Goal: Transaction & Acquisition: Purchase product/service

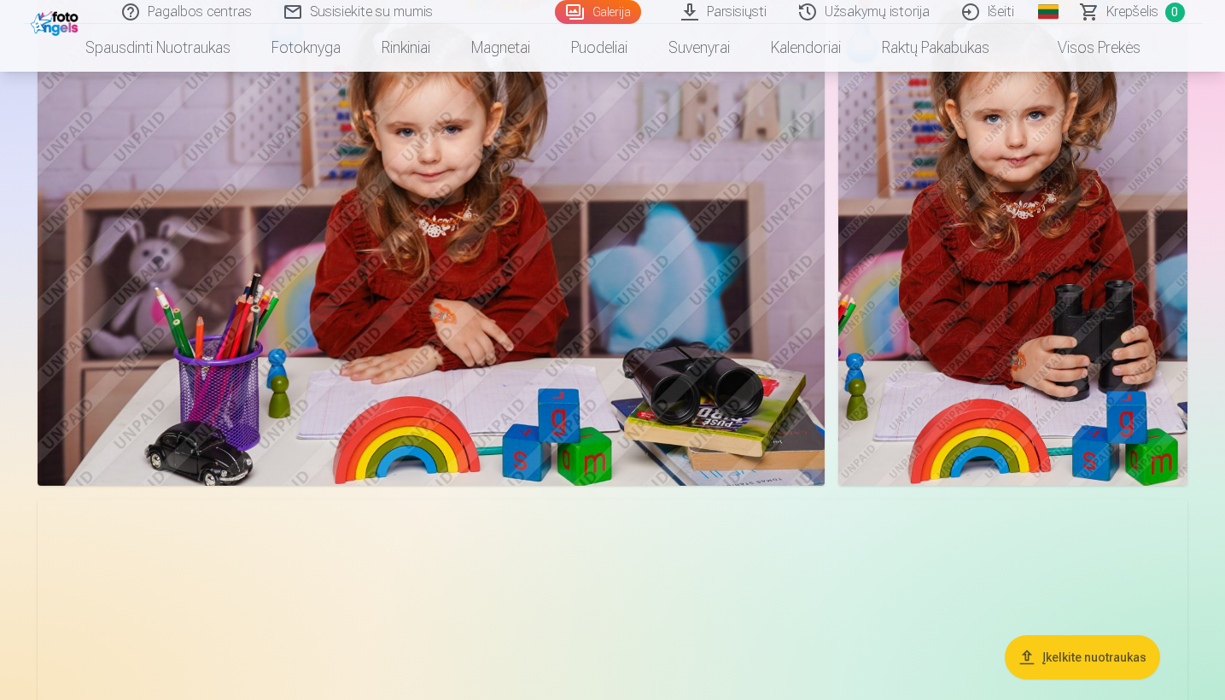
scroll to position [2196, 0]
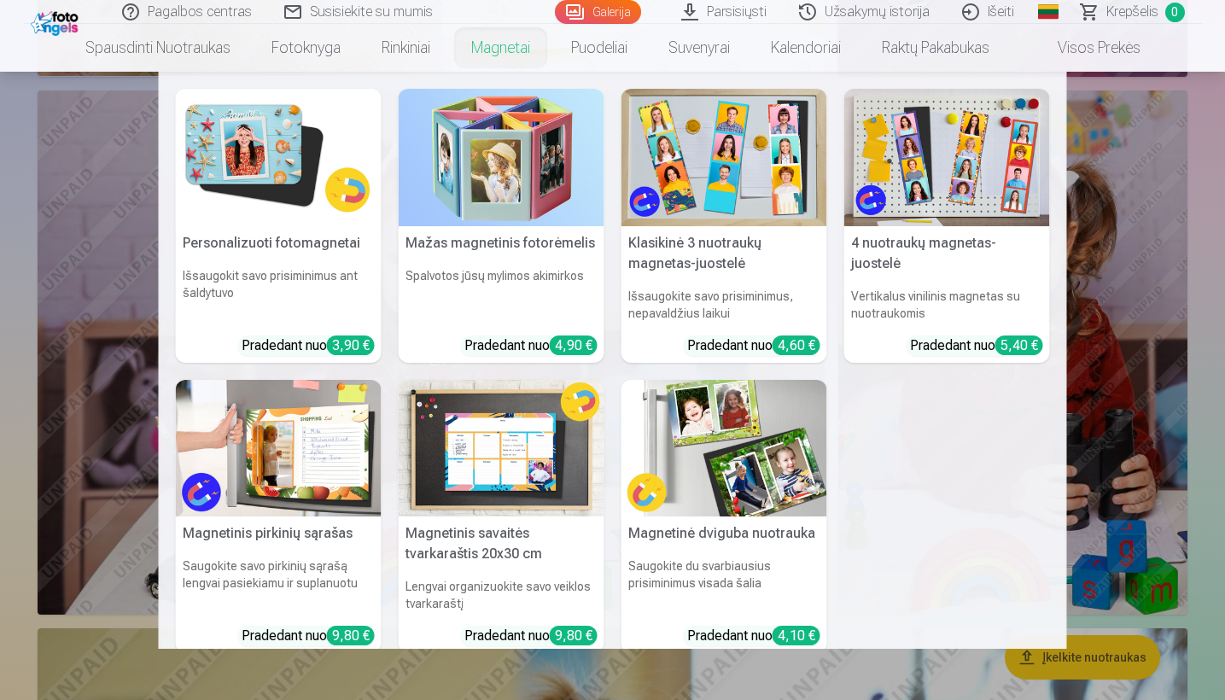
click at [251, 239] on h5 "Personalizuoti fotomagnetai" at bounding box center [279, 243] width 206 height 34
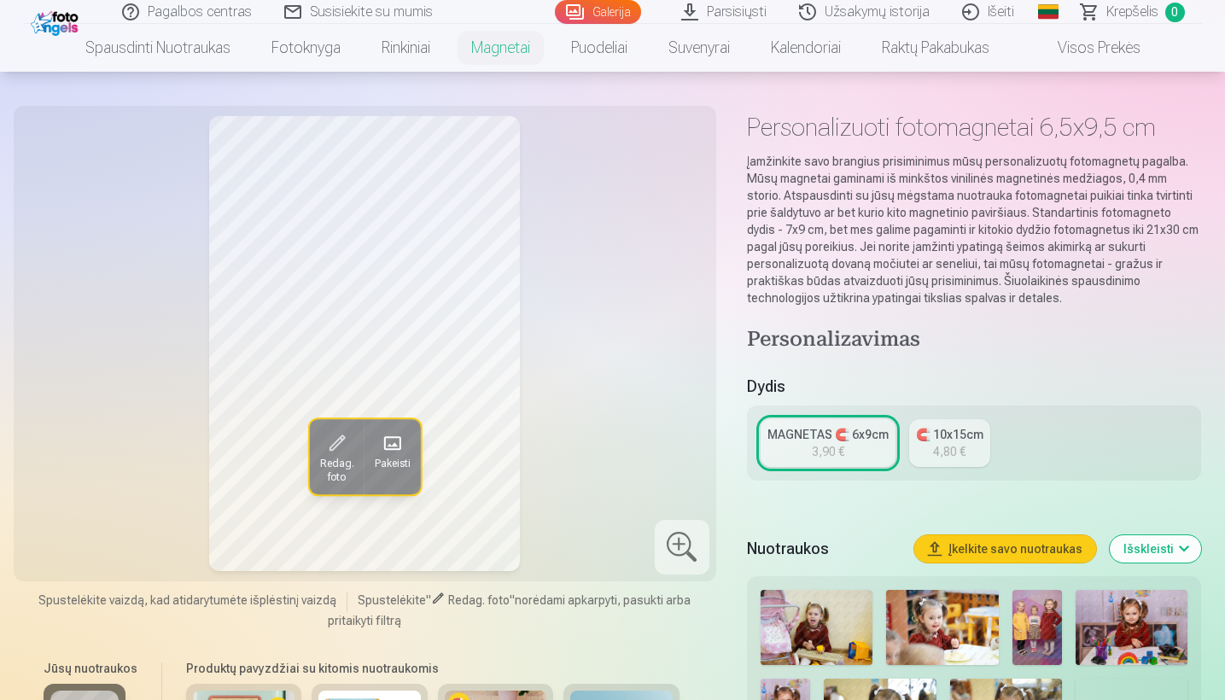
scroll to position [70, 0]
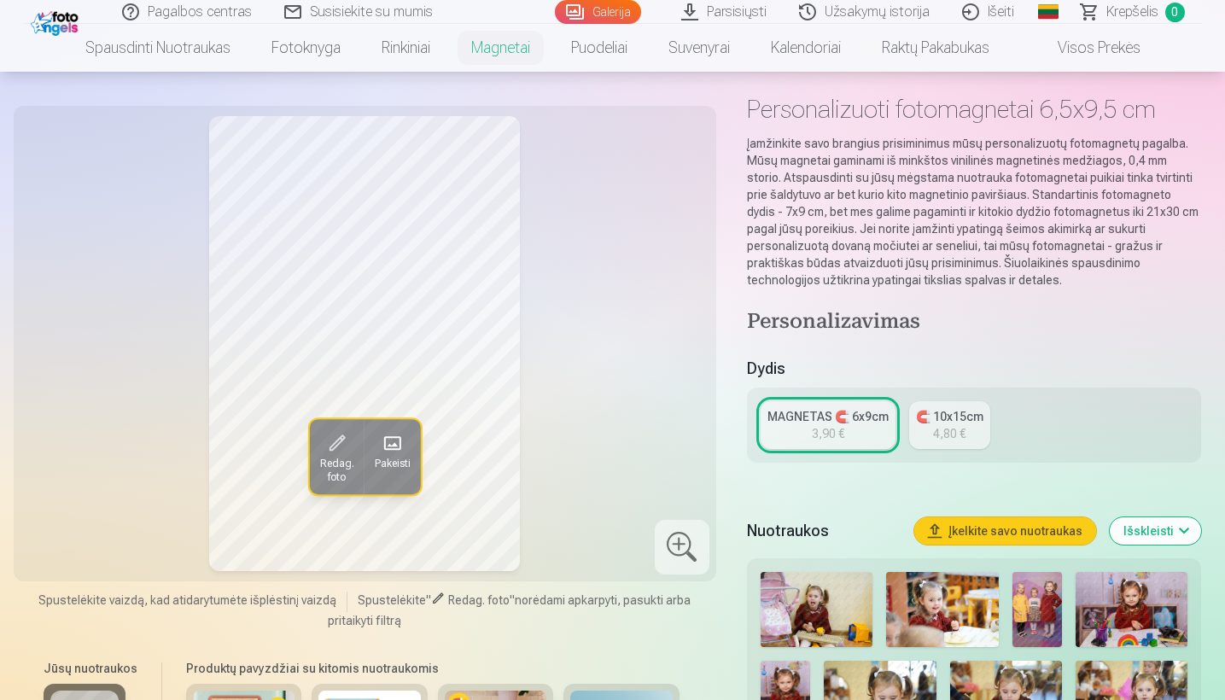
click at [957, 424] on div "🧲 10x15cm" at bounding box center [949, 416] width 67 height 17
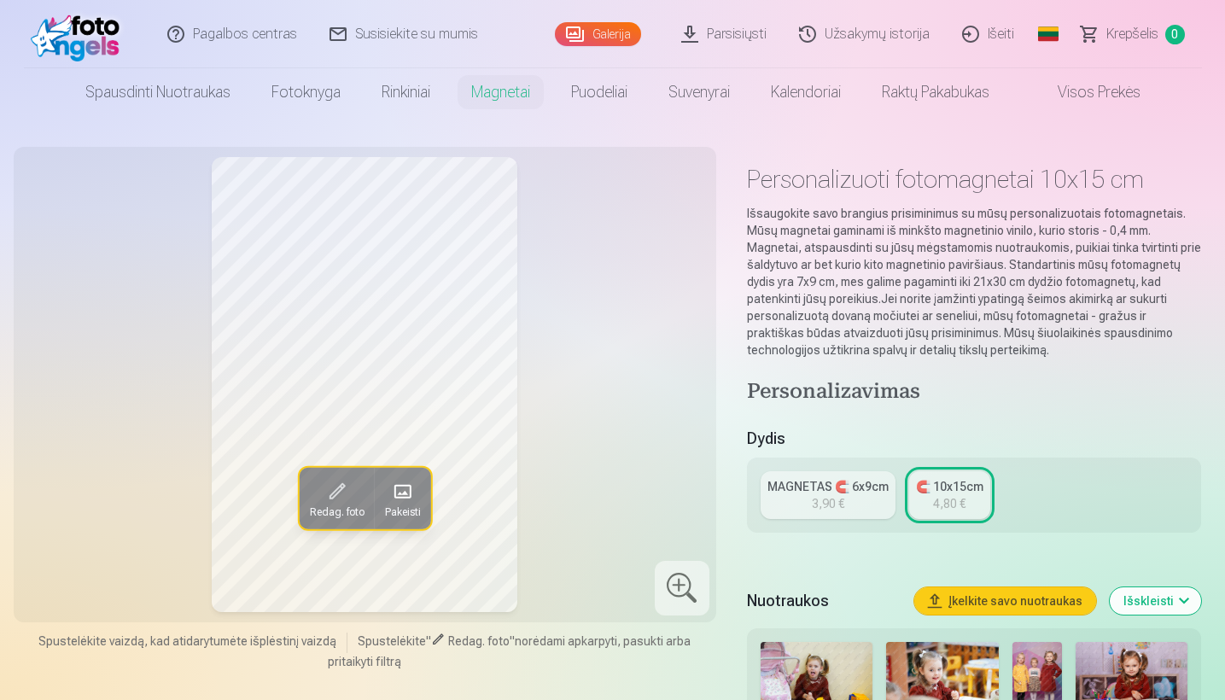
click at [840, 486] on div "MAGNETAS 🧲 6x9cm" at bounding box center [827, 486] width 121 height 17
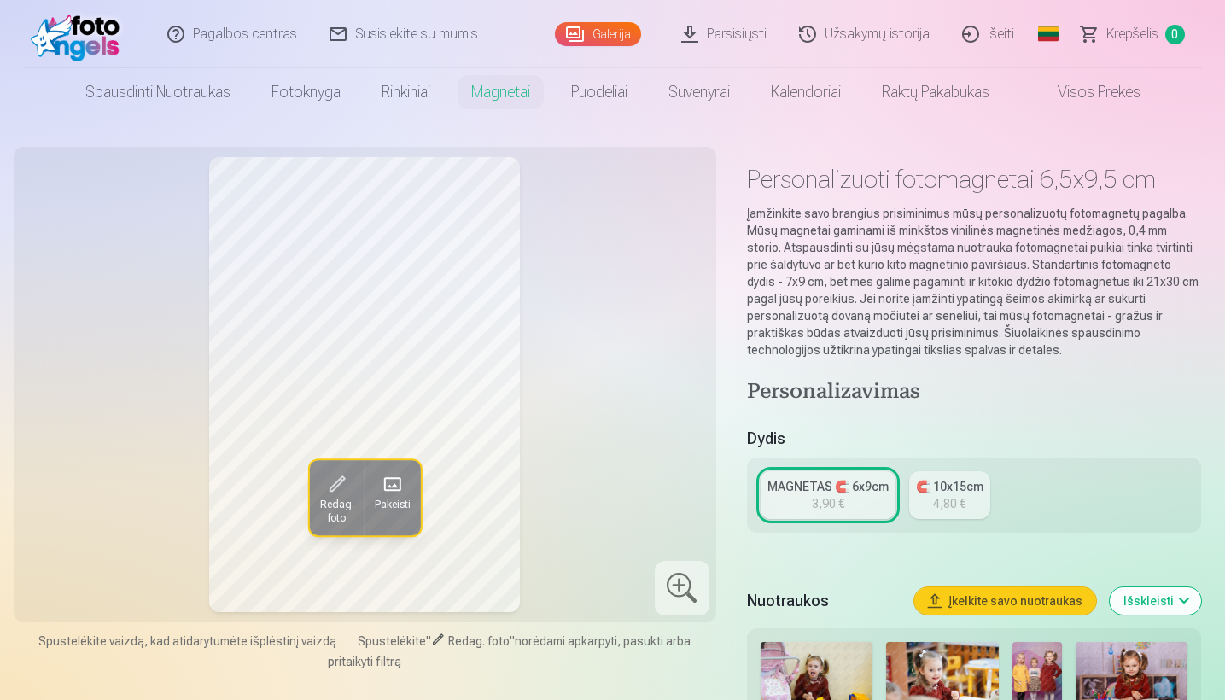
click at [940, 489] on div "🧲 10x15cm" at bounding box center [949, 486] width 67 height 17
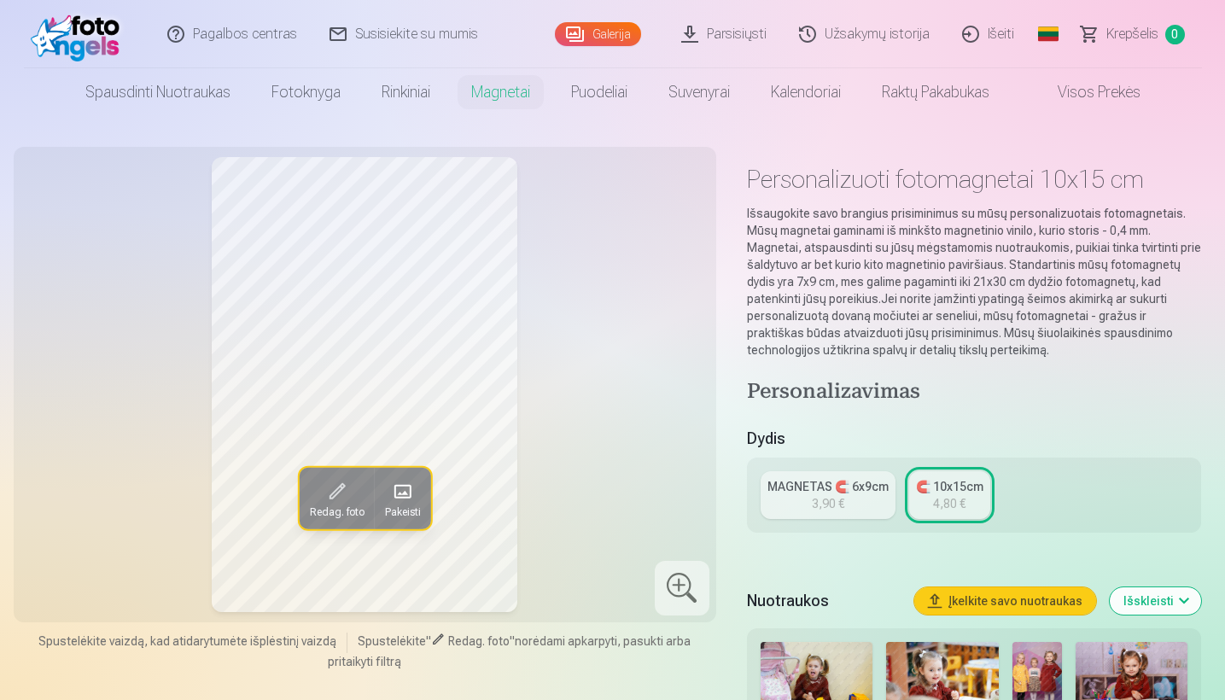
click at [857, 507] on link "MAGNETAS 🧲 6x9cm 3,90 €" at bounding box center [827, 495] width 135 height 48
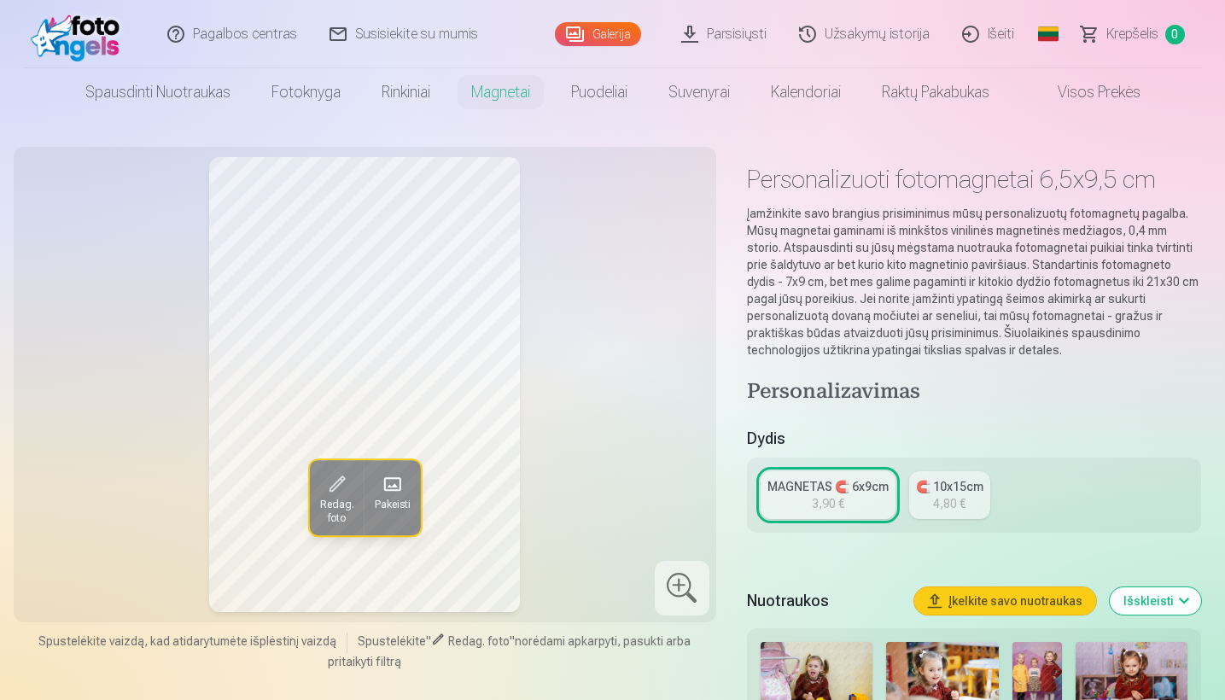
click at [947, 504] on div "4,80 €" at bounding box center [949, 503] width 32 height 17
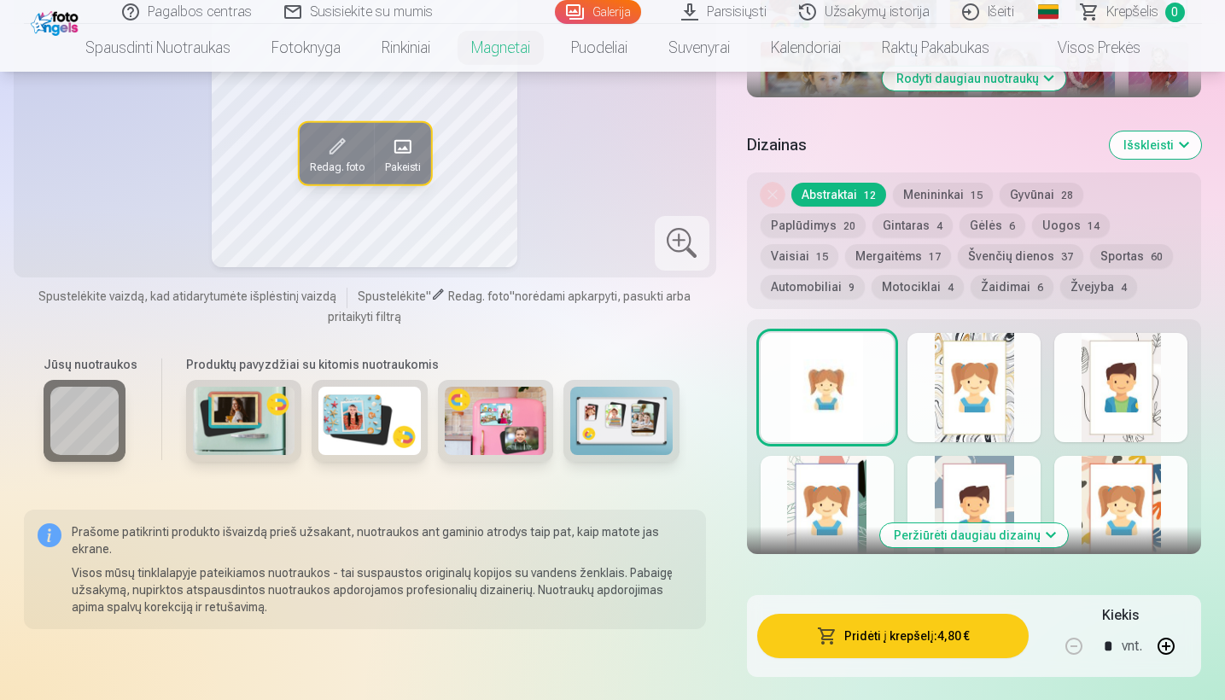
scroll to position [886, 0]
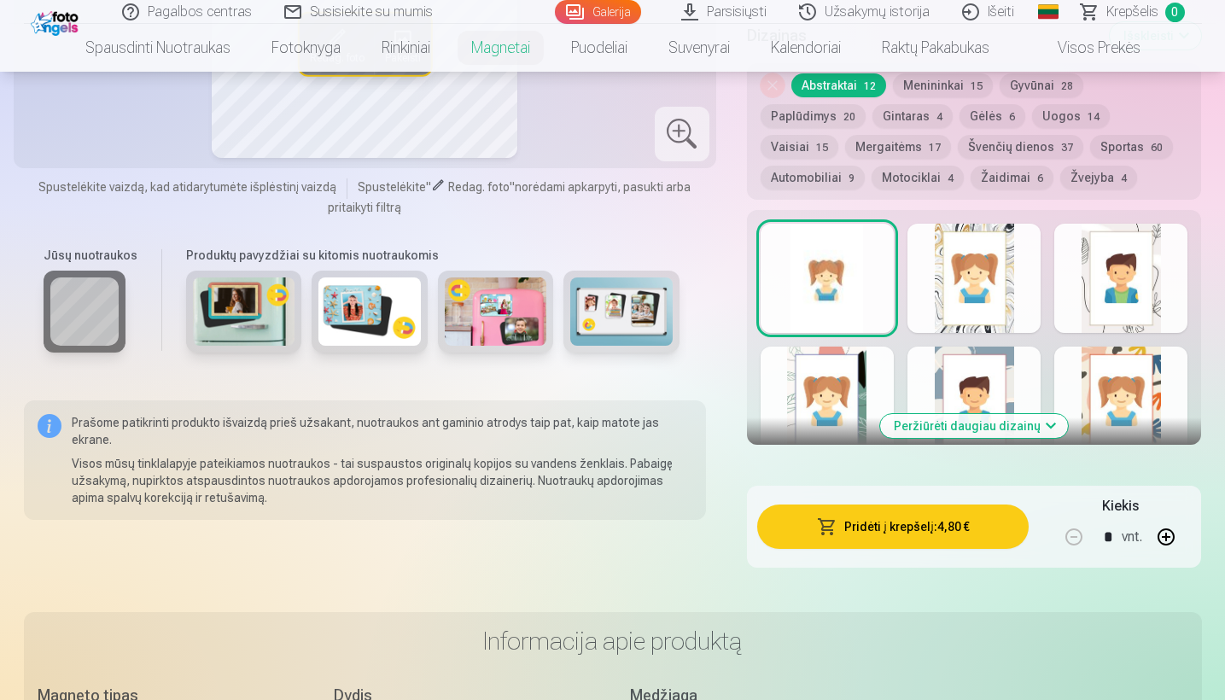
click at [1000, 422] on button "Peržiūrėti daugiau dizainų" at bounding box center [974, 426] width 188 height 24
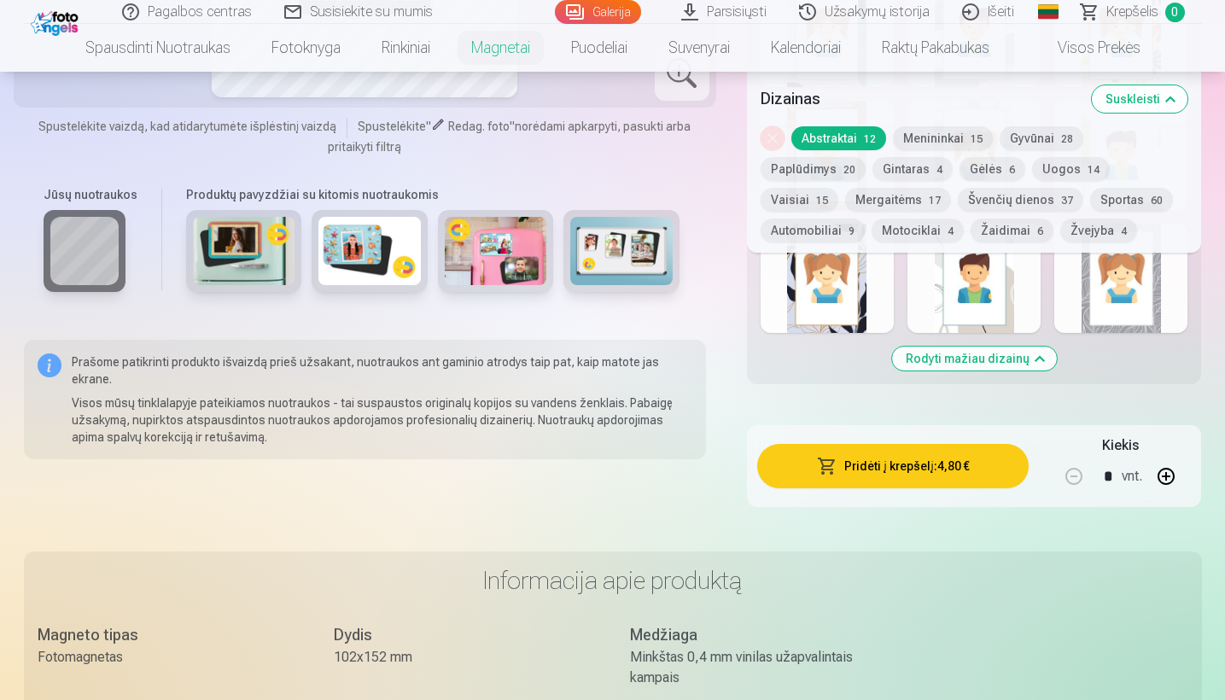
scroll to position [1094, 0]
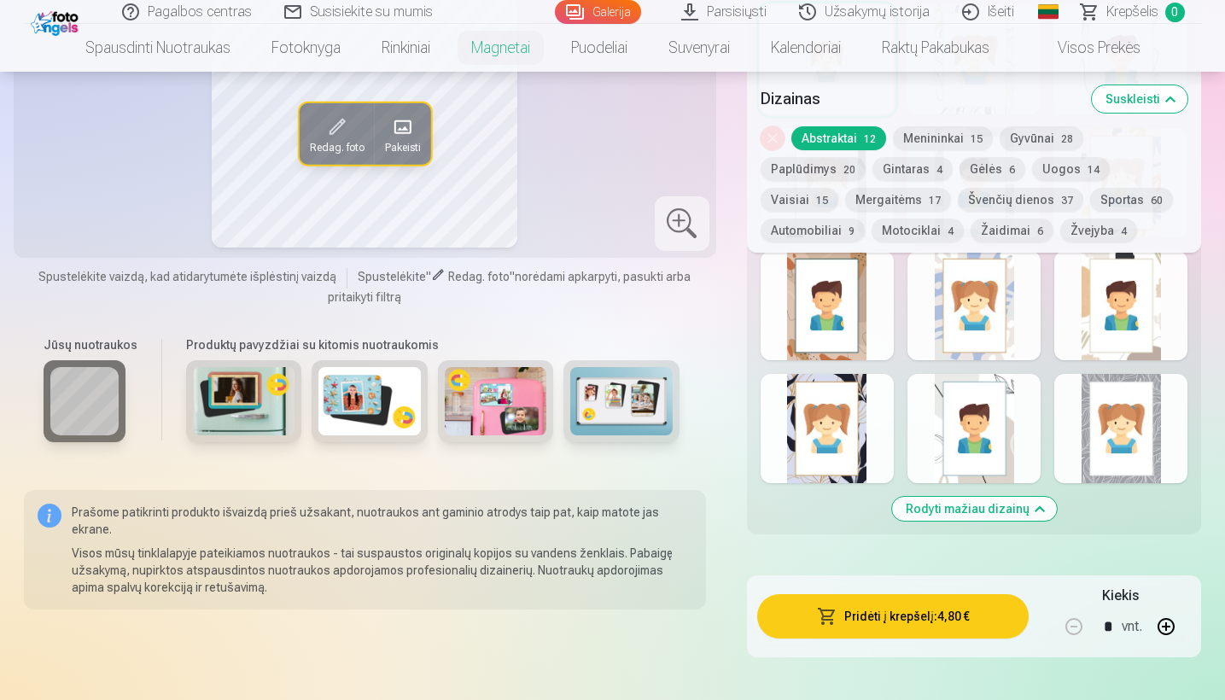
click at [977, 503] on button "Rodyti mažiau dizainų" at bounding box center [974, 509] width 165 height 24
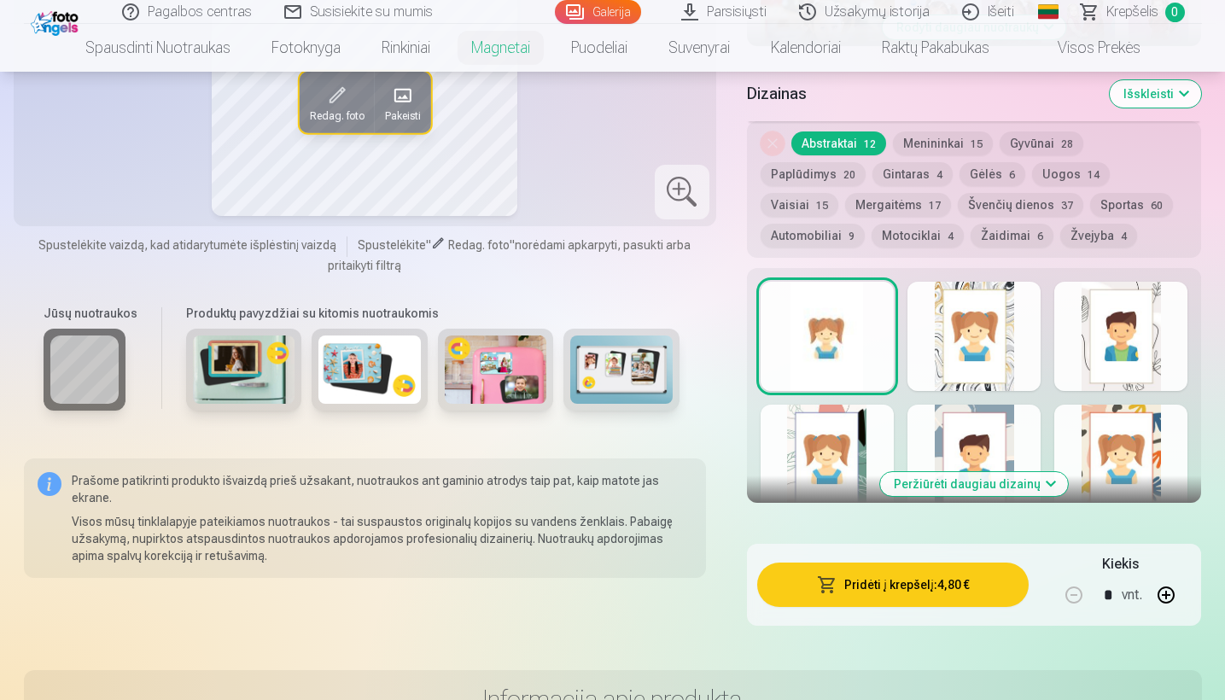
scroll to position [768, 0]
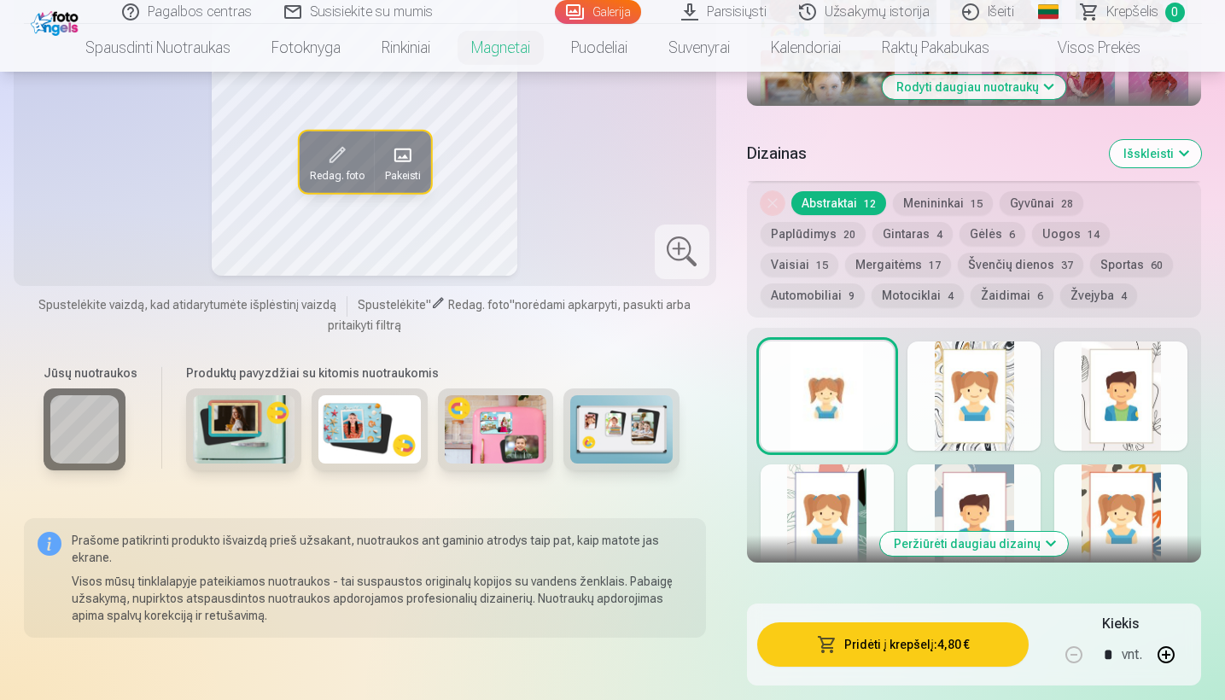
click at [946, 421] on div at bounding box center [973, 395] width 133 height 109
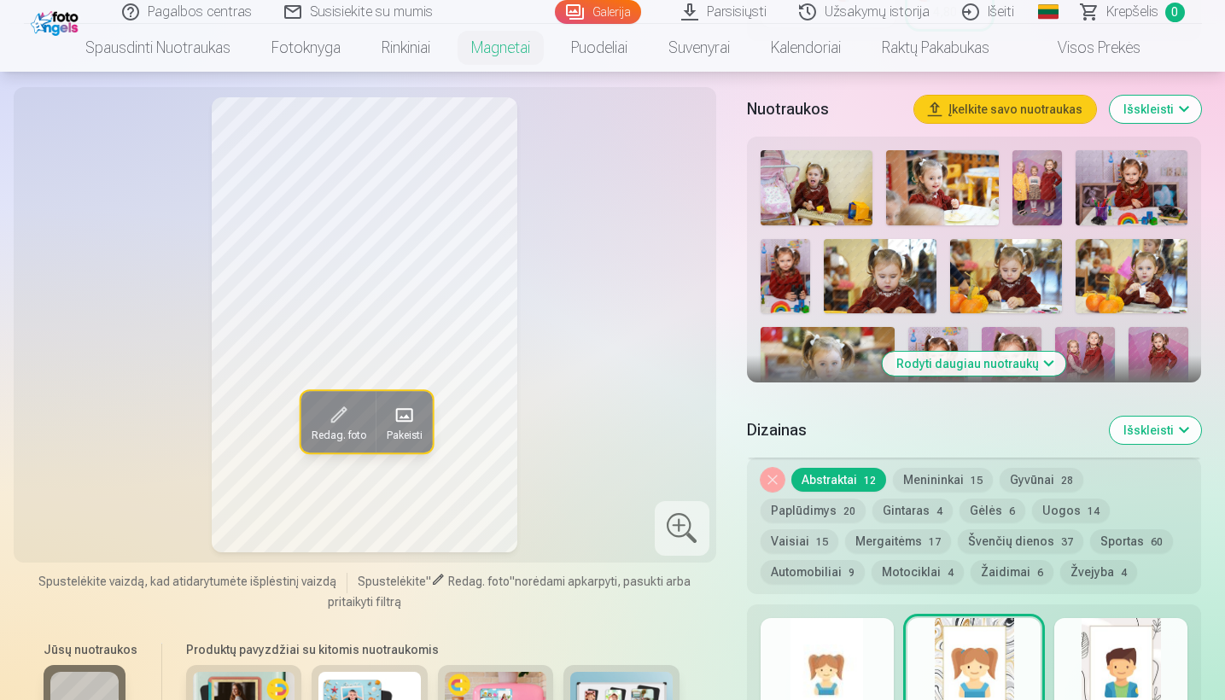
scroll to position [509, 0]
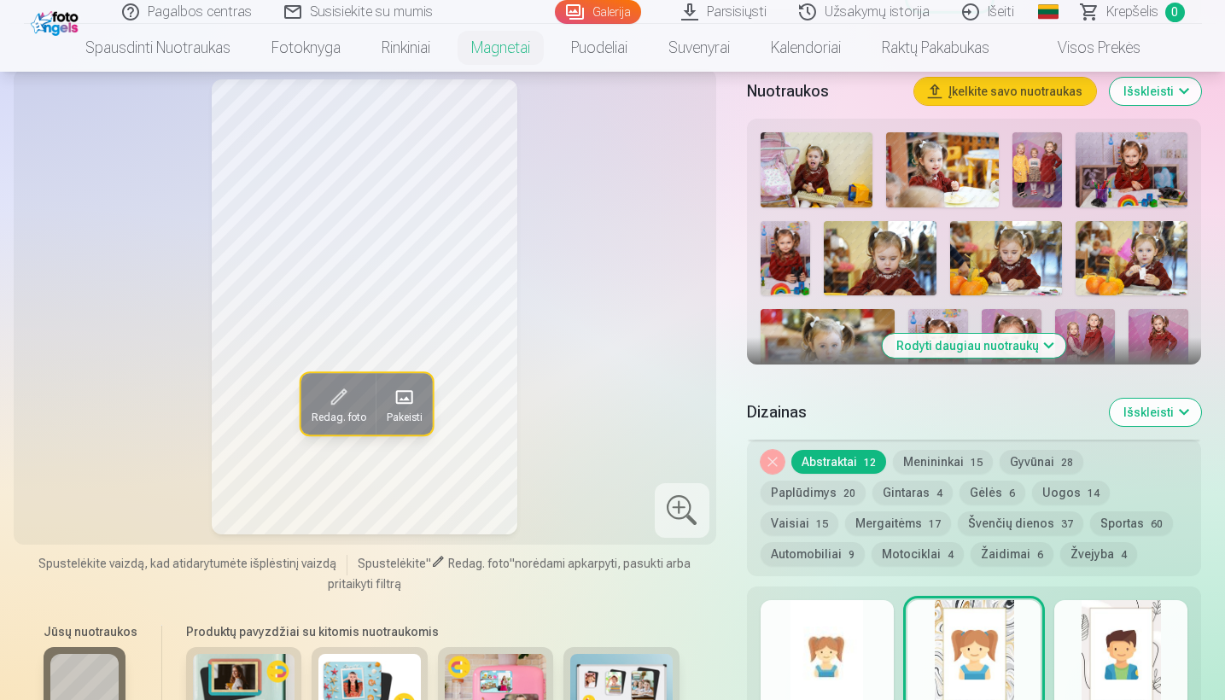
click at [1002, 348] on button "Rodyti daugiau nuotraukų" at bounding box center [973, 346] width 183 height 24
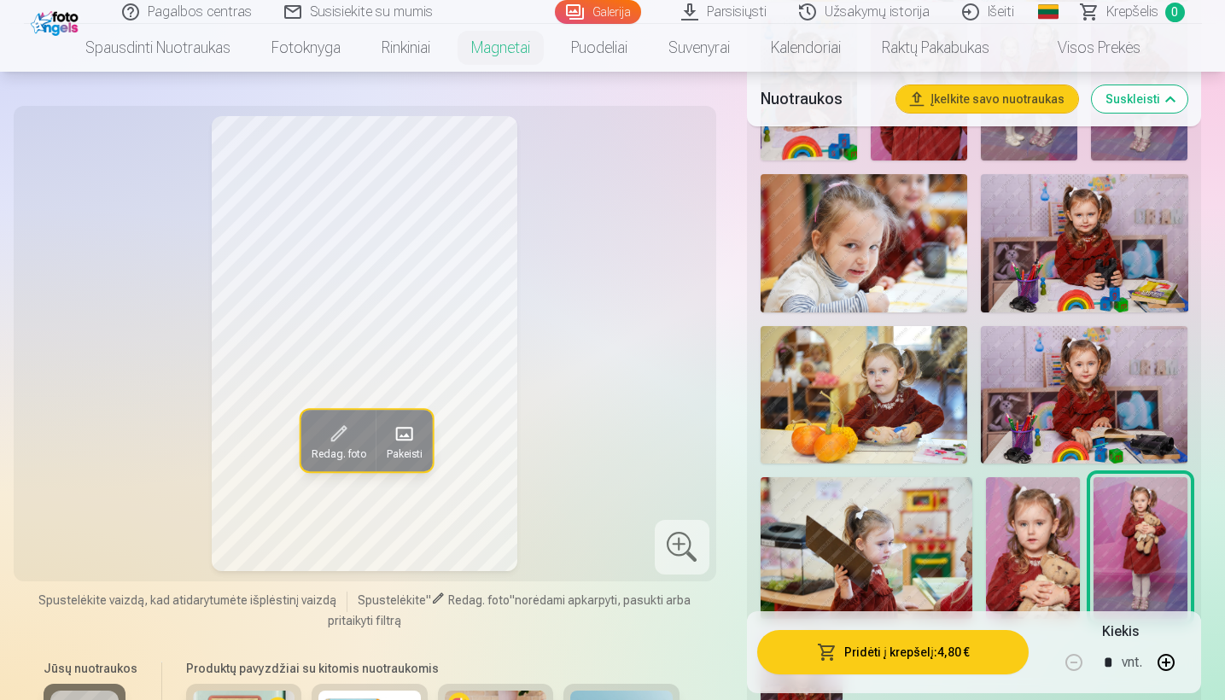
scroll to position [1239, 0]
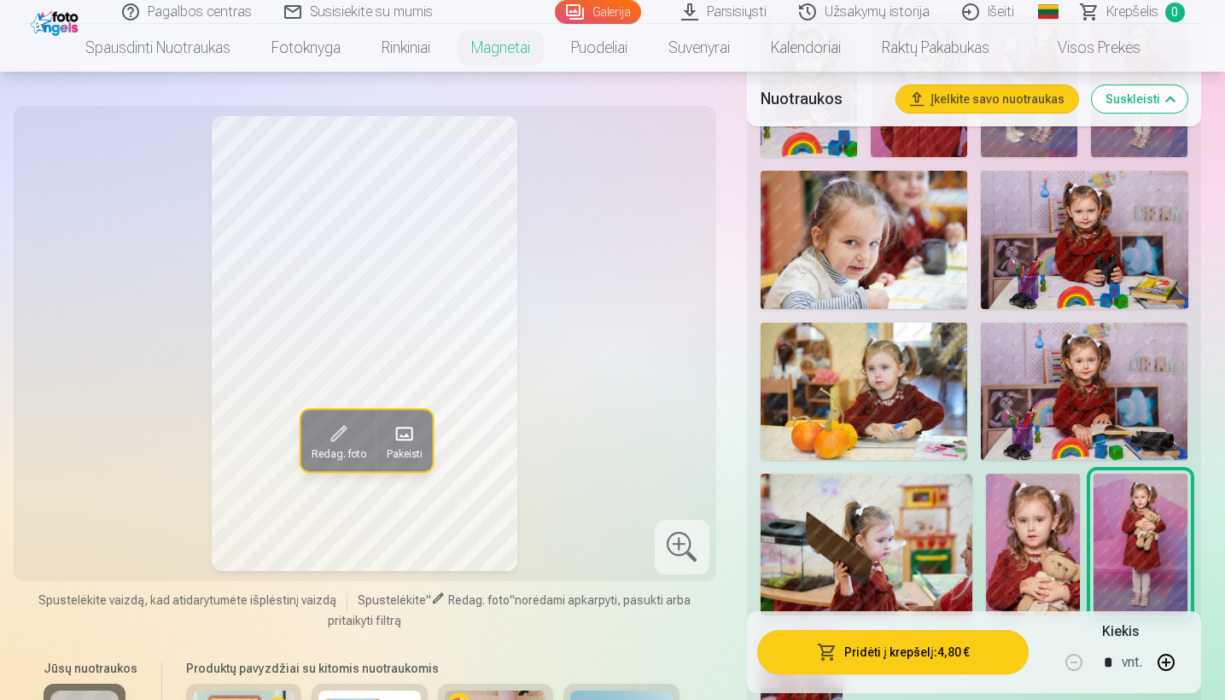
click at [1079, 367] on img at bounding box center [1084, 392] width 207 height 138
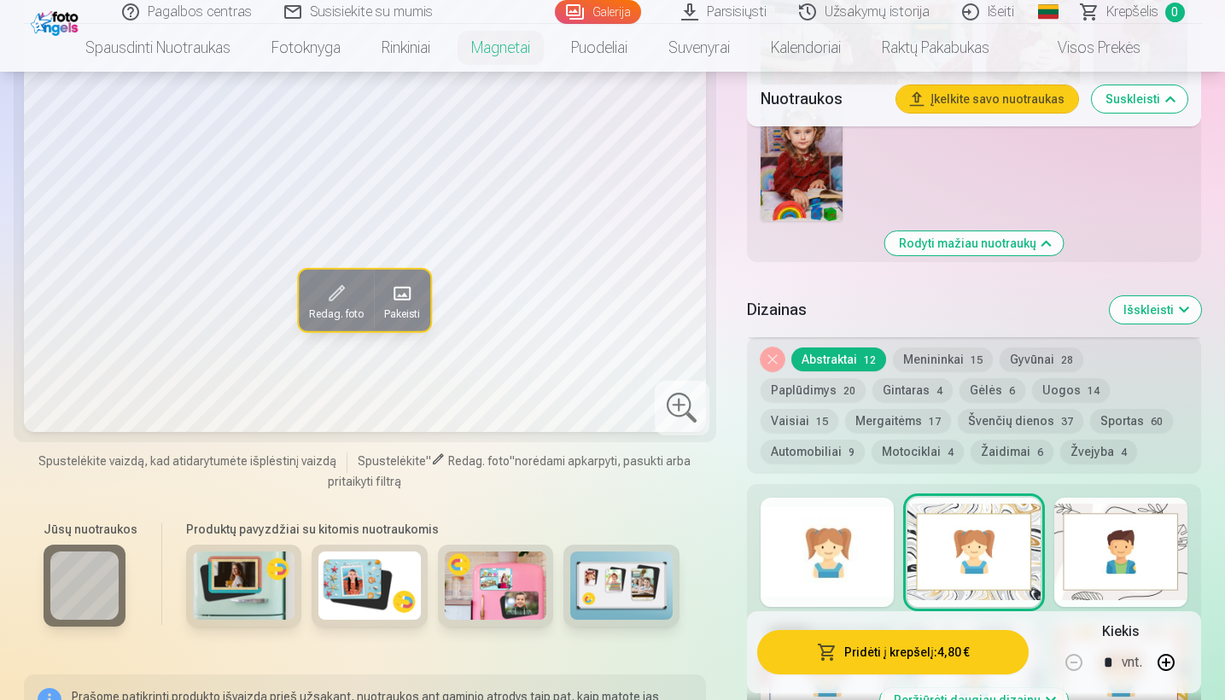
scroll to position [1864, 0]
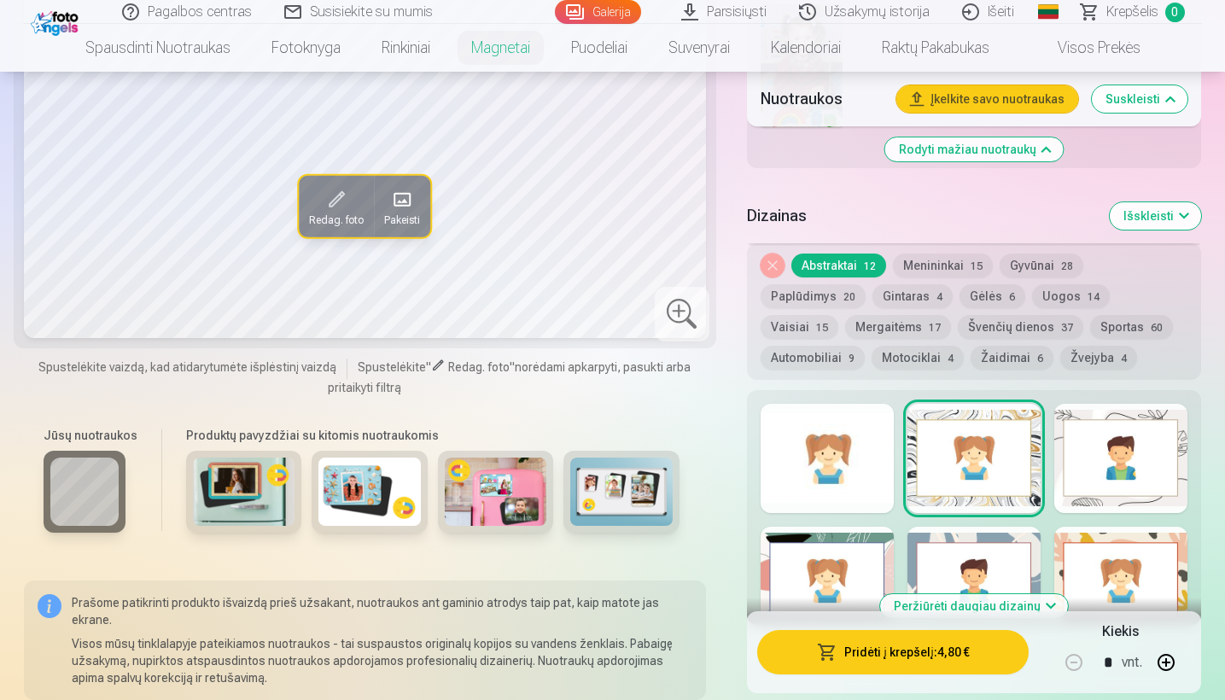
click at [1109, 480] on div at bounding box center [1120, 458] width 133 height 109
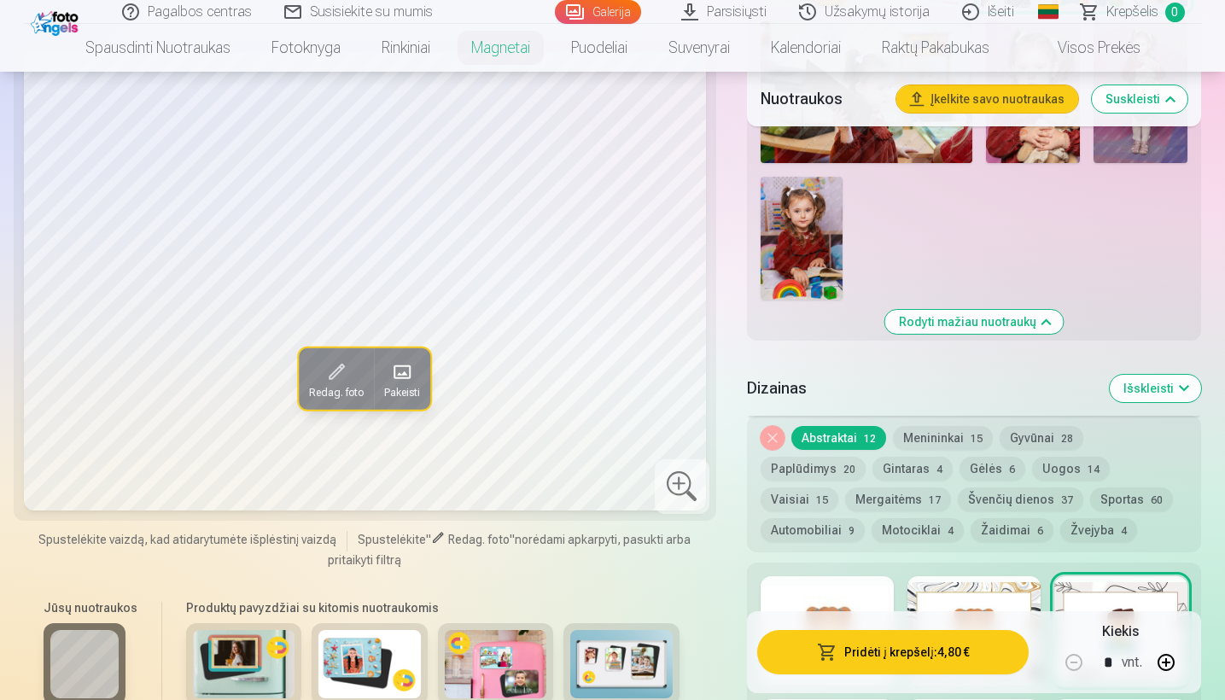
scroll to position [1786, 0]
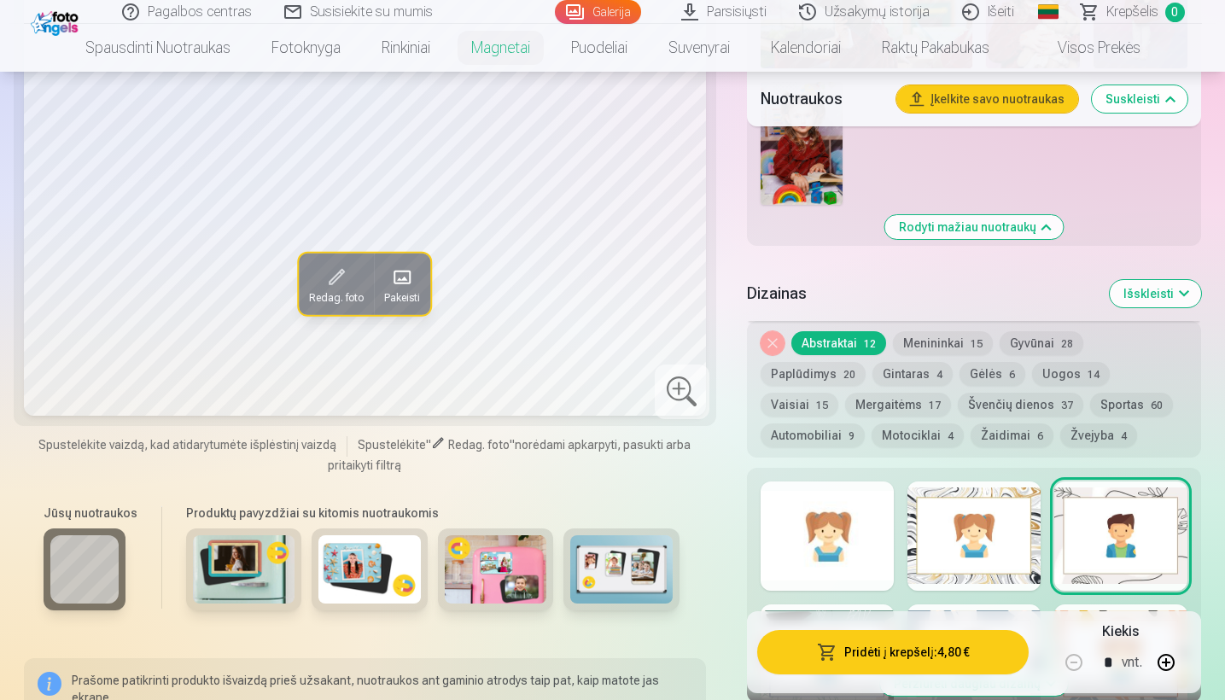
click at [872, 371] on button "Gintaras 4" at bounding box center [912, 374] width 80 height 24
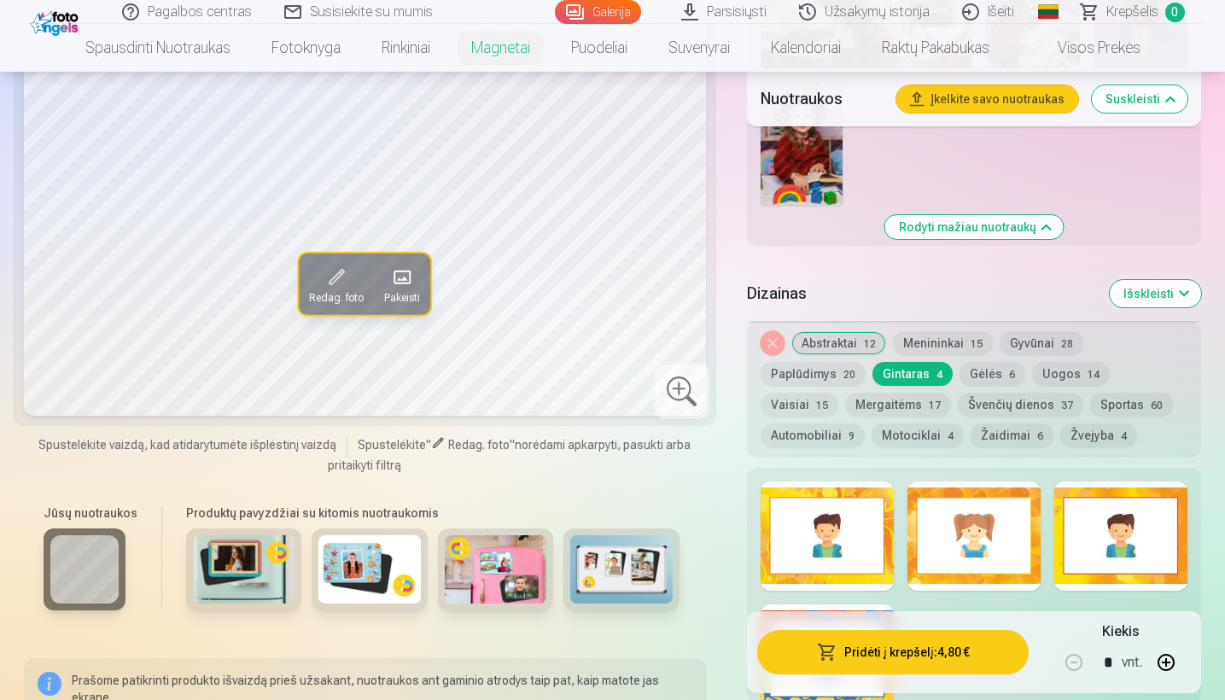
click at [851, 530] on div at bounding box center [826, 535] width 133 height 109
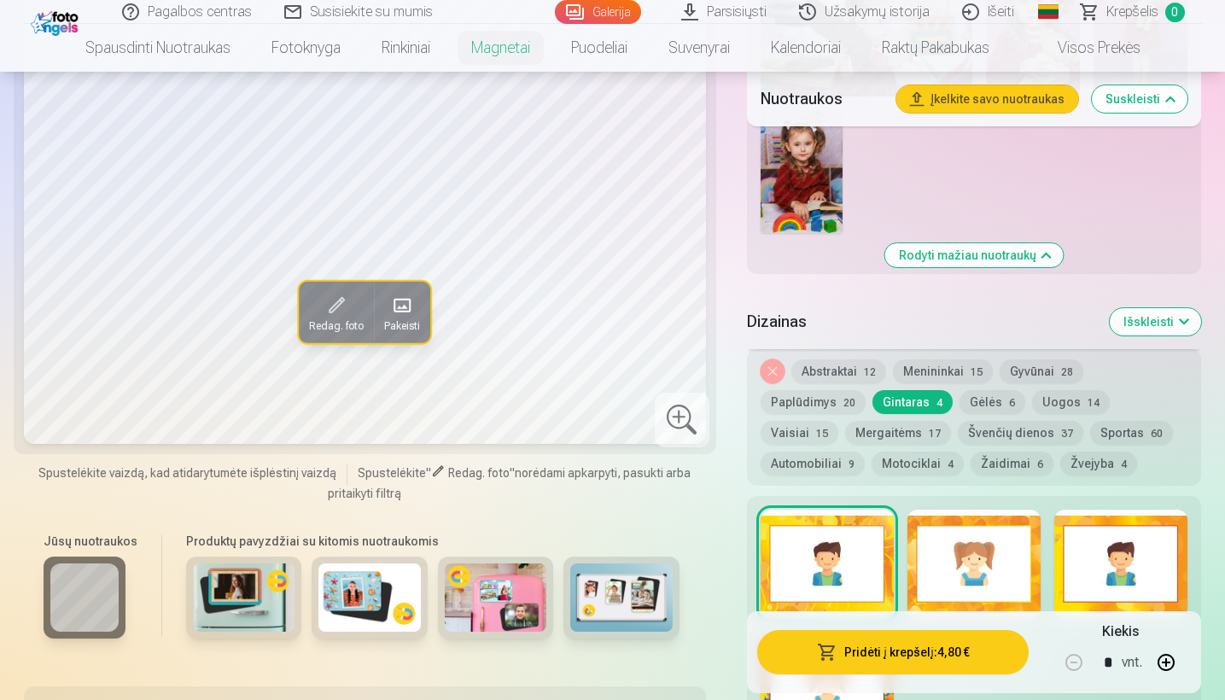
scroll to position [1727, 0]
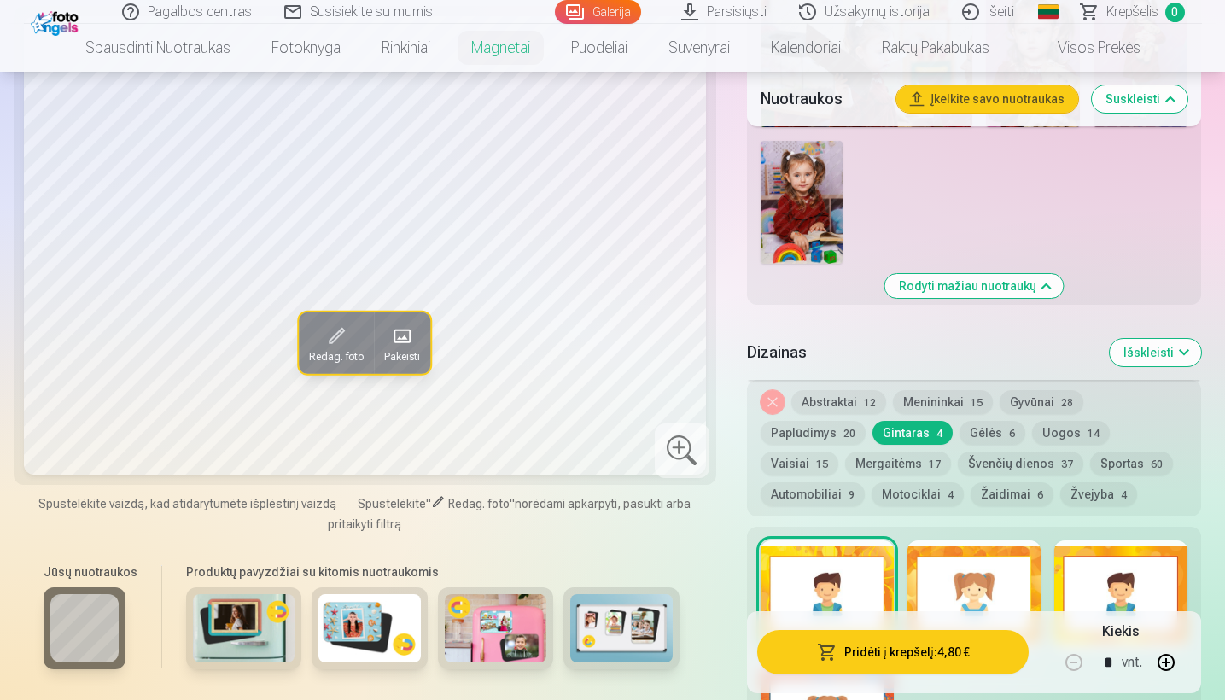
click at [959, 426] on button "Gėlės 6" at bounding box center [992, 433] width 66 height 24
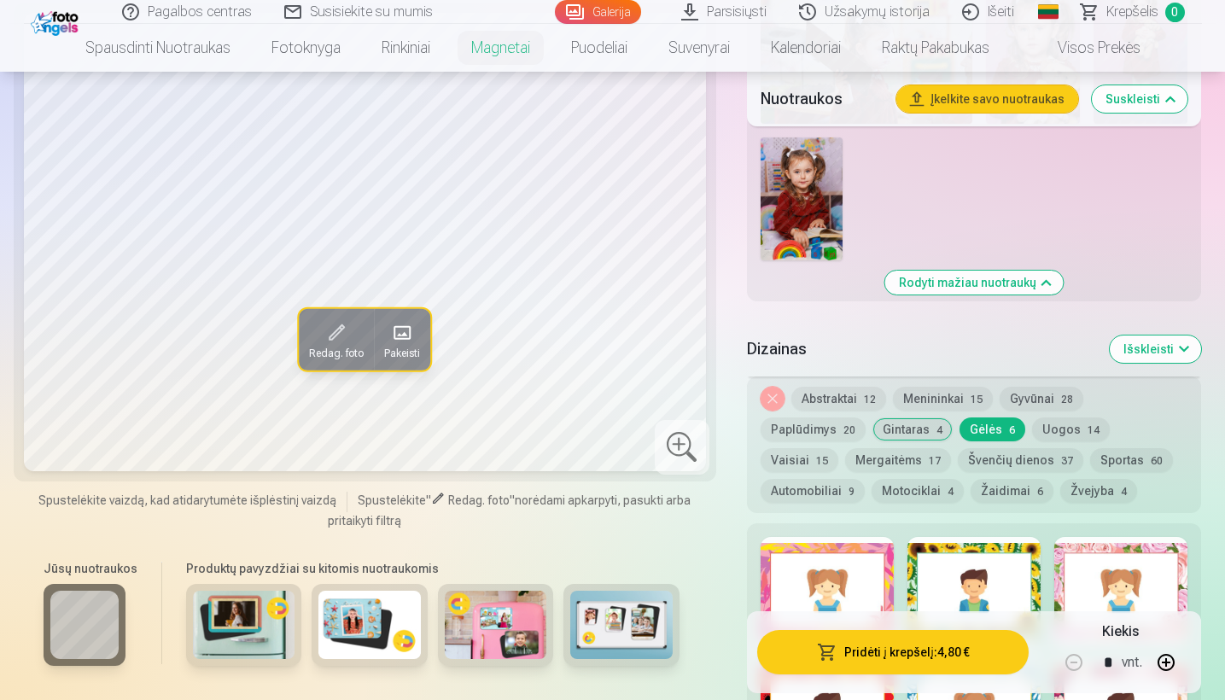
scroll to position [1752, 0]
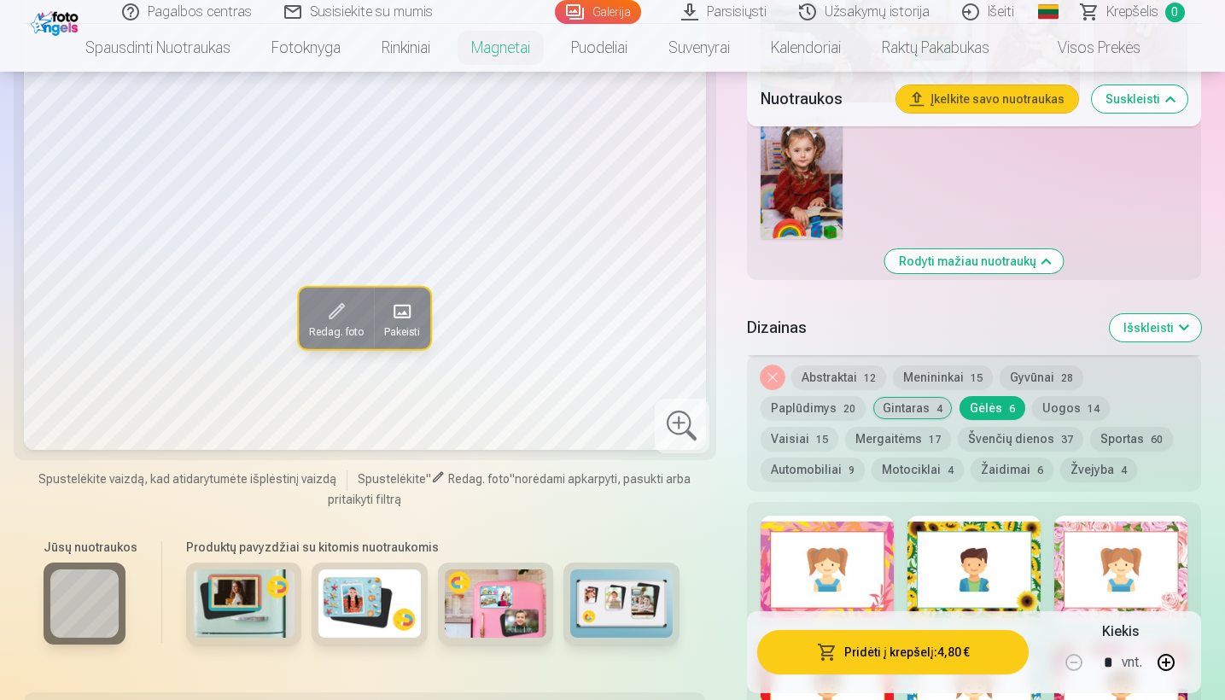
click at [870, 542] on div at bounding box center [826, 569] width 133 height 109
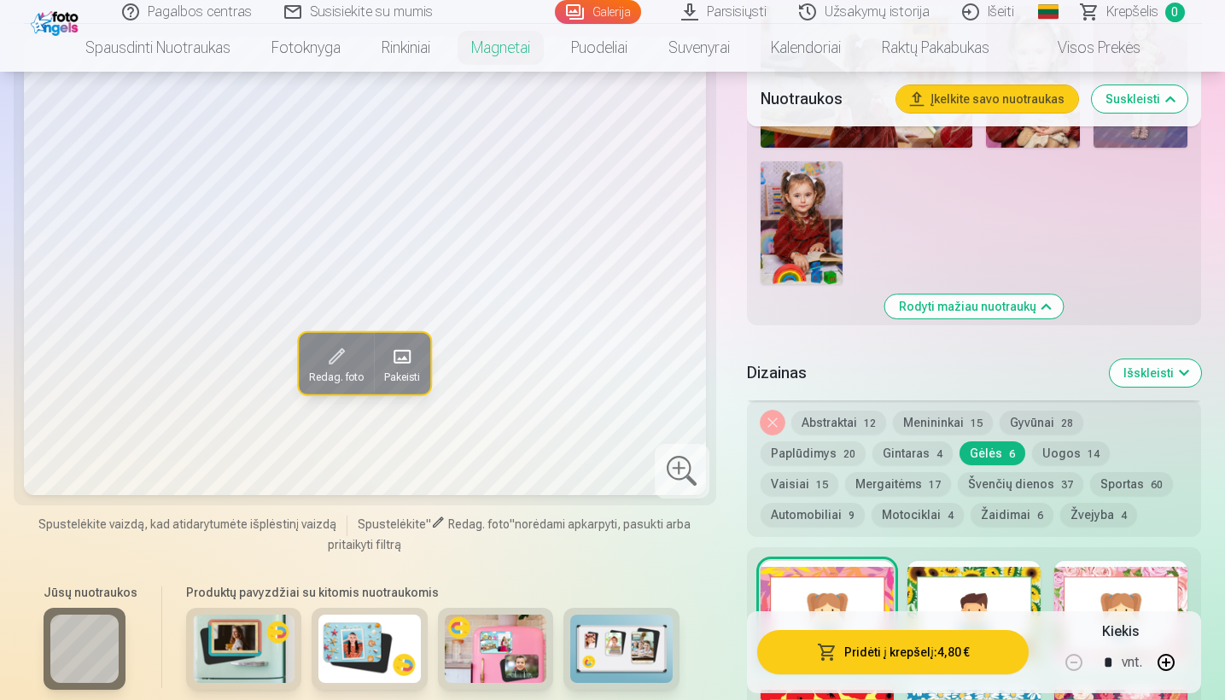
scroll to position [1869, 0]
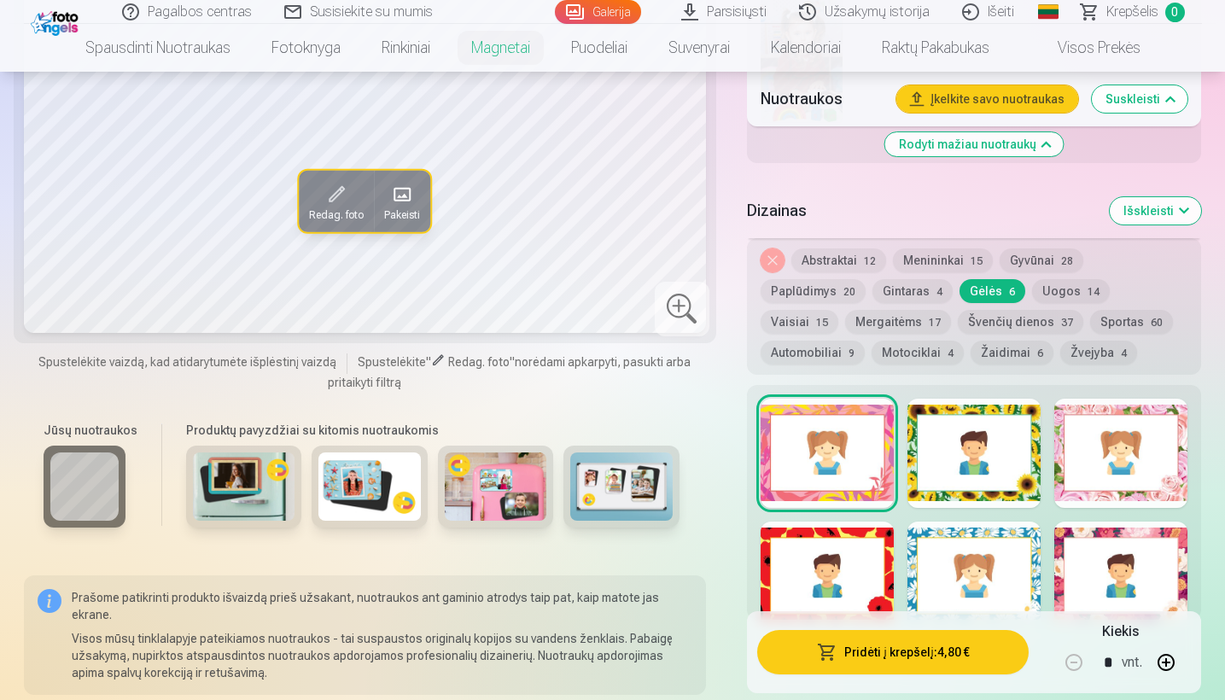
click at [1085, 485] on div at bounding box center [1120, 453] width 133 height 109
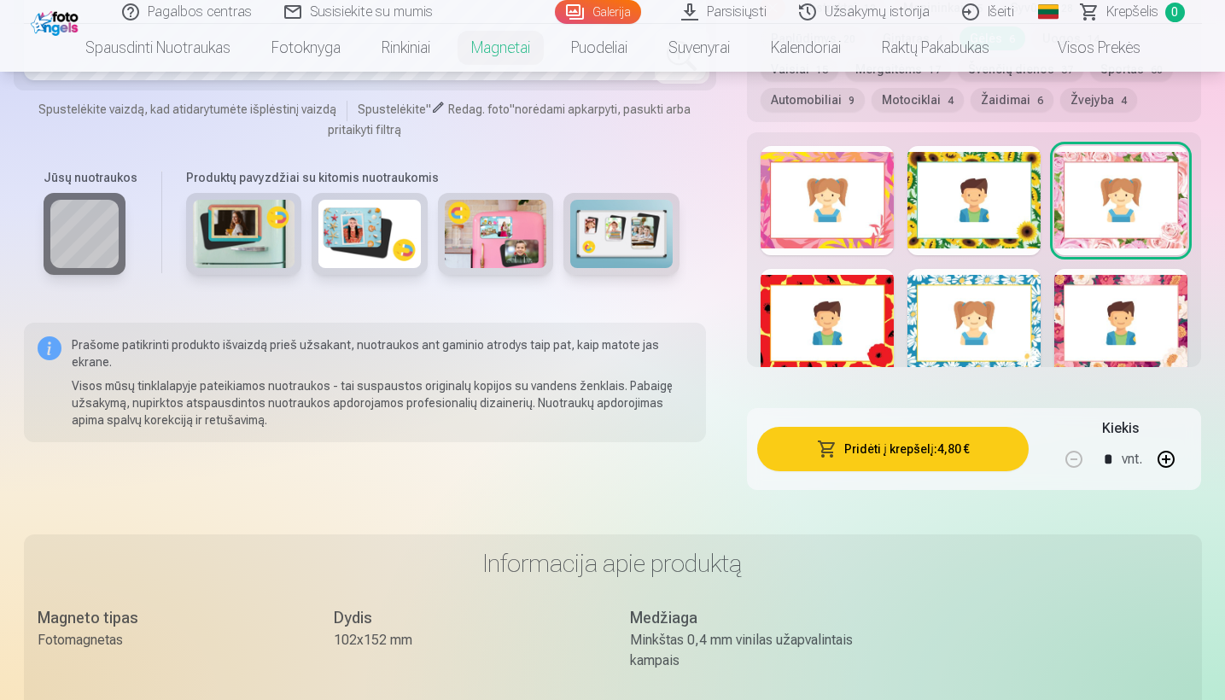
scroll to position [2042, 0]
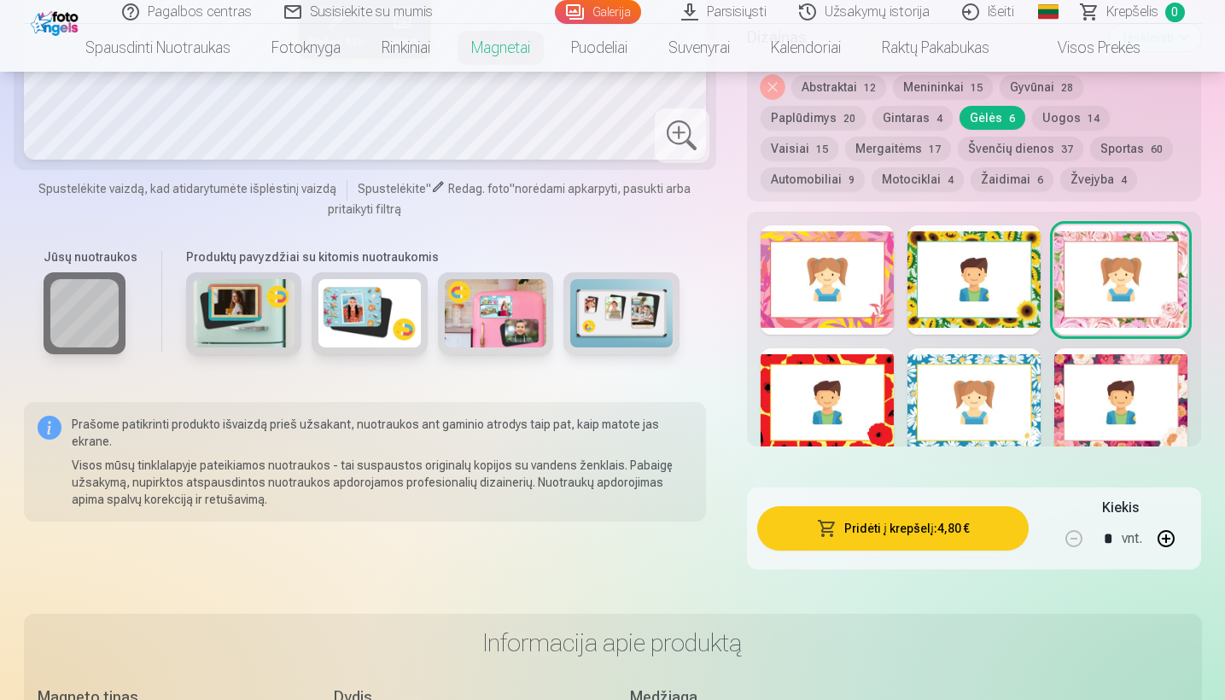
click at [955, 265] on div at bounding box center [973, 279] width 133 height 109
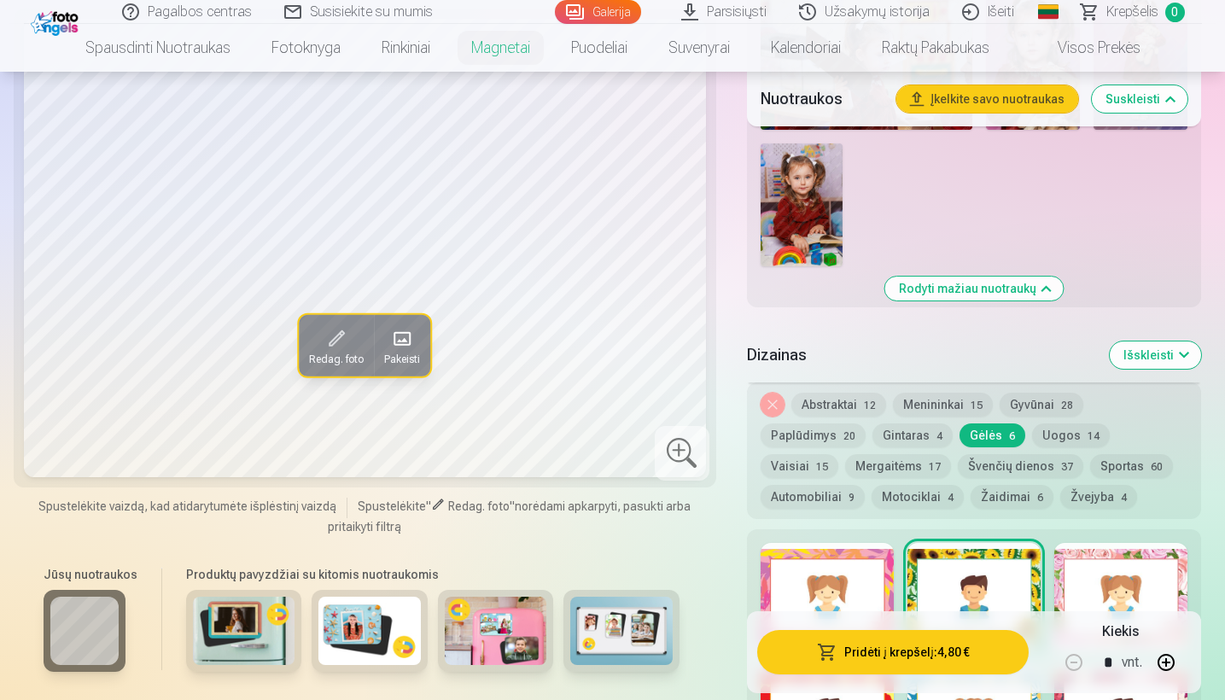
scroll to position [1728, 0]
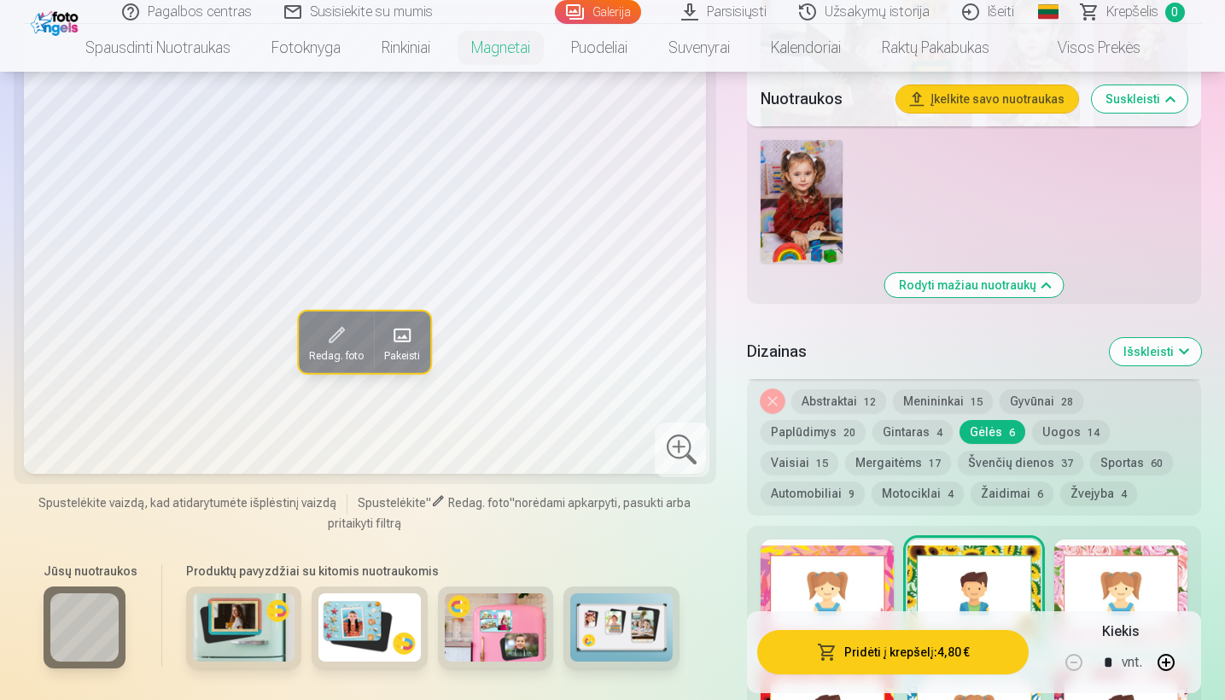
click at [1133, 569] on div at bounding box center [1120, 593] width 133 height 109
click at [1032, 436] on button "Uogos 14" at bounding box center [1071, 432] width 78 height 24
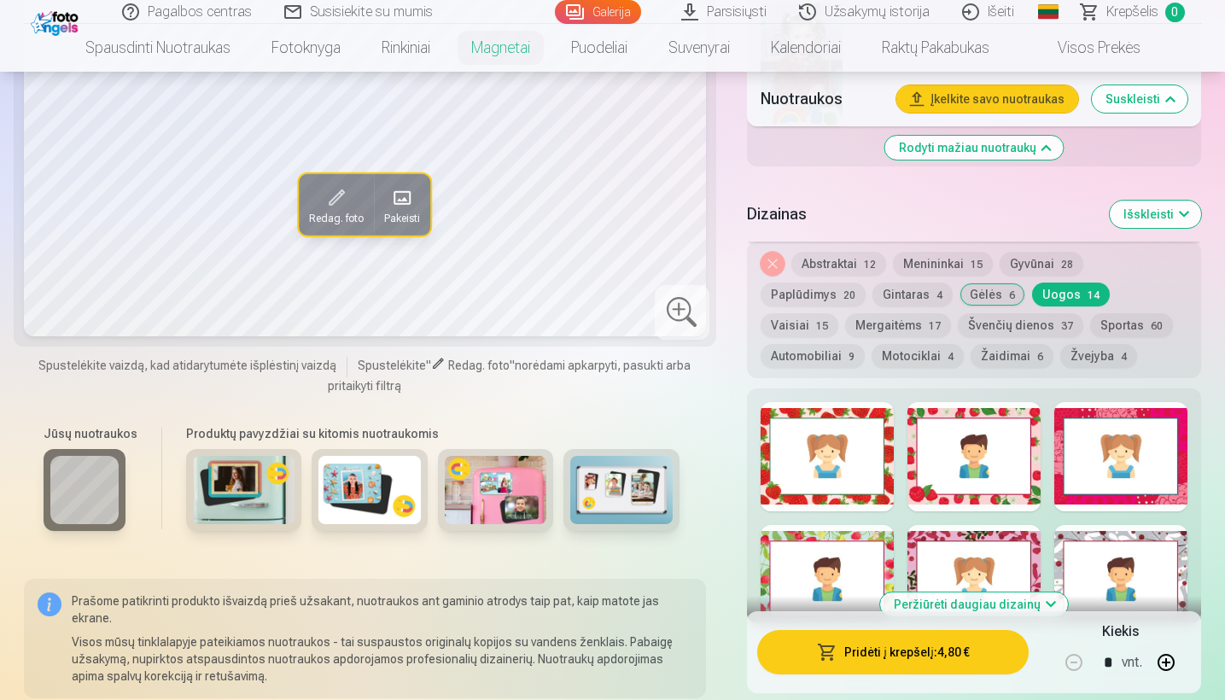
scroll to position [1976, 0]
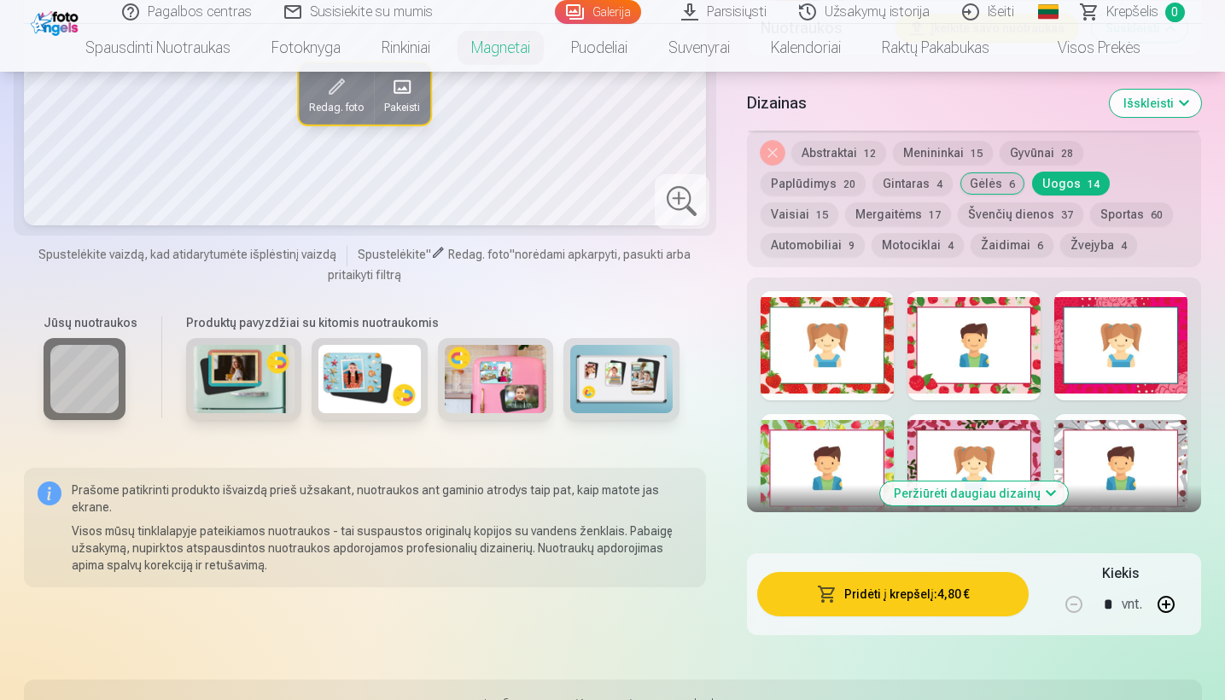
click at [812, 383] on div at bounding box center [826, 345] width 133 height 109
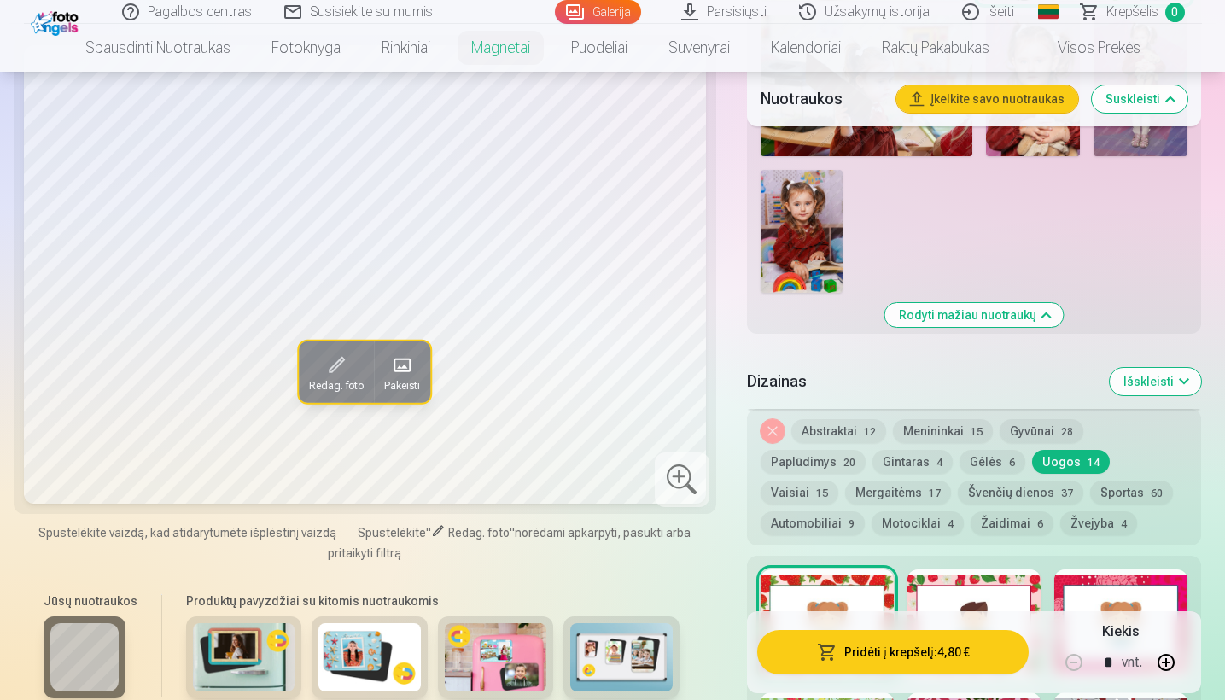
scroll to position [1792, 0]
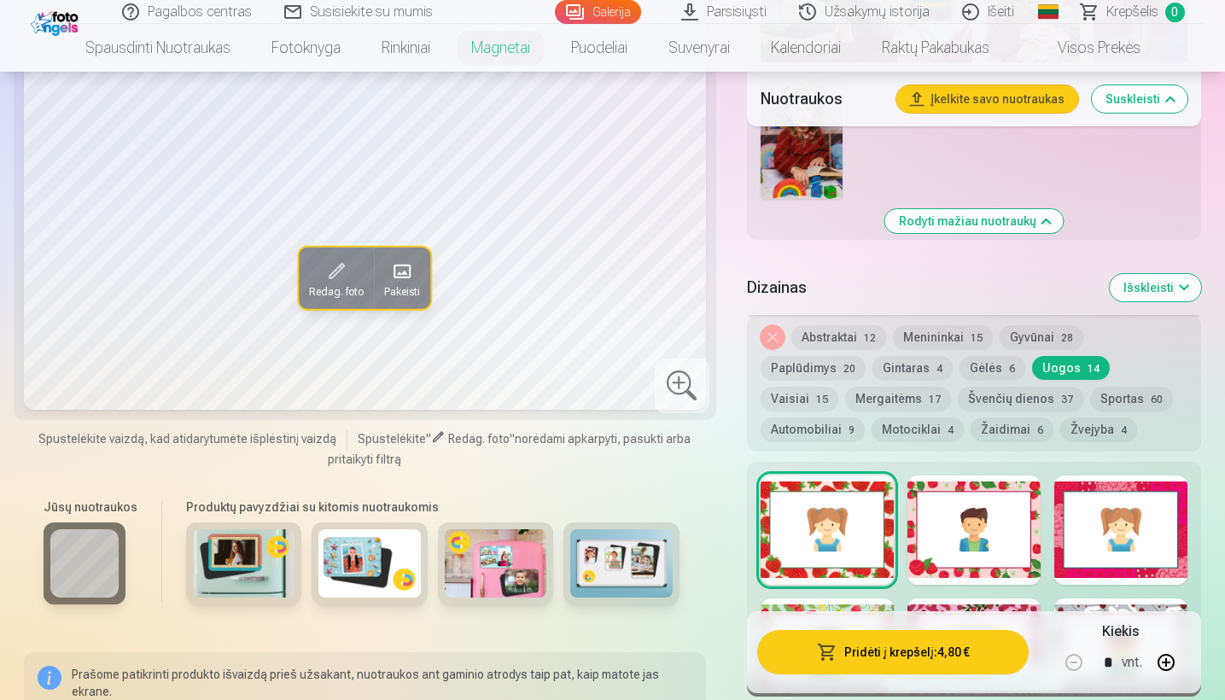
click at [986, 515] on div at bounding box center [973, 529] width 133 height 109
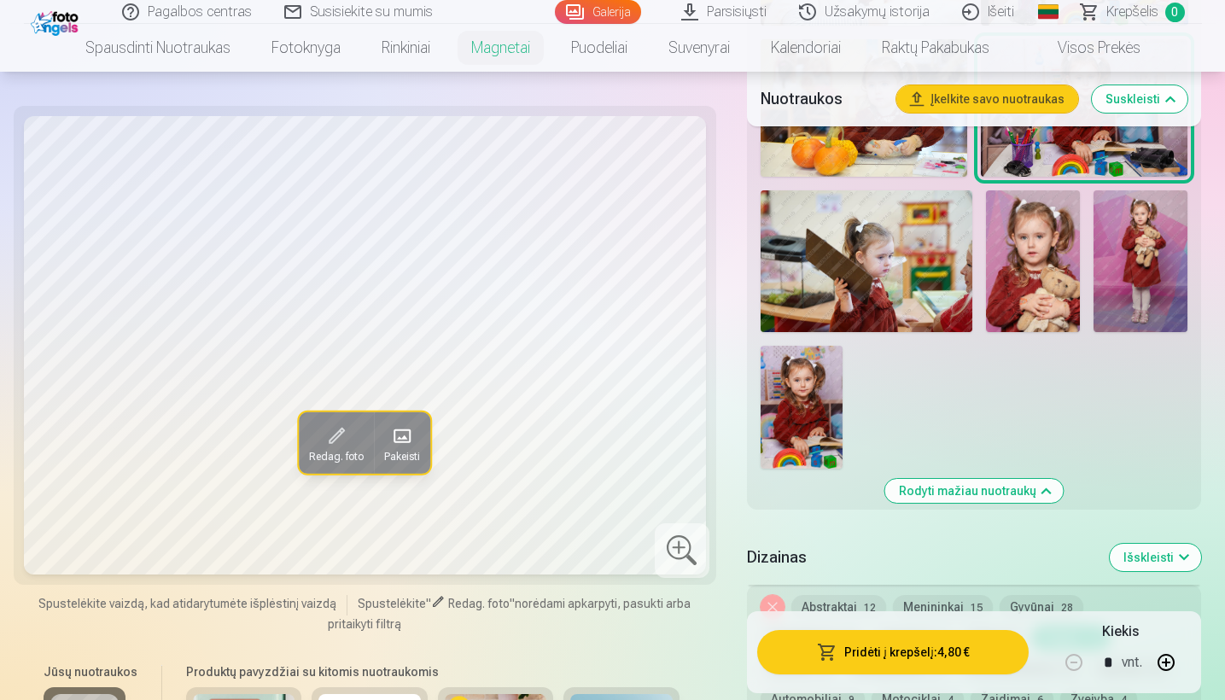
scroll to position [1810, 0]
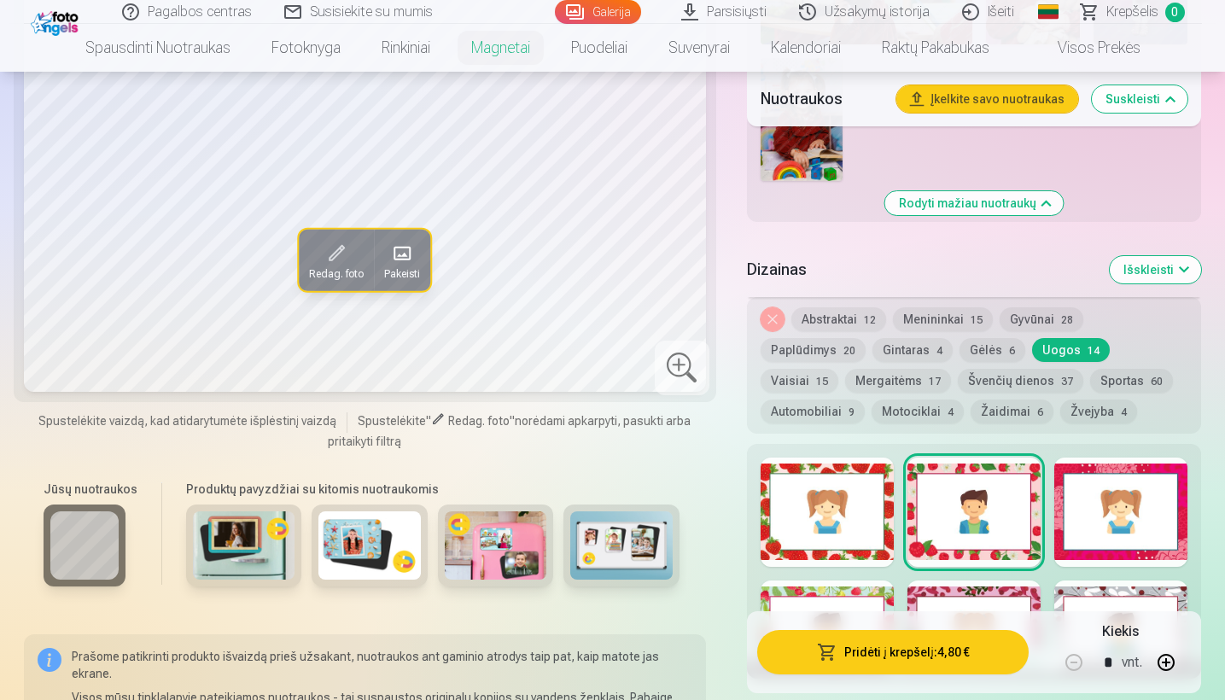
click at [1072, 539] on div at bounding box center [1120, 511] width 133 height 109
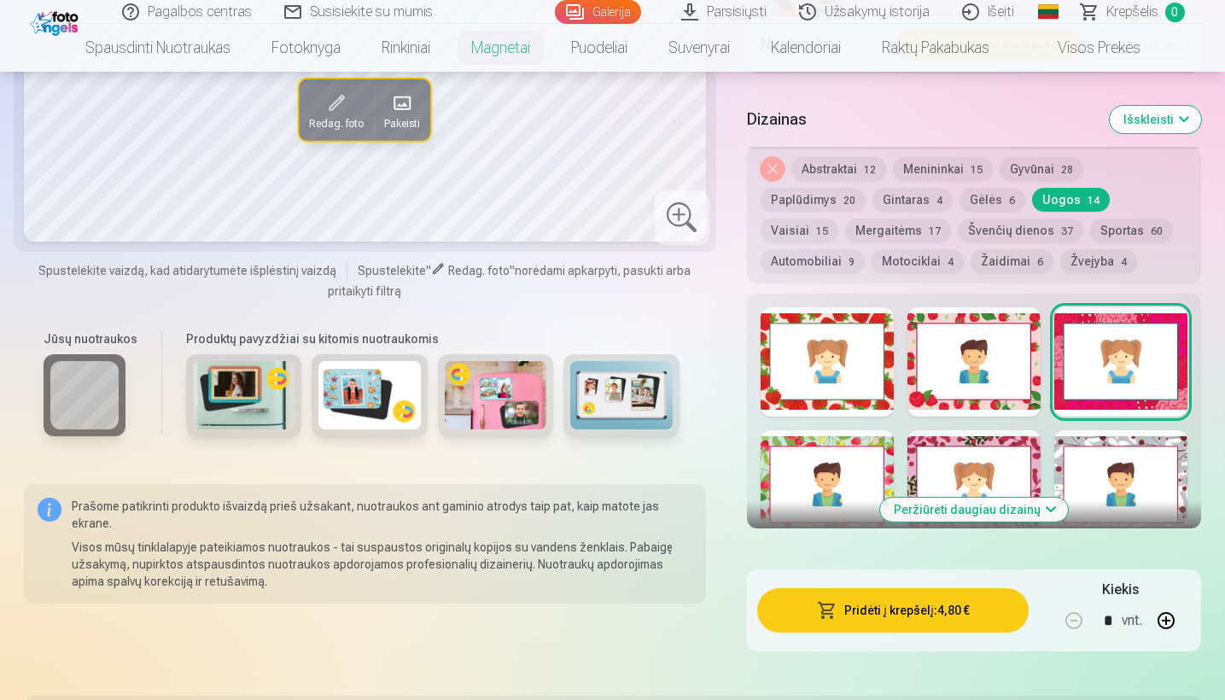
scroll to position [2101, 0]
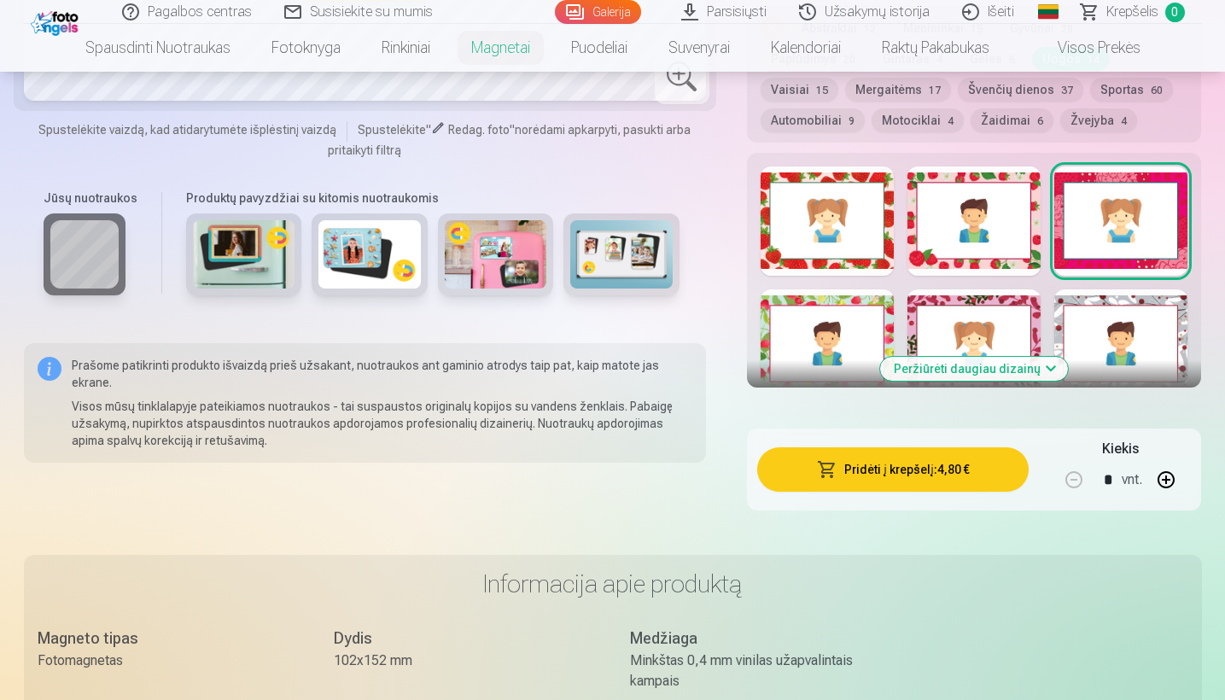
click at [802, 330] on div at bounding box center [826, 343] width 133 height 109
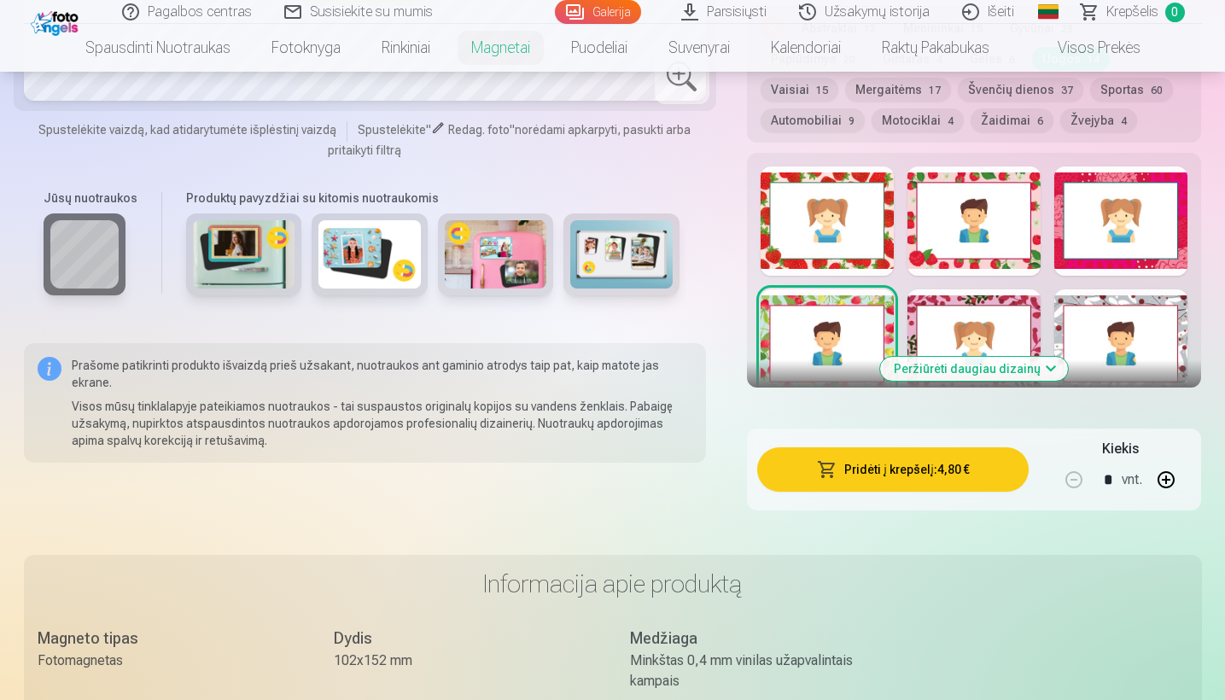
click at [964, 323] on div at bounding box center [973, 343] width 133 height 109
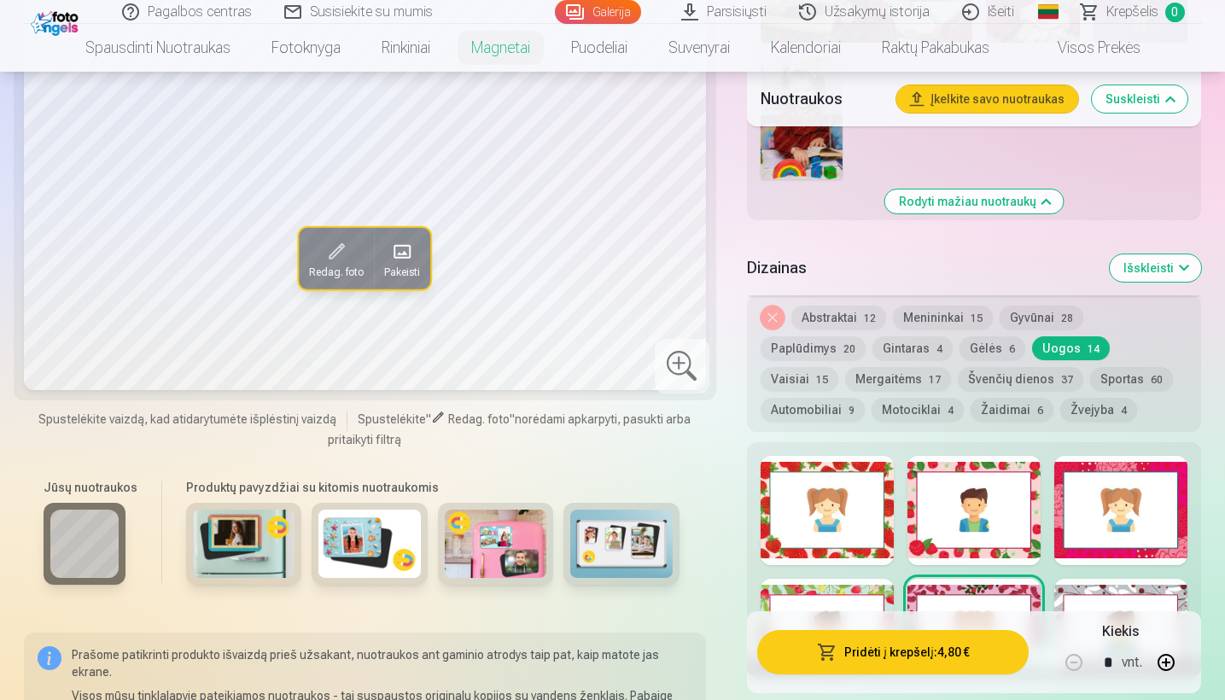
scroll to position [1906, 0]
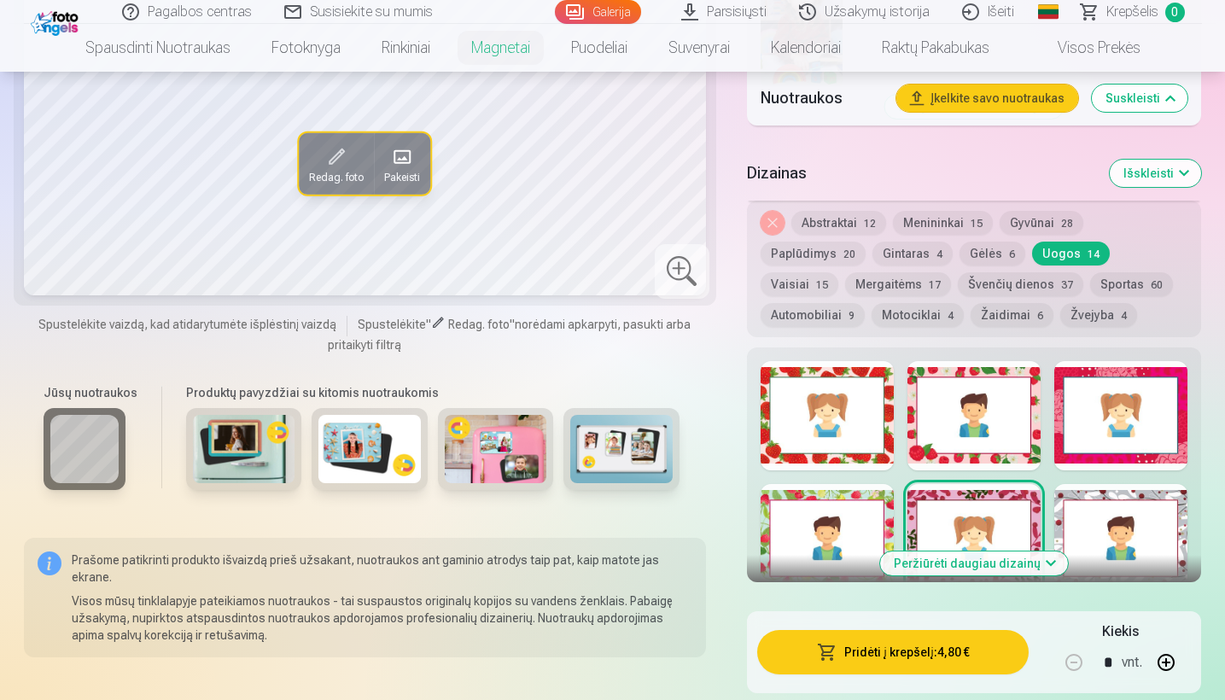
click at [1120, 514] on div at bounding box center [1120, 538] width 133 height 109
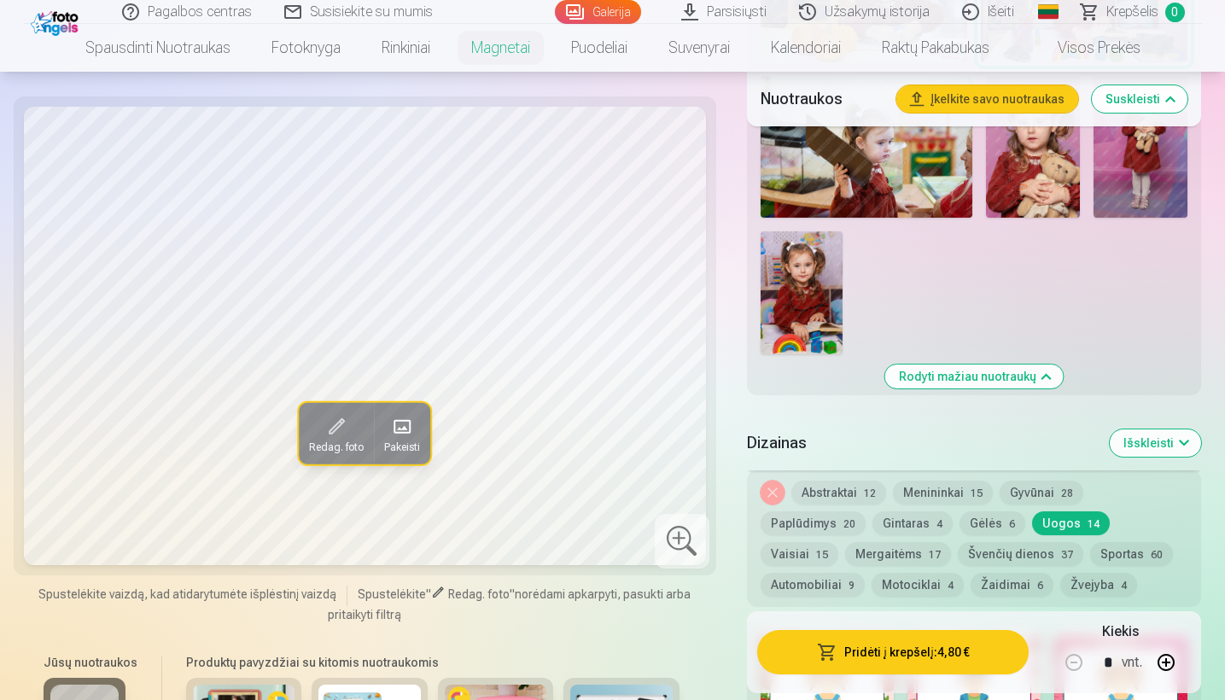
click at [838, 542] on button "Vaisiai 15" at bounding box center [799, 554] width 78 height 24
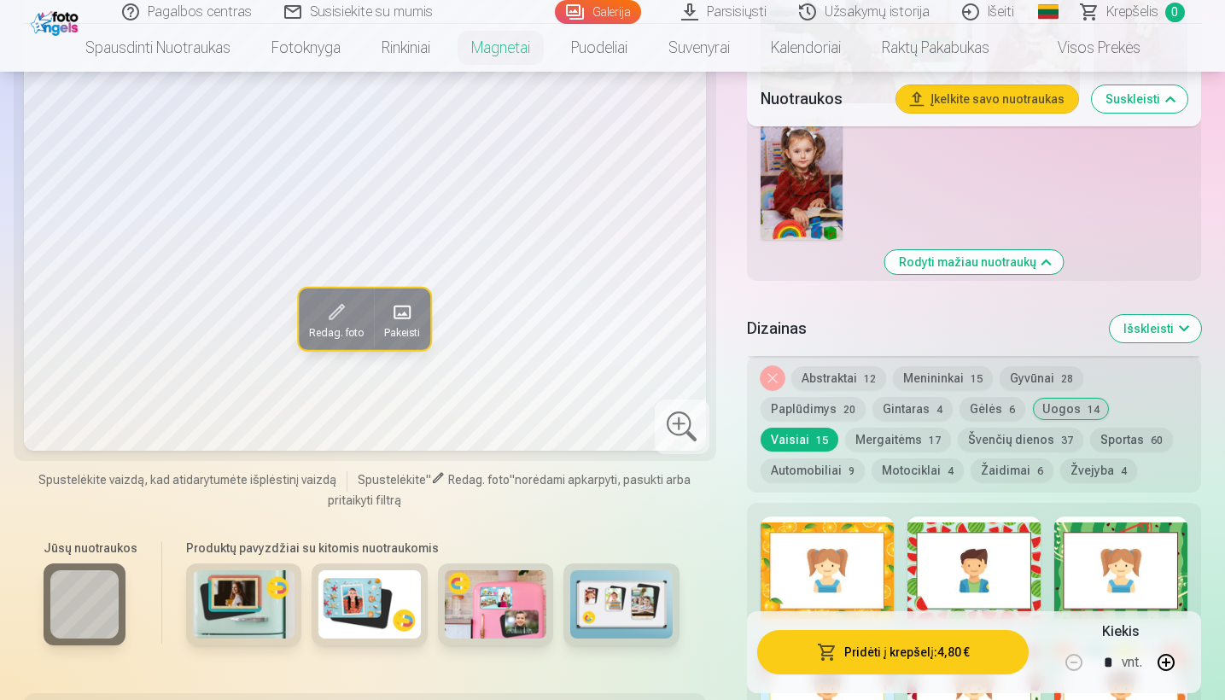
click at [830, 553] on div at bounding box center [826, 570] width 133 height 109
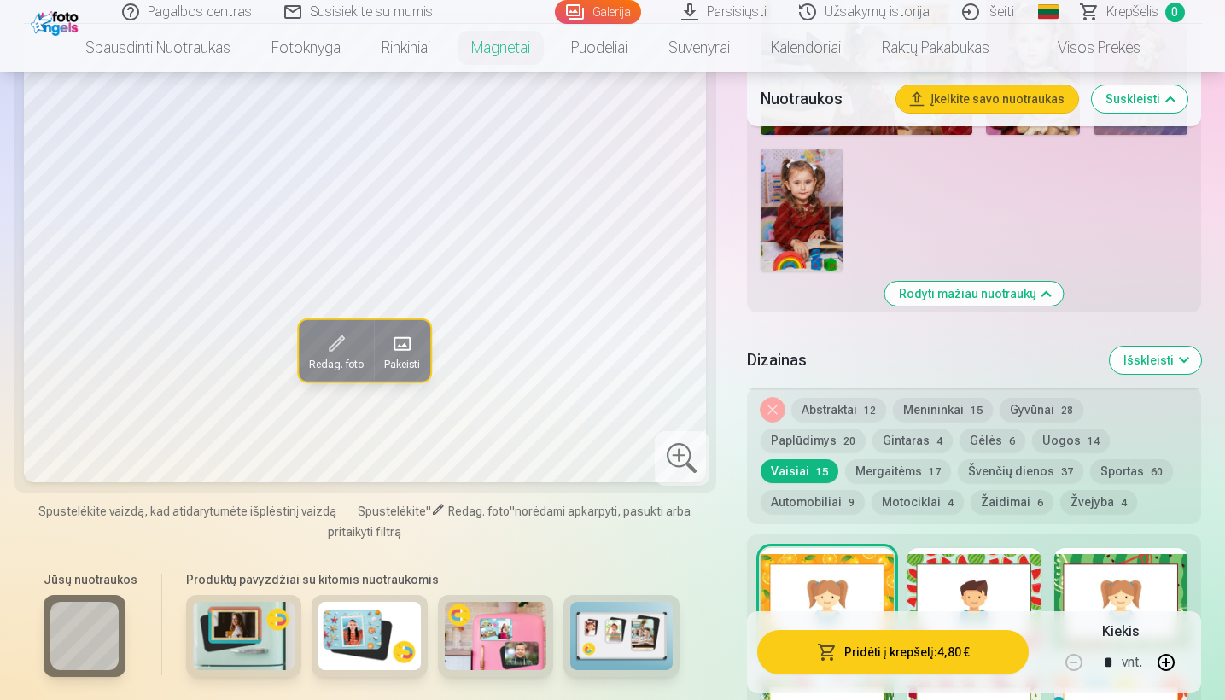
click at [951, 459] on button "Mergaitėms 17" at bounding box center [898, 471] width 106 height 24
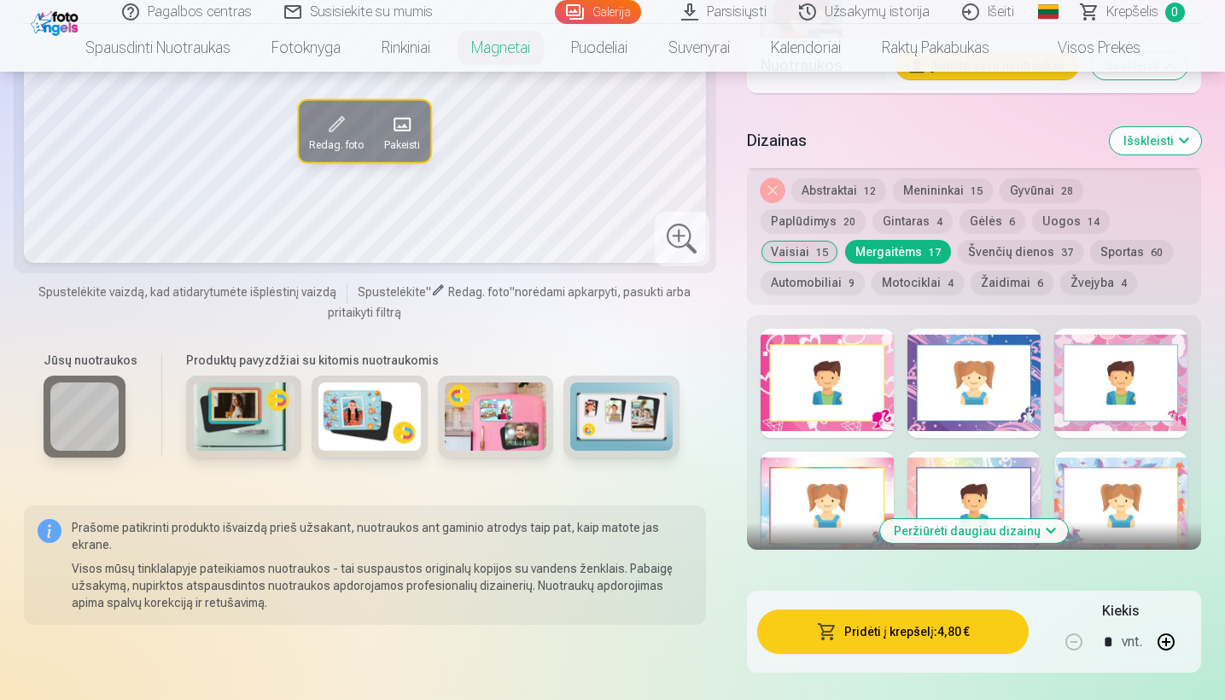
scroll to position [1967, 0]
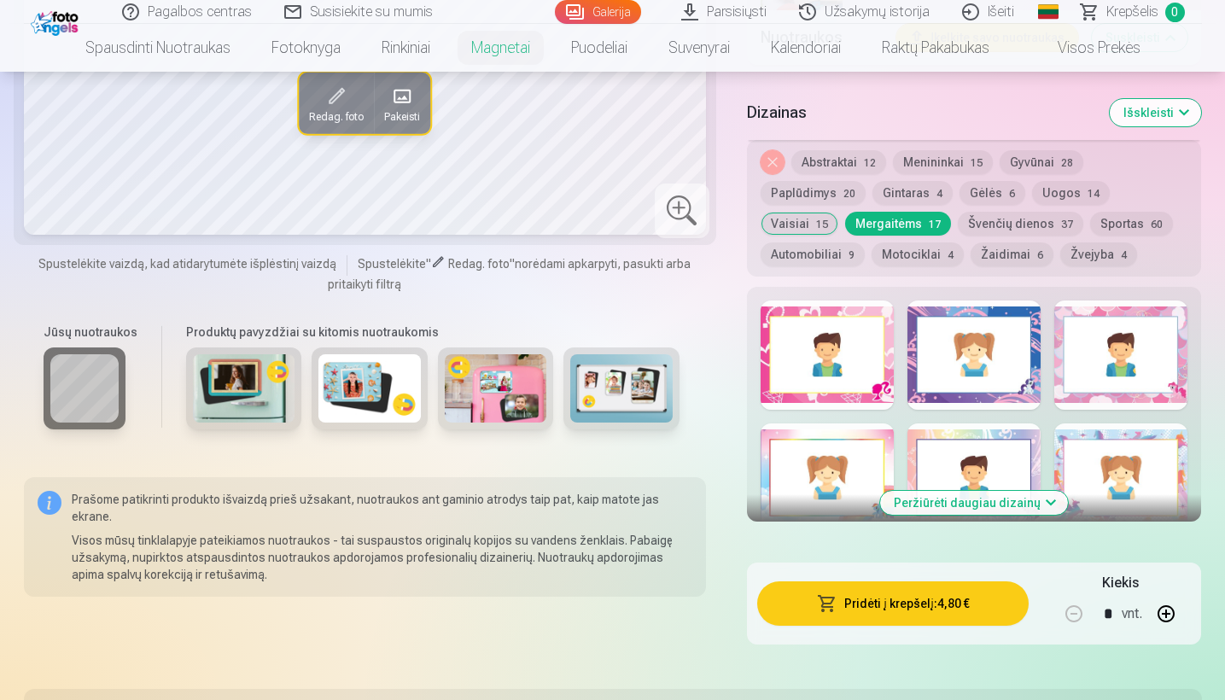
click at [963, 495] on button "Peržiūrėti daugiau dizainų" at bounding box center [974, 503] width 188 height 24
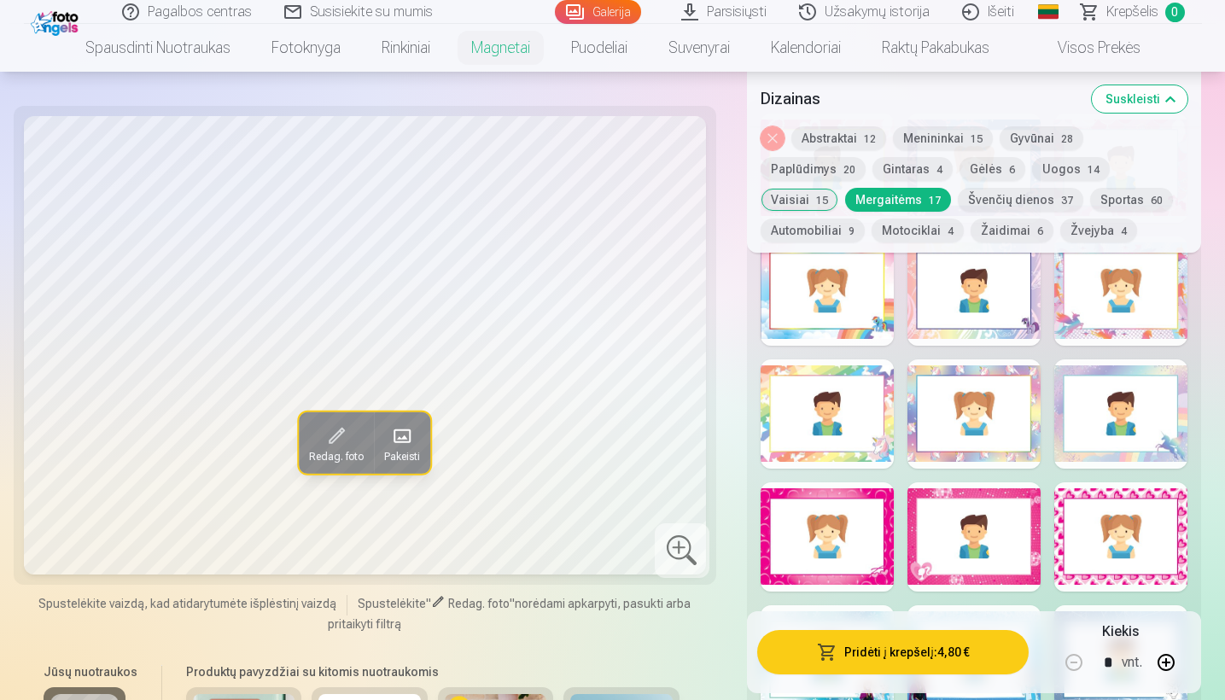
scroll to position [2159, 0]
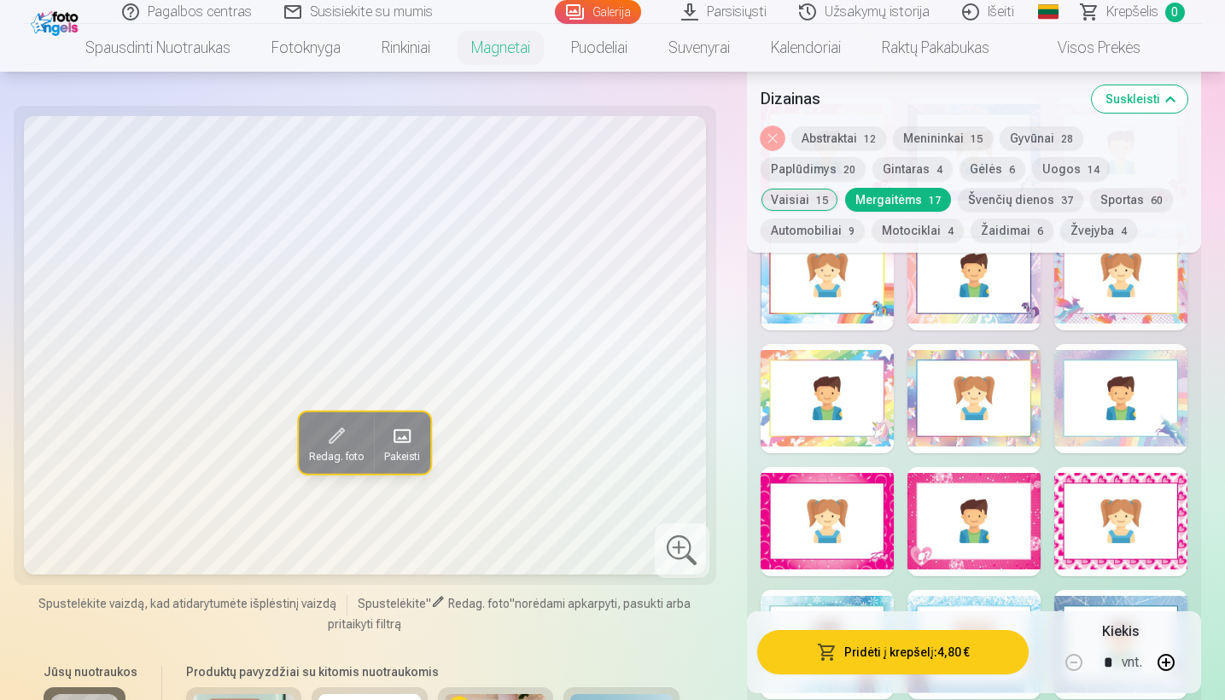
click at [934, 415] on div at bounding box center [973, 398] width 133 height 109
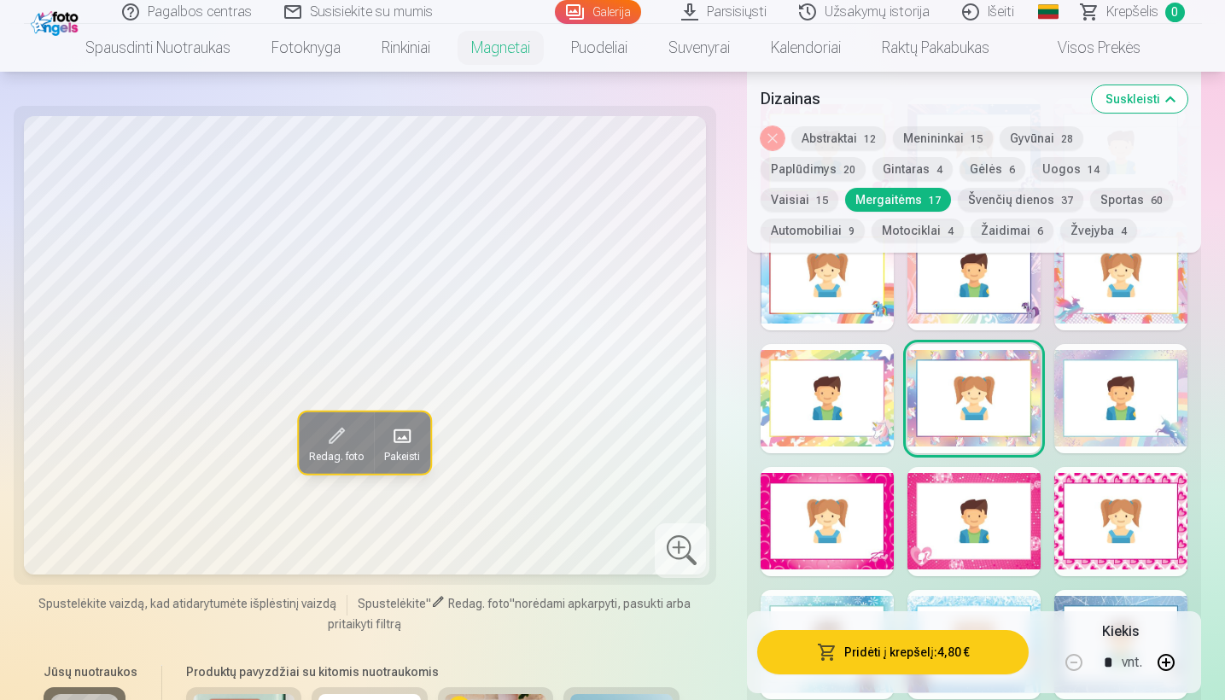
click at [786, 424] on div at bounding box center [826, 398] width 133 height 109
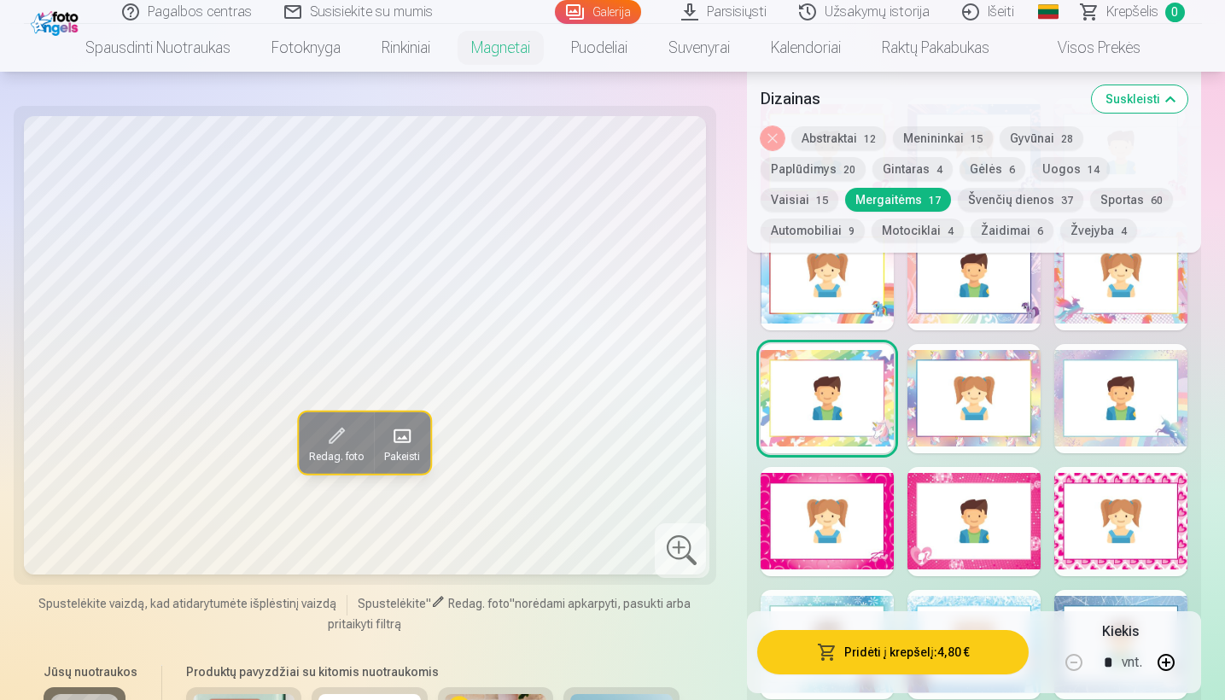
click at [1118, 521] on div at bounding box center [1120, 521] width 133 height 109
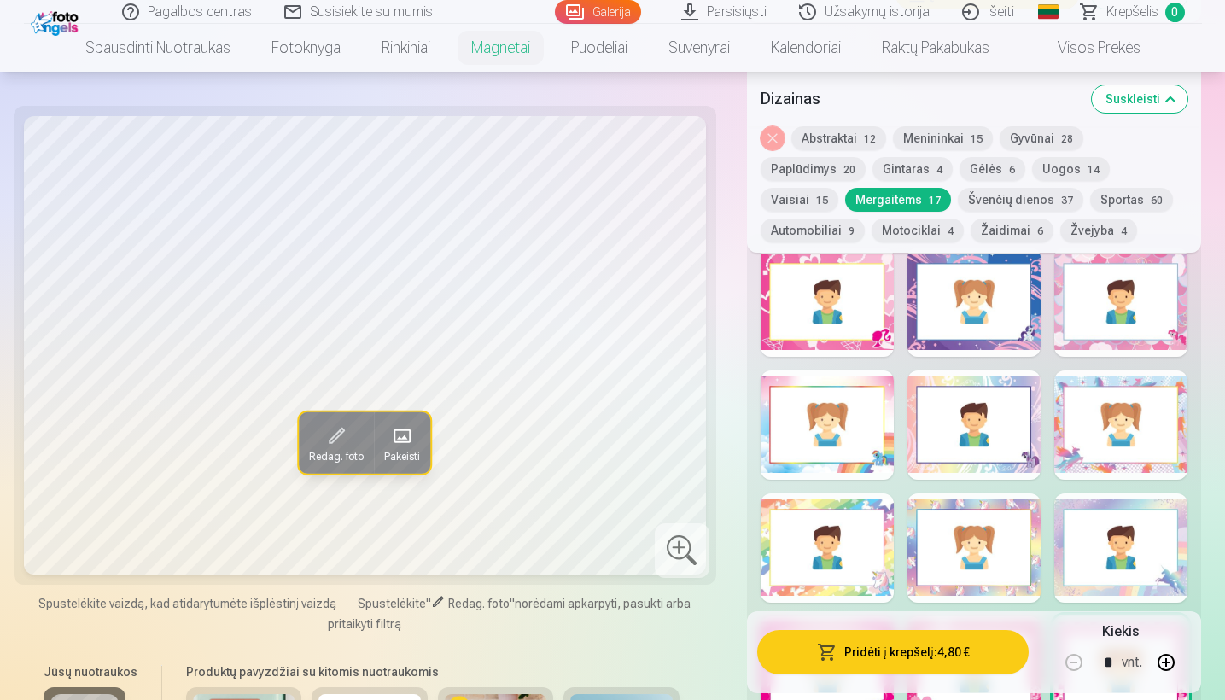
scroll to position [2006, 0]
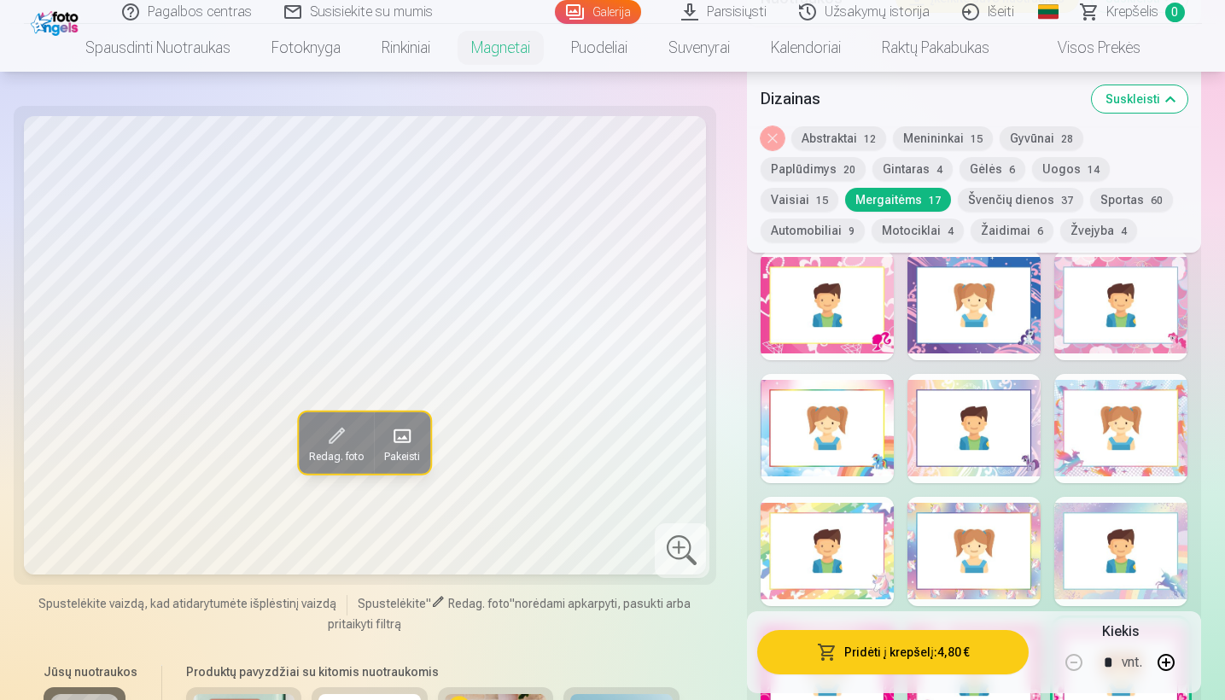
click at [1079, 422] on div at bounding box center [1120, 428] width 133 height 109
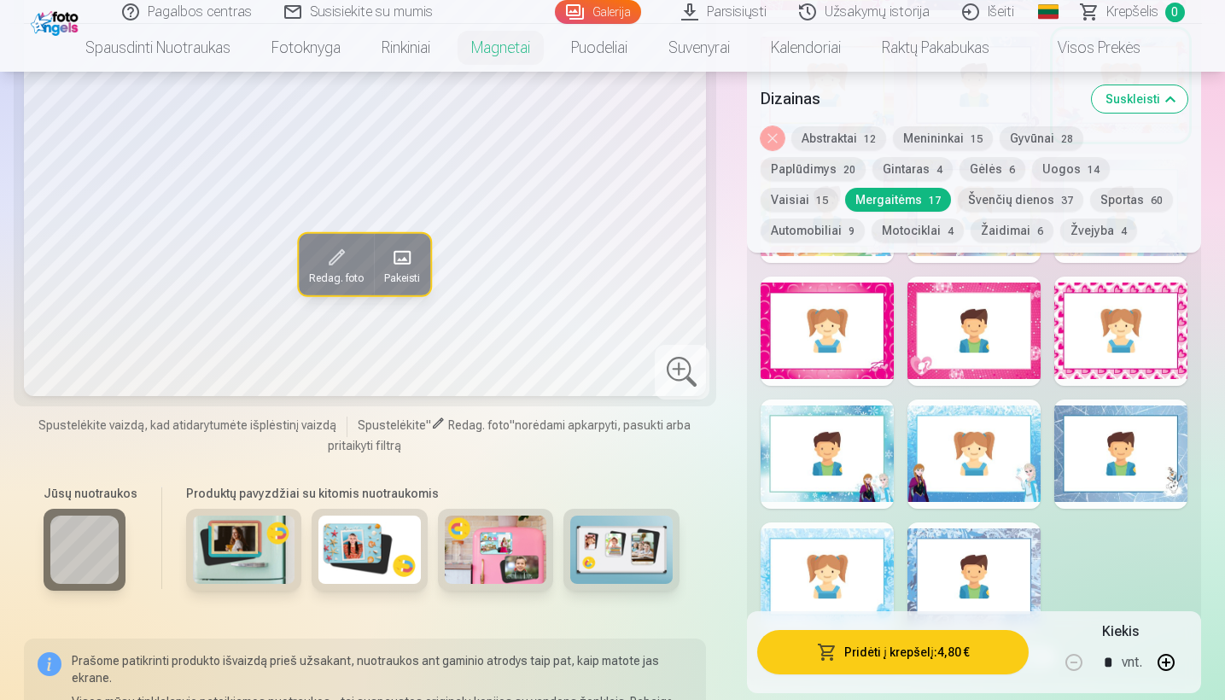
scroll to position [2353, 0]
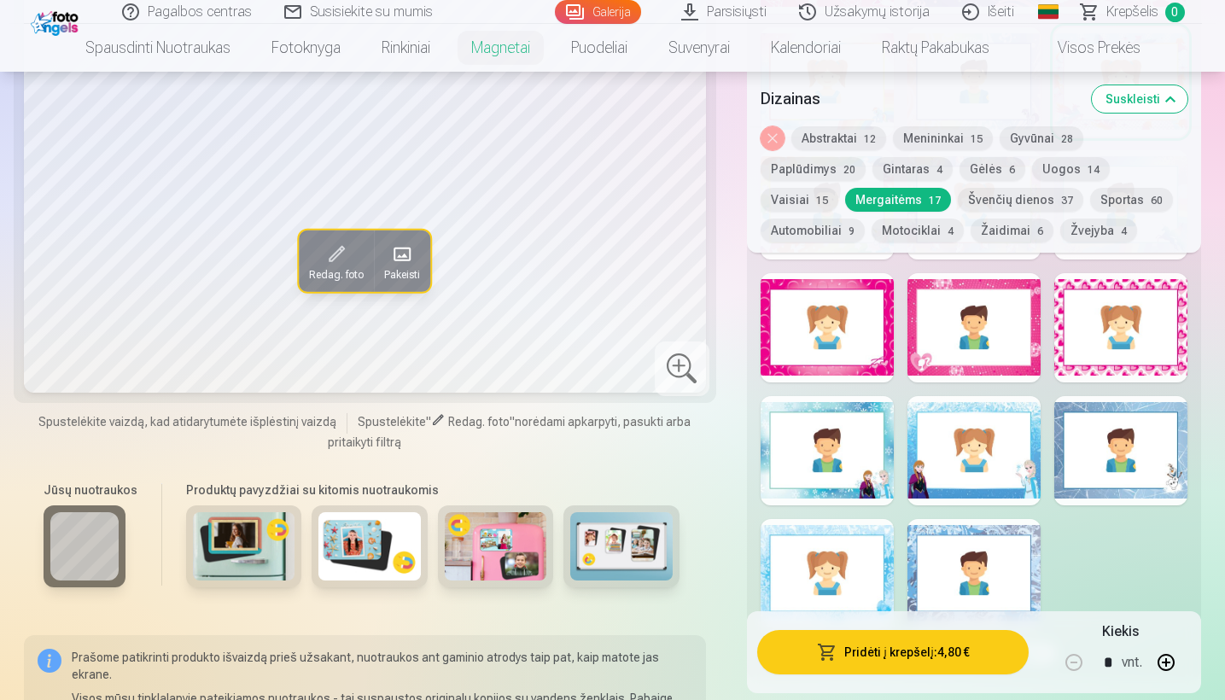
click at [869, 549] on div at bounding box center [826, 573] width 133 height 109
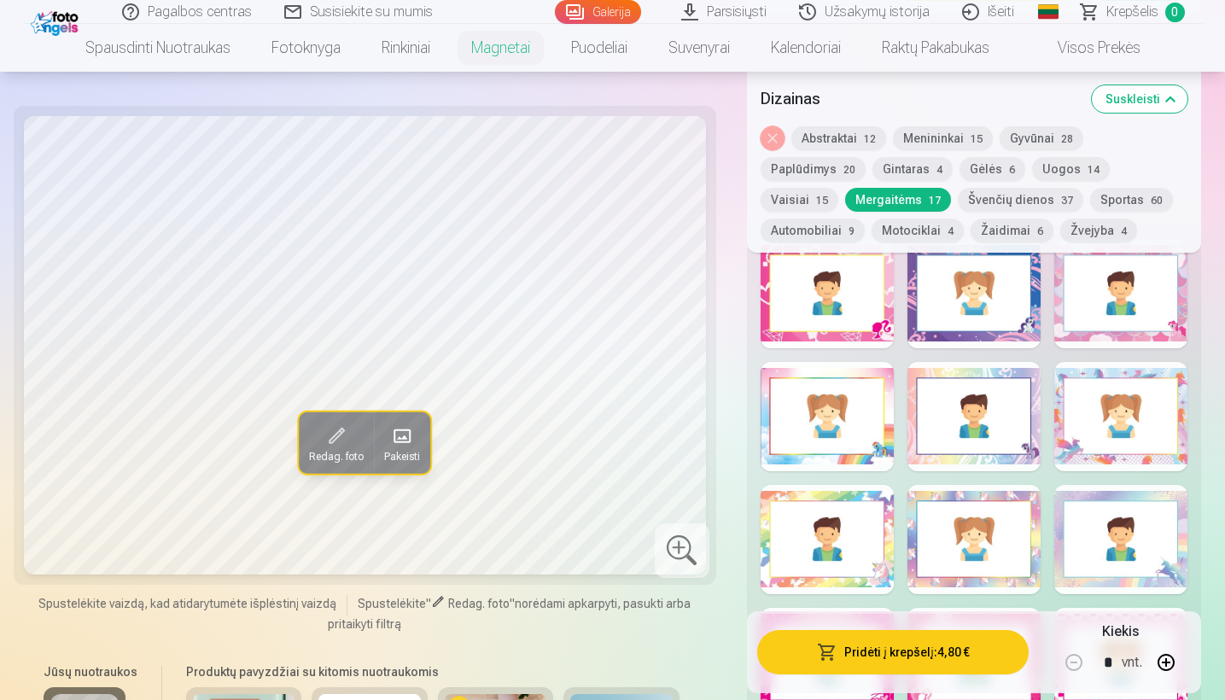
scroll to position [1849, 0]
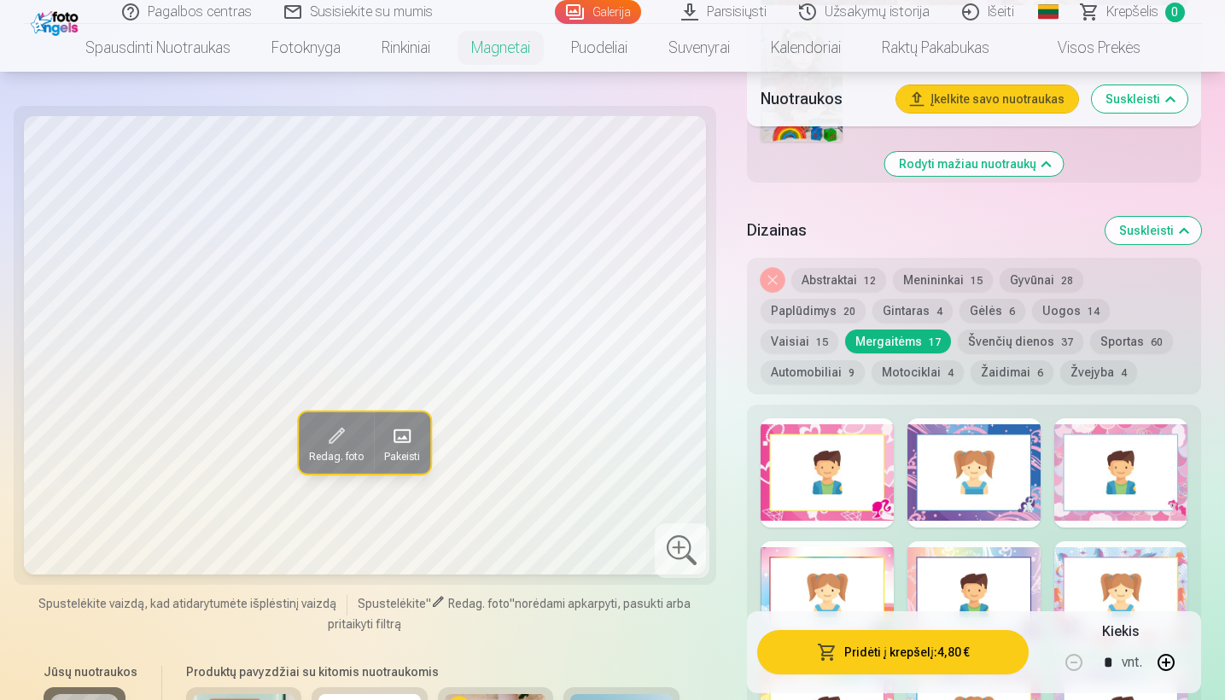
click at [958, 344] on button "Švenčių dienos 37" at bounding box center [1020, 341] width 125 height 24
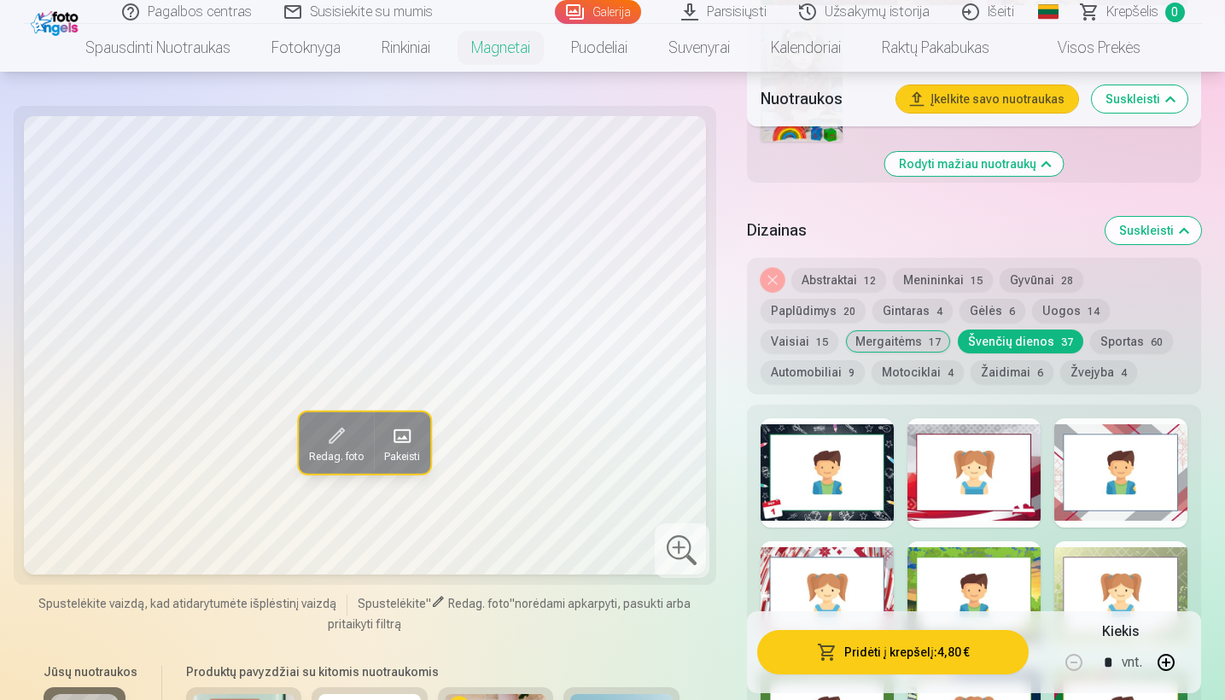
click at [1090, 352] on button "Sportas 60" at bounding box center [1131, 341] width 83 height 24
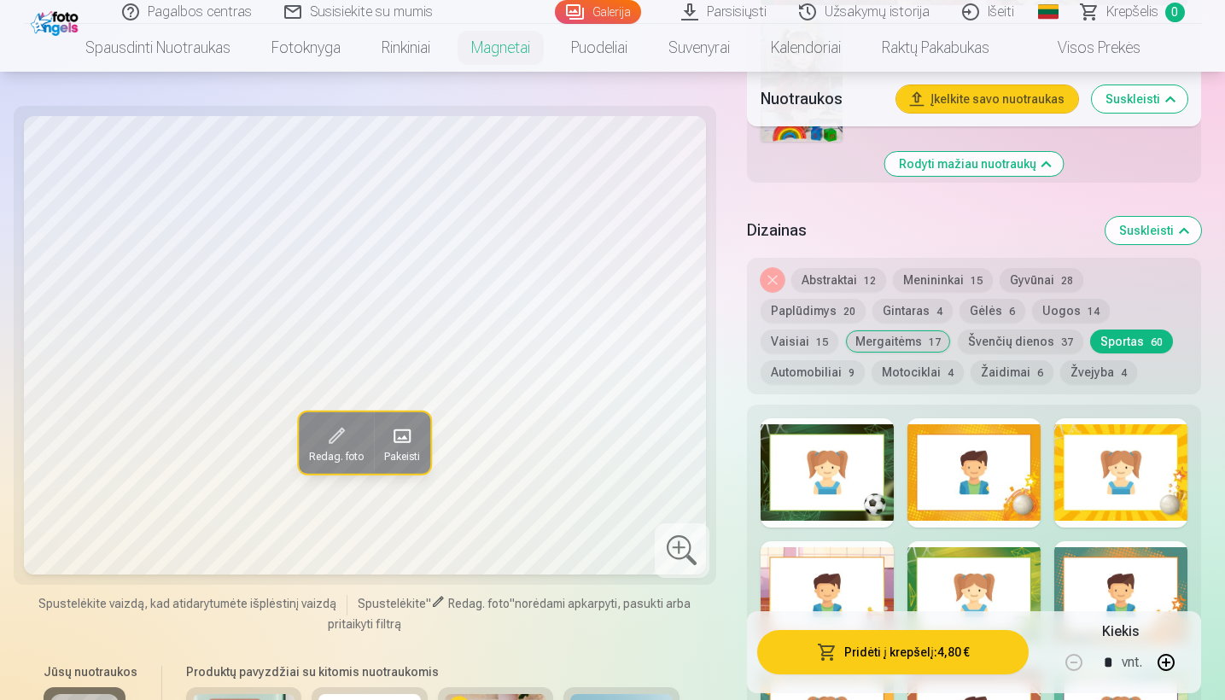
click at [864, 360] on button "Automobiliai 9" at bounding box center [812, 372] width 104 height 24
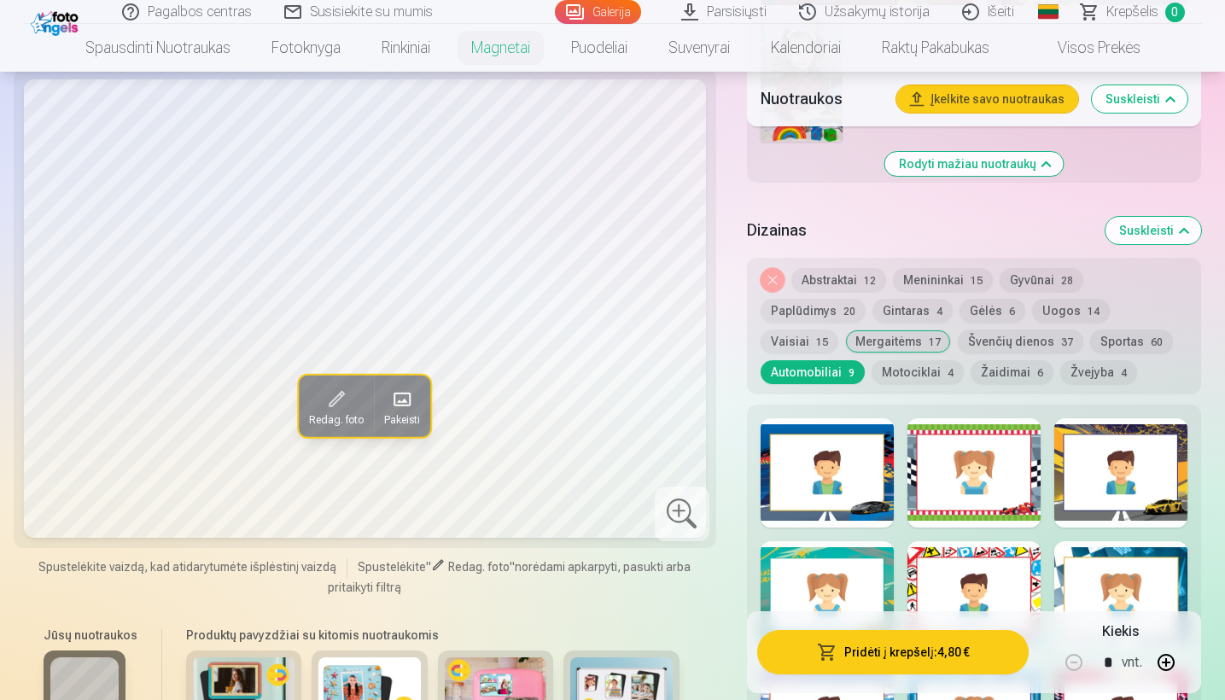
click at [963, 360] on button "Motociklai 4" at bounding box center [917, 372] width 92 height 24
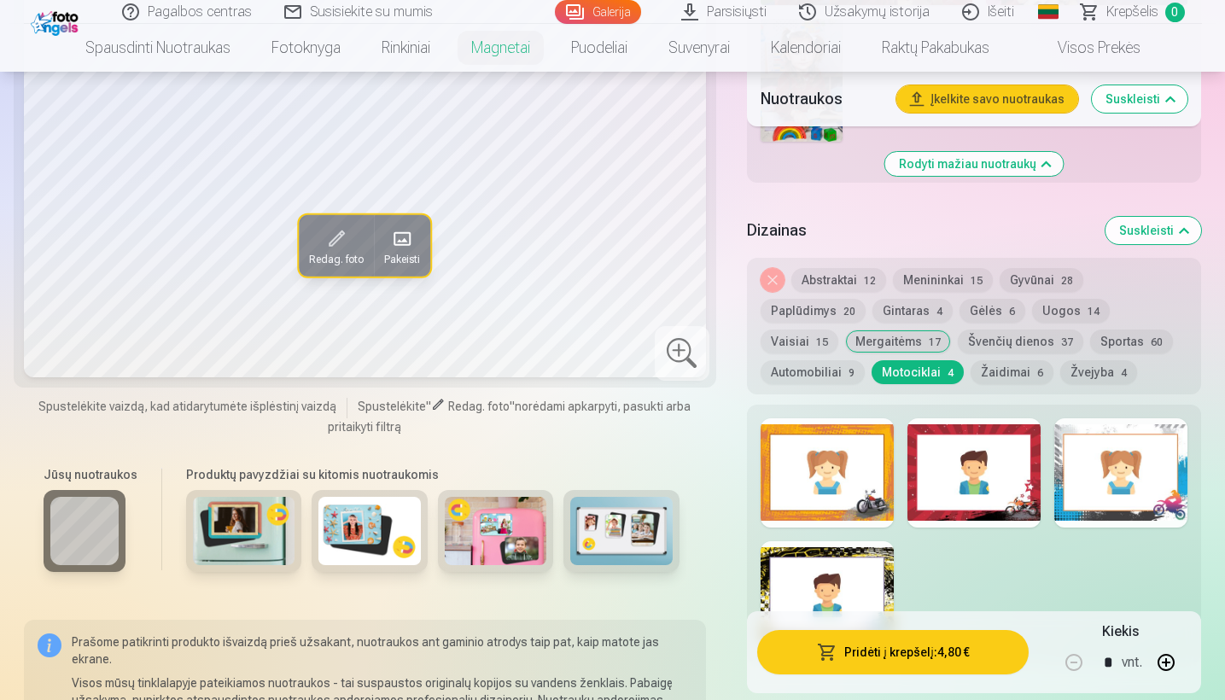
click at [970, 375] on button "Žaidimai 6" at bounding box center [1011, 372] width 83 height 24
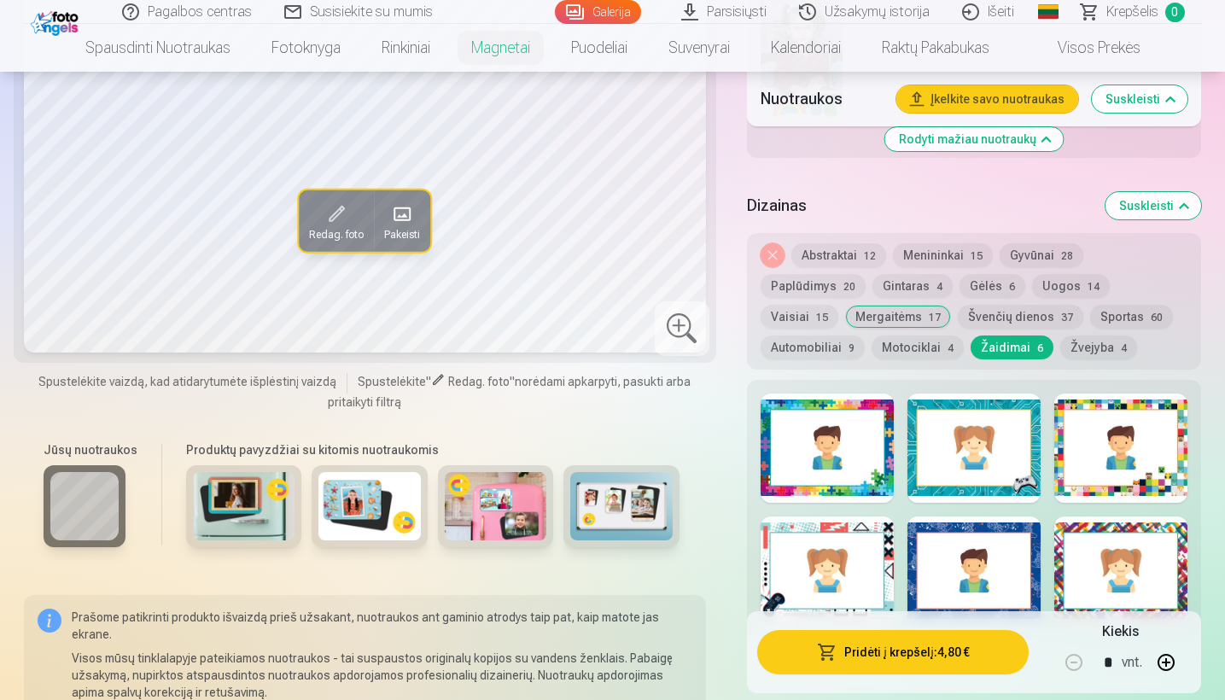
scroll to position [1936, 0]
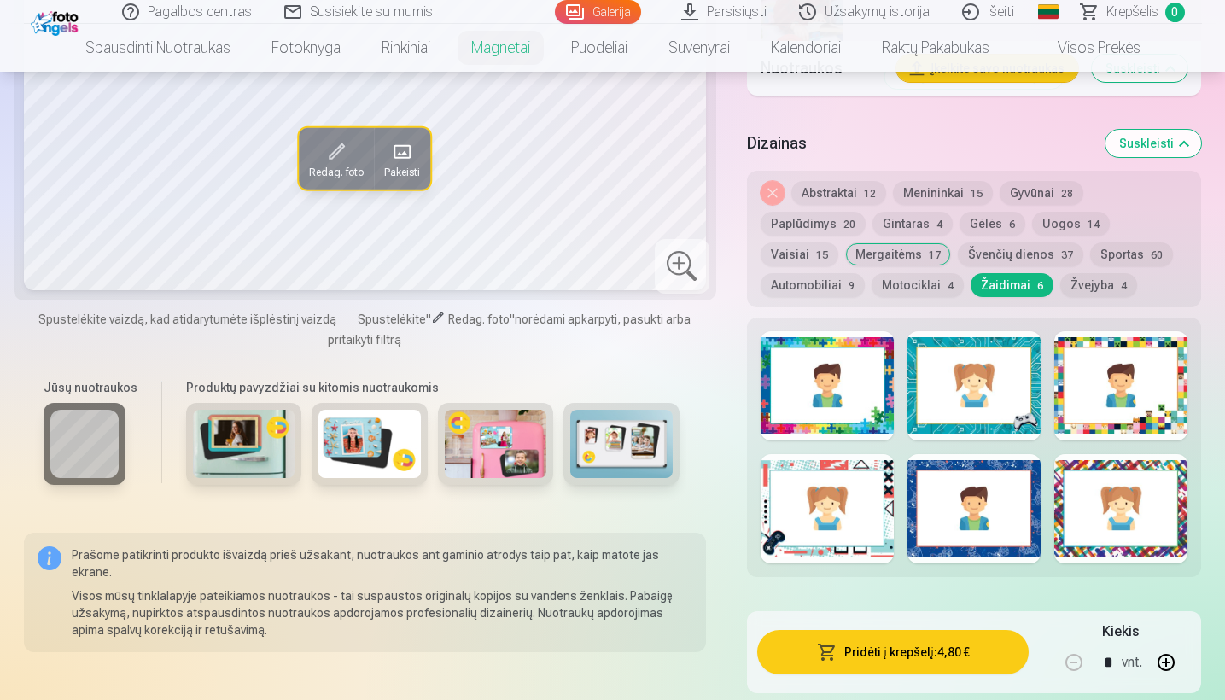
click at [1096, 427] on div at bounding box center [1120, 385] width 133 height 109
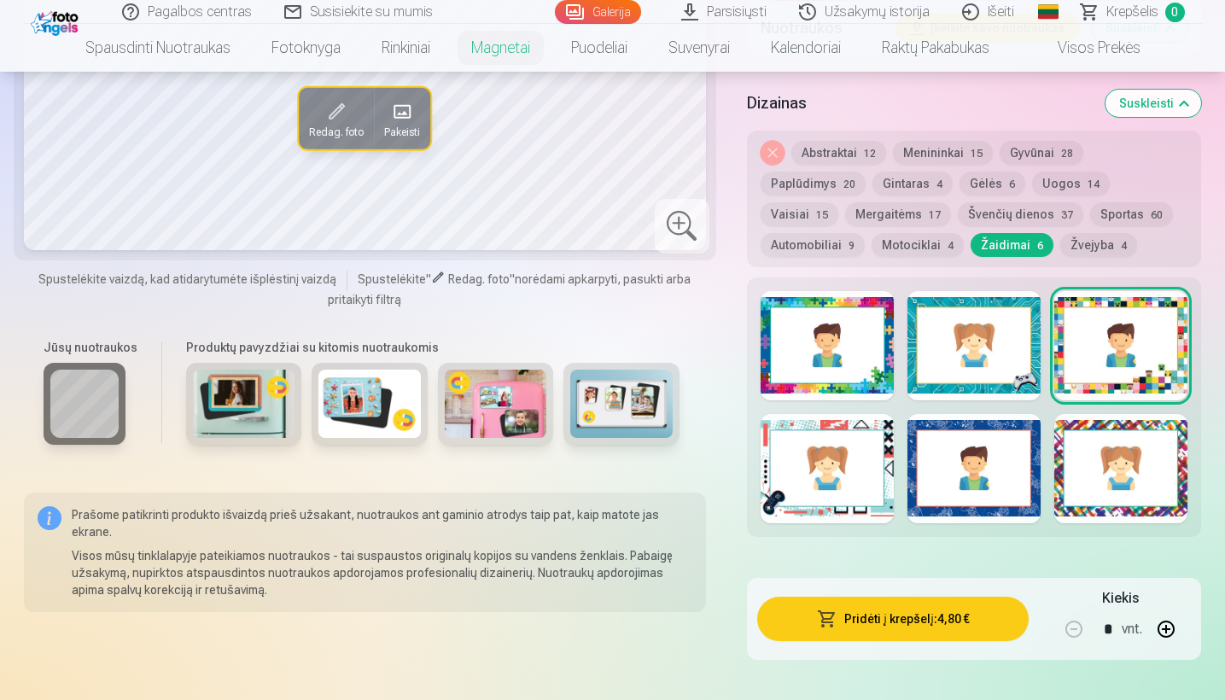
scroll to position [1948, 0]
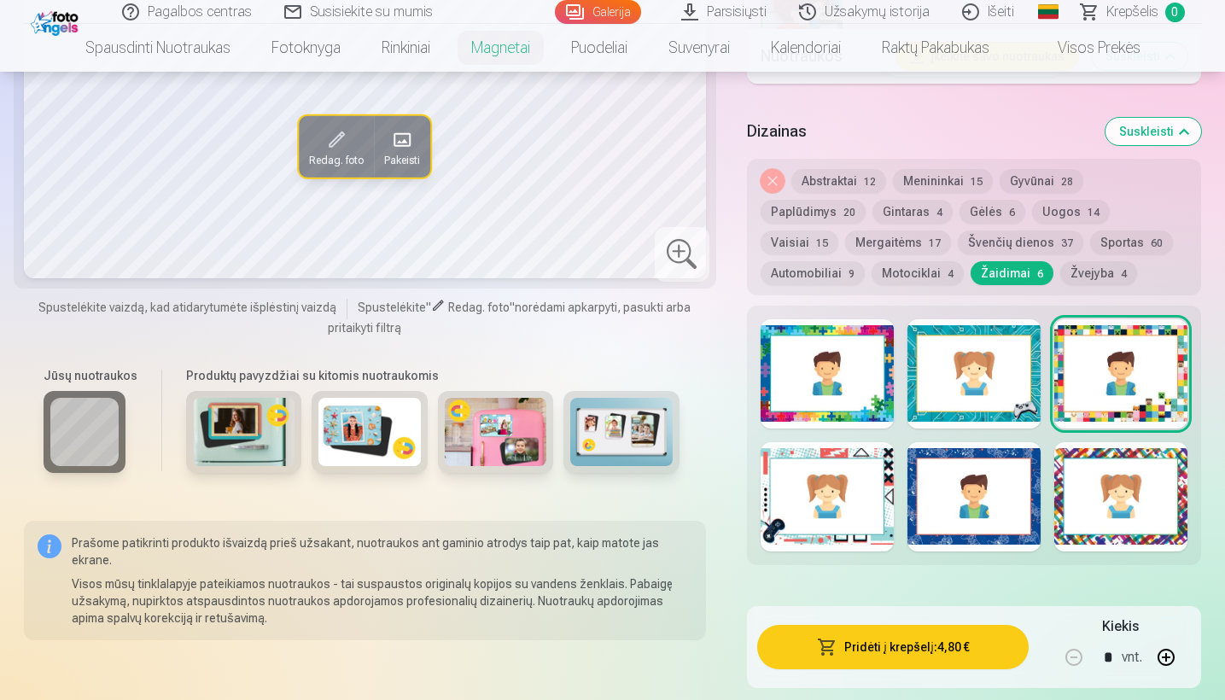
click at [842, 405] on div at bounding box center [826, 373] width 133 height 109
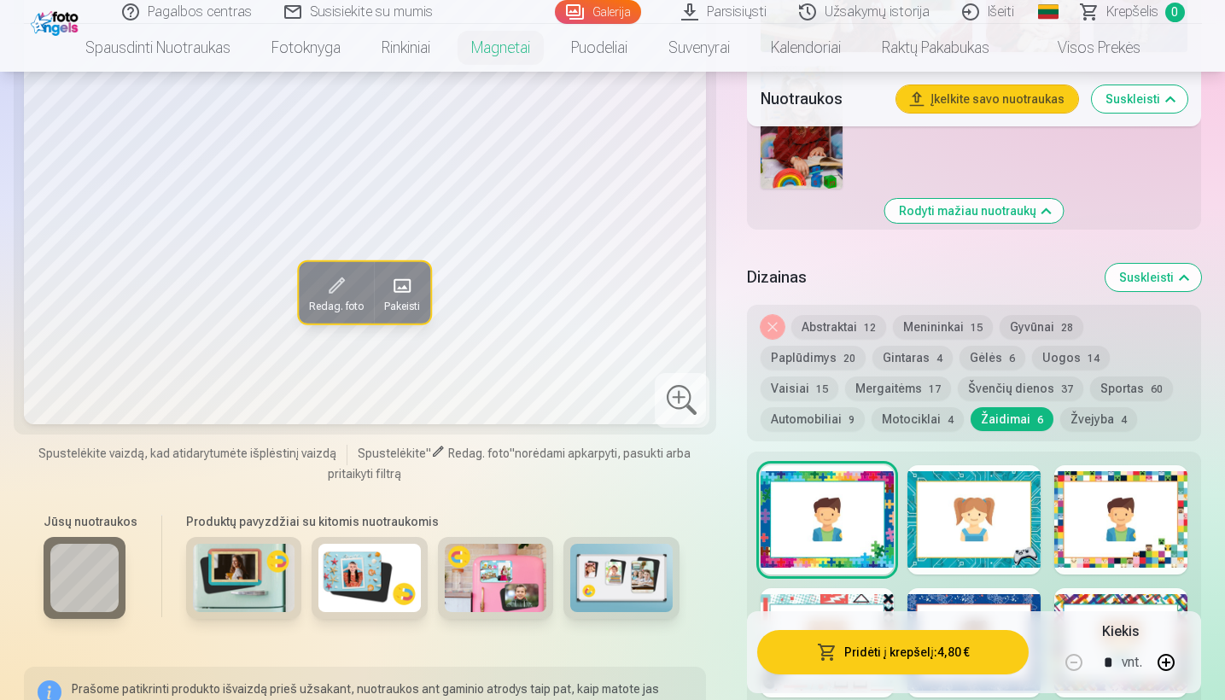
scroll to position [1682, 0]
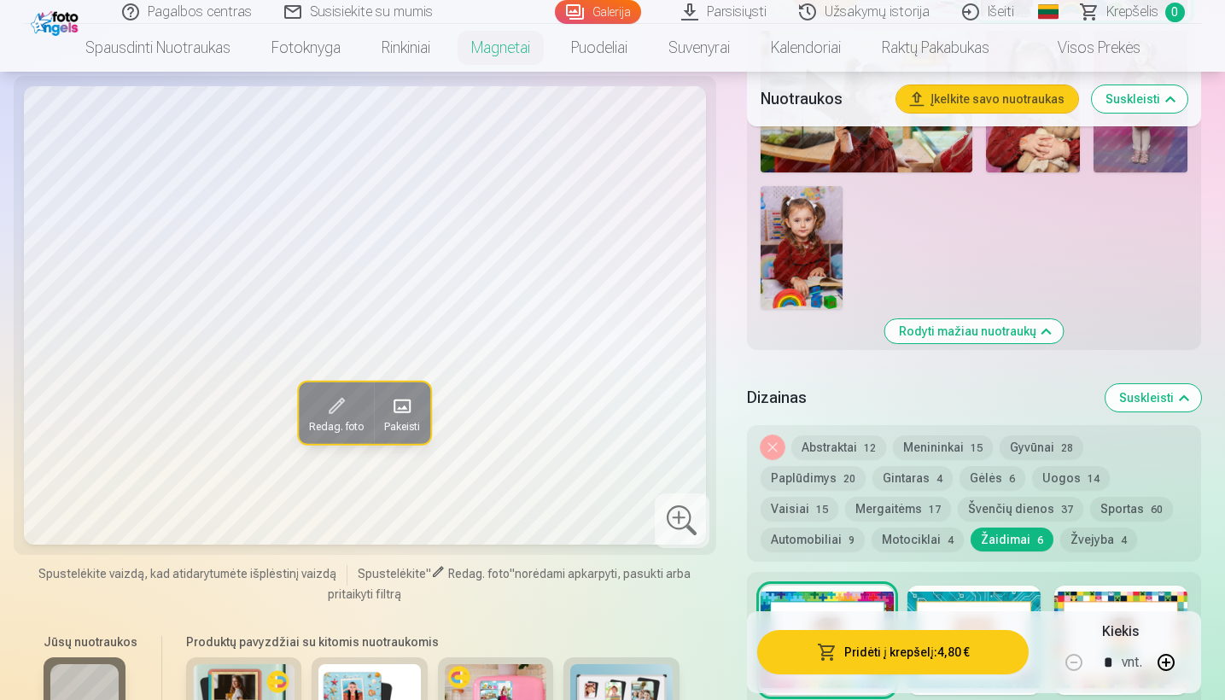
click at [1038, 441] on button "Gyvūnai 28" at bounding box center [1041, 447] width 84 height 24
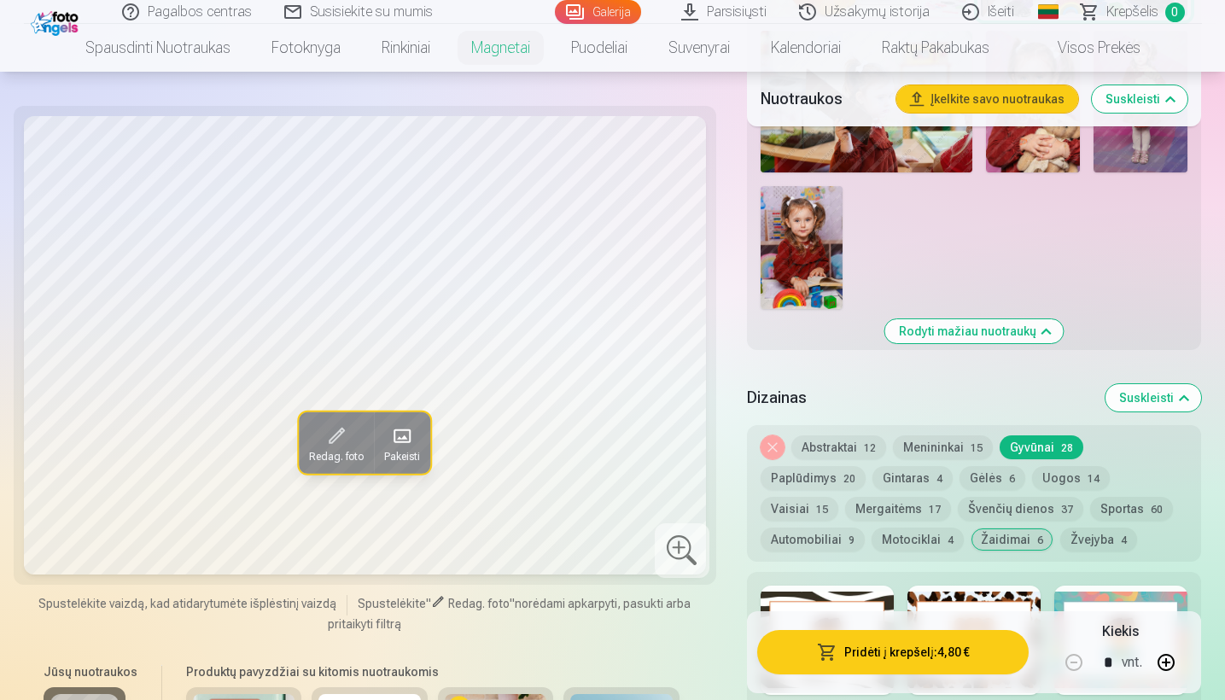
scroll to position [1980, 0]
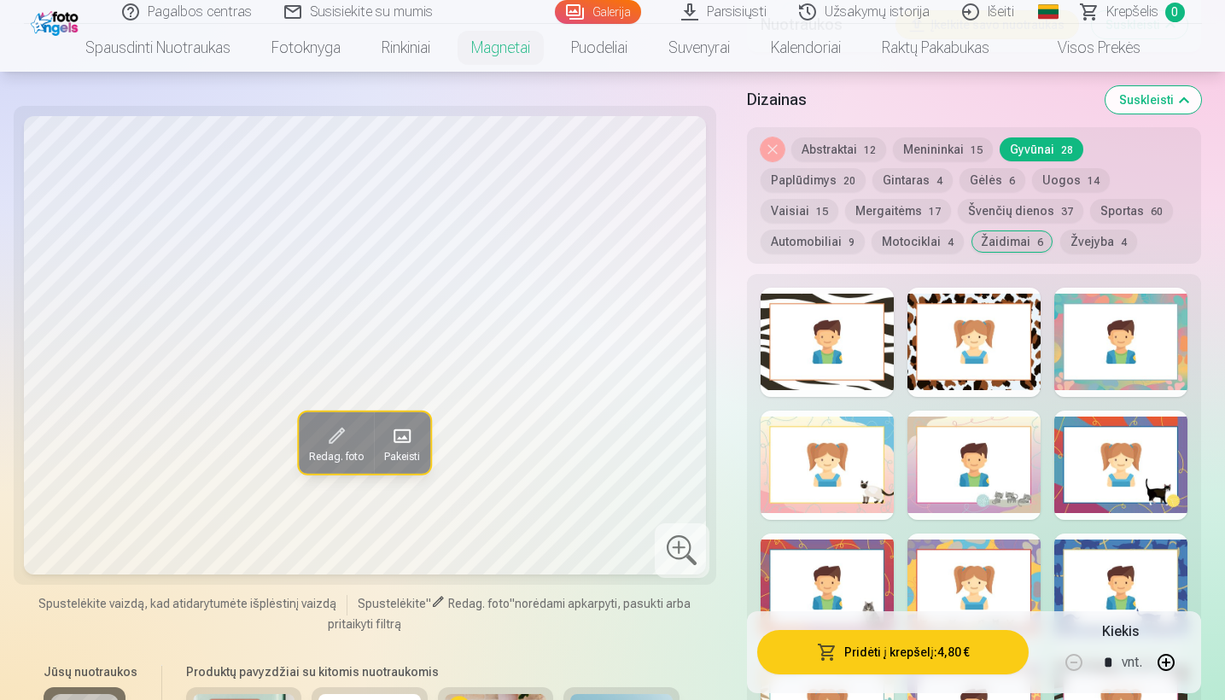
click at [938, 372] on div at bounding box center [973, 342] width 133 height 109
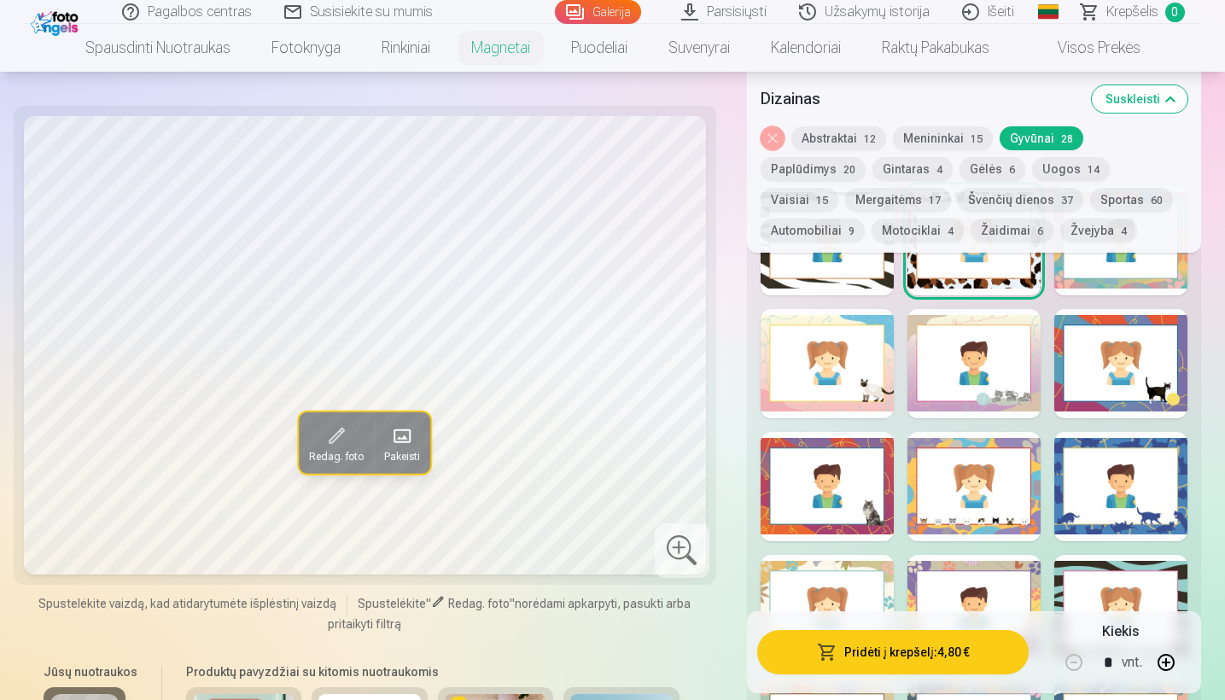
scroll to position [2075, 0]
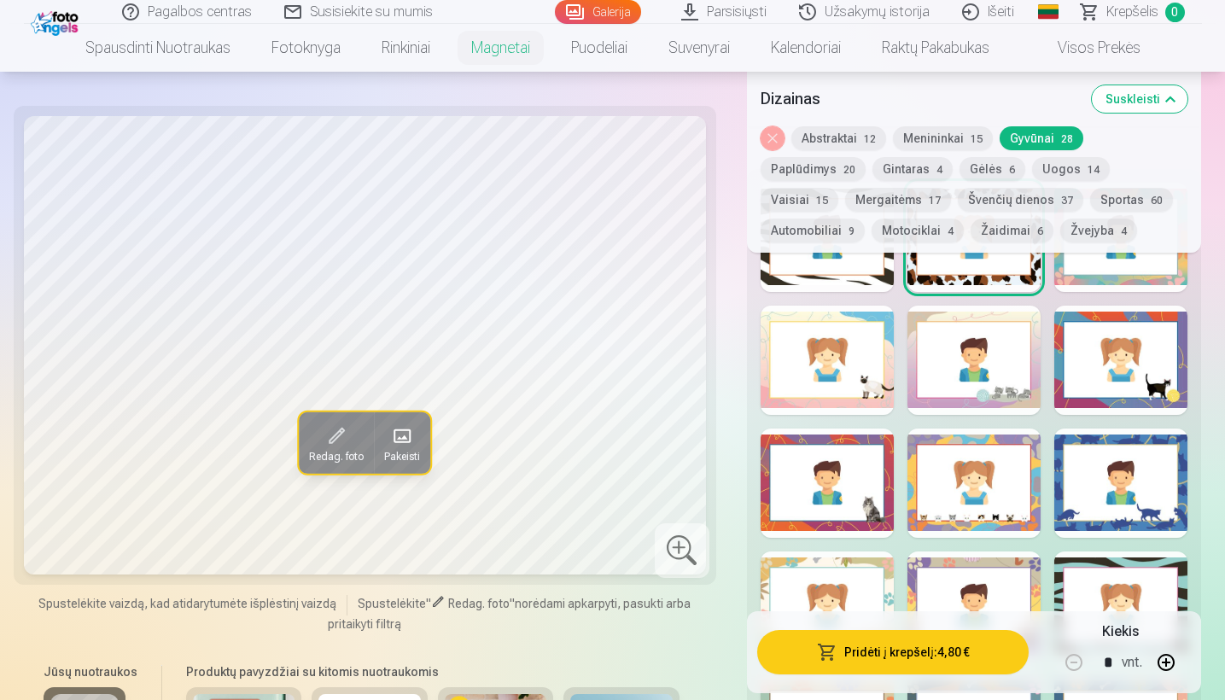
click at [957, 481] on div at bounding box center [973, 482] width 133 height 109
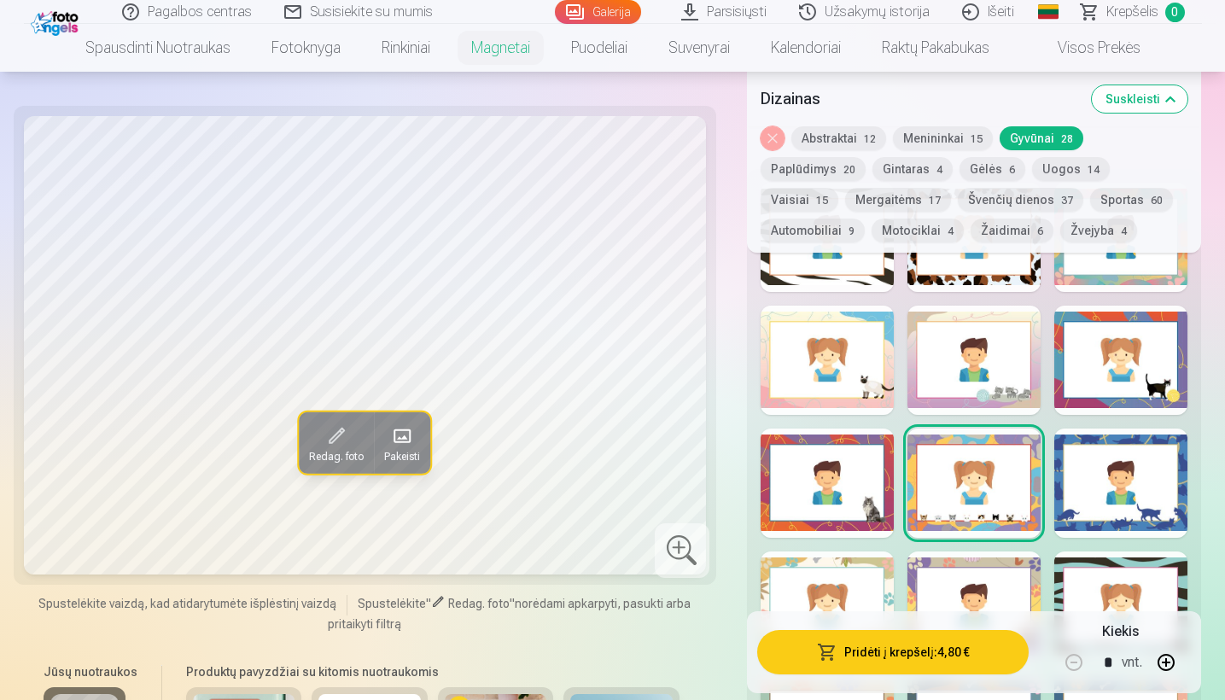
click at [854, 486] on div at bounding box center [826, 482] width 133 height 109
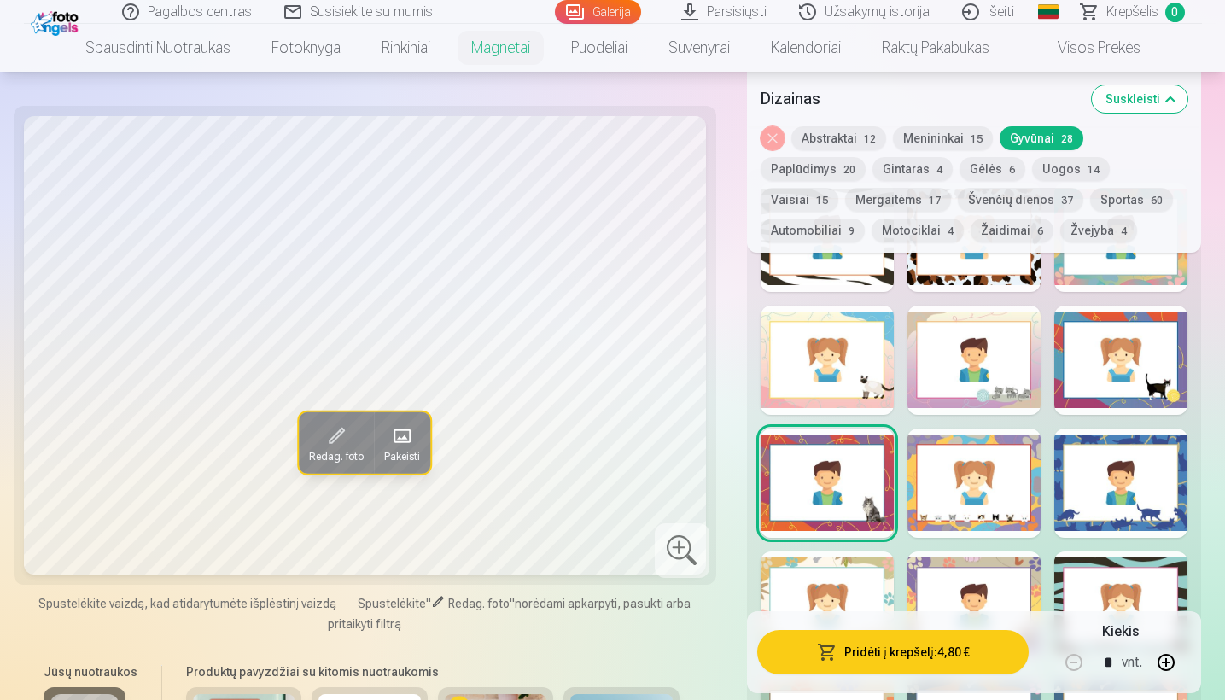
click at [838, 382] on div at bounding box center [826, 360] width 133 height 109
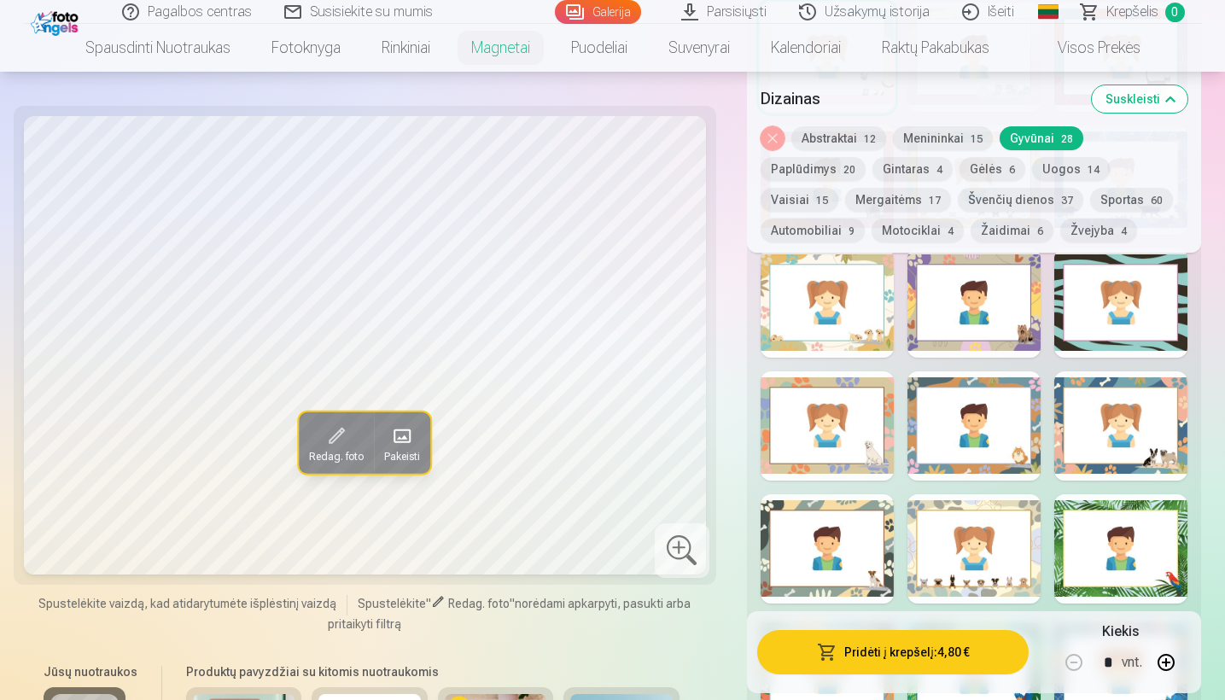
scroll to position [2418, 0]
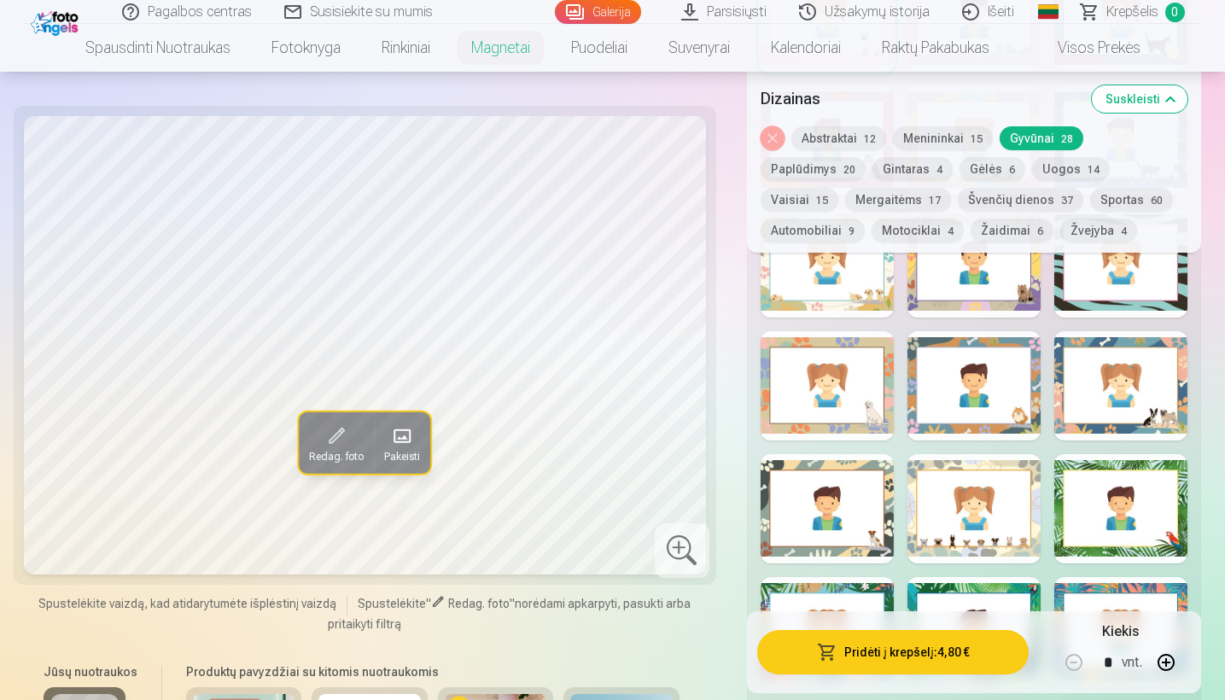
click at [1118, 421] on div at bounding box center [1120, 385] width 133 height 109
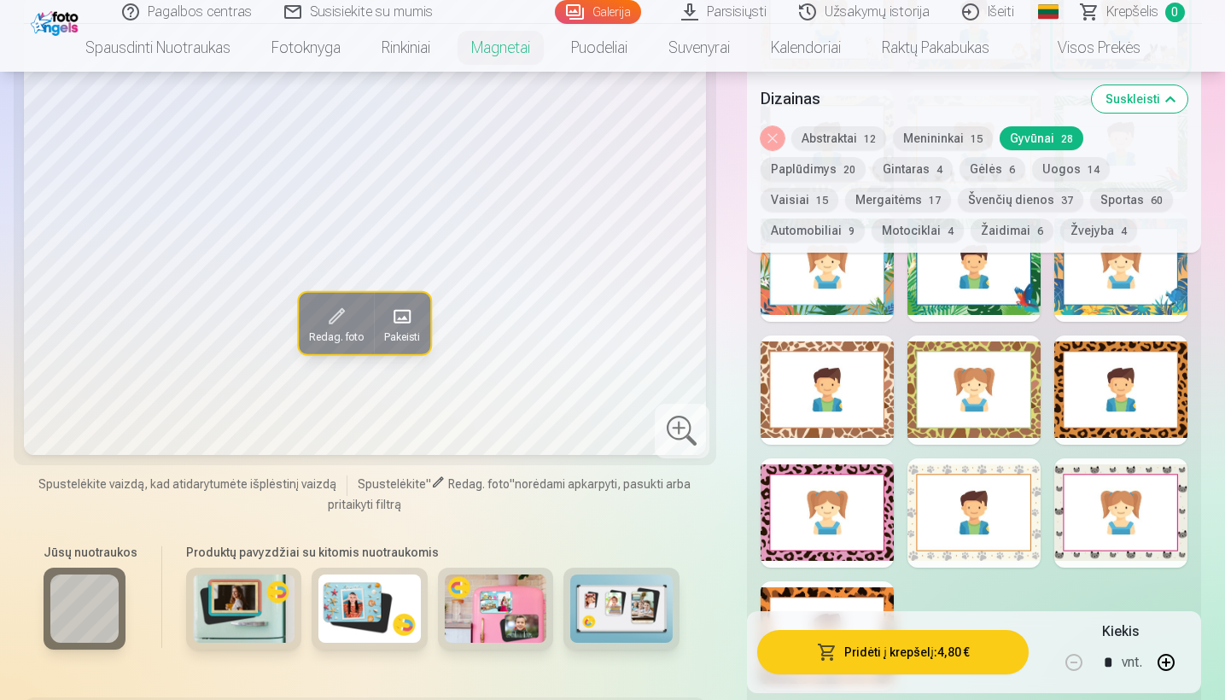
scroll to position [2922, 0]
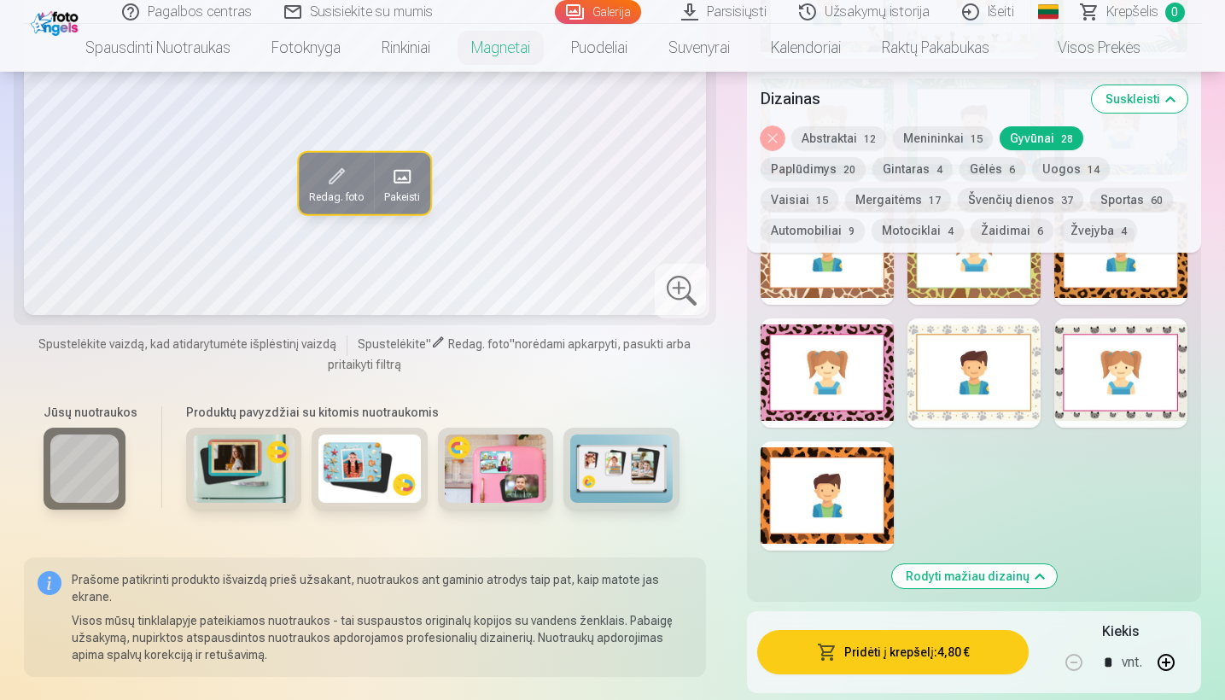
click at [1104, 411] on div at bounding box center [1120, 372] width 133 height 109
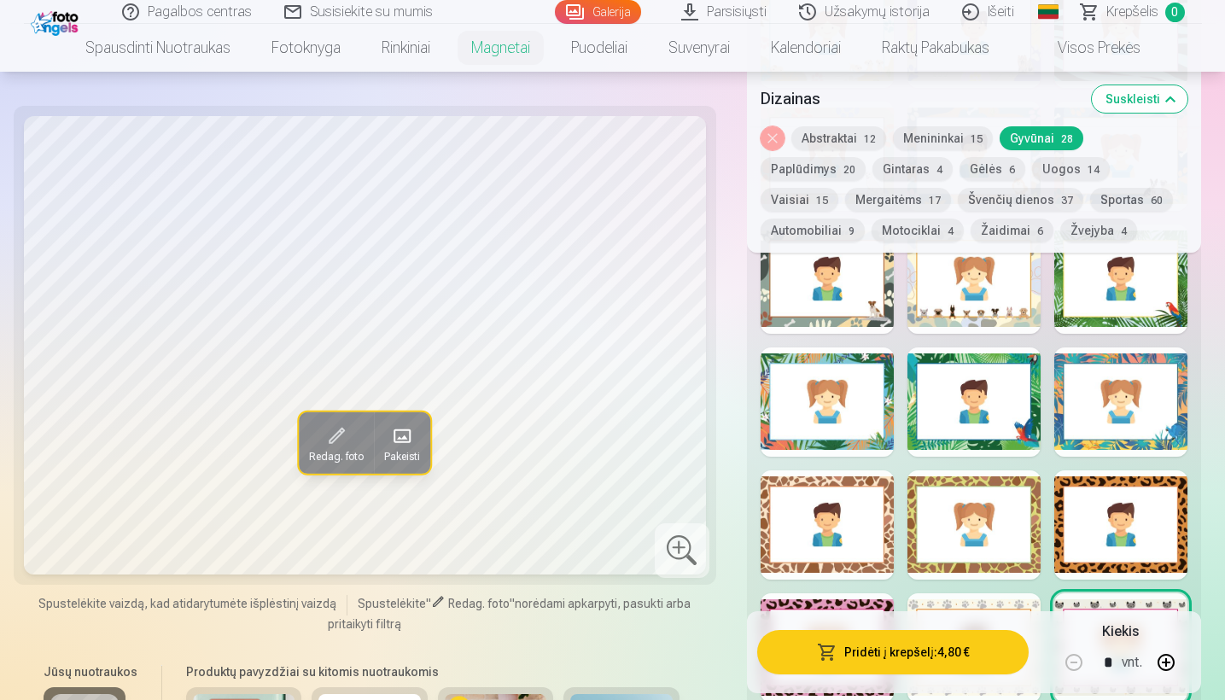
scroll to position [2767, 0]
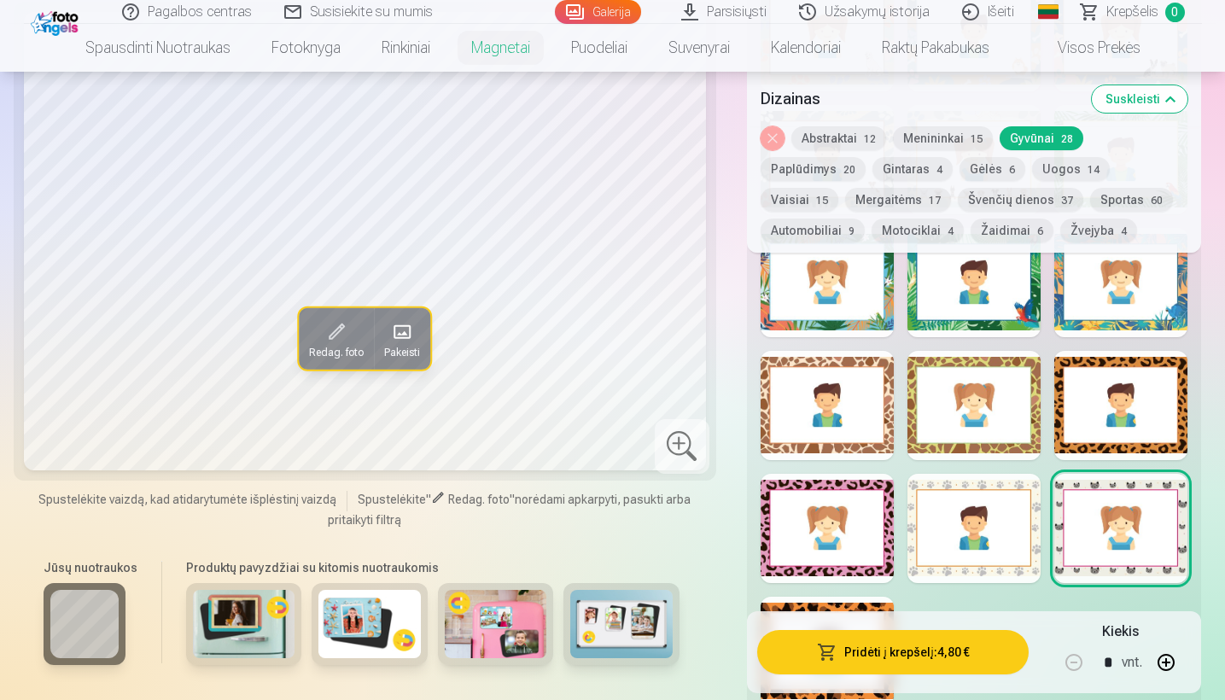
click at [1027, 521] on div at bounding box center [973, 528] width 133 height 109
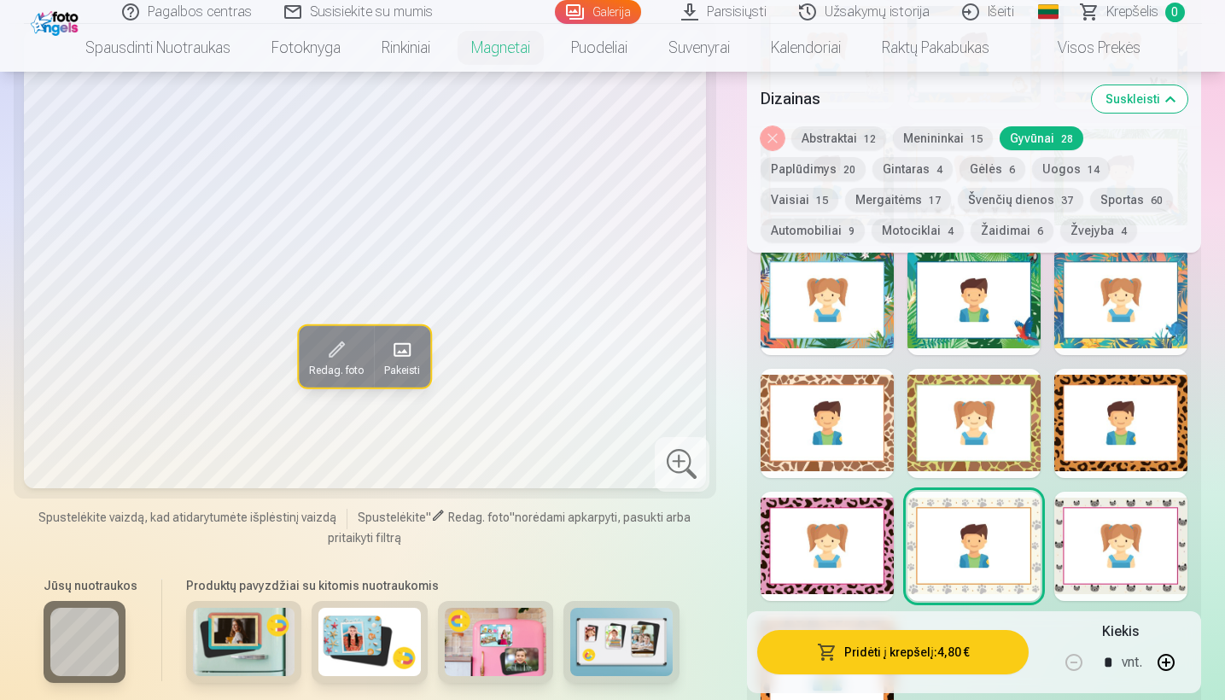
scroll to position [2714, 0]
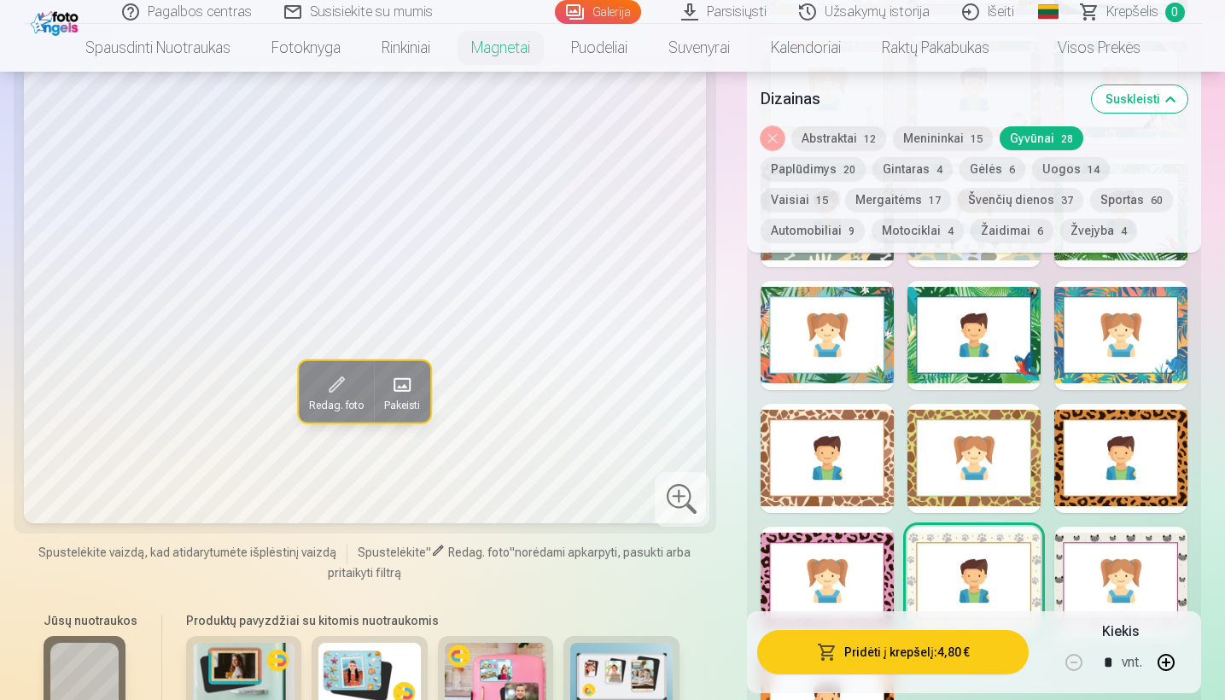
click at [871, 564] on div at bounding box center [826, 581] width 133 height 109
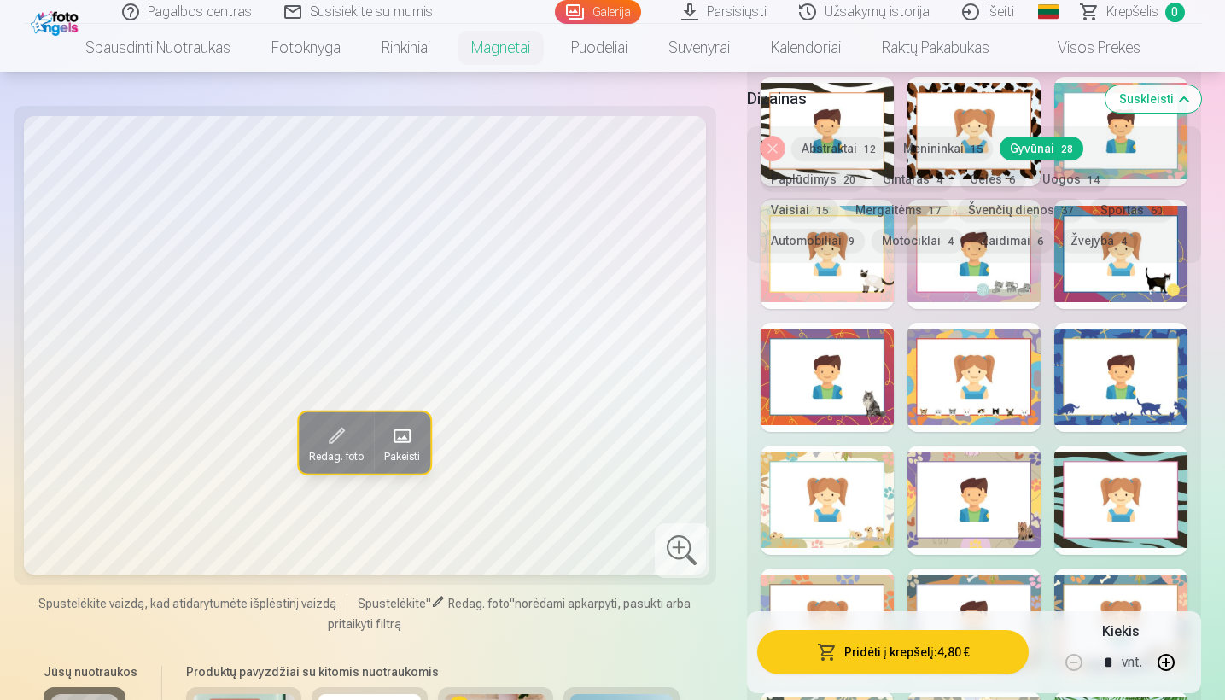
scroll to position [1832, 0]
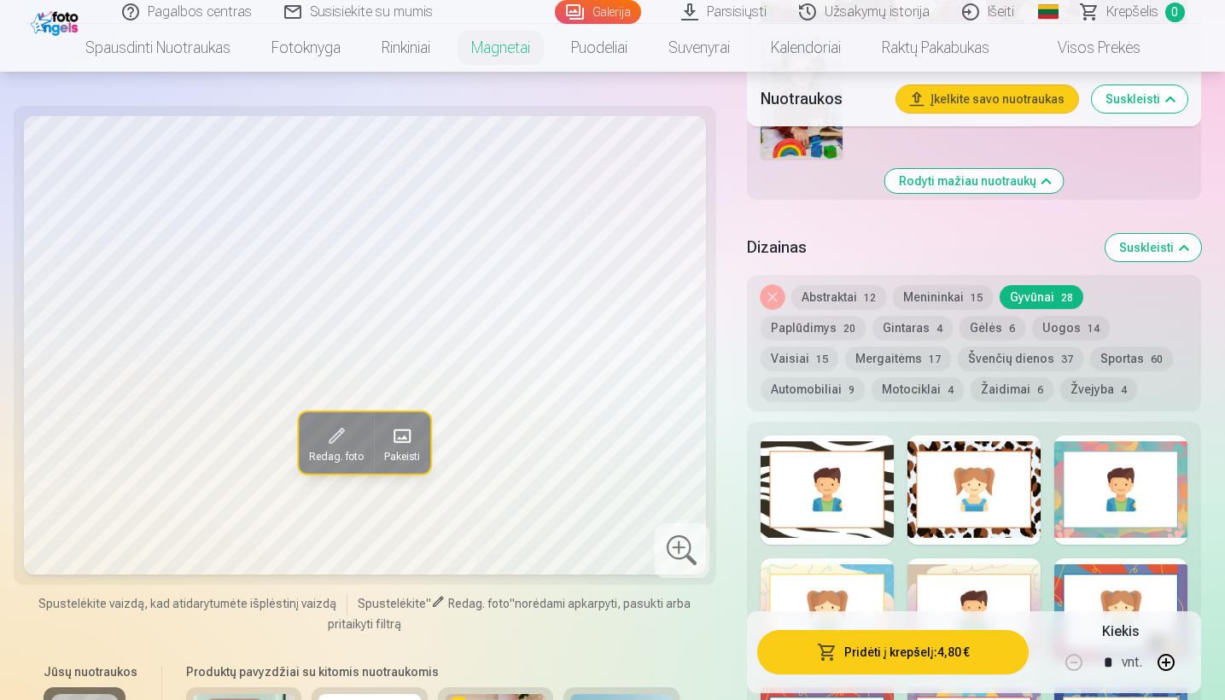
click at [959, 331] on button "Gėlės 6" at bounding box center [992, 328] width 66 height 24
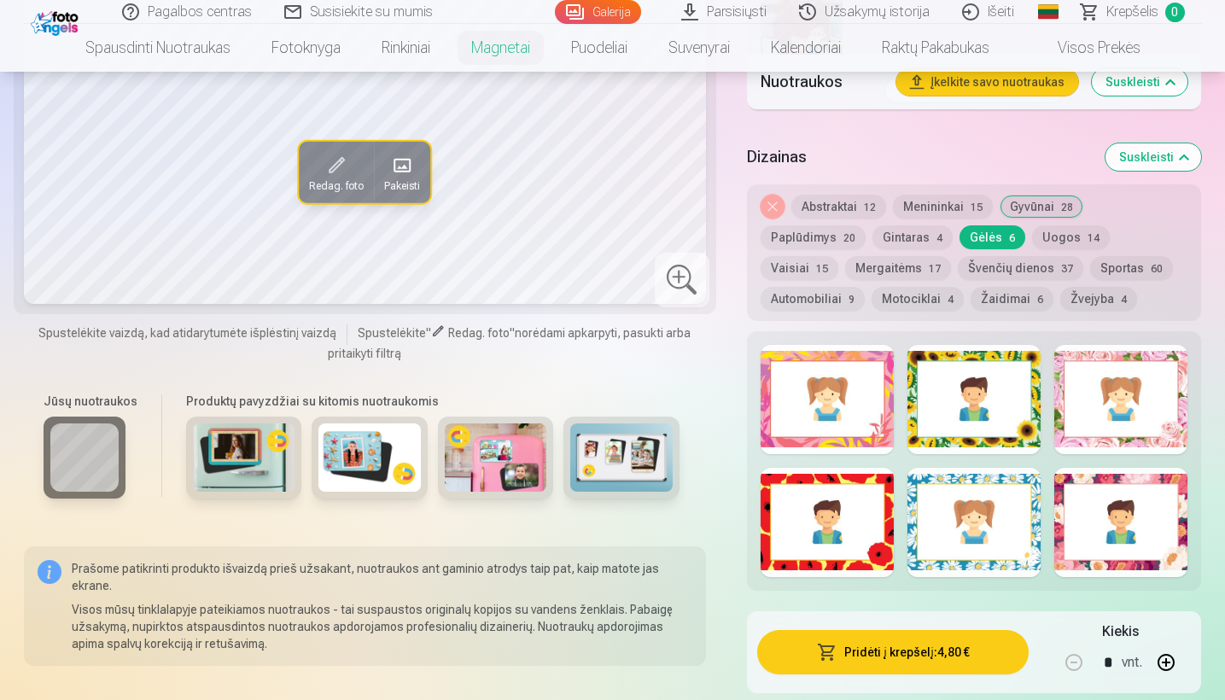
scroll to position [1784, 0]
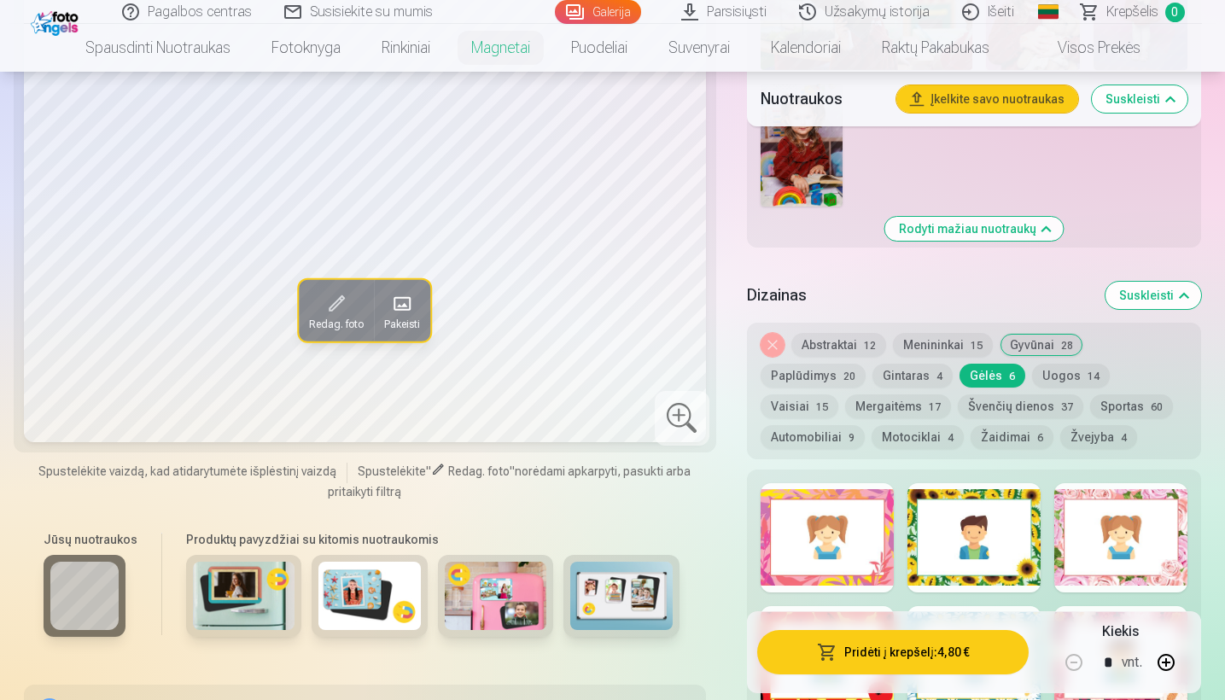
click at [1123, 561] on div at bounding box center [1120, 537] width 133 height 109
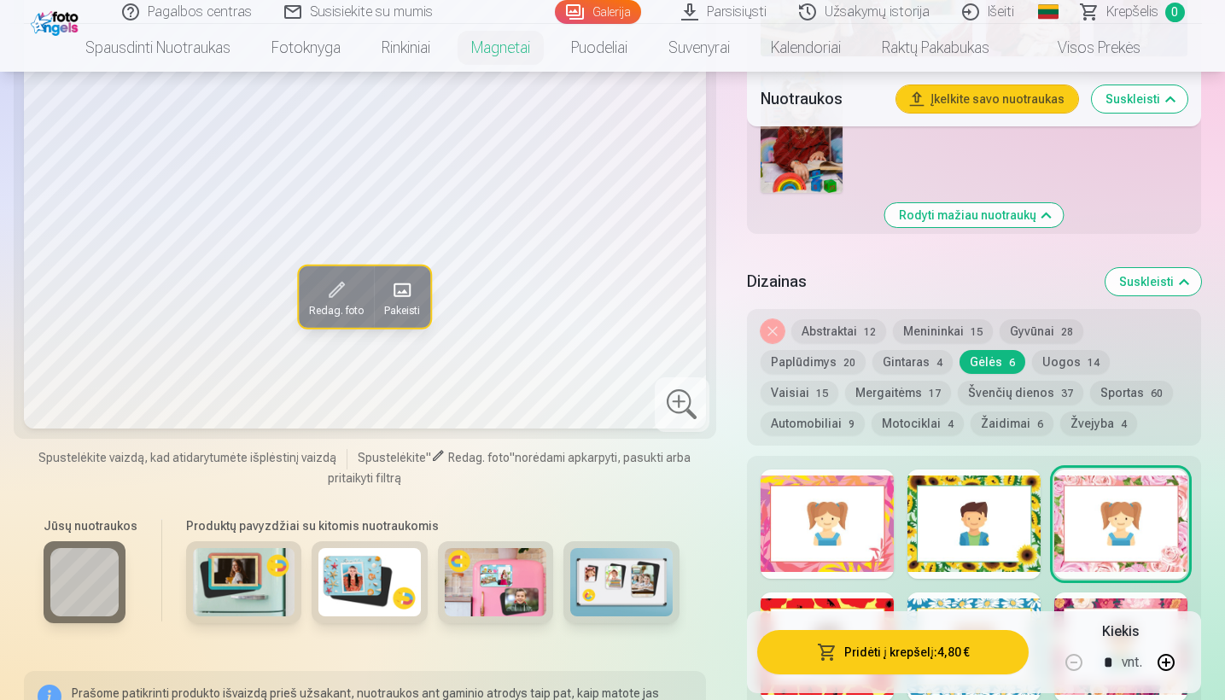
scroll to position [1947, 0]
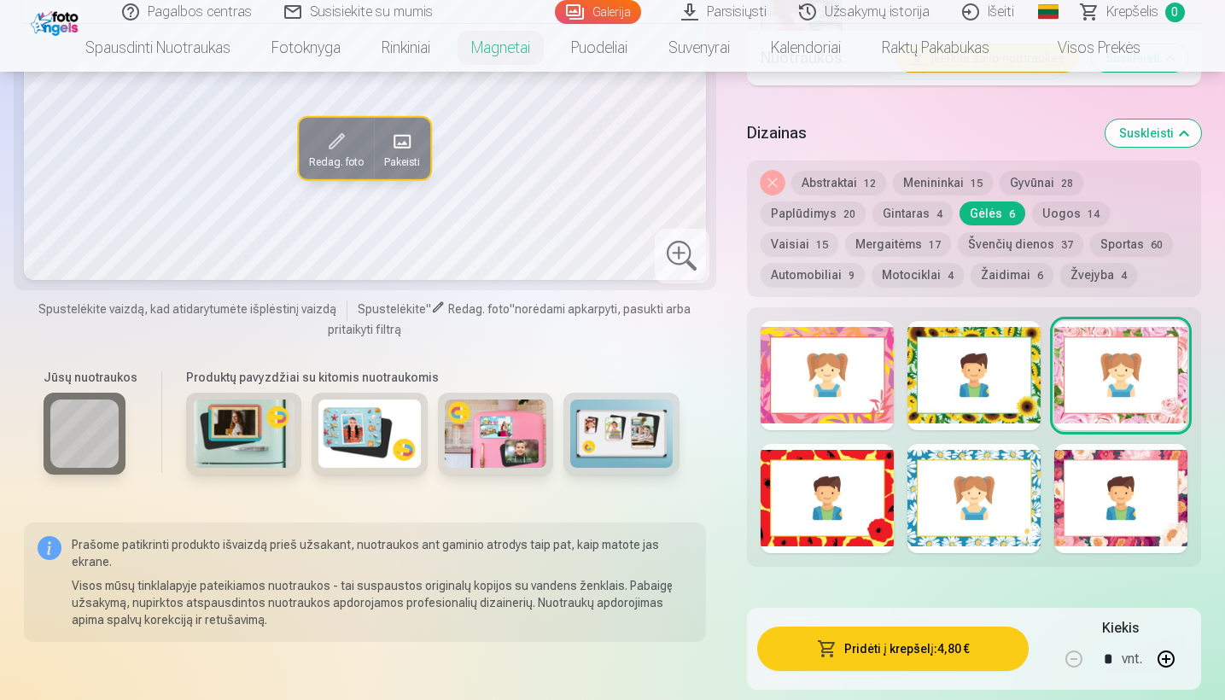
click at [817, 498] on div at bounding box center [826, 498] width 133 height 109
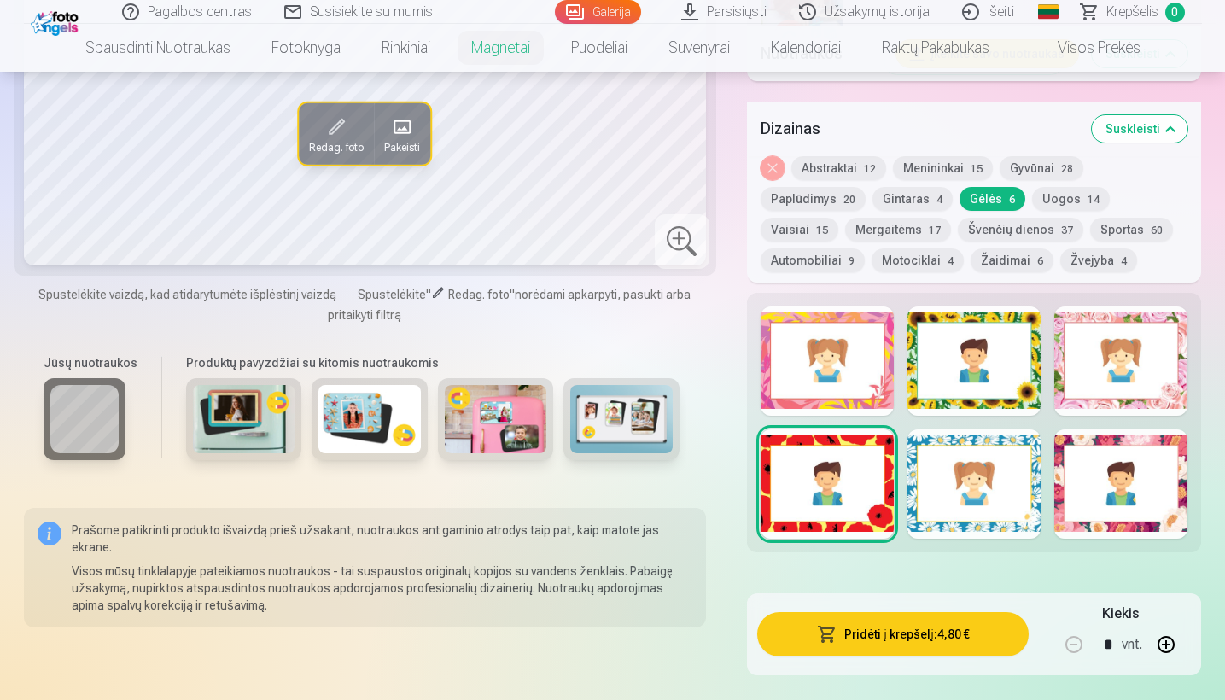
scroll to position [2045, 0]
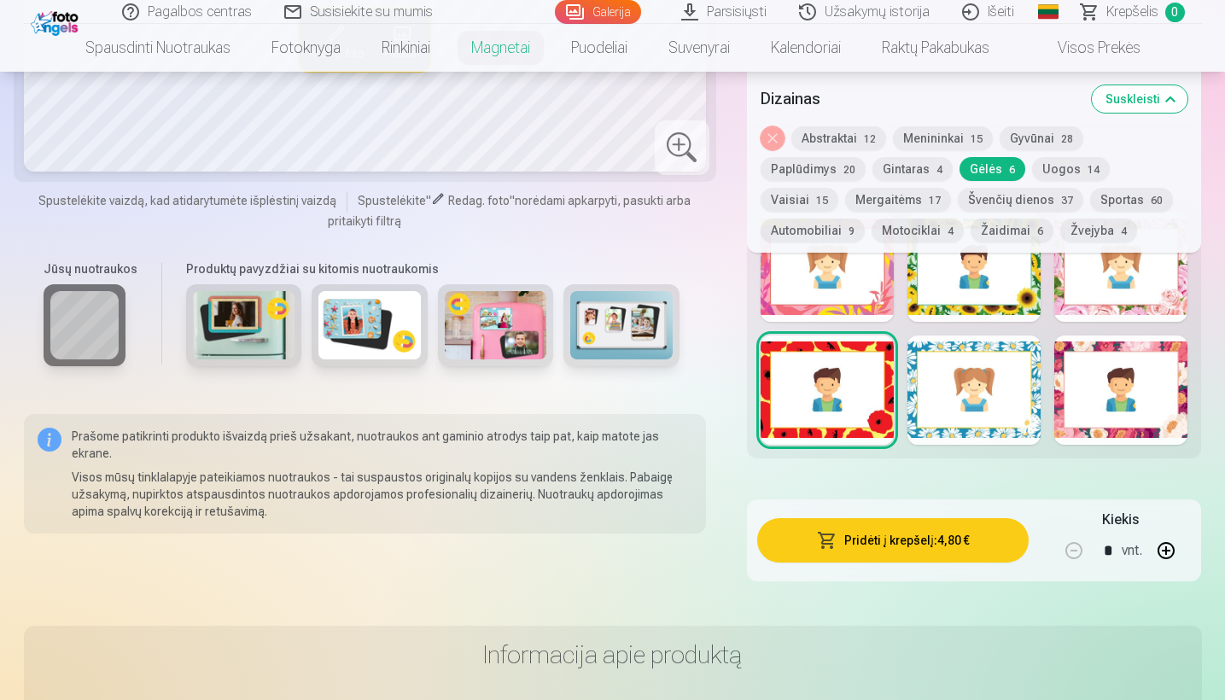
click at [1089, 424] on div at bounding box center [1120, 389] width 133 height 109
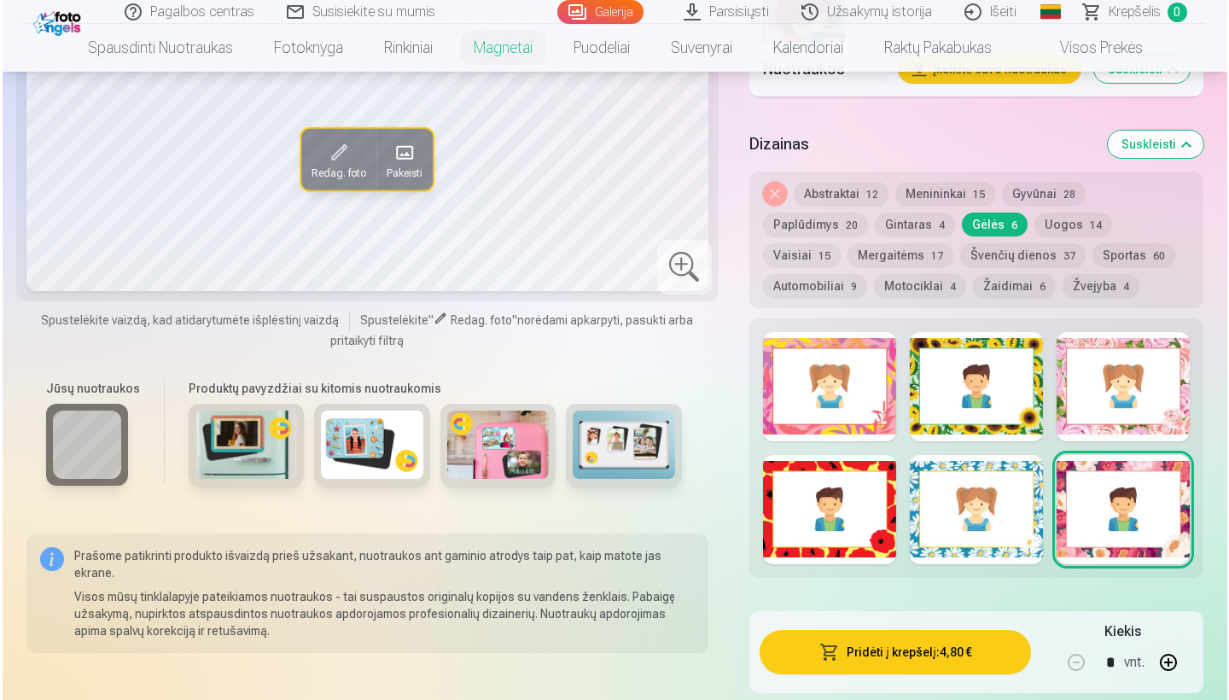
scroll to position [2163, 0]
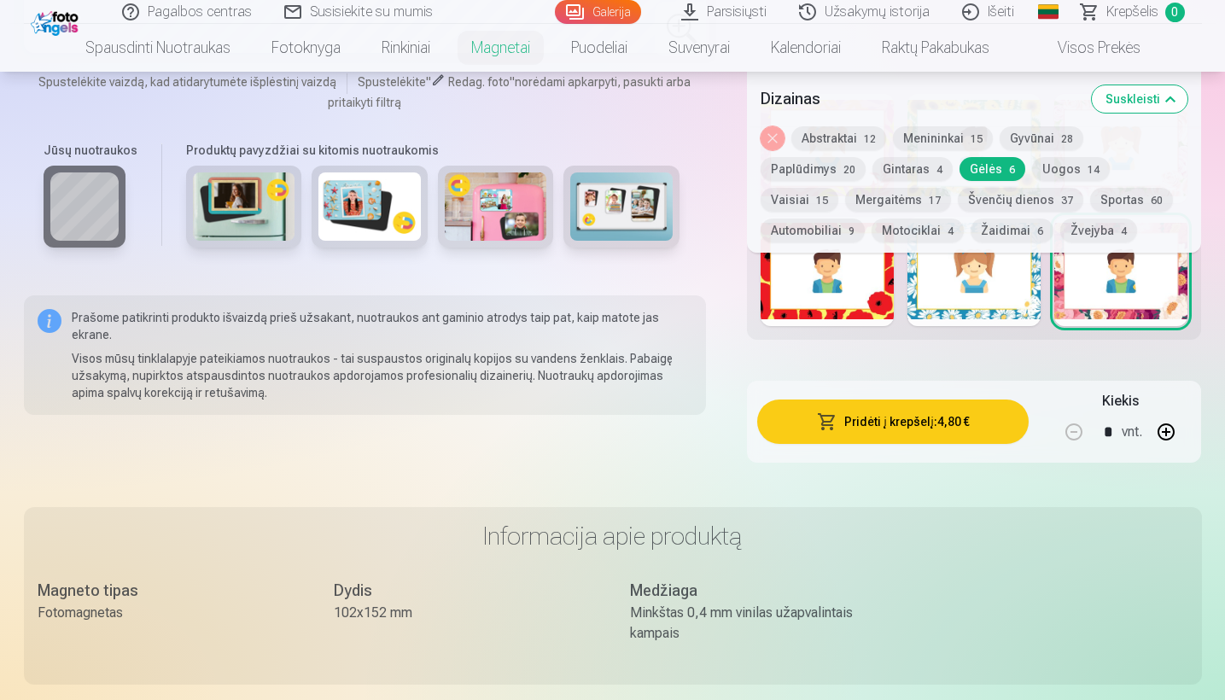
click at [889, 424] on button "Pridėti į krepšelį : 4,80 €" at bounding box center [893, 421] width 272 height 44
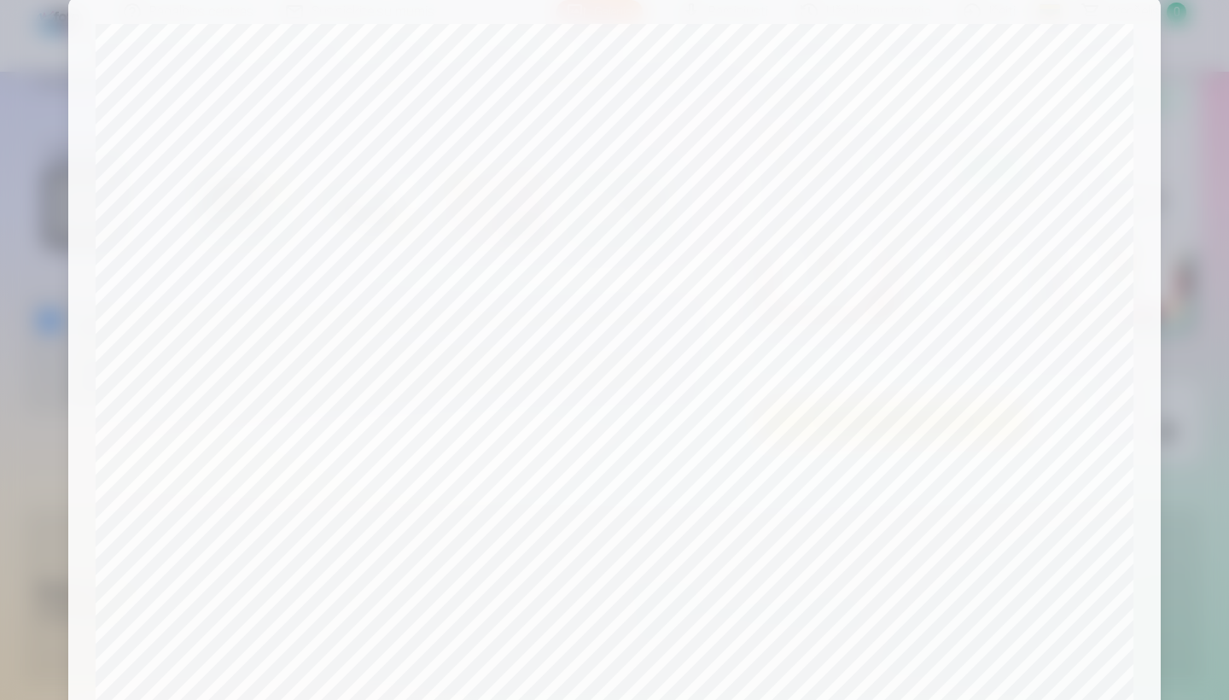
scroll to position [529, 0]
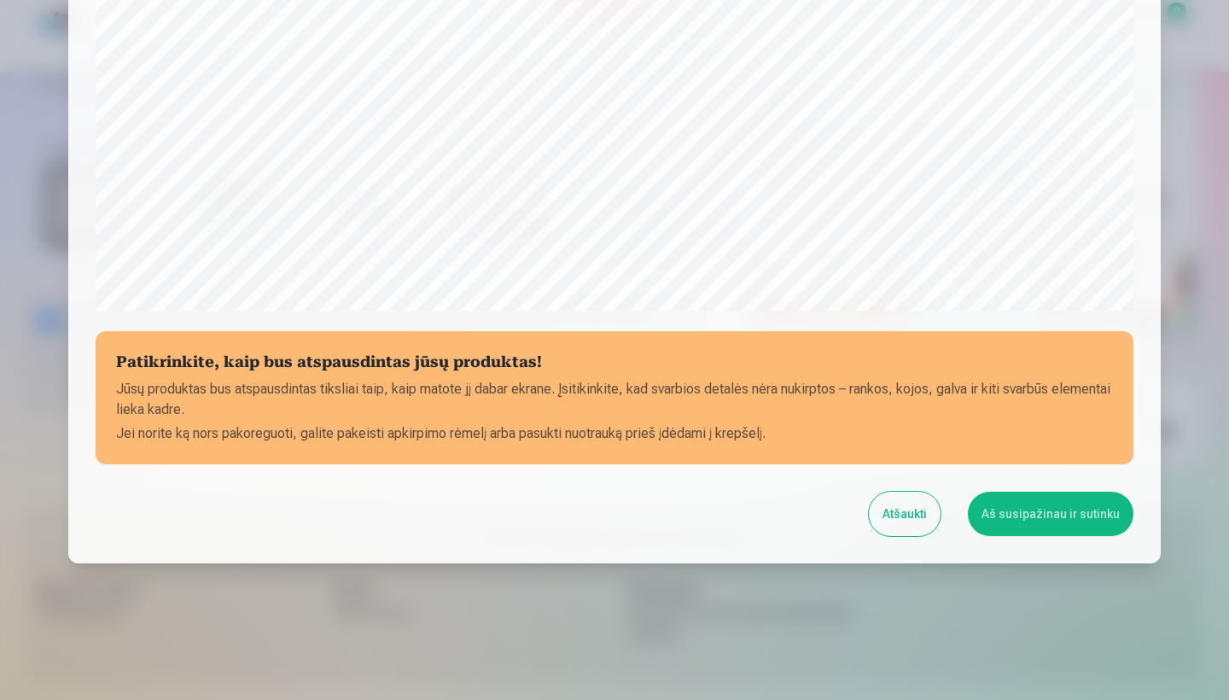
click at [1053, 517] on button "Aš susipažinau ir sutinku" at bounding box center [1051, 514] width 166 height 44
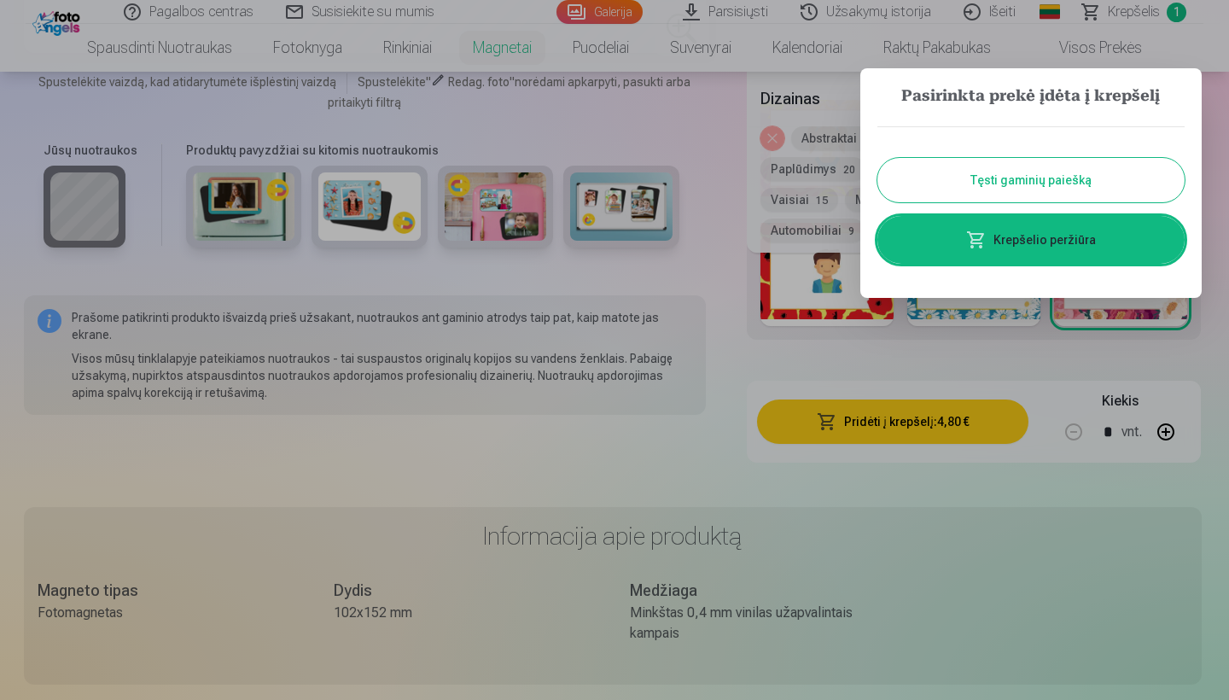
click at [1014, 238] on link "Krepšelio peržiūra" at bounding box center [1030, 240] width 307 height 48
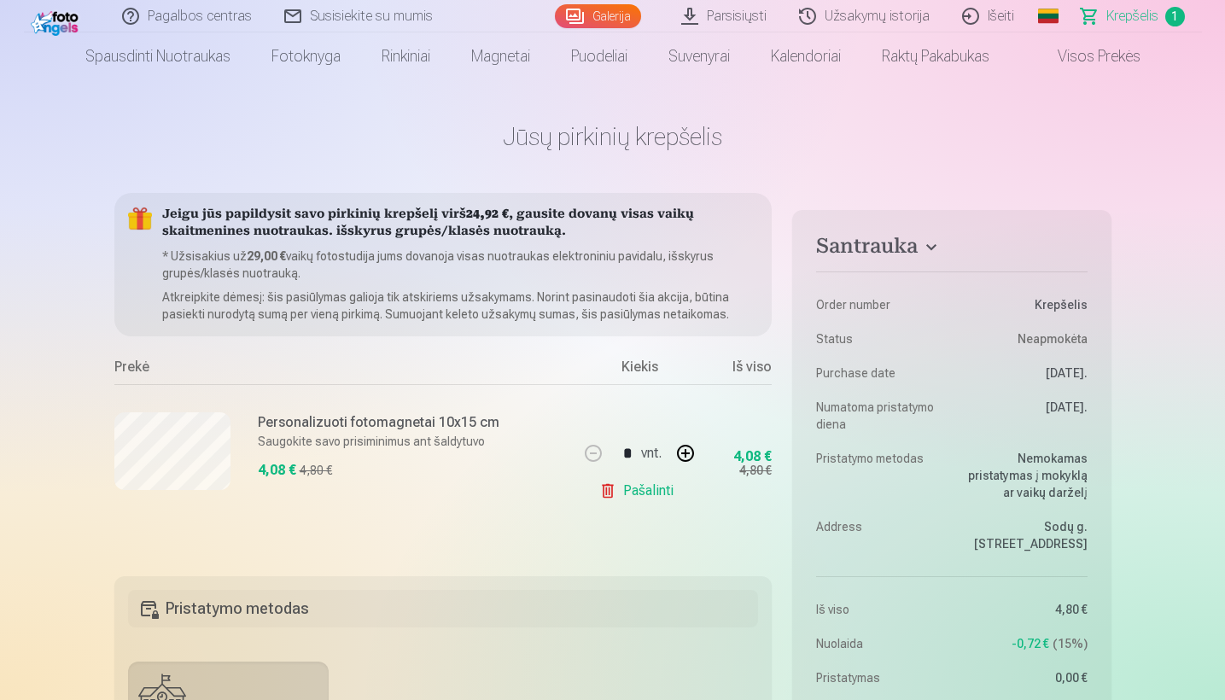
scroll to position [8, 0]
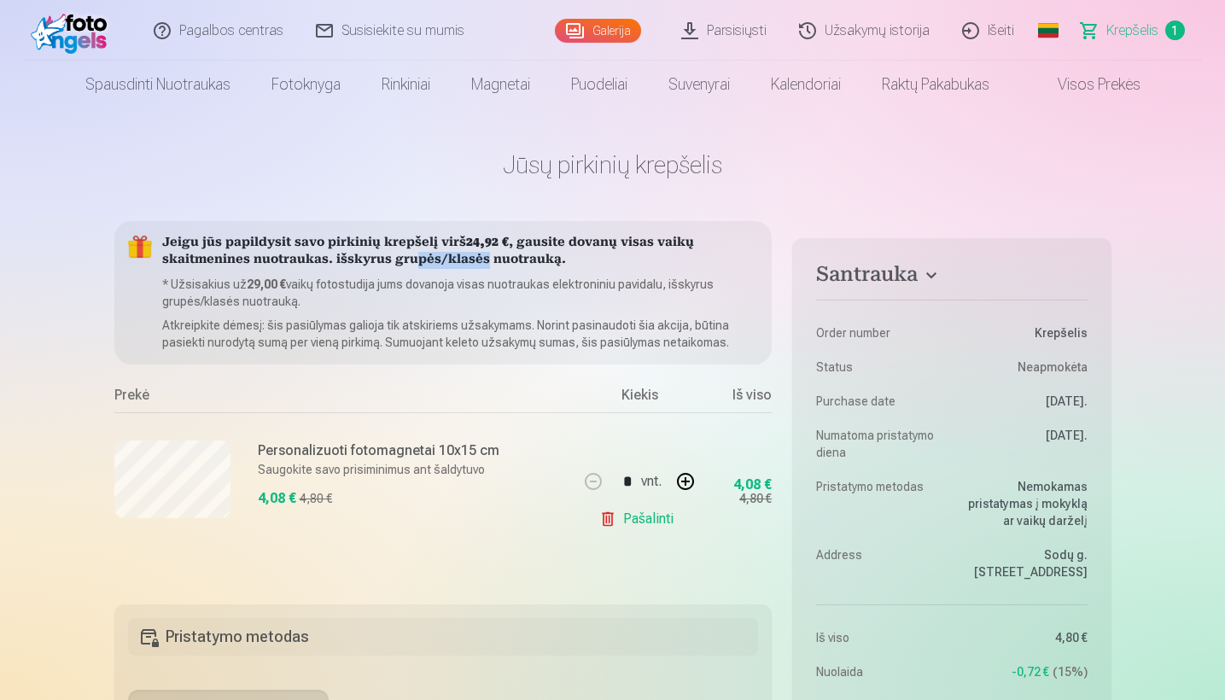
drag, startPoint x: 412, startPoint y: 257, endPoint x: 483, endPoint y: 258, distance: 70.8
click at [483, 258] on h5 "Jeigu jūs papildysit savo pirkinių krepšelį virš 24,92 € , gausite dovanų visas…" at bounding box center [460, 252] width 597 height 34
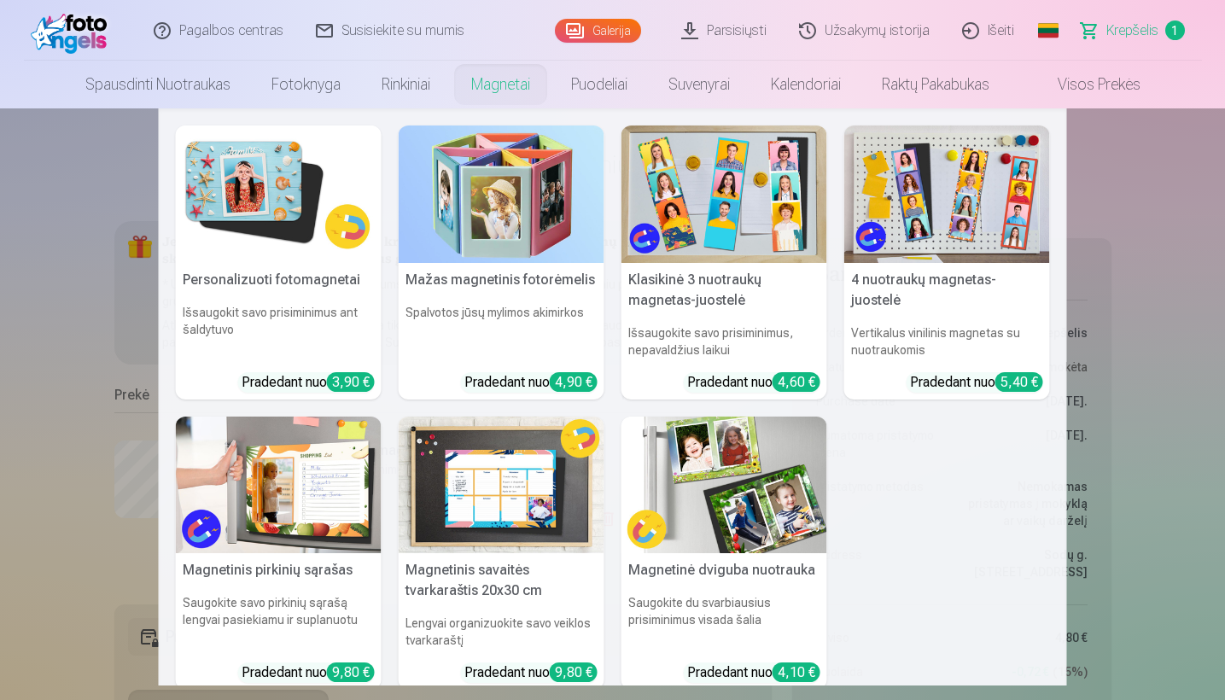
click at [949, 284] on h5 "4 nuotraukų magnetas-juostelė" at bounding box center [947, 290] width 206 height 55
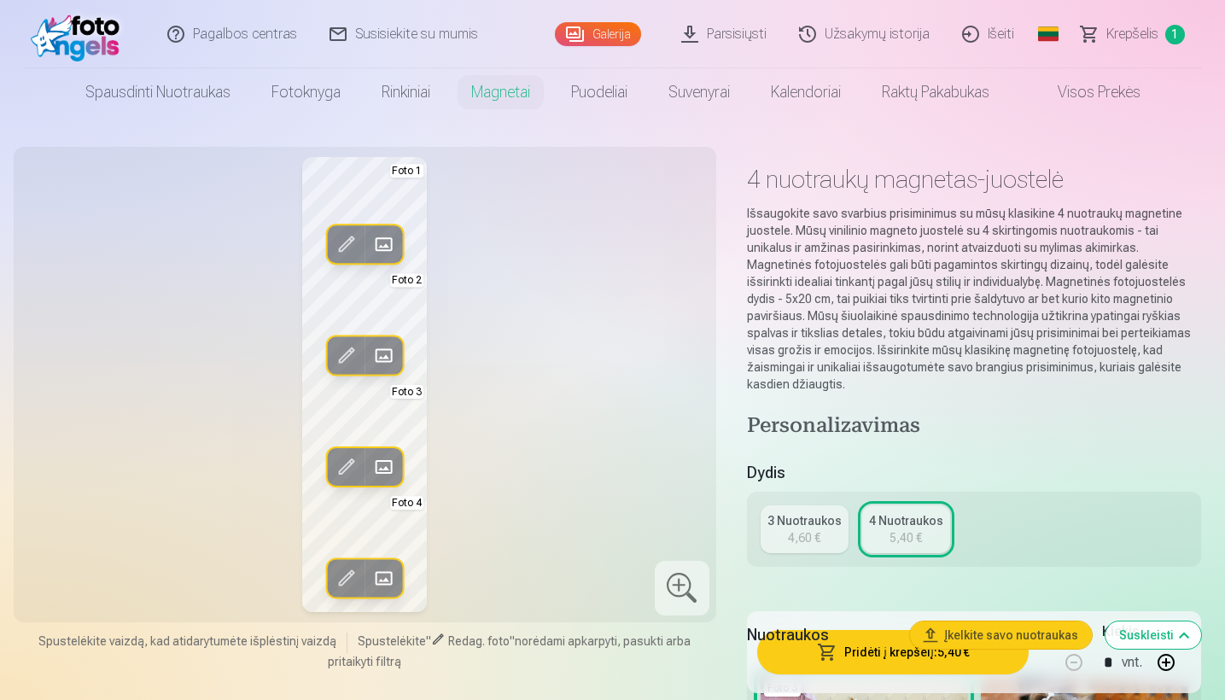
click at [377, 244] on span at bounding box center [383, 244] width 27 height 27
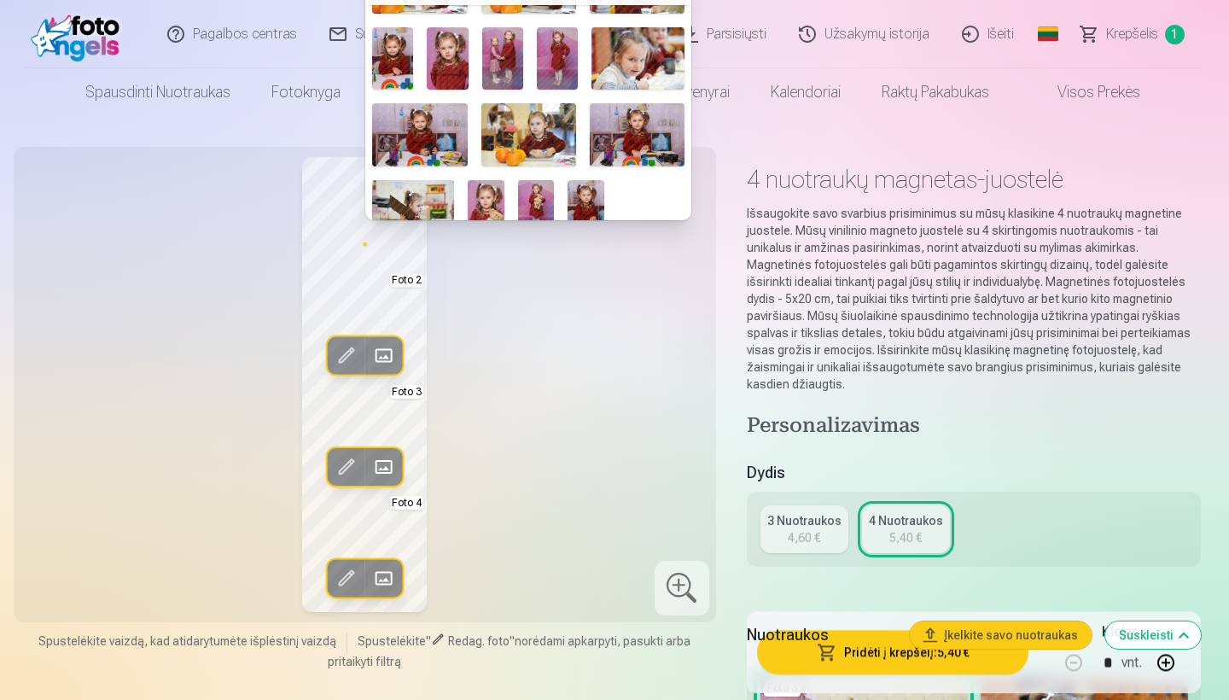
scroll to position [238, 0]
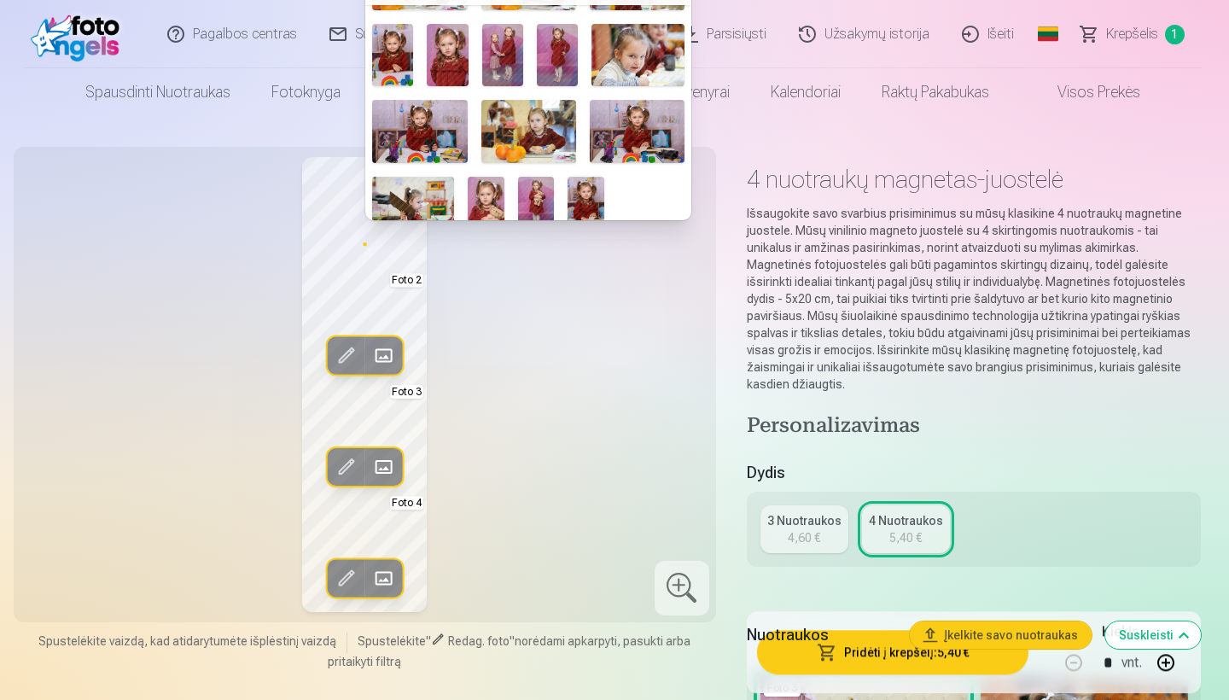
click at [653, 104] on img at bounding box center [637, 131] width 95 height 63
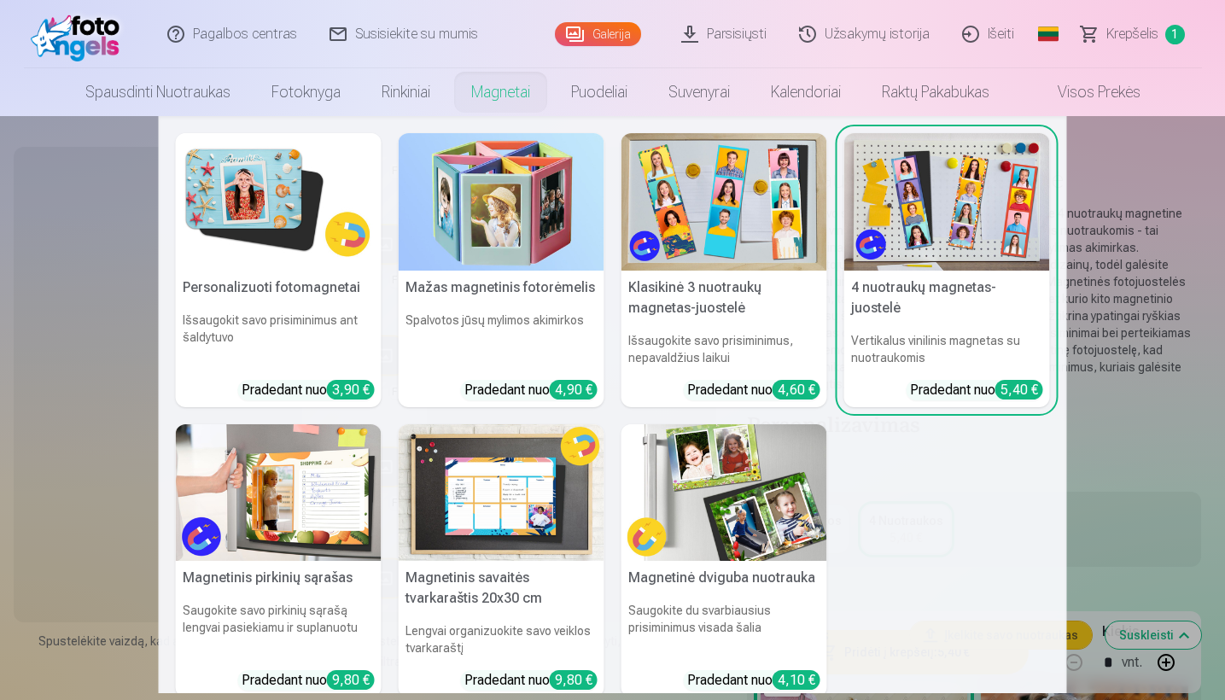
click at [17, 284] on nav "Personalizuoti fotomagnetai Išsaugokit savo prisiminimus ant šaldytuvo Pradedan…" at bounding box center [612, 404] width 1225 height 577
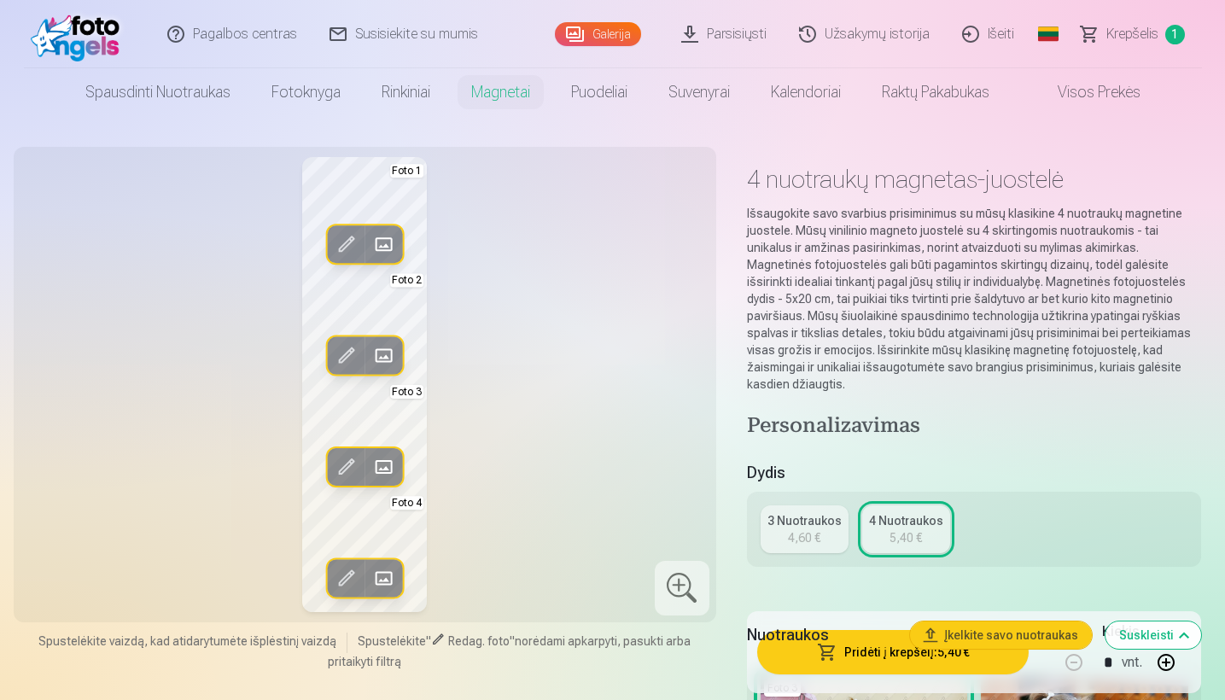
click at [391, 354] on span at bounding box center [383, 354] width 27 height 27
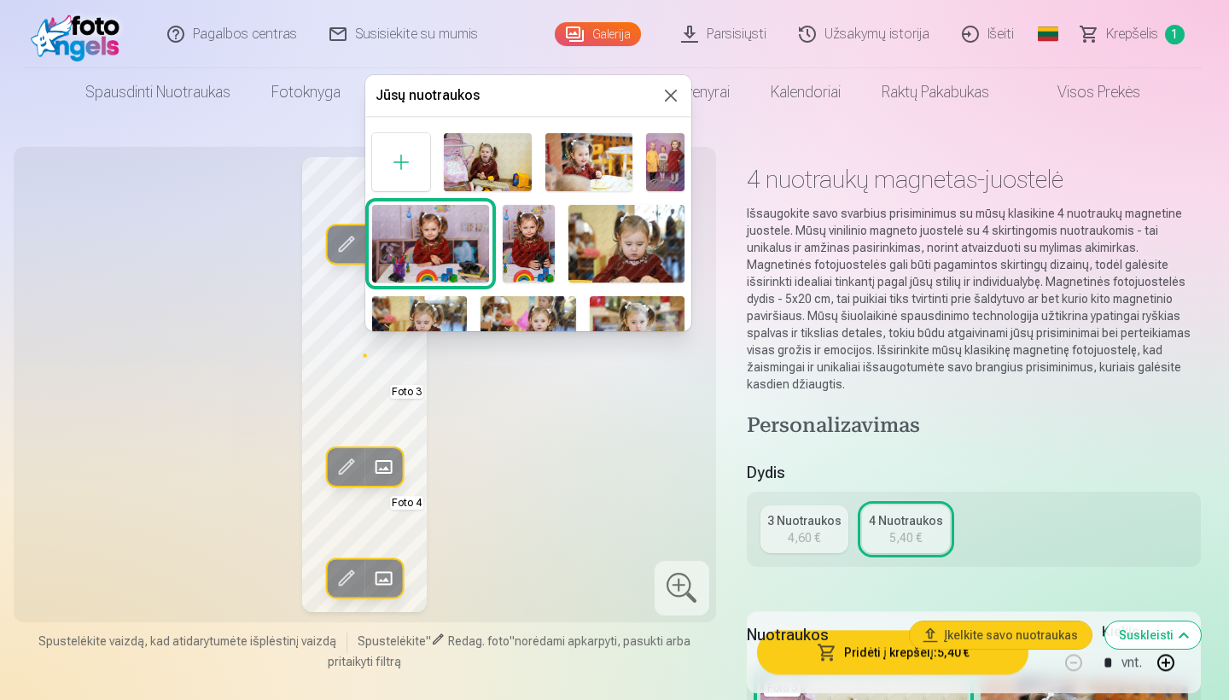
scroll to position [99, 0]
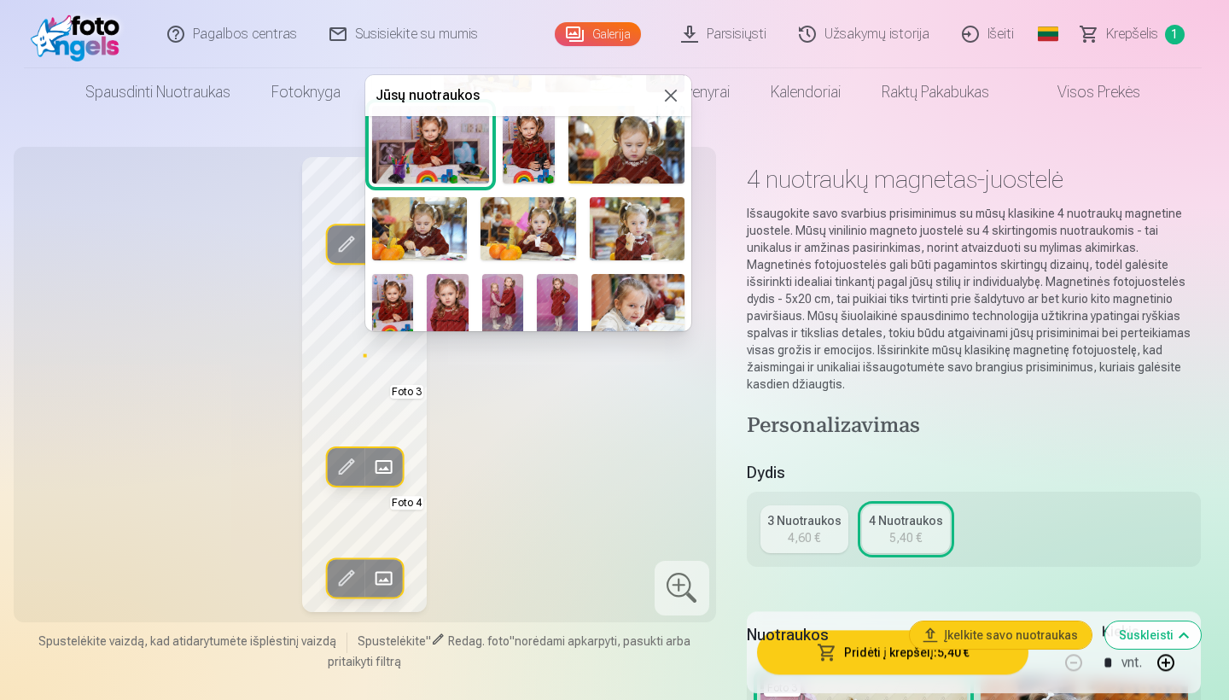
click at [651, 230] on img at bounding box center [637, 228] width 95 height 63
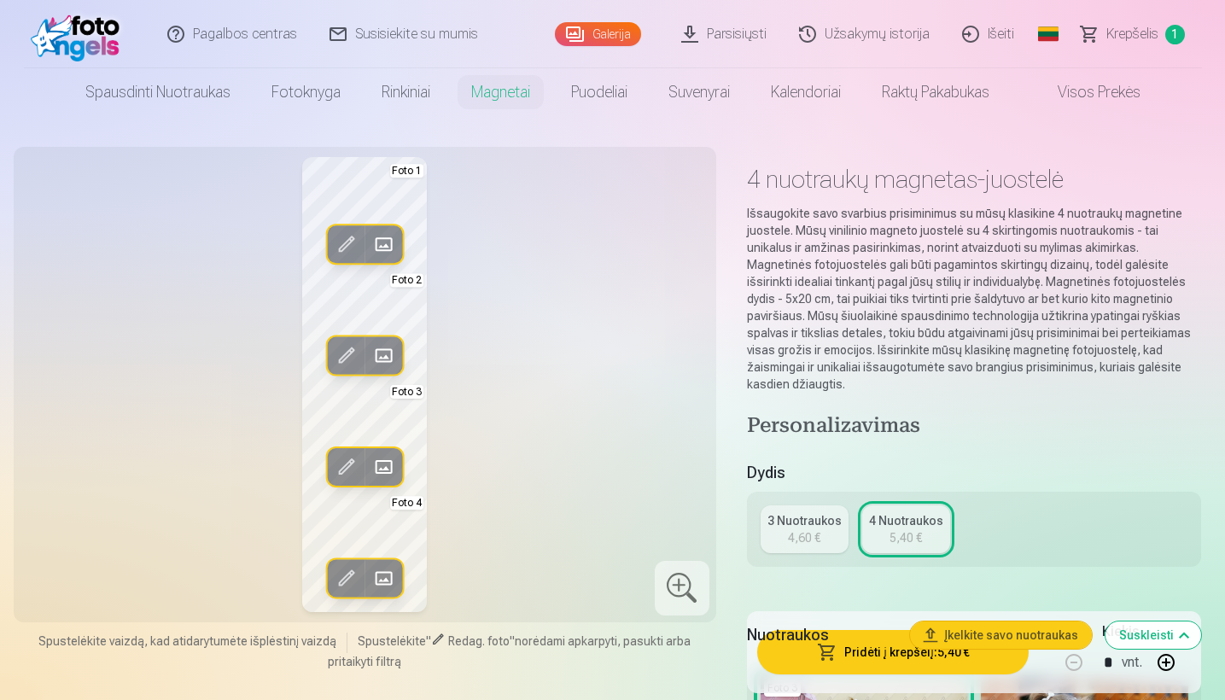
click at [386, 462] on span at bounding box center [383, 466] width 27 height 27
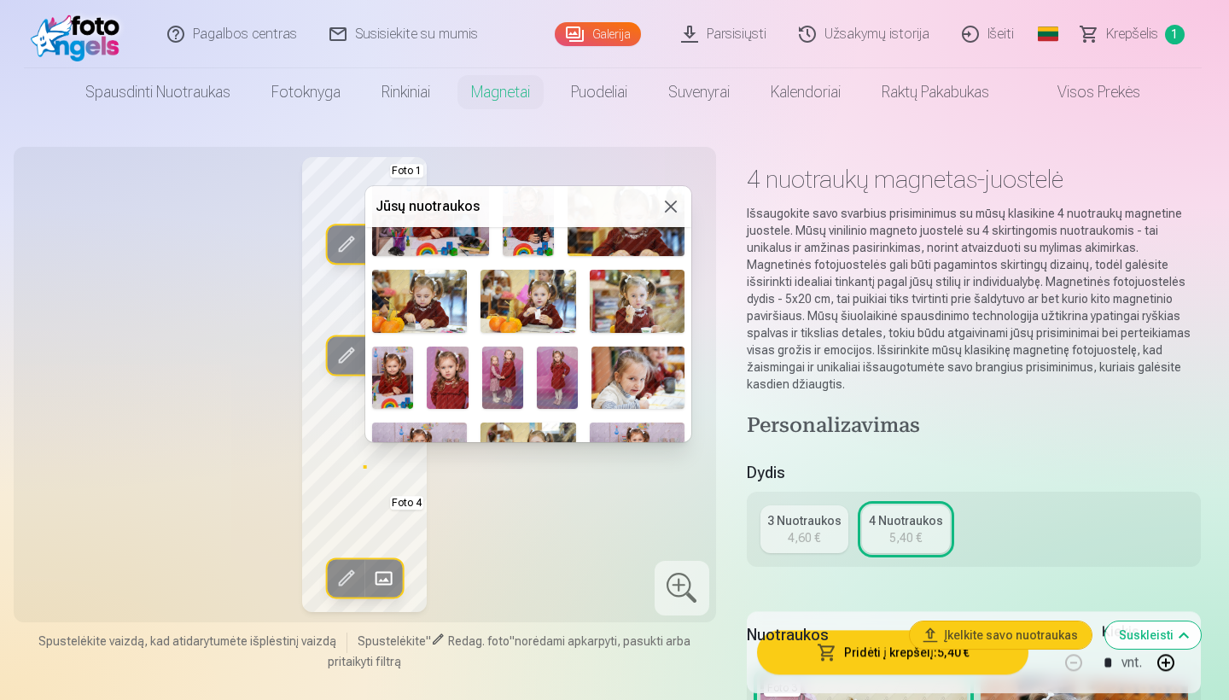
scroll to position [251, 0]
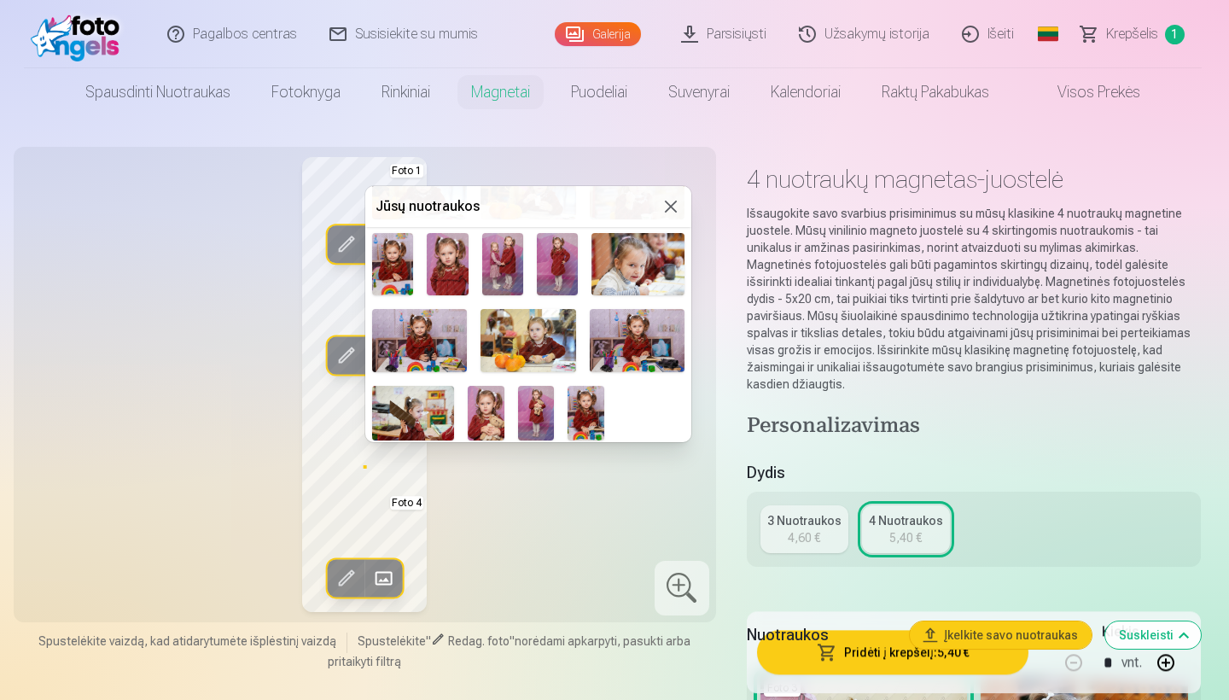
click at [538, 414] on img at bounding box center [536, 413] width 37 height 55
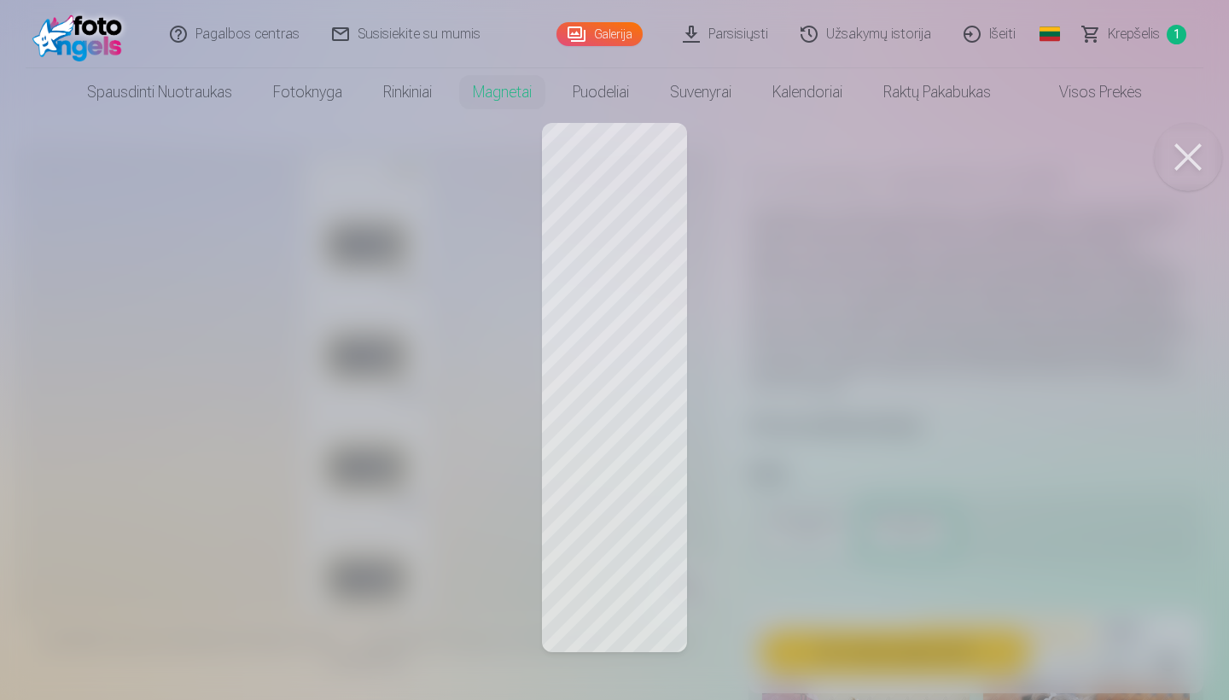
click at [816, 428] on div at bounding box center [614, 350] width 1229 height 700
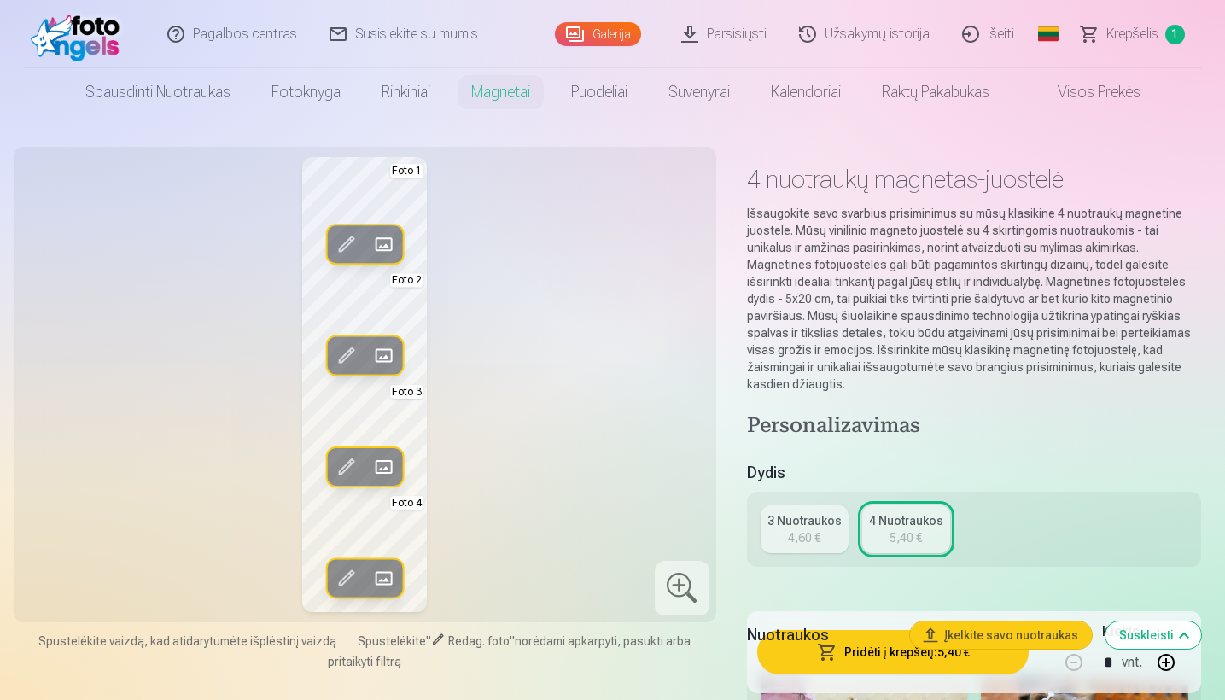
click at [381, 575] on span at bounding box center [383, 577] width 27 height 27
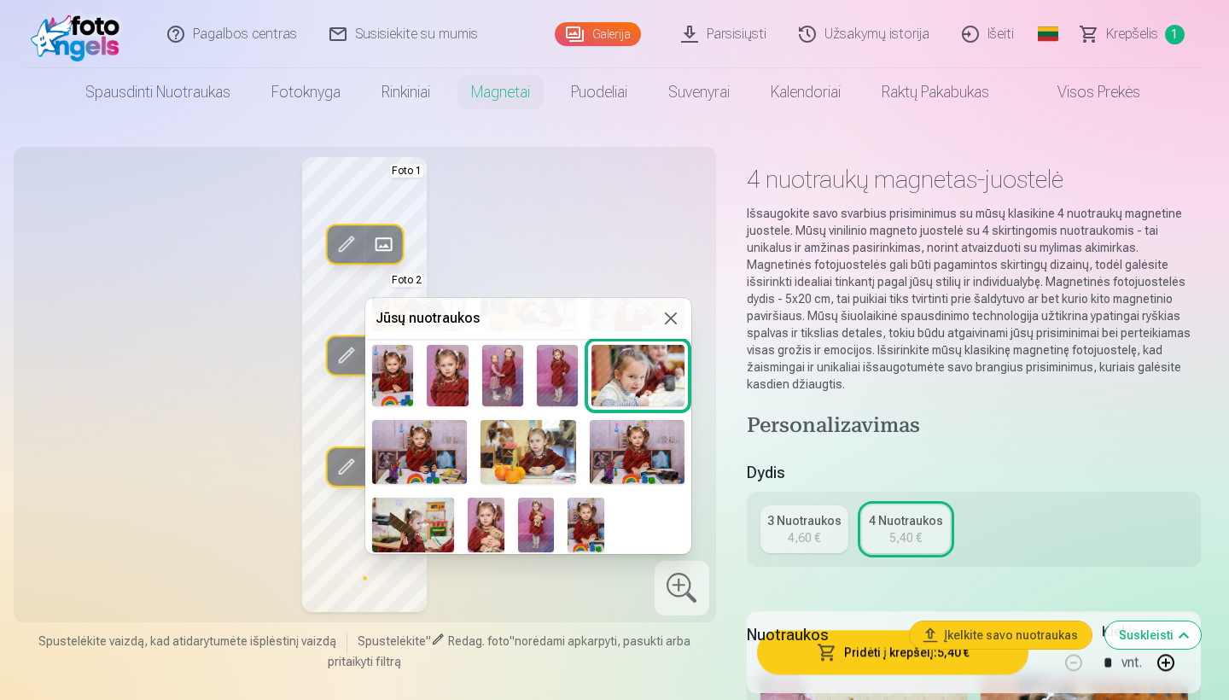
click at [493, 525] on img at bounding box center [486, 525] width 37 height 55
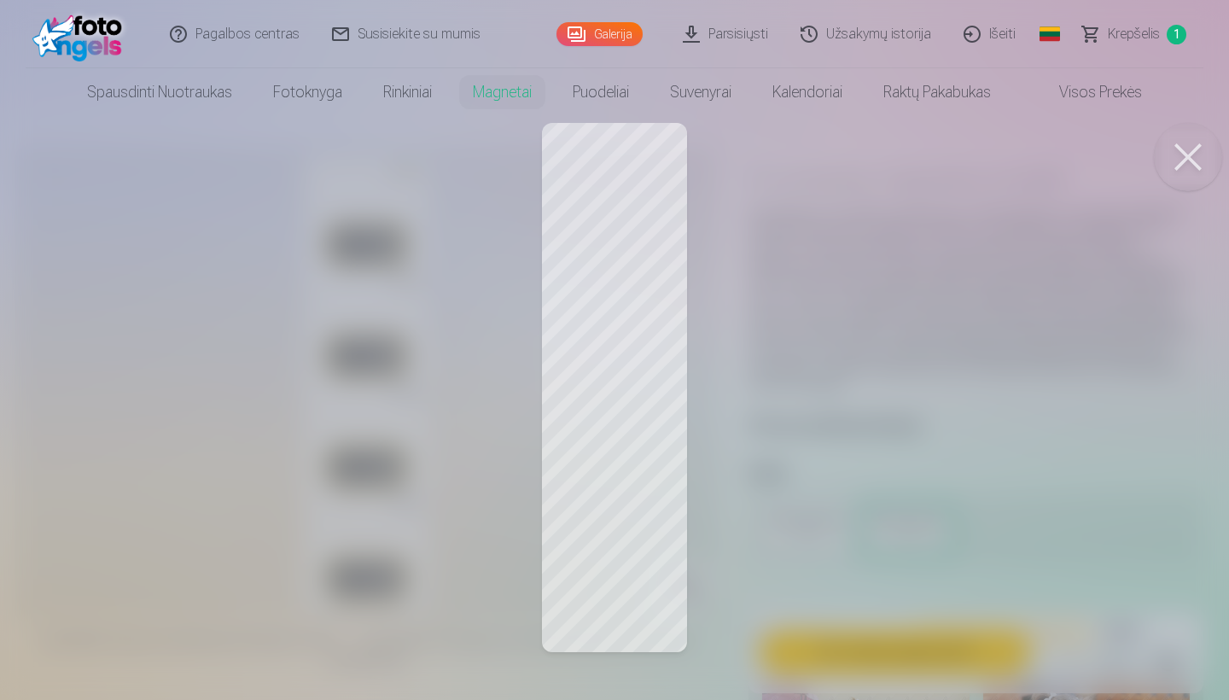
click at [1190, 160] on button at bounding box center [1188, 157] width 68 height 68
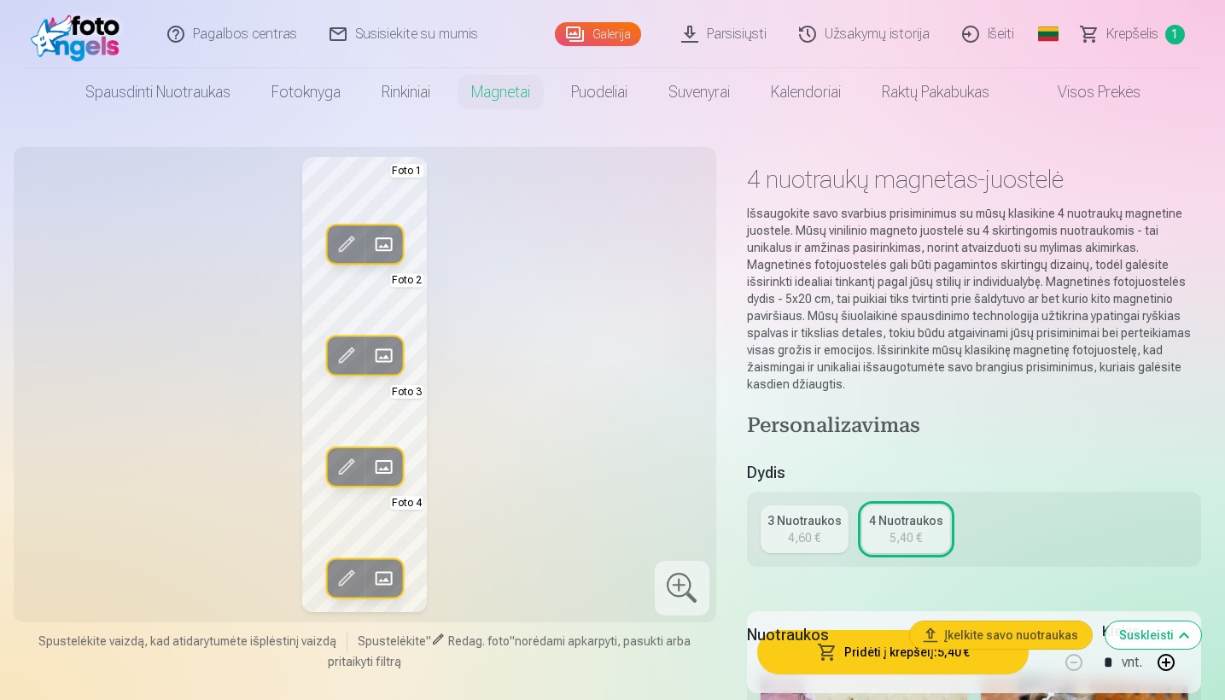
click at [391, 579] on span at bounding box center [383, 577] width 27 height 27
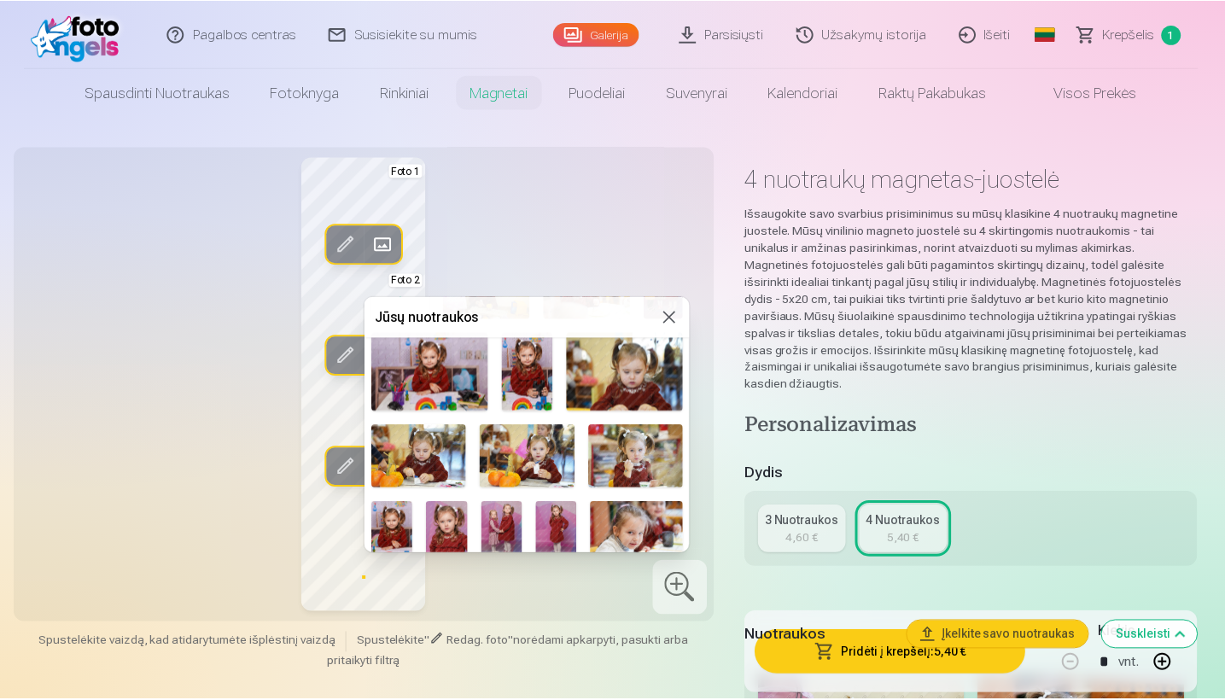
scroll to position [97, 0]
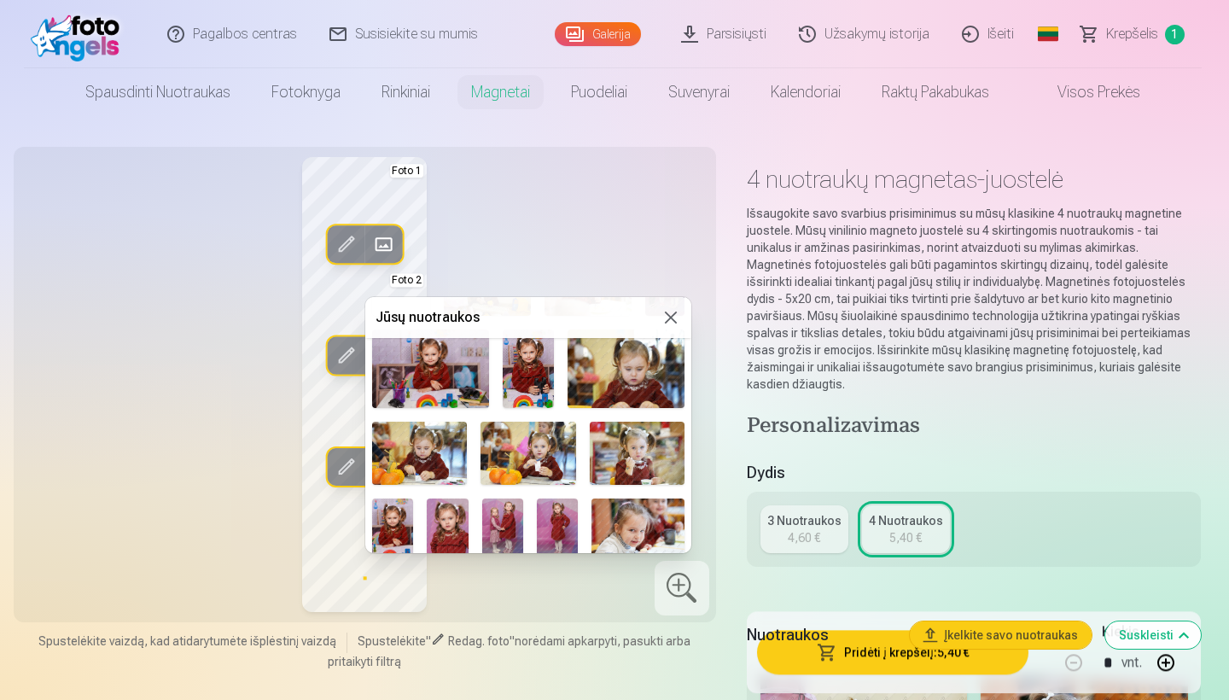
click at [527, 463] on img at bounding box center [527, 453] width 95 height 63
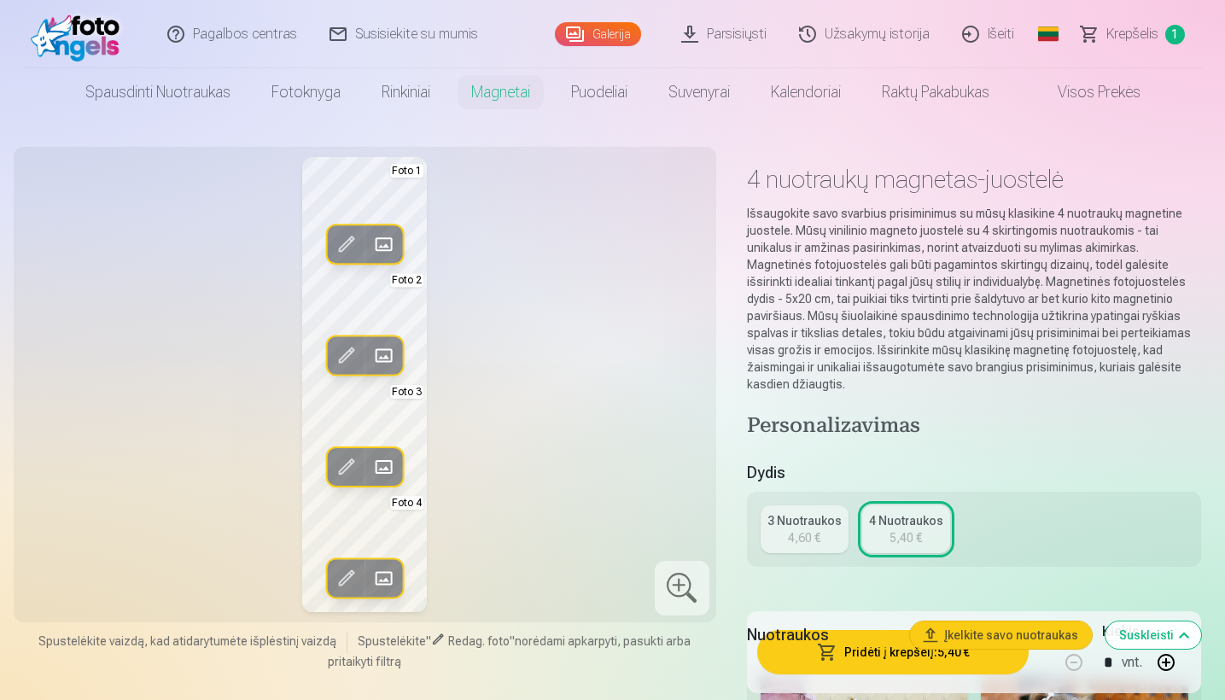
click at [494, 540] on div "Redag. foto Pakeisti Foto 1 Redag. foto Pakeisti Foto 2 Redag. foto Pakeisti Fo…" at bounding box center [365, 384] width 682 height 455
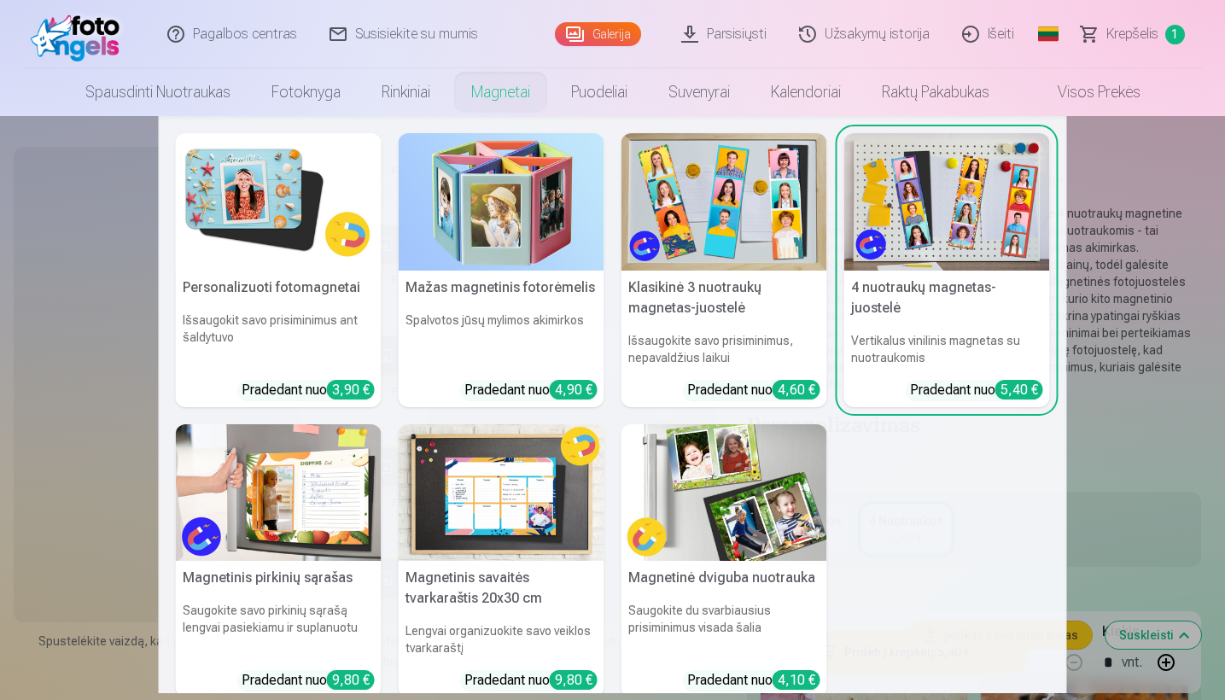
click at [494, 88] on link "Magnetai" at bounding box center [501, 92] width 100 height 48
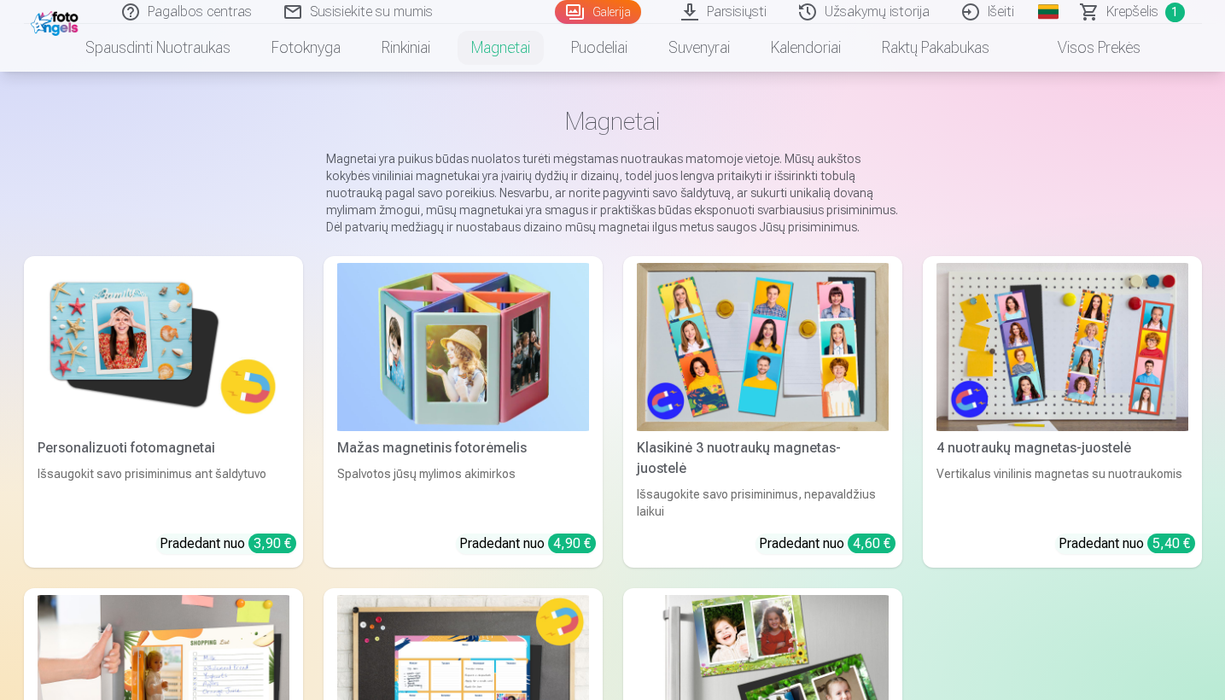
scroll to position [227, 0]
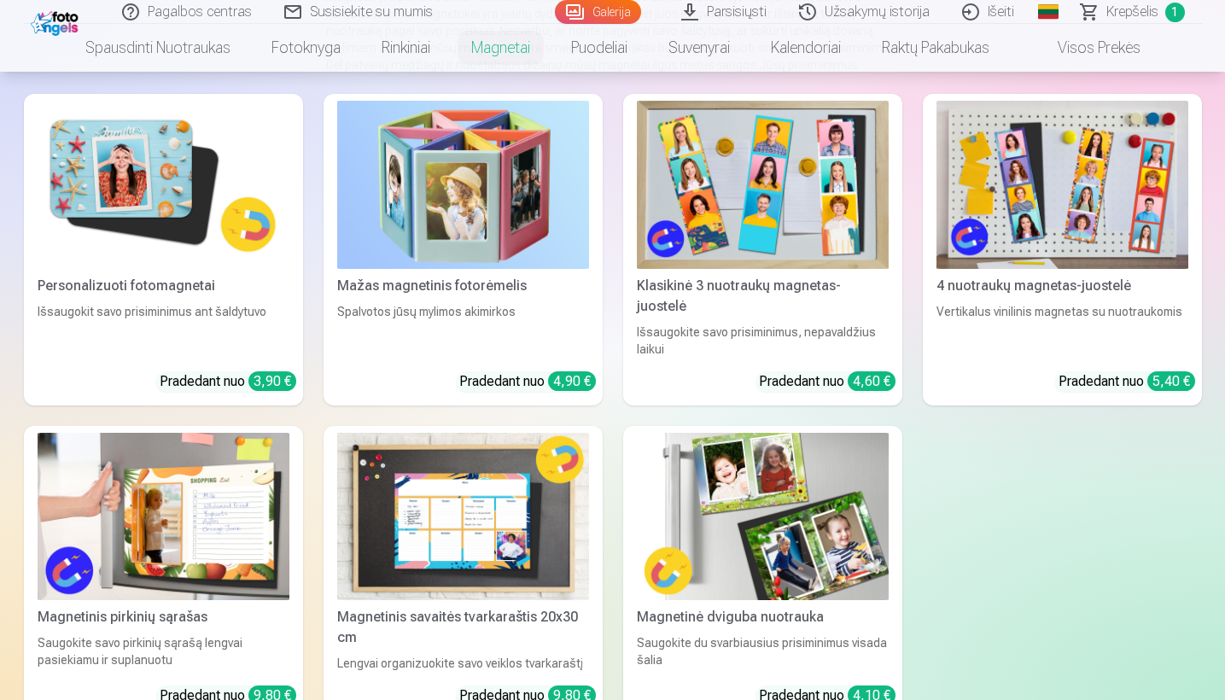
click at [795, 533] on img at bounding box center [763, 517] width 252 height 168
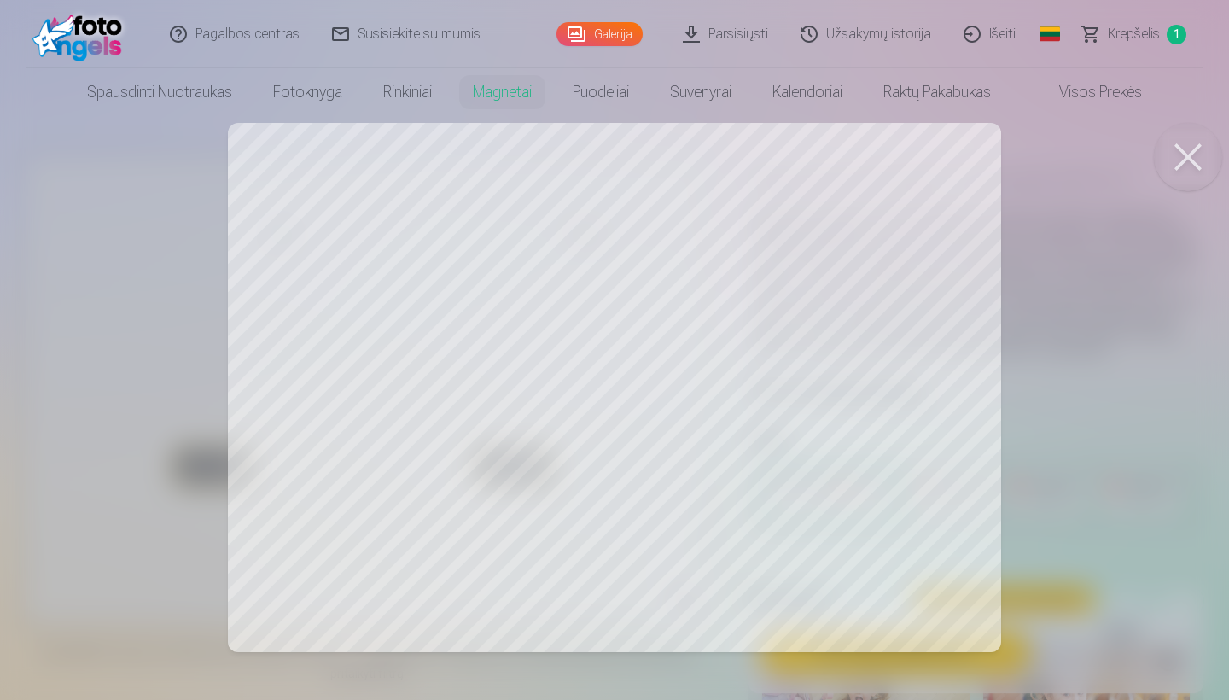
click at [777, 374] on div at bounding box center [614, 350] width 1229 height 700
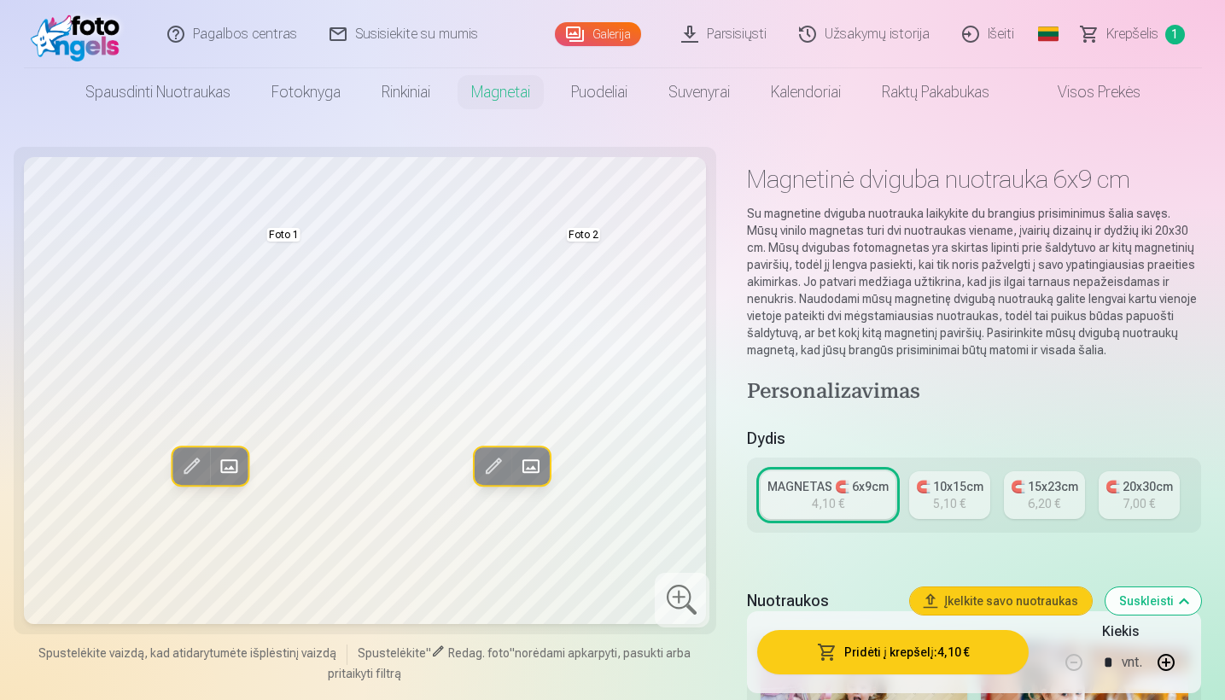
click at [528, 462] on span at bounding box center [529, 466] width 27 height 27
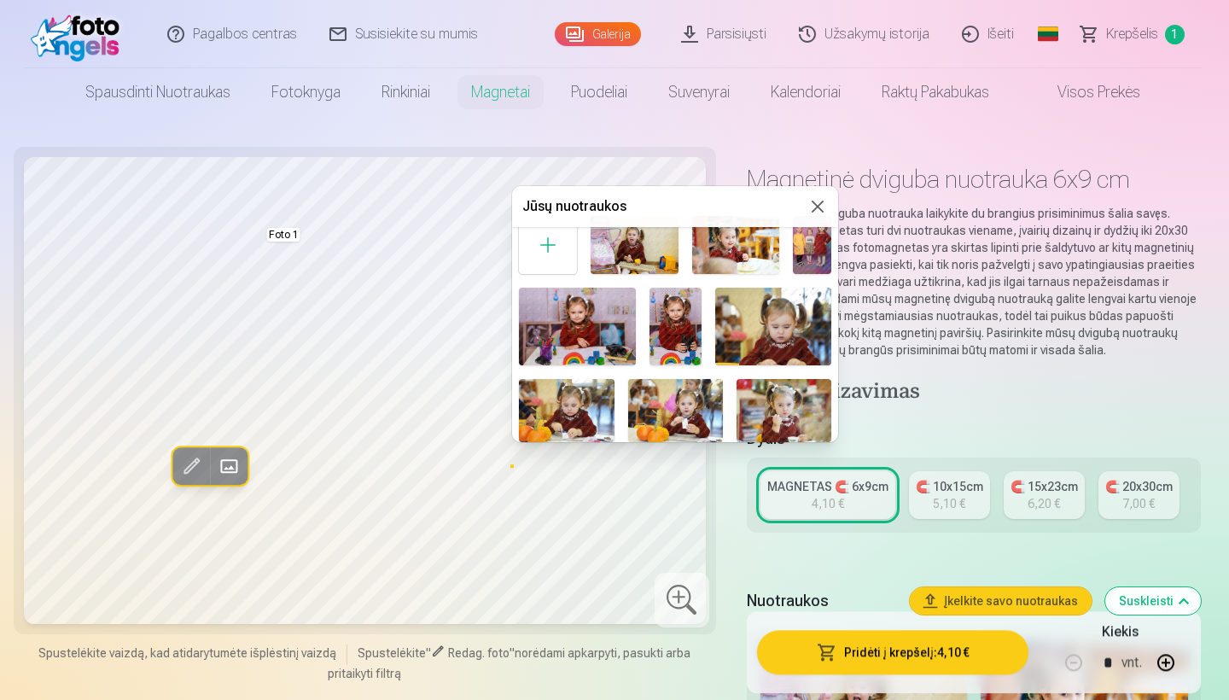
scroll to position [136, 0]
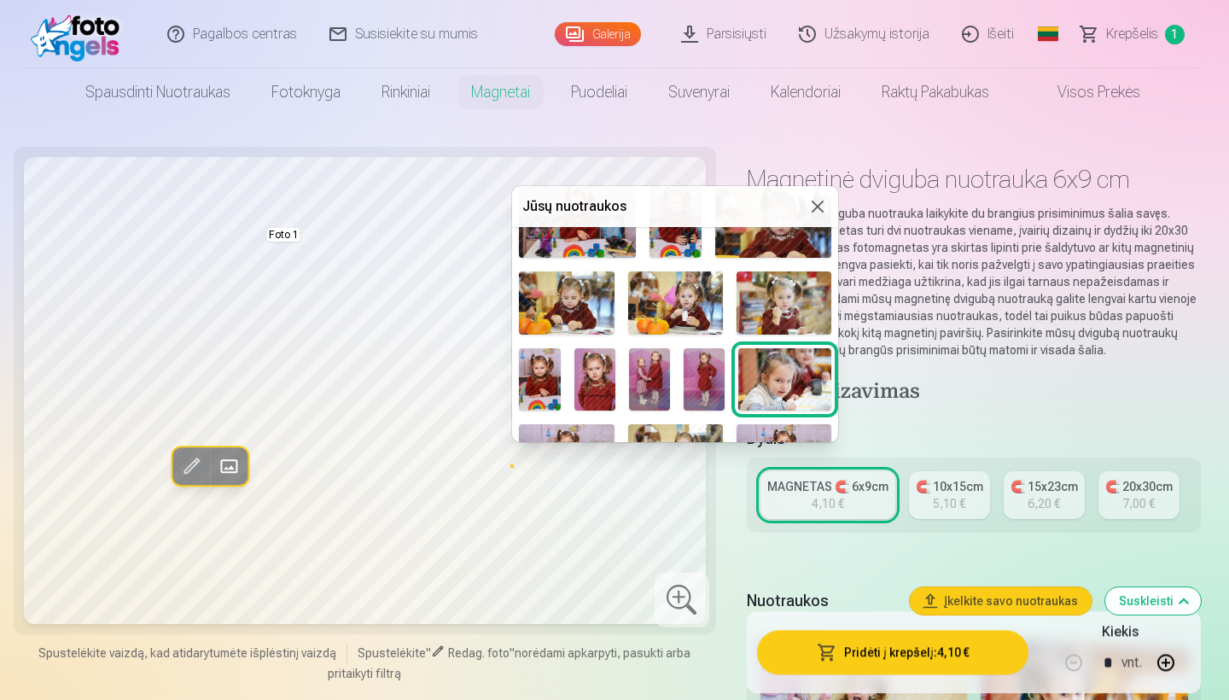
click at [608, 374] on img at bounding box center [594, 378] width 41 height 61
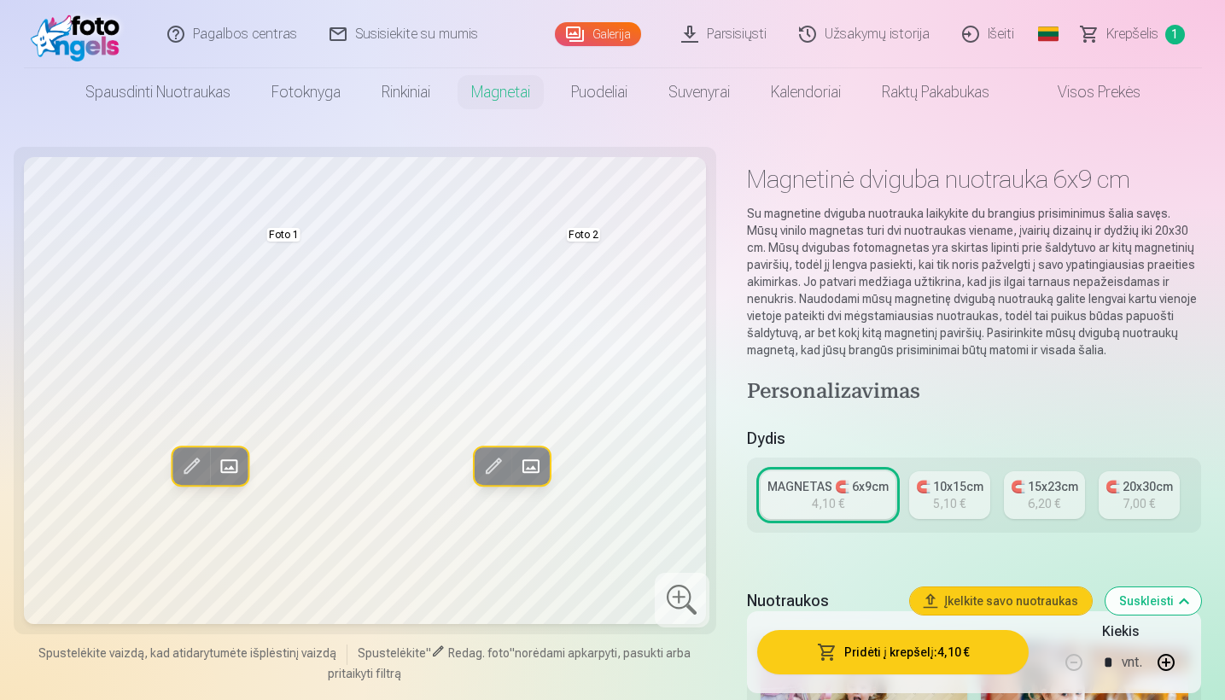
click at [231, 466] on span at bounding box center [229, 466] width 27 height 27
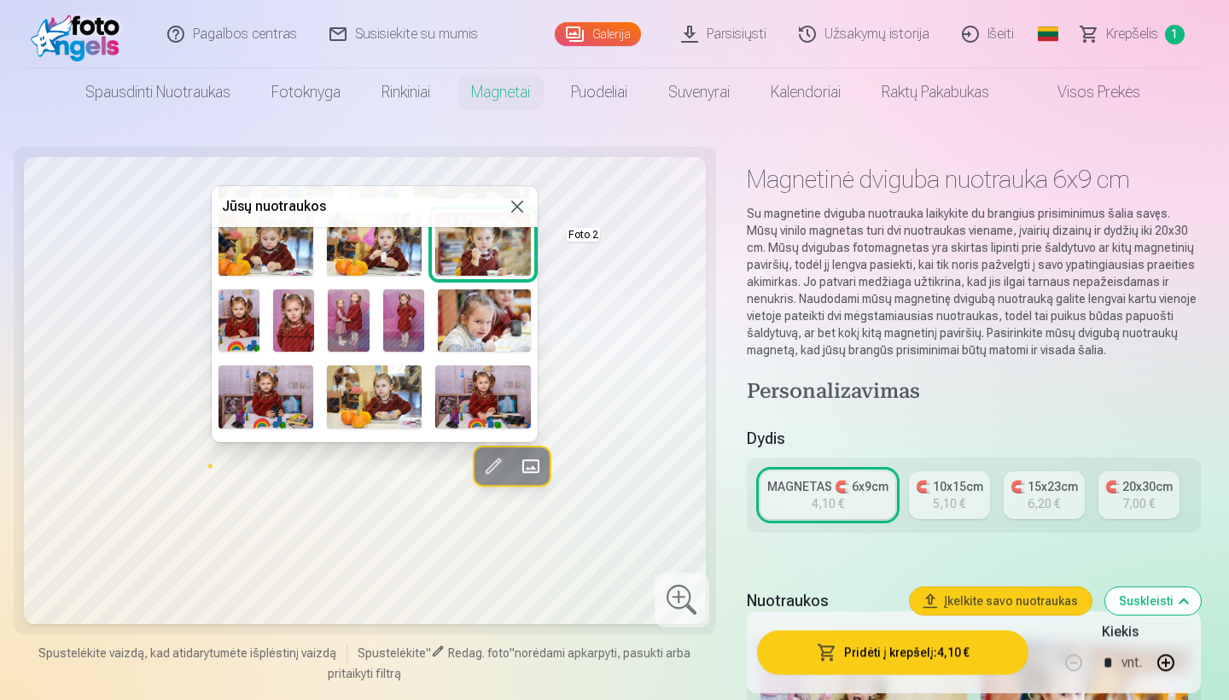
scroll to position [218, 0]
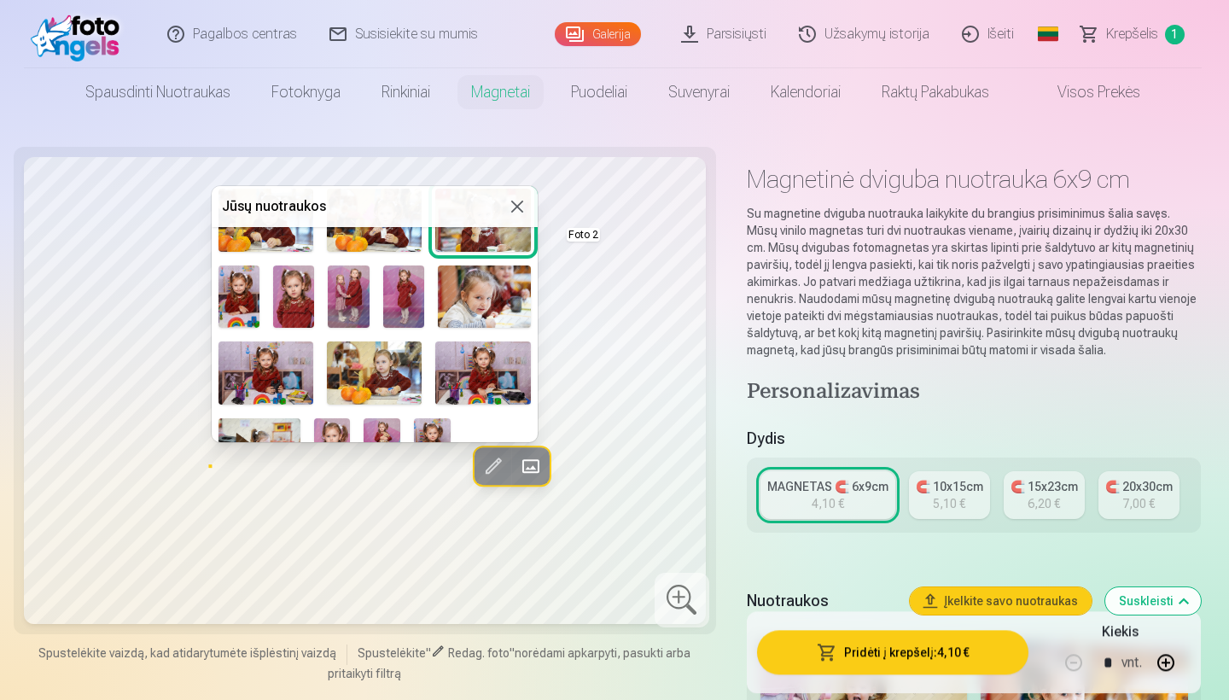
click at [475, 358] on img at bounding box center [482, 372] width 95 height 63
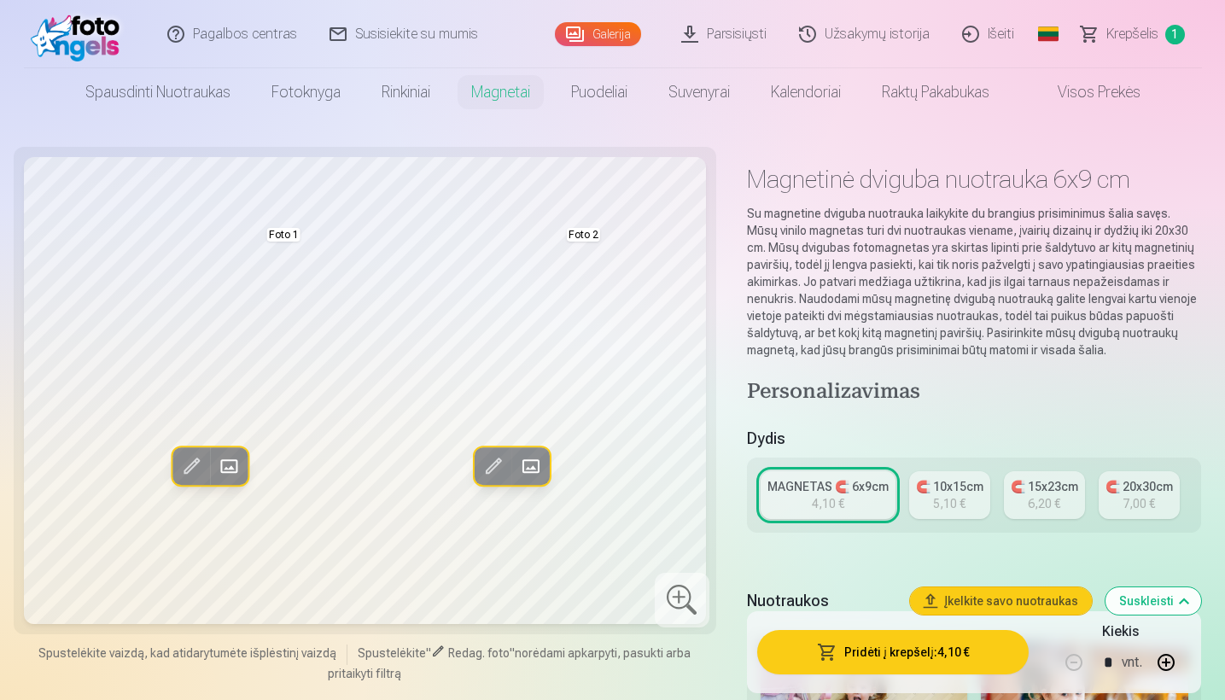
click at [534, 461] on span at bounding box center [529, 466] width 27 height 27
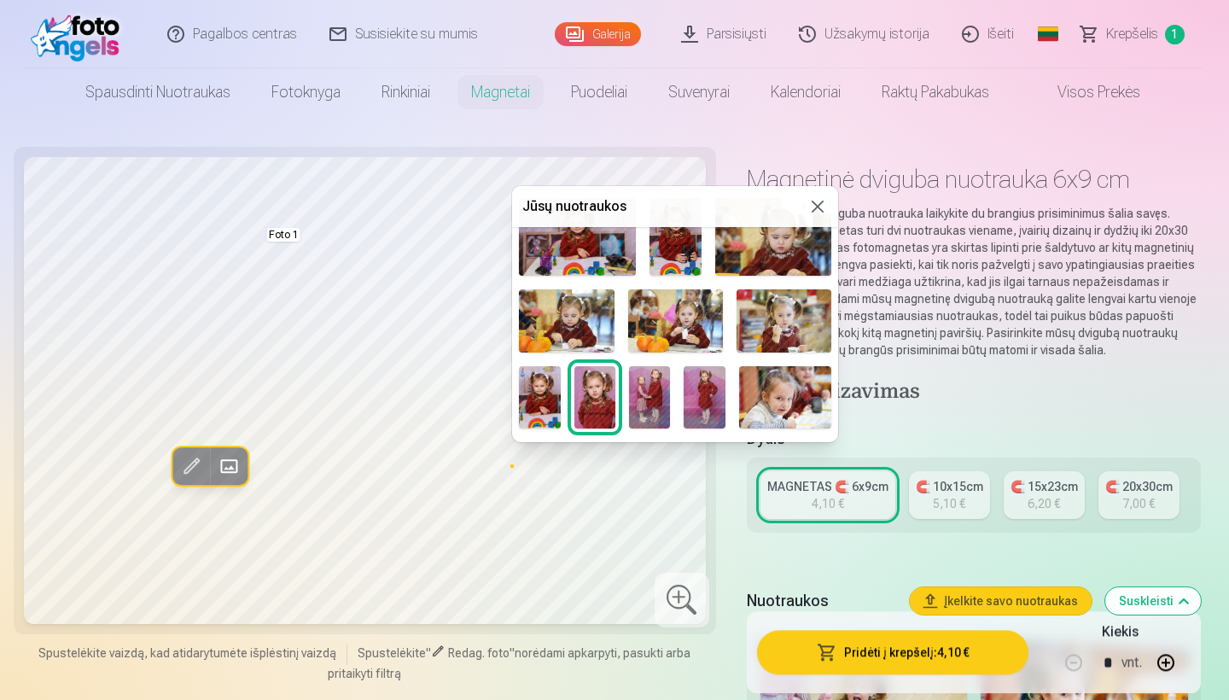
scroll to position [121, 0]
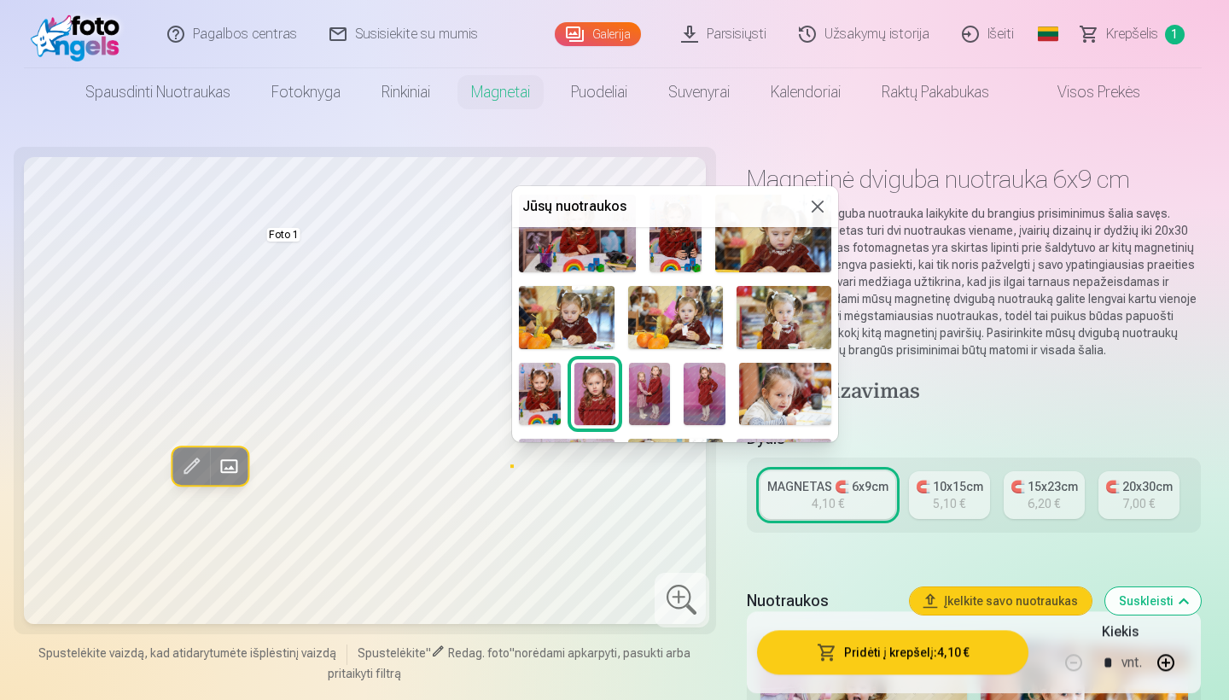
click at [532, 377] on img at bounding box center [539, 393] width 41 height 61
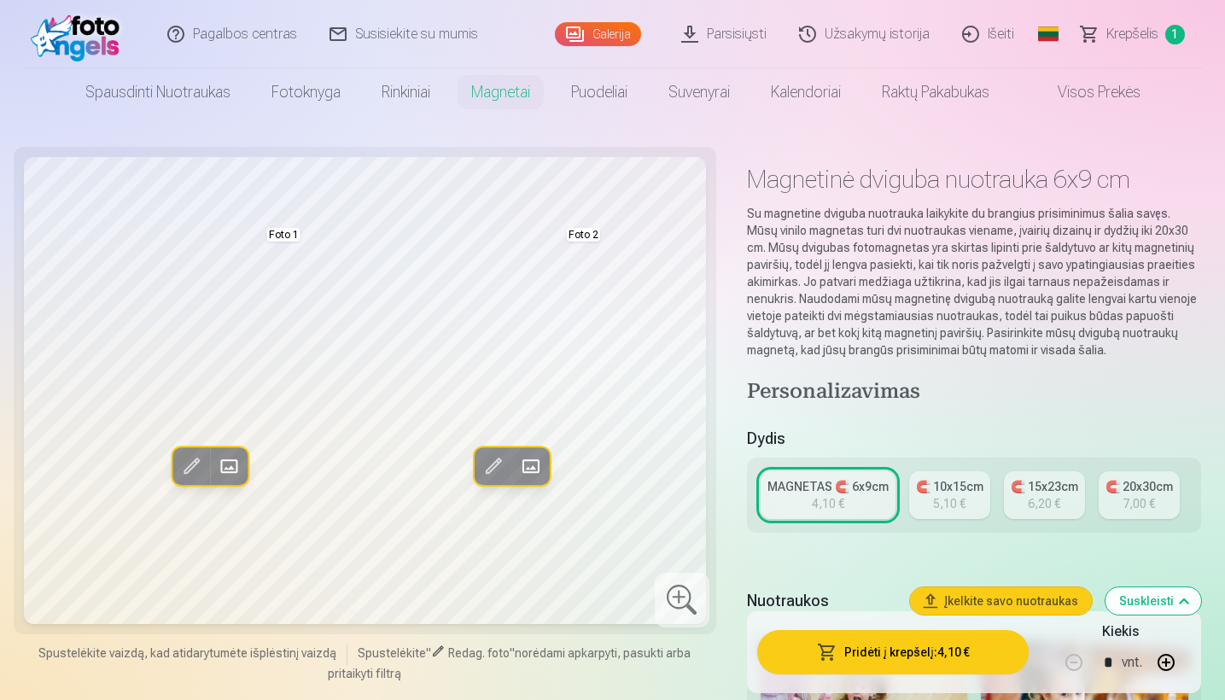
click at [540, 461] on span at bounding box center [529, 466] width 27 height 27
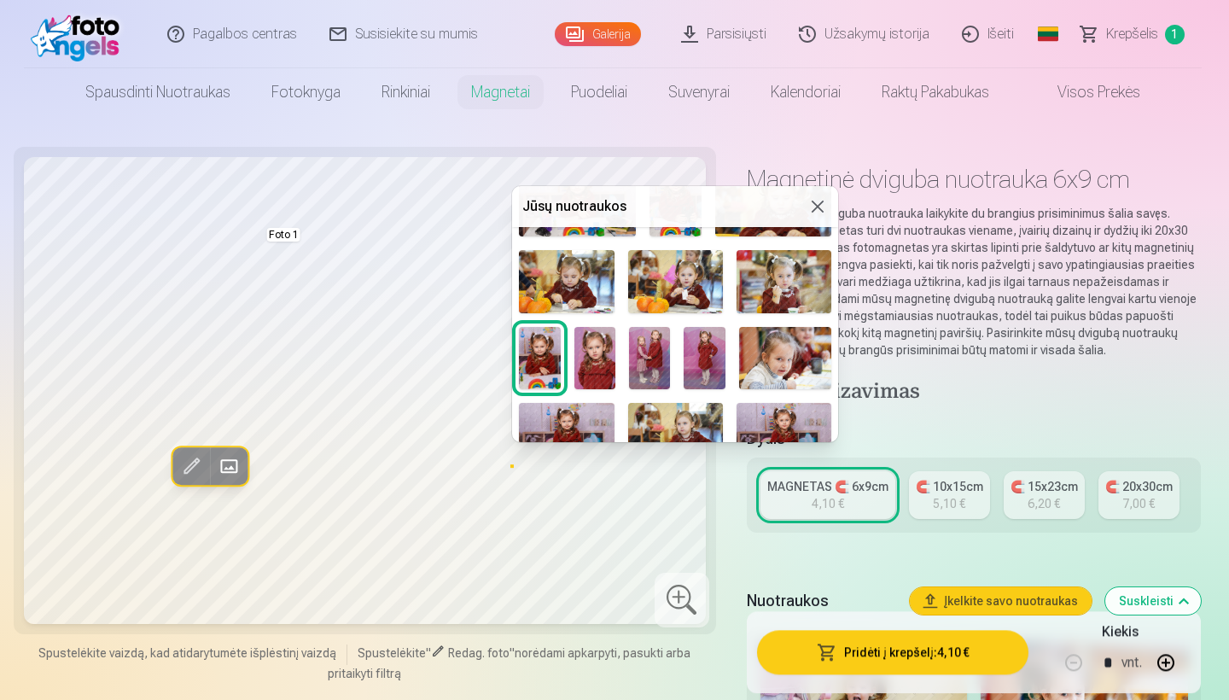
scroll to position [160, 0]
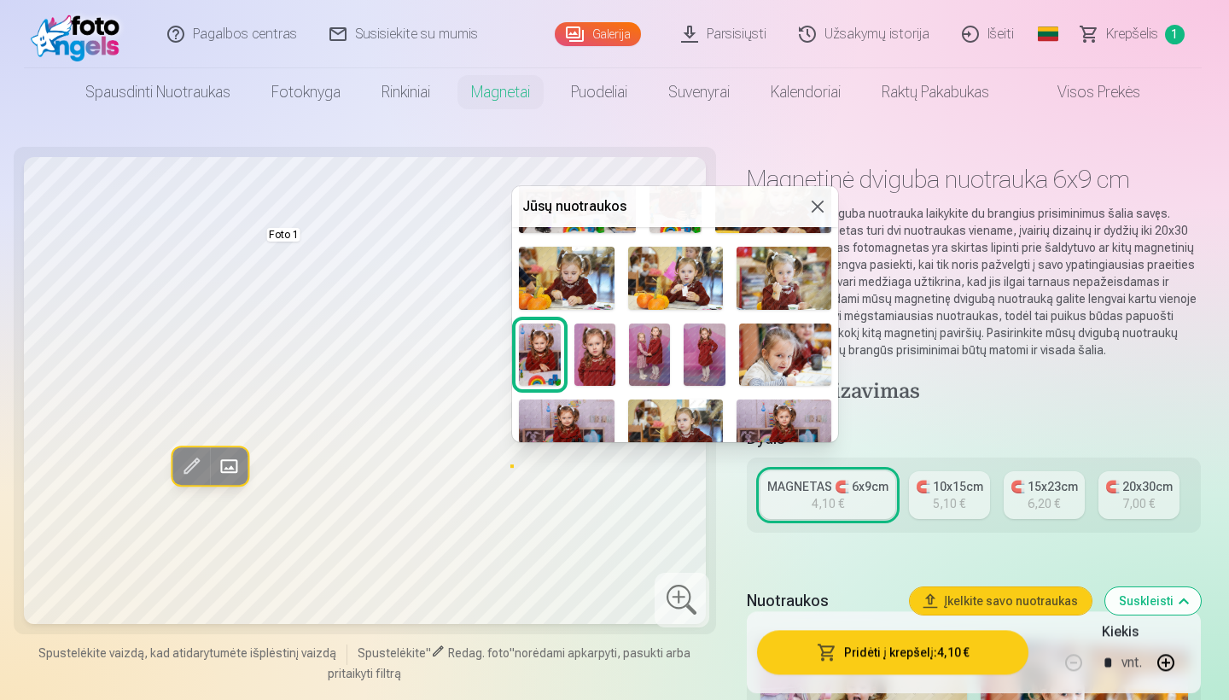
click at [703, 335] on img at bounding box center [704, 354] width 41 height 62
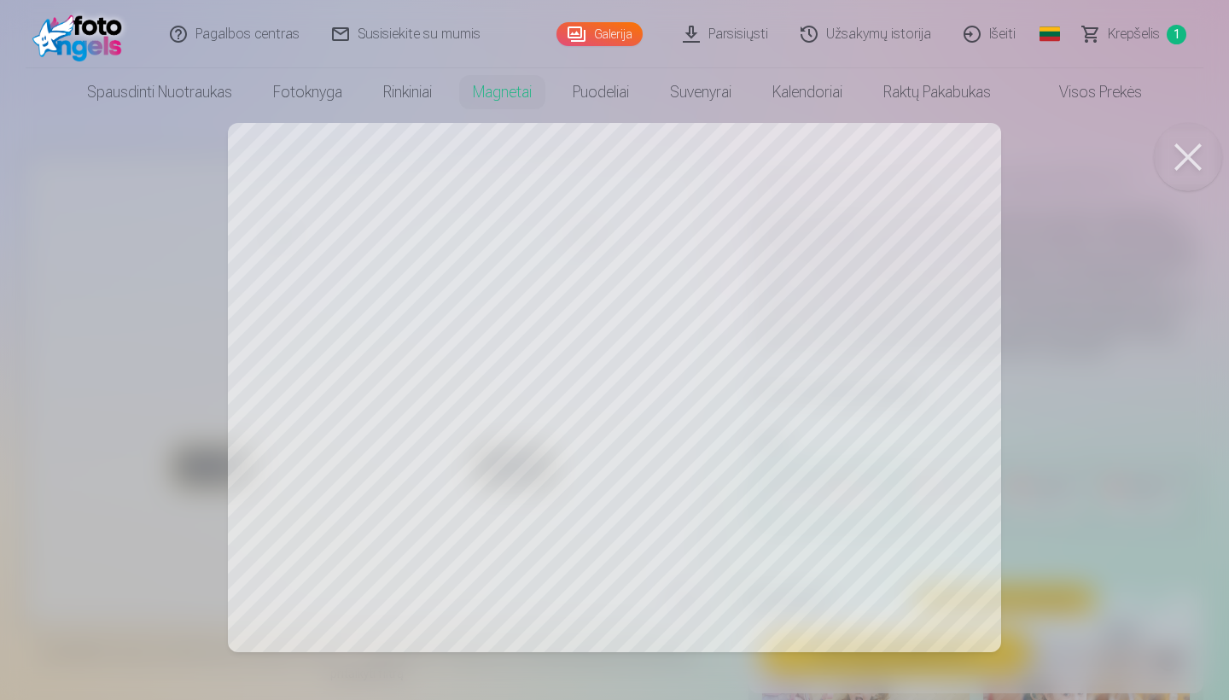
click at [1194, 159] on button at bounding box center [1188, 157] width 68 height 68
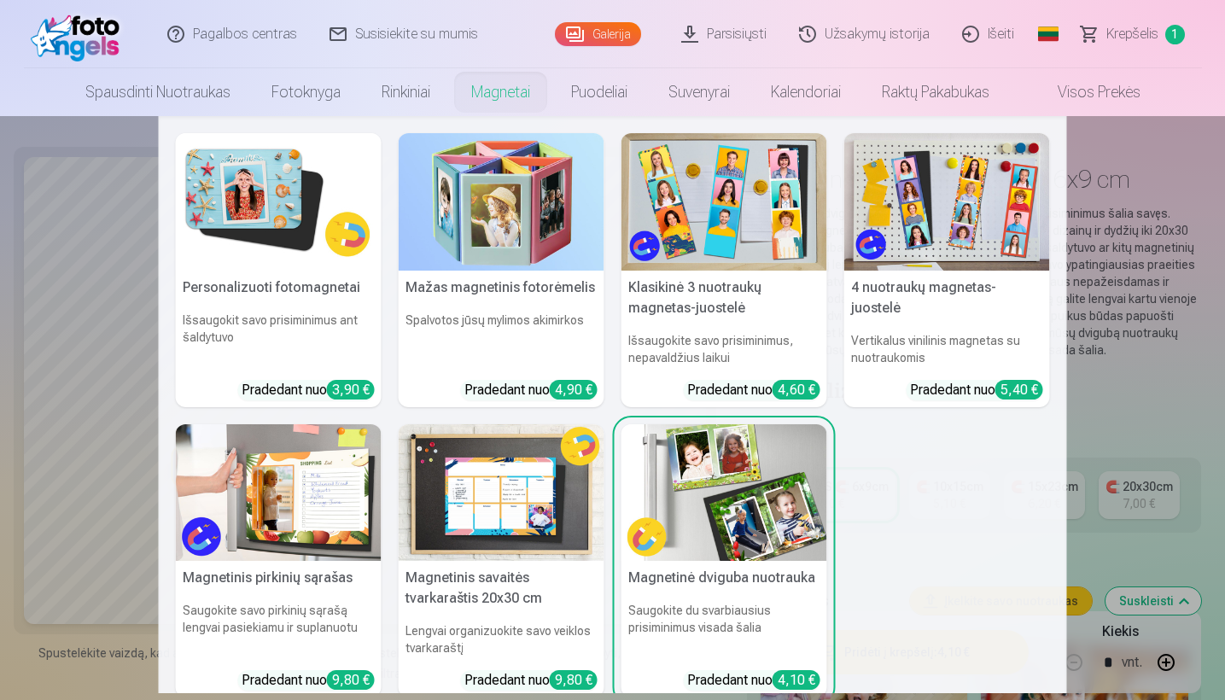
click at [686, 207] on img at bounding box center [724, 201] width 206 height 137
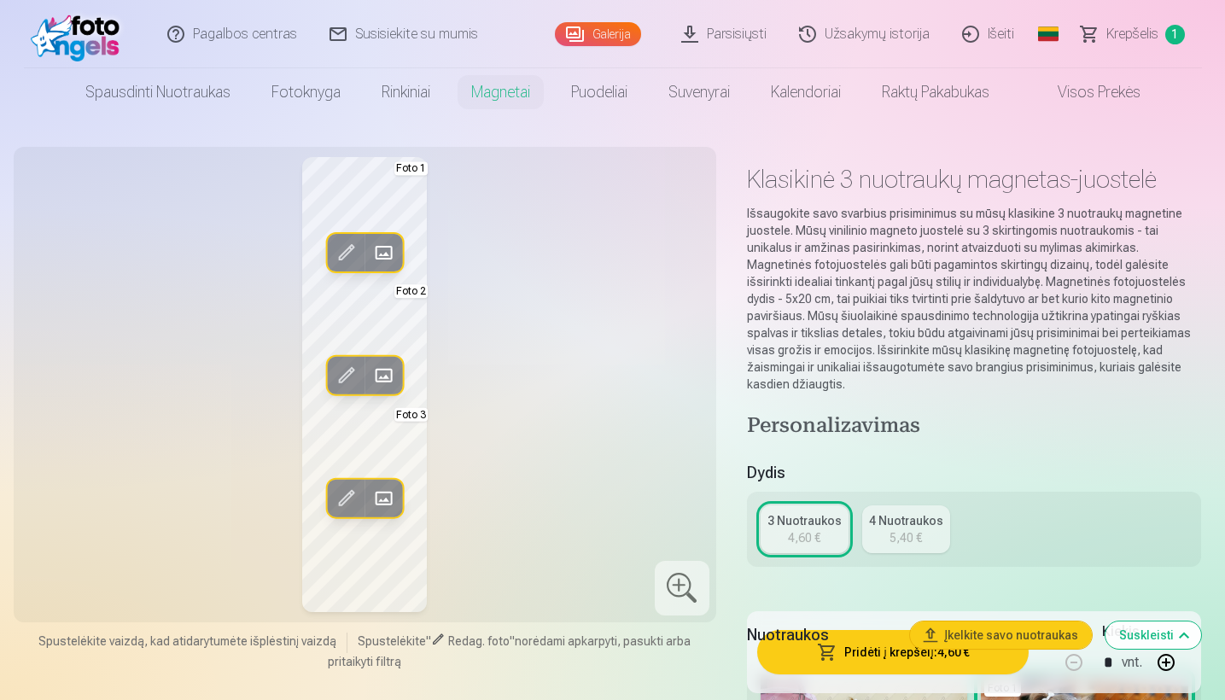
click at [382, 497] on span at bounding box center [383, 498] width 27 height 27
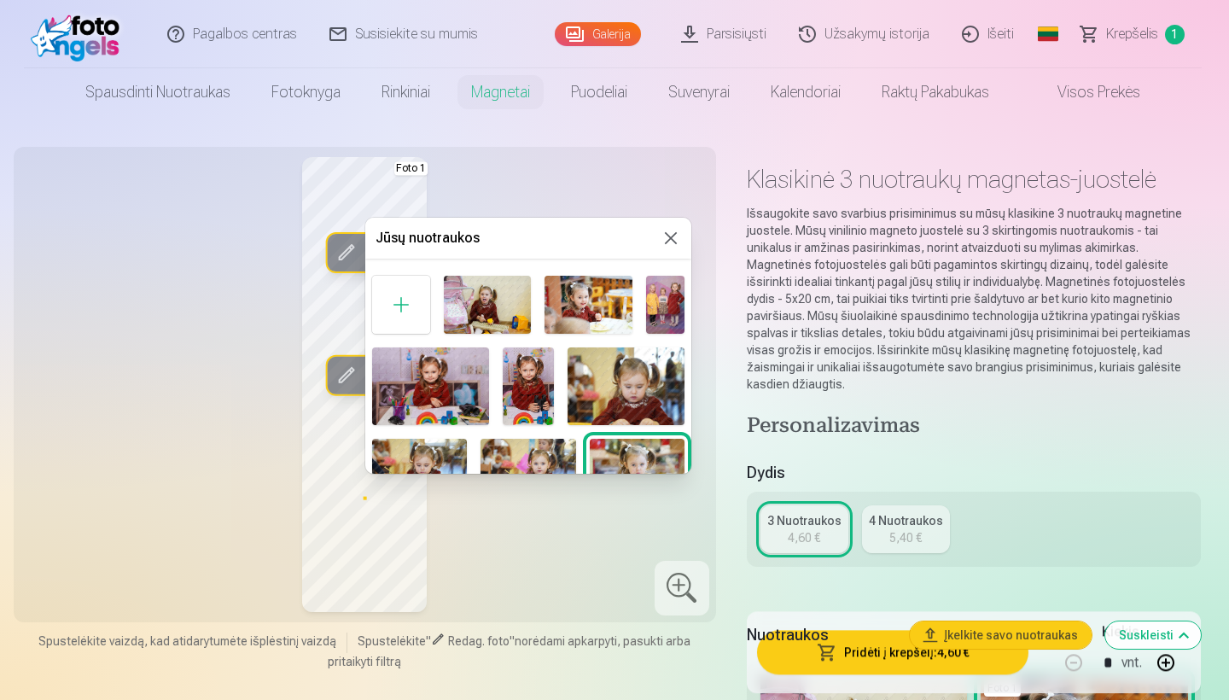
scroll to position [251, 0]
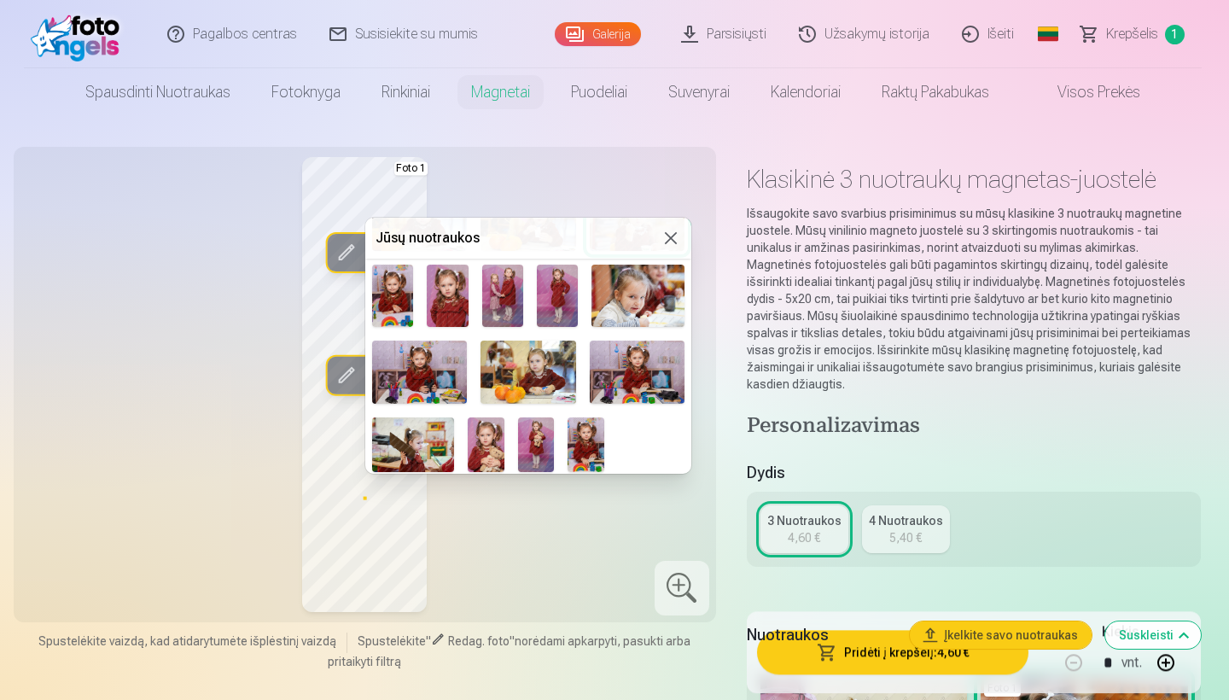
click at [540, 288] on img at bounding box center [557, 296] width 41 height 62
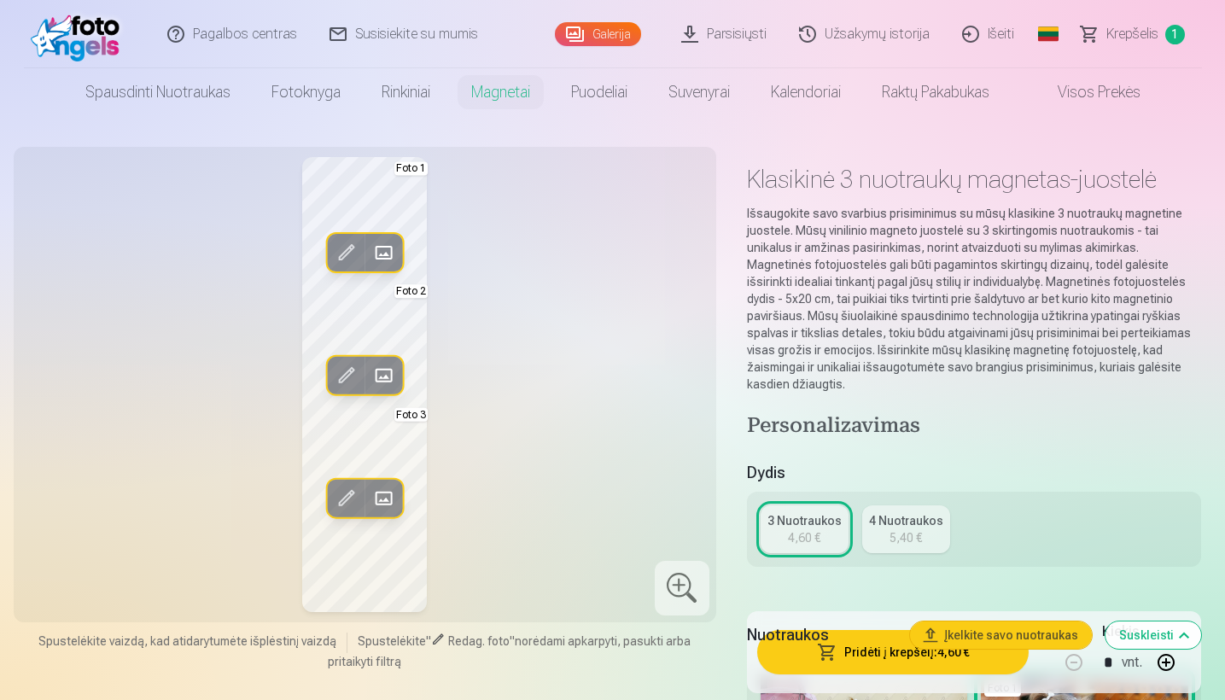
click at [545, 474] on div "Redag. foto Pakeisti Foto 1 Redag. foto Pakeisti Foto 2 Redag. foto Pakeisti Fo…" at bounding box center [365, 384] width 682 height 455
click at [380, 377] on span at bounding box center [383, 375] width 27 height 27
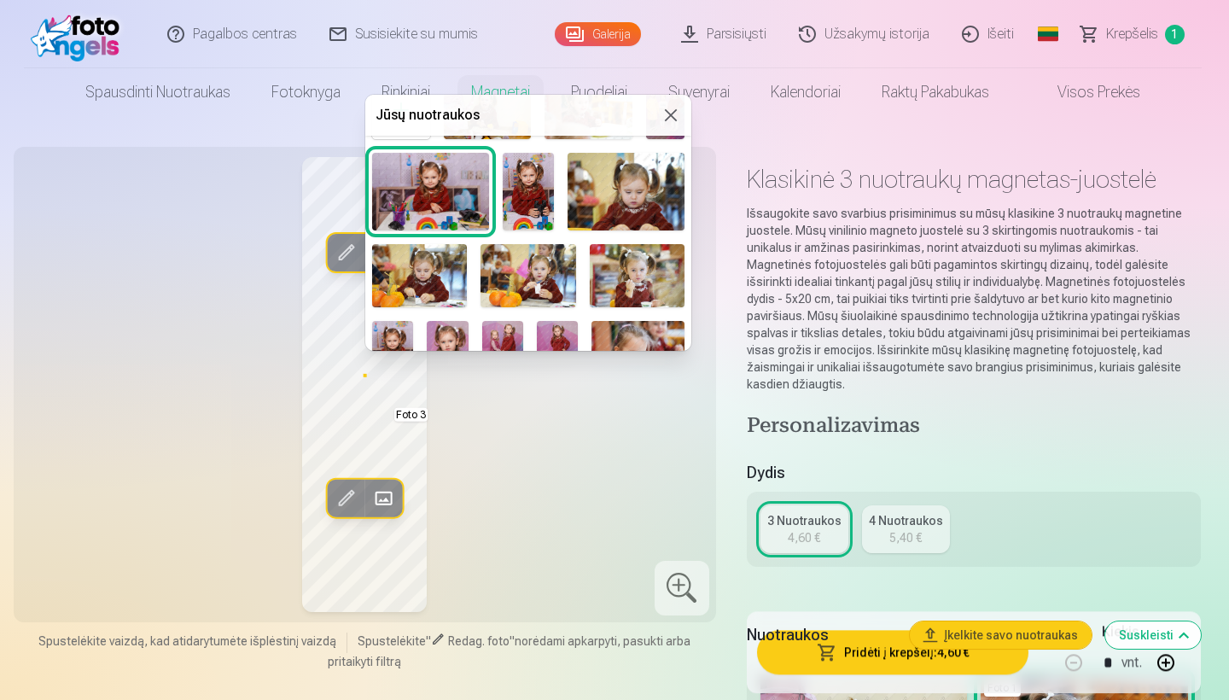
scroll to position [183, 0]
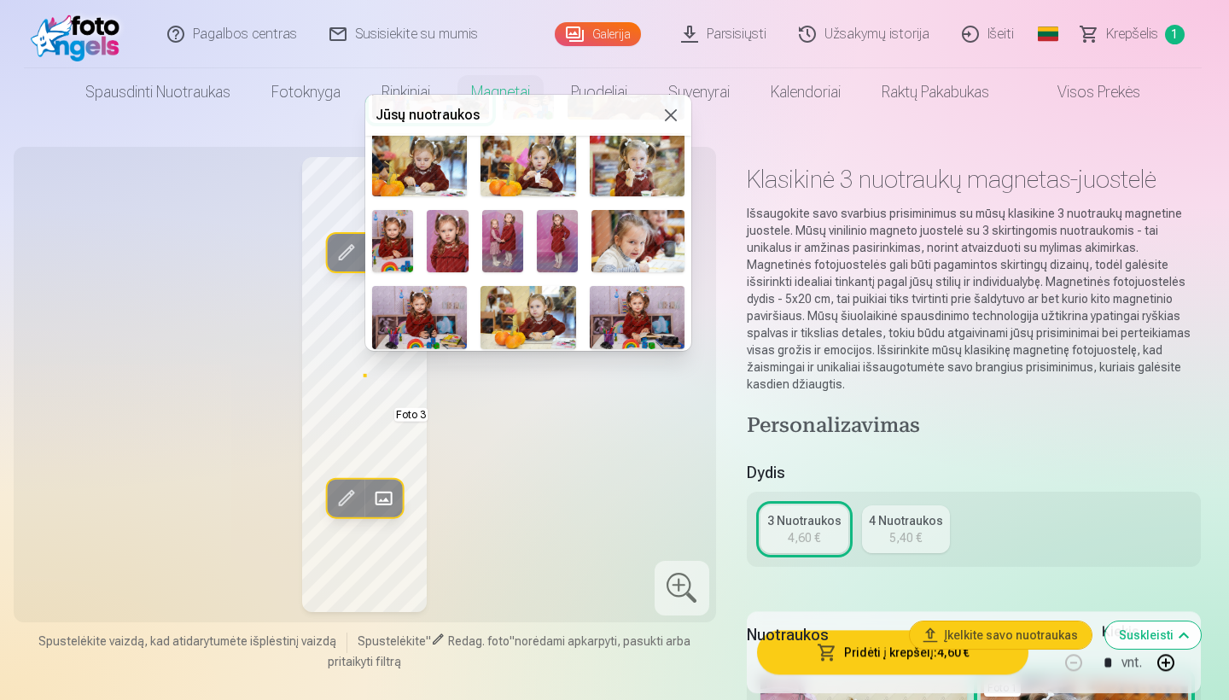
click at [445, 245] on img at bounding box center [447, 240] width 41 height 61
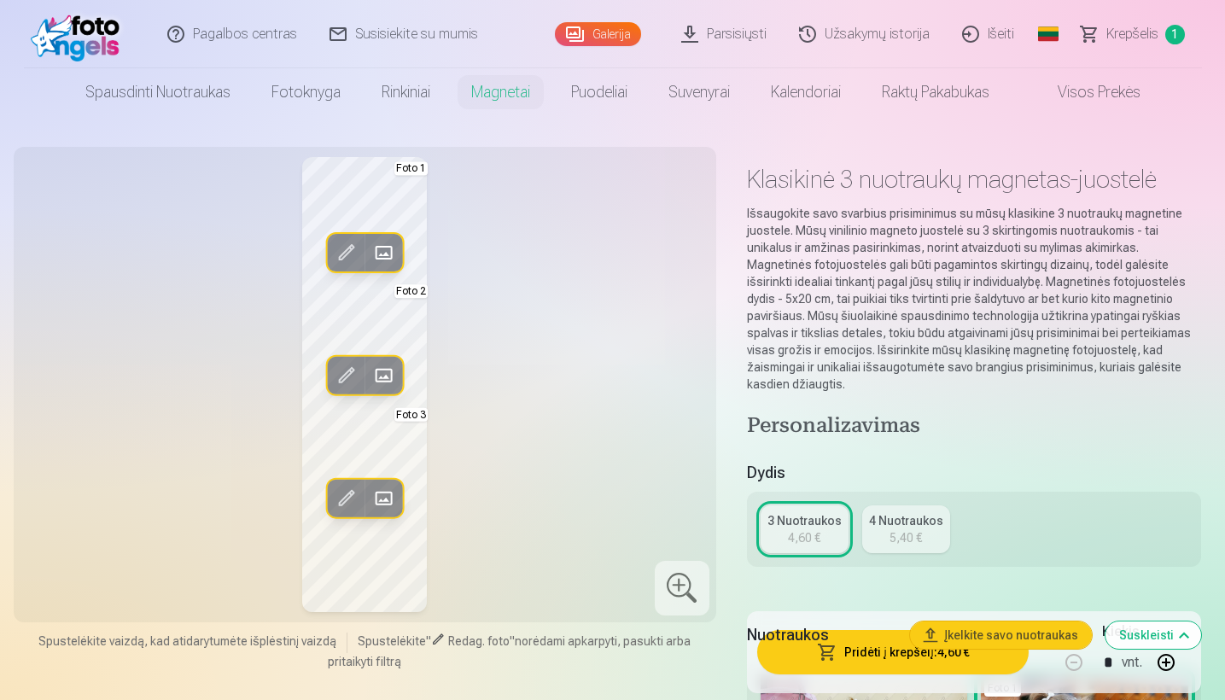
click at [253, 309] on div "Redag. foto Pakeisti Foto 1 Redag. foto Pakeisti Foto 2 Redag. foto Pakeisti Fo…" at bounding box center [365, 384] width 682 height 455
click at [486, 282] on div "Redag. foto Pakeisti Foto 1 Redag. foto Pakeisti Foto 2 Redag. foto Pakeisti Fo…" at bounding box center [365, 384] width 682 height 455
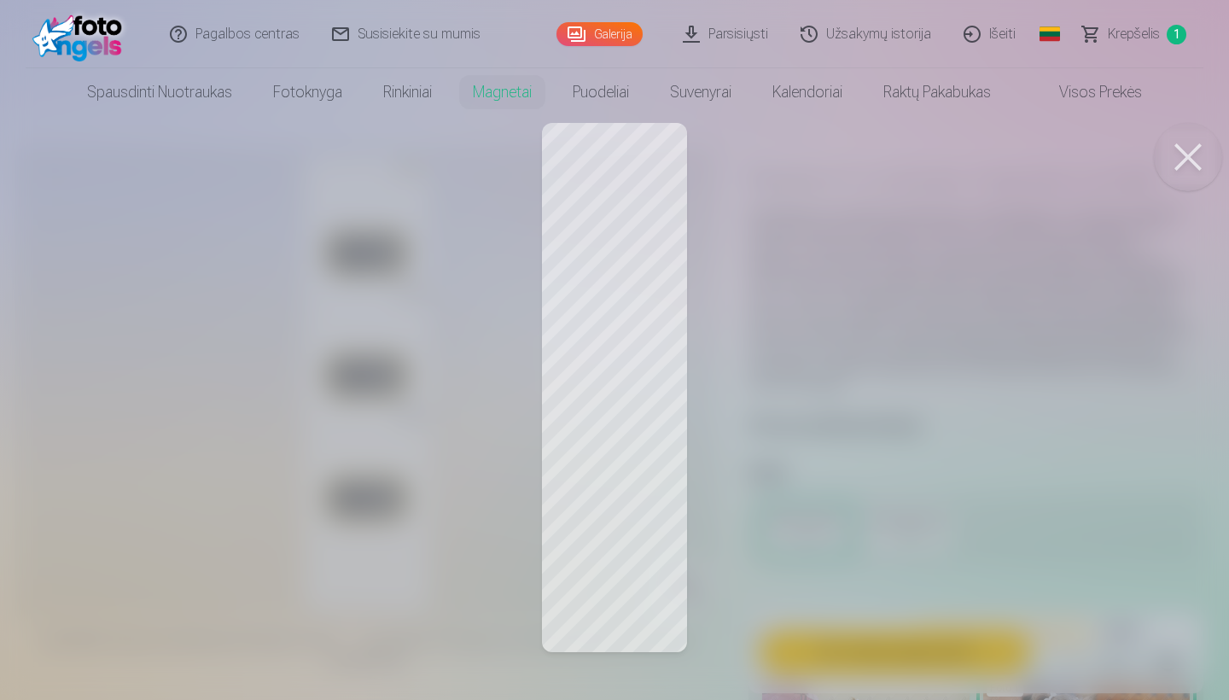
click at [1185, 155] on button at bounding box center [1188, 157] width 68 height 68
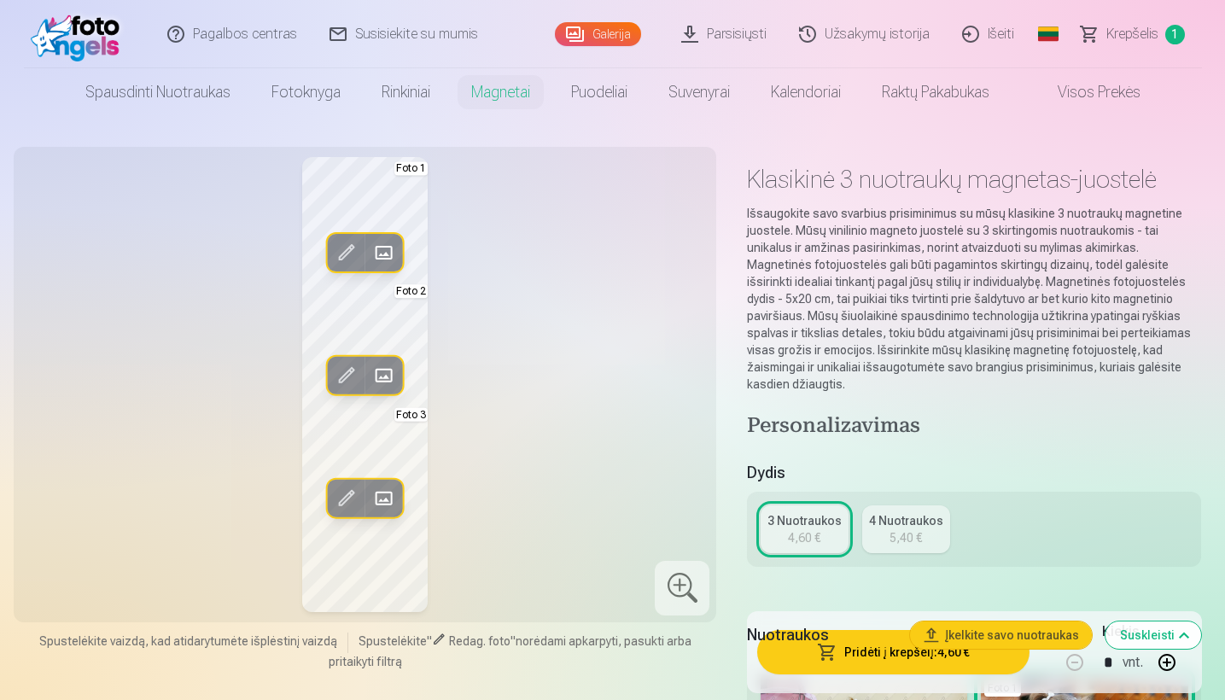
click at [383, 255] on span at bounding box center [383, 252] width 27 height 27
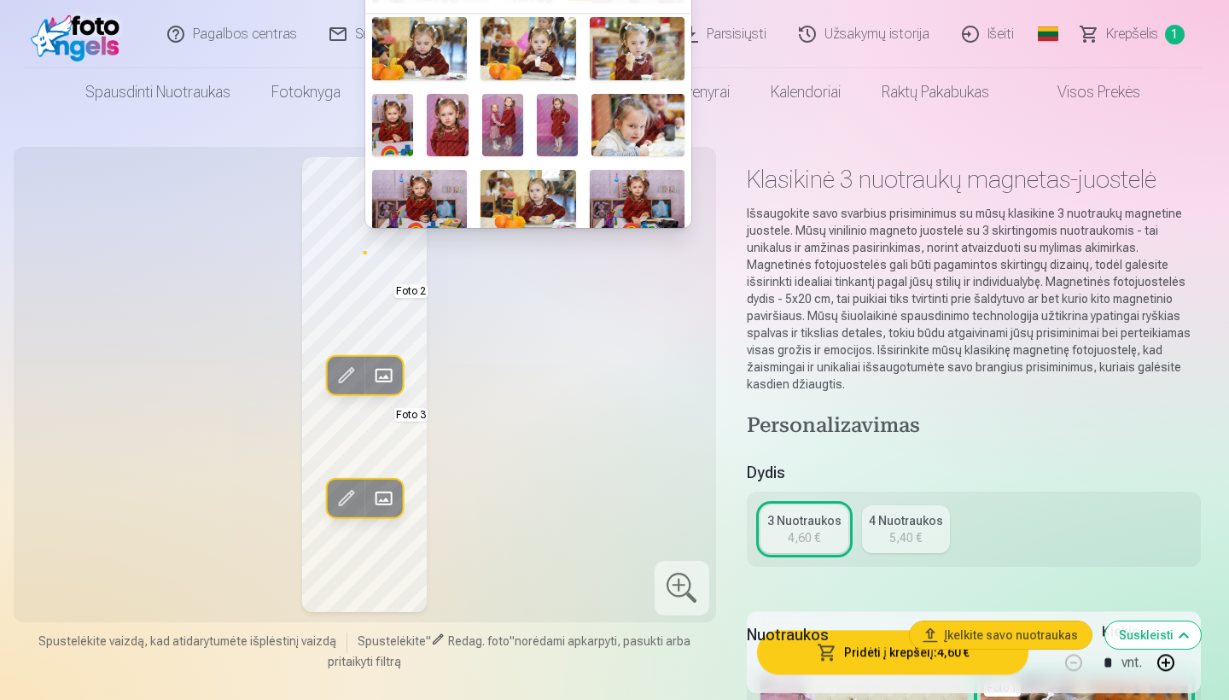
scroll to position [237, 0]
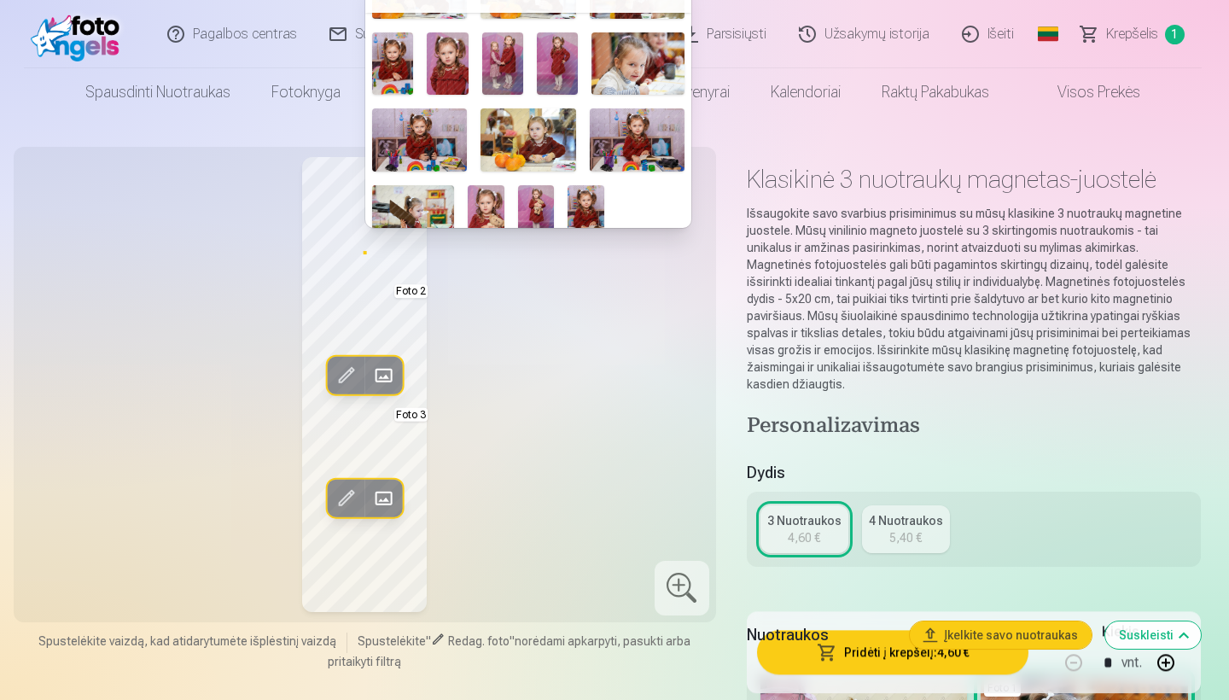
click at [634, 134] on img at bounding box center [637, 139] width 95 height 63
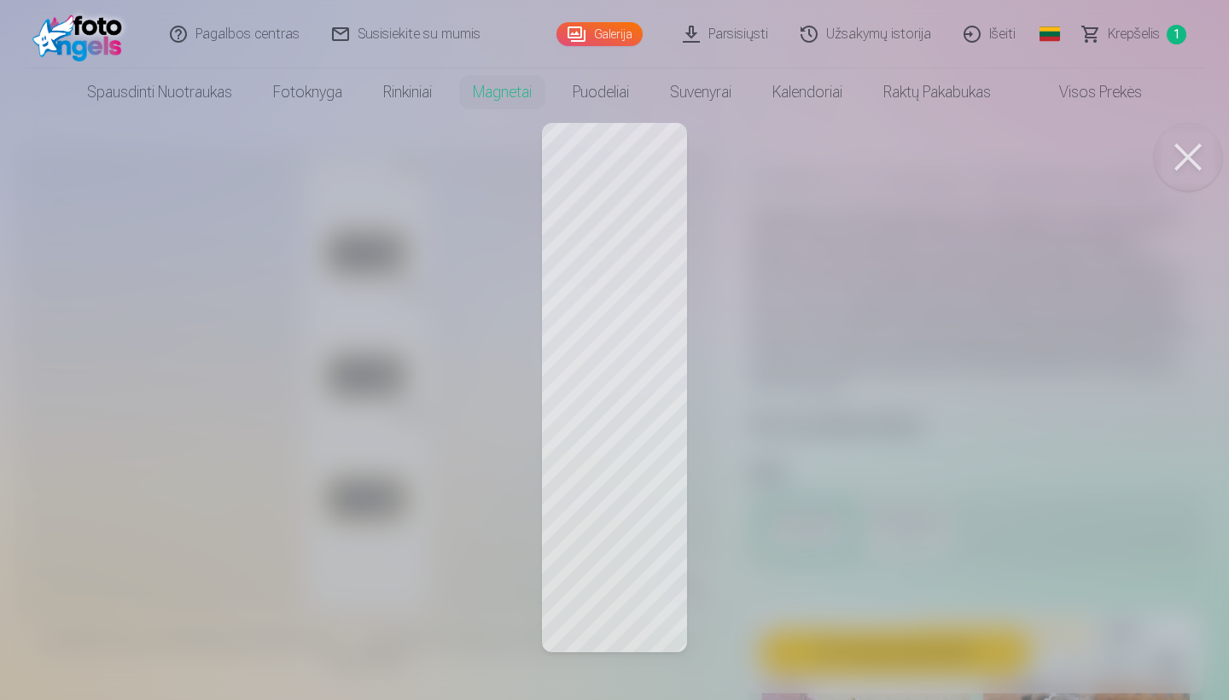
drag, startPoint x: 1189, startPoint y: 152, endPoint x: 1171, endPoint y: 150, distance: 18.0
click at [1189, 152] on button at bounding box center [1188, 157] width 68 height 68
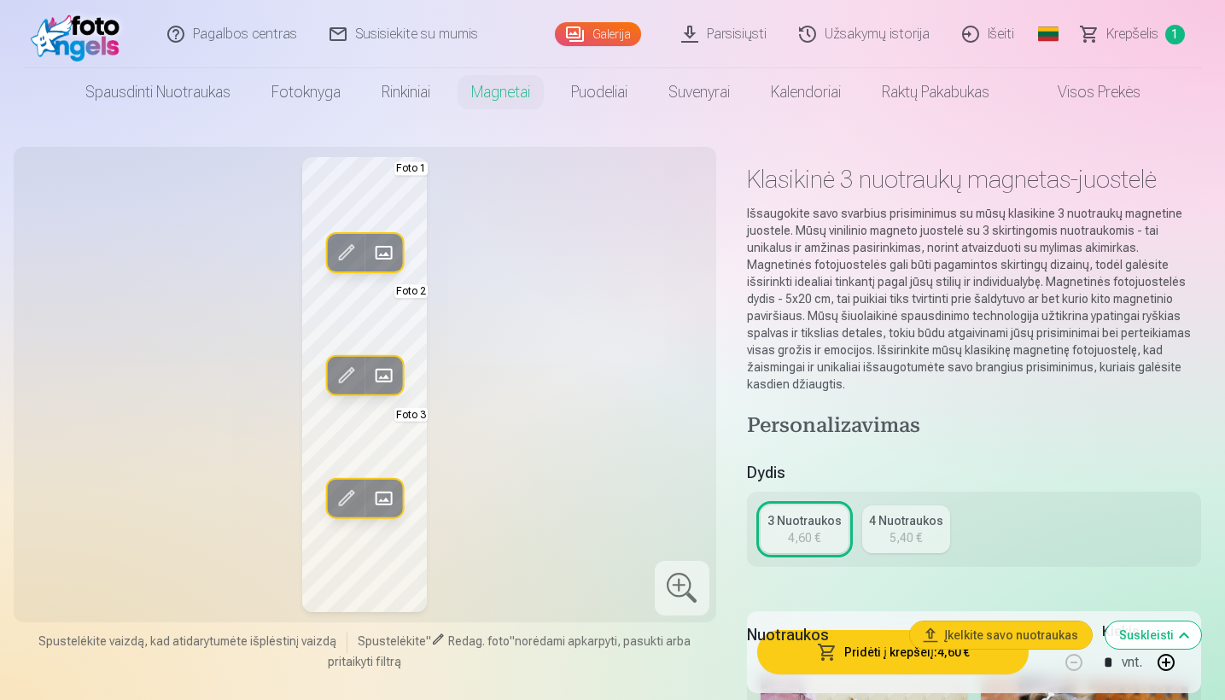
click at [392, 254] on span at bounding box center [383, 252] width 27 height 27
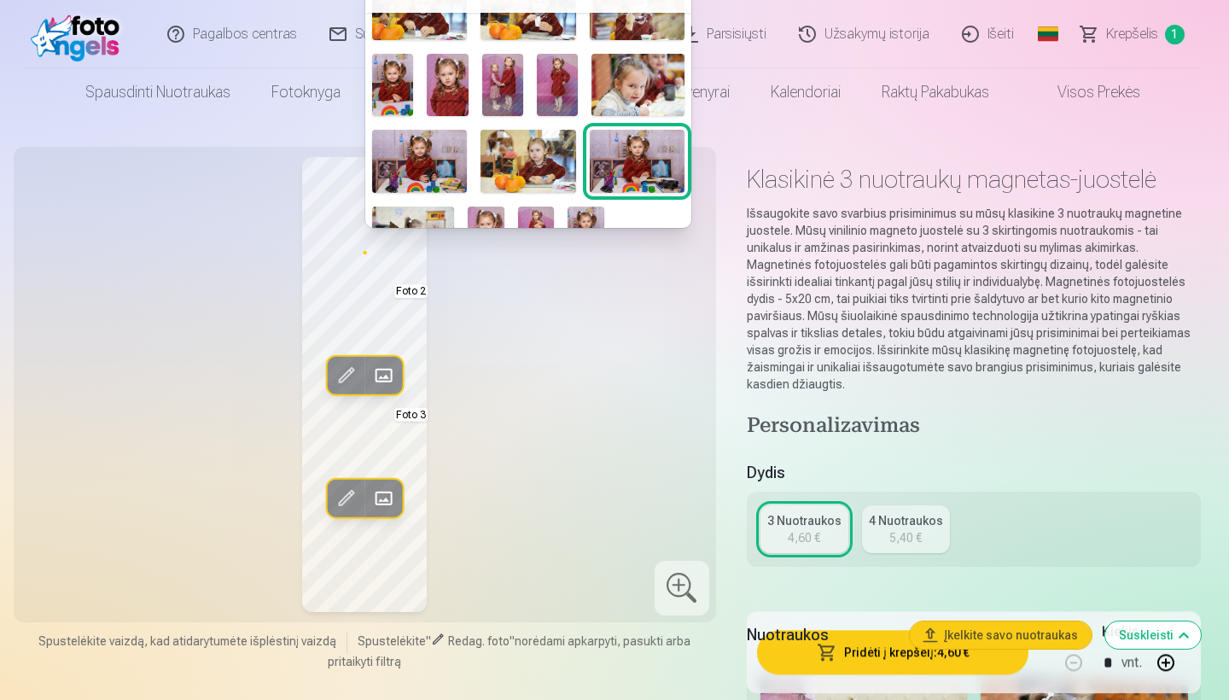
scroll to position [251, 0]
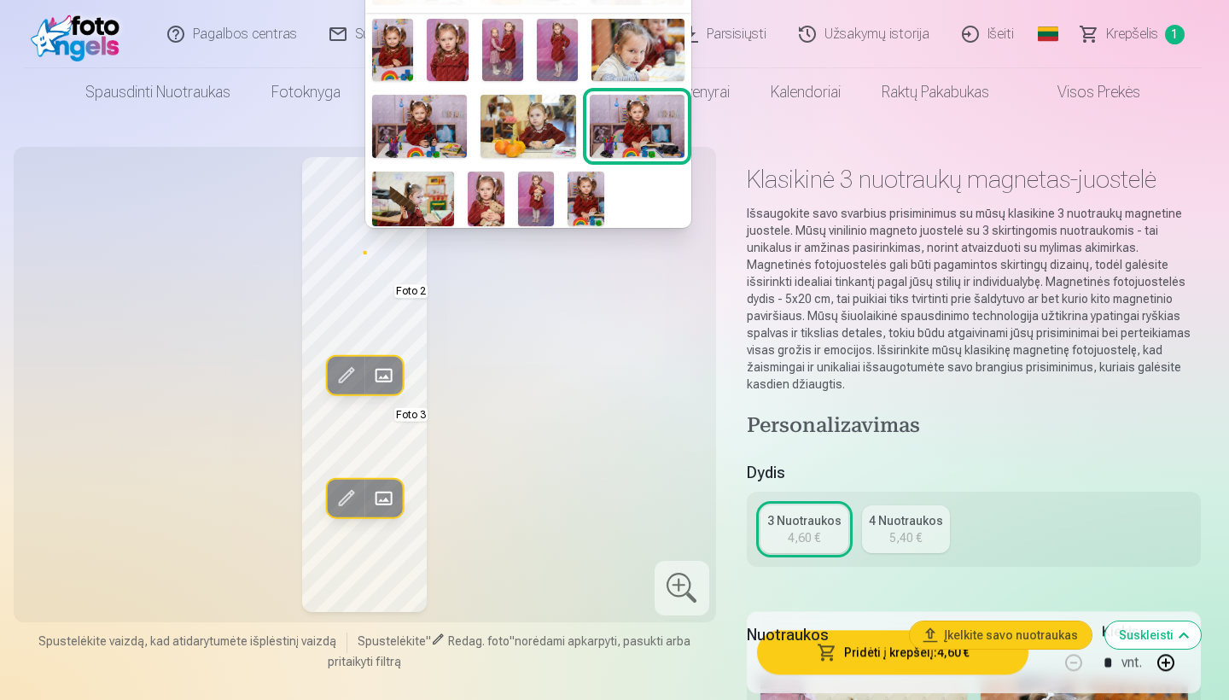
click at [584, 191] on img at bounding box center [586, 199] width 37 height 55
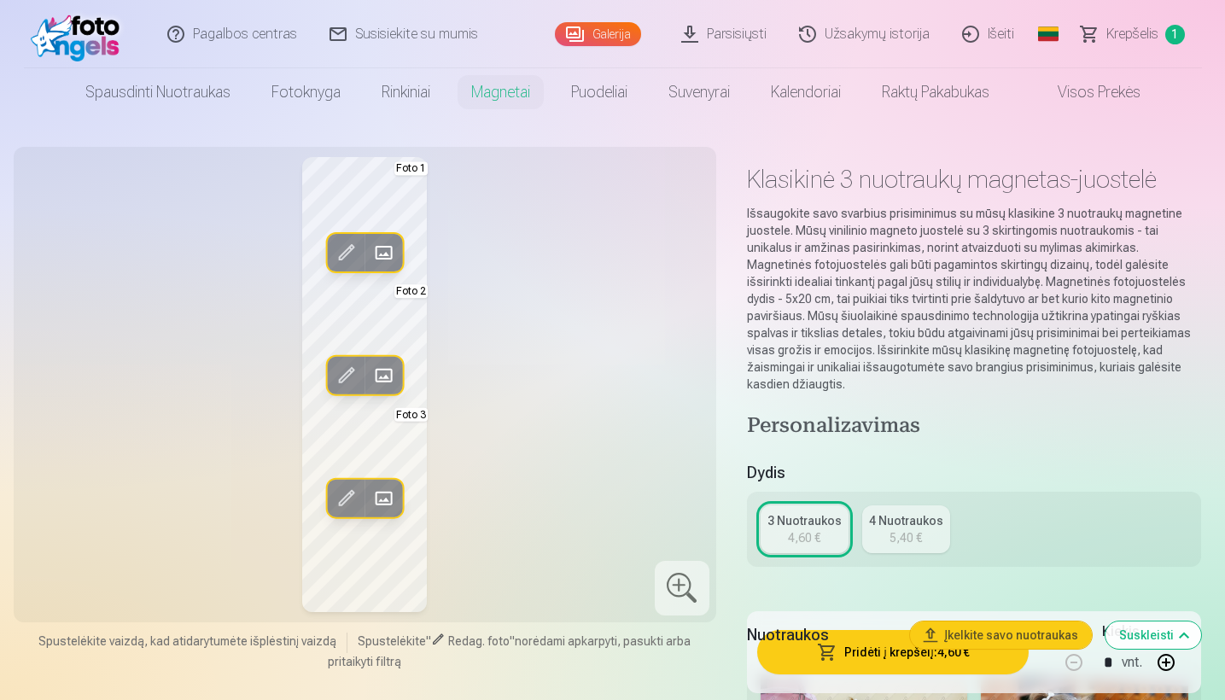
click at [518, 265] on div "Redag. foto Pakeisti Foto 1 Redag. foto Pakeisti Foto 2 Redag. foto Pakeisti Fo…" at bounding box center [365, 384] width 682 height 455
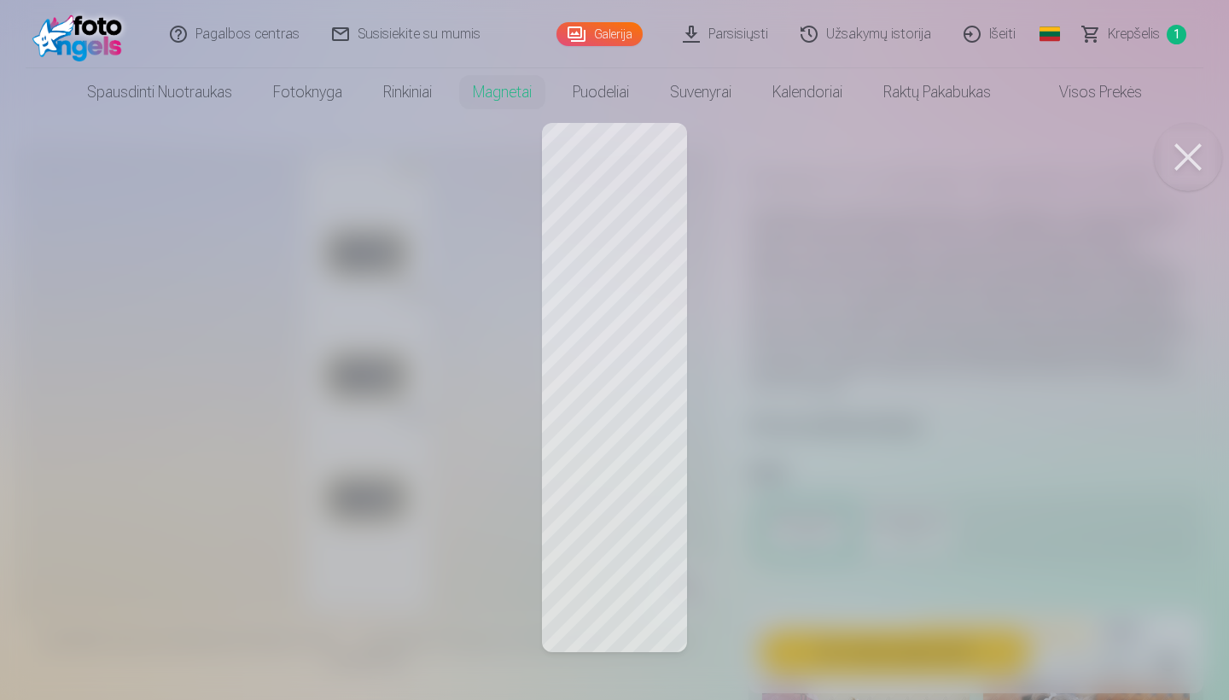
drag, startPoint x: 620, startPoint y: 495, endPoint x: 832, endPoint y: 527, distance: 215.0
click at [832, 529] on div at bounding box center [614, 350] width 1229 height 700
click at [788, 378] on div at bounding box center [614, 350] width 1229 height 700
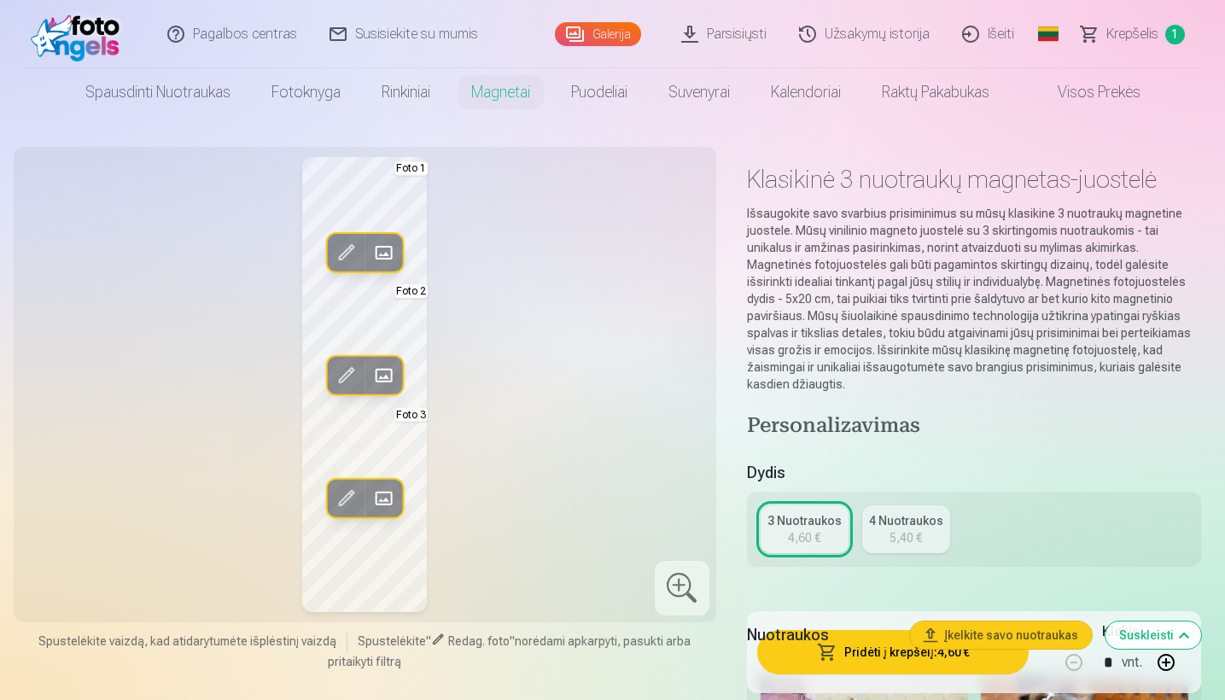
click at [377, 375] on span at bounding box center [383, 375] width 27 height 27
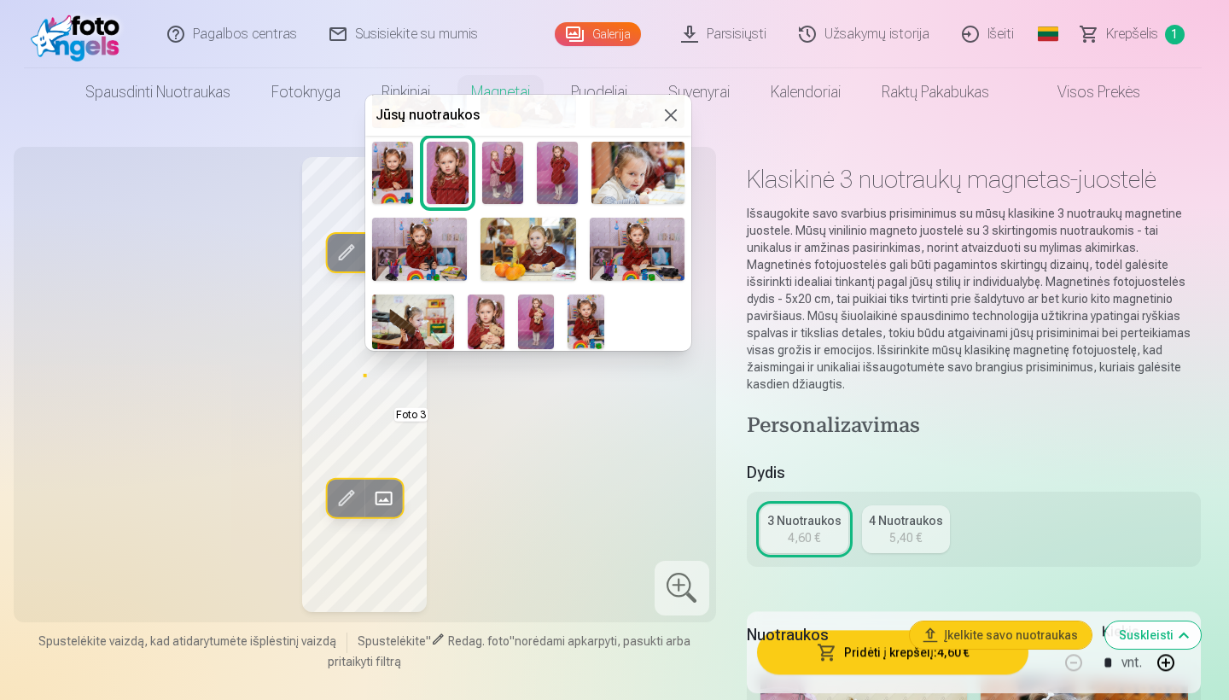
click at [557, 154] on img at bounding box center [557, 173] width 41 height 62
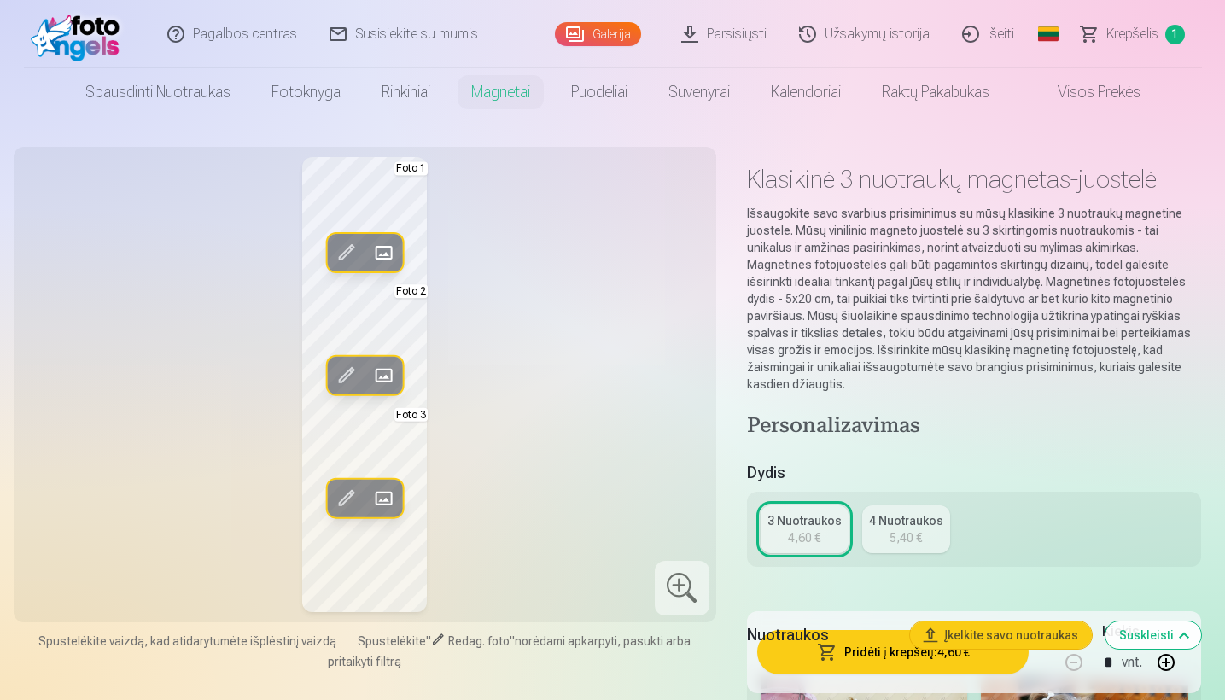
click at [388, 495] on span at bounding box center [383, 498] width 27 height 27
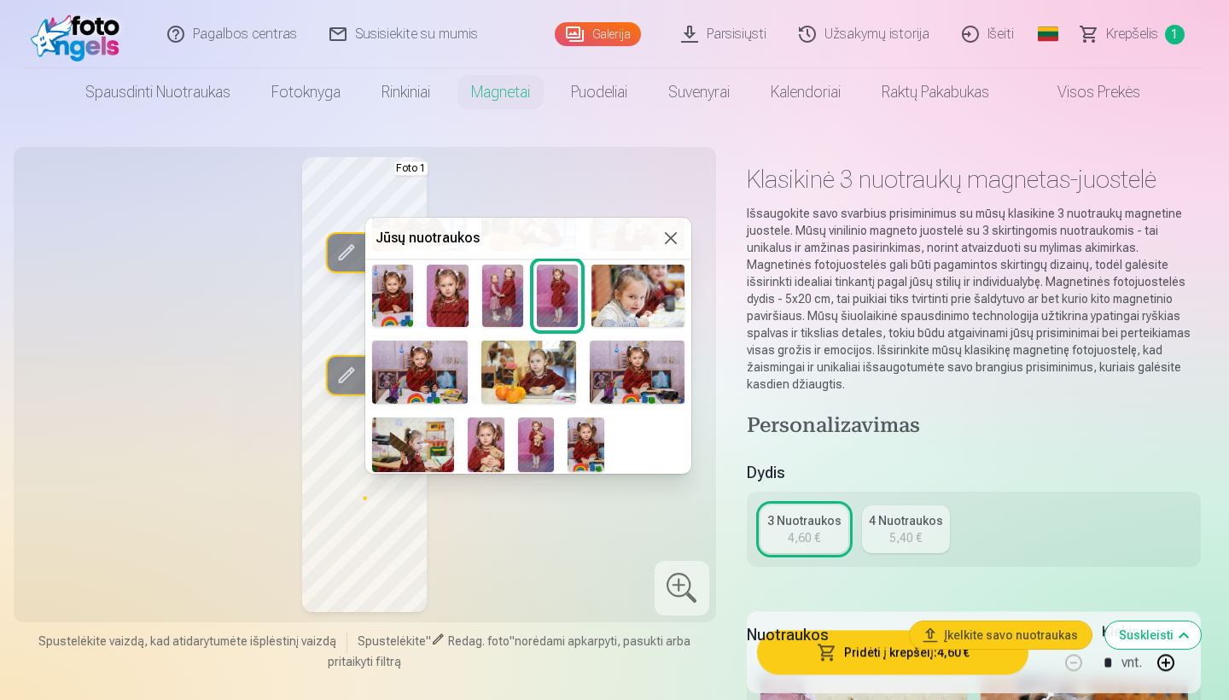
click at [438, 296] on img at bounding box center [447, 295] width 41 height 61
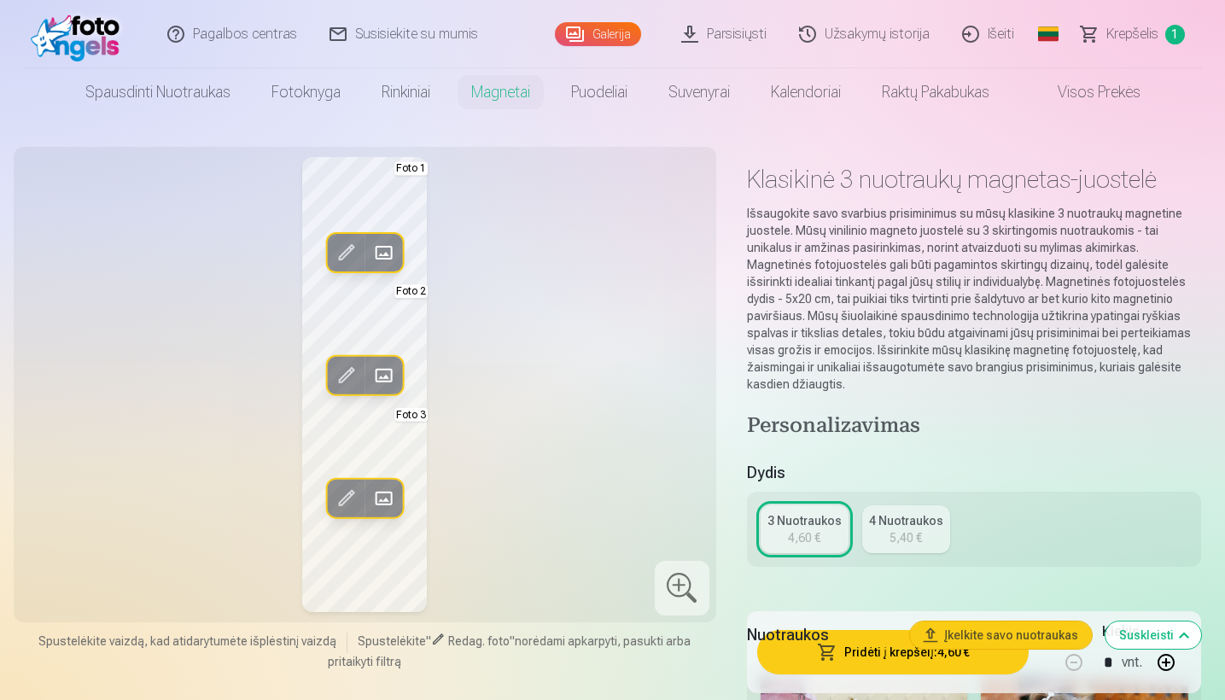
click at [477, 340] on div "Redag. foto Pakeisti Foto 1 Redag. foto Pakeisti Foto 2 Redag. foto Pakeisti Fo…" at bounding box center [365, 384] width 682 height 455
click at [444, 220] on div "Redag. foto Pakeisti Foto 1 Redag. foto Pakeisti Foto 2 Redag. foto Pakeisti Fo…" at bounding box center [365, 384] width 682 height 455
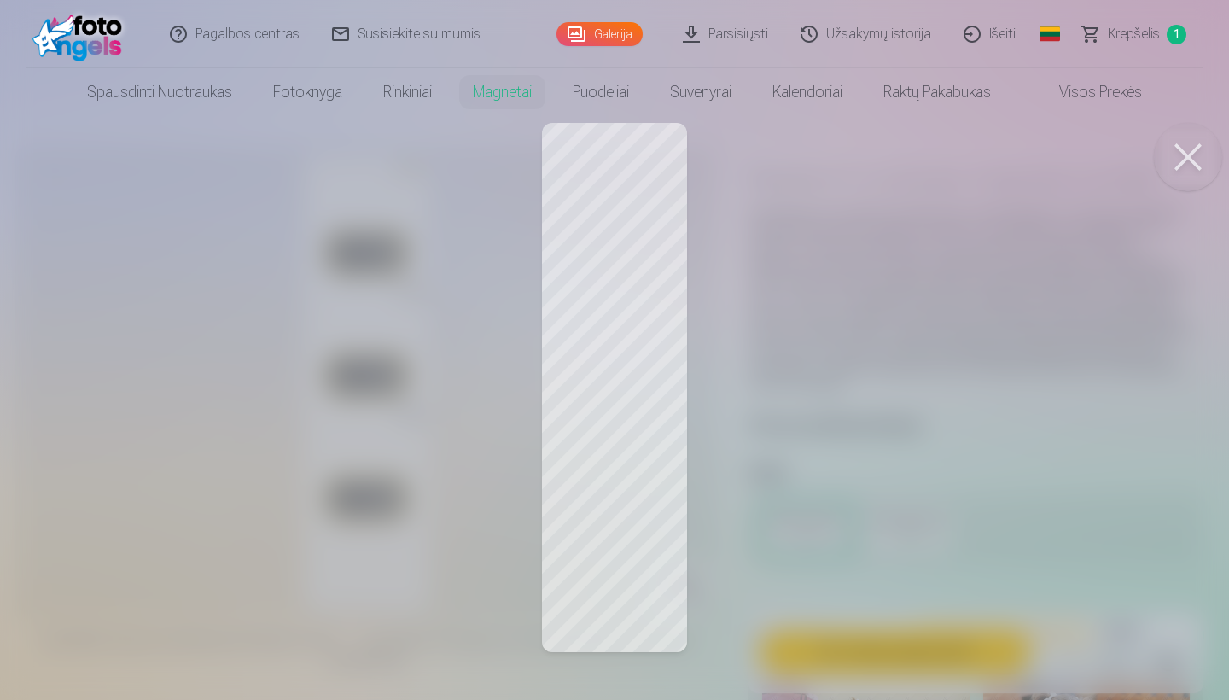
click at [1185, 155] on button at bounding box center [1188, 157] width 68 height 68
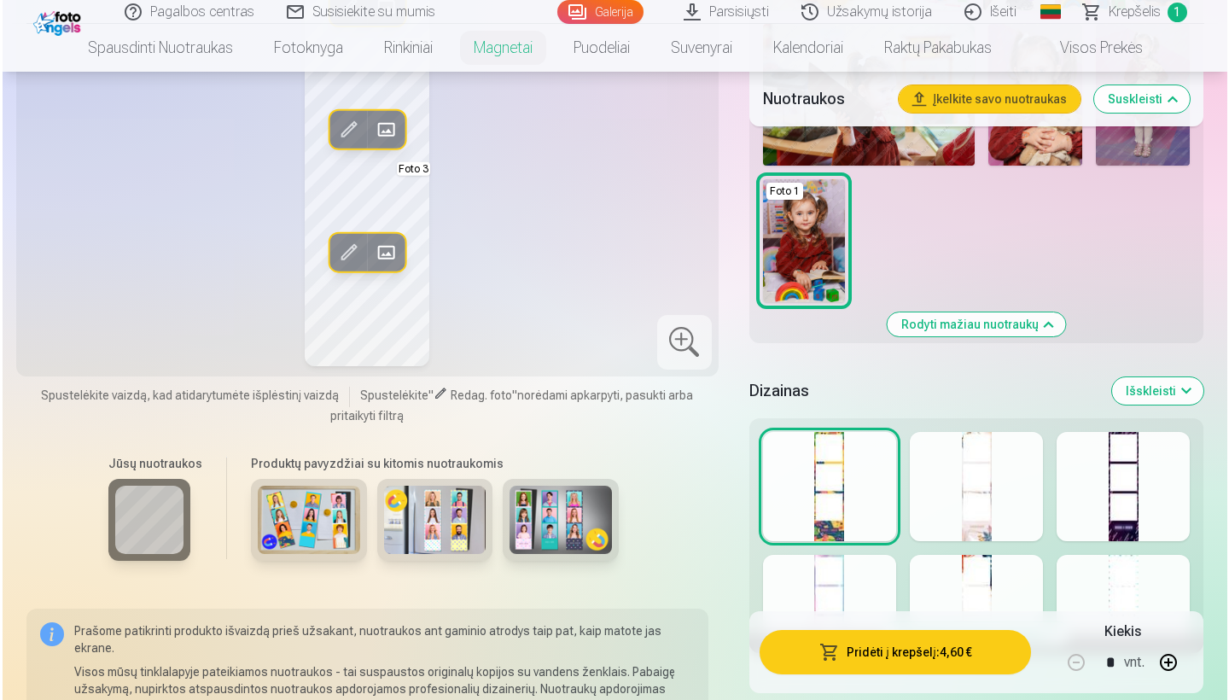
scroll to position [1327, 0]
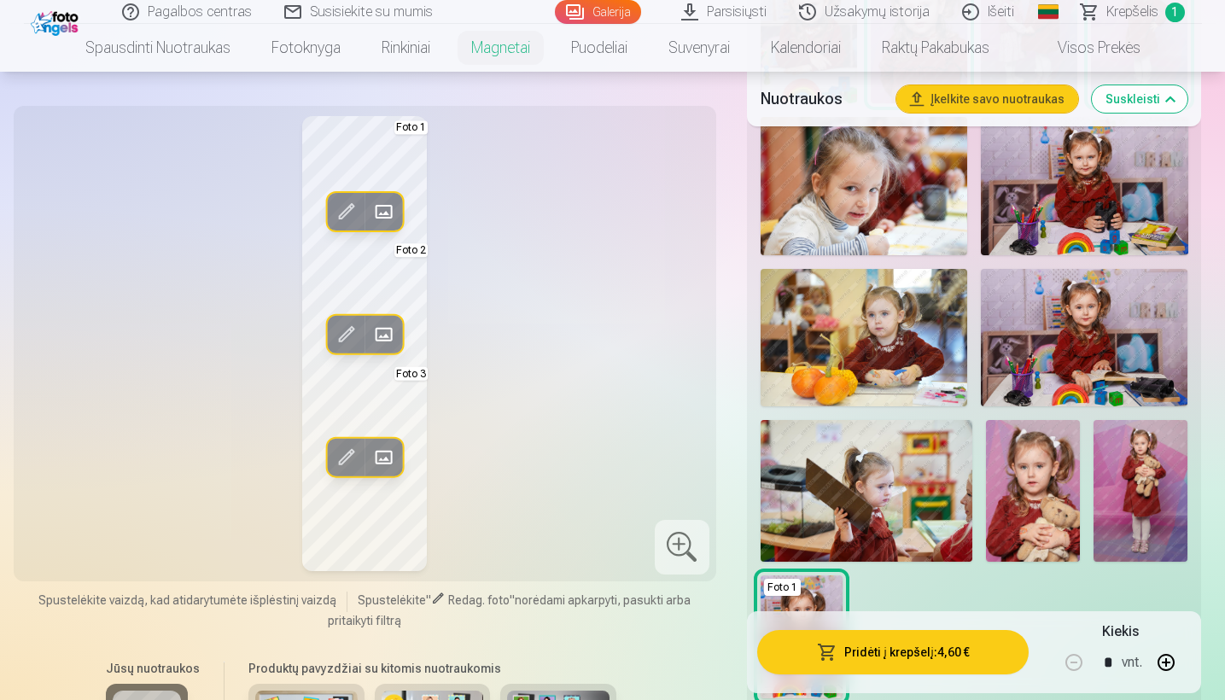
click at [335, 210] on span at bounding box center [345, 211] width 27 height 27
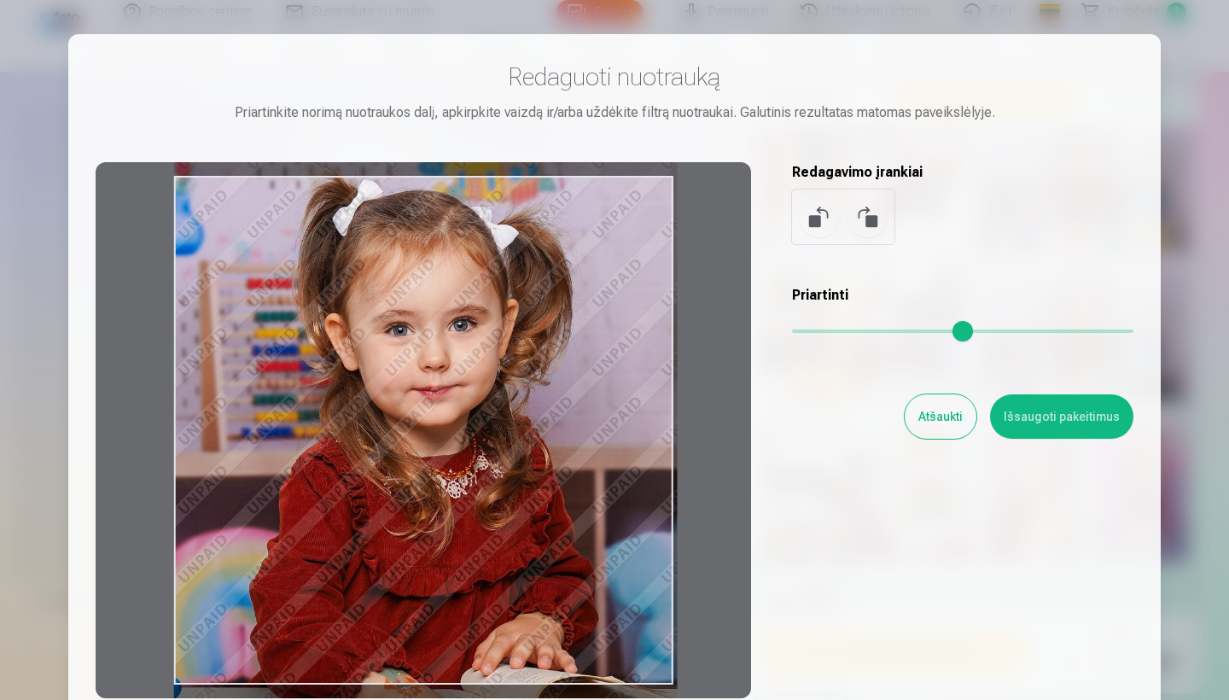
drag, startPoint x: 476, startPoint y: 373, endPoint x: 476, endPoint y: 362, distance: 11.1
click at [476, 362] on div at bounding box center [423, 430] width 655 height 536
drag, startPoint x: 802, startPoint y: 334, endPoint x: 771, endPoint y: 343, distance: 32.1
click at [771, 343] on div "Redaguoti nuotrauką Priartinkite norimą nuotraukos dalį, apkirpkite vaizdą ir/a…" at bounding box center [615, 379] width 1038 height 637
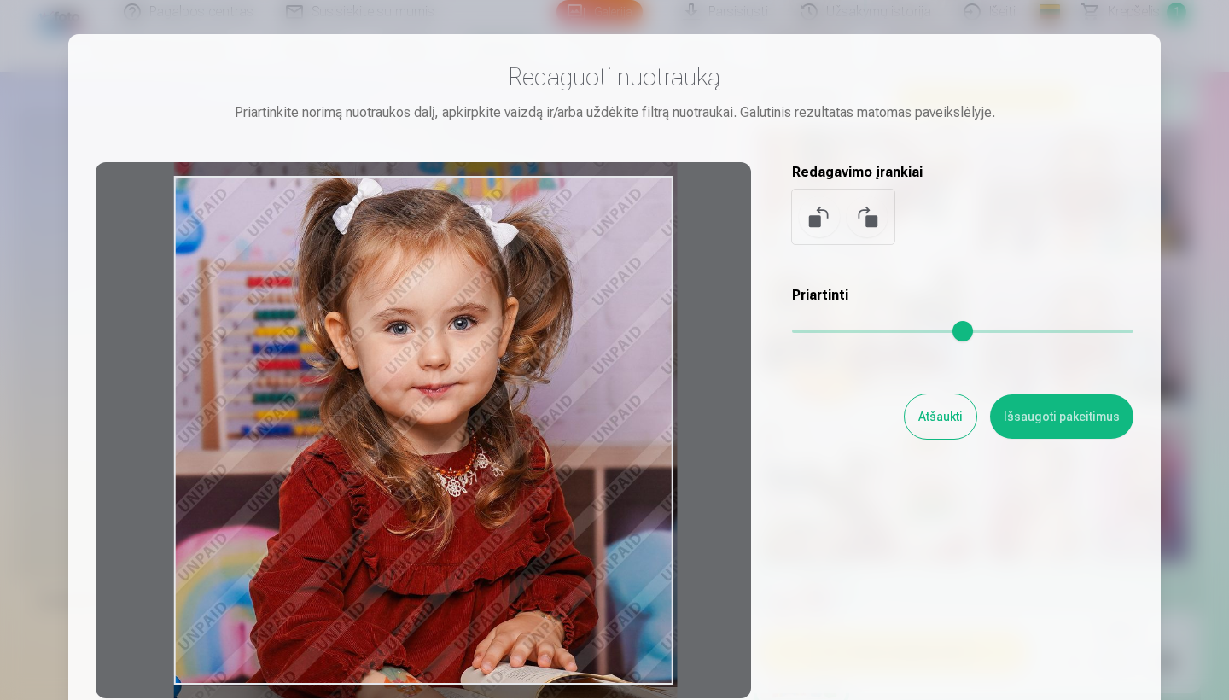
click at [538, 416] on div at bounding box center [423, 430] width 655 height 536
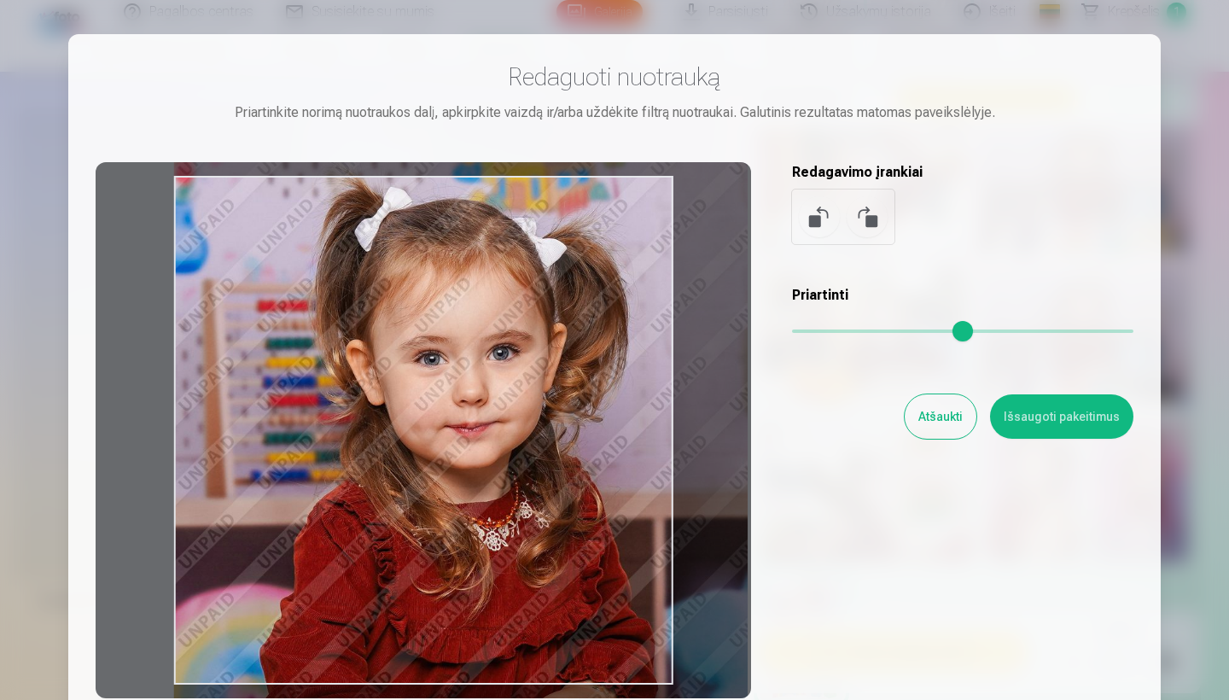
drag, startPoint x: 801, startPoint y: 336, endPoint x: 825, endPoint y: 343, distance: 24.9
click at [825, 343] on div "Priartinti" at bounding box center [962, 319] width 341 height 68
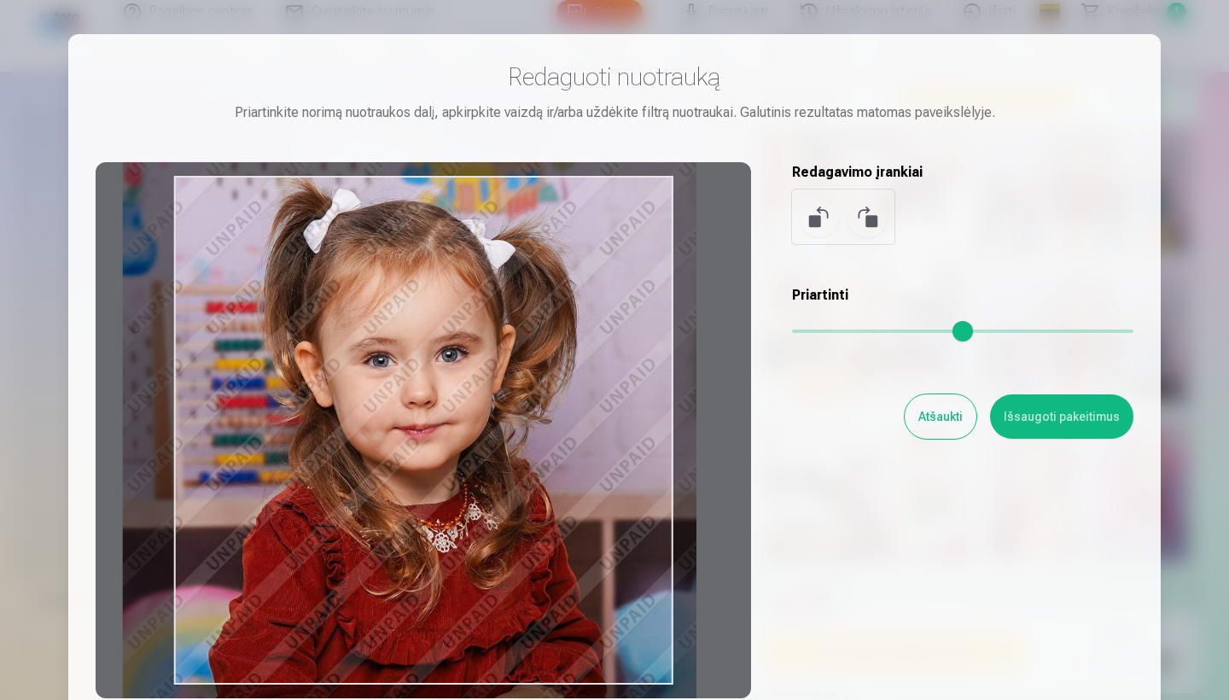
type input "****"
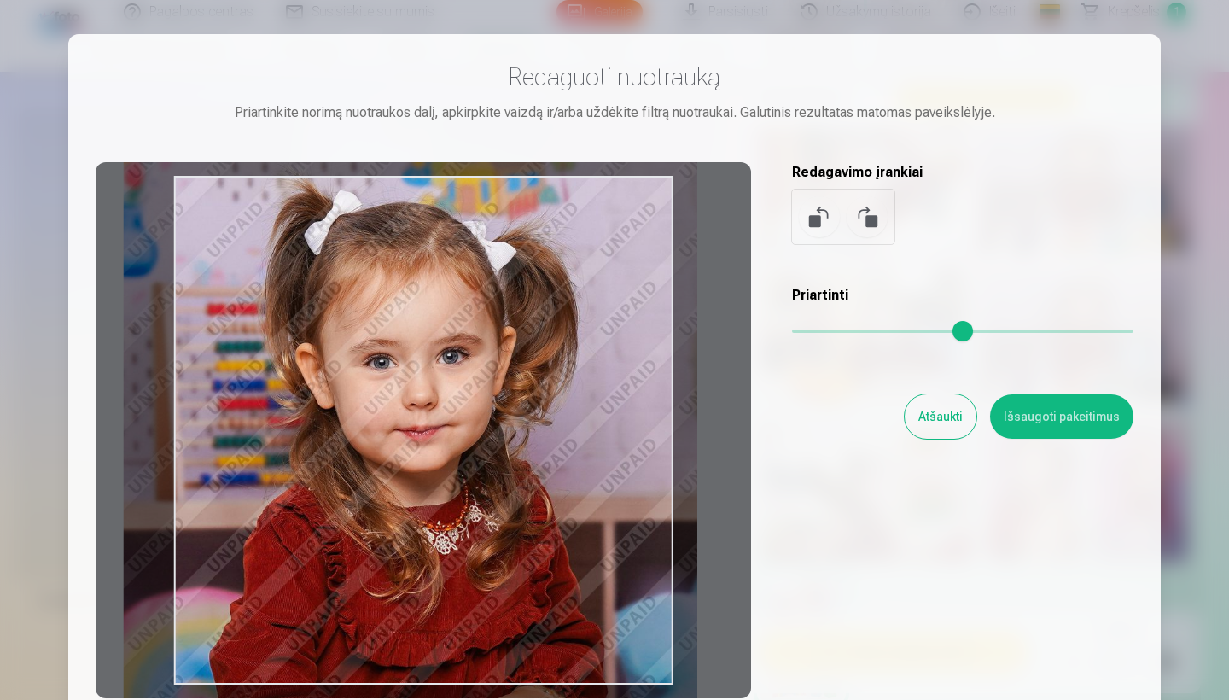
drag, startPoint x: 493, startPoint y: 515, endPoint x: 447, endPoint y: 520, distance: 46.3
click at [447, 520] on div at bounding box center [423, 430] width 655 height 536
click at [1050, 428] on button "Išsaugoti pakeitimus" at bounding box center [1061, 416] width 143 height 44
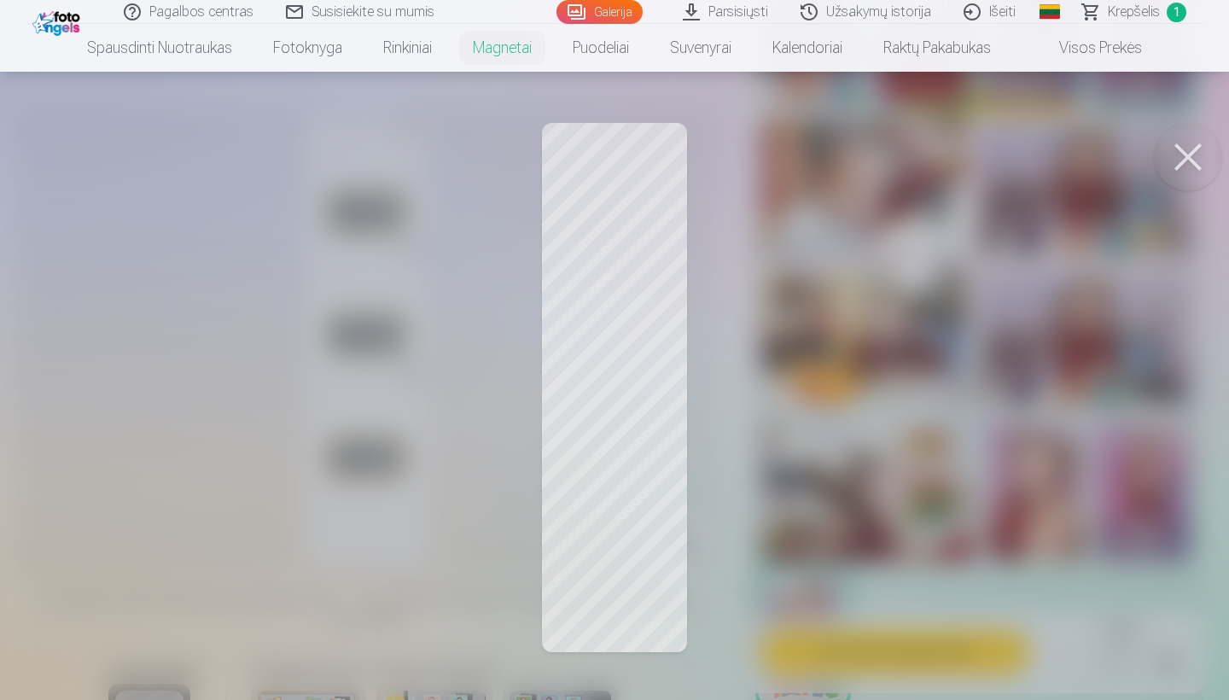
click at [1213, 152] on button at bounding box center [1188, 157] width 68 height 68
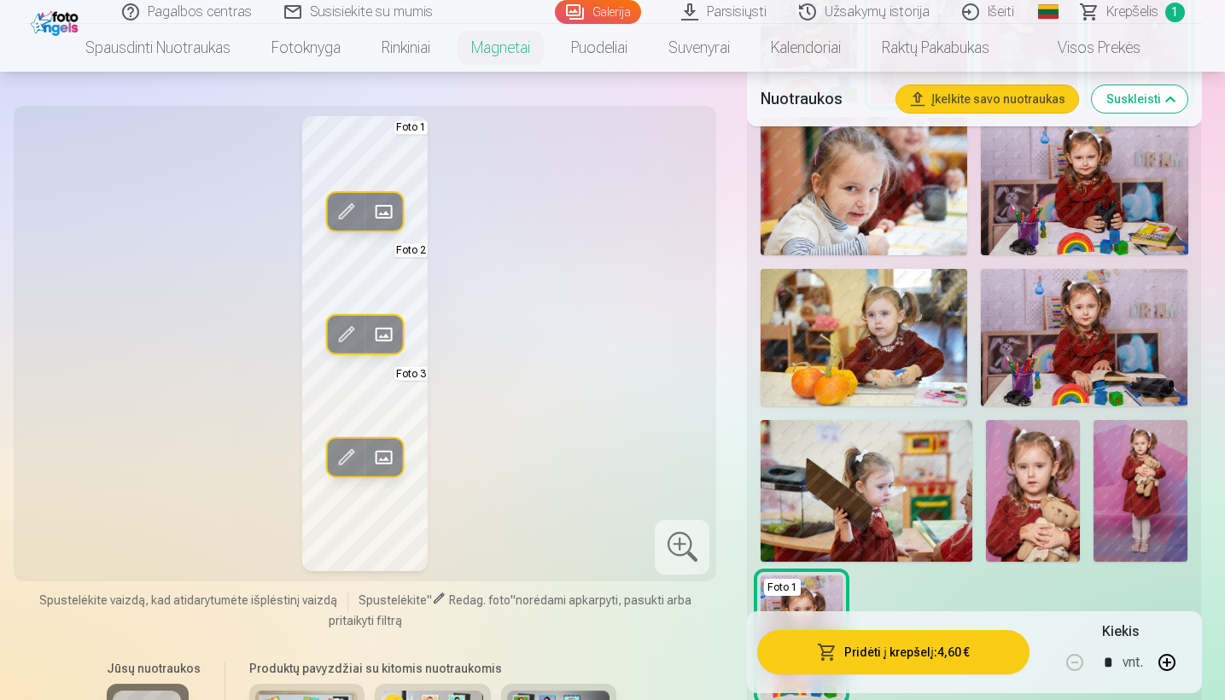
click at [345, 327] on span at bounding box center [345, 334] width 27 height 27
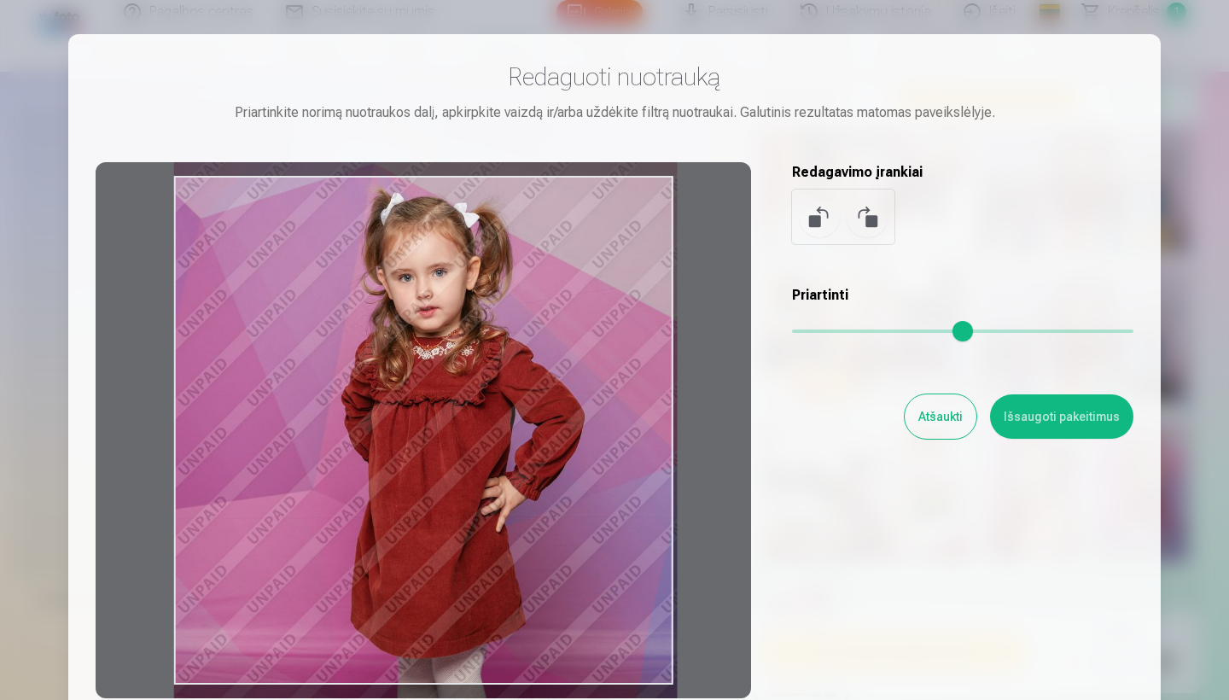
drag, startPoint x: 556, startPoint y: 392, endPoint x: 550, endPoint y: 416, distance: 25.5
click at [550, 416] on div at bounding box center [423, 430] width 655 height 536
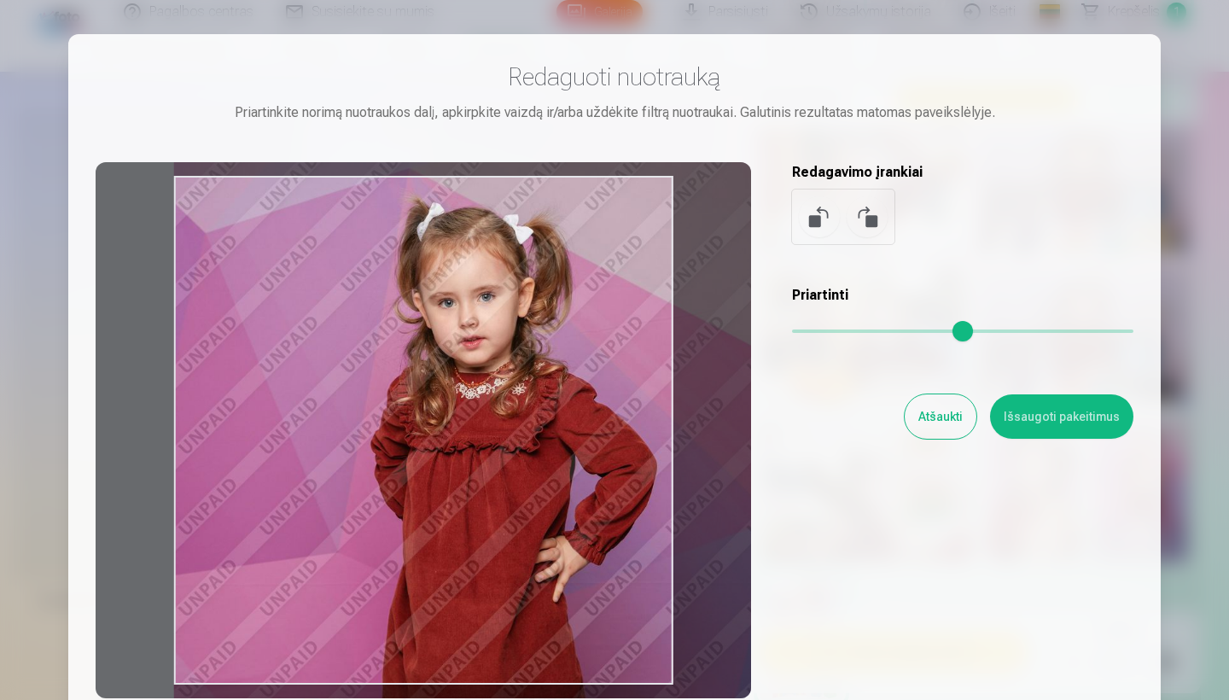
drag, startPoint x: 806, startPoint y: 340, endPoint x: 814, endPoint y: 341, distance: 8.7
click at [814, 341] on div "Priartinti" at bounding box center [962, 319] width 341 height 68
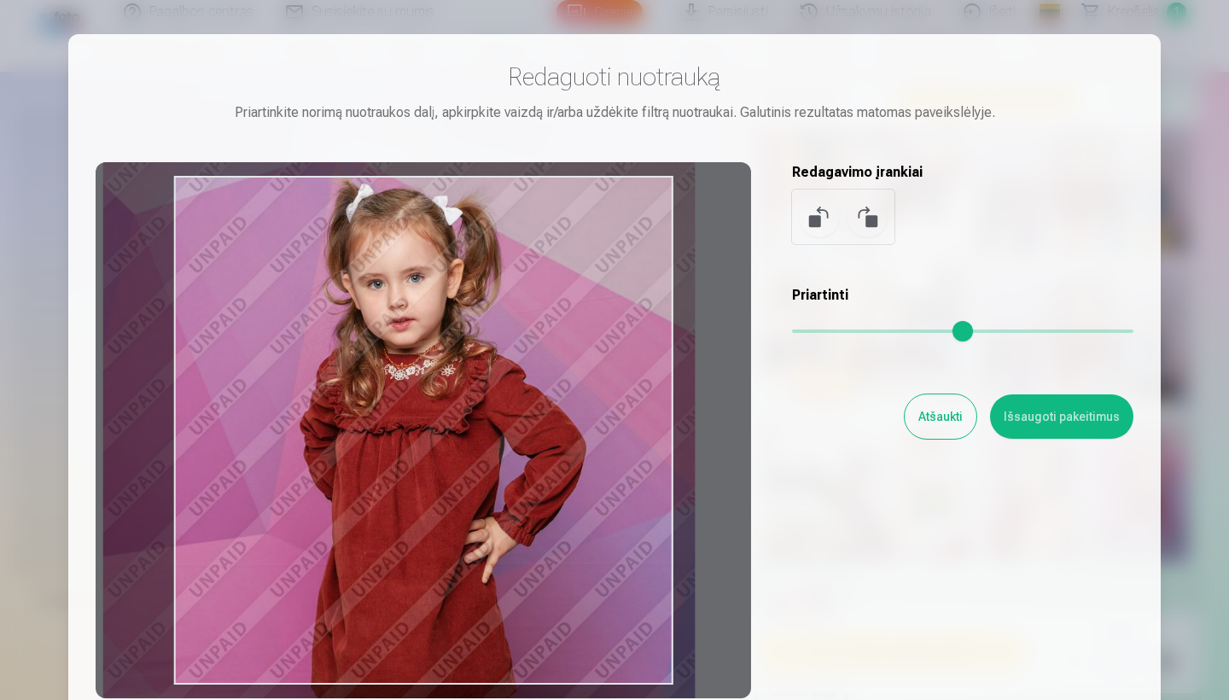
drag, startPoint x: 570, startPoint y: 446, endPoint x: 499, endPoint y: 428, distance: 73.3
click at [499, 428] on div at bounding box center [423, 430] width 655 height 536
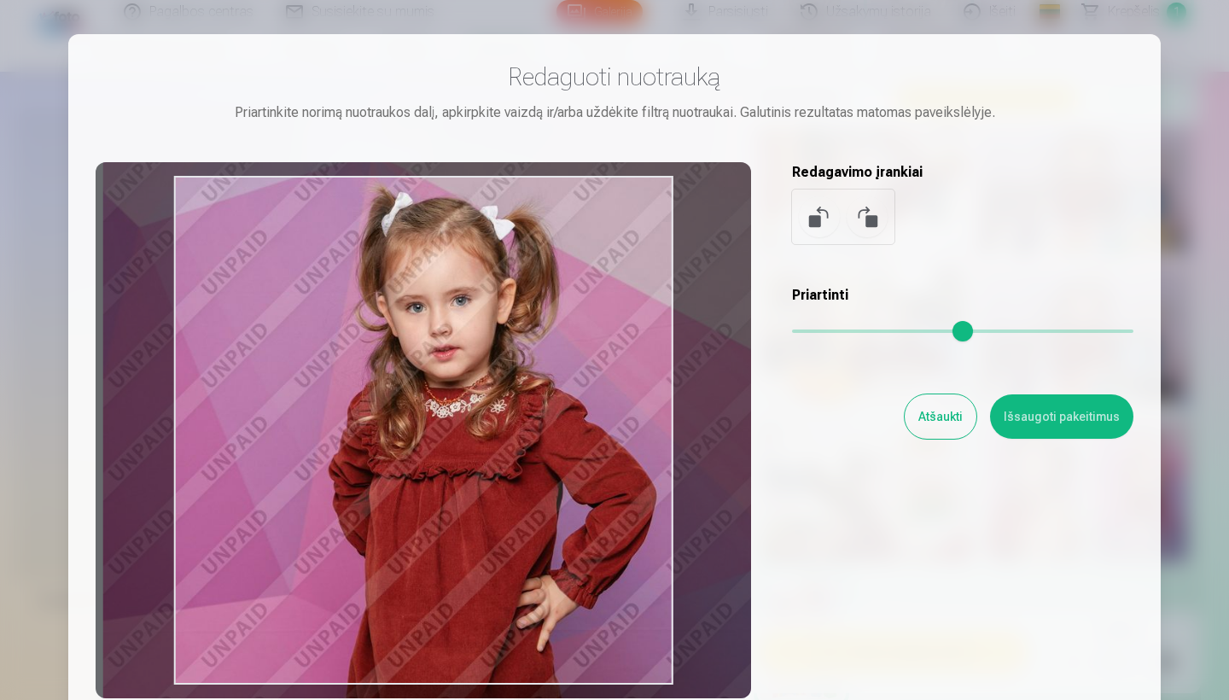
drag, startPoint x: 814, startPoint y: 332, endPoint x: 823, endPoint y: 337, distance: 10.0
click at [826, 333] on input "range" at bounding box center [962, 330] width 341 height 3
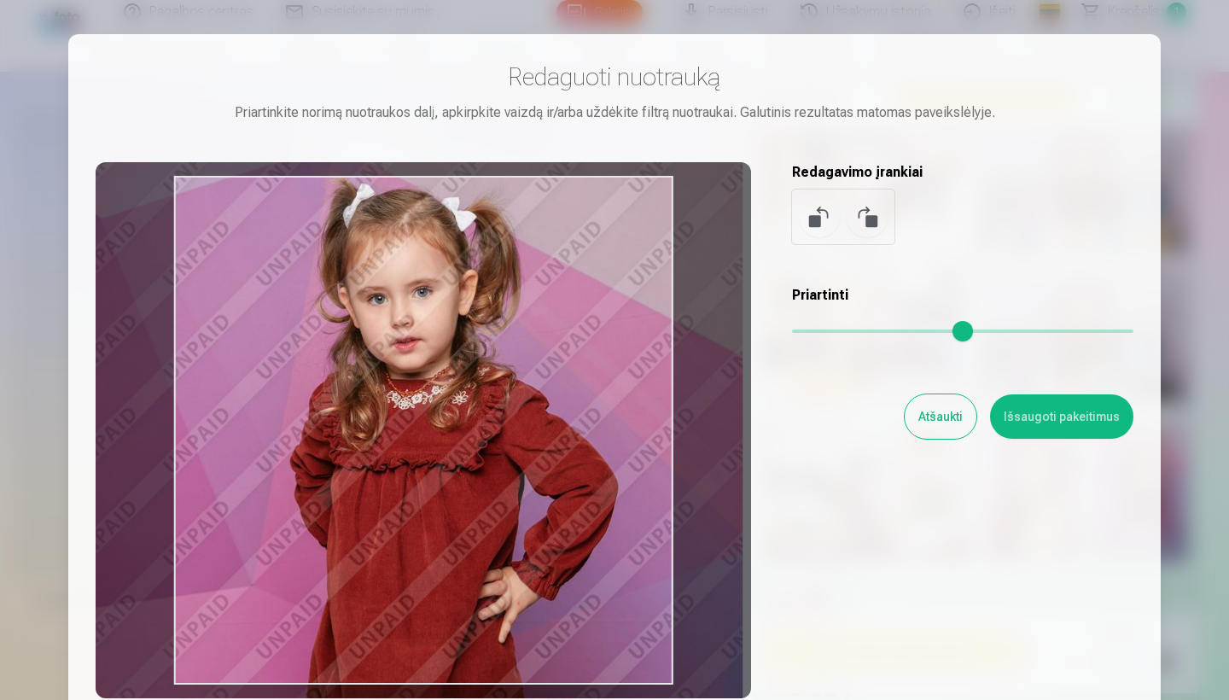
type input "****"
drag, startPoint x: 592, startPoint y: 422, endPoint x: 556, endPoint y: 415, distance: 37.5
click at [556, 415] on div at bounding box center [423, 430] width 655 height 536
click at [1039, 434] on button "Išsaugoti pakeitimus" at bounding box center [1061, 416] width 143 height 44
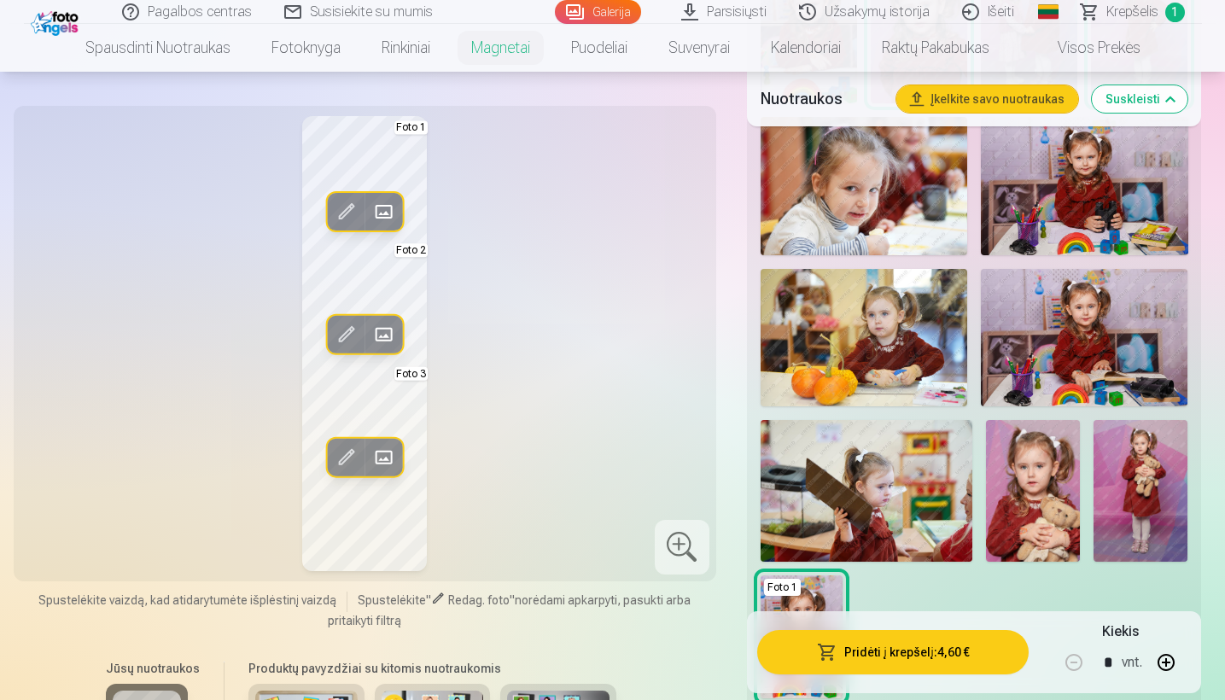
click at [345, 458] on span at bounding box center [345, 457] width 27 height 27
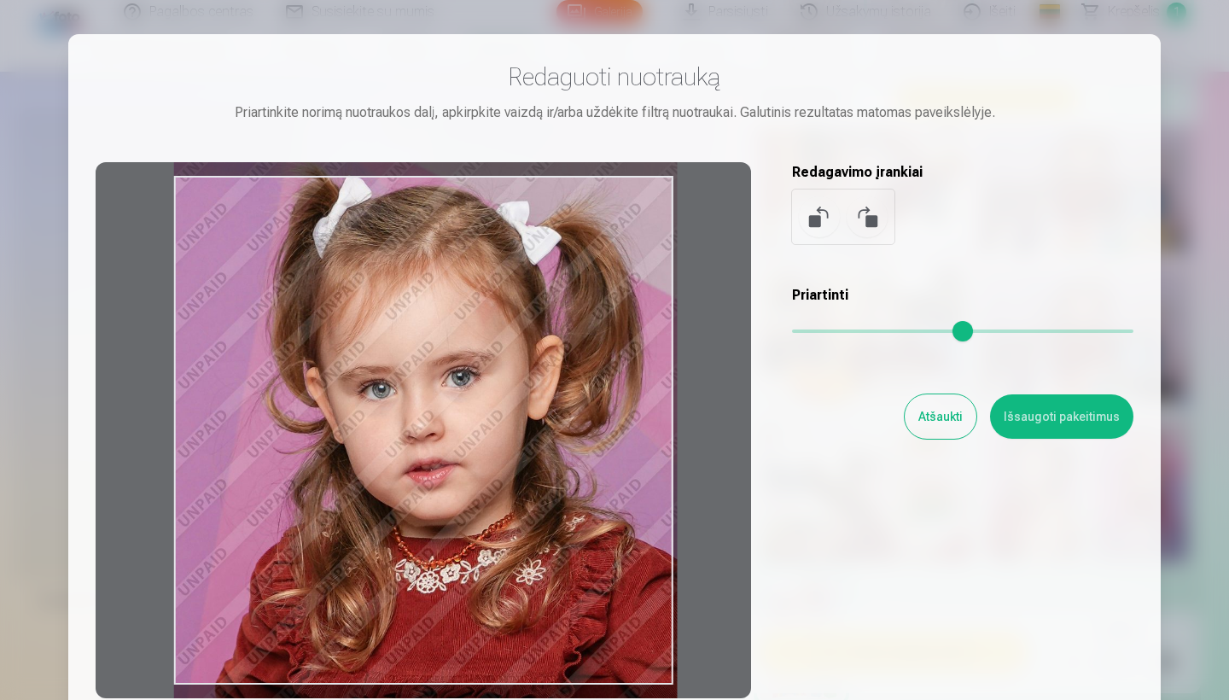
drag, startPoint x: 361, startPoint y: 469, endPoint x: 329, endPoint y: 450, distance: 37.2
click at [329, 450] on div at bounding box center [423, 430] width 655 height 536
click at [1066, 416] on button "Išsaugoti pakeitimus" at bounding box center [1061, 416] width 143 height 44
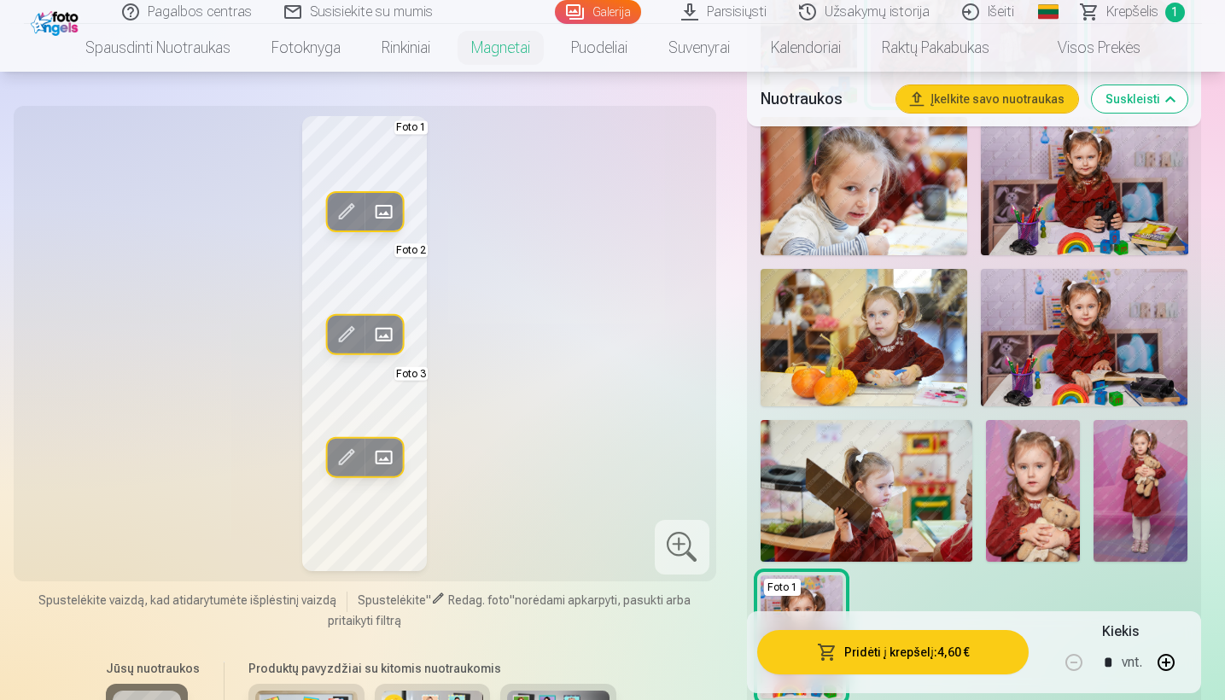
click at [375, 456] on span at bounding box center [383, 457] width 27 height 27
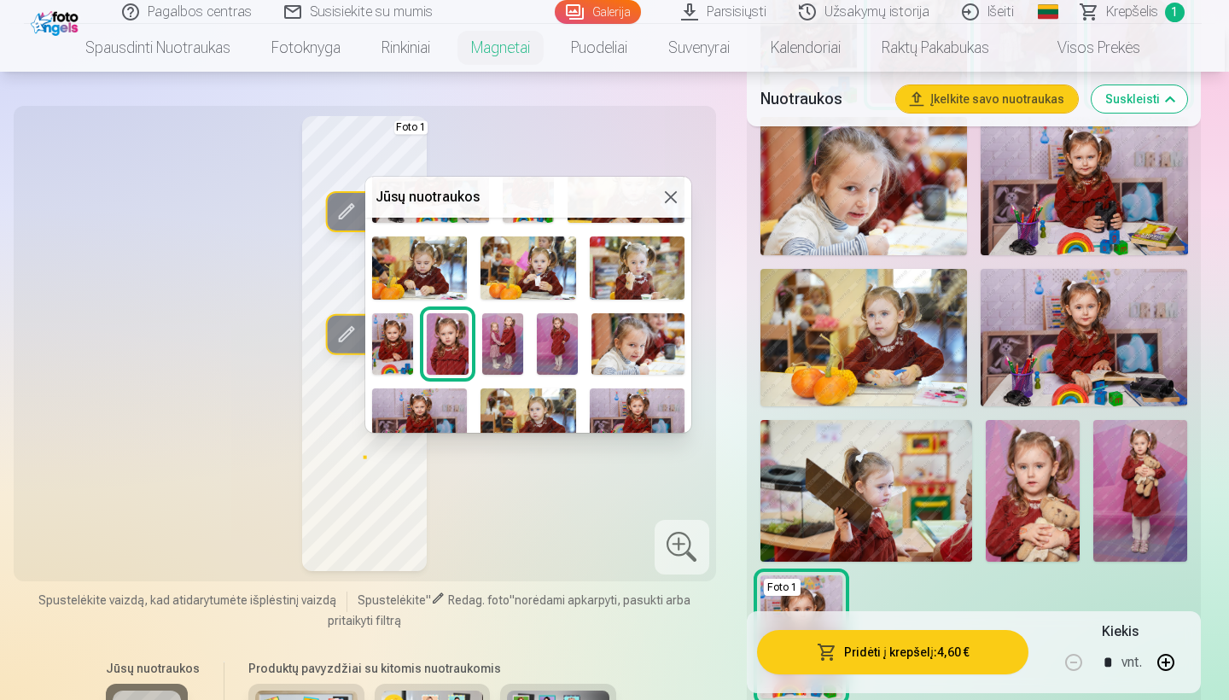
scroll to position [251, 0]
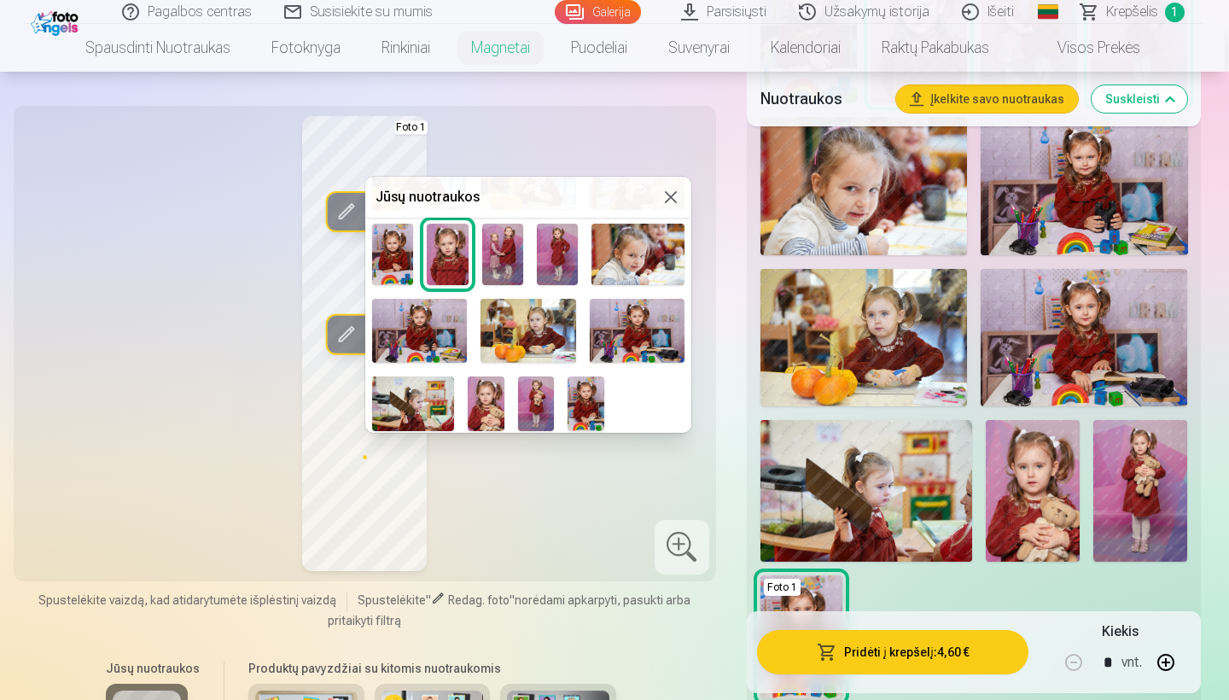
click at [541, 388] on img at bounding box center [536, 403] width 37 height 55
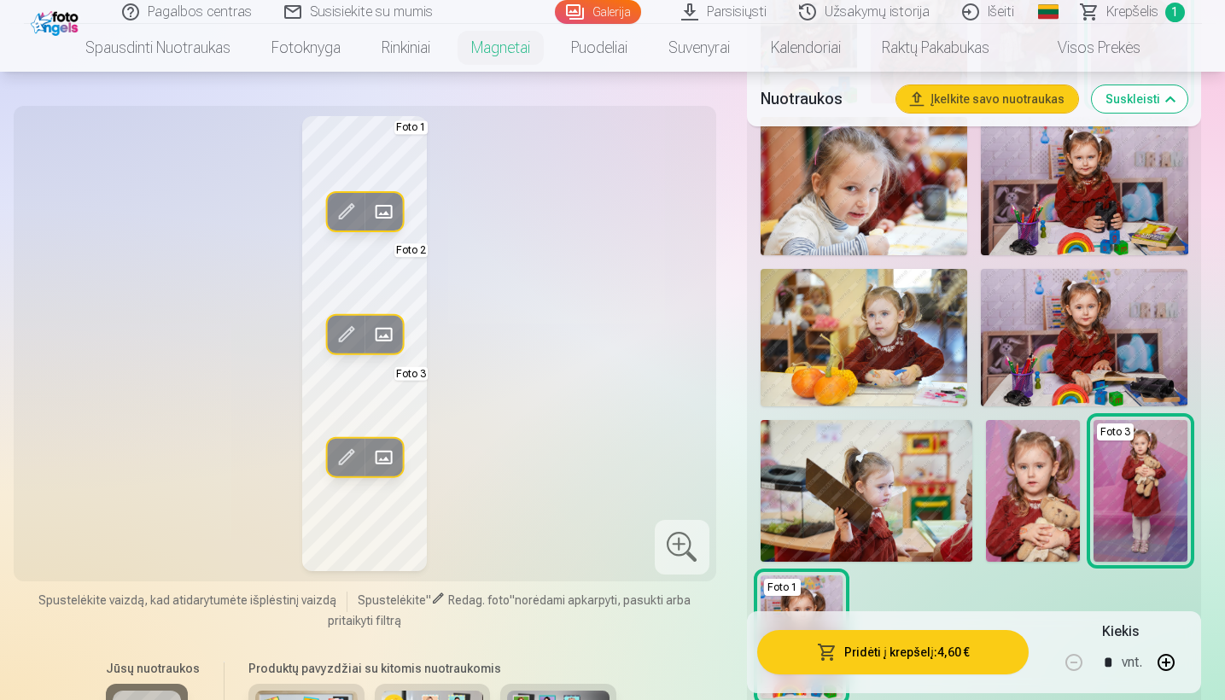
click at [346, 456] on span at bounding box center [345, 457] width 27 height 27
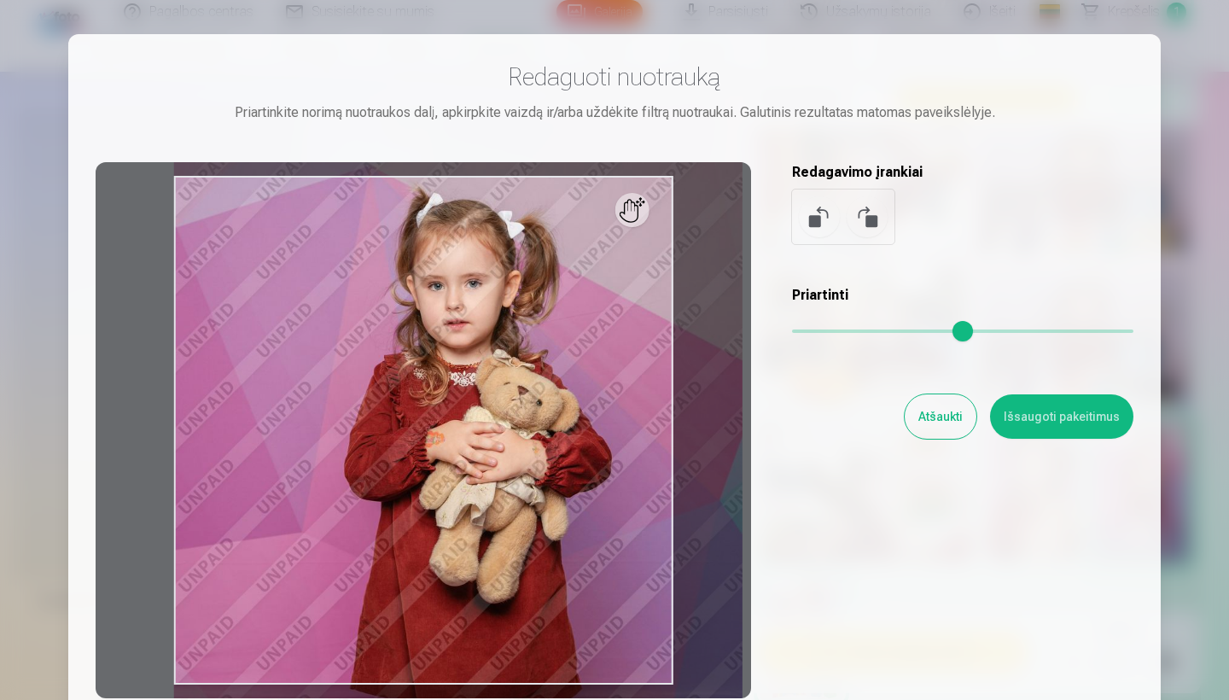
click at [809, 331] on input "range" at bounding box center [962, 330] width 341 height 3
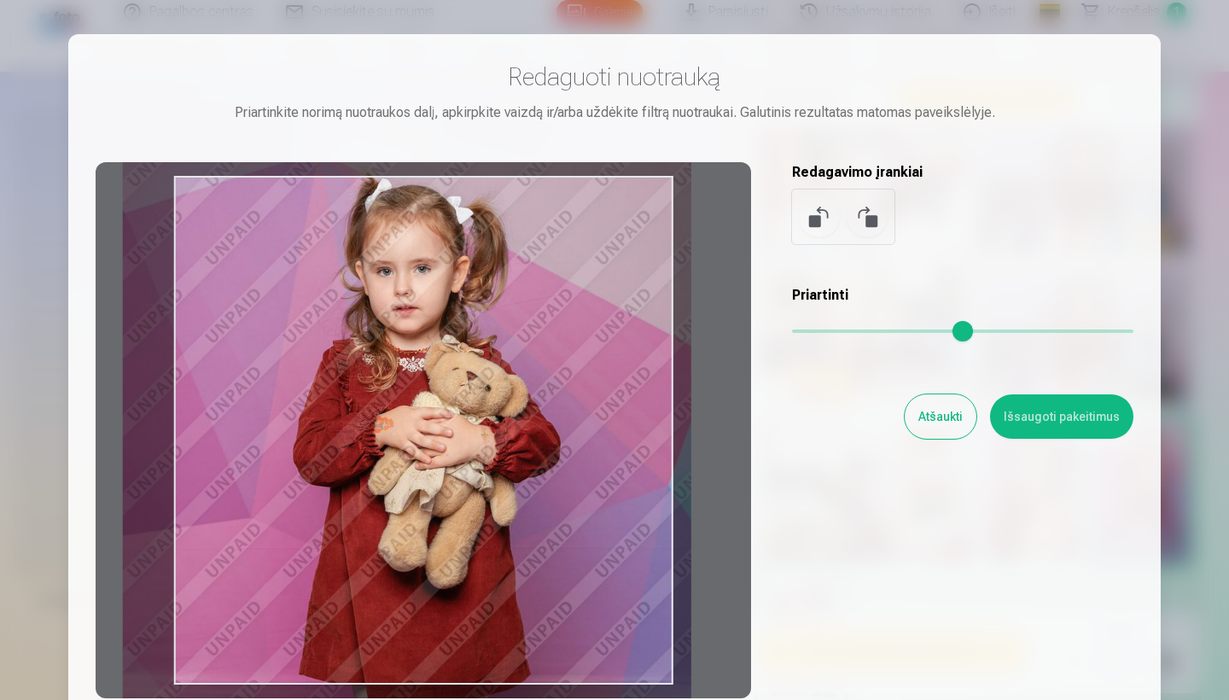
drag, startPoint x: 541, startPoint y: 409, endPoint x: 490, endPoint y: 394, distance: 53.2
click at [490, 394] on div at bounding box center [423, 430] width 655 height 536
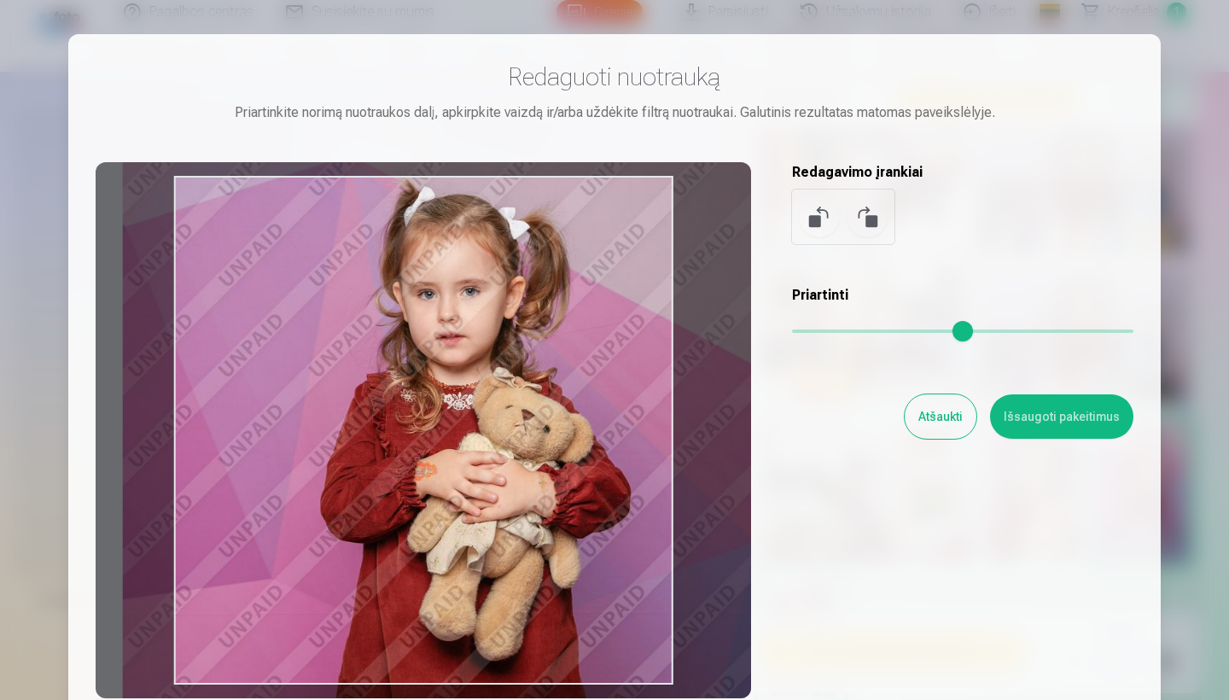
drag, startPoint x: 812, startPoint y: 334, endPoint x: 824, endPoint y: 336, distance: 11.4
click at [824, 333] on input "range" at bounding box center [962, 330] width 341 height 3
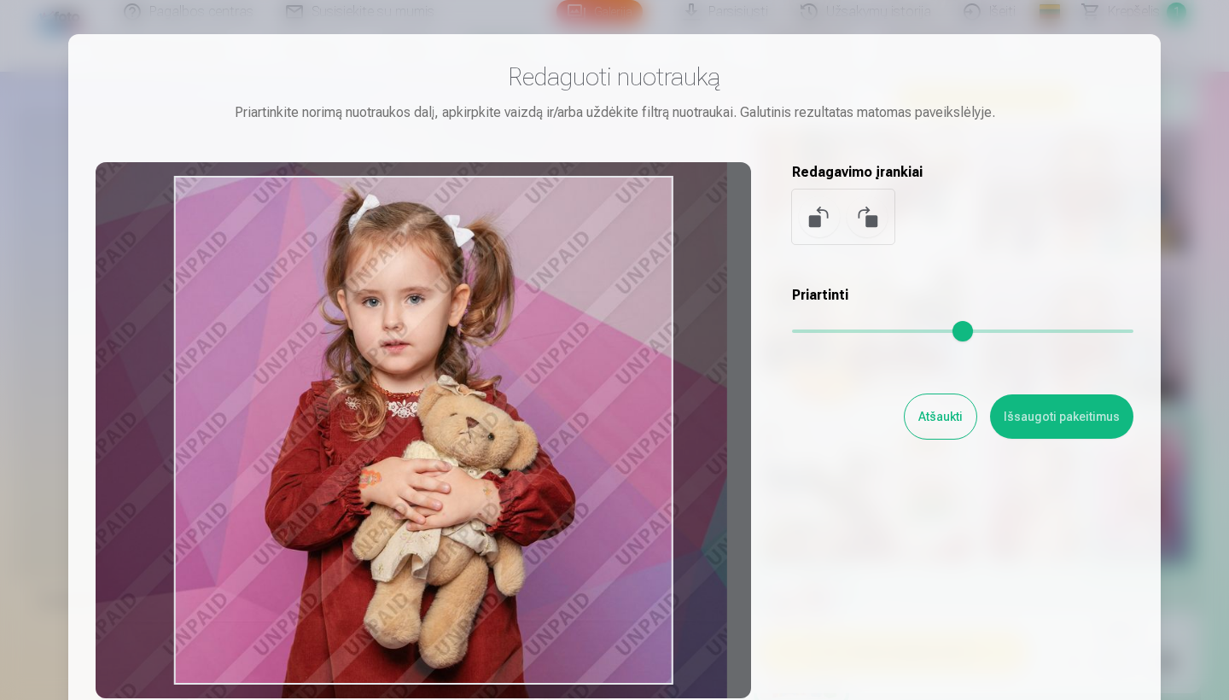
drag, startPoint x: 584, startPoint y: 405, endPoint x: 529, endPoint y: 412, distance: 55.2
click at [529, 412] on div at bounding box center [423, 430] width 655 height 536
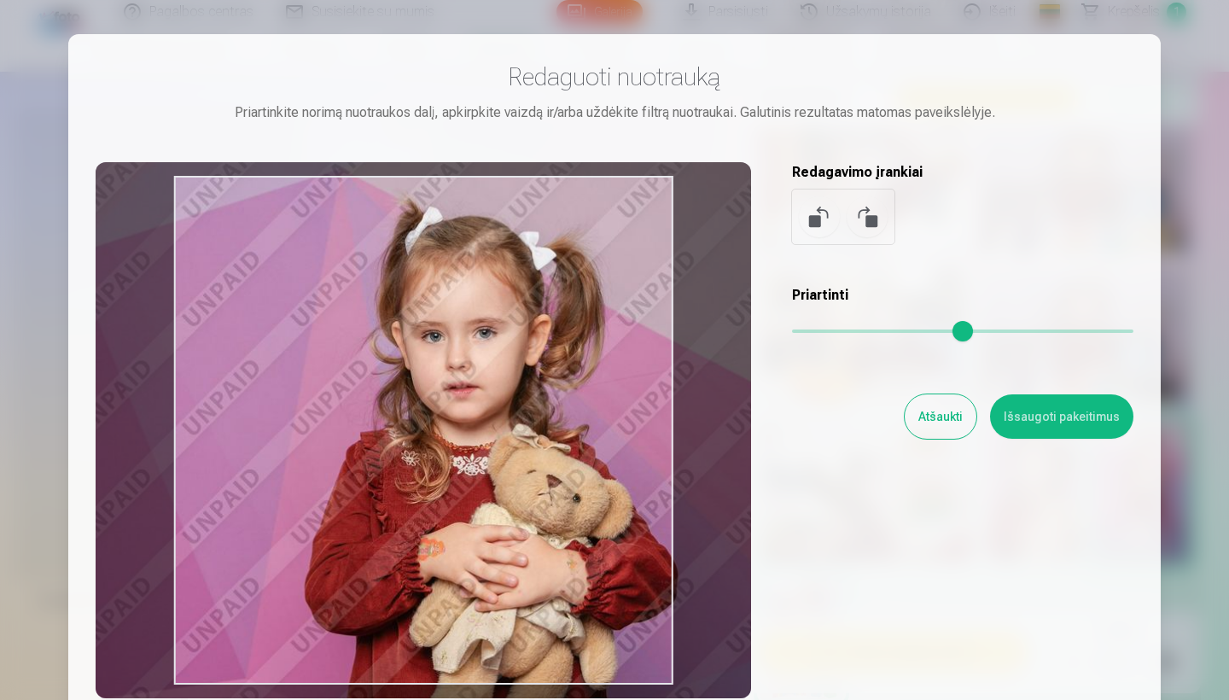
drag, startPoint x: 827, startPoint y: 337, endPoint x: 841, endPoint y: 337, distance: 14.5
type input "****"
click at [841, 333] on input "range" at bounding box center [962, 330] width 341 height 3
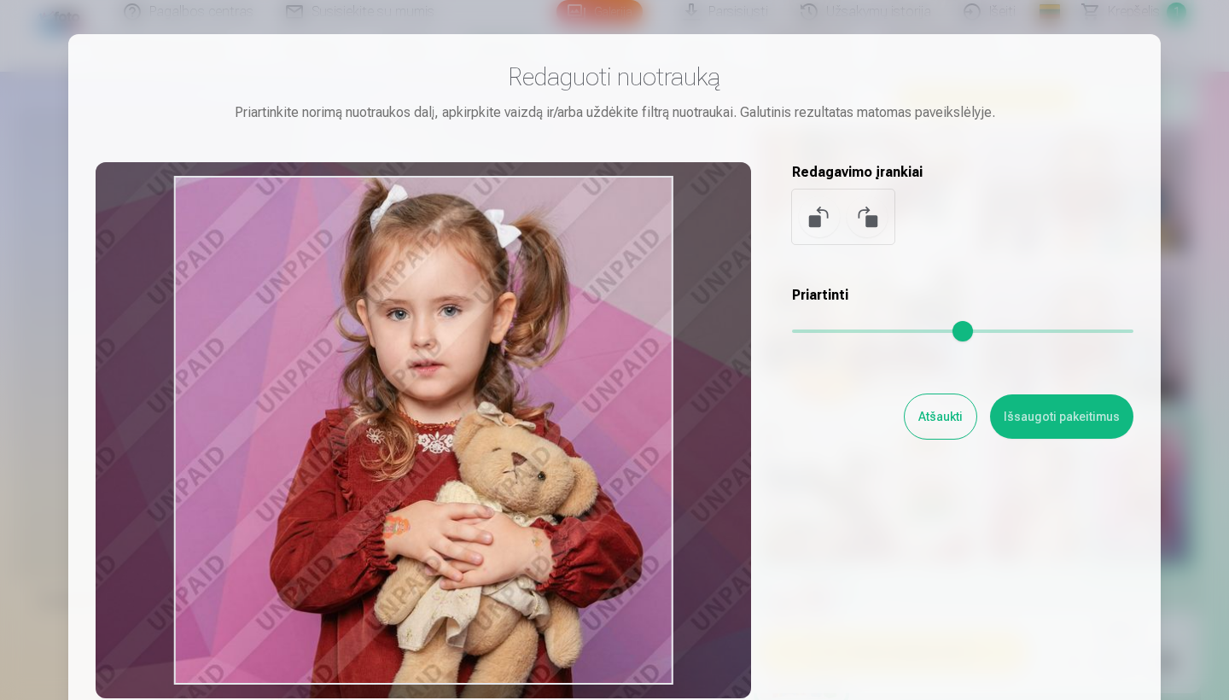
drag, startPoint x: 571, startPoint y: 443, endPoint x: 536, endPoint y: 421, distance: 41.4
click at [536, 421] on div at bounding box center [423, 430] width 655 height 536
click at [1055, 423] on button "Išsaugoti pakeitimus" at bounding box center [1061, 416] width 143 height 44
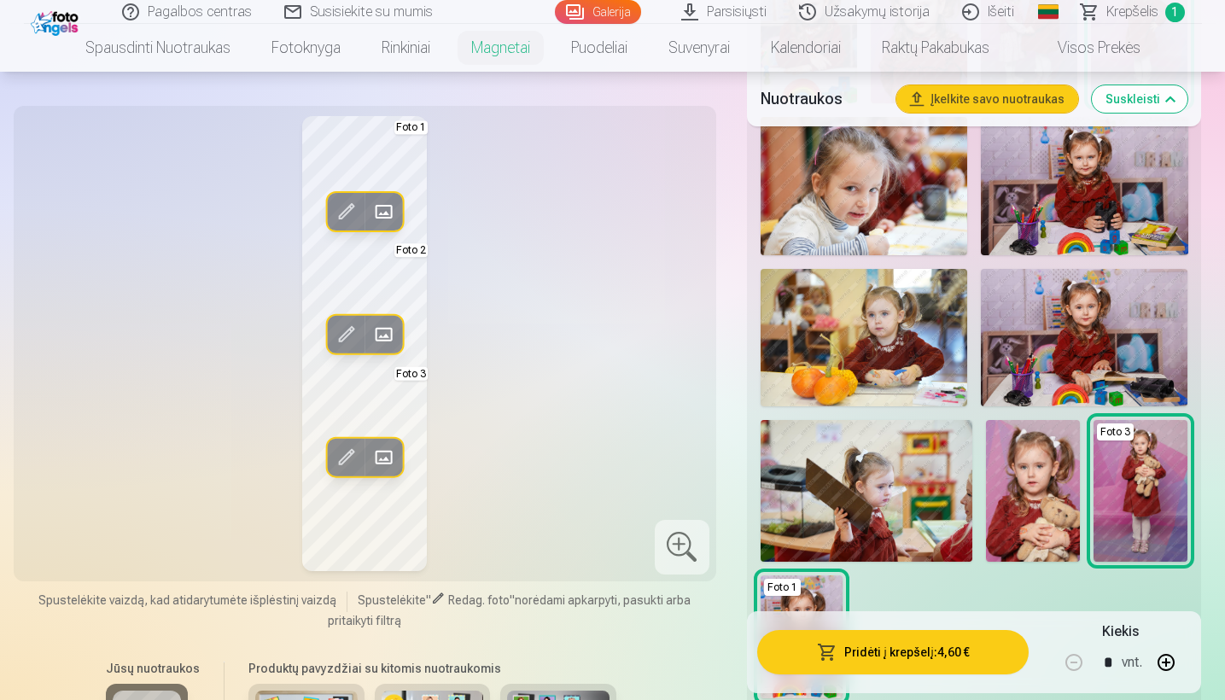
click at [382, 448] on span at bounding box center [383, 457] width 27 height 27
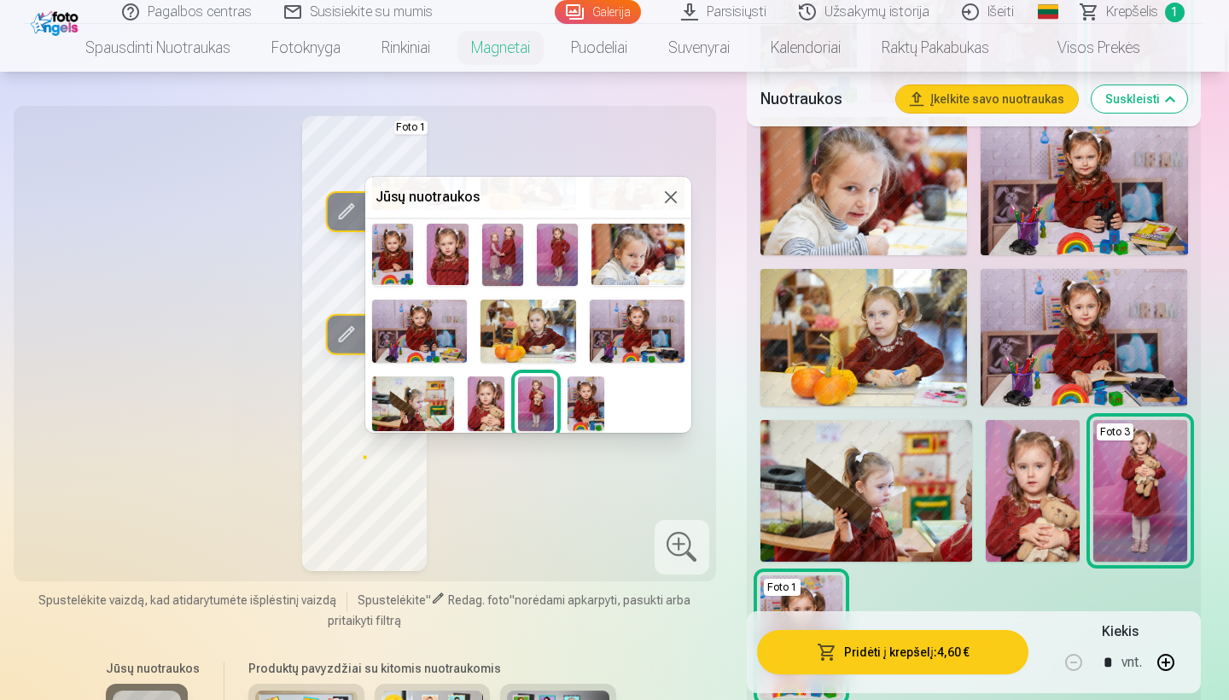
click at [574, 504] on div at bounding box center [614, 350] width 1229 height 700
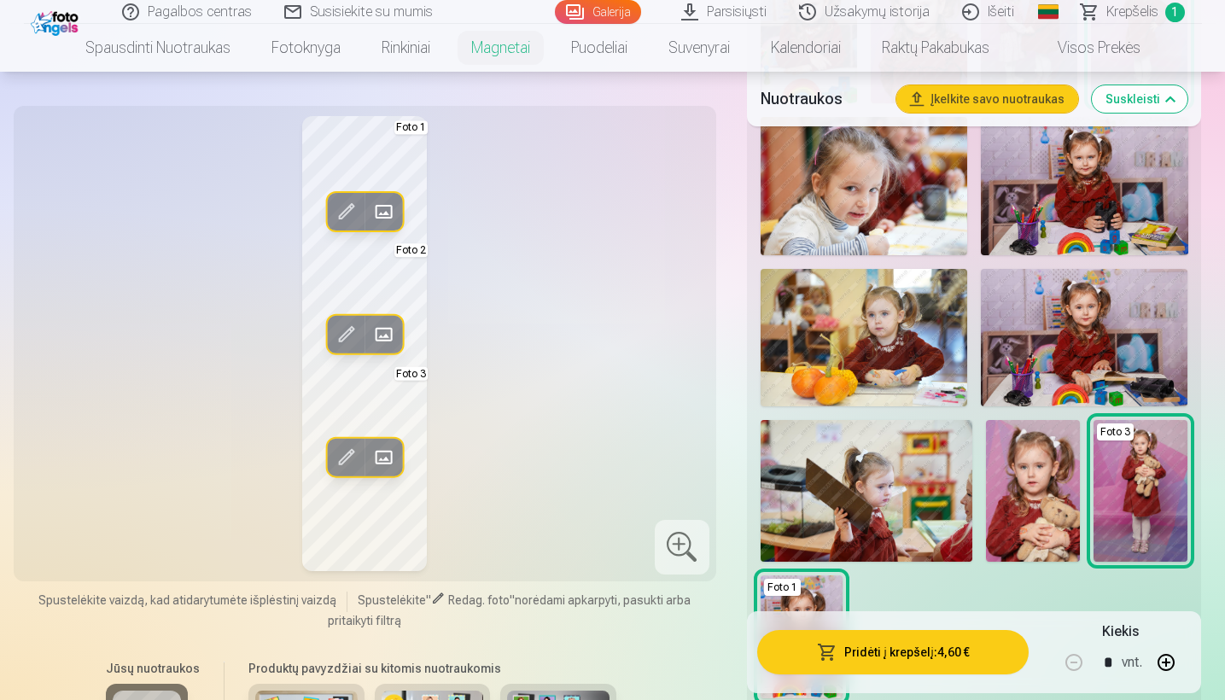
click at [826, 661] on button "Pridėti į krepšelį : 4,60 €" at bounding box center [893, 652] width 272 height 44
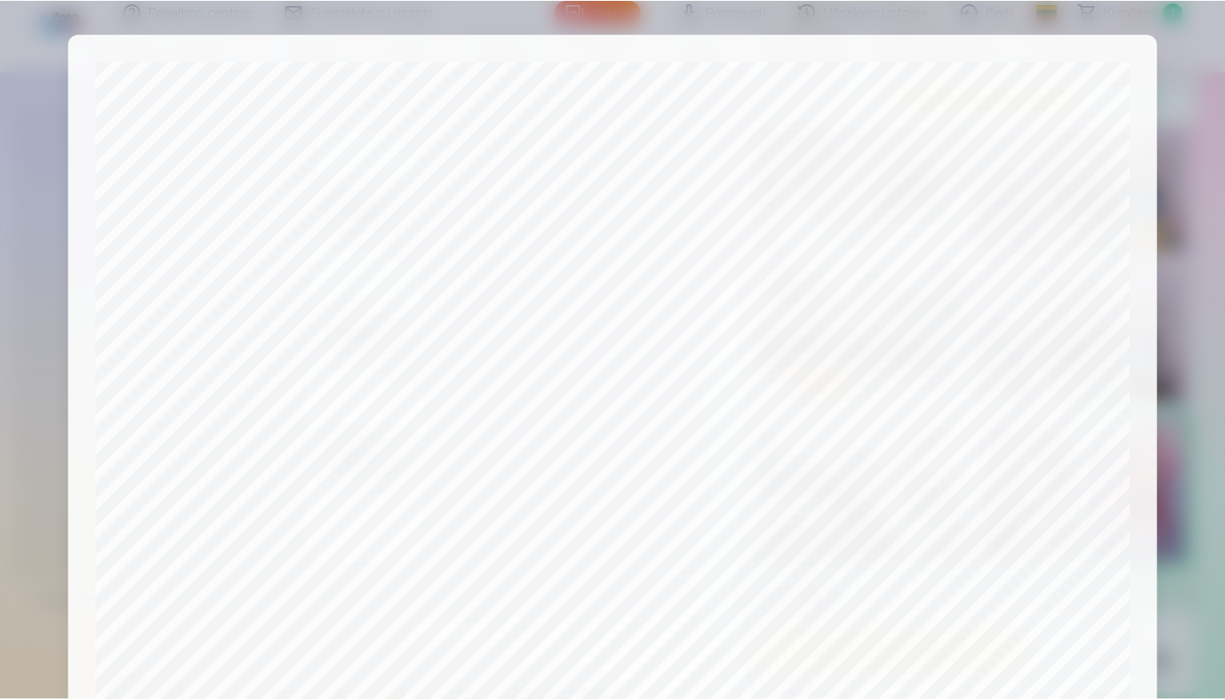
scroll to position [529, 0]
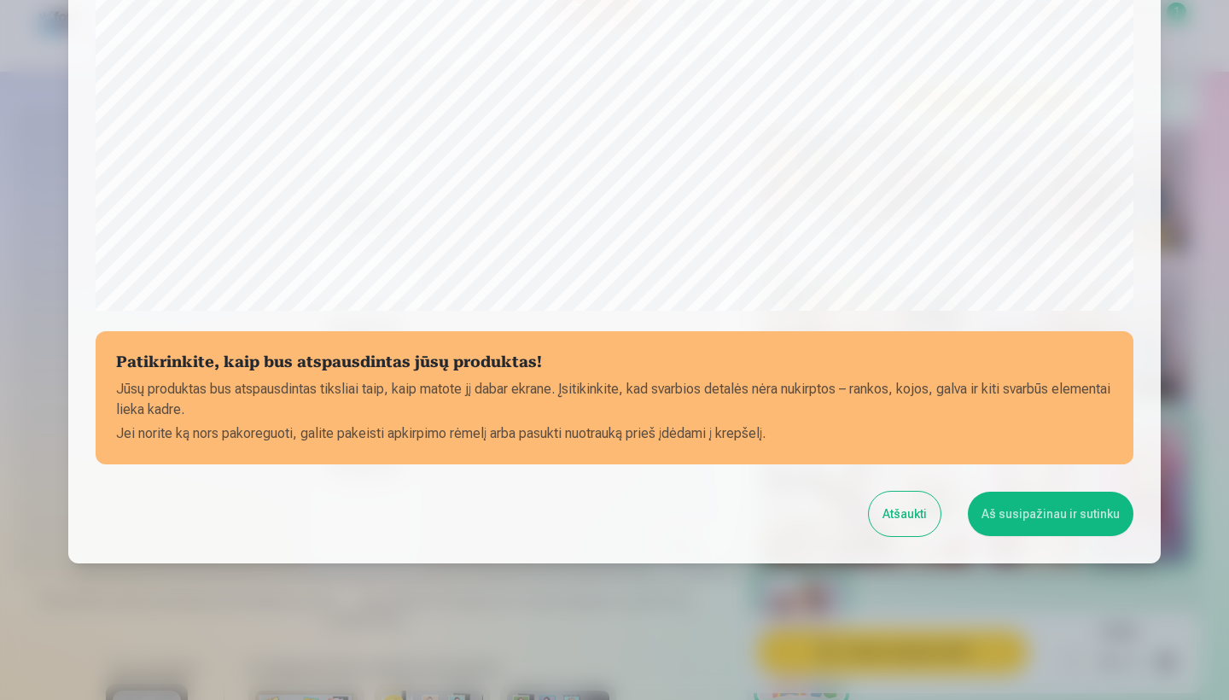
click at [1027, 512] on button "Aš susipažinau ir sutinku" at bounding box center [1051, 514] width 166 height 44
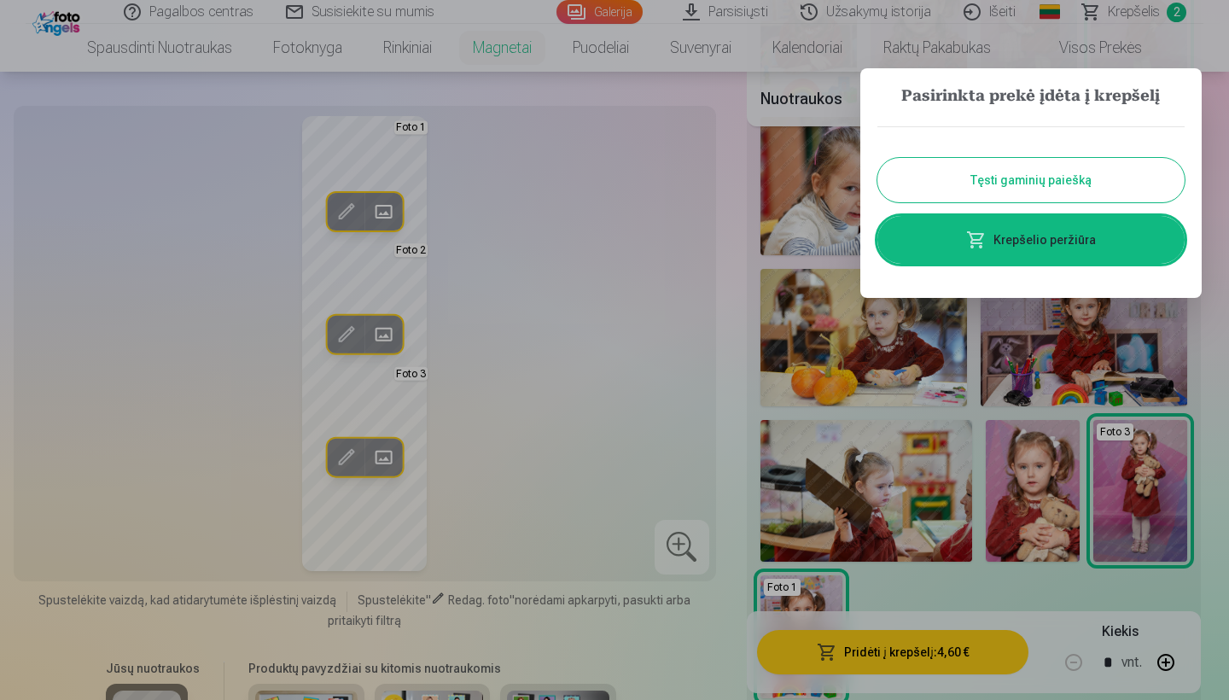
click at [991, 183] on button "Tęsti gaminių paiešką" at bounding box center [1030, 180] width 307 height 44
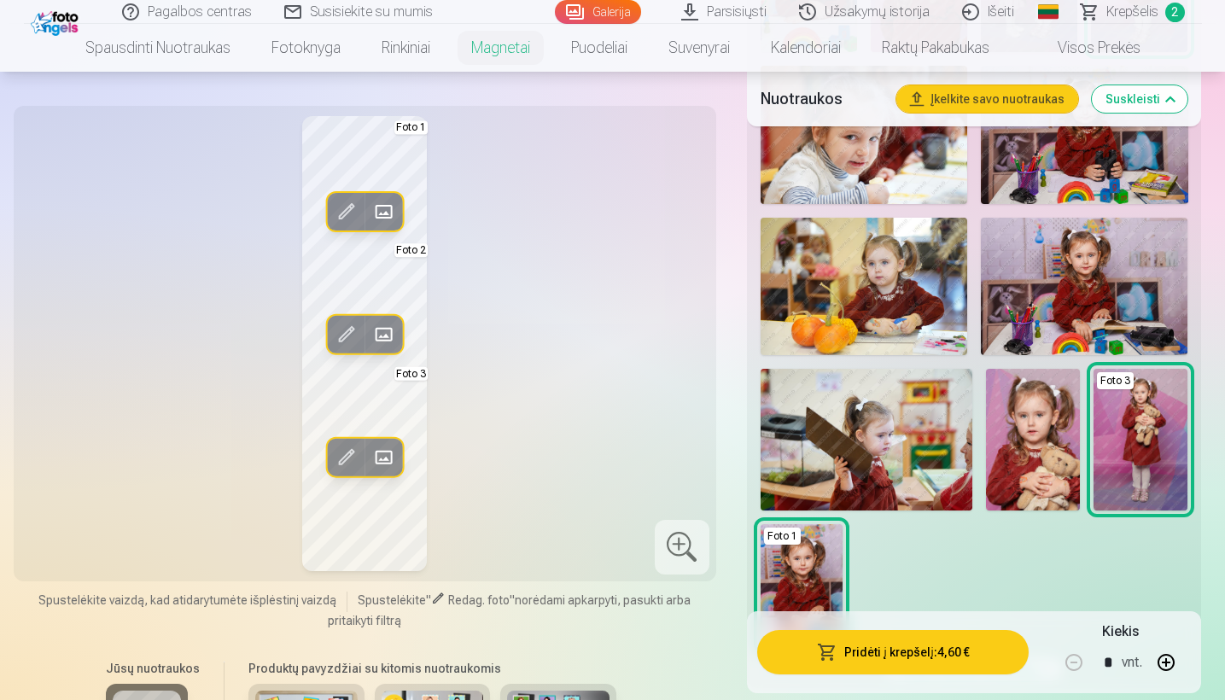
scroll to position [1037, 0]
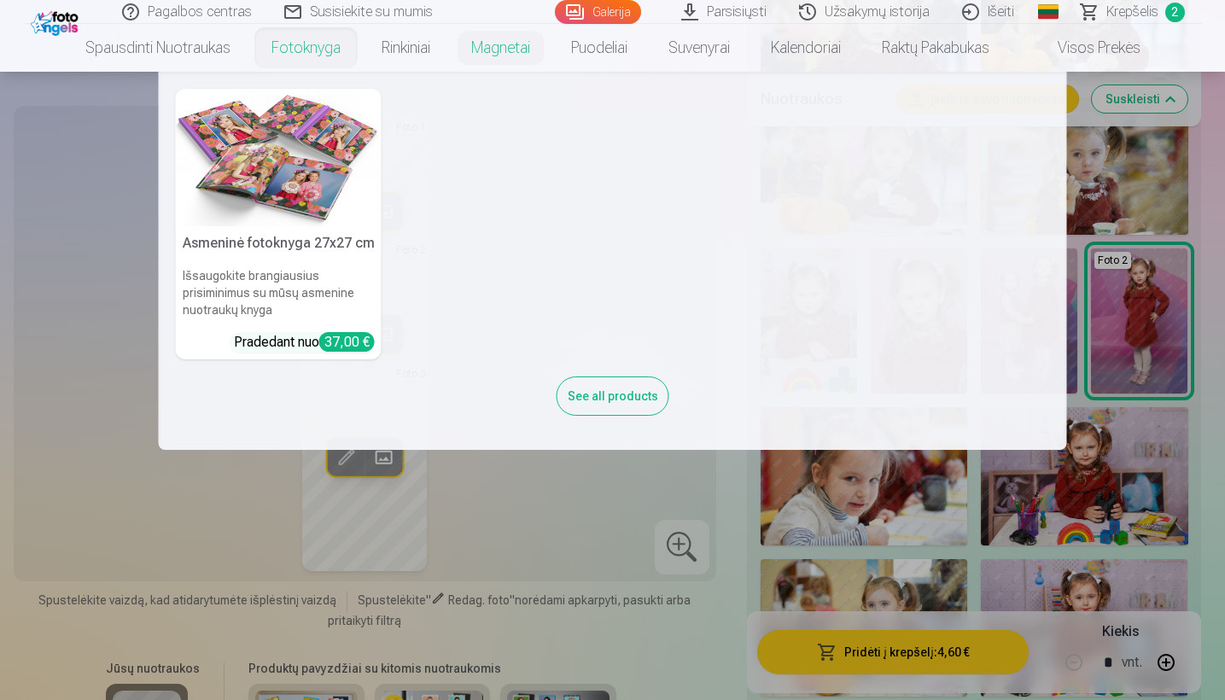
click at [325, 180] on img at bounding box center [279, 157] width 206 height 137
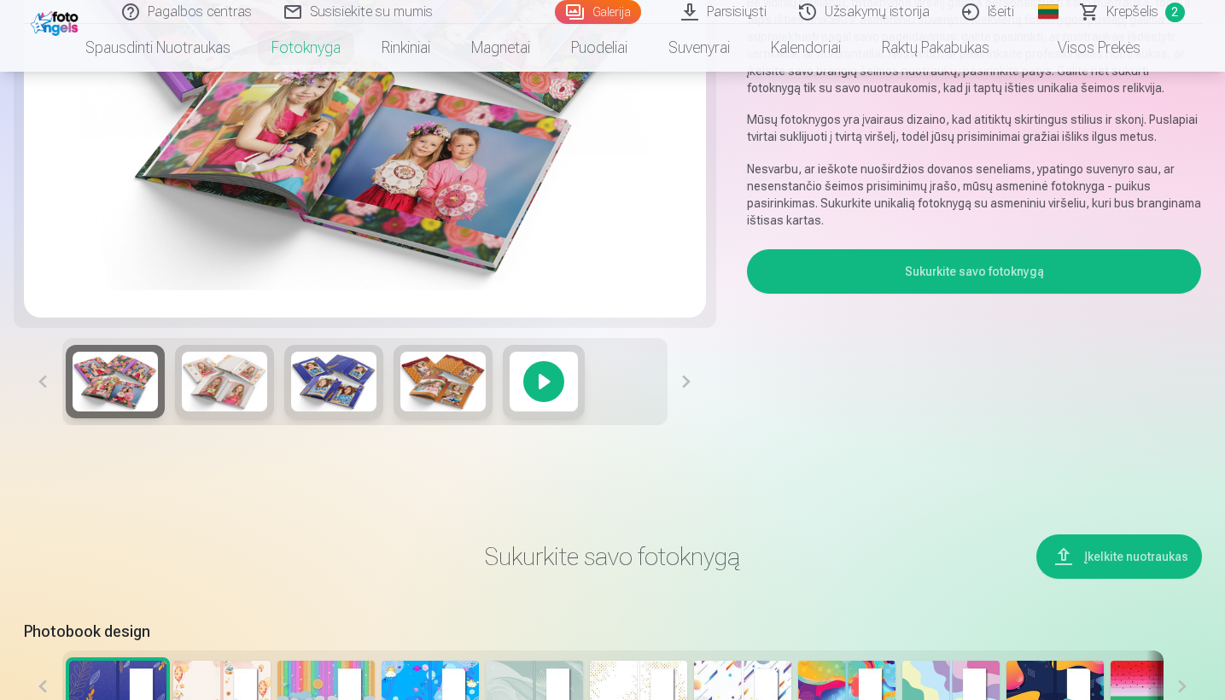
scroll to position [131, 0]
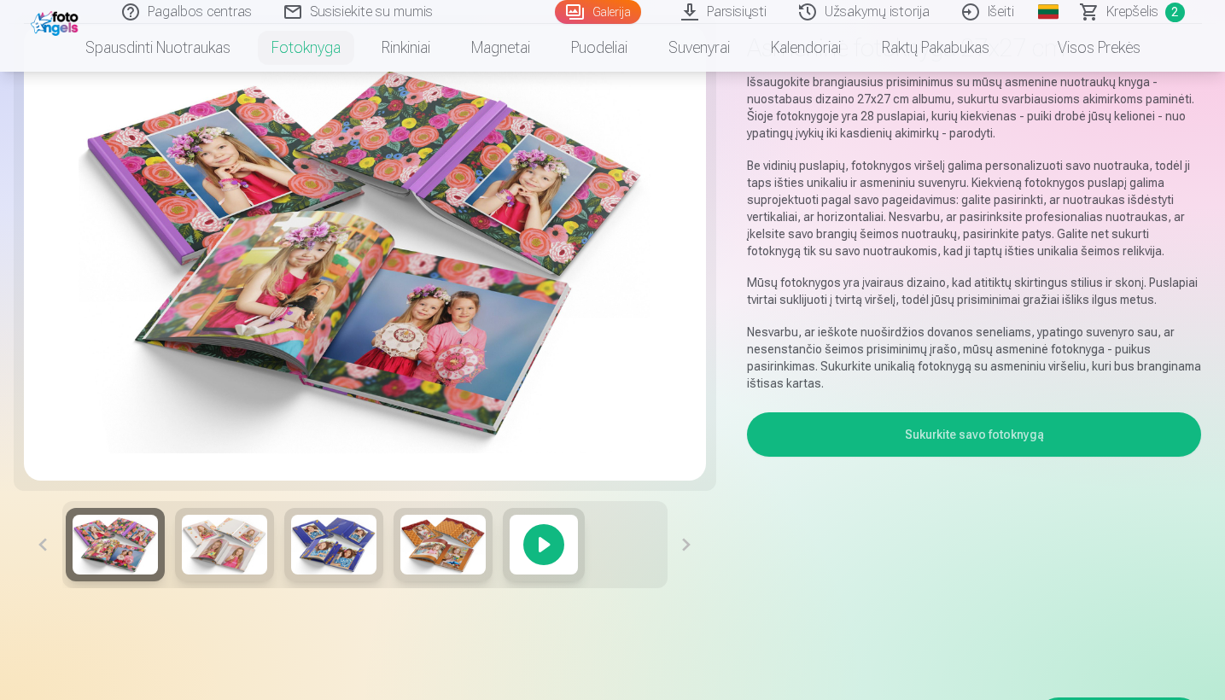
click at [837, 439] on button "Sukurkite savo fotoknygą" at bounding box center [974, 434] width 455 height 44
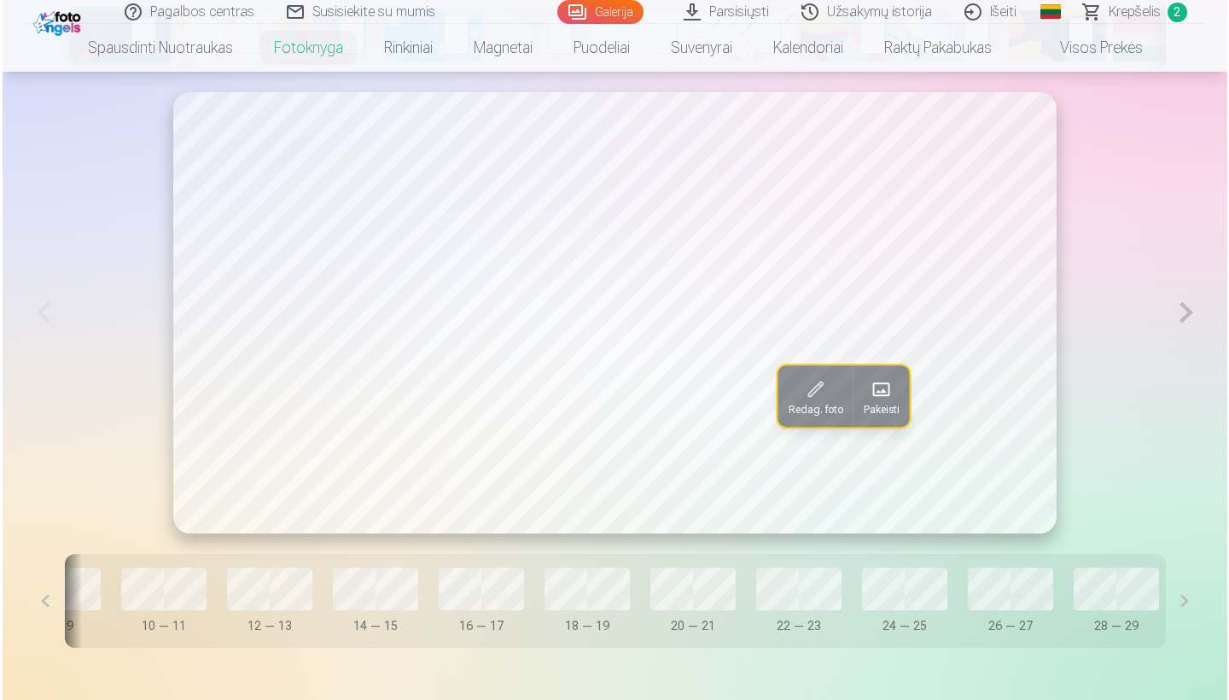
scroll to position [0, 0]
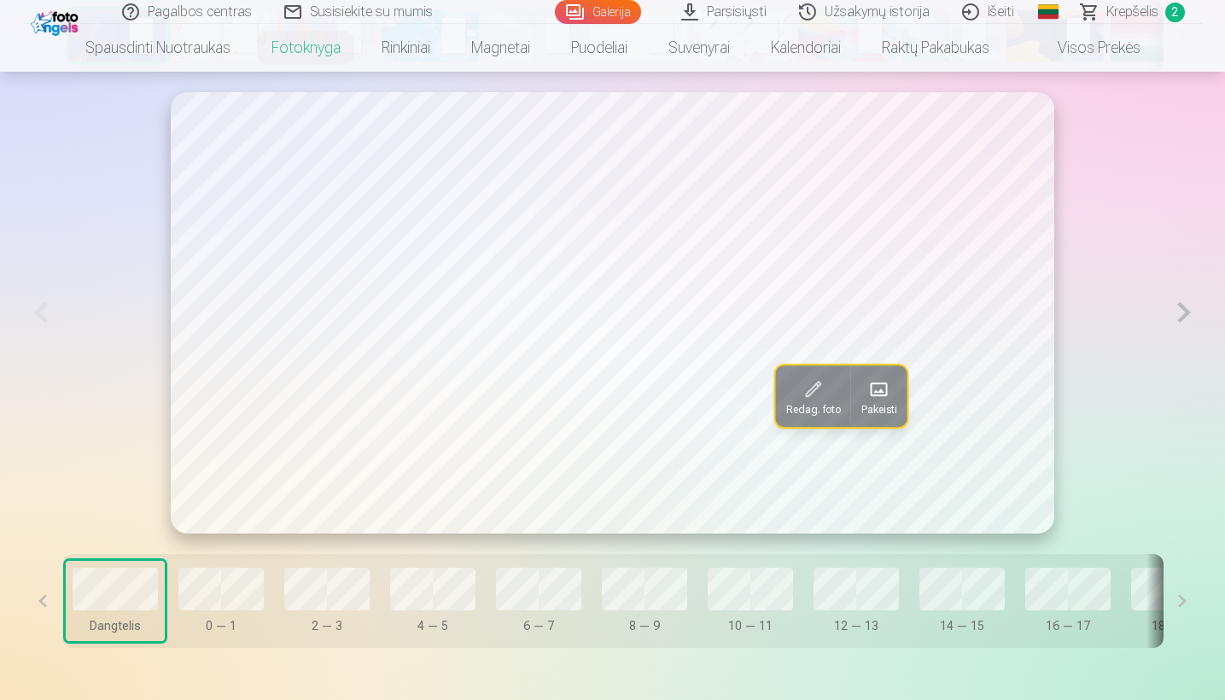
click at [876, 391] on span at bounding box center [877, 388] width 27 height 27
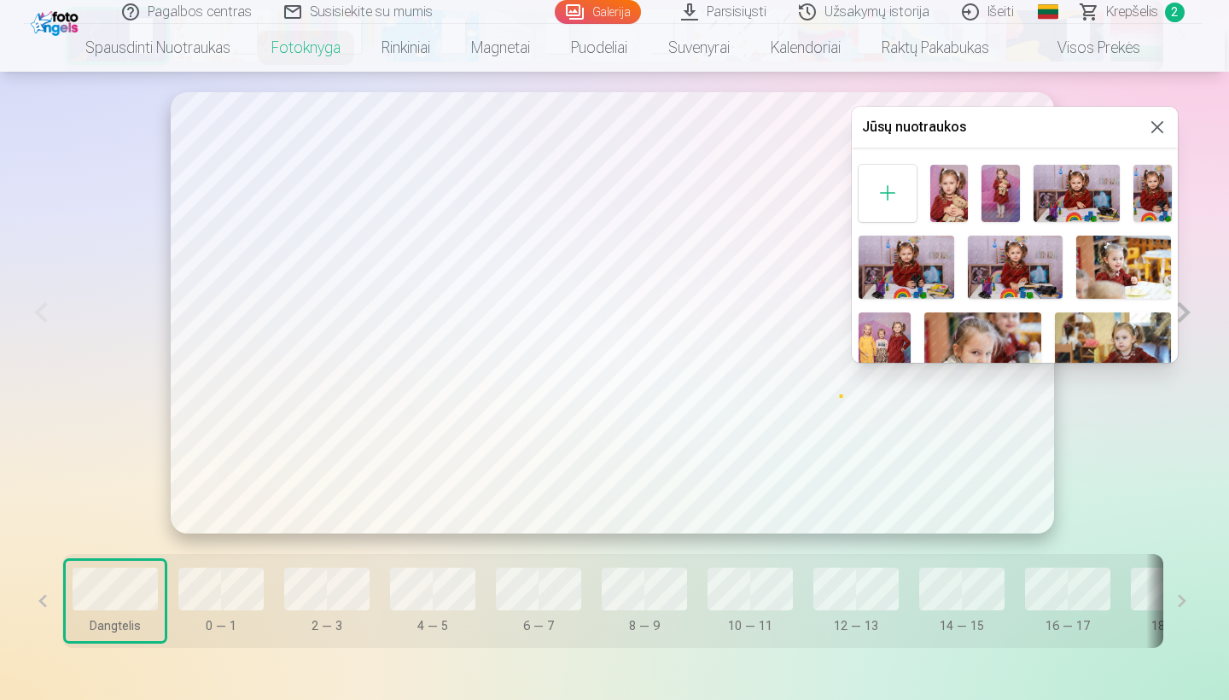
click at [887, 191] on div at bounding box center [887, 193] width 57 height 57
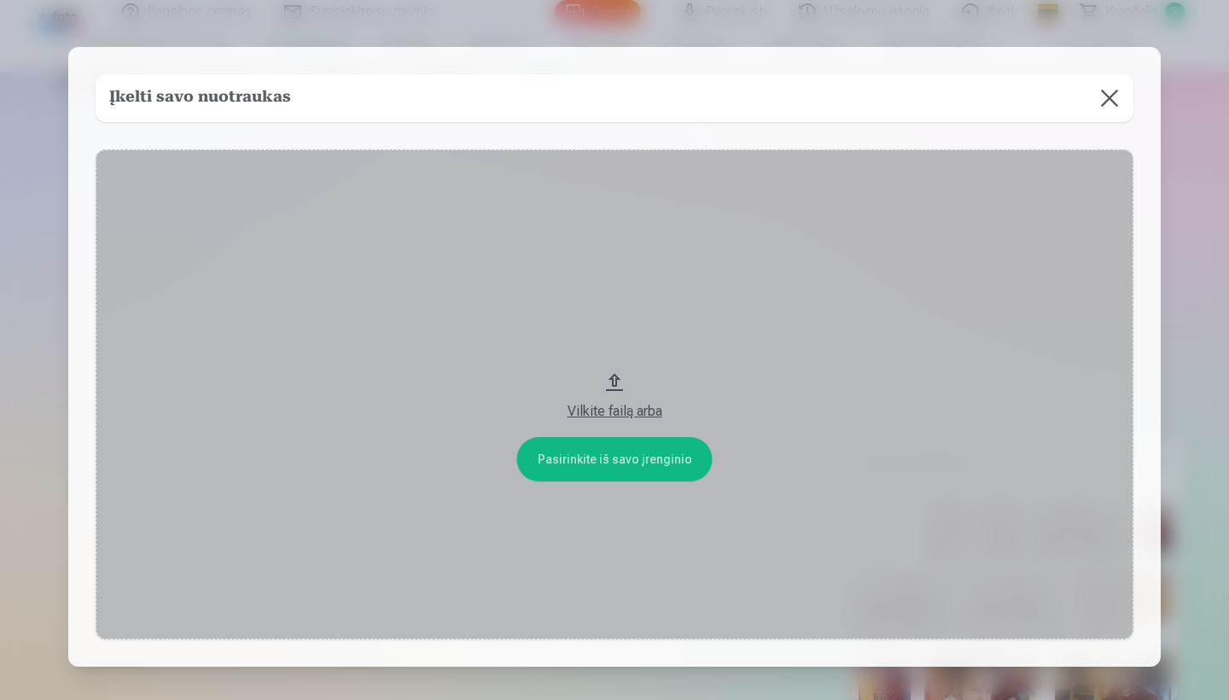
click at [614, 407] on div "Vilkite failą arba" at bounding box center [615, 411] width 1004 height 20
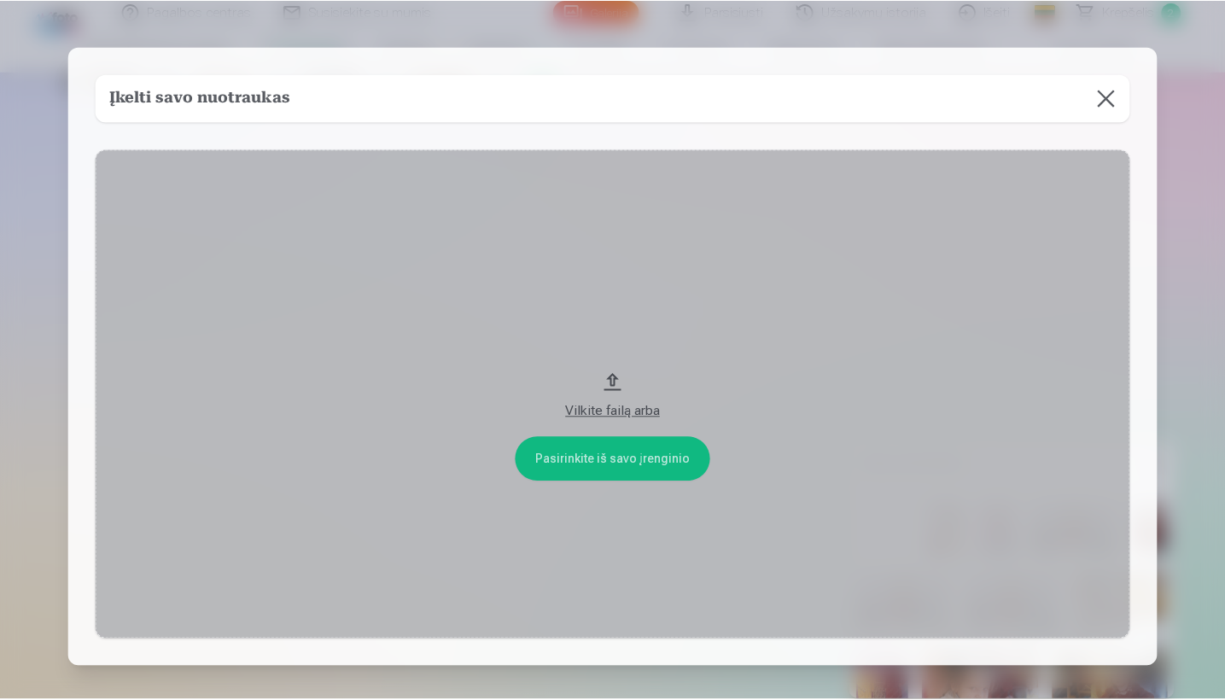
scroll to position [608, 0]
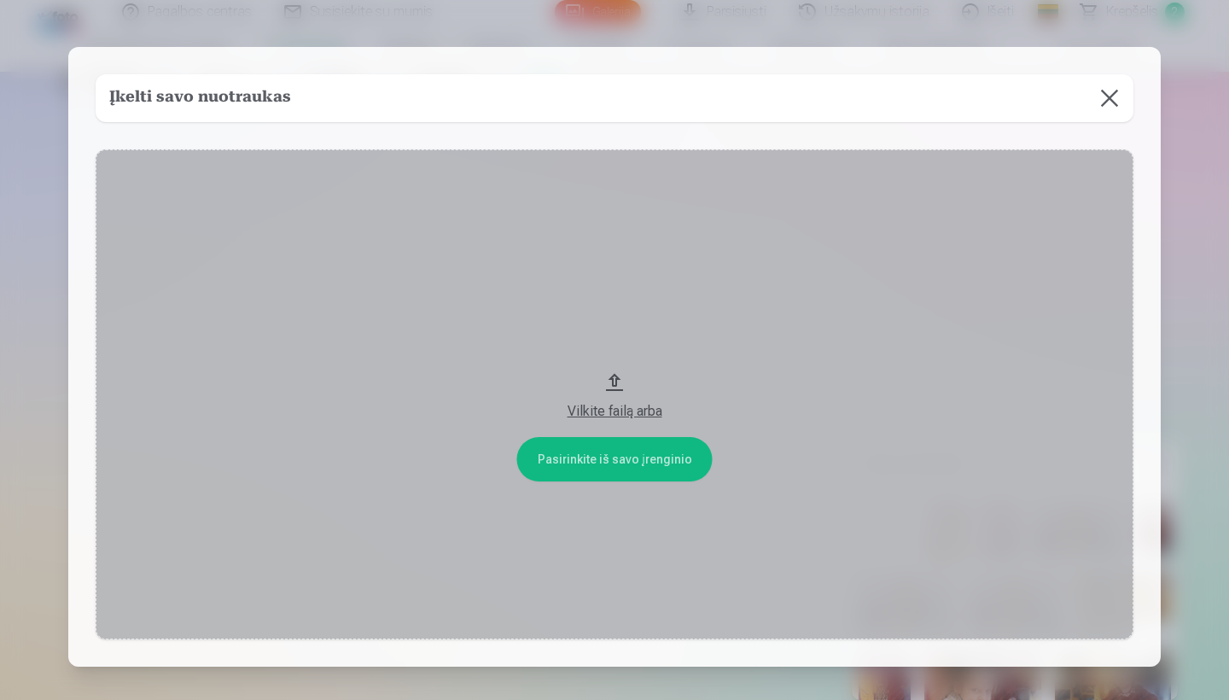
click at [1118, 108] on button at bounding box center [1110, 98] width 48 height 48
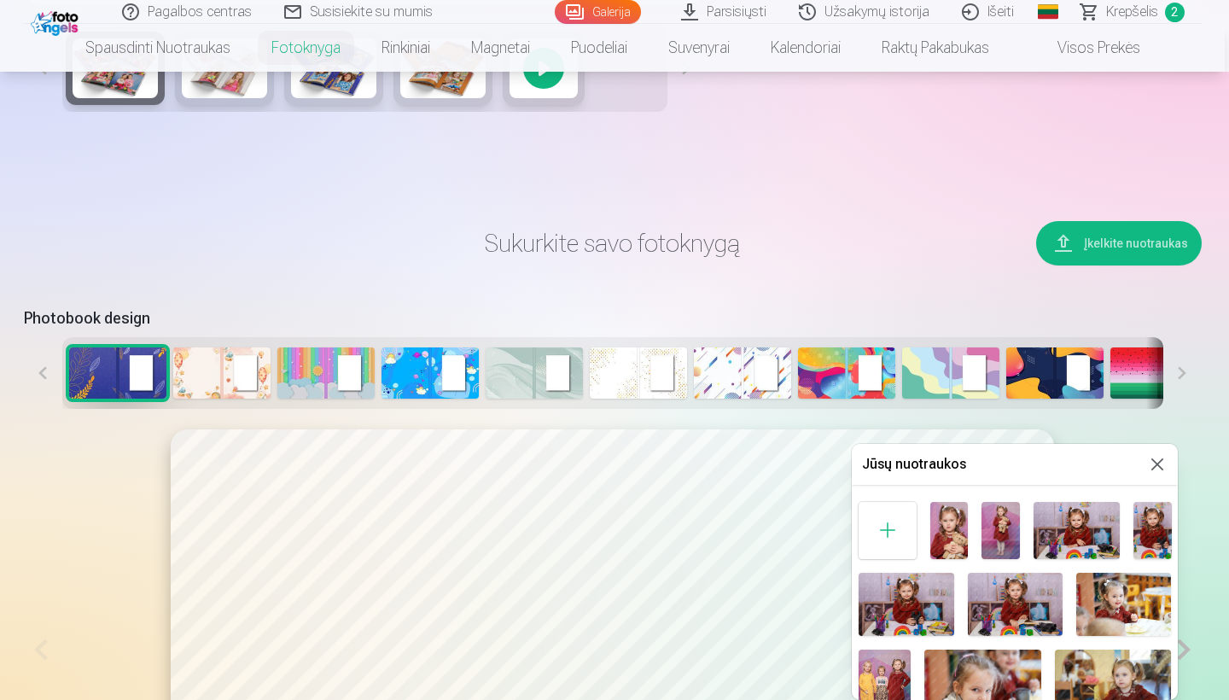
click at [485, 383] on div at bounding box center [614, 350] width 1229 height 700
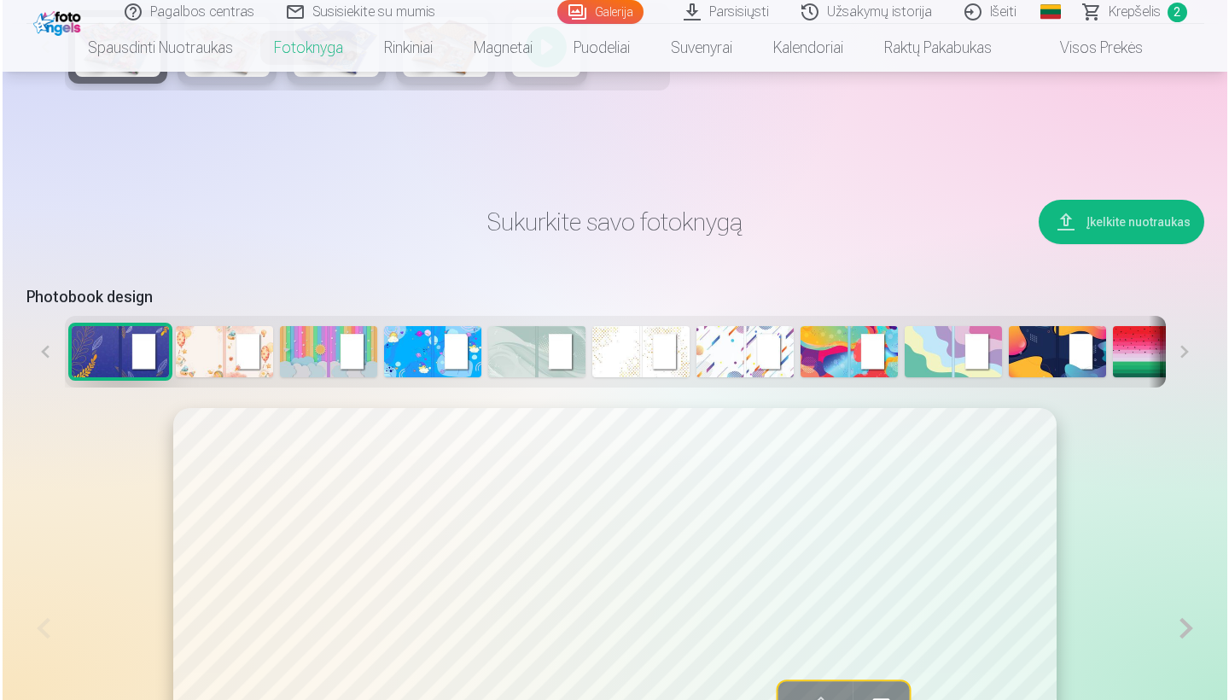
scroll to position [966, 0]
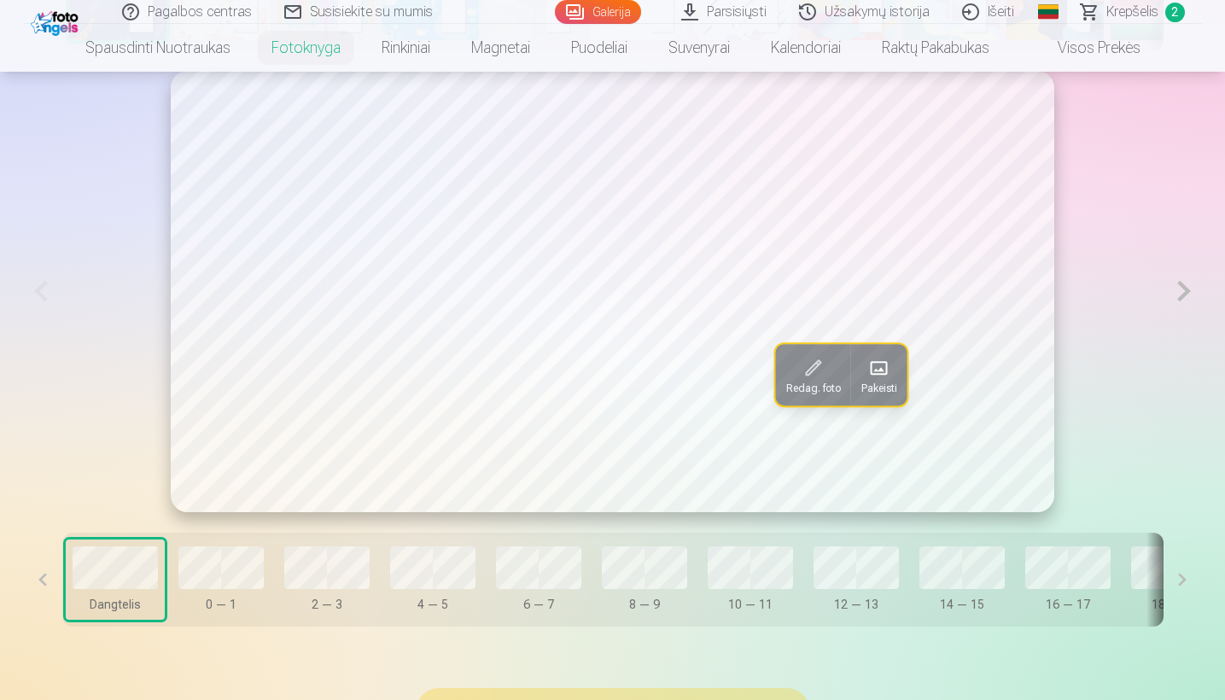
click at [884, 379] on span at bounding box center [877, 367] width 27 height 27
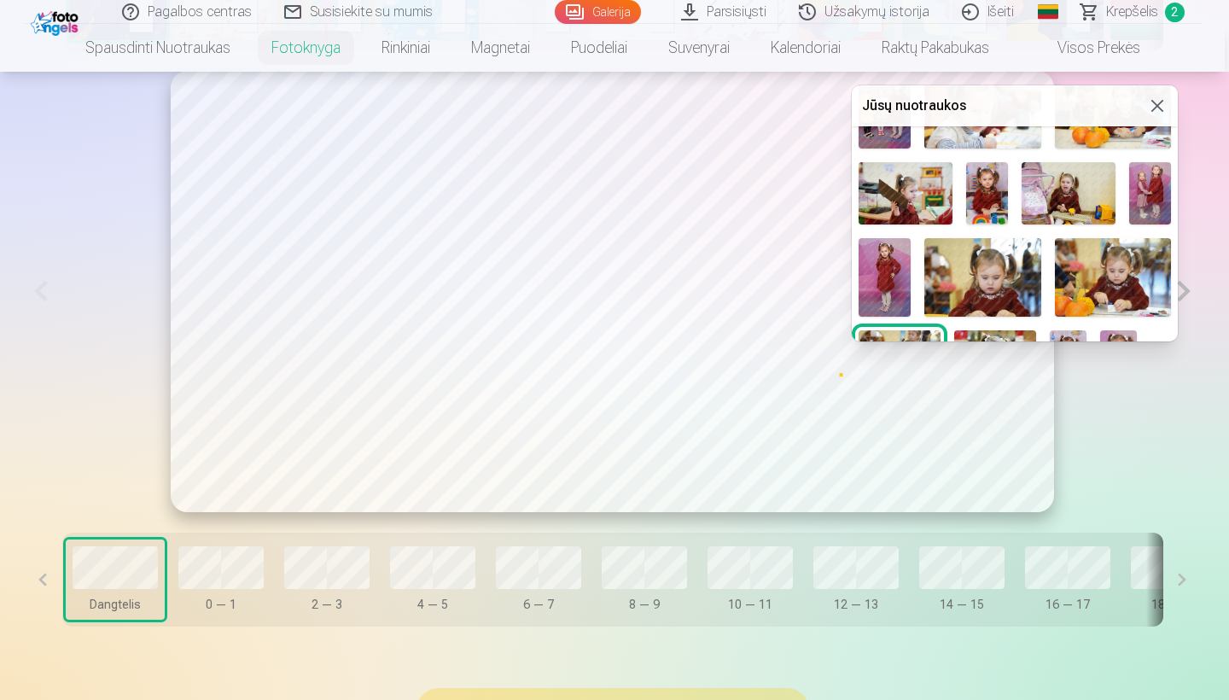
scroll to position [265, 0]
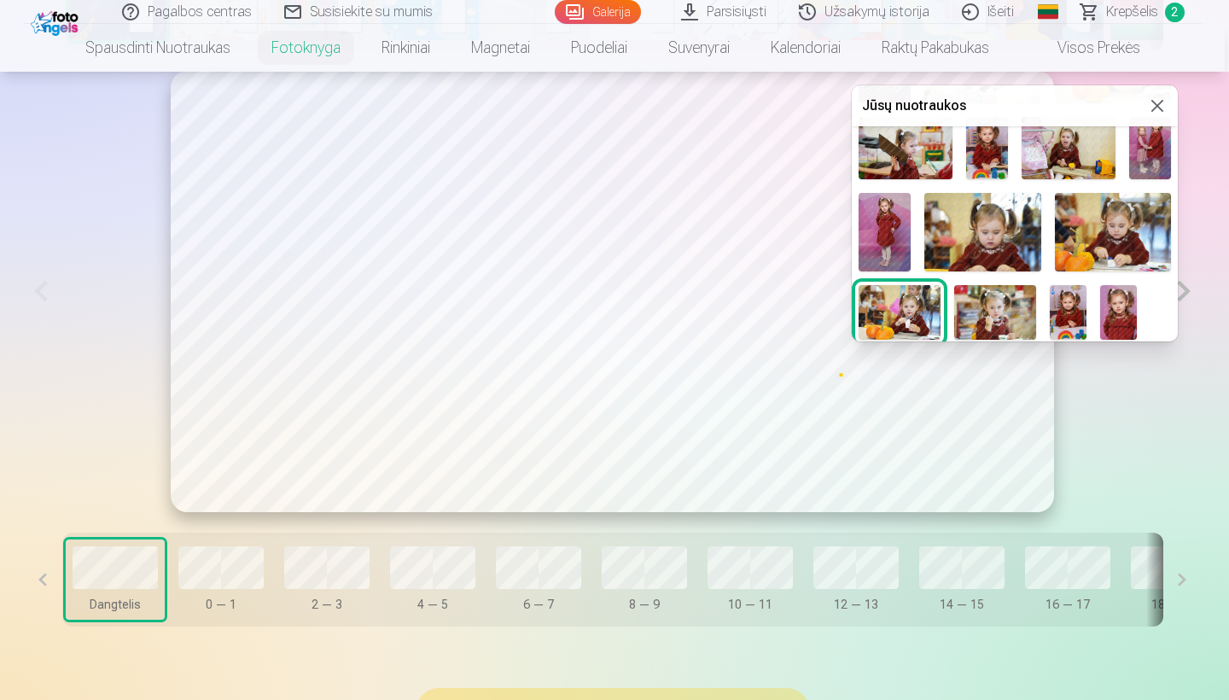
click at [883, 219] on img at bounding box center [885, 232] width 52 height 78
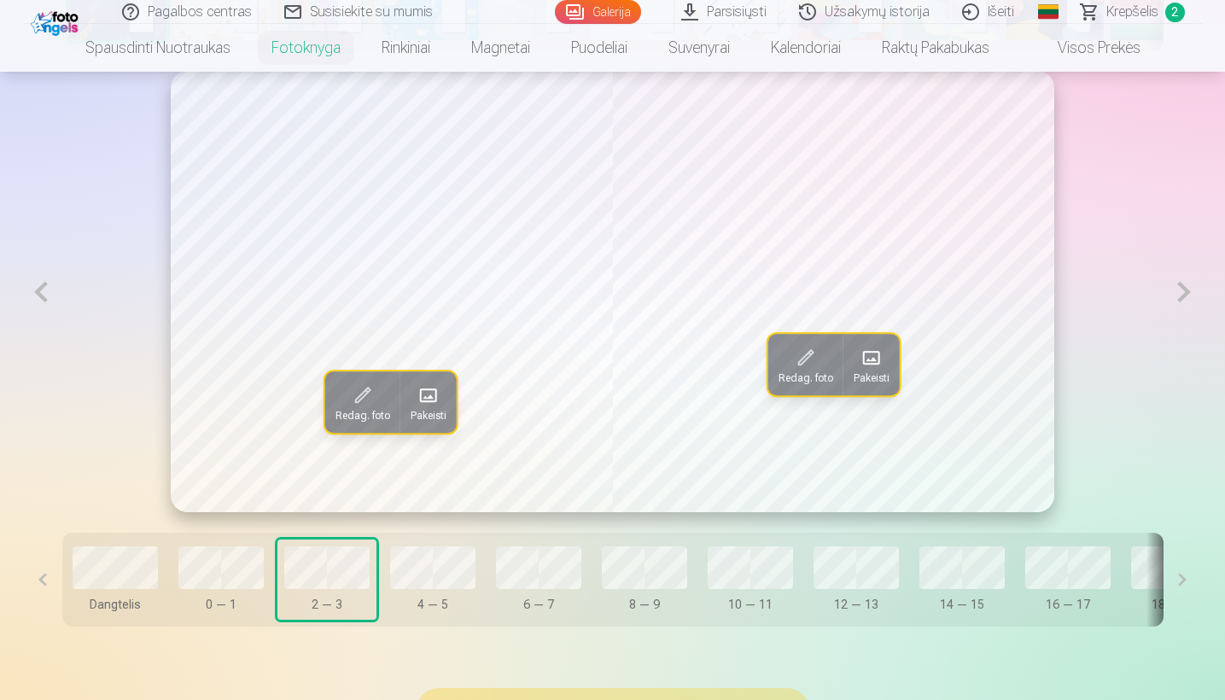
click at [446, 413] on span "Pakeisti" at bounding box center [428, 416] width 36 height 14
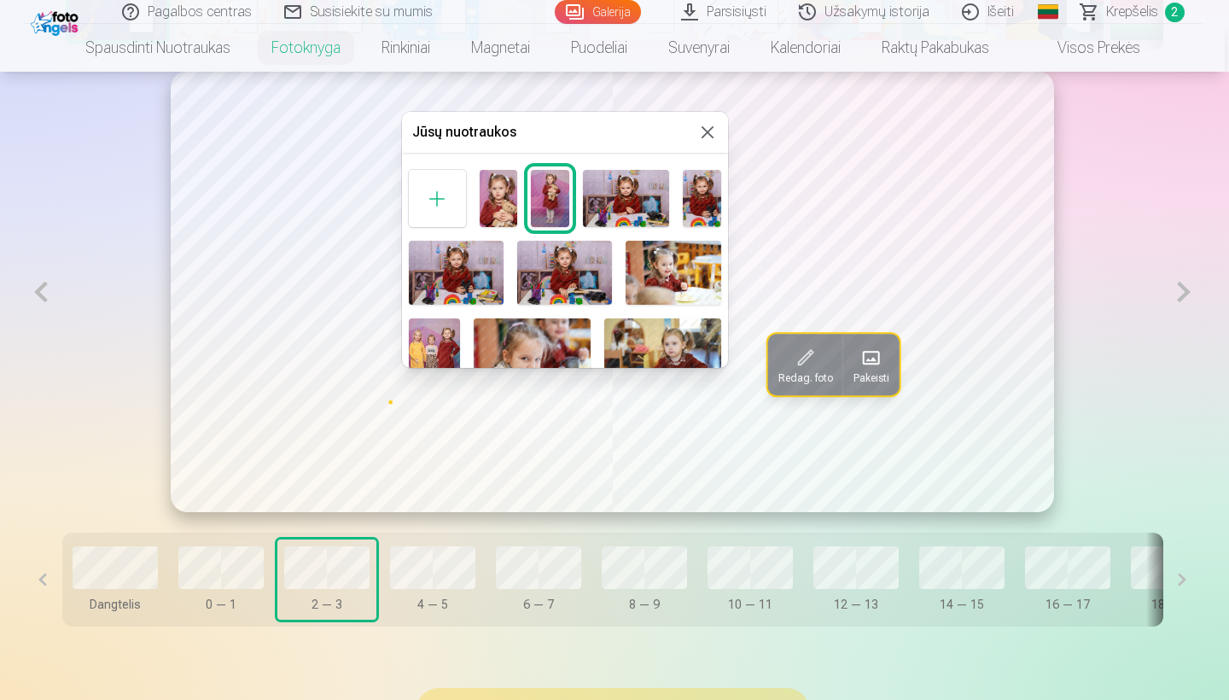
click at [498, 198] on img at bounding box center [499, 198] width 38 height 57
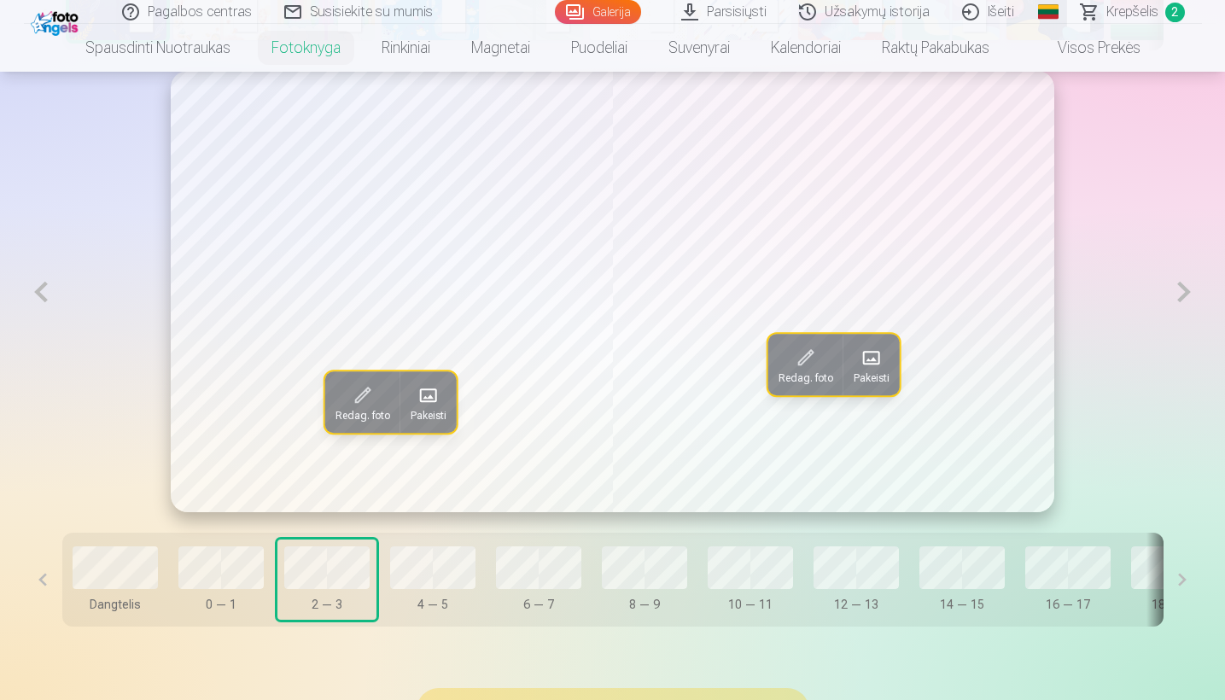
click at [439, 404] on span at bounding box center [428, 394] width 27 height 27
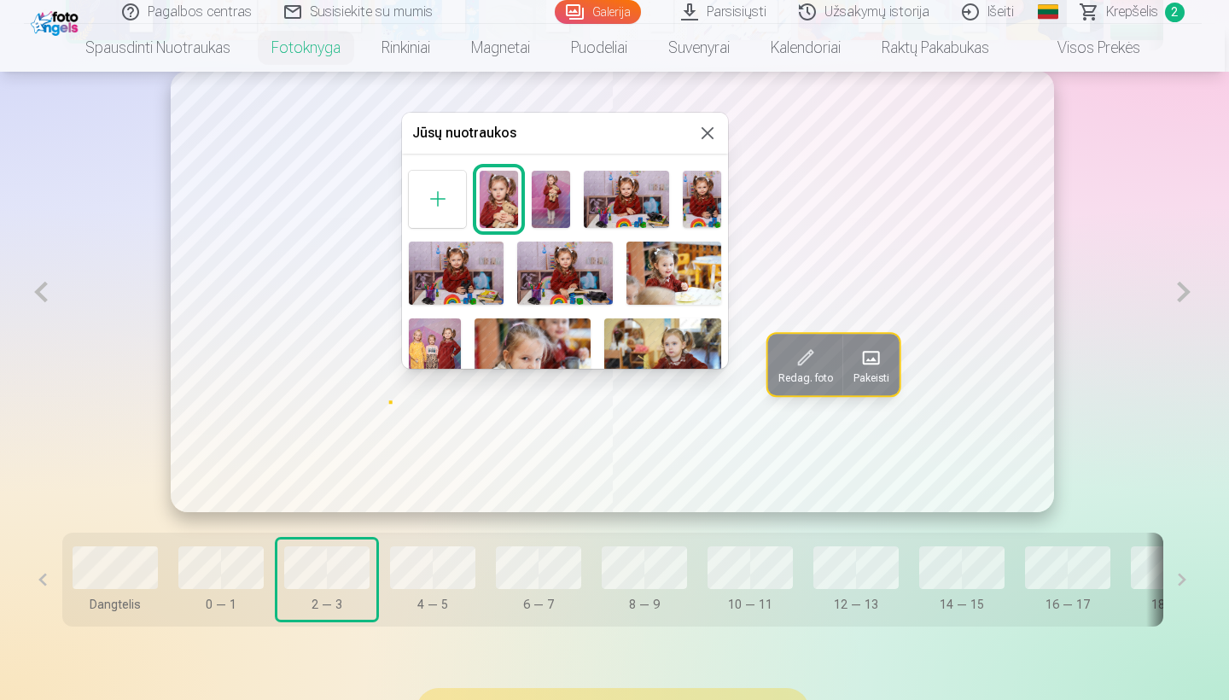
click at [553, 202] on img at bounding box center [551, 199] width 38 height 57
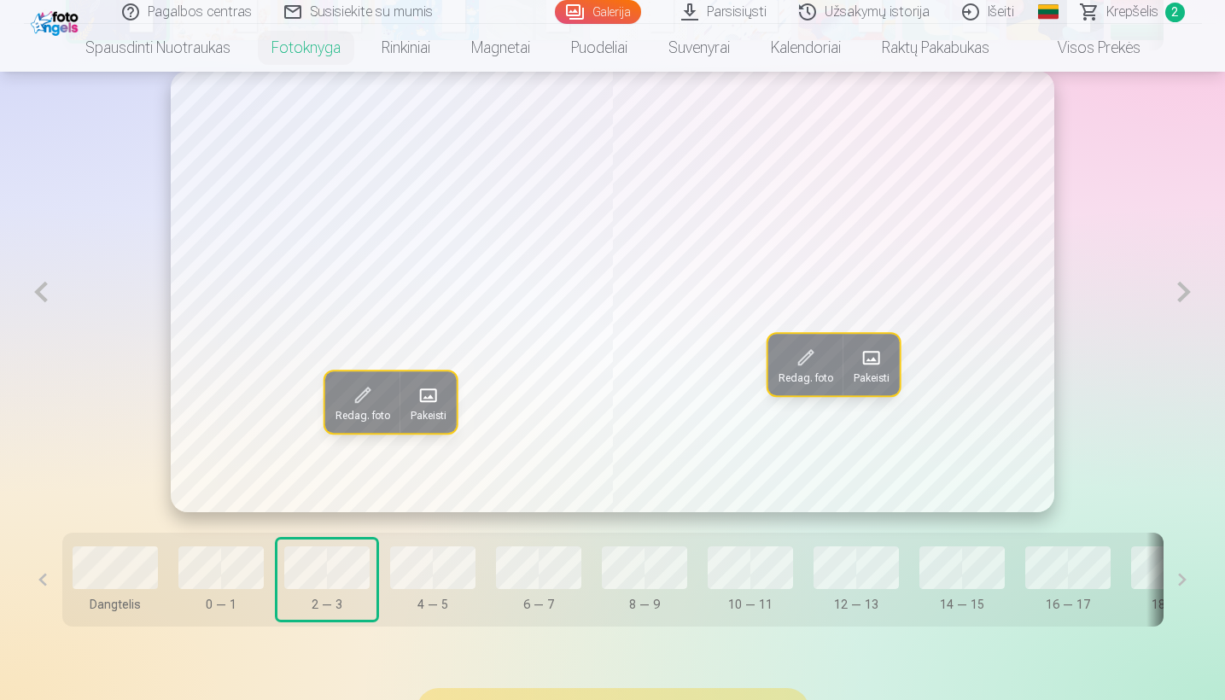
click at [428, 406] on span at bounding box center [428, 394] width 27 height 27
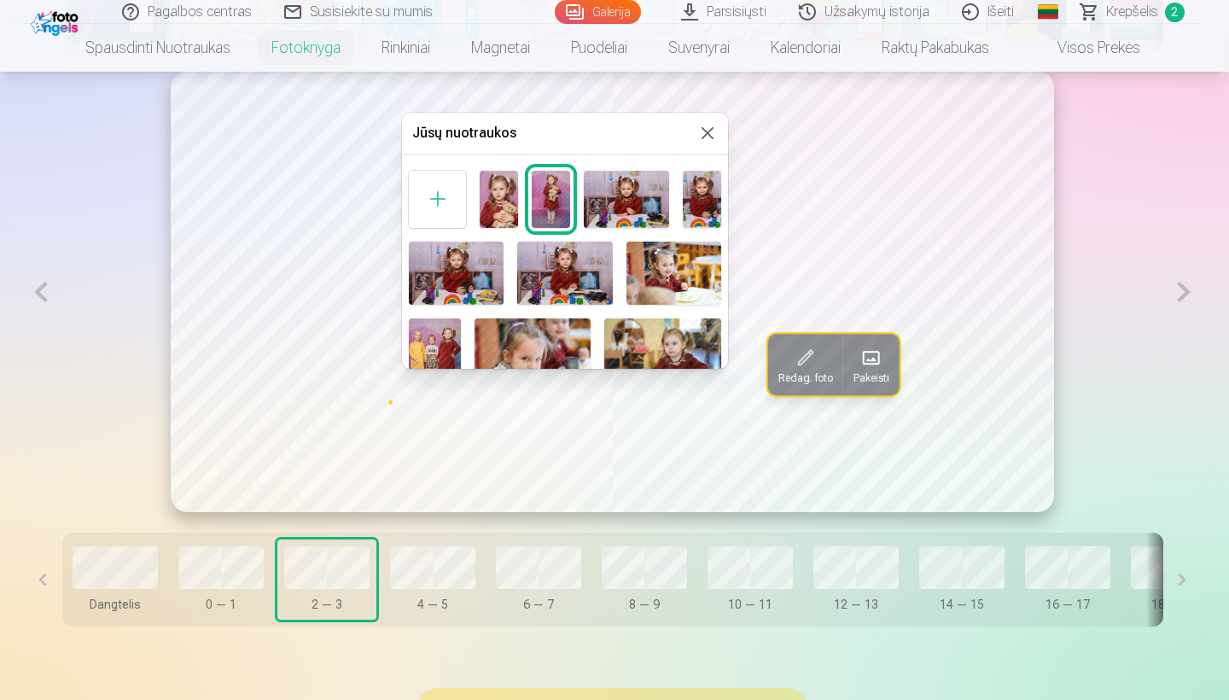
click at [692, 202] on img at bounding box center [702, 199] width 38 height 57
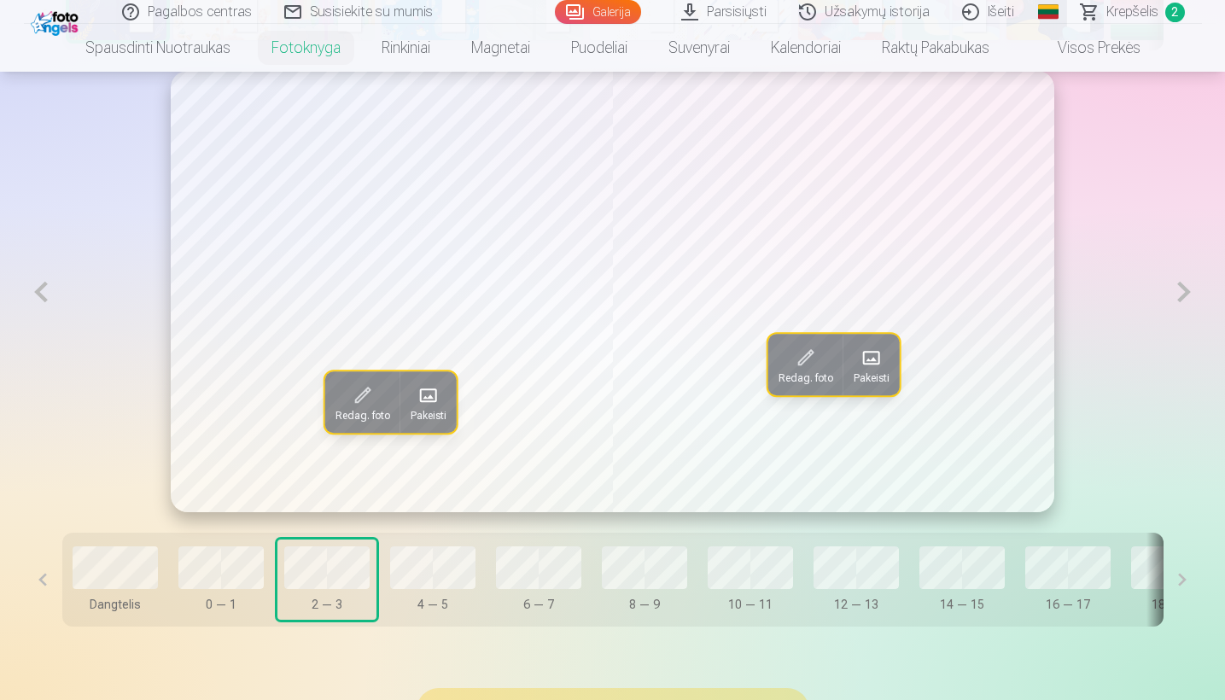
click at [428, 402] on span at bounding box center [428, 394] width 27 height 27
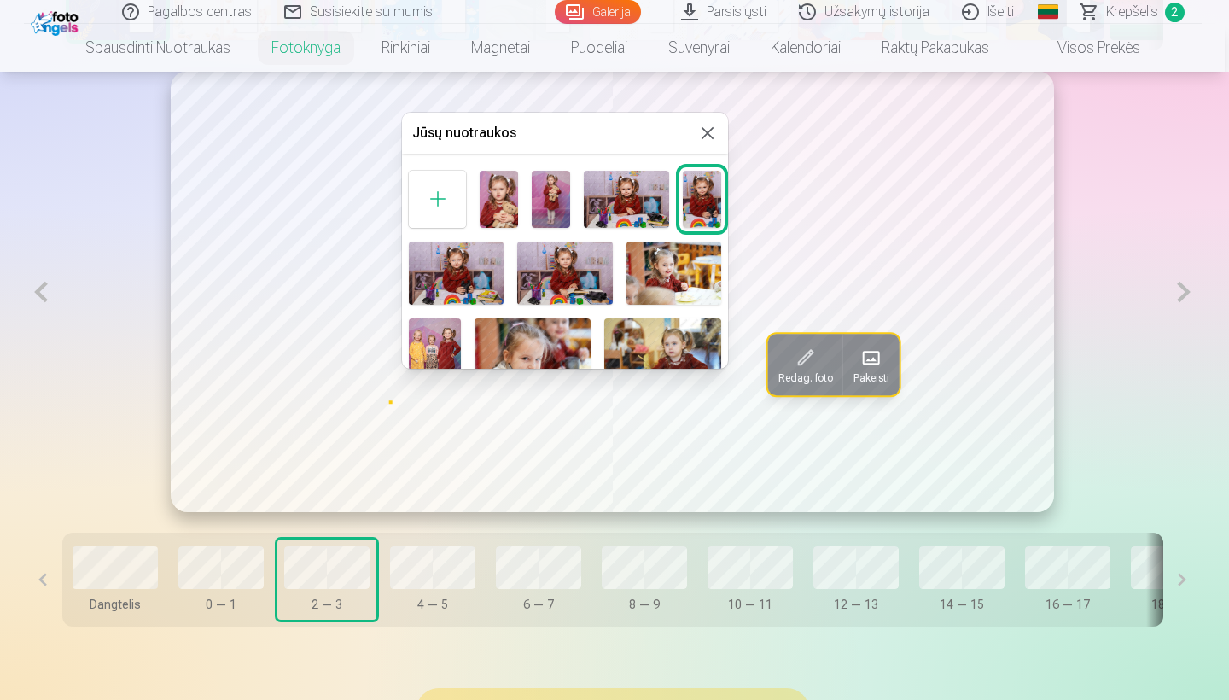
click at [568, 271] on img at bounding box center [564, 273] width 95 height 63
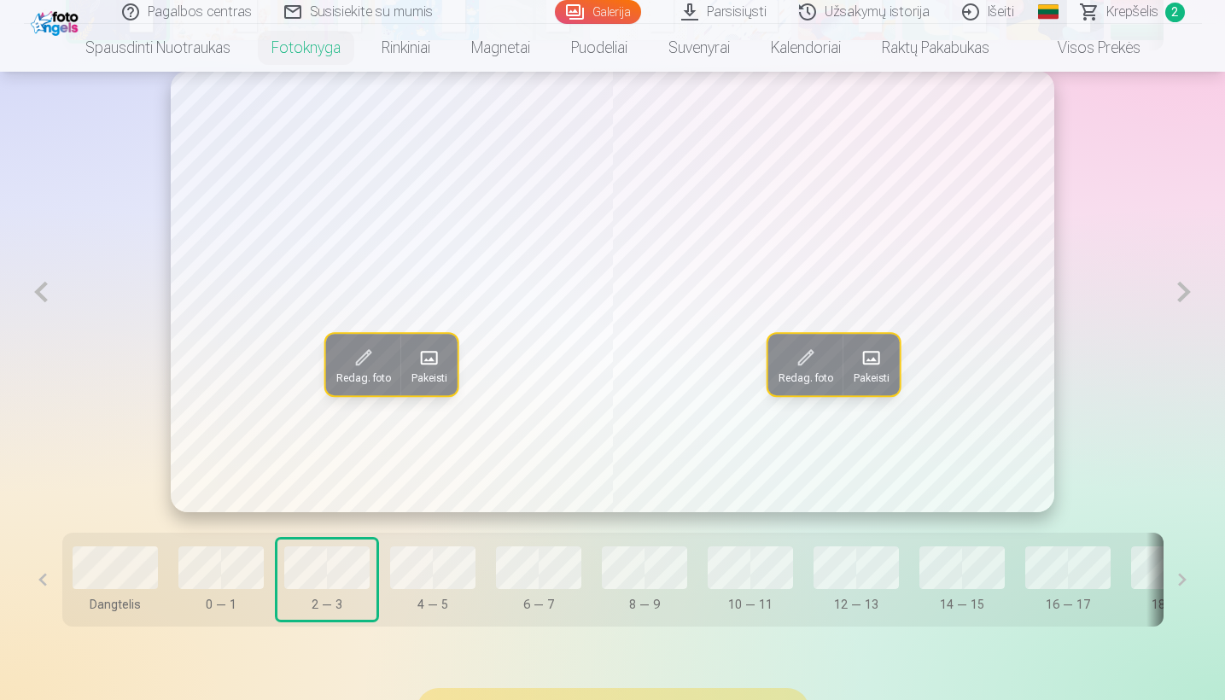
click at [870, 359] on span at bounding box center [870, 357] width 27 height 27
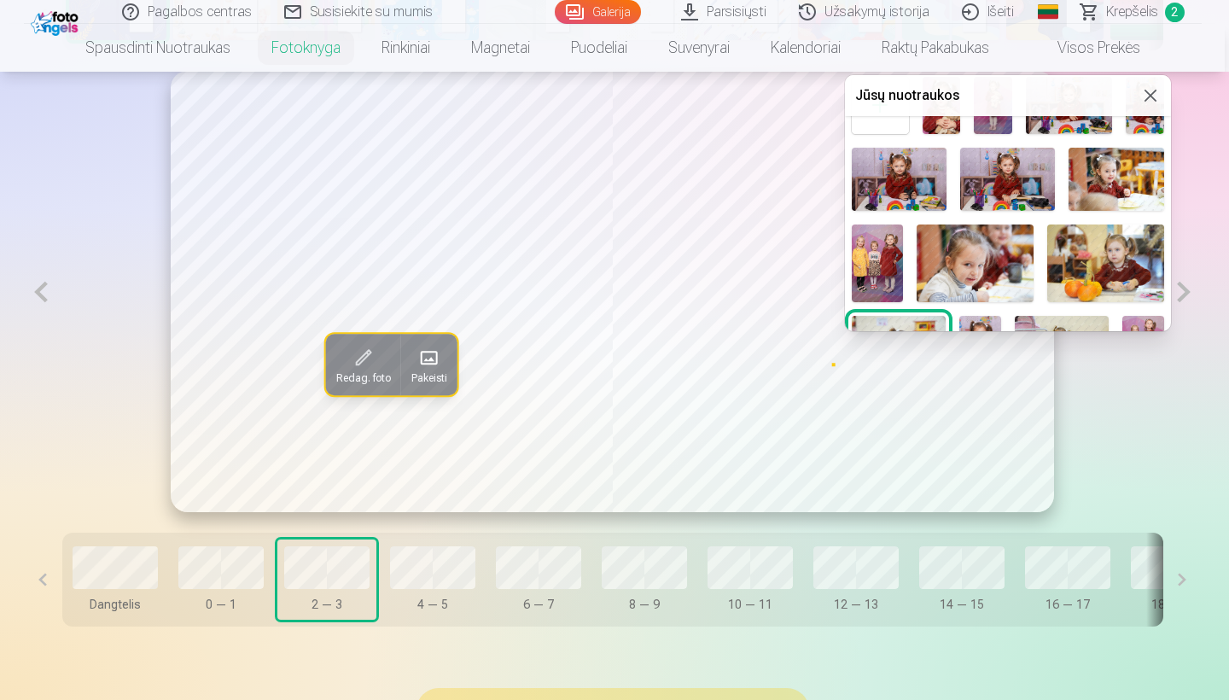
scroll to position [88, 0]
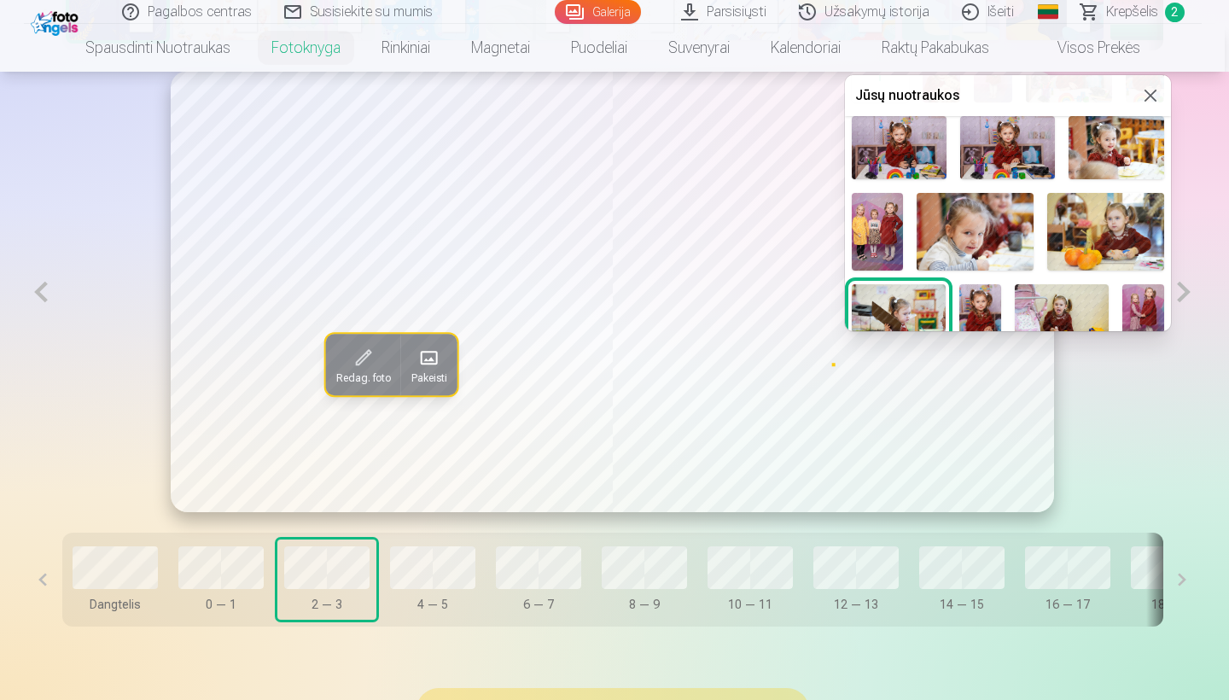
click at [887, 236] on img at bounding box center [878, 232] width 52 height 78
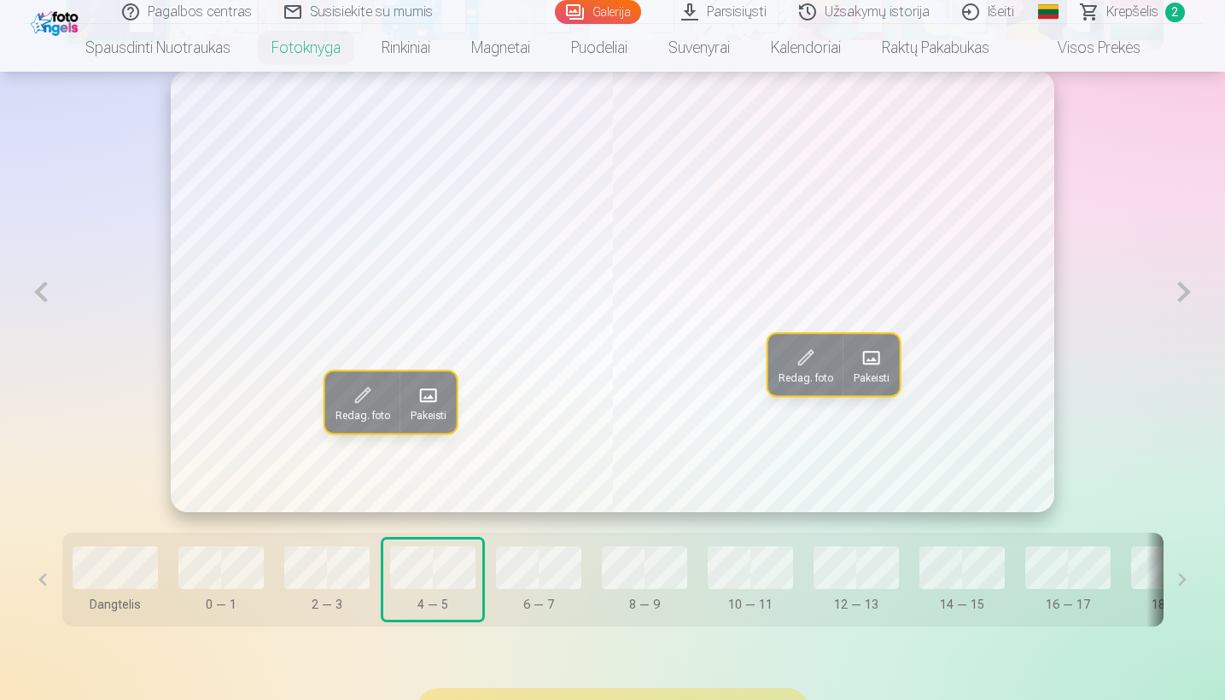
click at [883, 364] on span at bounding box center [870, 357] width 27 height 27
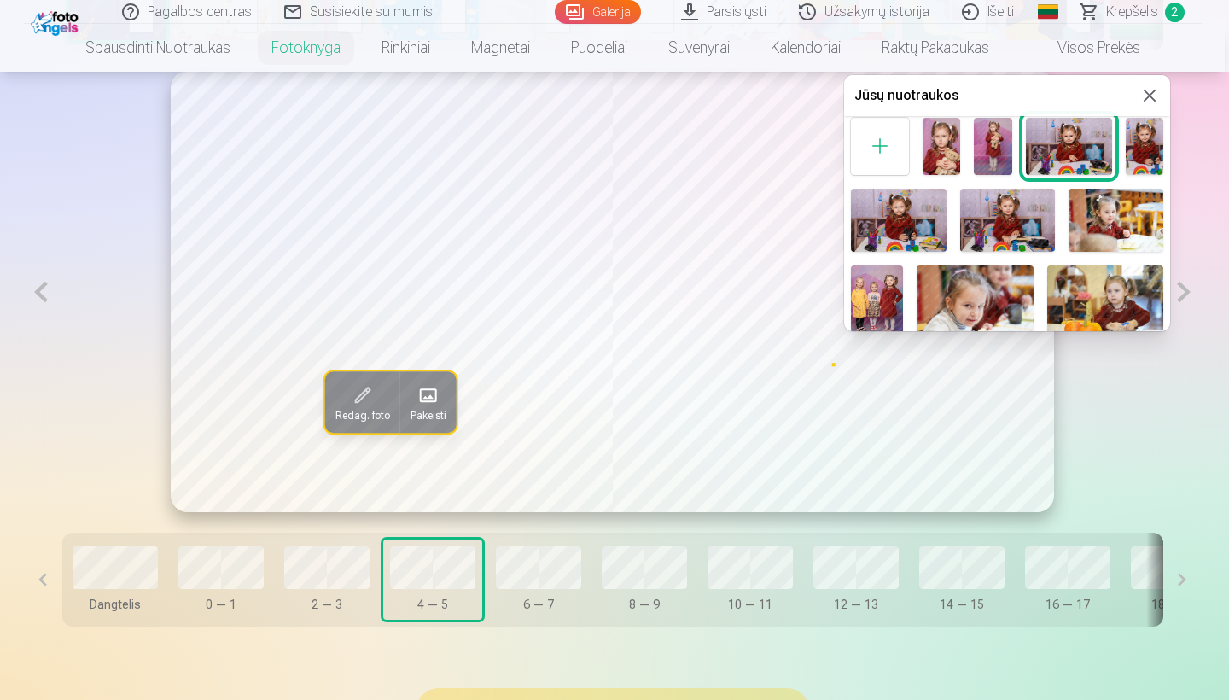
scroll to position [61, 0]
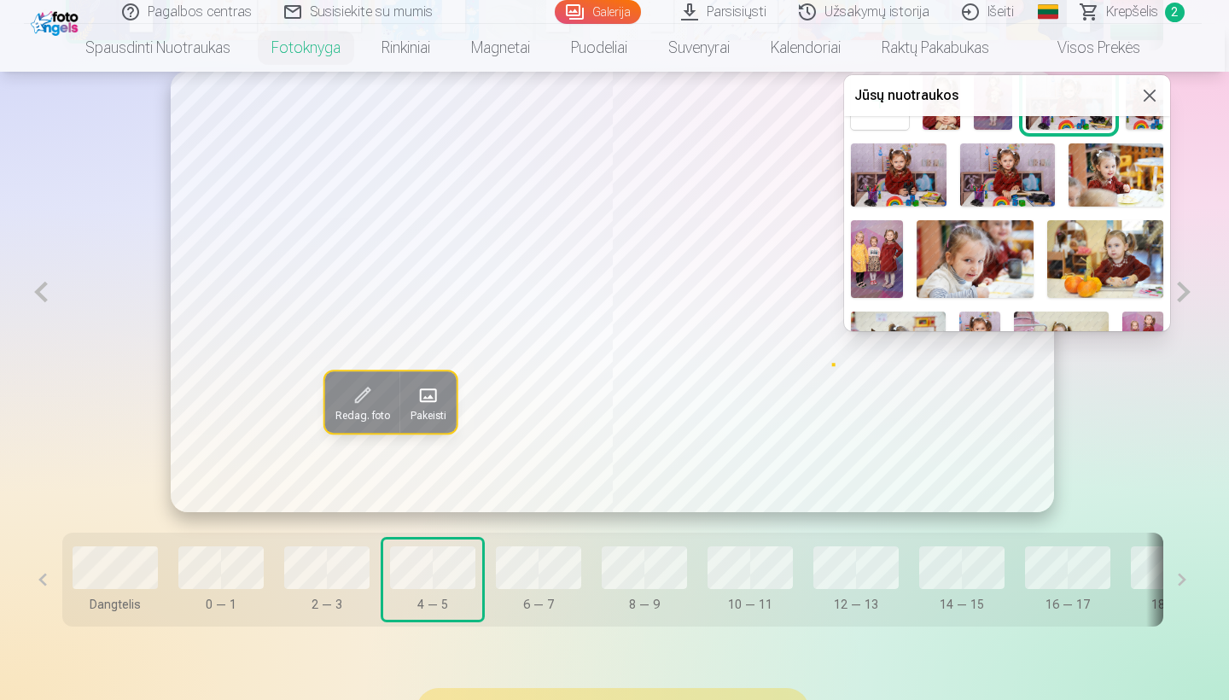
click at [1104, 242] on img at bounding box center [1105, 259] width 117 height 78
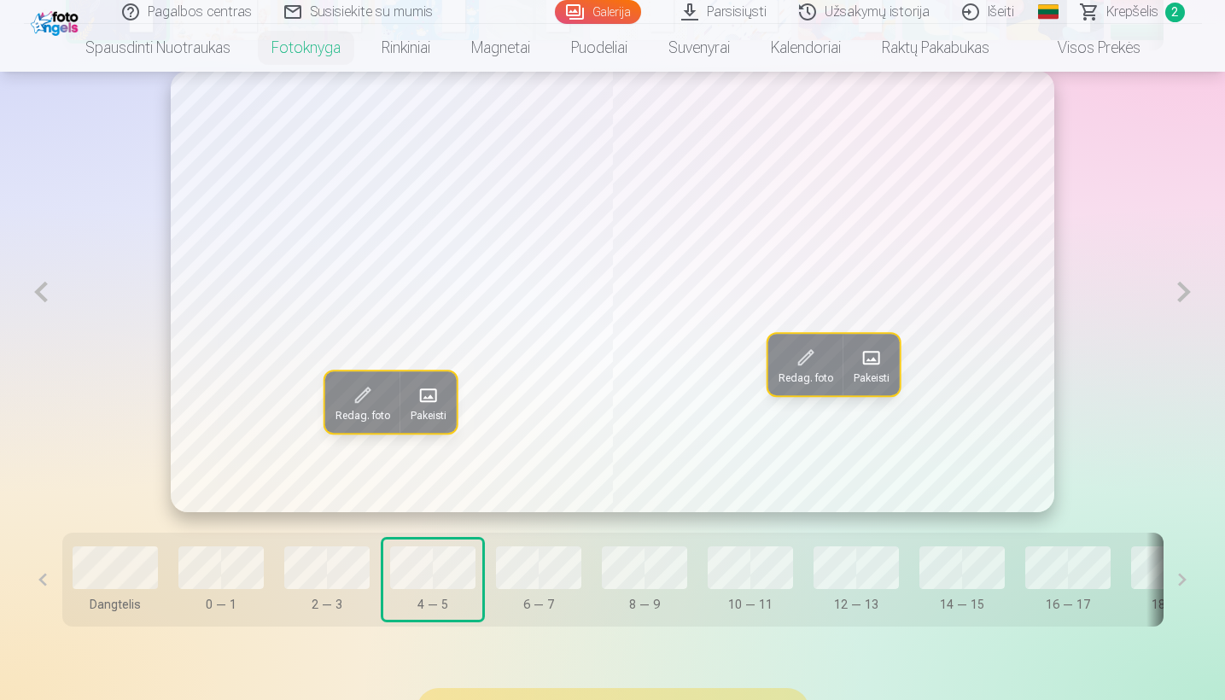
click at [870, 371] on span at bounding box center [870, 357] width 27 height 27
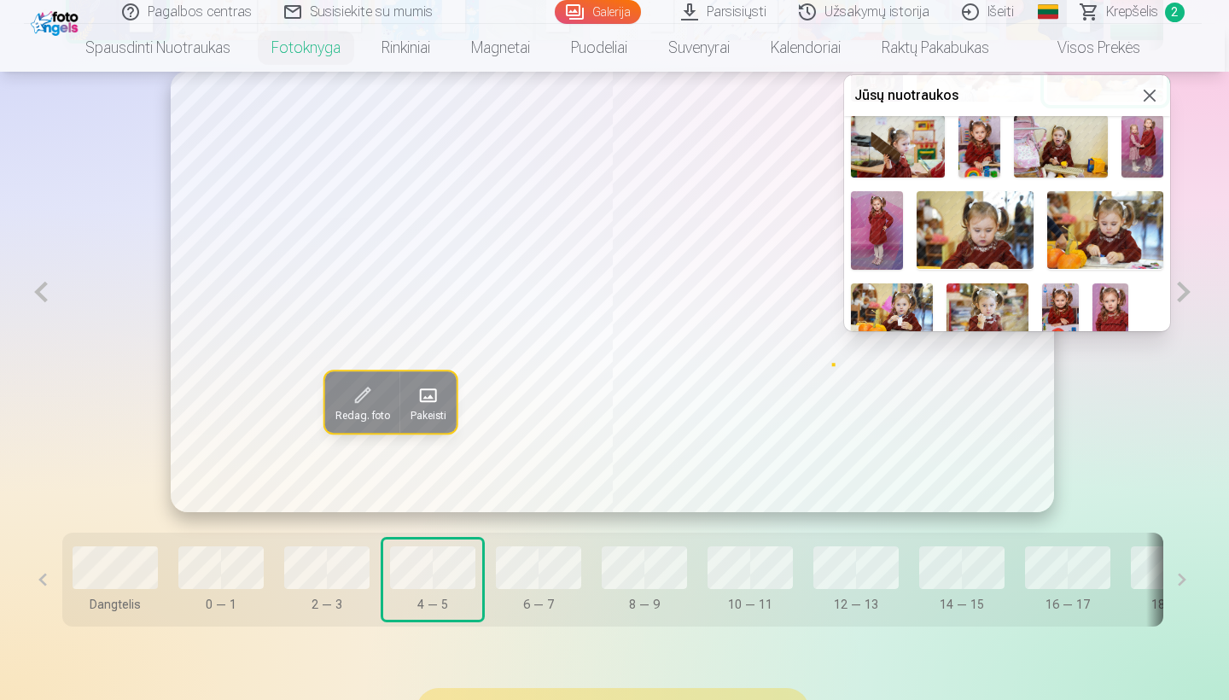
scroll to position [265, 0]
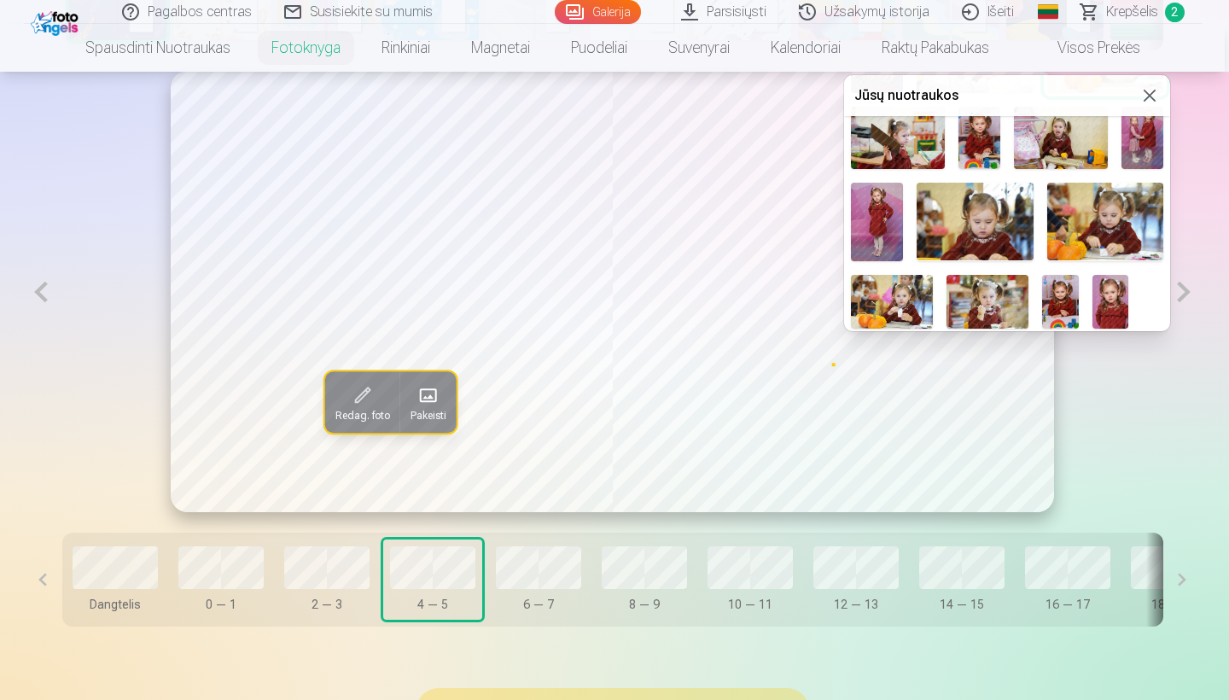
click at [899, 288] on img at bounding box center [892, 302] width 82 height 55
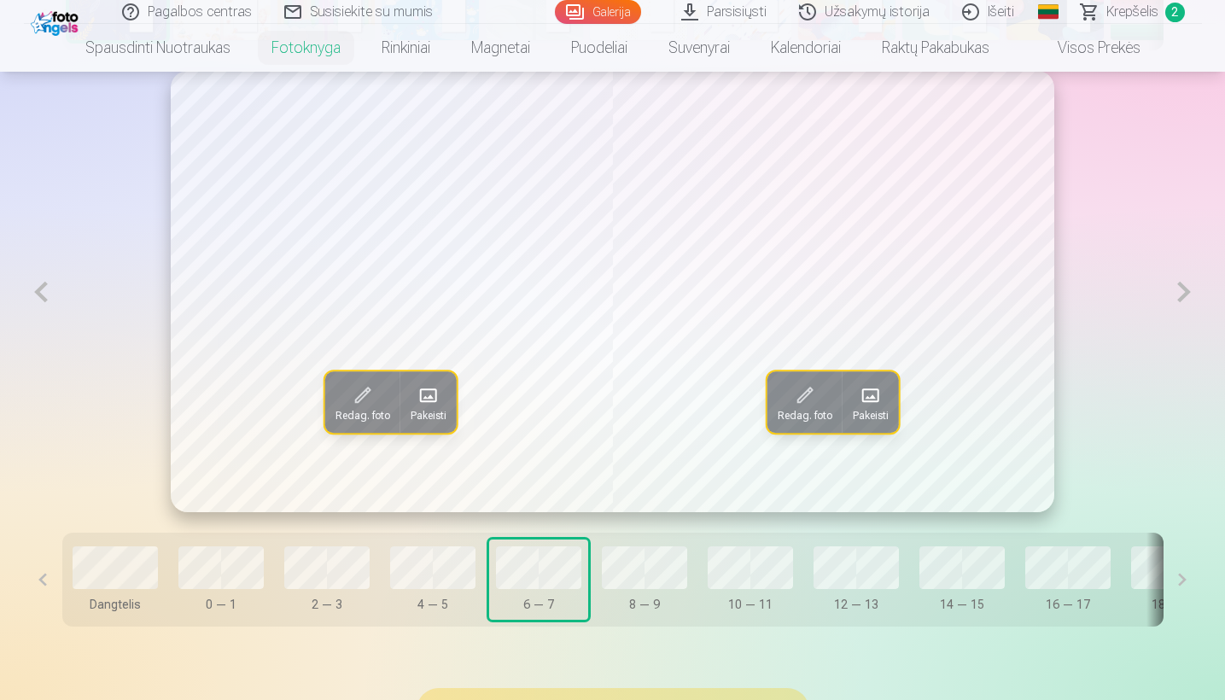
click at [420, 402] on span at bounding box center [428, 394] width 27 height 27
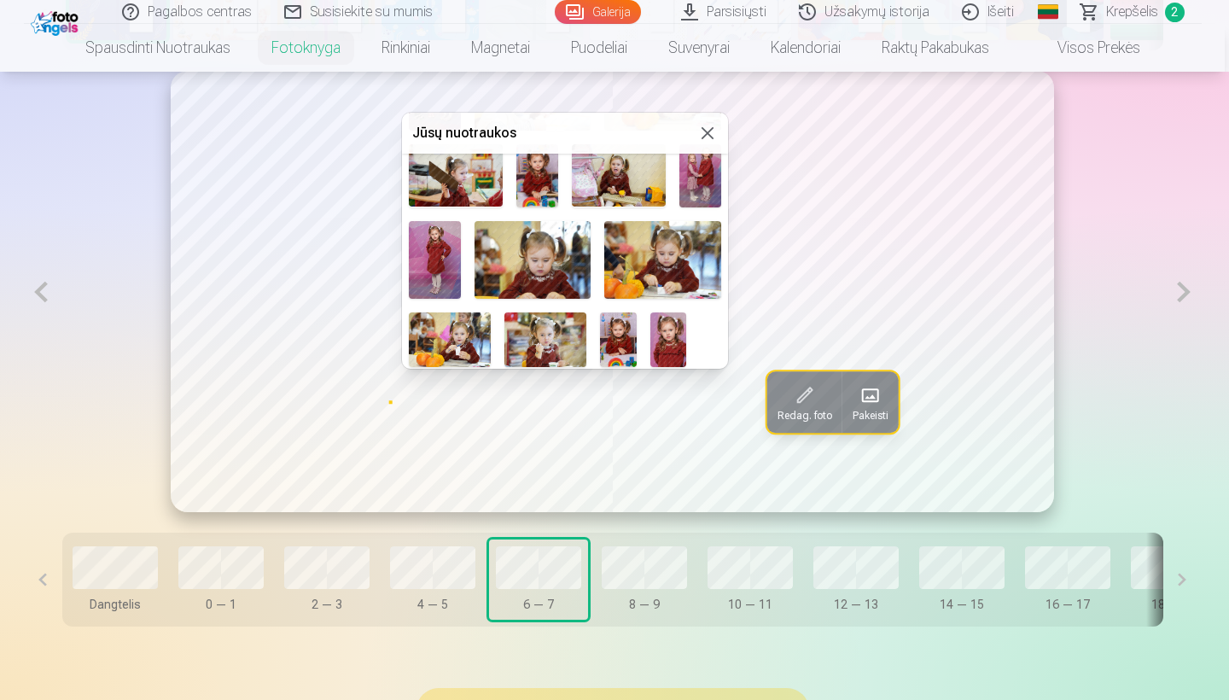
click at [550, 329] on img at bounding box center [545, 339] width 82 height 55
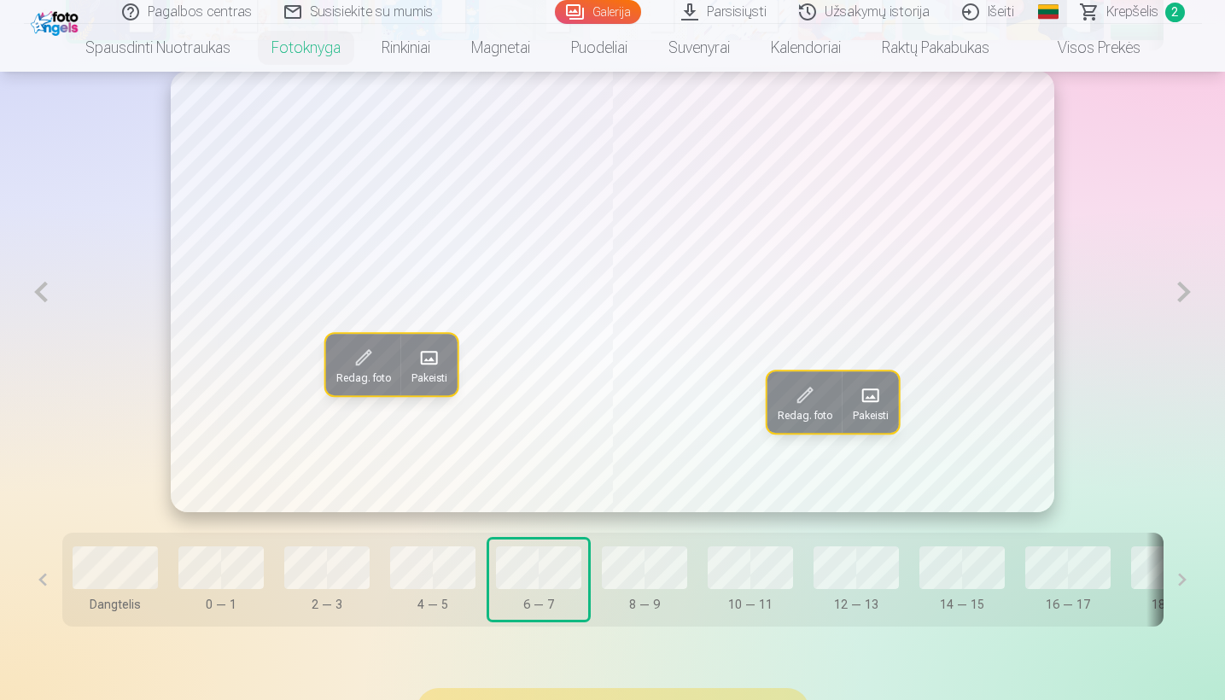
click at [370, 365] on span at bounding box center [363, 357] width 27 height 27
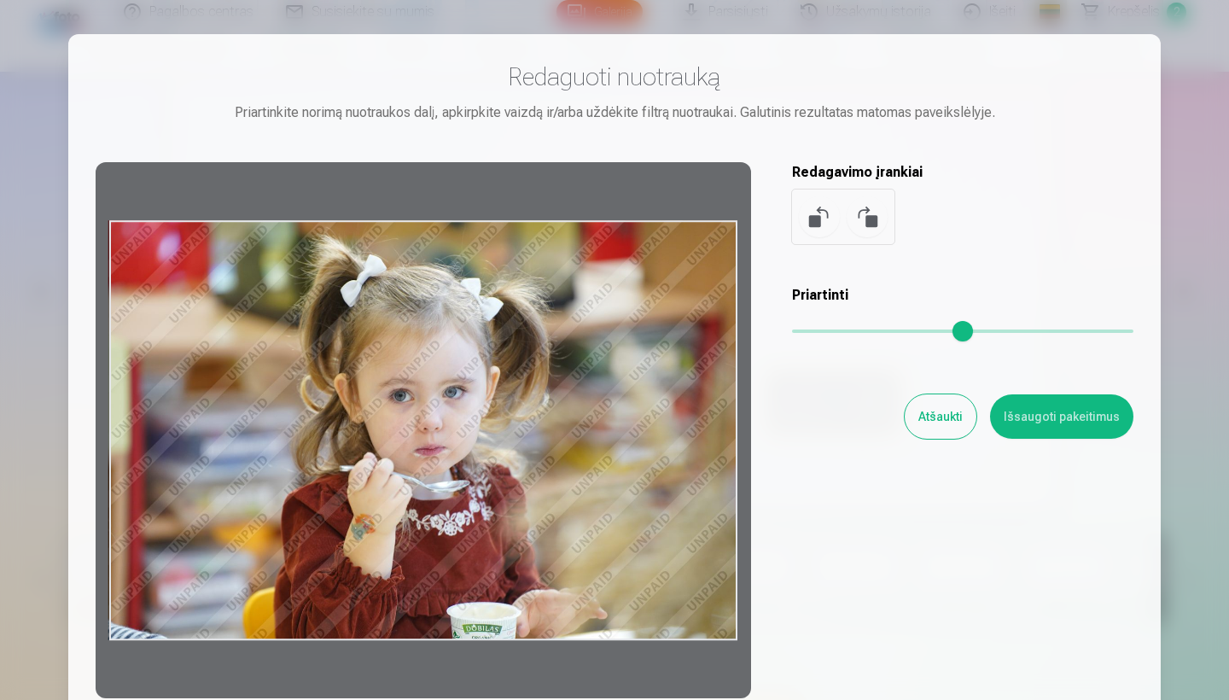
drag, startPoint x: 458, startPoint y: 402, endPoint x: 455, endPoint y: 364, distance: 38.6
click at [455, 364] on div at bounding box center [423, 430] width 655 height 536
click at [1030, 420] on button "Išsaugoti pakeitimus" at bounding box center [1061, 416] width 143 height 44
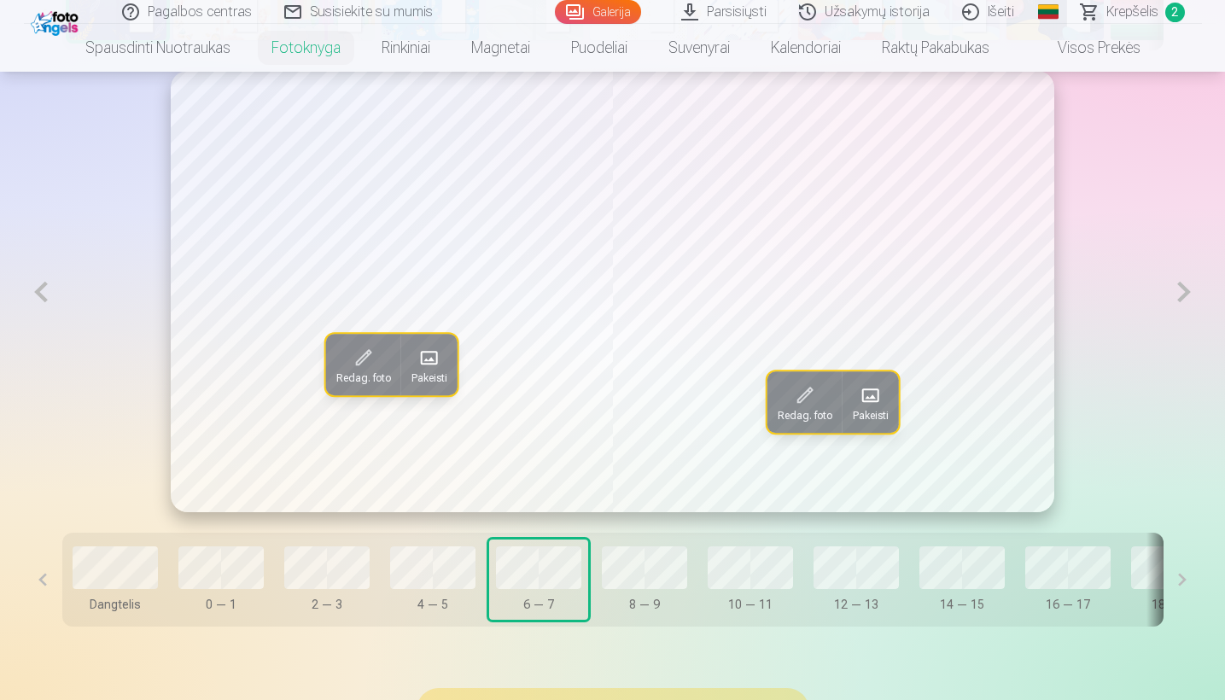
click at [866, 421] on span "Pakeisti" at bounding box center [870, 416] width 36 height 14
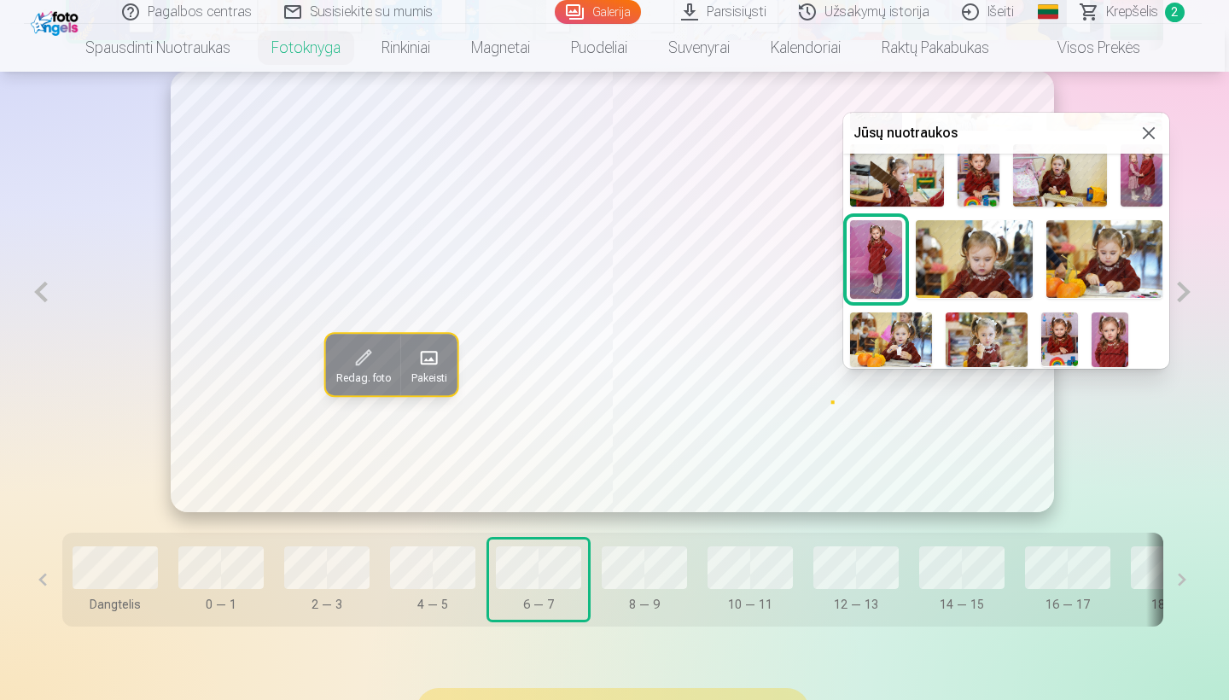
click at [1132, 405] on div at bounding box center [614, 350] width 1229 height 700
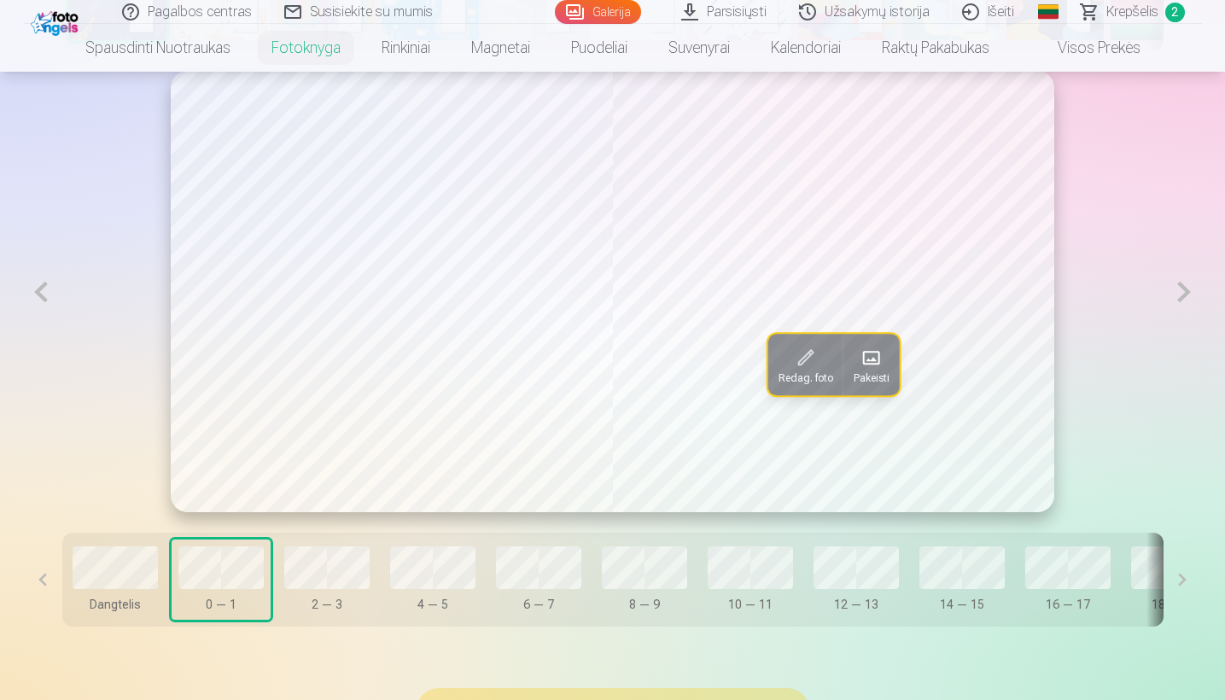
click at [872, 364] on span at bounding box center [870, 357] width 27 height 27
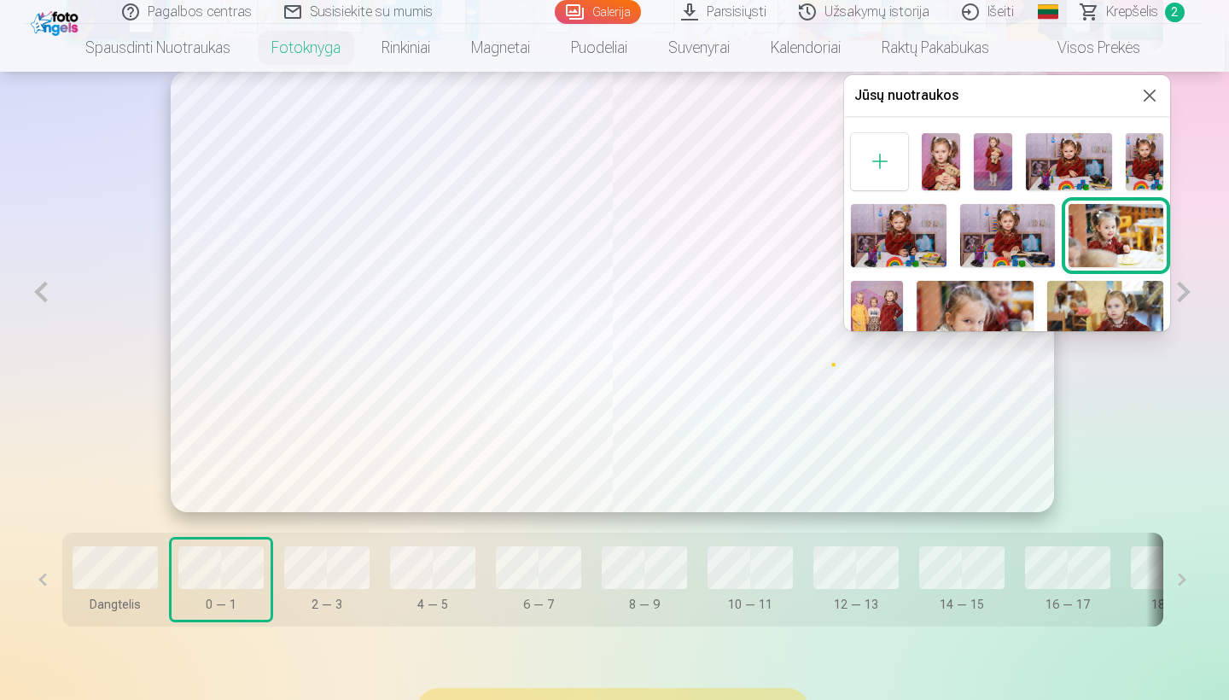
click at [1005, 218] on img at bounding box center [1007, 235] width 95 height 63
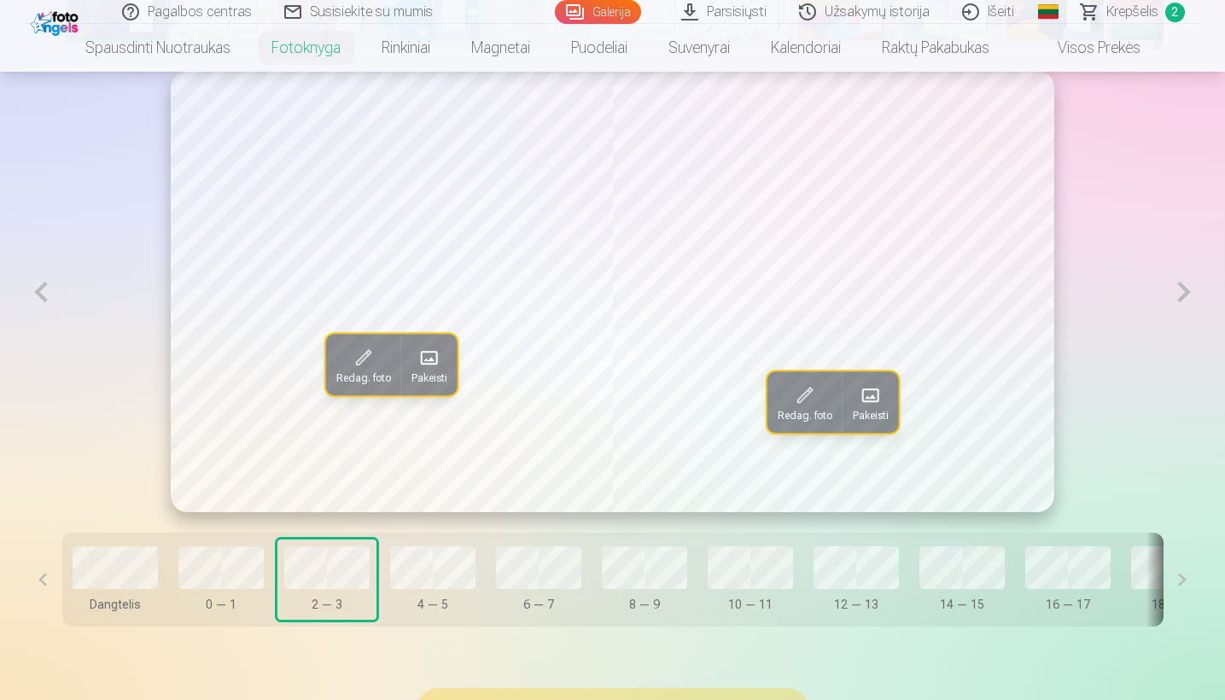
click at [422, 366] on span at bounding box center [429, 357] width 27 height 27
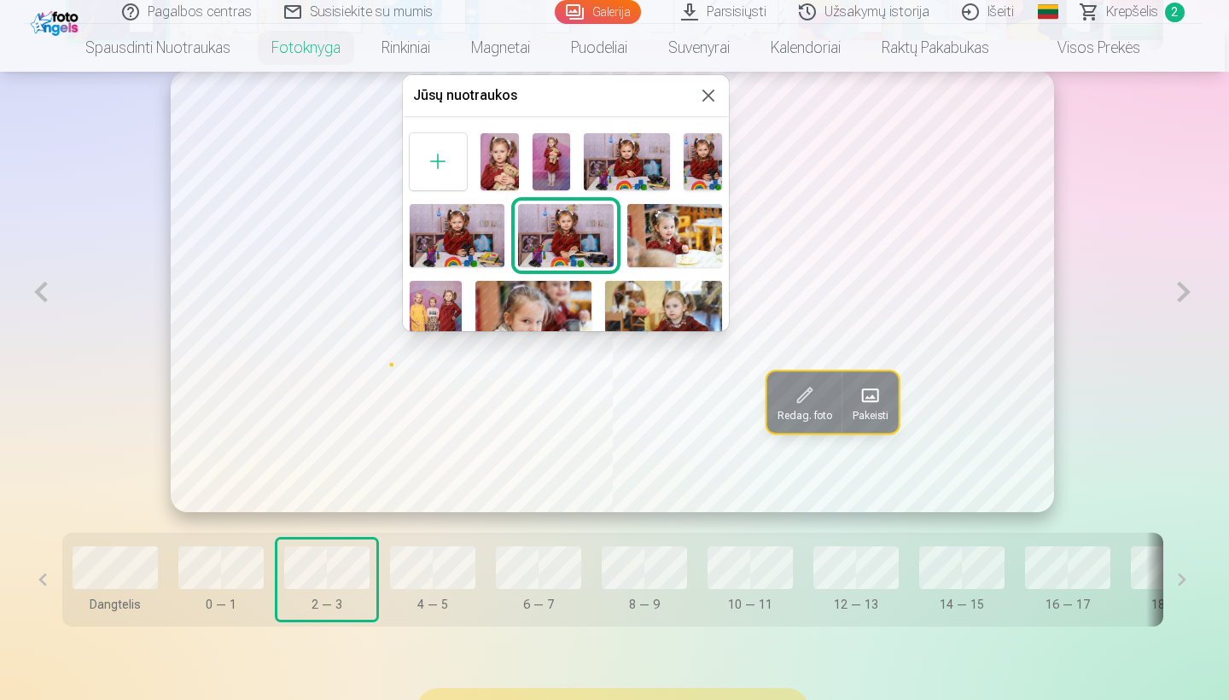
click at [673, 234] on img at bounding box center [674, 235] width 95 height 63
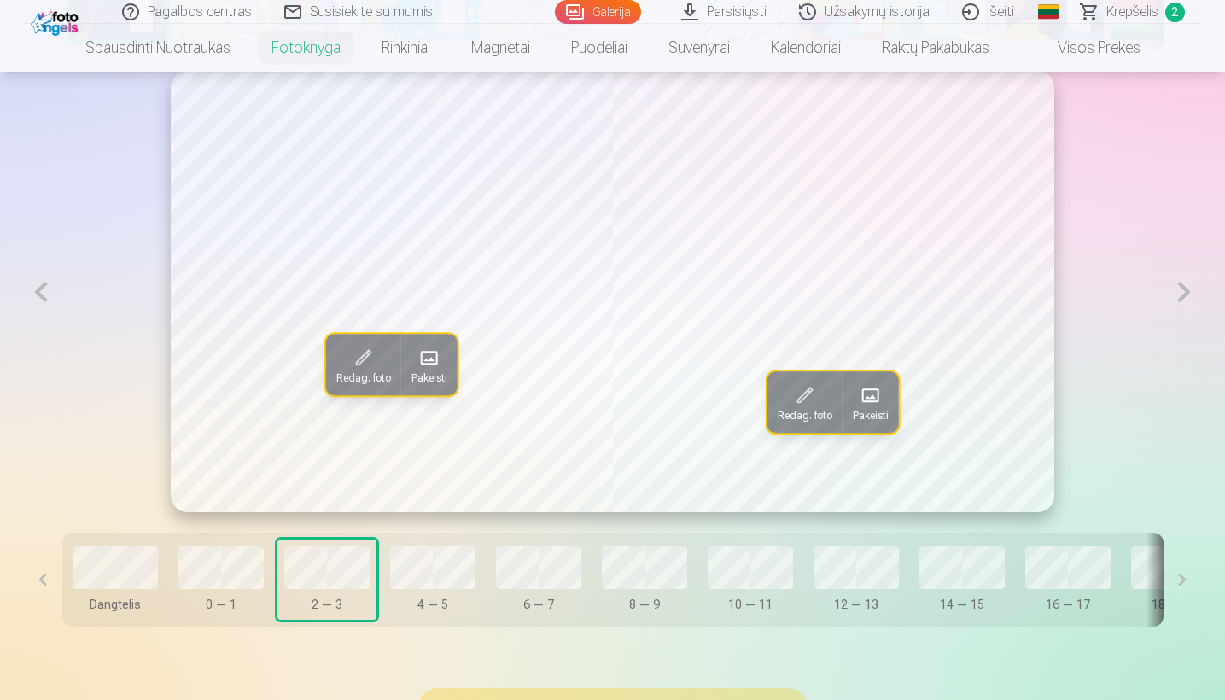
click at [422, 360] on span at bounding box center [429, 357] width 27 height 27
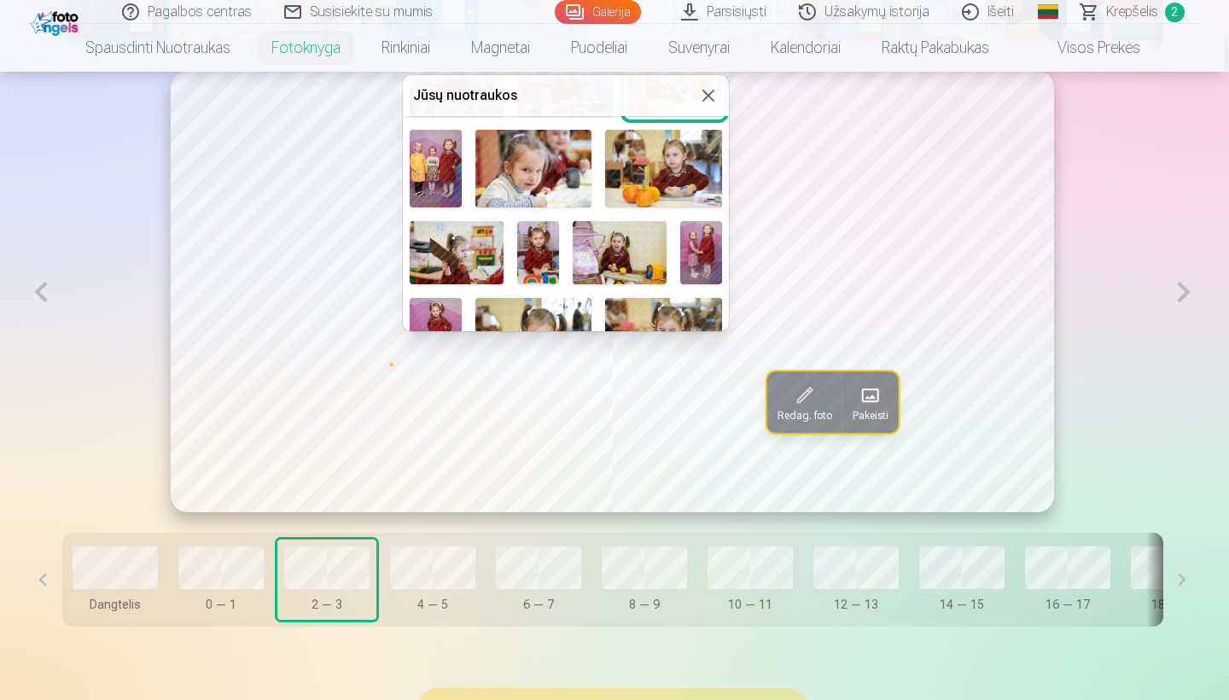
scroll to position [230, 0]
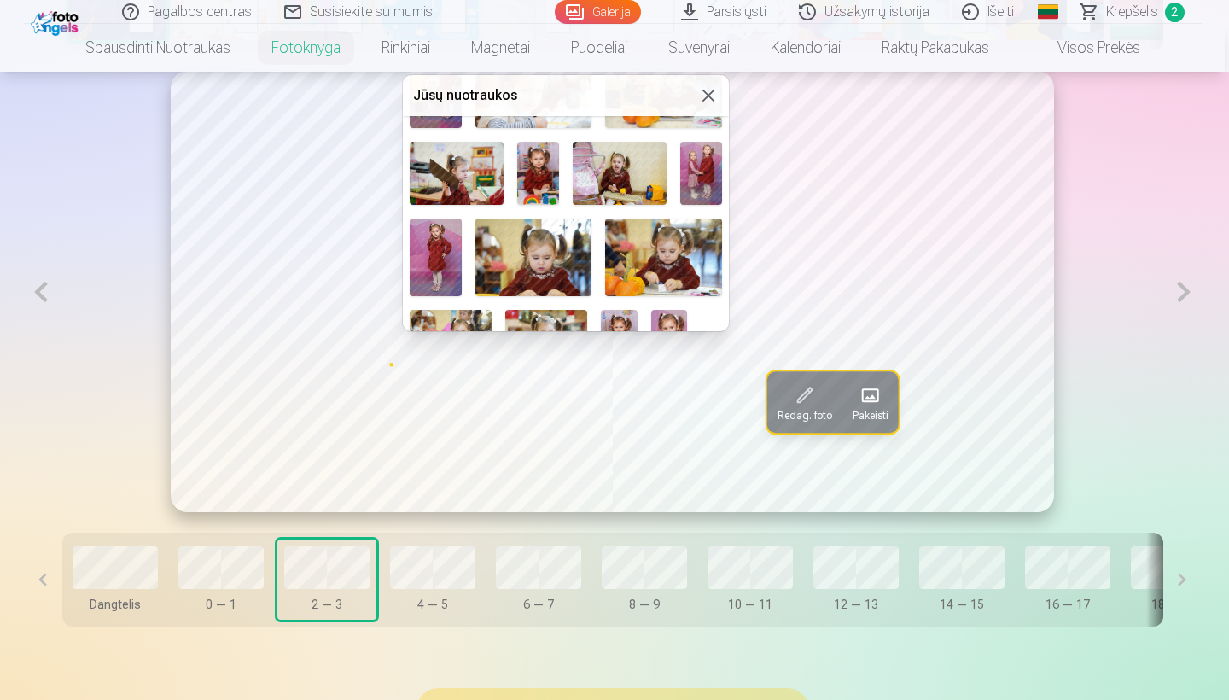
click at [696, 164] on img at bounding box center [701, 173] width 42 height 62
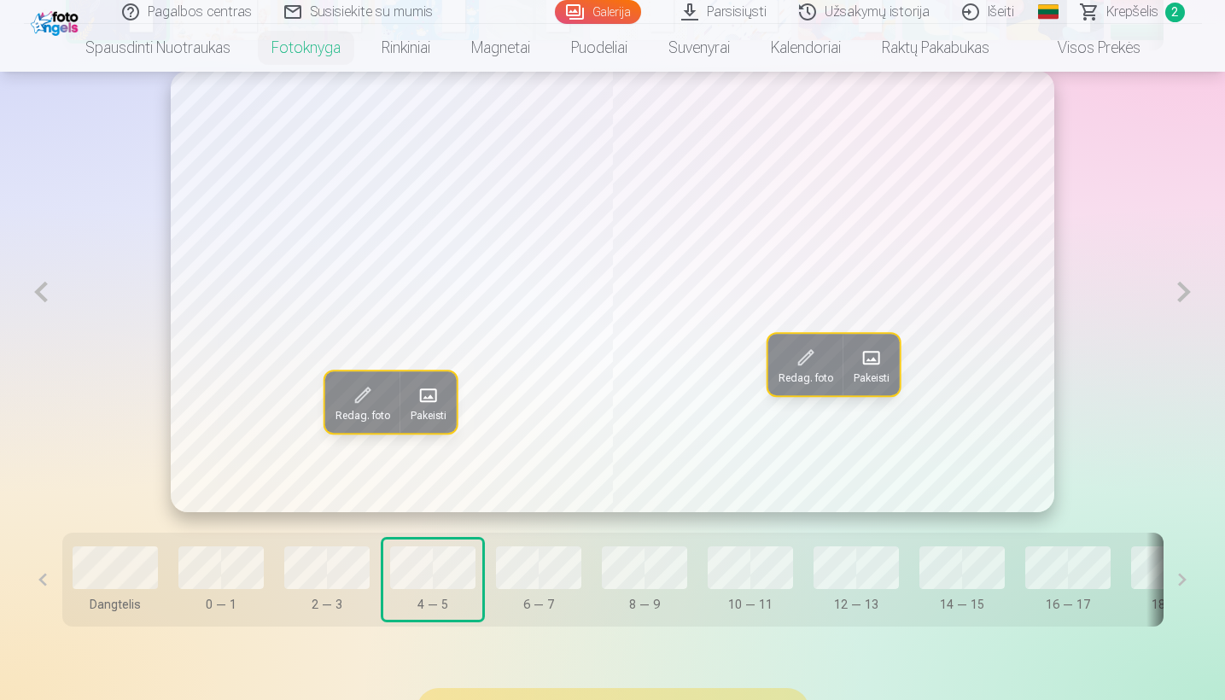
click at [428, 408] on span at bounding box center [428, 394] width 27 height 27
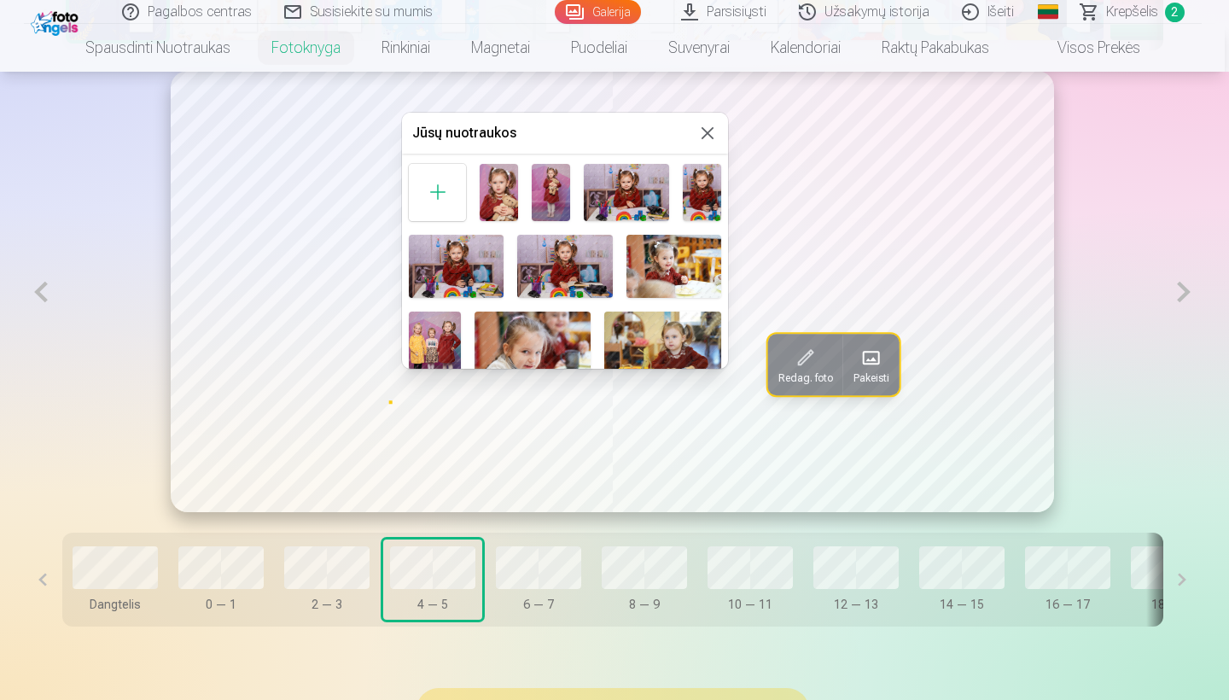
scroll to position [43, 0]
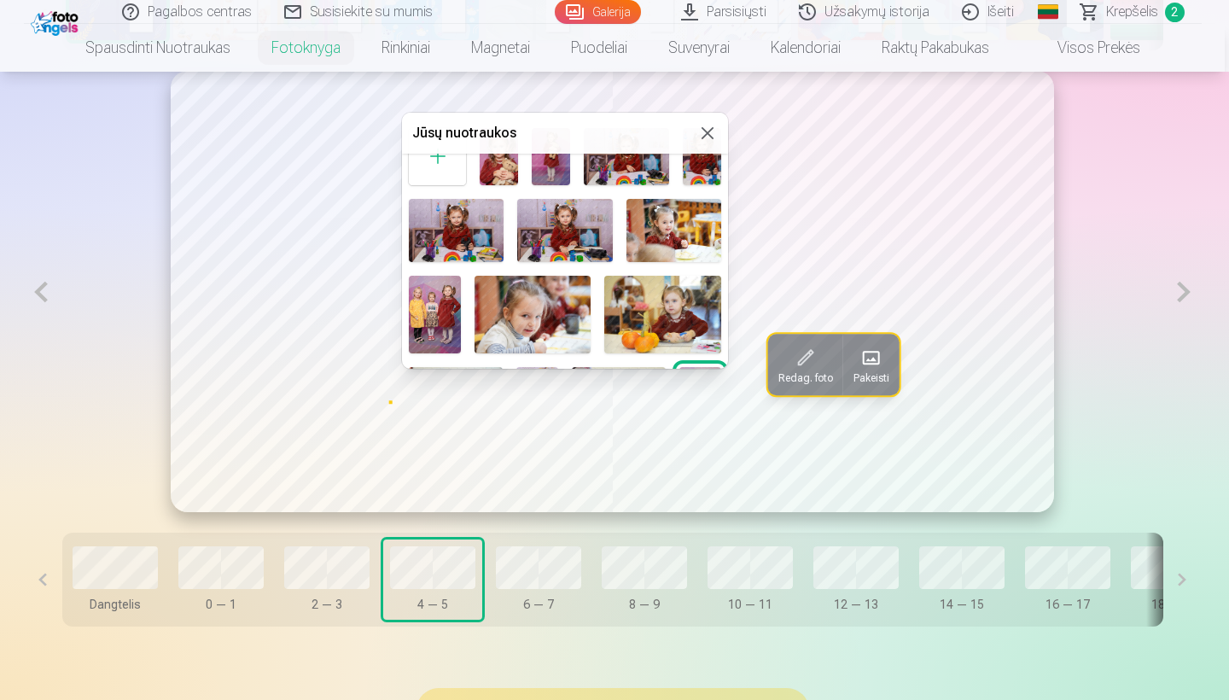
click at [657, 227] on img at bounding box center [673, 230] width 95 height 63
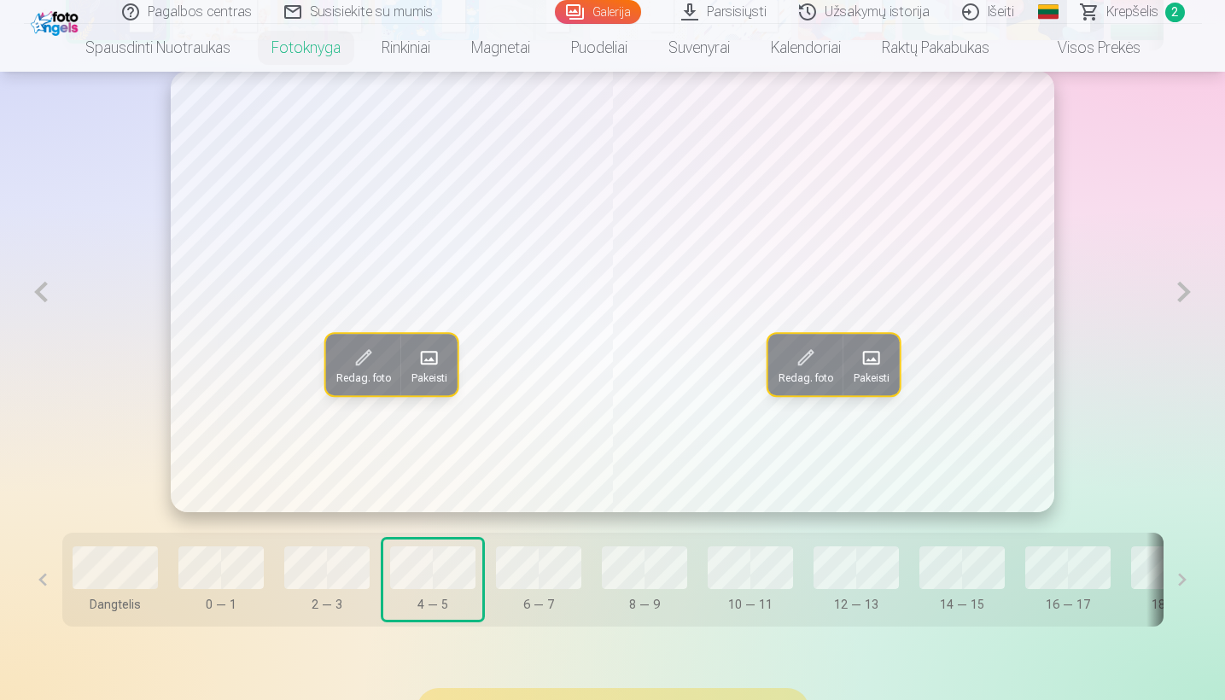
click at [877, 363] on span at bounding box center [870, 357] width 27 height 27
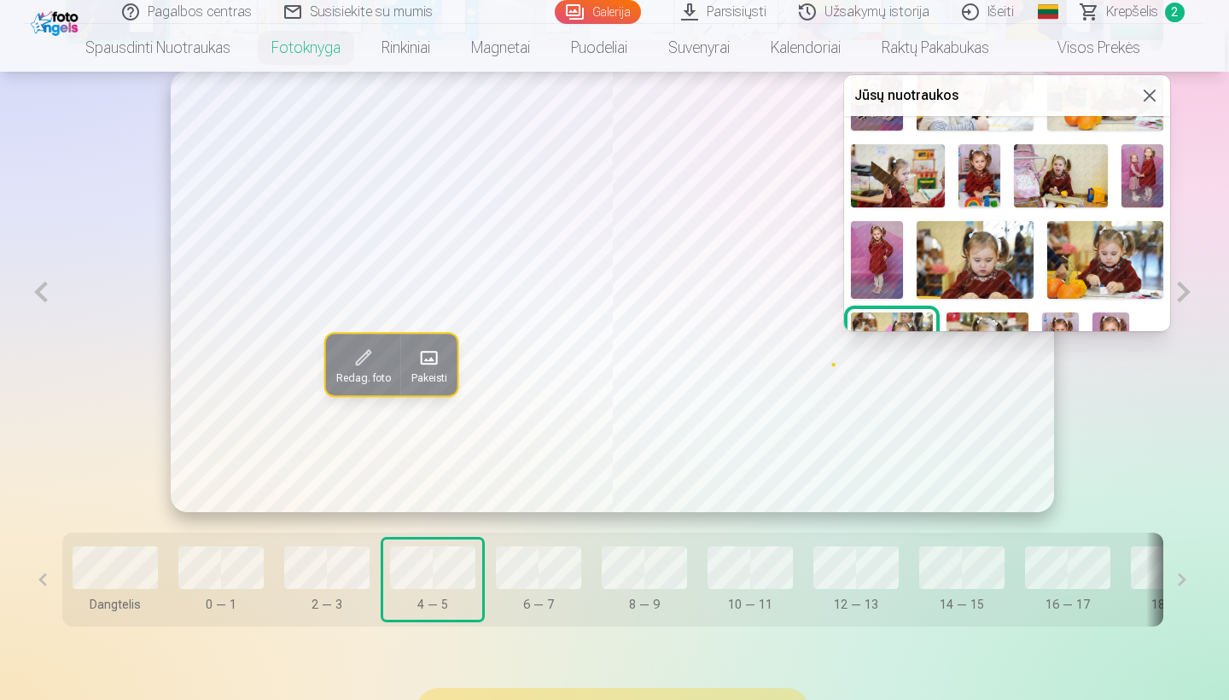
scroll to position [265, 0]
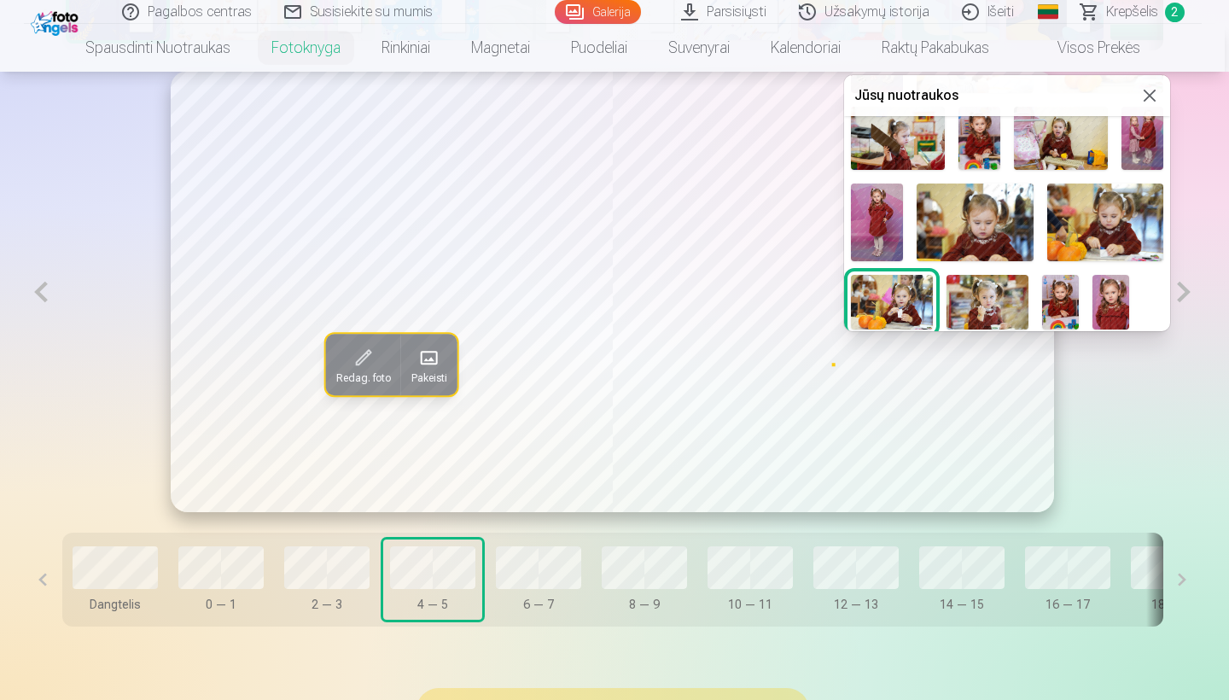
click at [987, 293] on img at bounding box center [987, 302] width 82 height 55
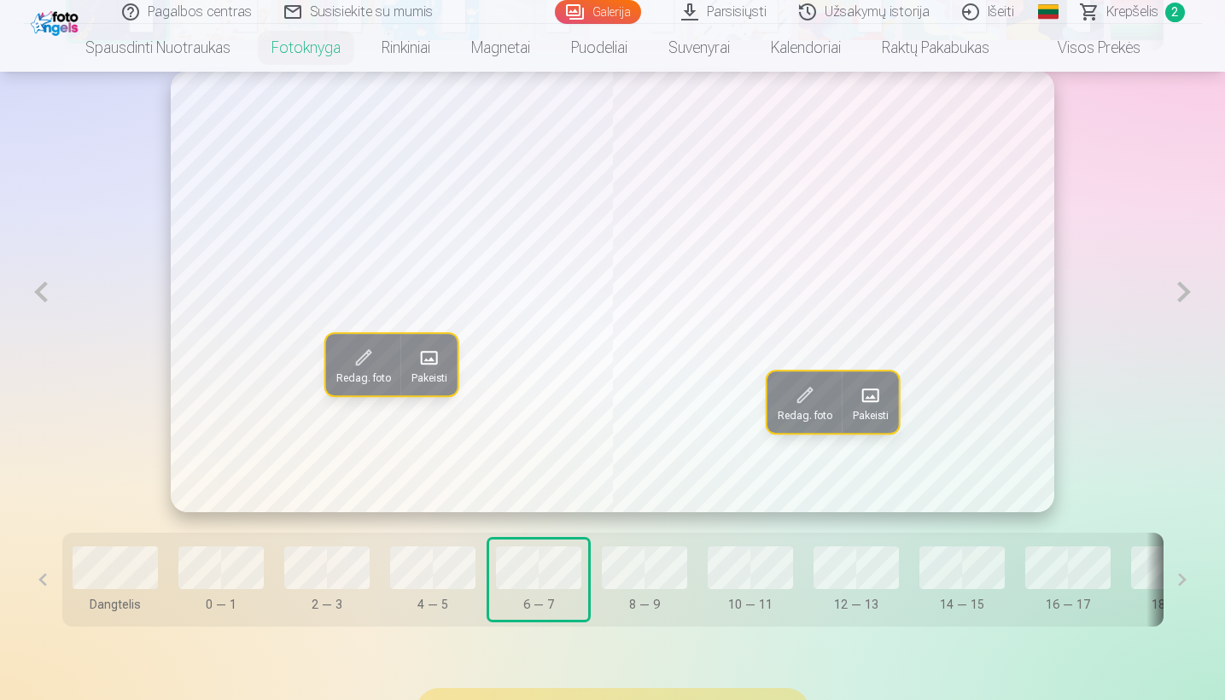
click at [433, 370] on span at bounding box center [429, 357] width 27 height 27
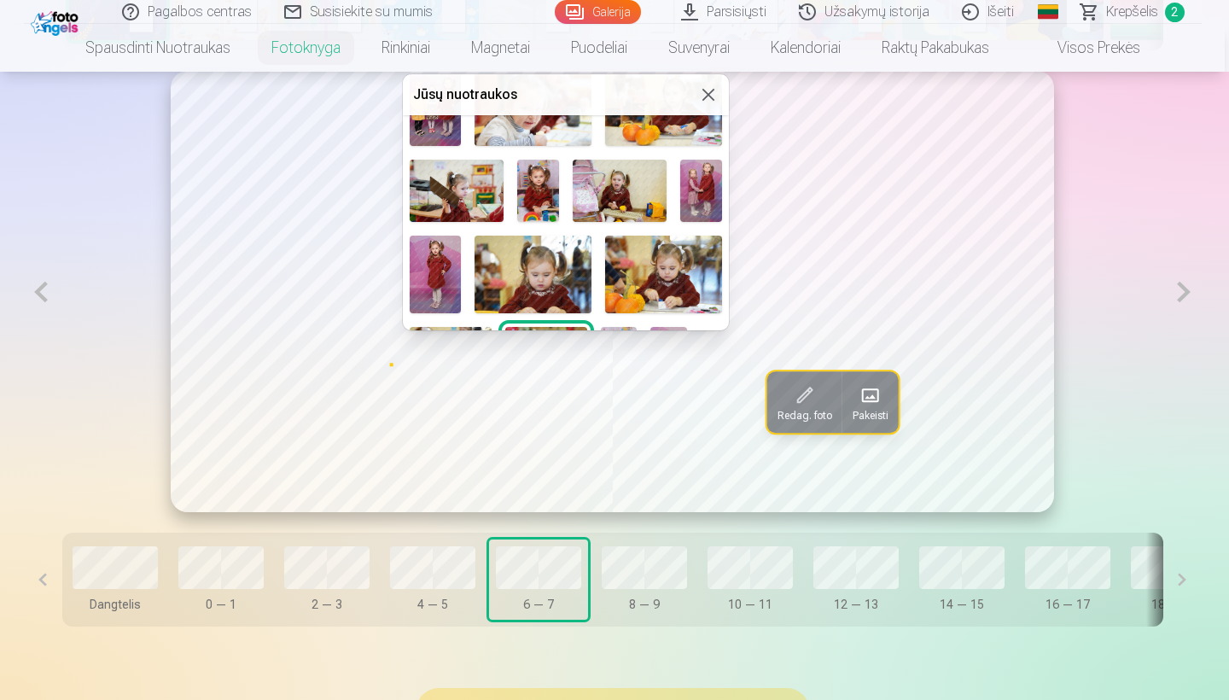
scroll to position [140, 0]
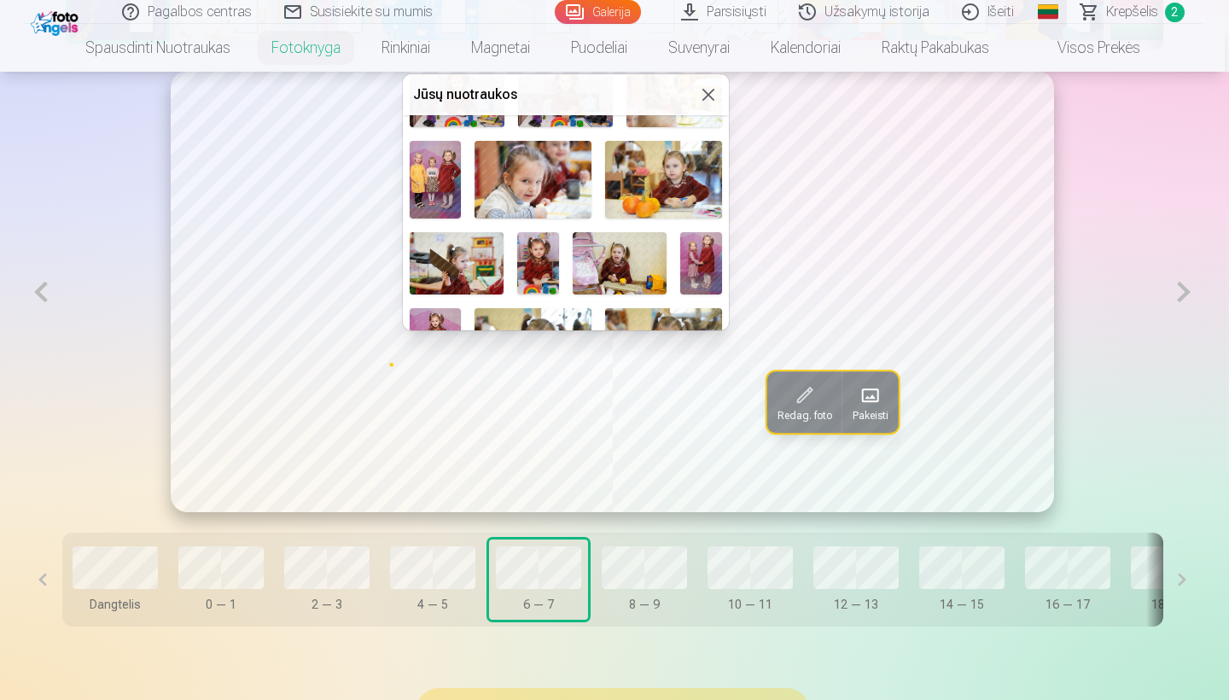
click at [655, 196] on img at bounding box center [663, 180] width 117 height 78
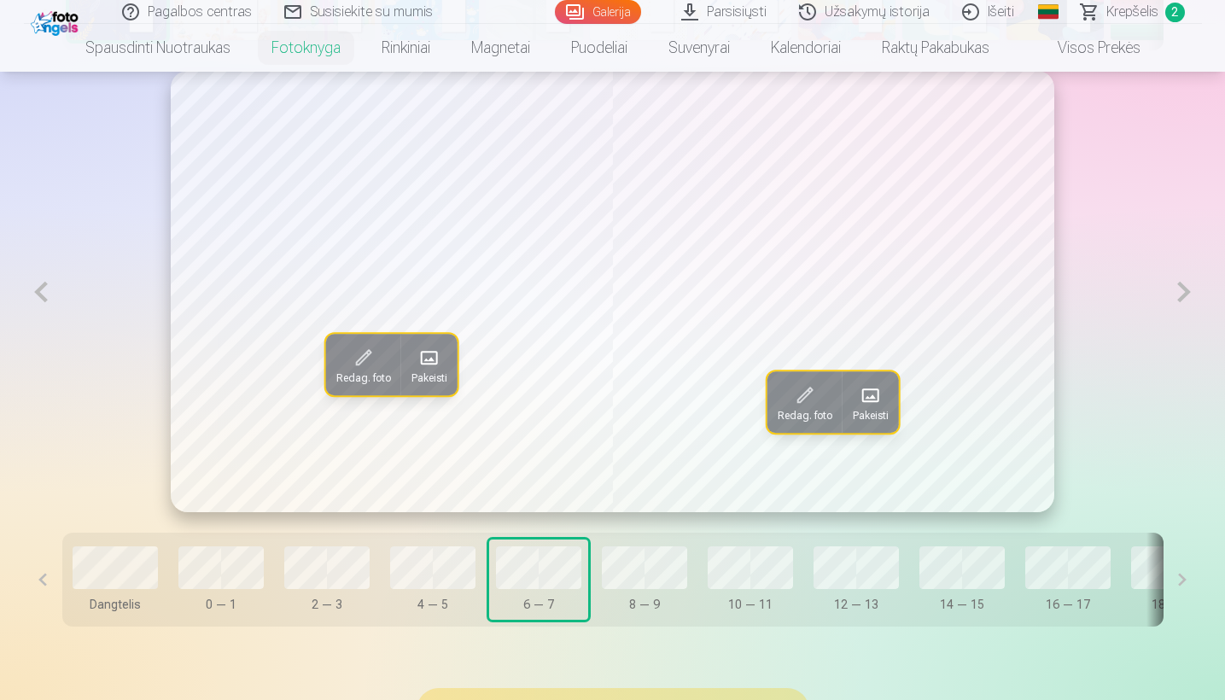
click at [876, 400] on span at bounding box center [869, 394] width 27 height 27
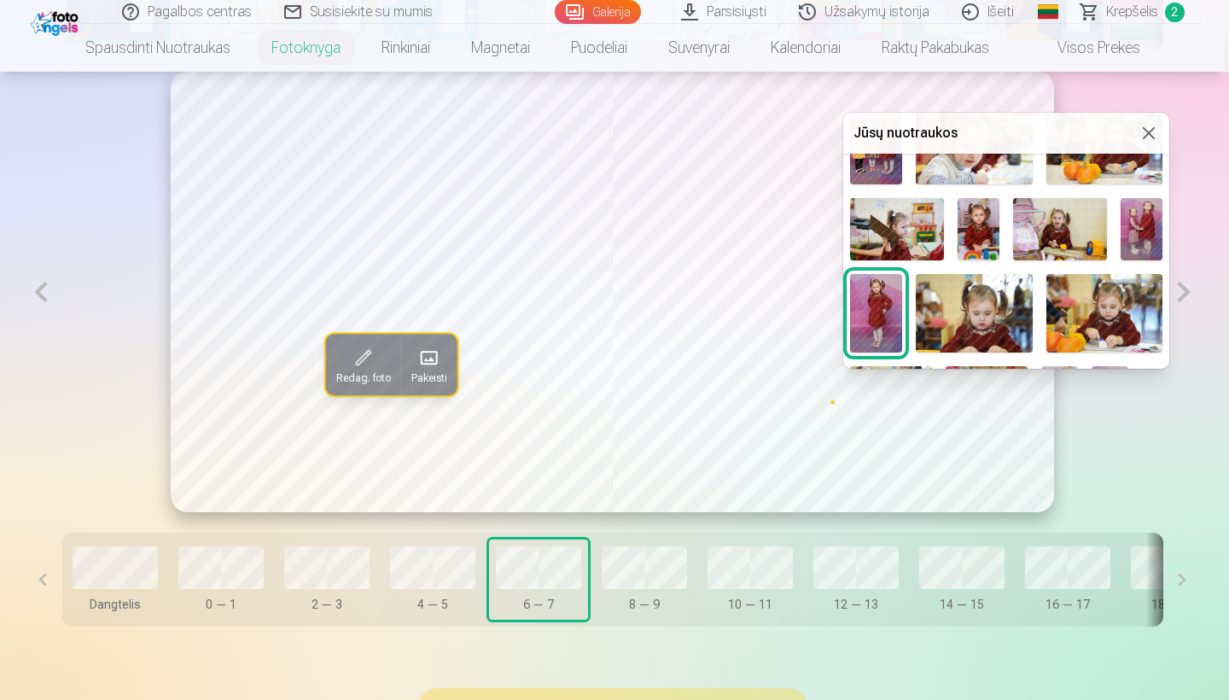
scroll to position [265, 0]
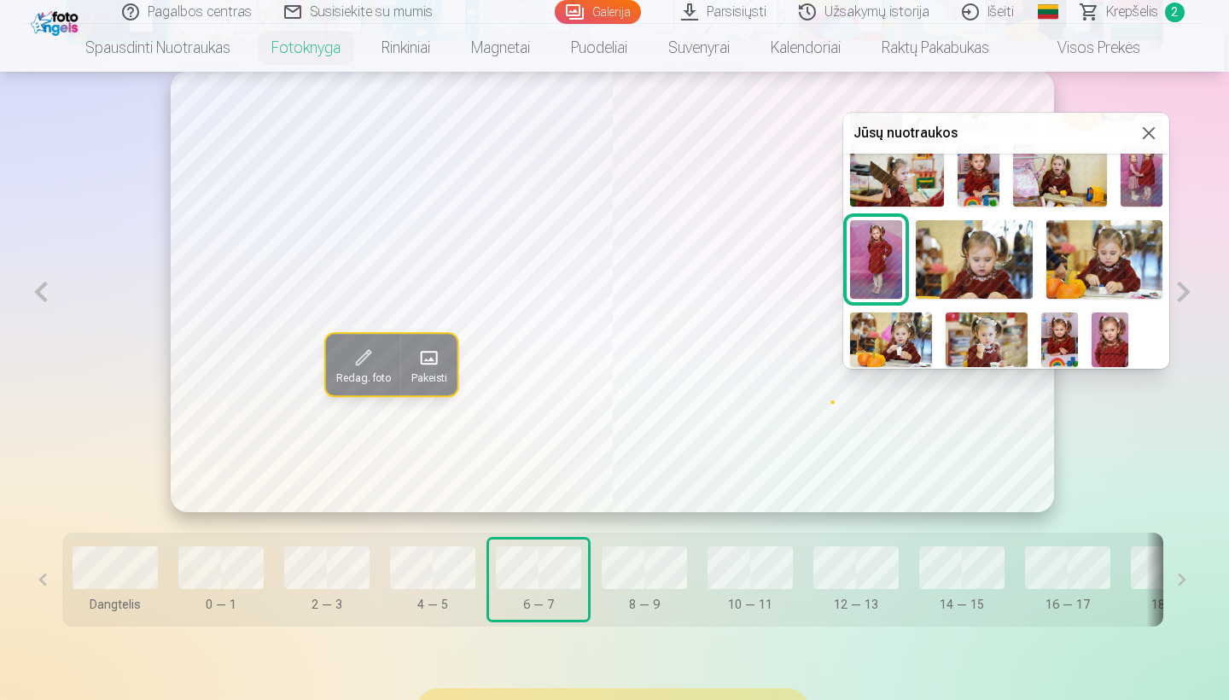
click at [1116, 331] on img at bounding box center [1109, 339] width 37 height 55
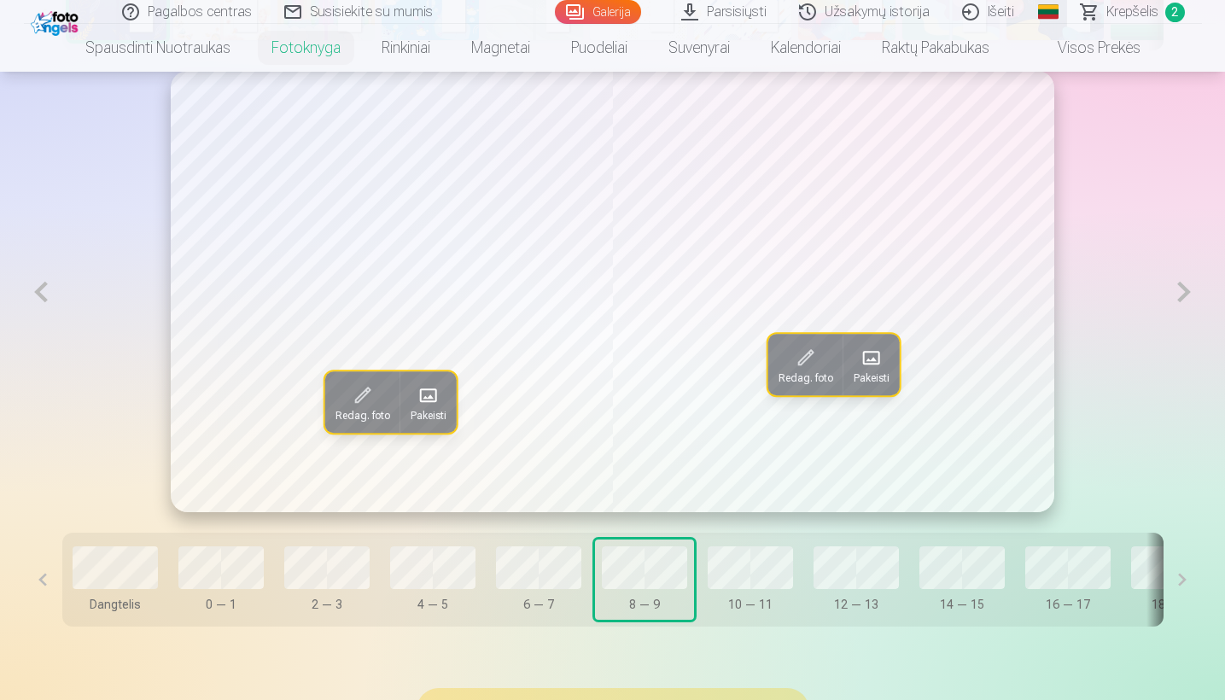
click at [439, 401] on span at bounding box center [428, 394] width 27 height 27
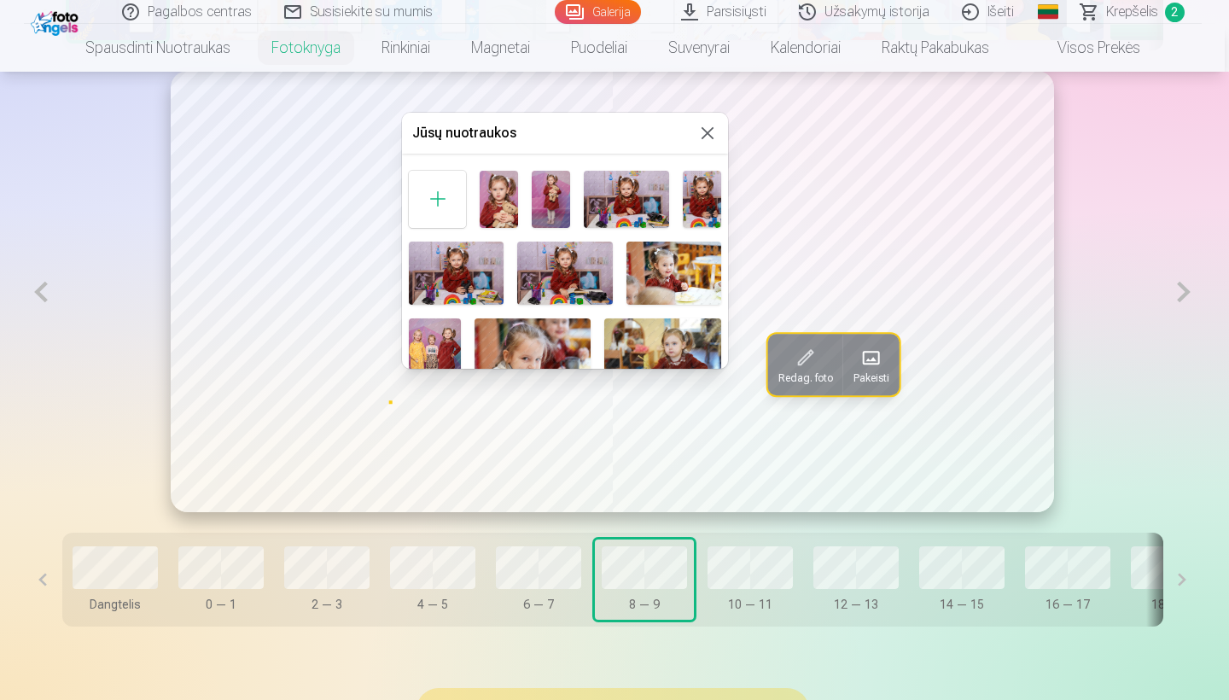
click at [434, 206] on div at bounding box center [437, 199] width 57 height 57
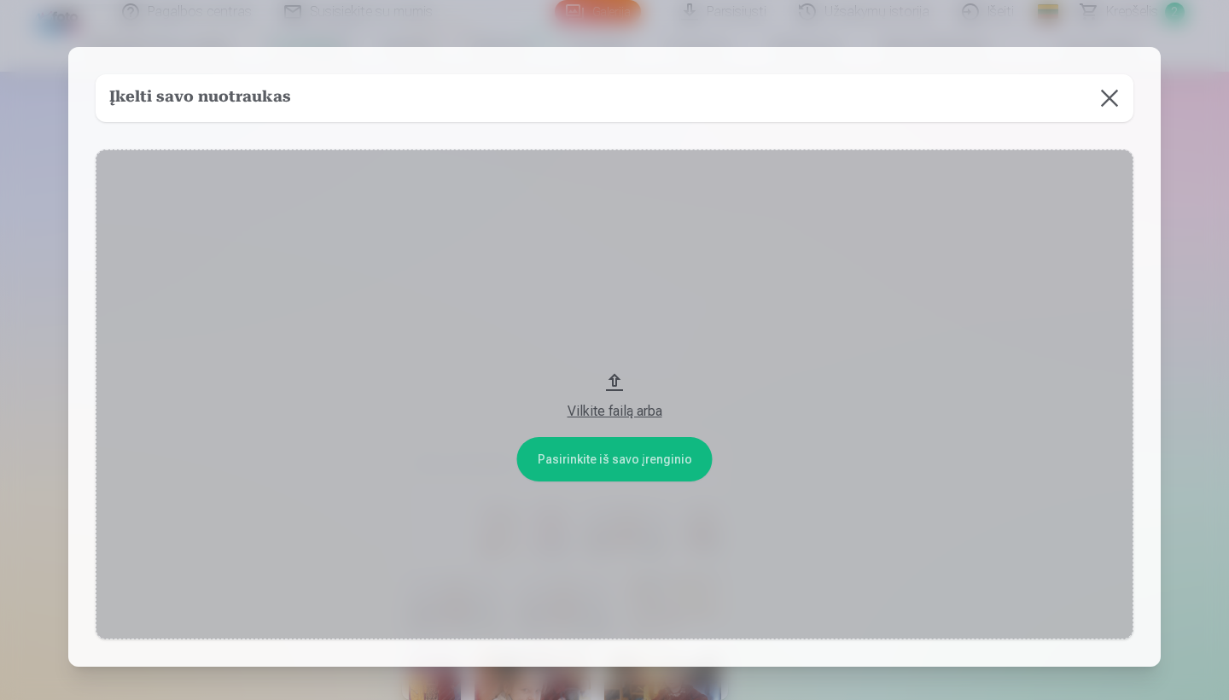
click at [609, 463] on button "Vilkite failą arba" at bounding box center [615, 394] width 1038 height 490
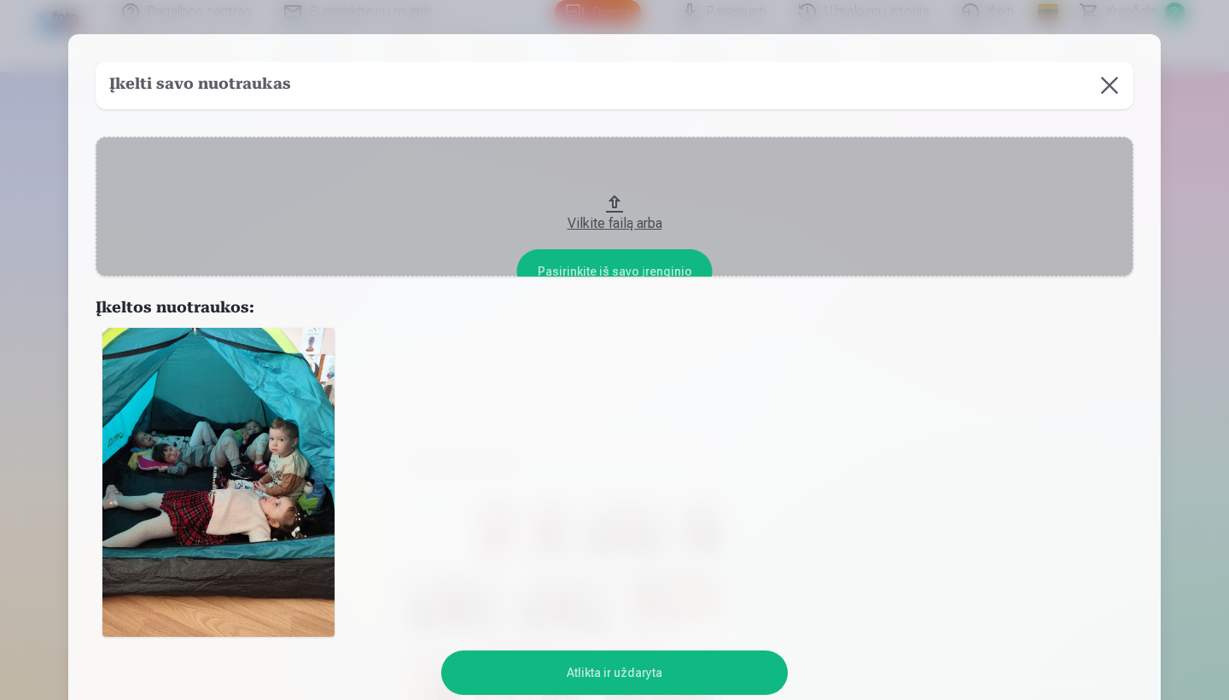
scroll to position [25, 0]
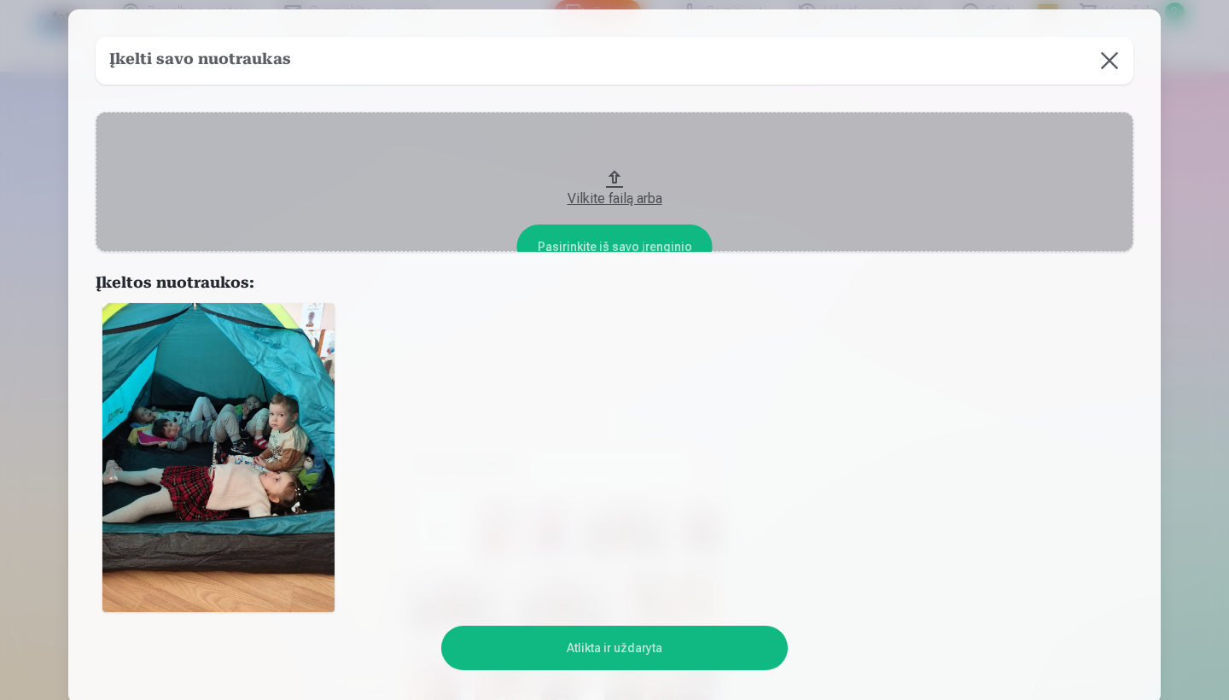
click at [230, 472] on img at bounding box center [218, 457] width 232 height 309
click at [580, 637] on button "Atlikta ir uždaryta" at bounding box center [614, 648] width 346 height 44
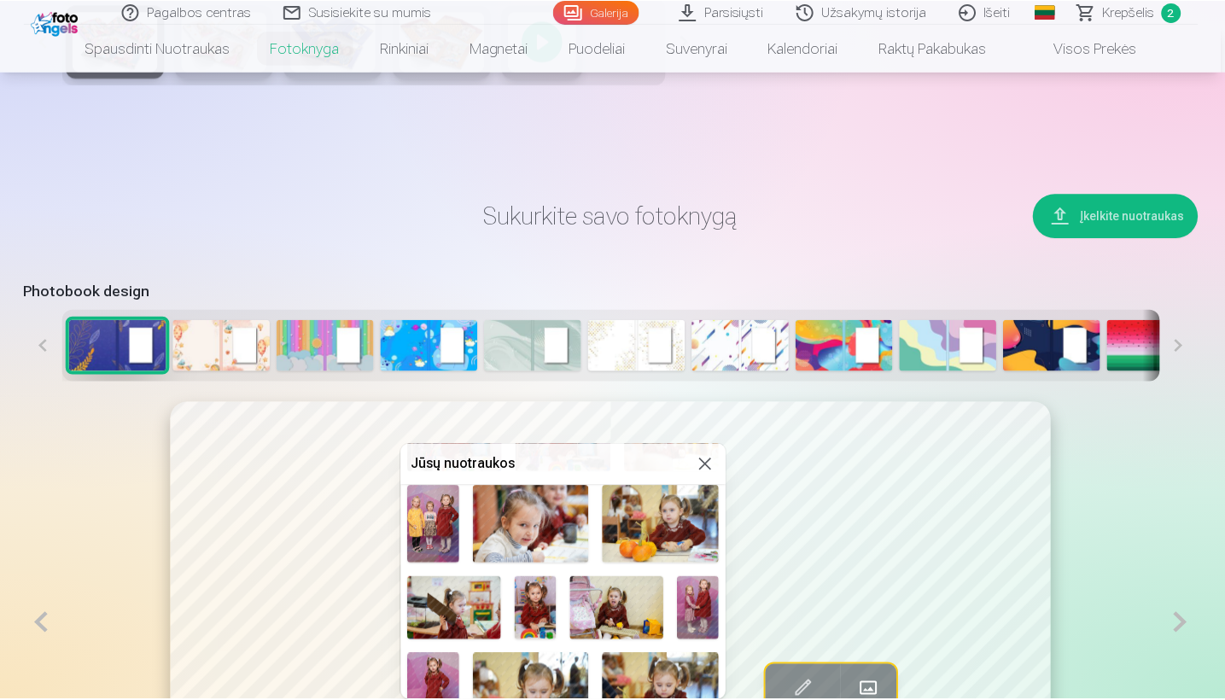
scroll to position [341, 0]
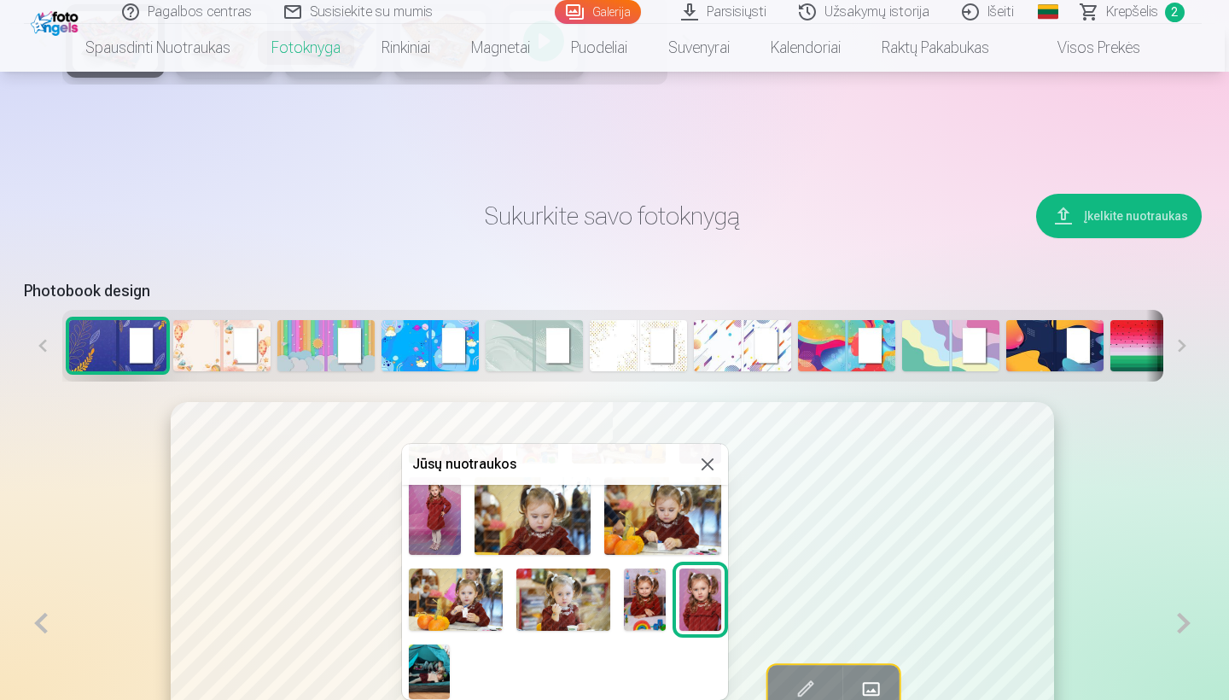
click at [445, 656] on img at bounding box center [429, 671] width 41 height 55
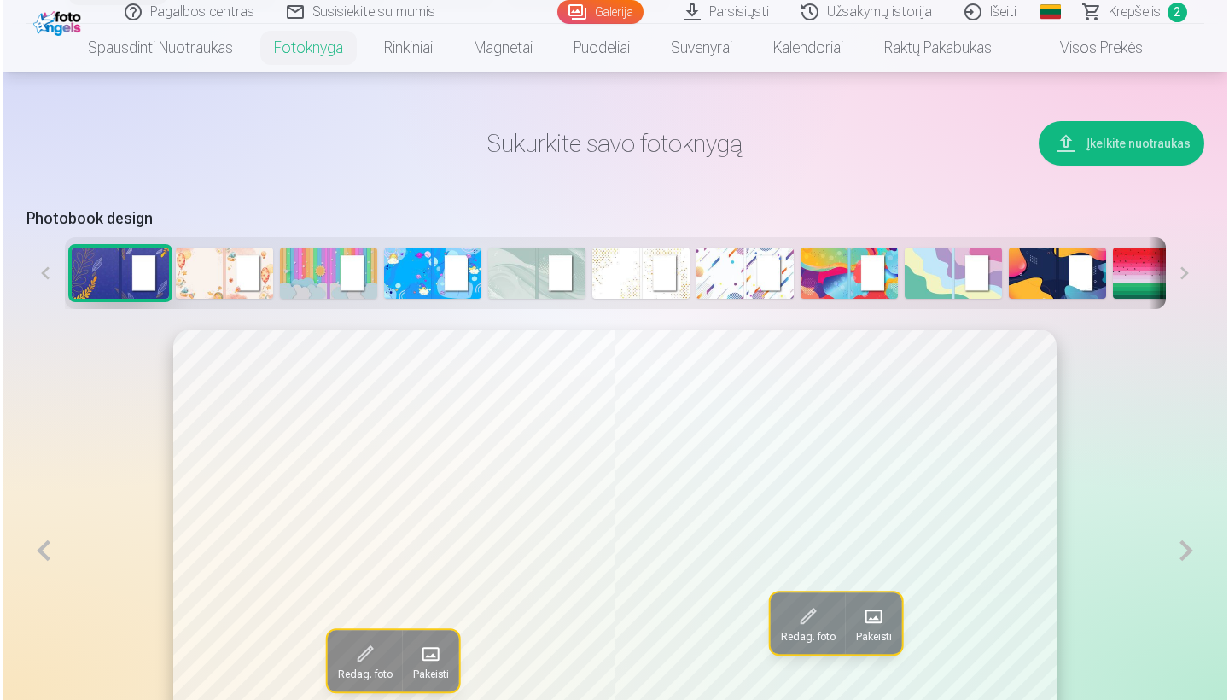
scroll to position [991, 0]
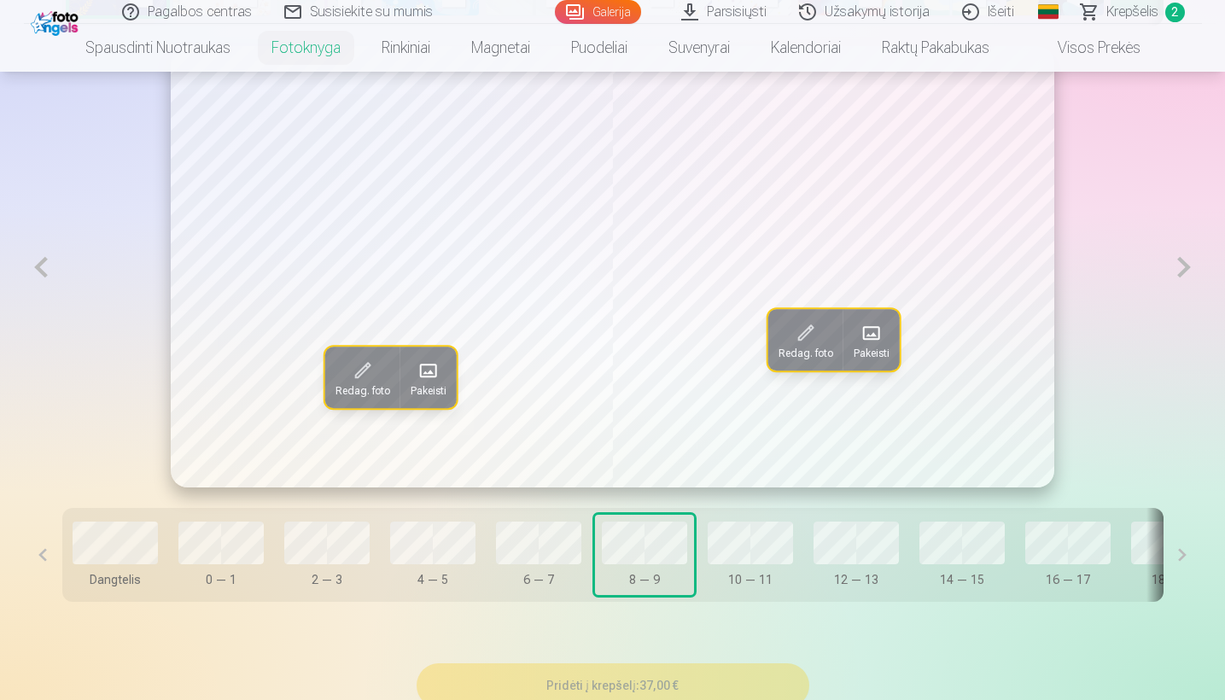
click at [811, 339] on span at bounding box center [804, 332] width 27 height 27
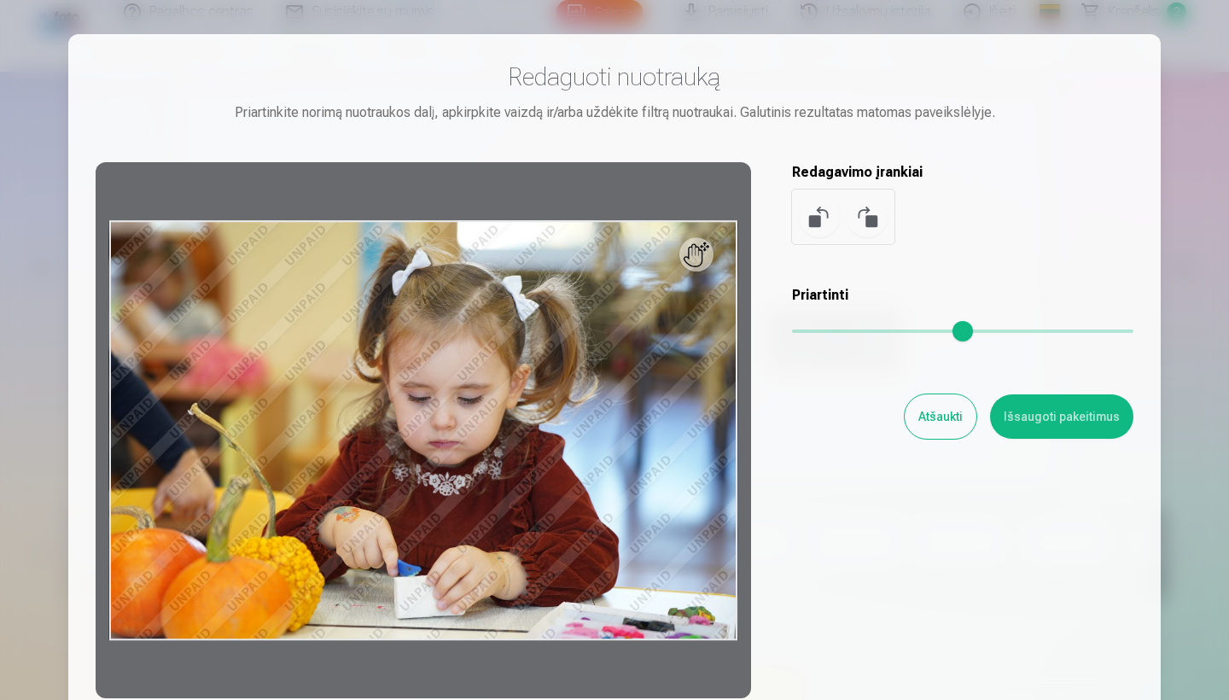
click at [952, 423] on button "Atšaukti" at bounding box center [941, 416] width 72 height 44
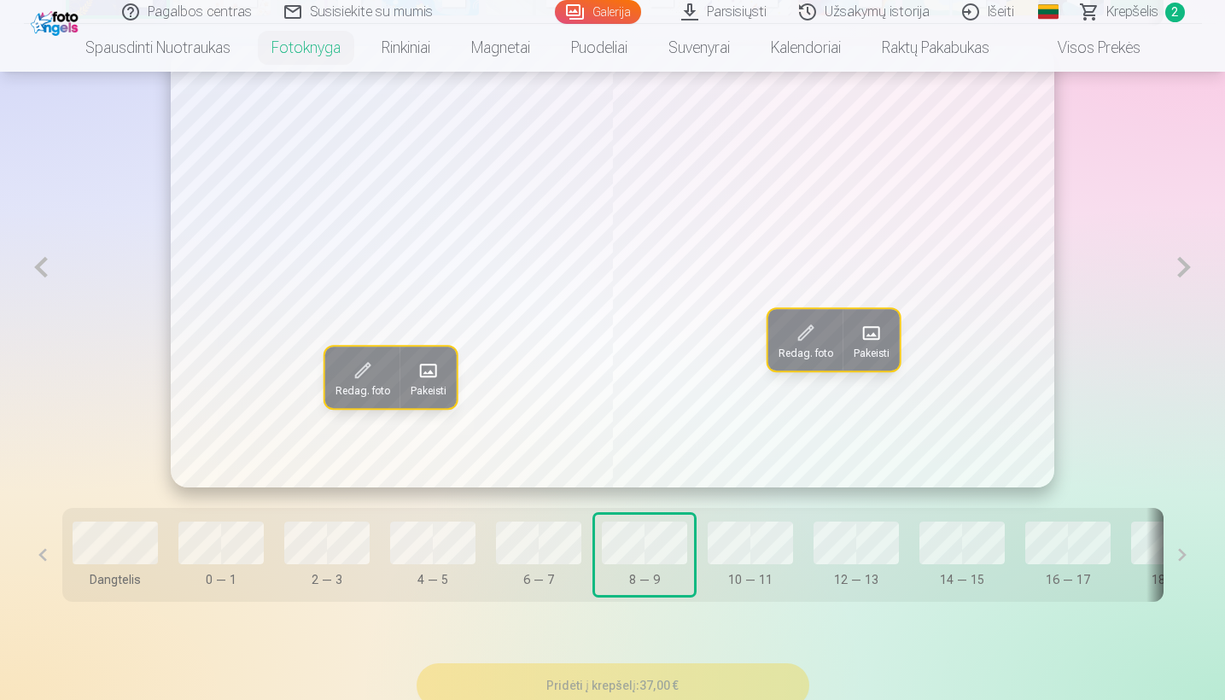
click at [878, 341] on span at bounding box center [870, 332] width 27 height 27
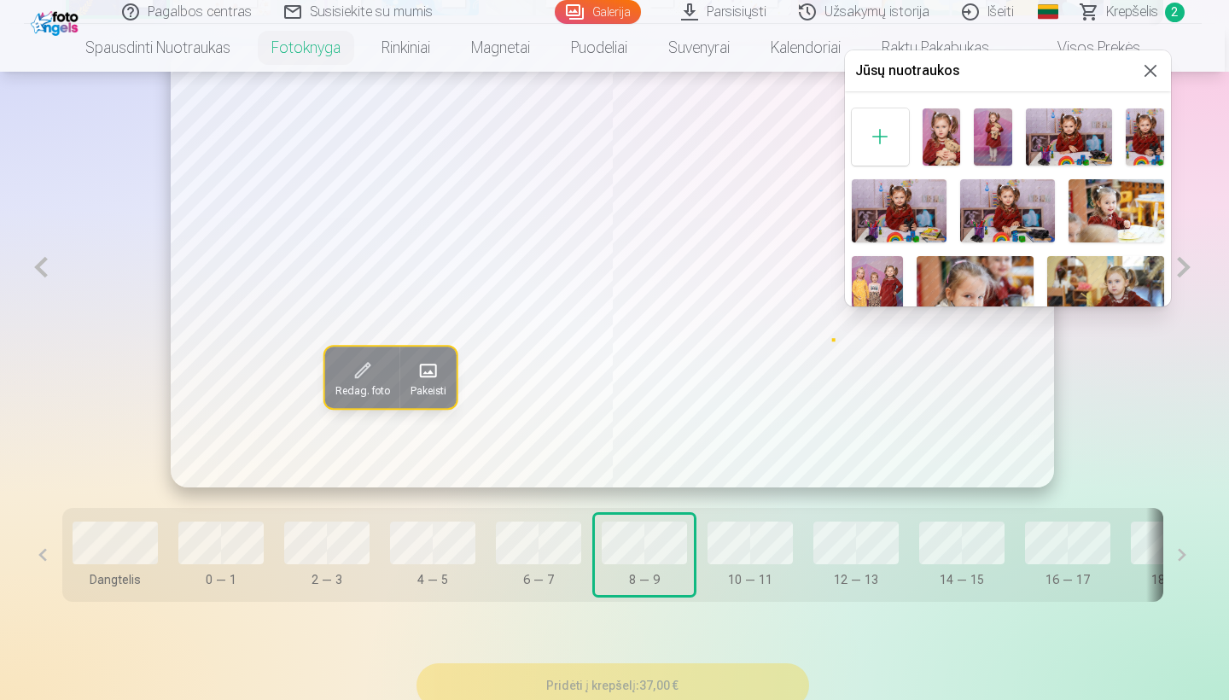
scroll to position [3, 0]
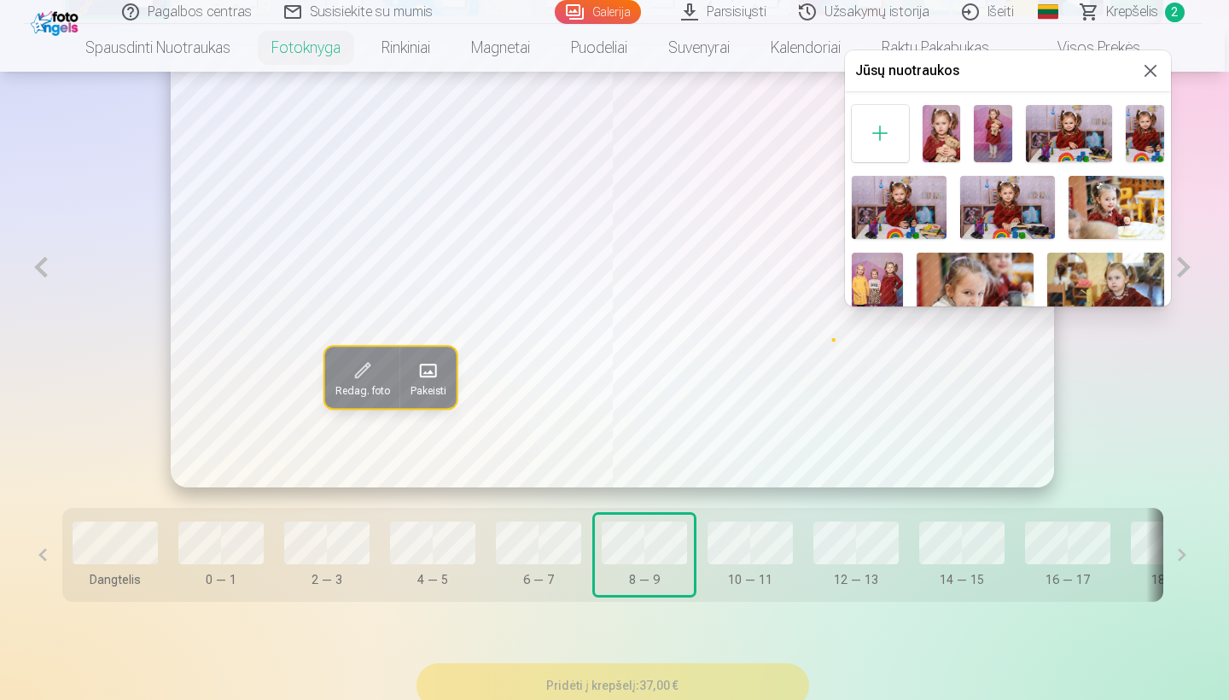
click at [872, 129] on div at bounding box center [880, 133] width 57 height 57
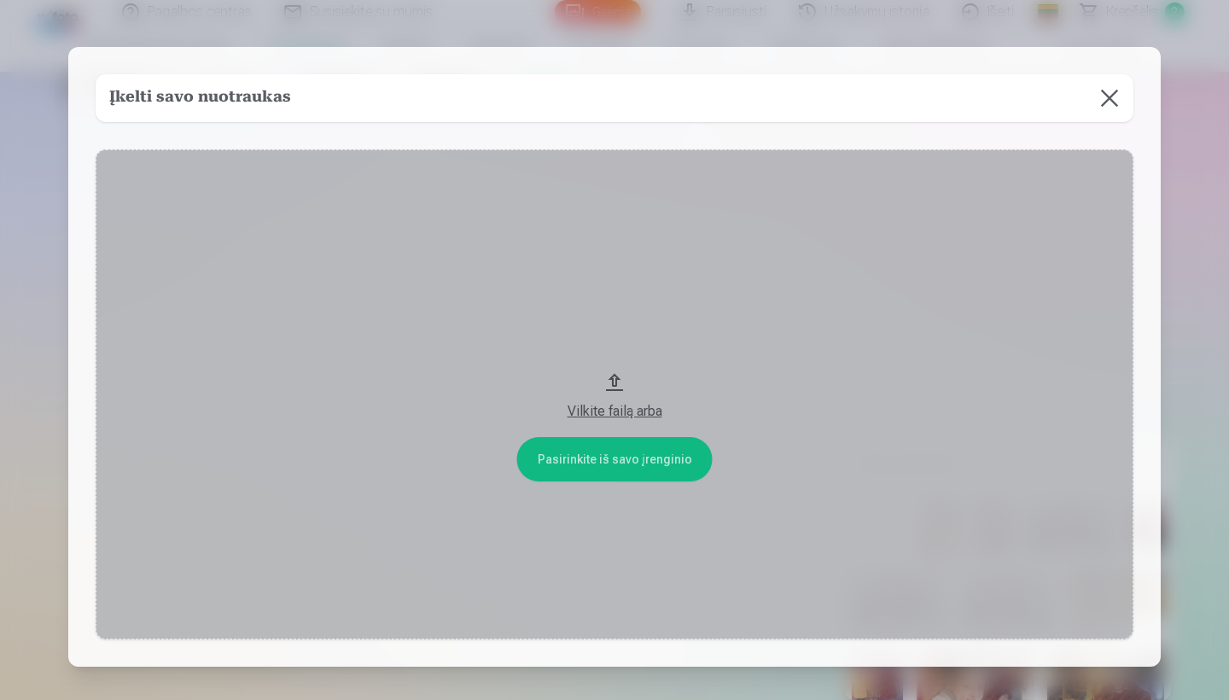
click at [618, 468] on button "Vilkite failą arba" at bounding box center [615, 394] width 1038 height 490
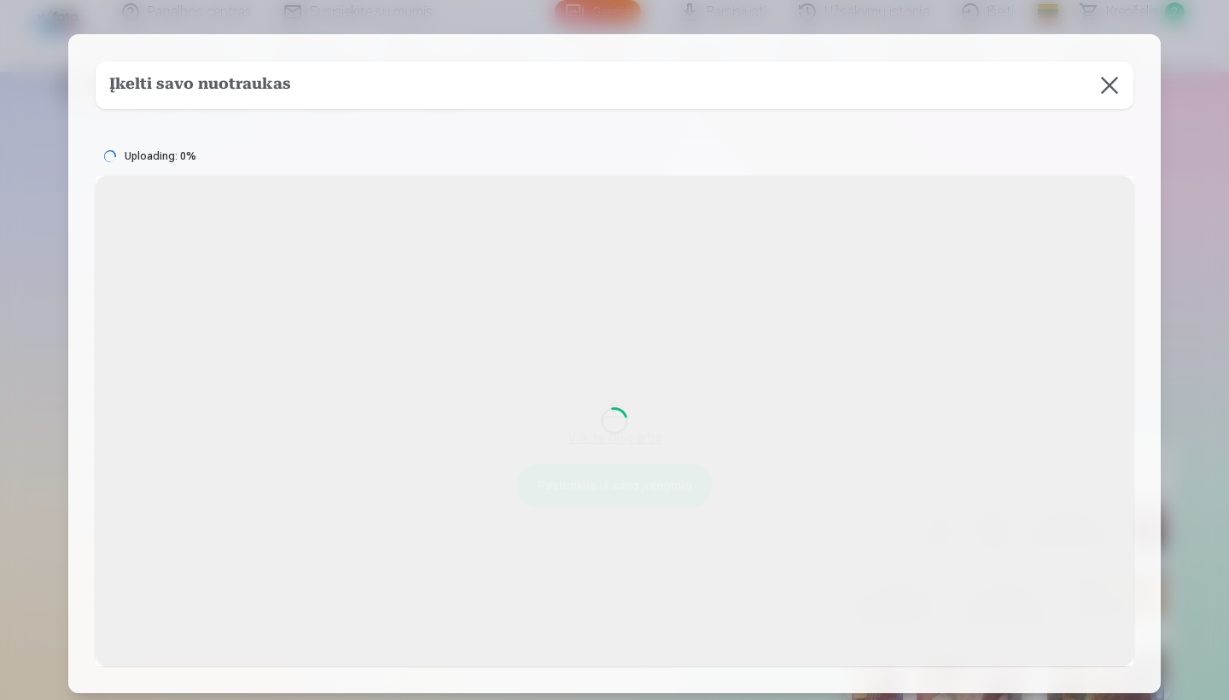
scroll to position [597, 0]
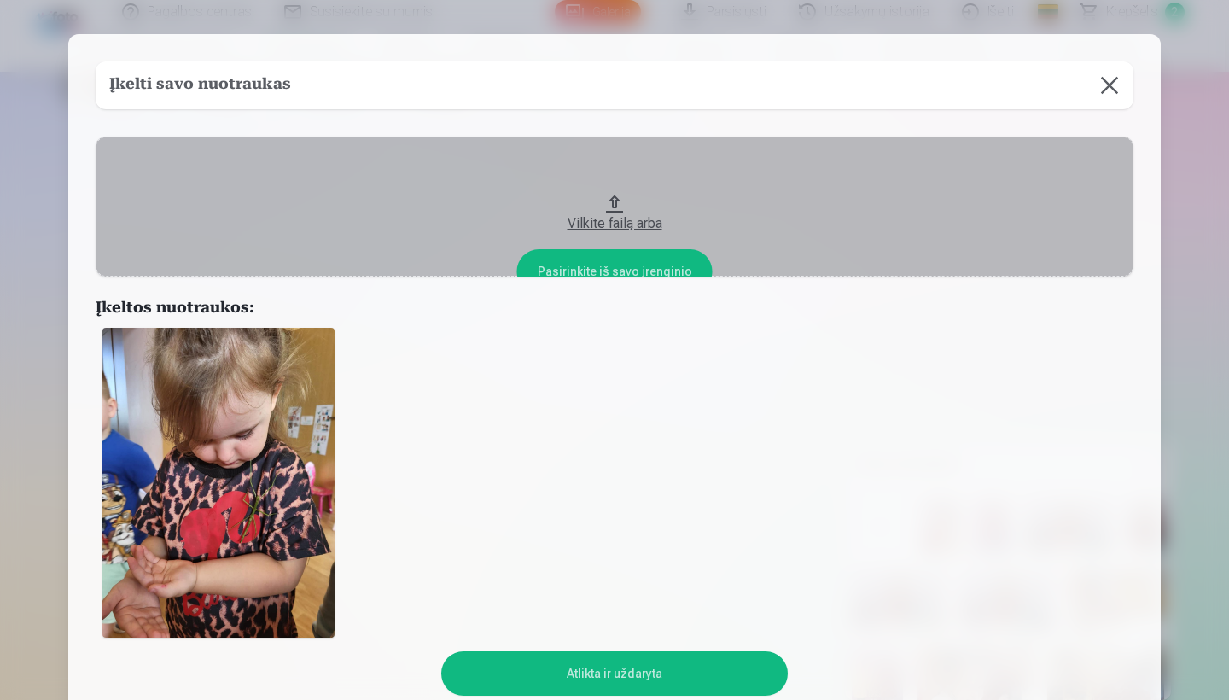
click at [511, 676] on button "Atlikta ir uždaryta" at bounding box center [614, 673] width 346 height 44
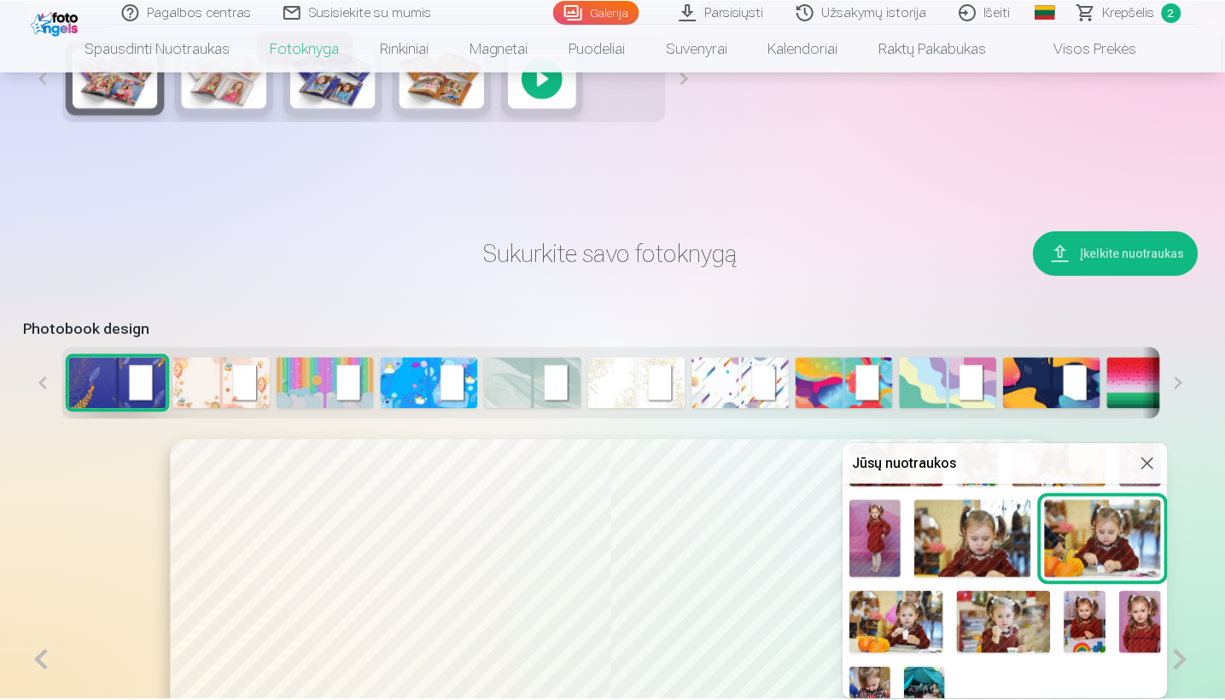
scroll to position [341, 0]
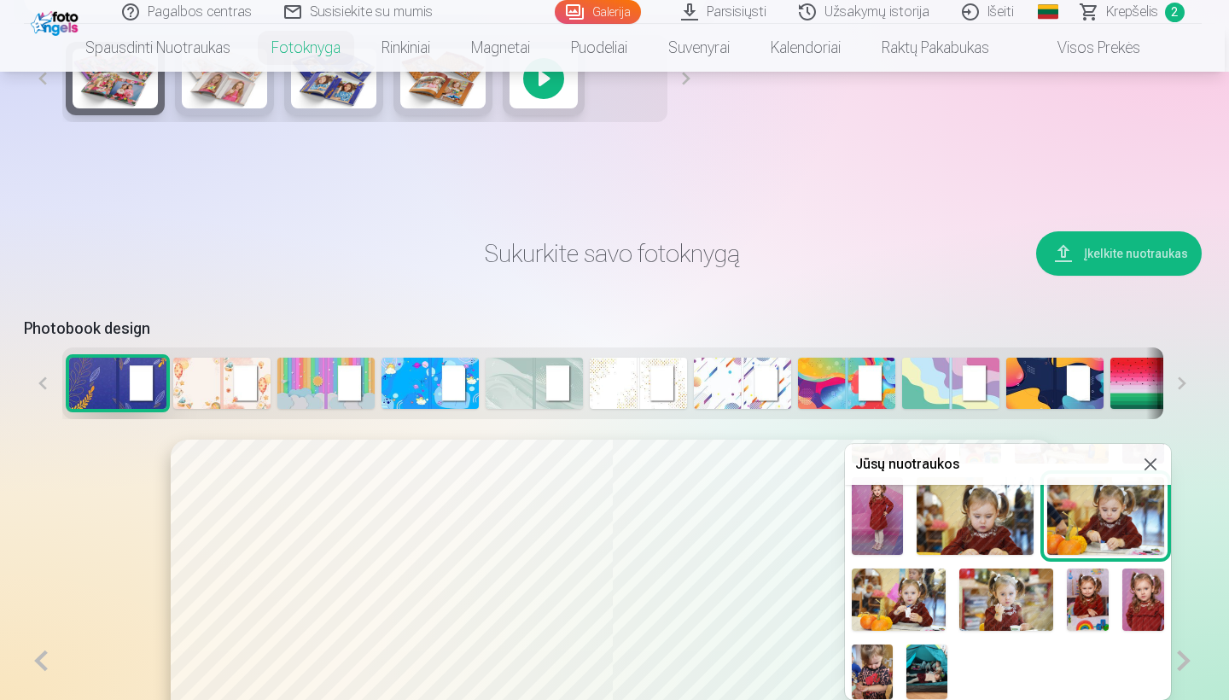
click at [875, 655] on img at bounding box center [872, 671] width 41 height 55
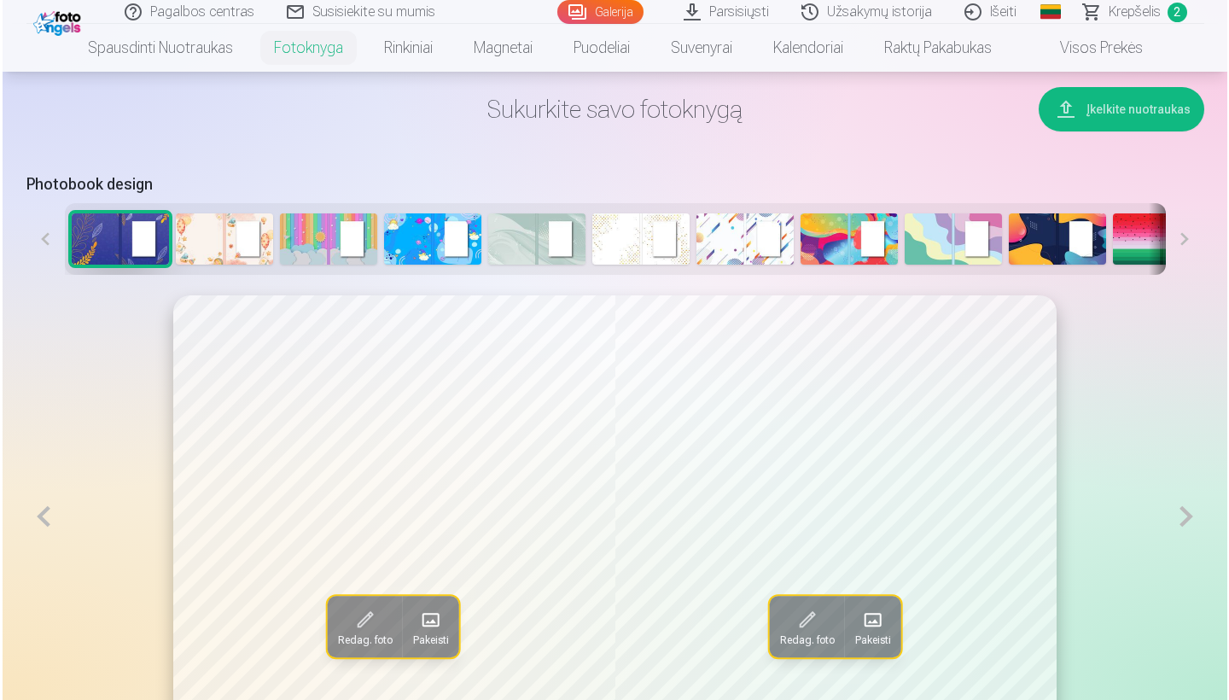
scroll to position [882, 0]
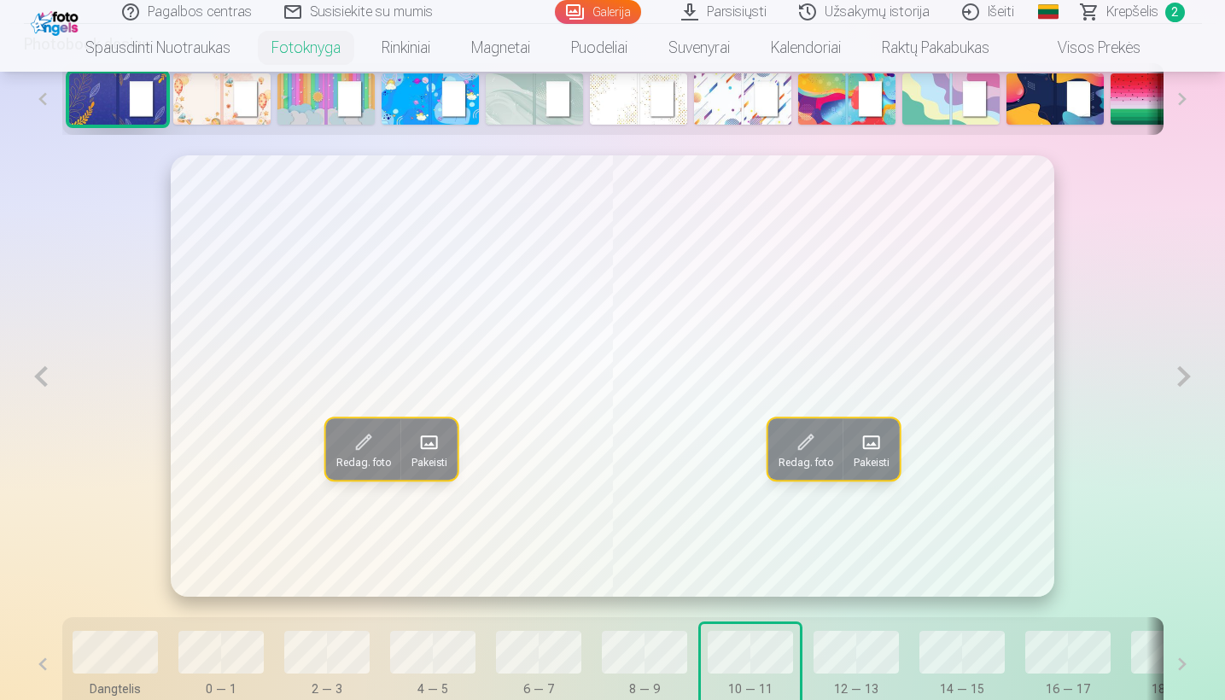
click at [431, 445] on span at bounding box center [429, 441] width 27 height 27
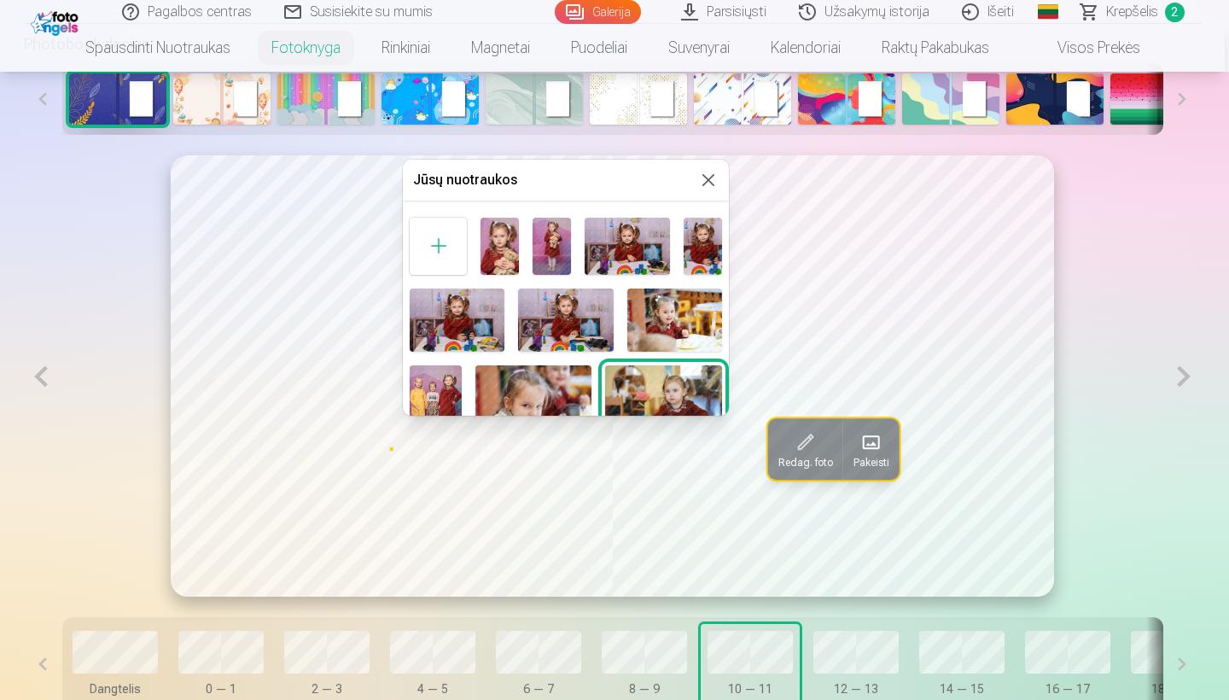
click at [445, 258] on div at bounding box center [438, 246] width 57 height 57
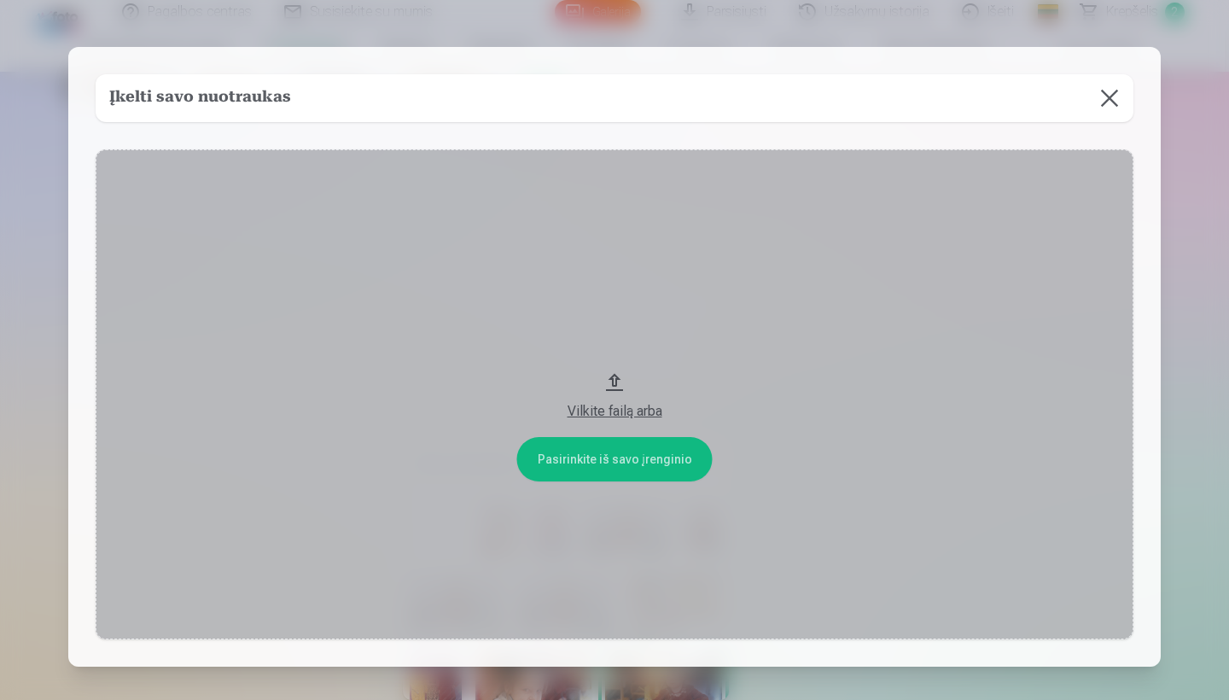
click at [602, 466] on button "Vilkite failą arba" at bounding box center [615, 394] width 1038 height 490
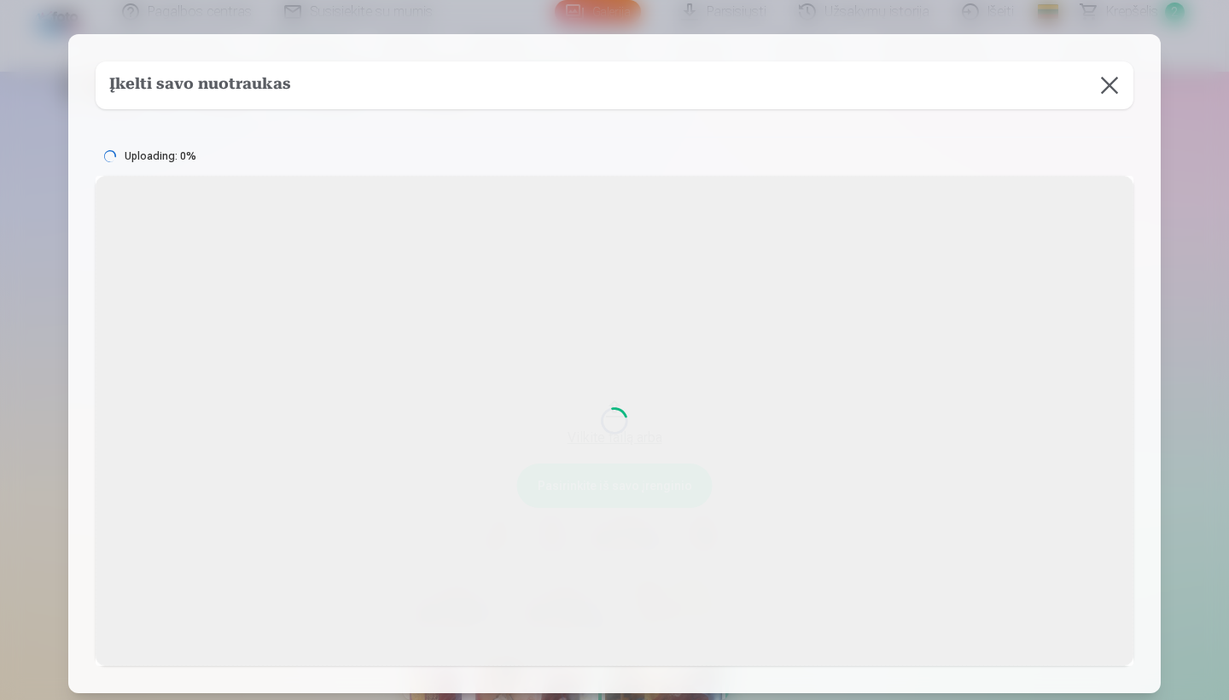
scroll to position [597, 0]
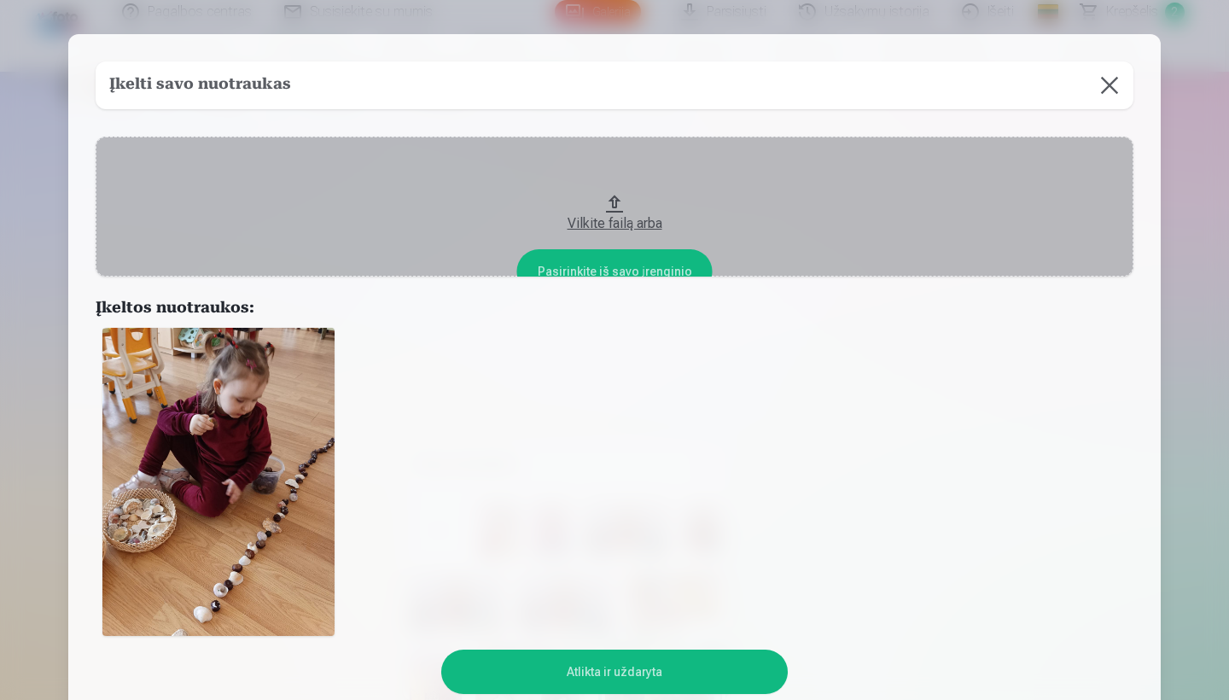
click at [553, 673] on button "Atlikta ir uždaryta" at bounding box center [614, 671] width 346 height 44
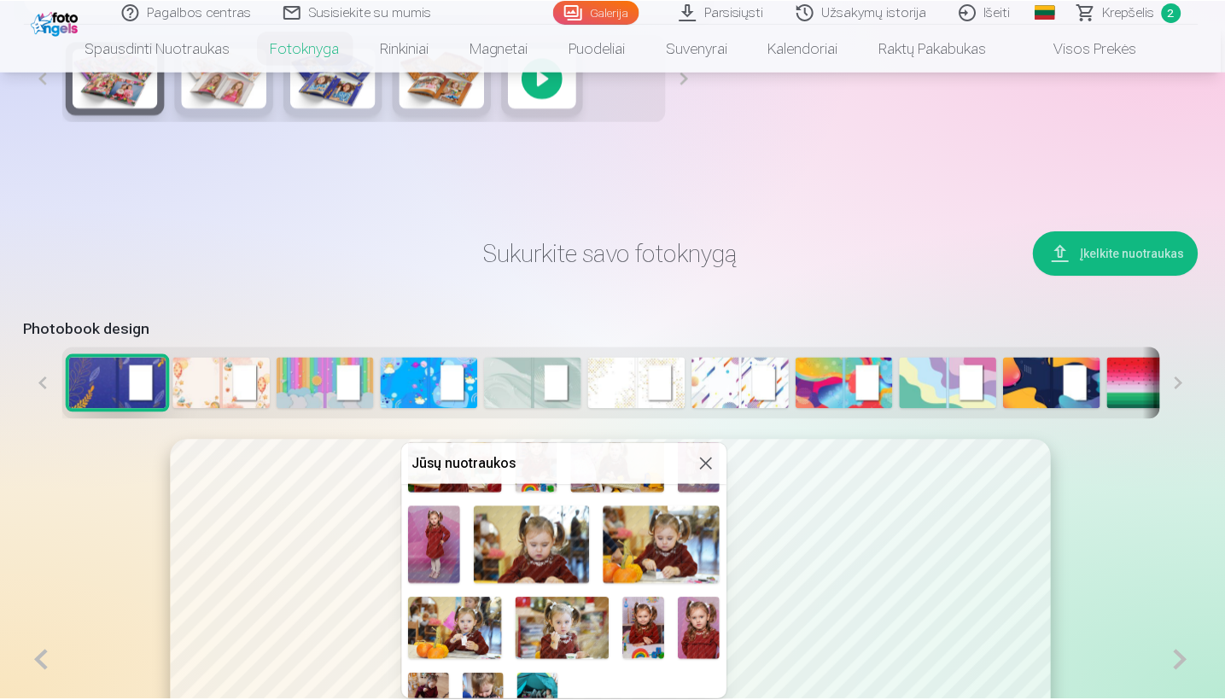
scroll to position [341, 0]
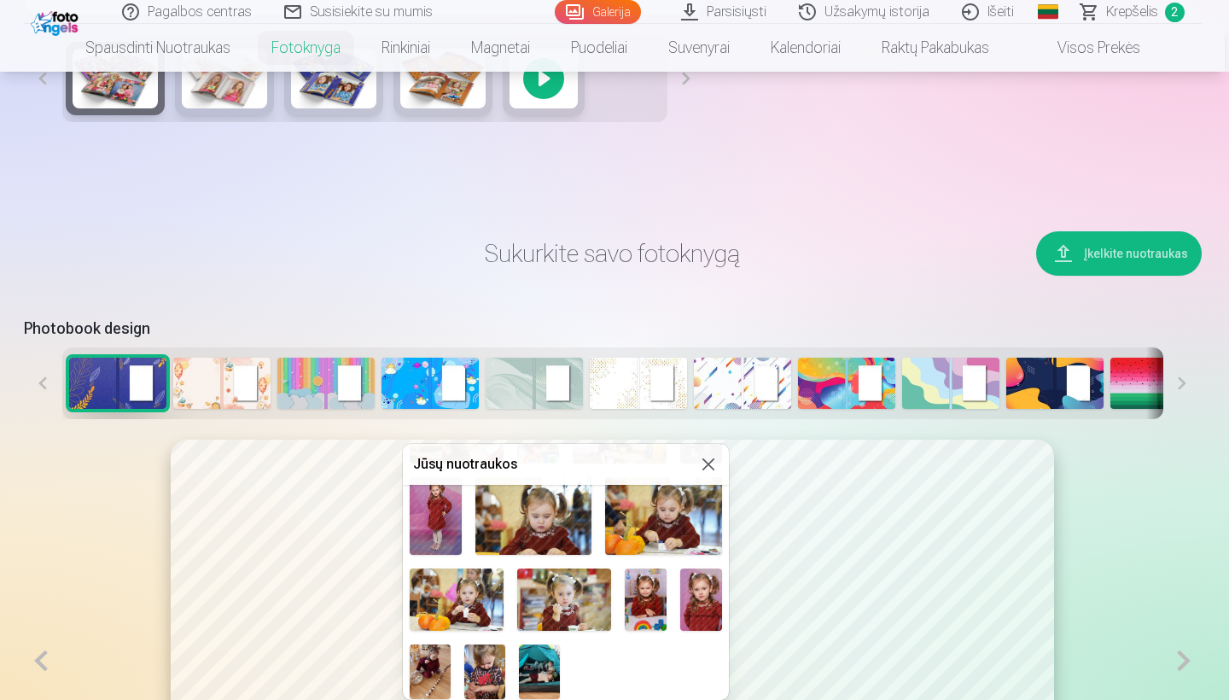
click at [433, 678] on img at bounding box center [430, 671] width 41 height 55
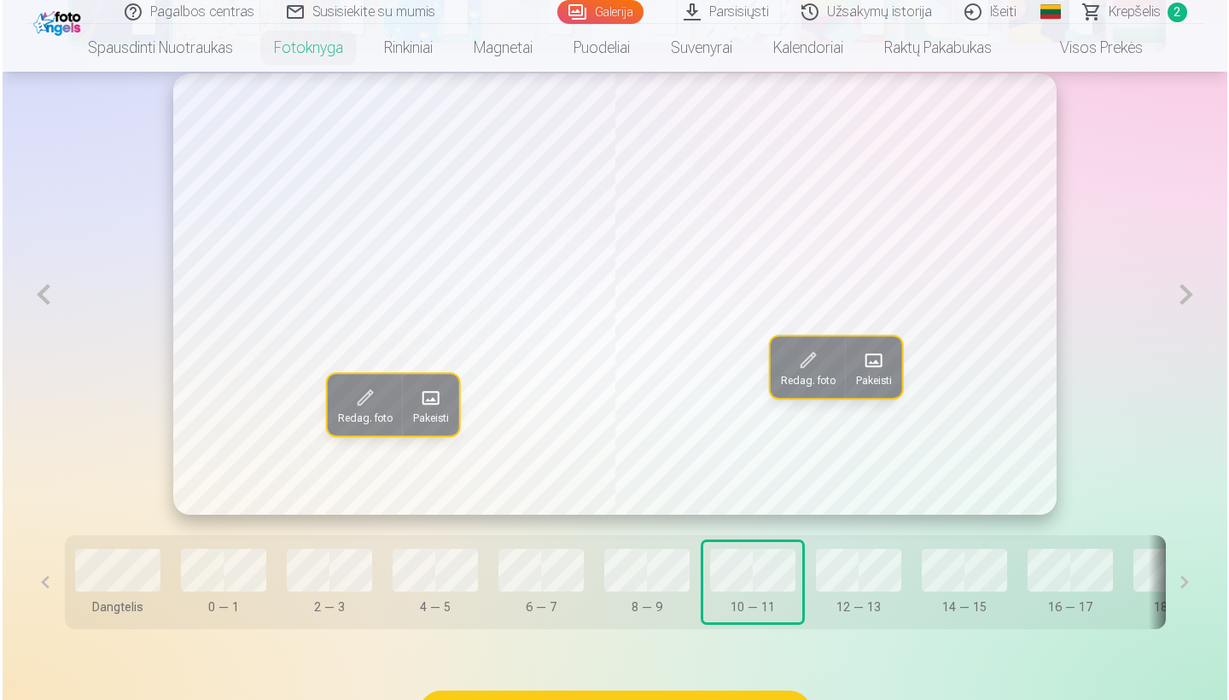
scroll to position [839, 0]
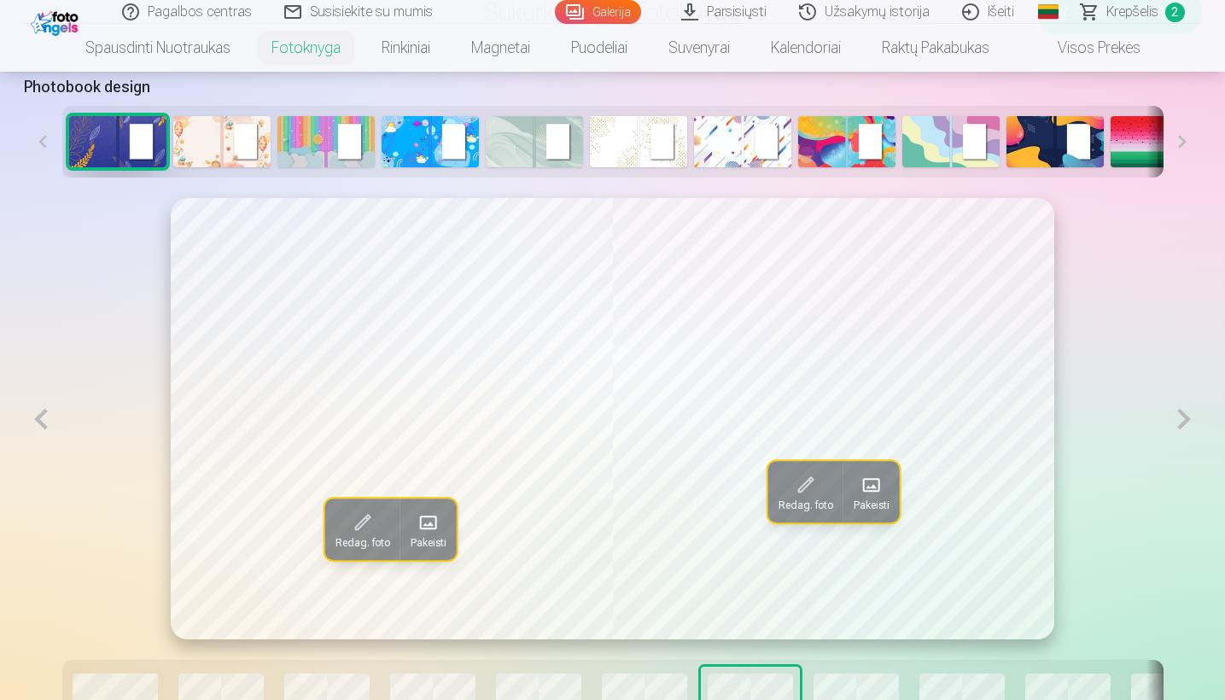
click at [866, 485] on span at bounding box center [870, 484] width 27 height 27
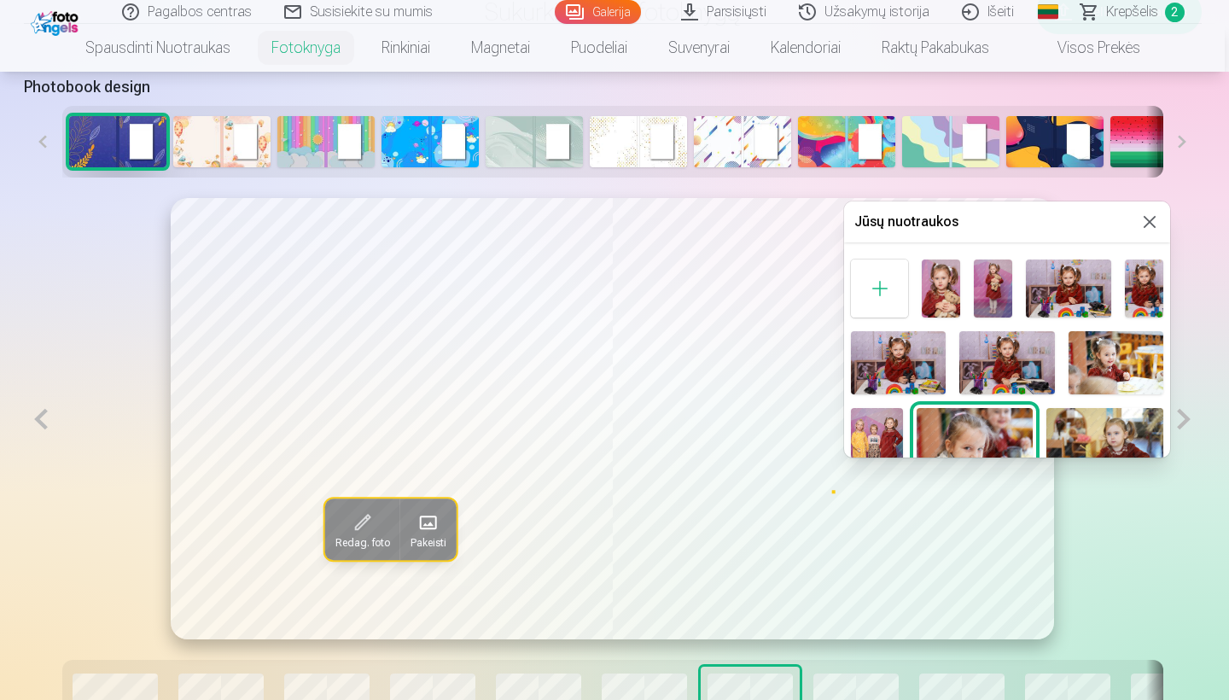
click at [892, 281] on div at bounding box center [879, 287] width 57 height 57
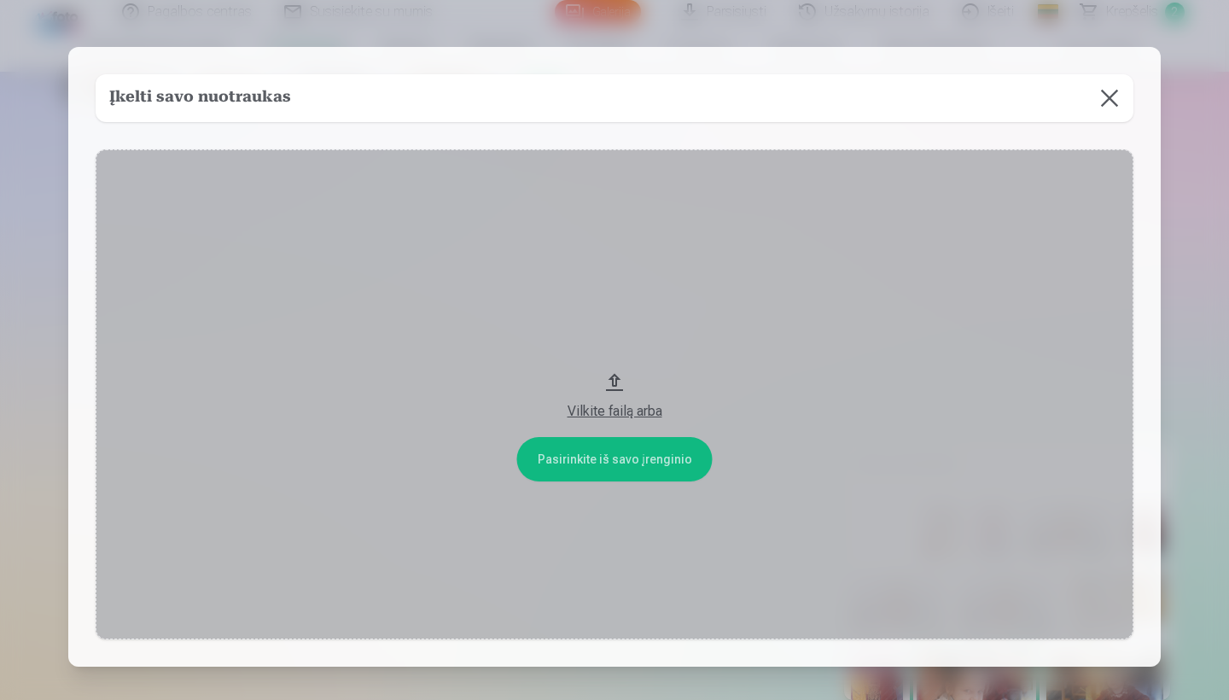
click at [578, 460] on button "Vilkite failą arba" at bounding box center [615, 394] width 1038 height 490
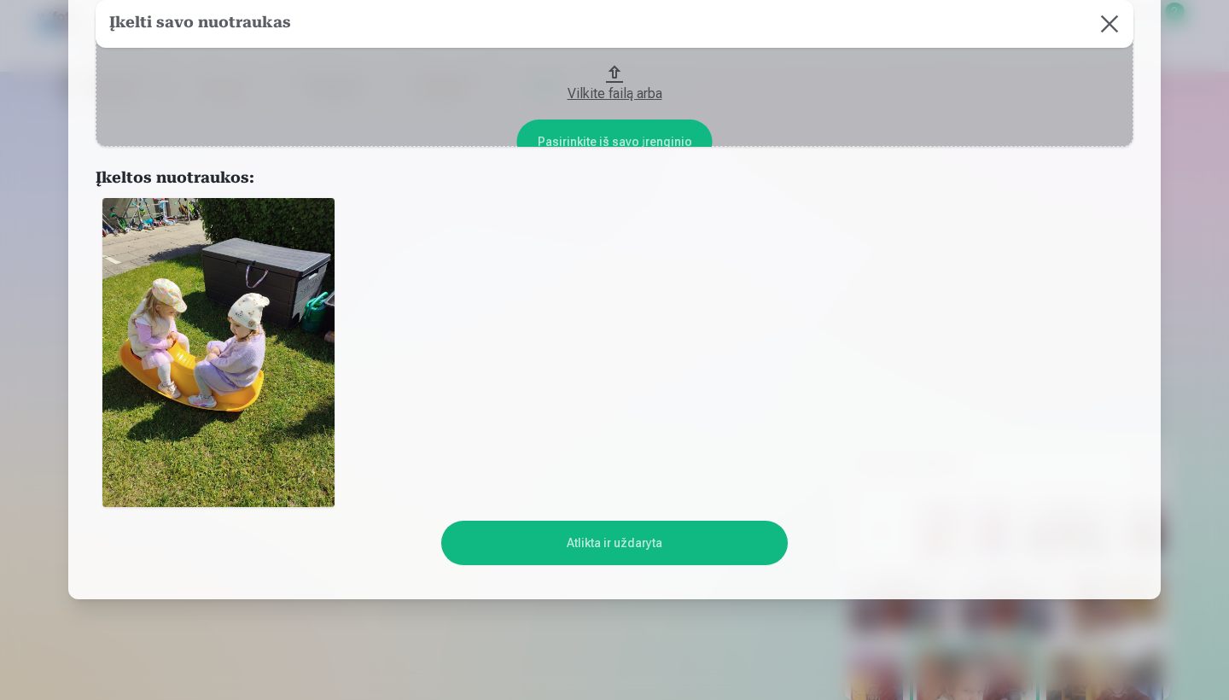
scroll to position [116, 0]
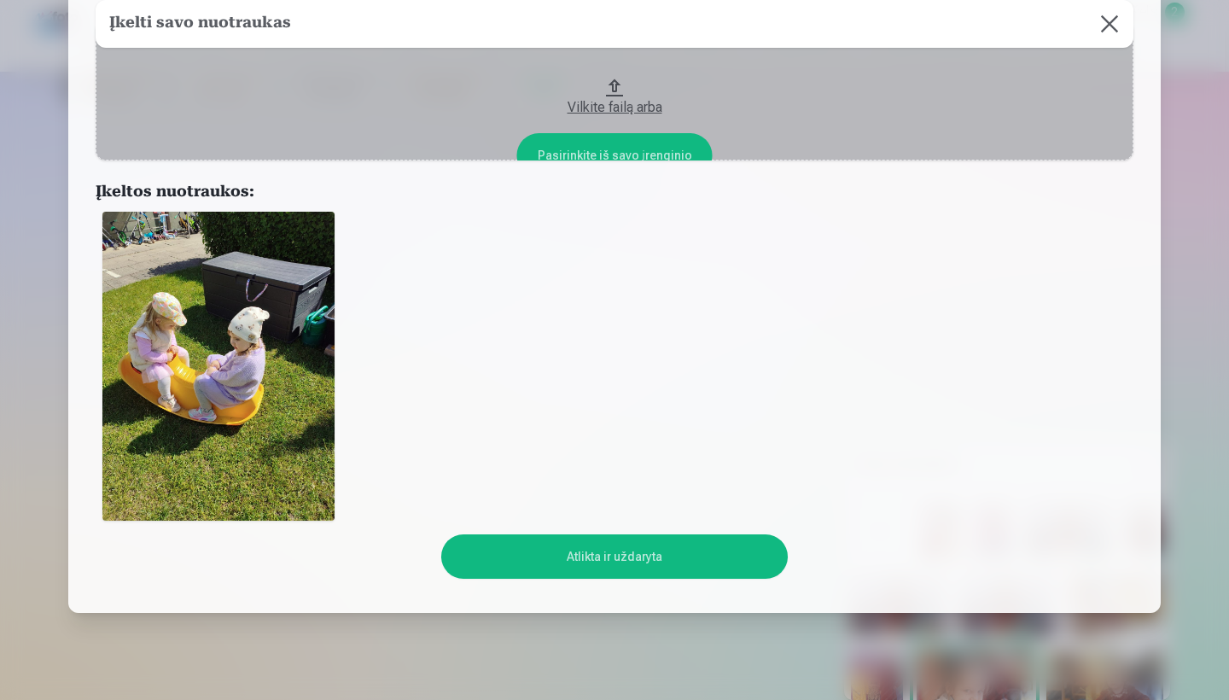
click at [532, 550] on button "Atlikta ir uždaryta" at bounding box center [614, 556] width 346 height 44
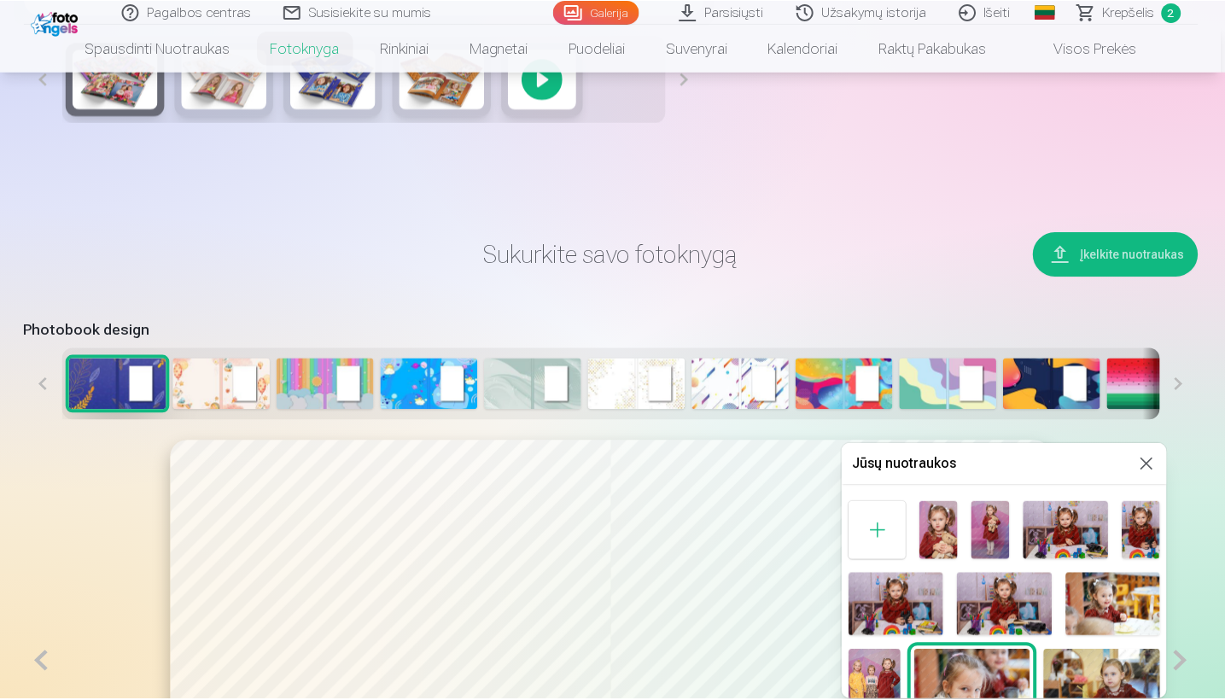
scroll to position [341, 0]
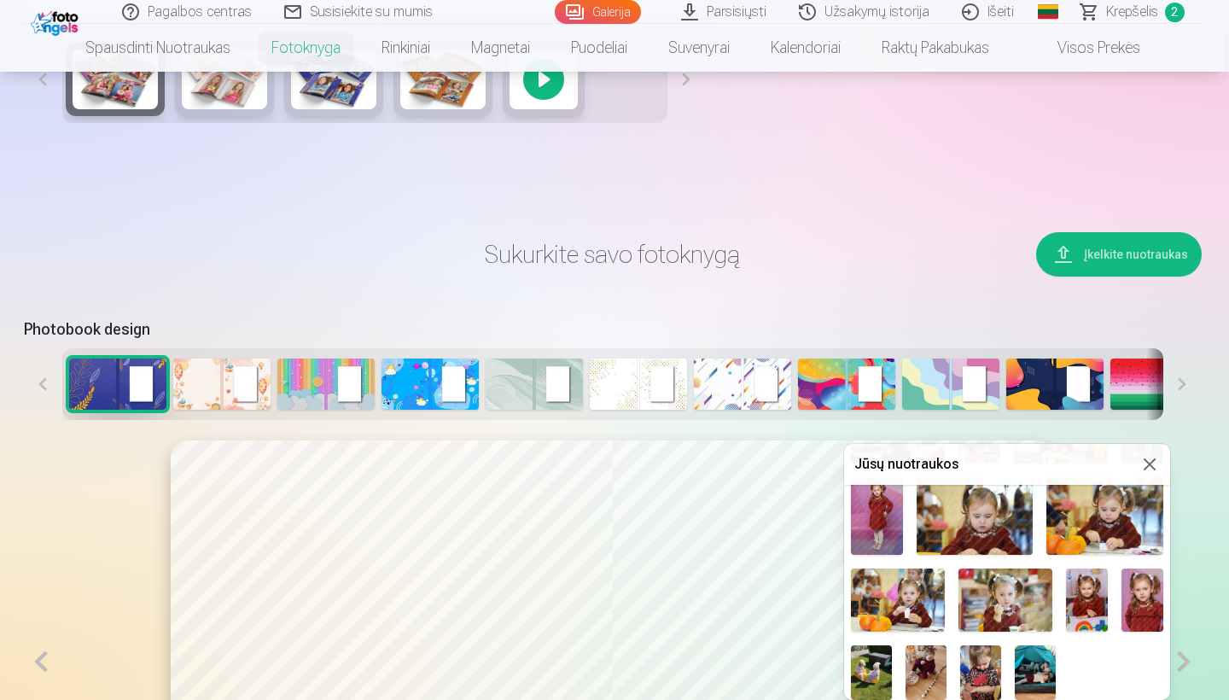
click at [853, 665] on img at bounding box center [871, 672] width 41 height 55
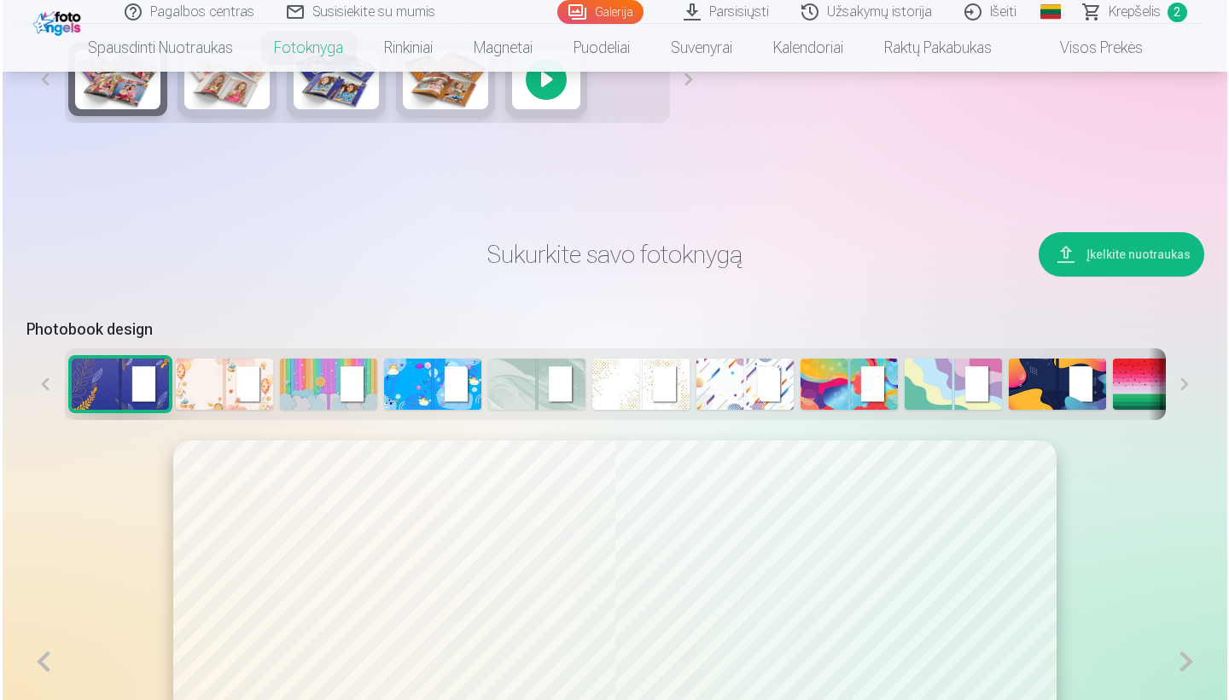
scroll to position [895, 0]
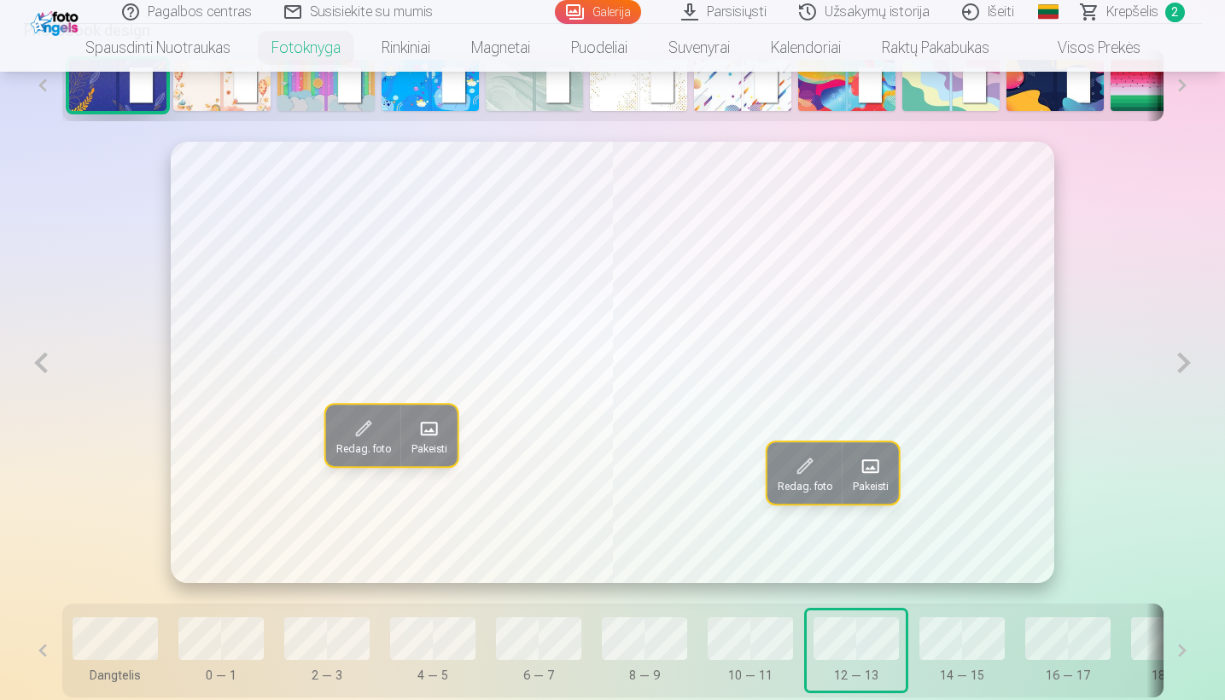
click at [435, 442] on span at bounding box center [429, 428] width 27 height 27
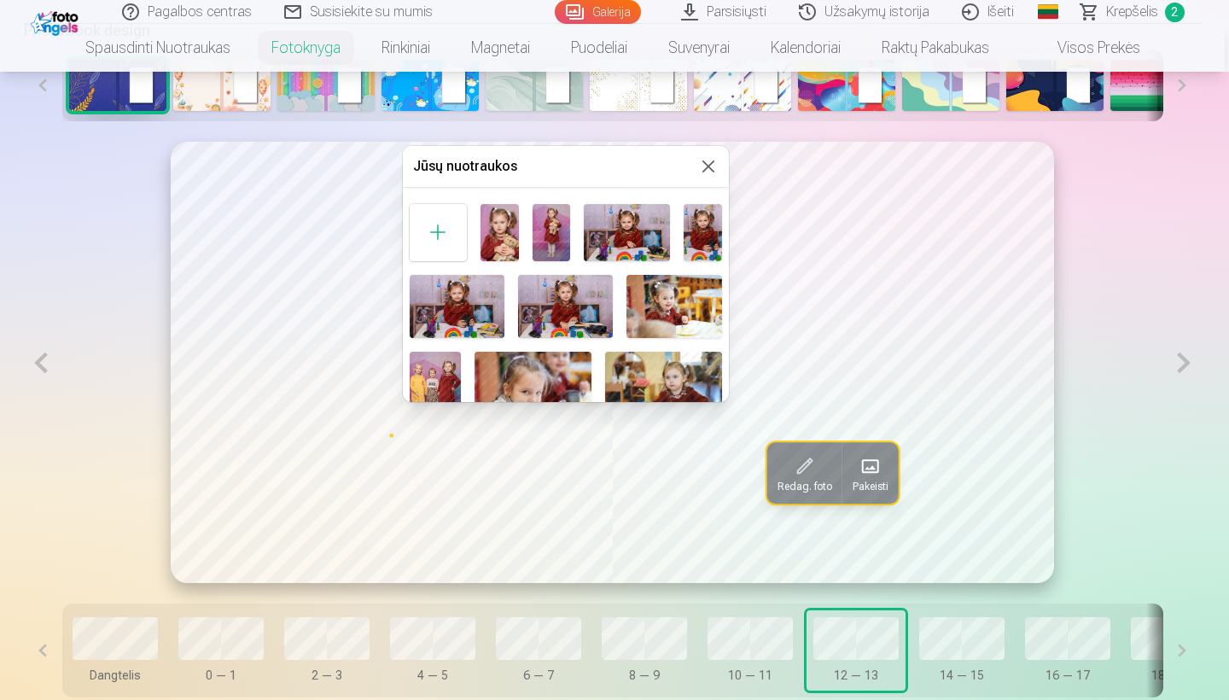
scroll to position [3, 0]
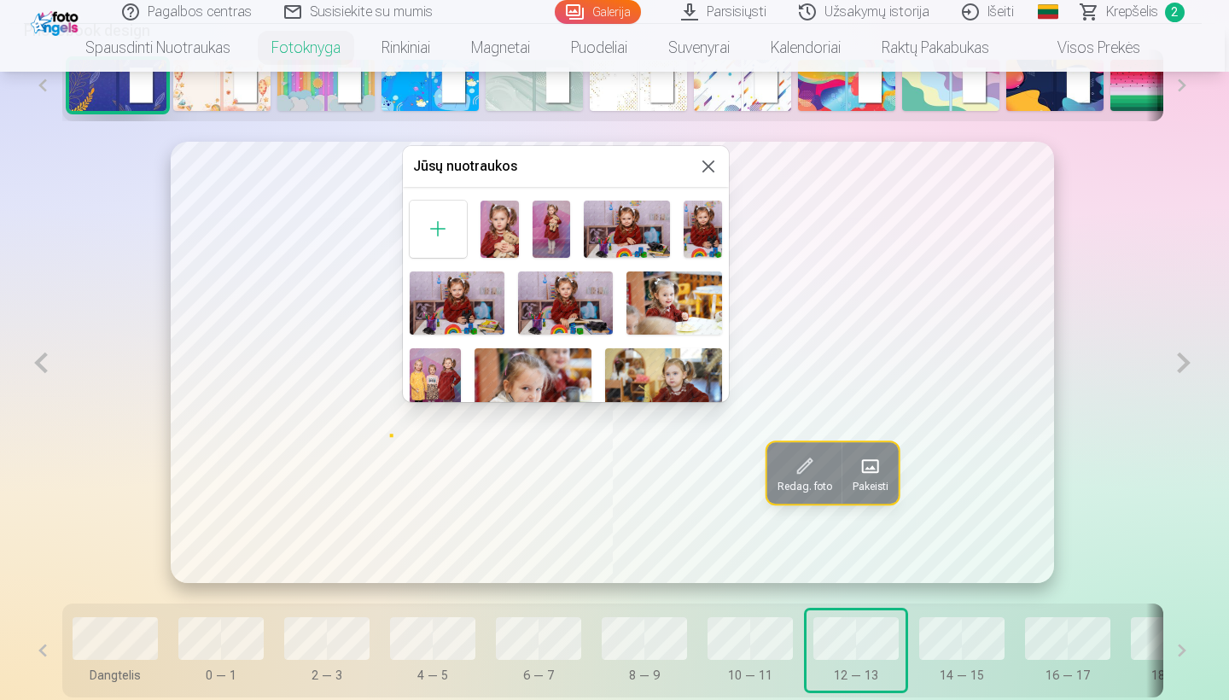
click at [444, 223] on div at bounding box center [438, 229] width 57 height 57
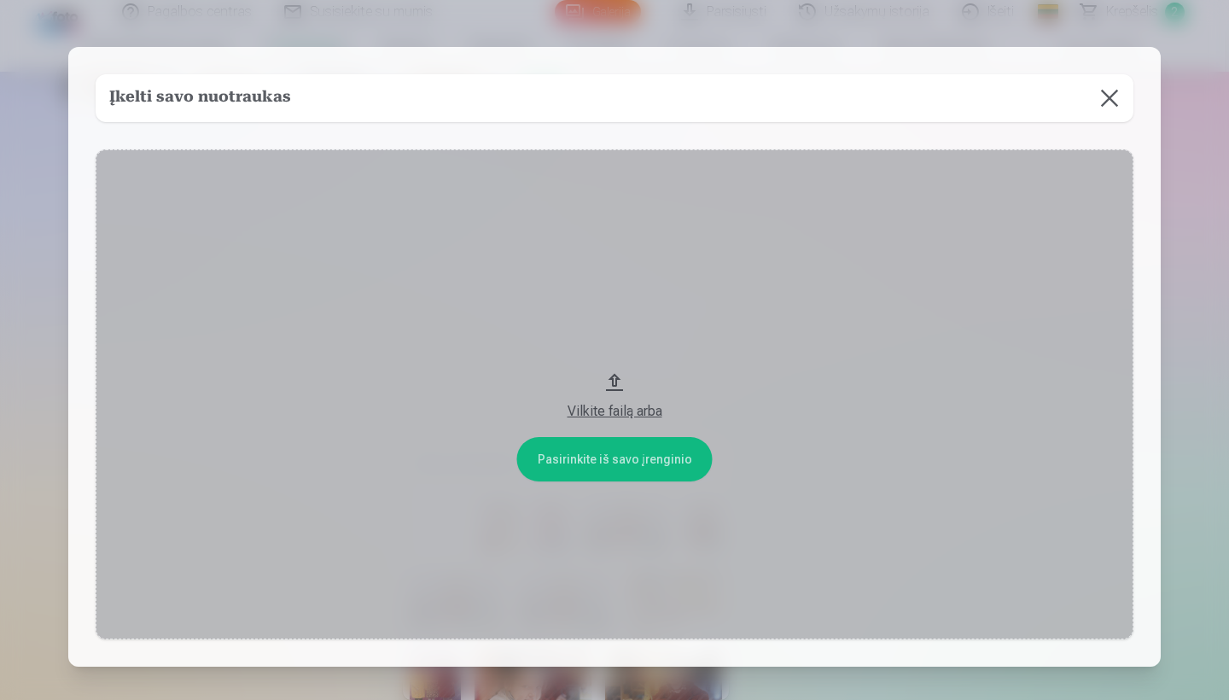
click at [590, 469] on button "Vilkite failą arba" at bounding box center [615, 394] width 1038 height 490
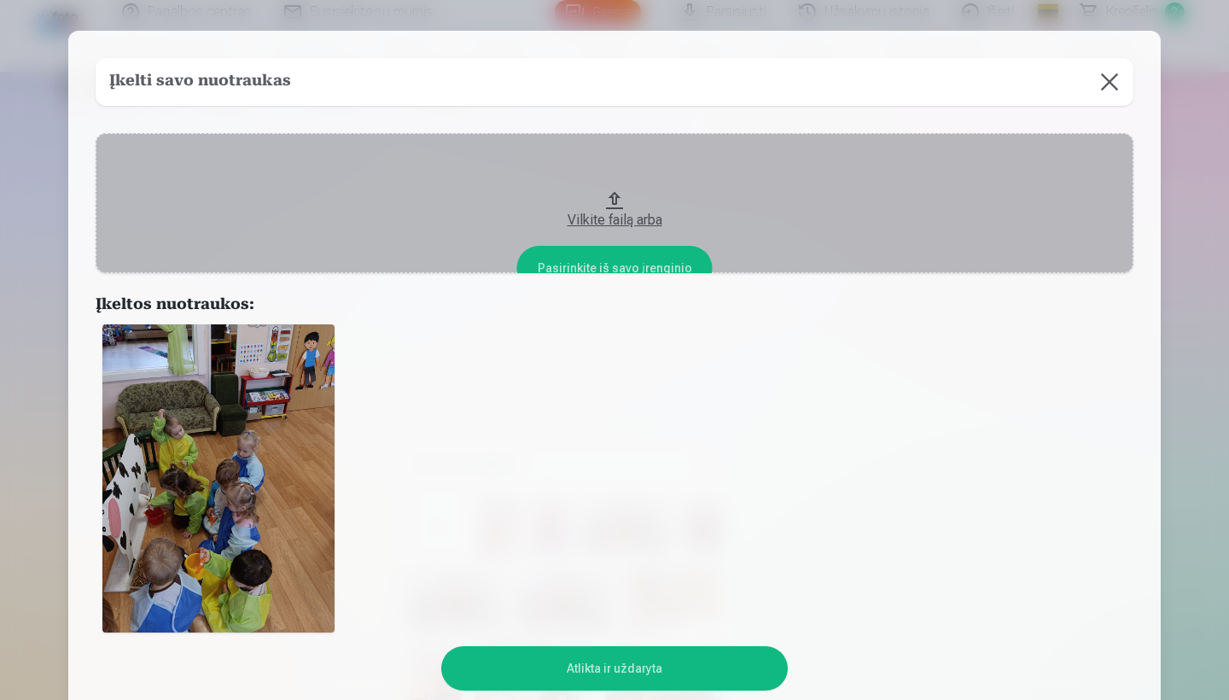
click at [568, 666] on button "Atlikta ir uždaryta" at bounding box center [614, 668] width 346 height 44
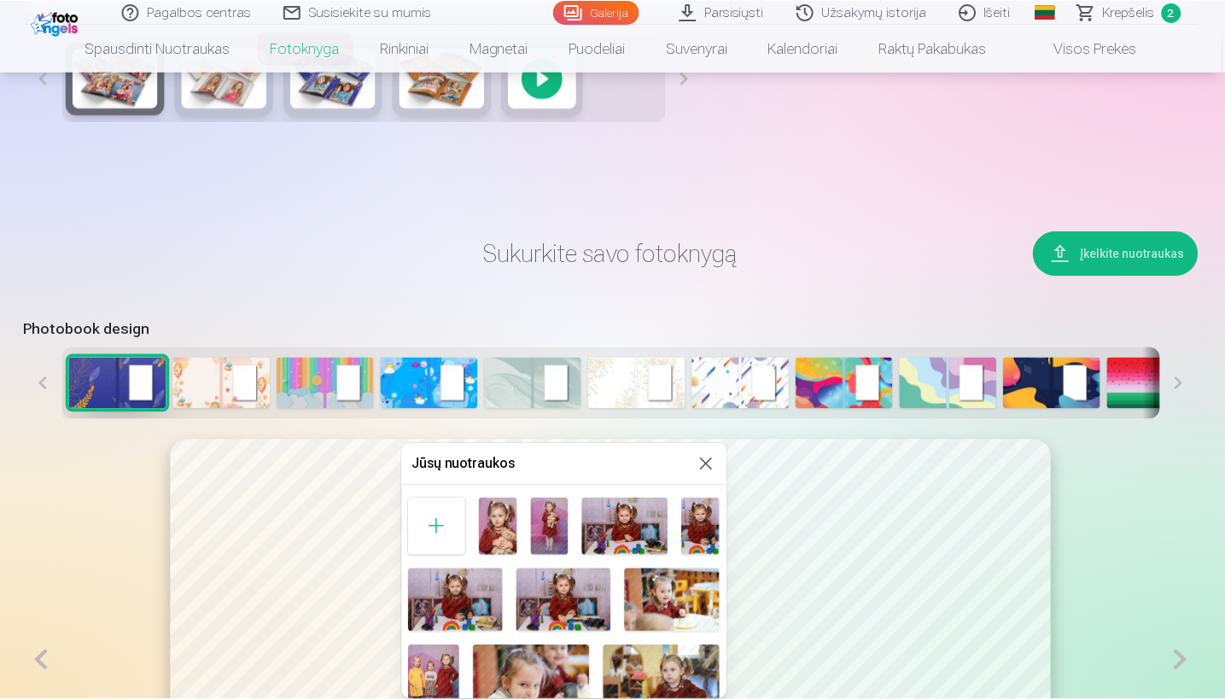
scroll to position [341, 0]
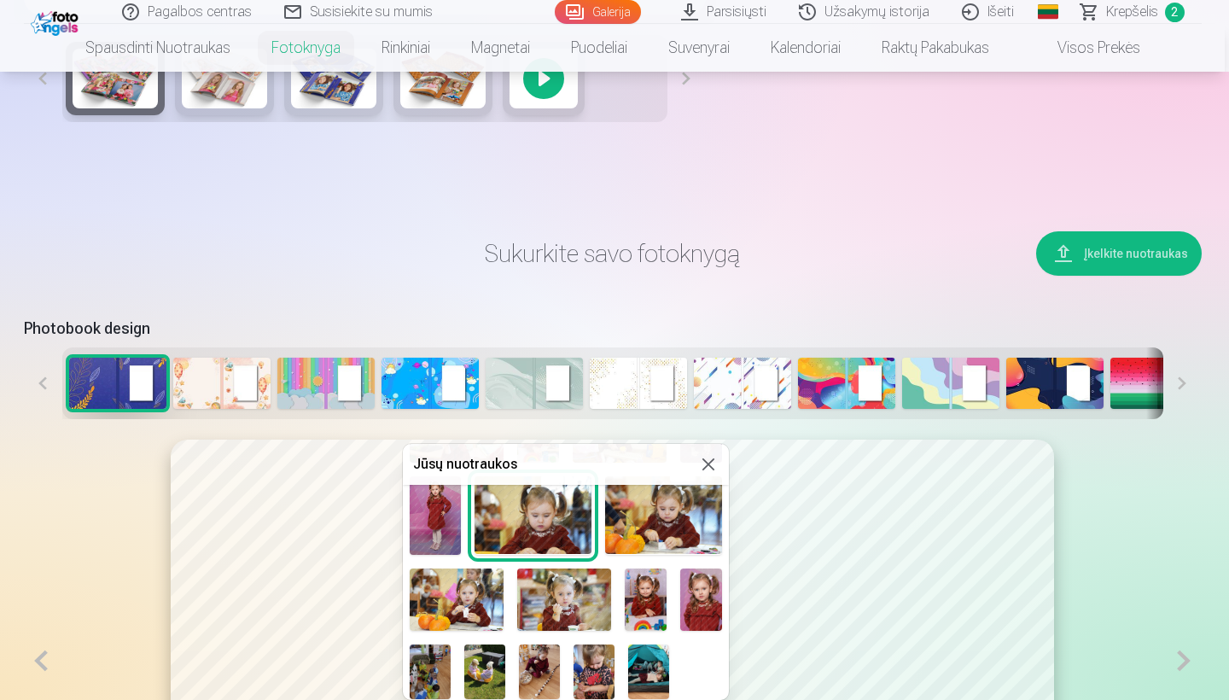
click at [416, 667] on img at bounding box center [430, 671] width 41 height 55
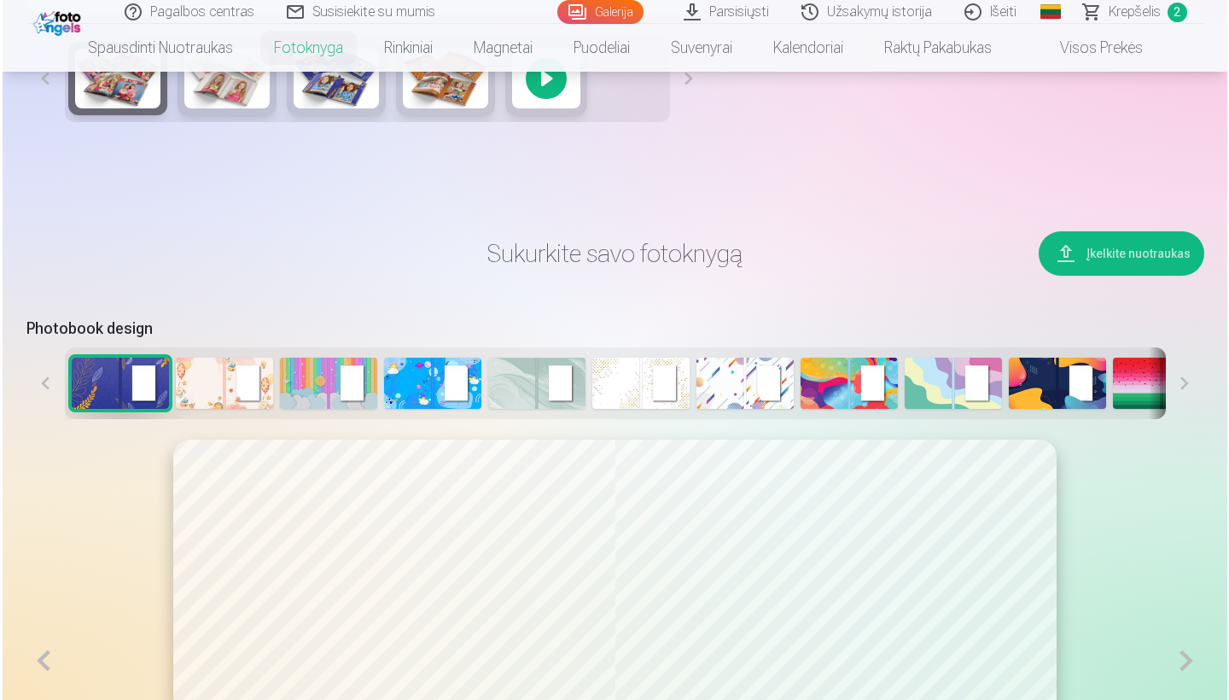
scroll to position [918, 0]
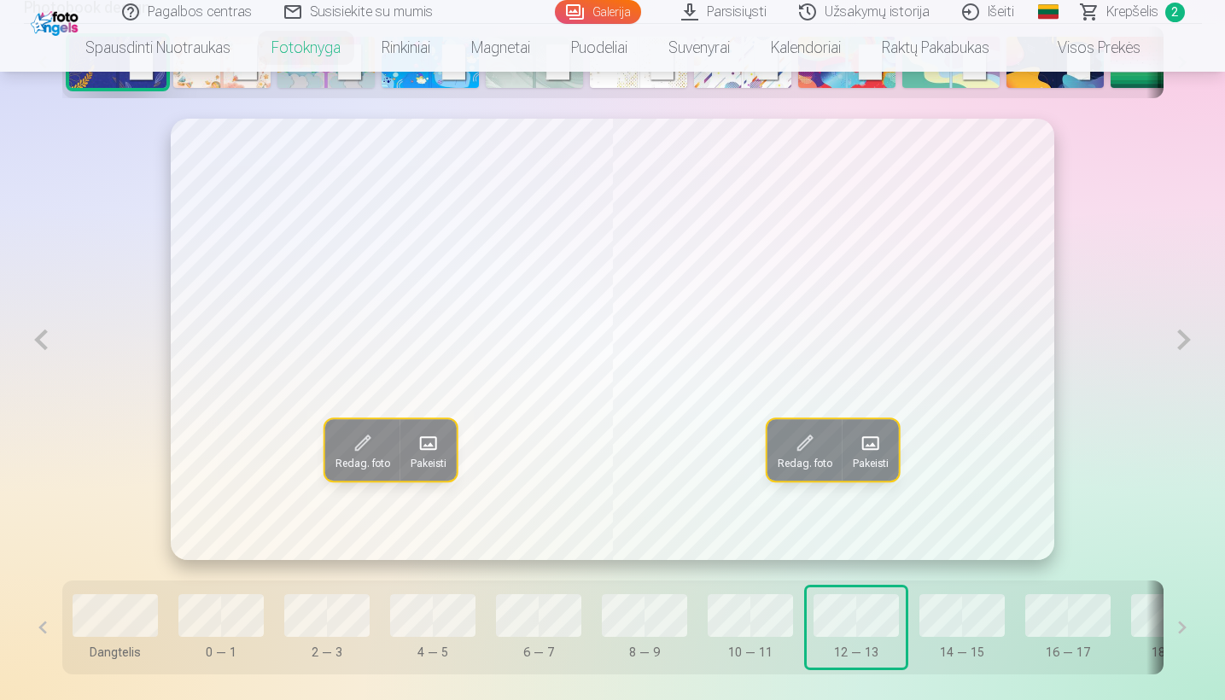
click at [867, 457] on span at bounding box center [869, 442] width 27 height 27
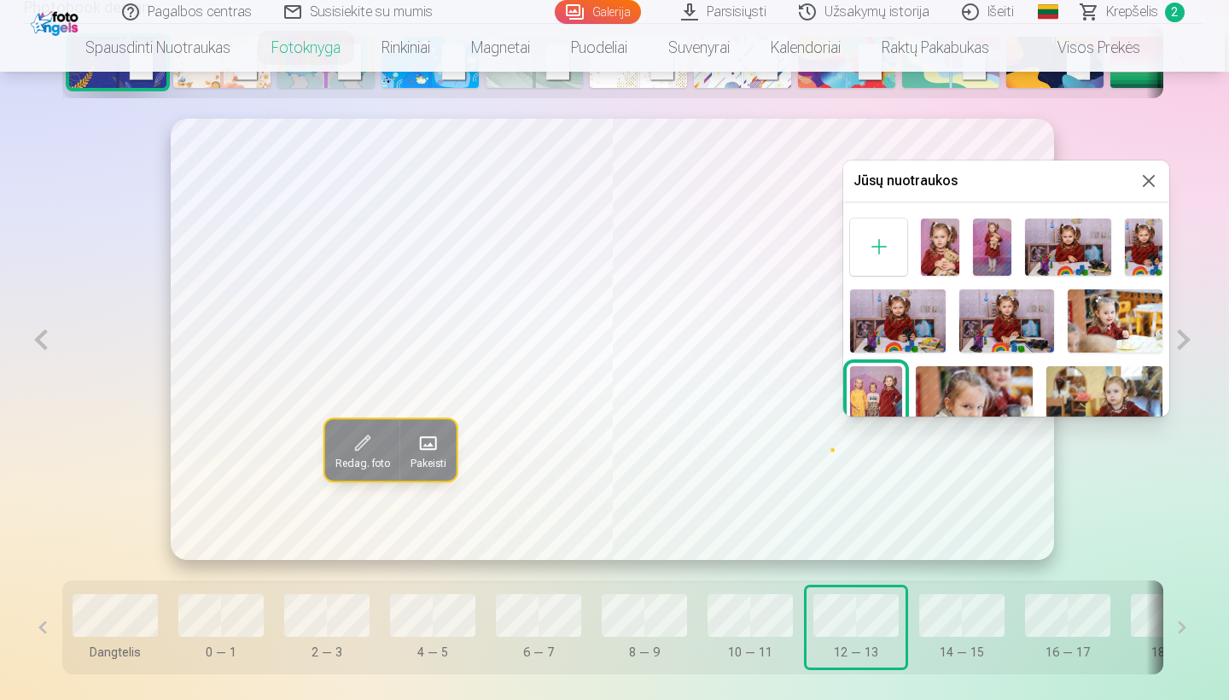
click at [870, 247] on div at bounding box center [878, 246] width 57 height 57
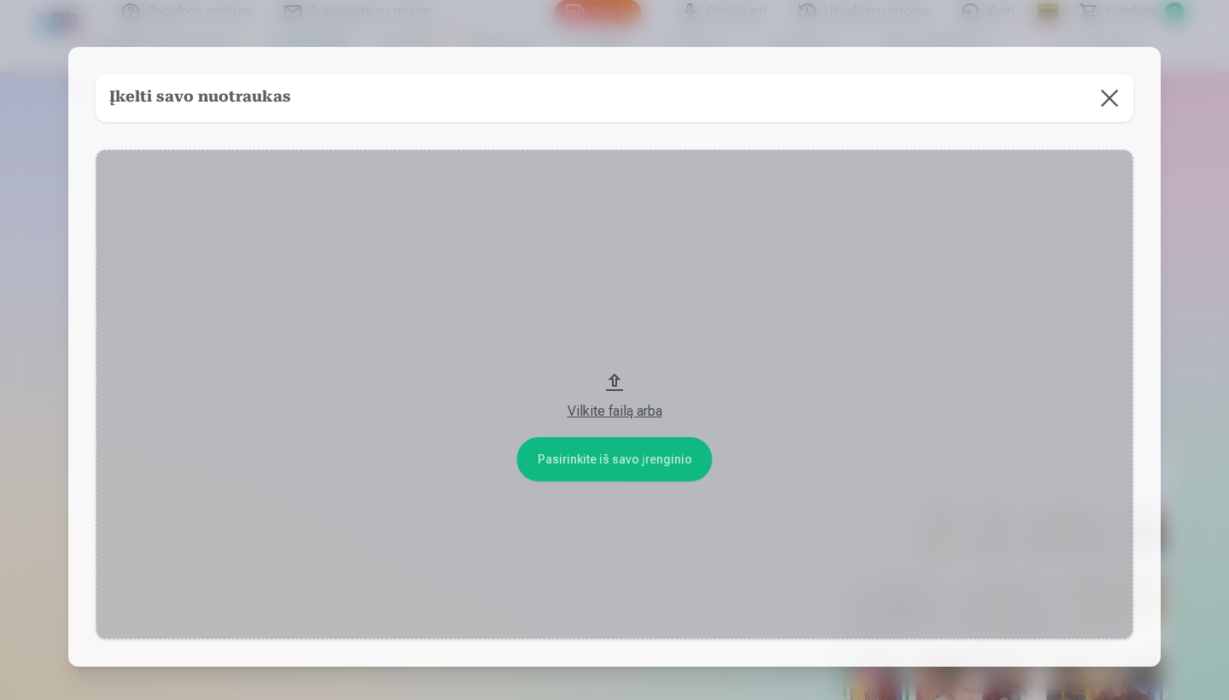
click at [608, 463] on button "Vilkite failą arba" at bounding box center [615, 394] width 1038 height 490
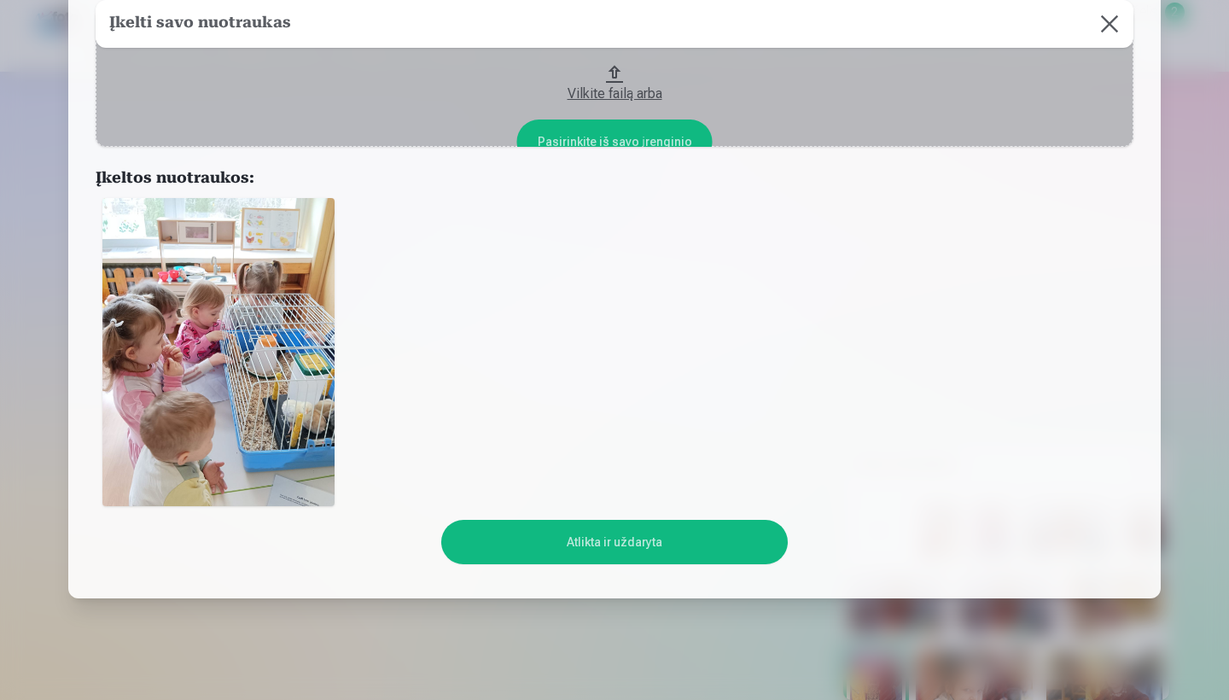
scroll to position [116, 0]
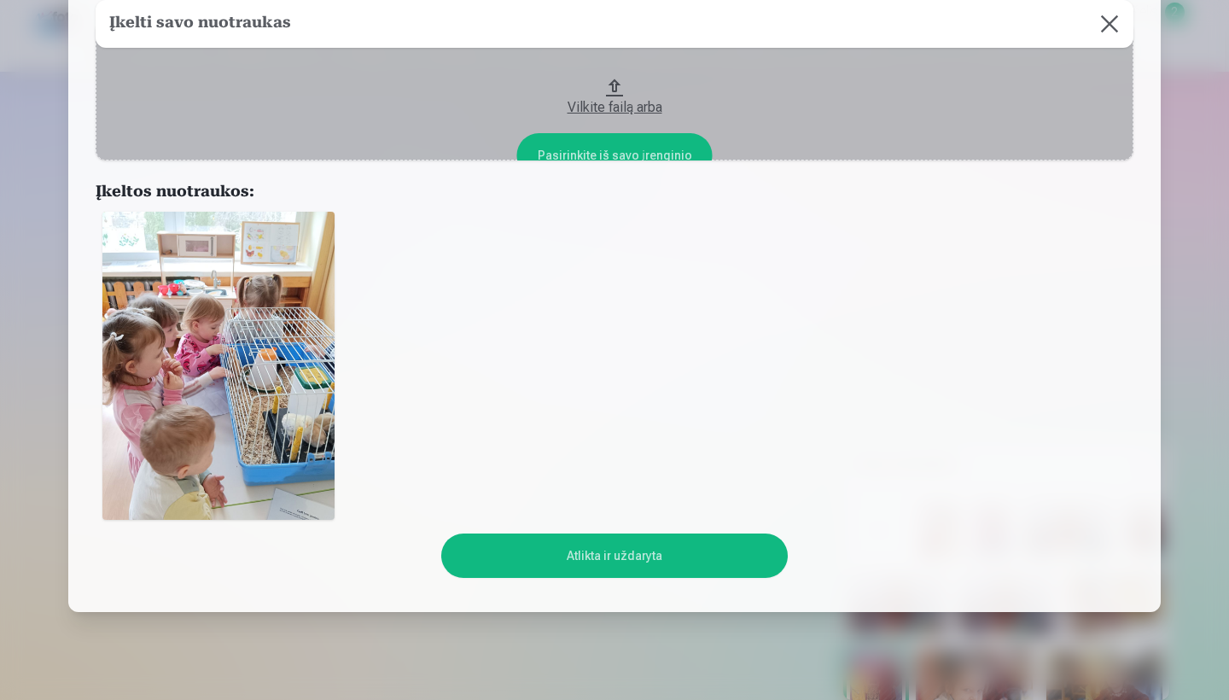
click at [552, 512] on div at bounding box center [615, 366] width 1038 height 322
click at [551, 550] on button "Atlikta ir uždaryta" at bounding box center [614, 555] width 346 height 44
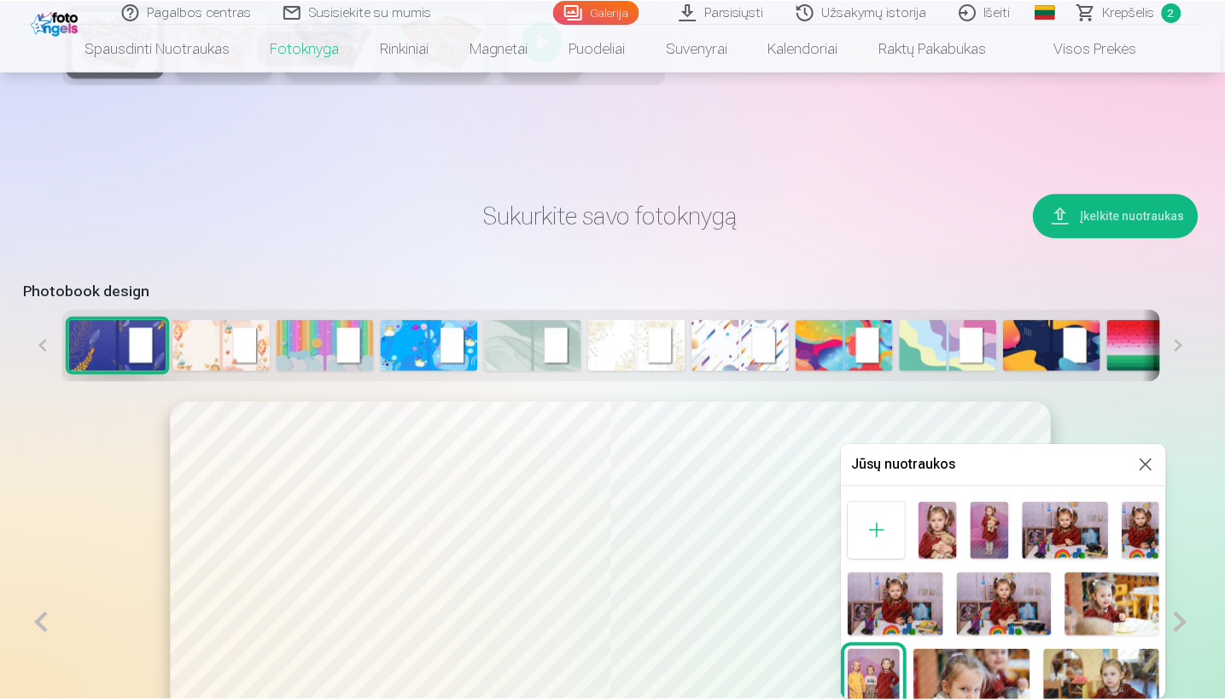
scroll to position [422, 0]
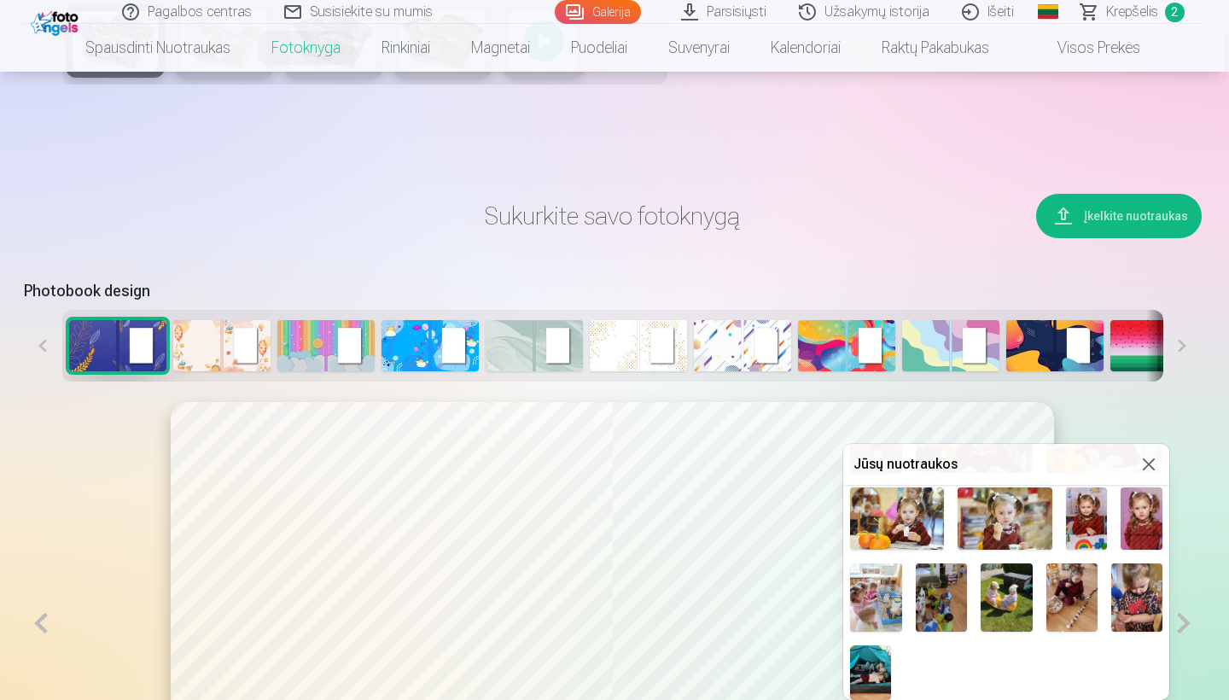
click at [864, 595] on img at bounding box center [875, 597] width 51 height 68
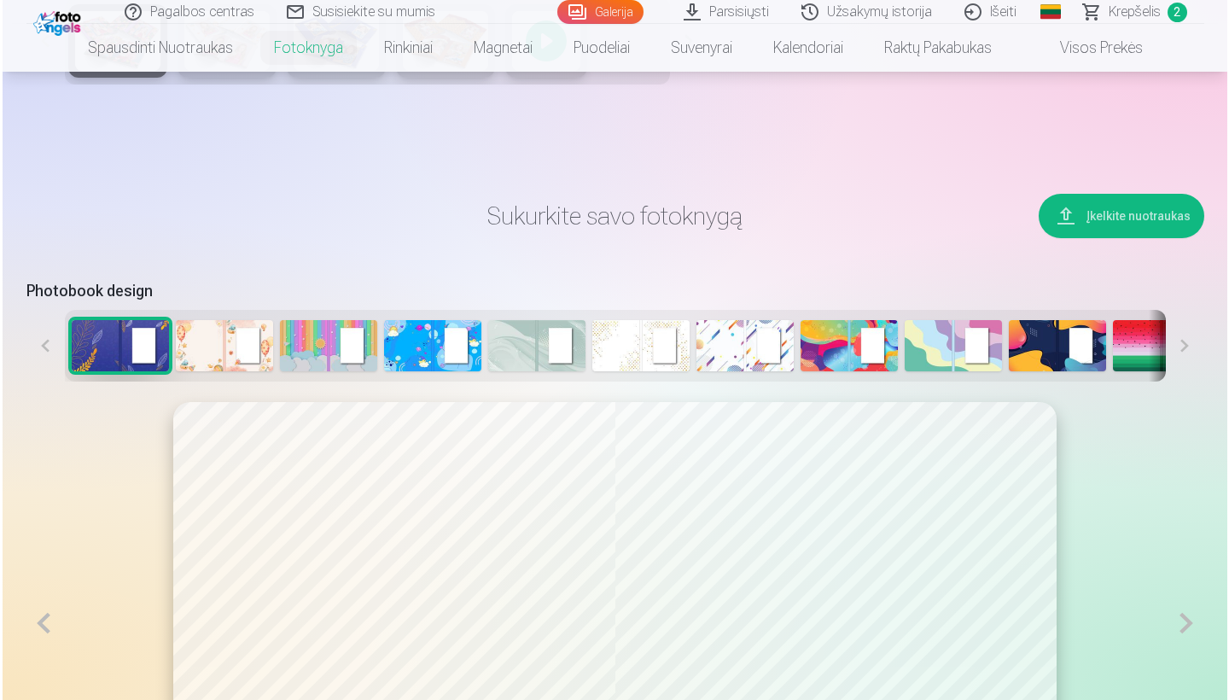
scroll to position [895, 0]
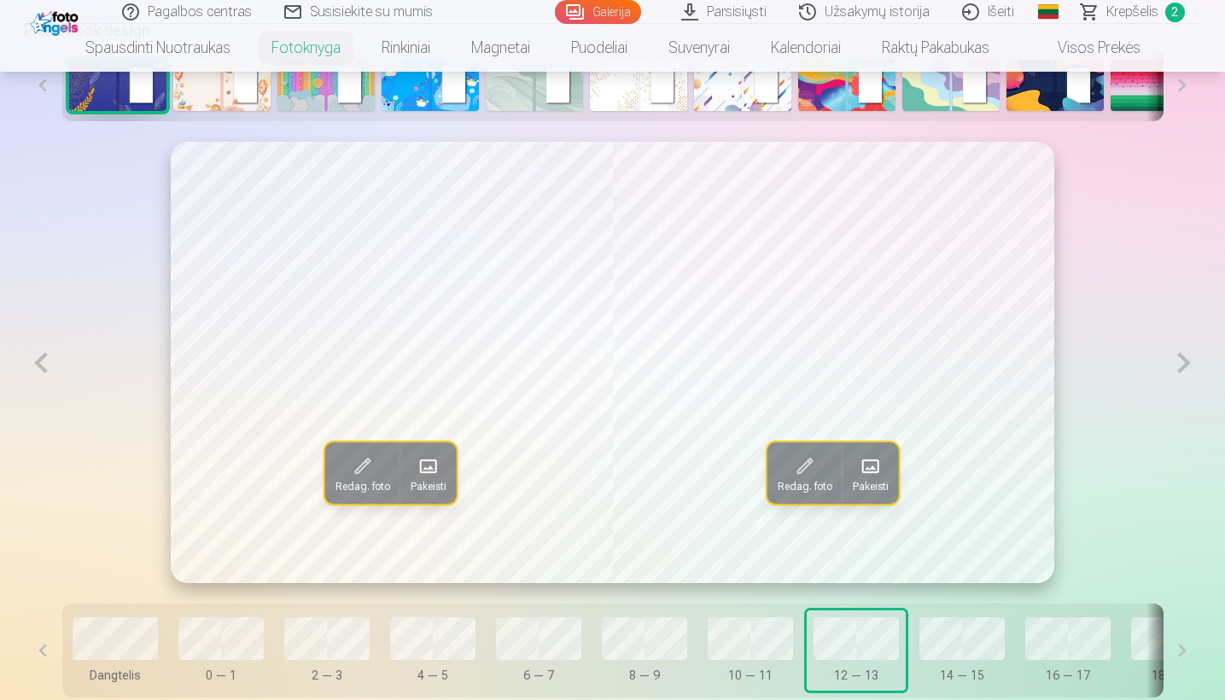
click at [806, 469] on span at bounding box center [803, 465] width 27 height 27
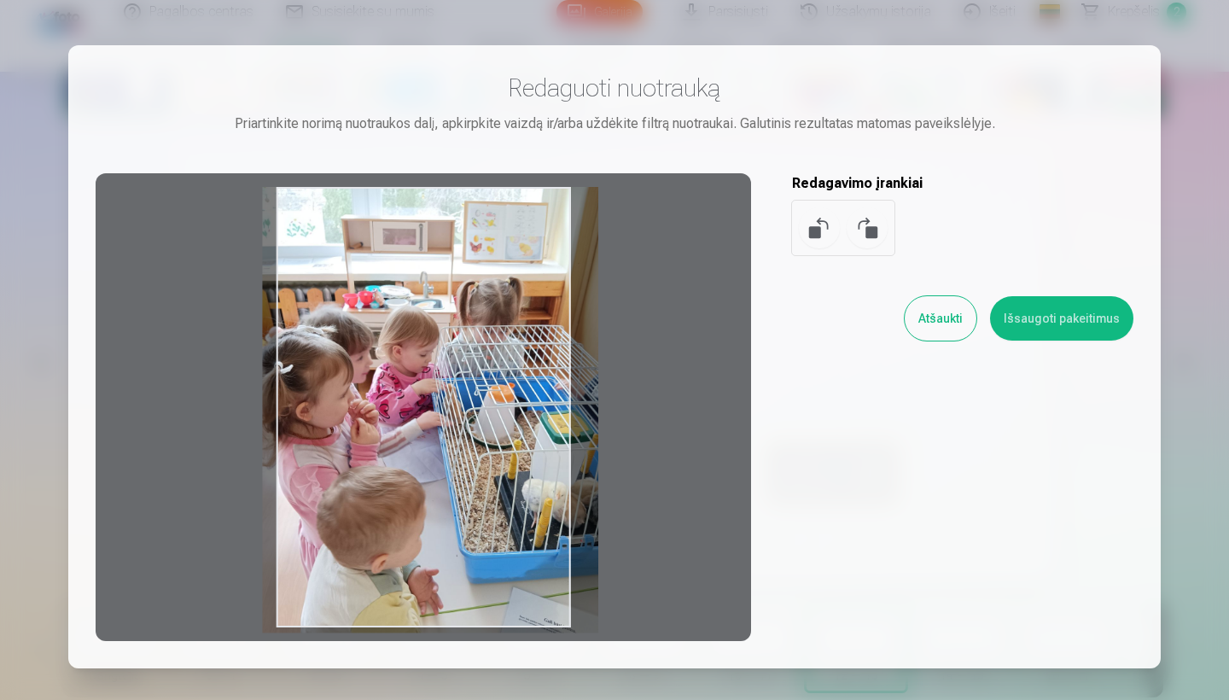
click at [407, 422] on div at bounding box center [423, 407] width 655 height 468
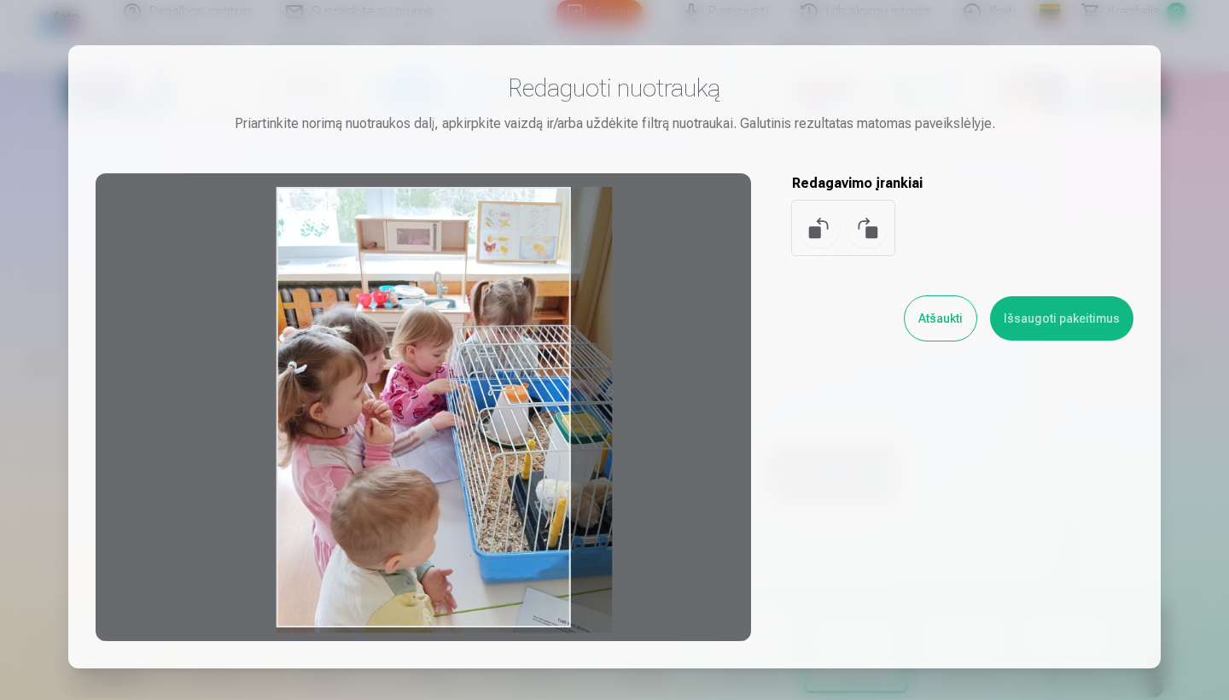
drag, startPoint x: 408, startPoint y: 434, endPoint x: 462, endPoint y: 431, distance: 53.9
click at [462, 431] on div at bounding box center [423, 407] width 655 height 468
click at [955, 304] on button "Atšaukti" at bounding box center [941, 318] width 72 height 44
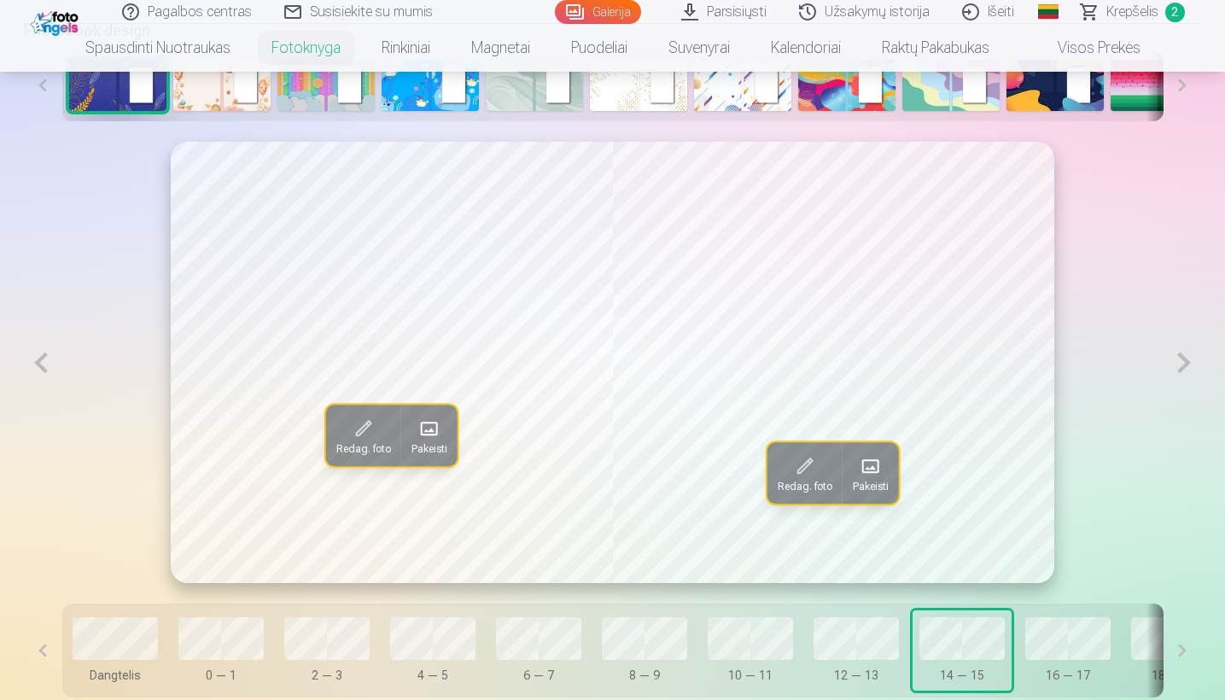
click at [365, 450] on span "Redag. foto" at bounding box center [363, 449] width 55 height 14
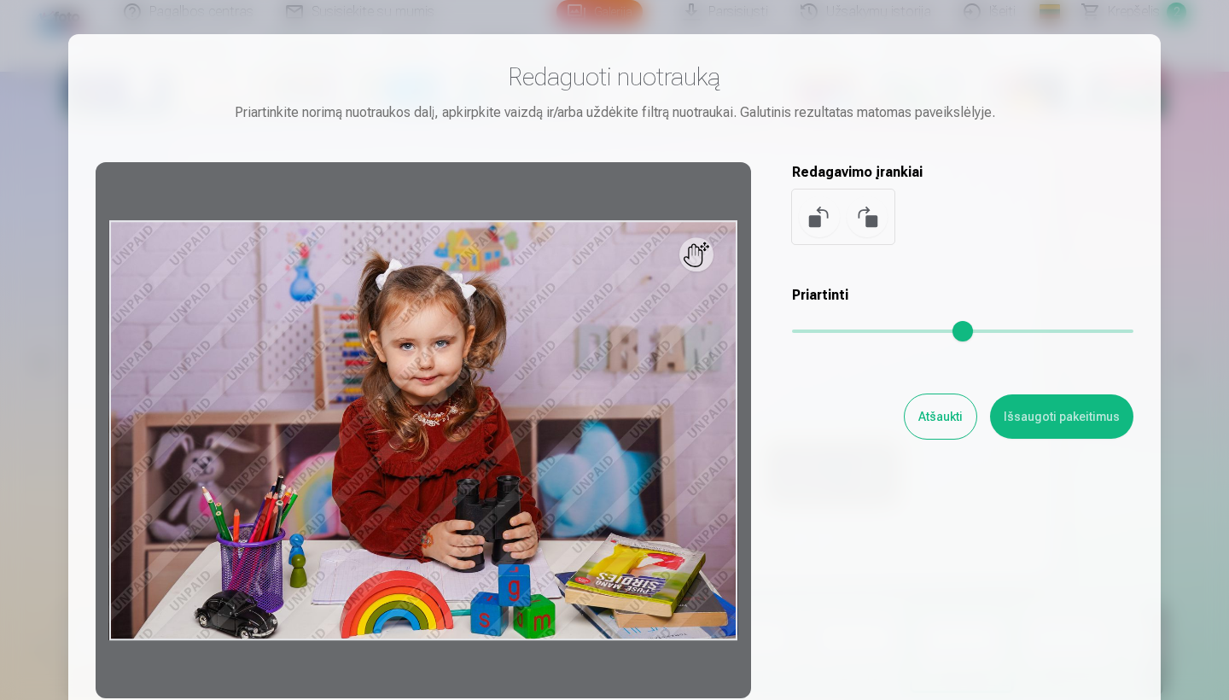
click at [955, 416] on button "Atšaukti" at bounding box center [941, 416] width 72 height 44
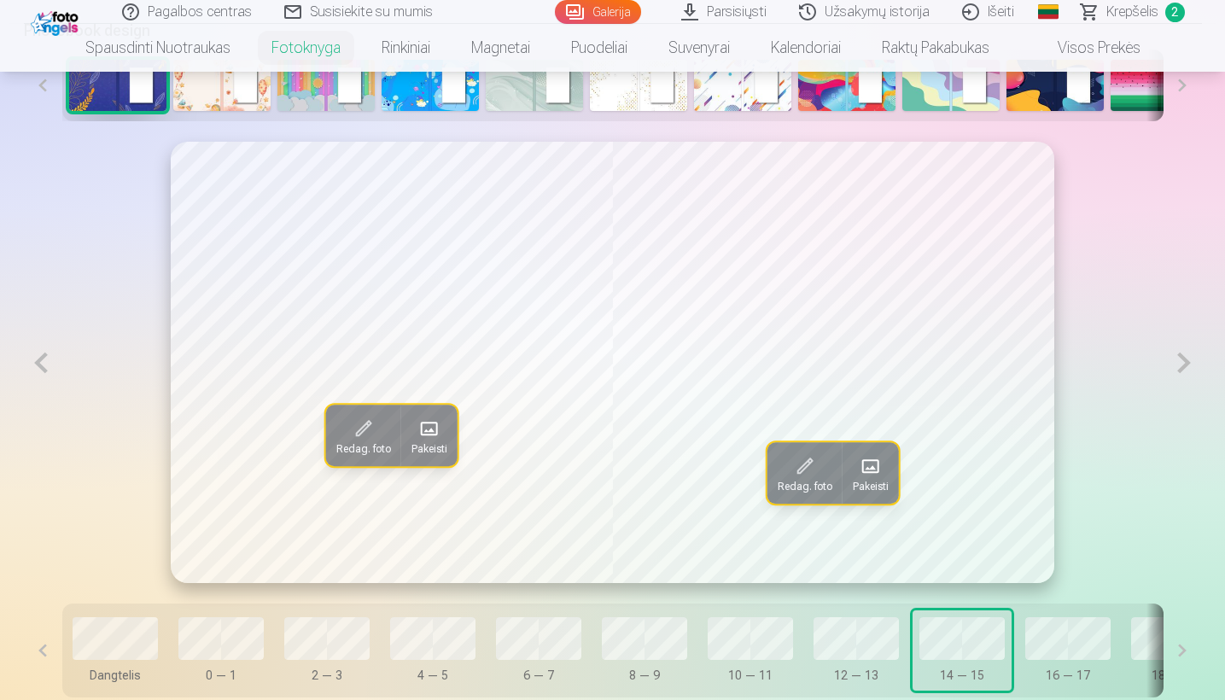
click at [438, 440] on span at bounding box center [429, 428] width 27 height 27
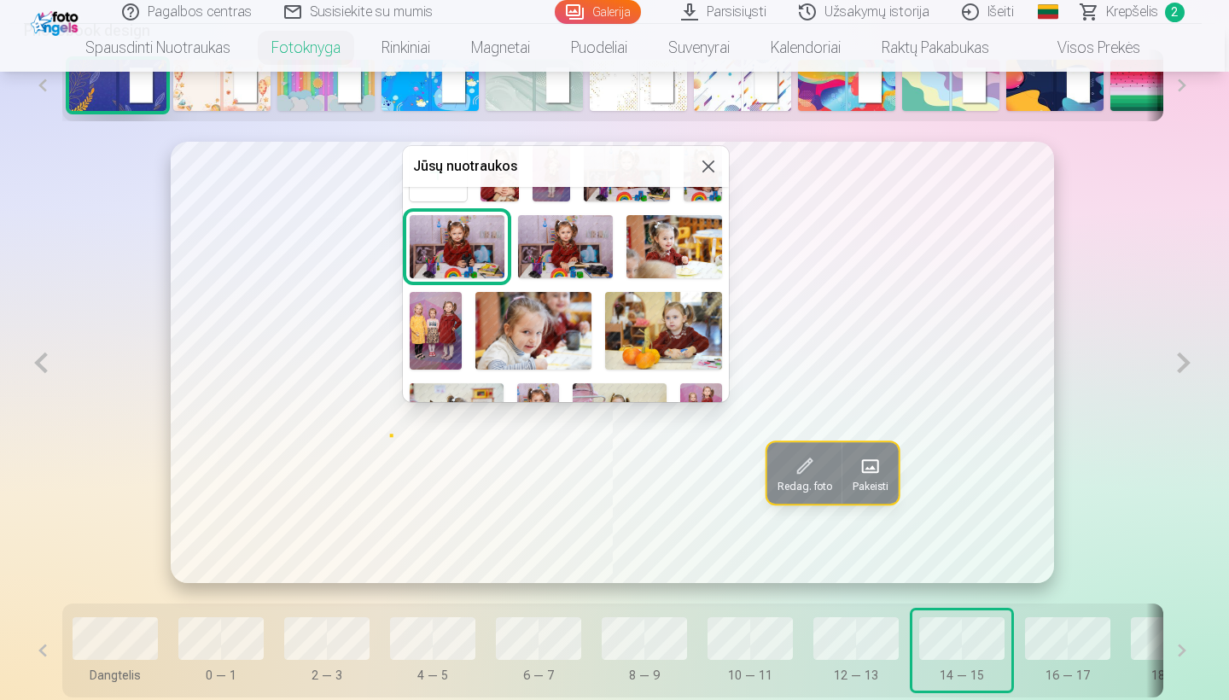
scroll to position [0, 0]
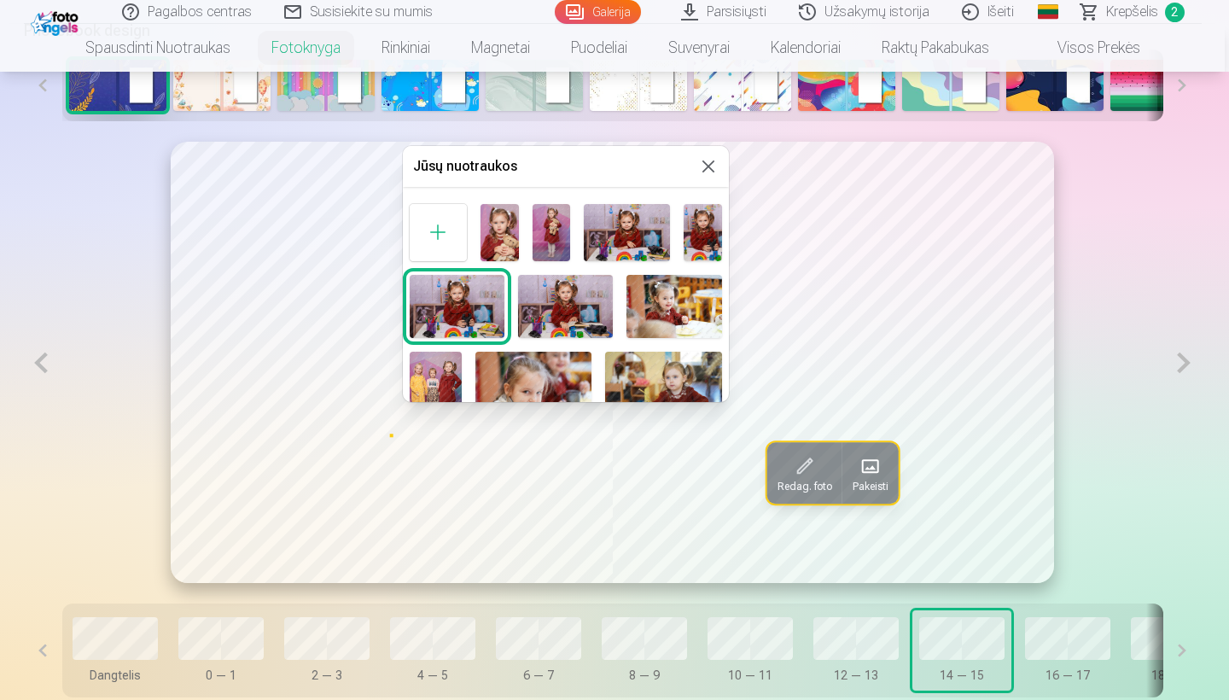
click at [439, 234] on div at bounding box center [438, 232] width 57 height 57
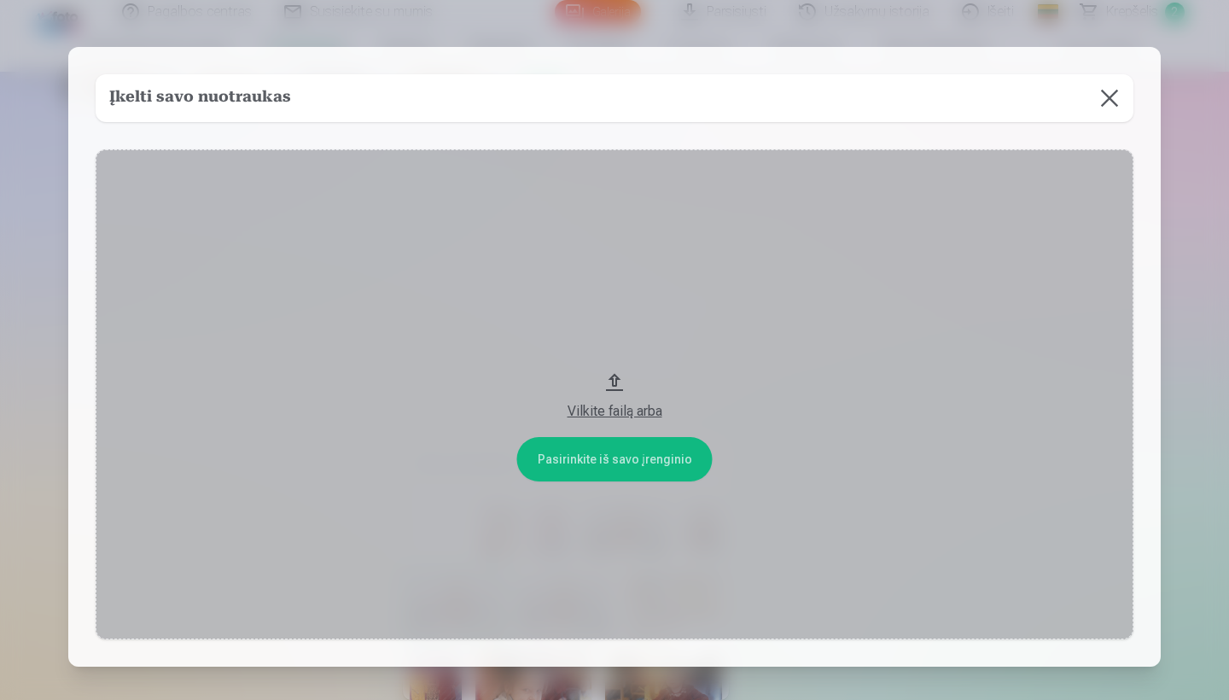
click at [632, 457] on button "Vilkite failą arba" at bounding box center [615, 394] width 1038 height 490
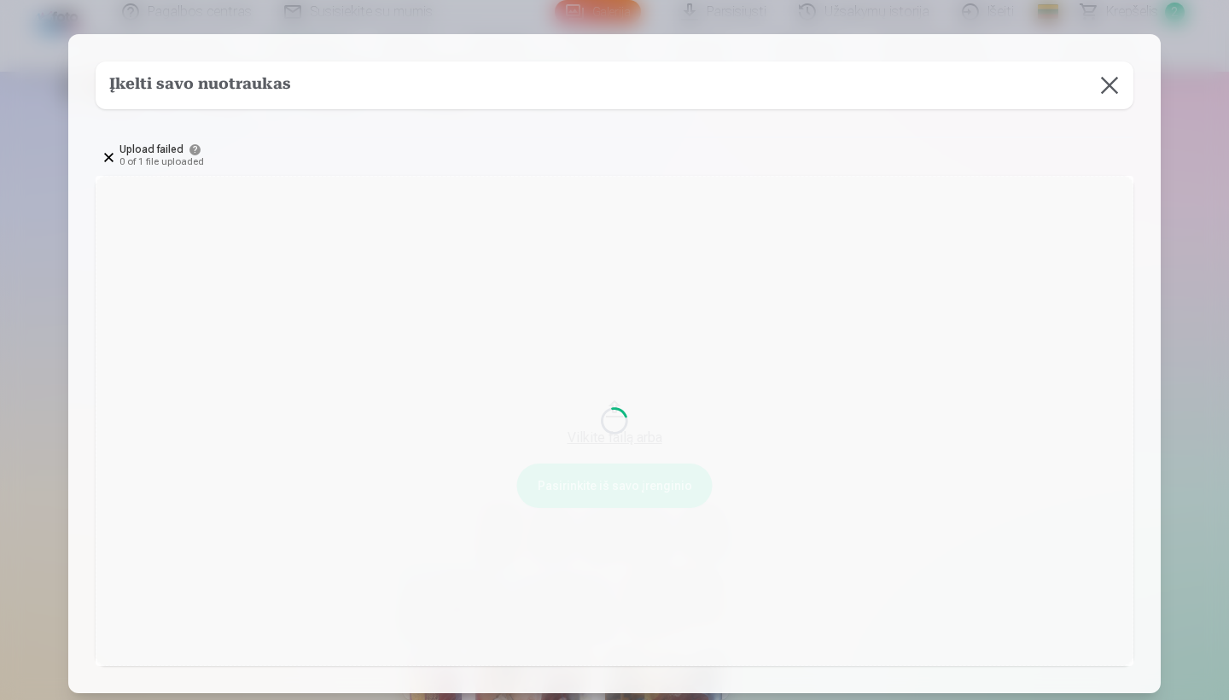
scroll to position [597, 0]
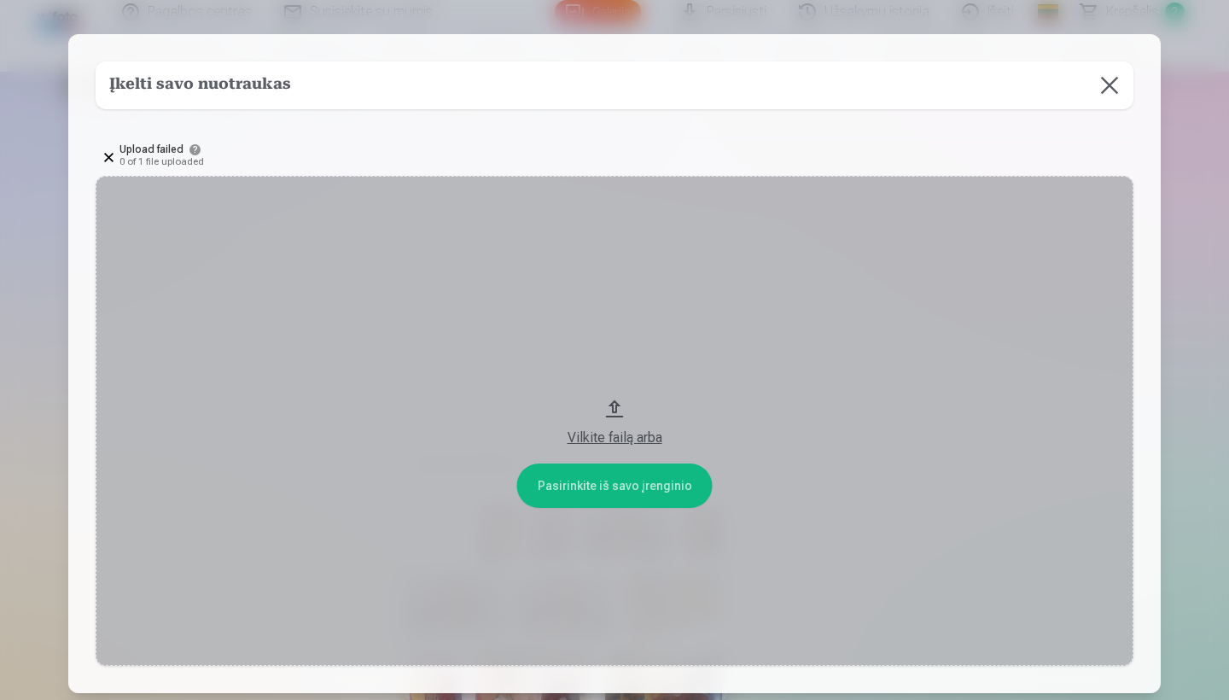
click at [592, 442] on div "Vilkite failą arba" at bounding box center [615, 438] width 1004 height 20
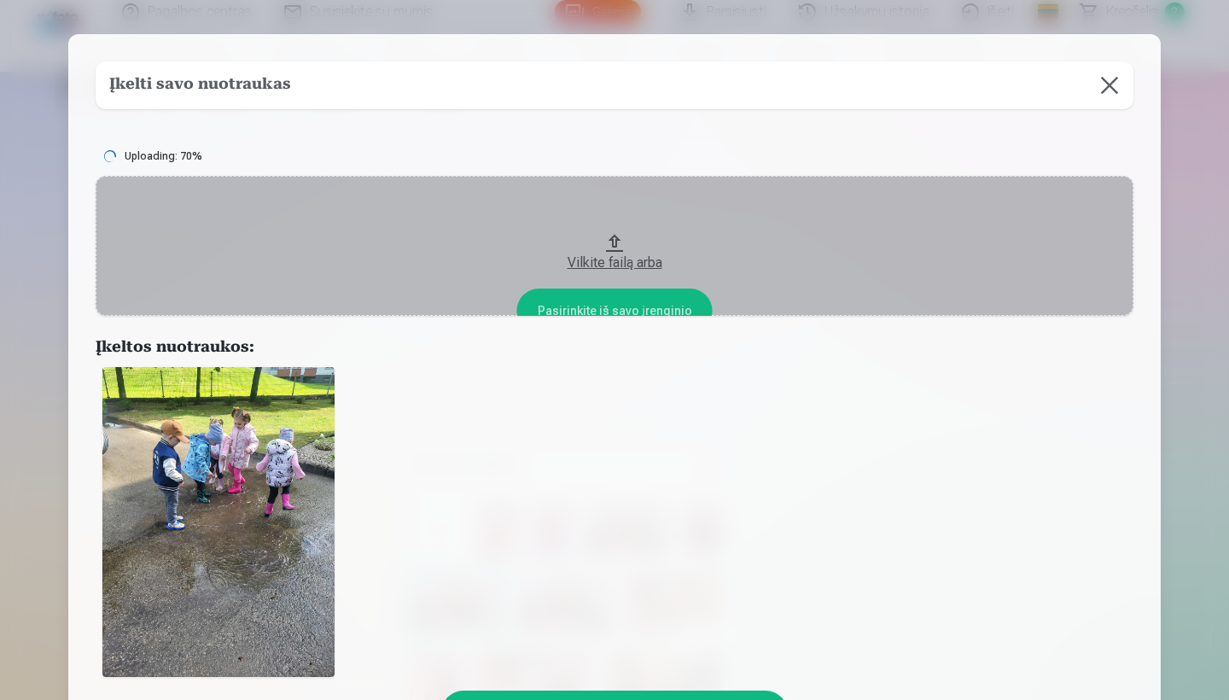
click at [285, 524] on img at bounding box center [218, 522] width 232 height 310
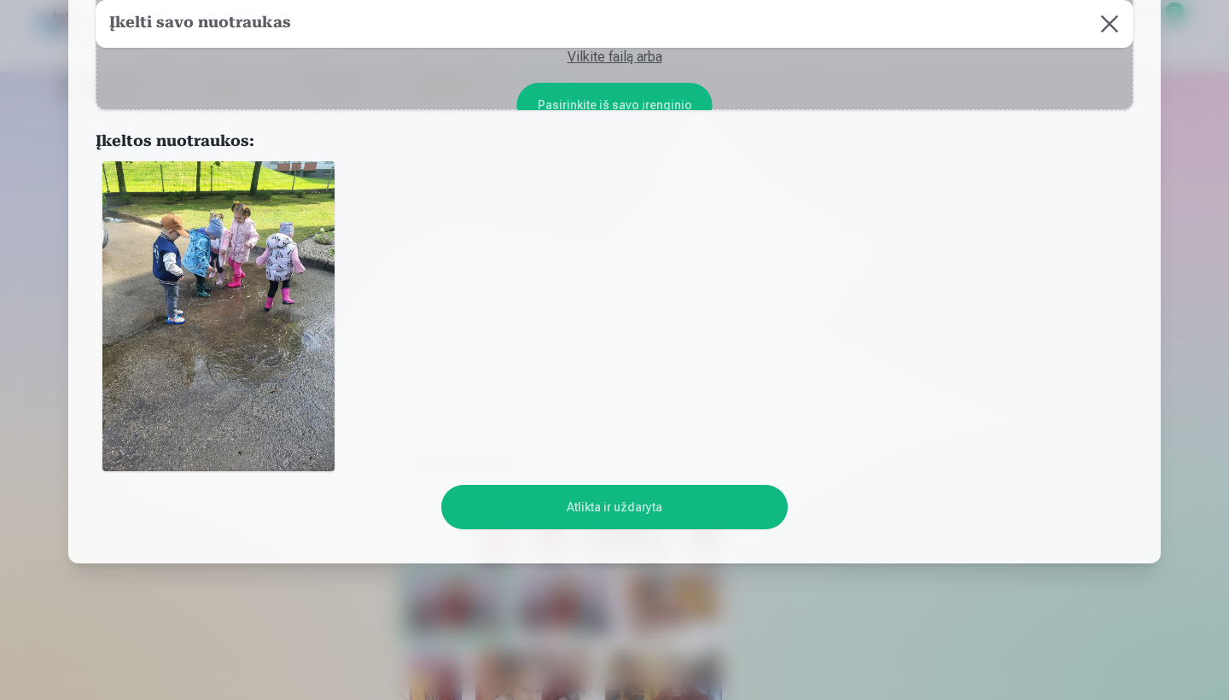
click at [552, 505] on button "Atlikta ir uždaryta" at bounding box center [614, 507] width 346 height 44
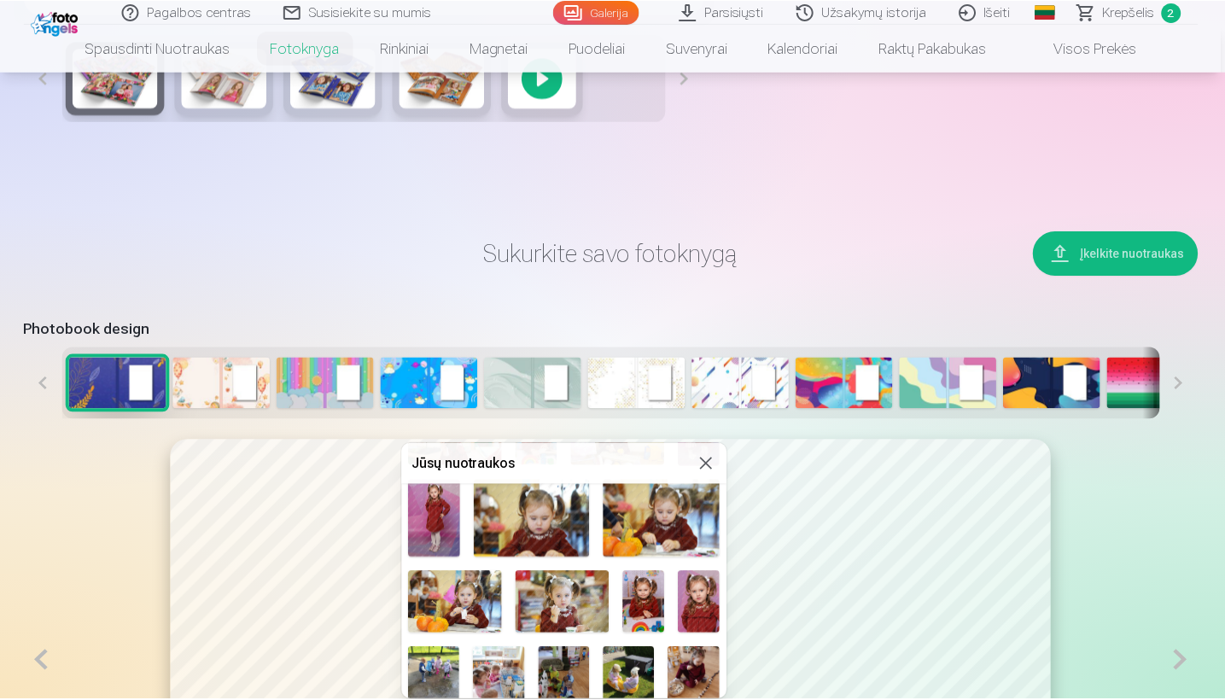
scroll to position [422, 0]
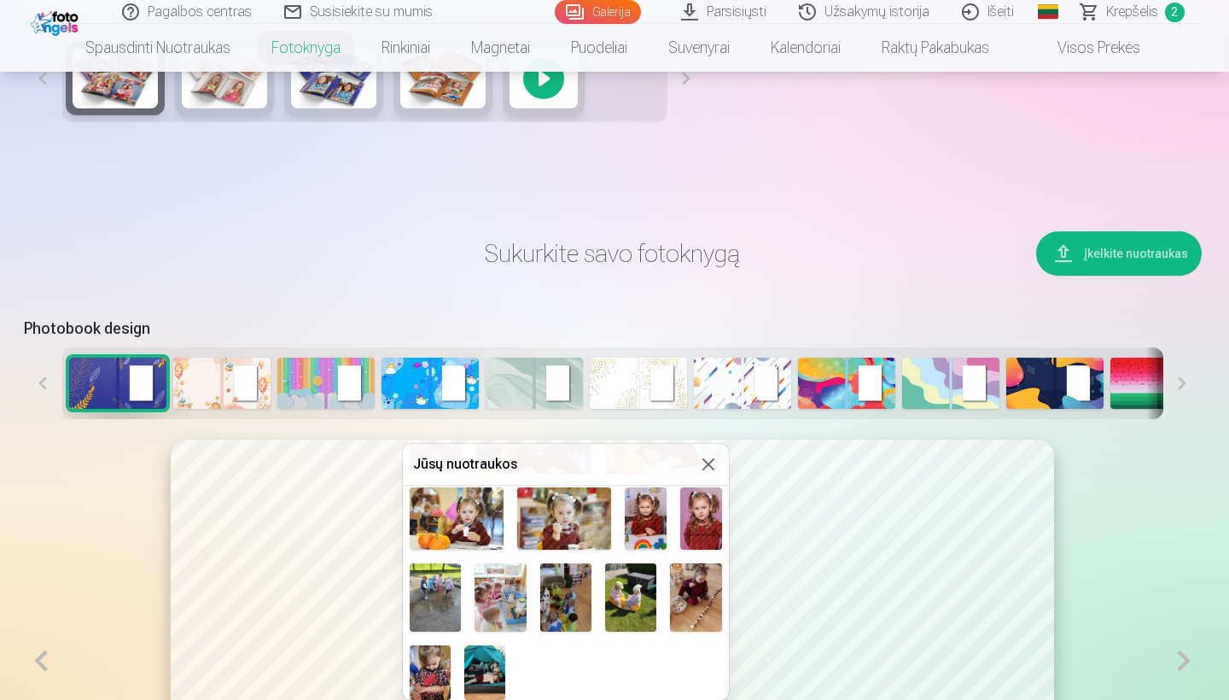
click at [454, 576] on img at bounding box center [435, 597] width 51 height 68
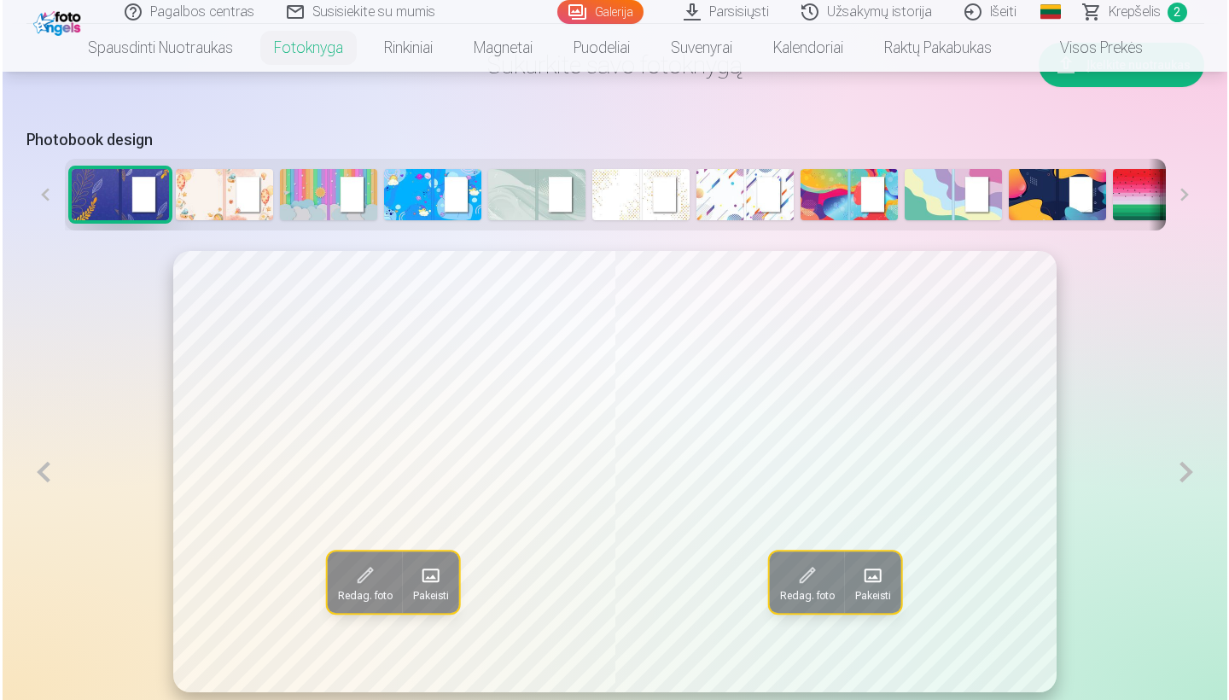
scroll to position [1060, 0]
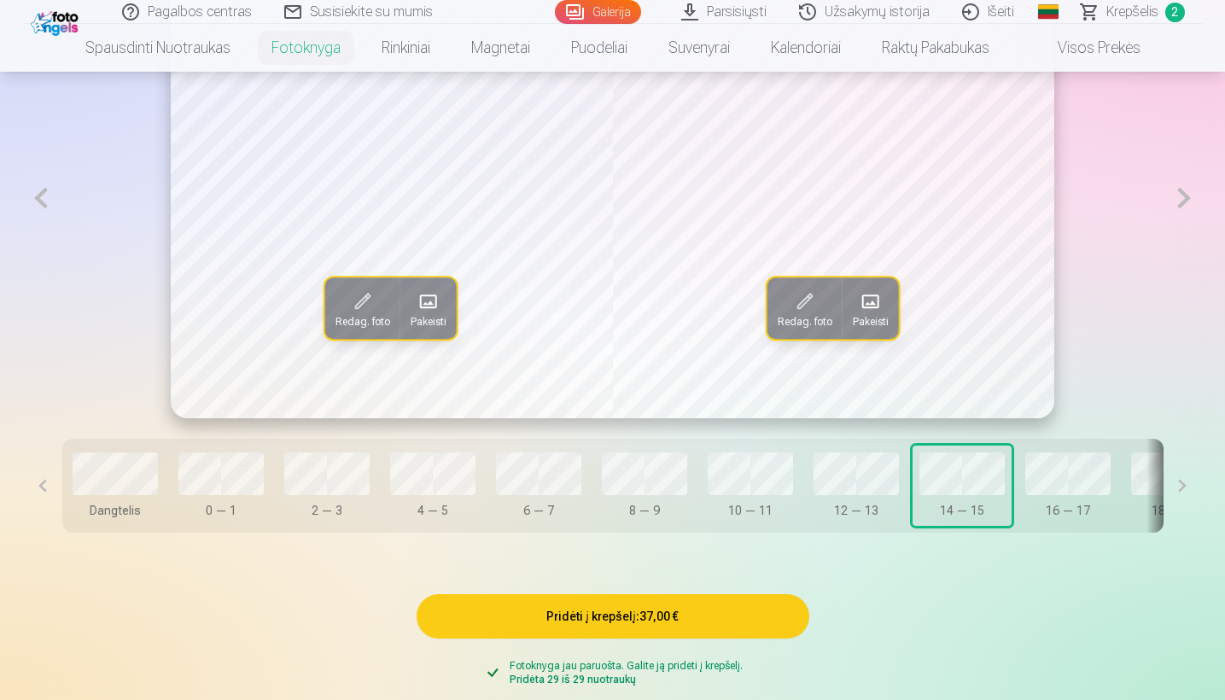
click at [819, 304] on button "Redag. foto" at bounding box center [803, 307] width 75 height 61
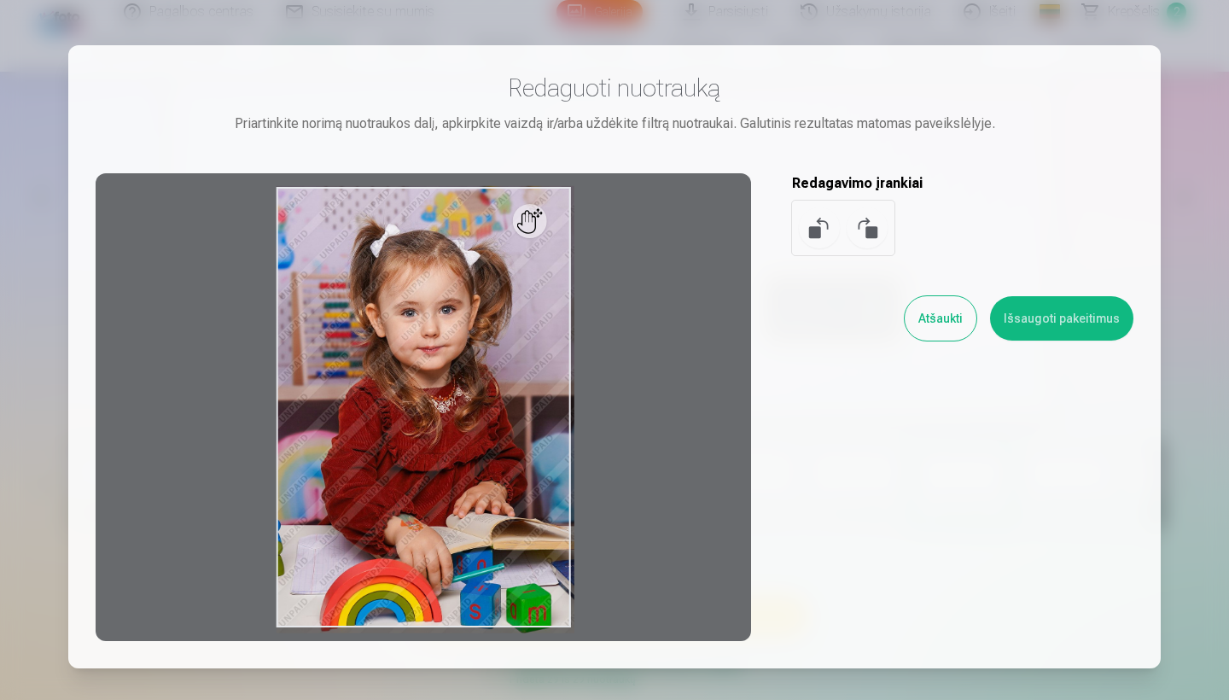
click at [923, 316] on button "Atšaukti" at bounding box center [941, 318] width 72 height 44
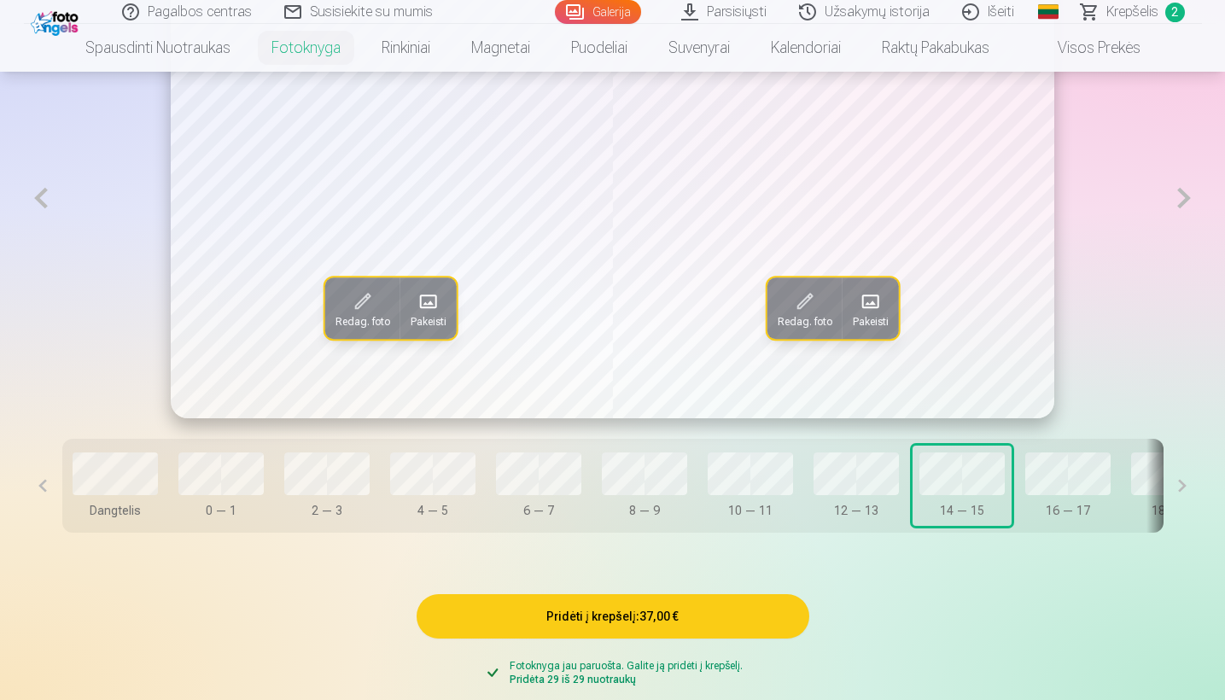
click at [862, 307] on span at bounding box center [869, 301] width 27 height 27
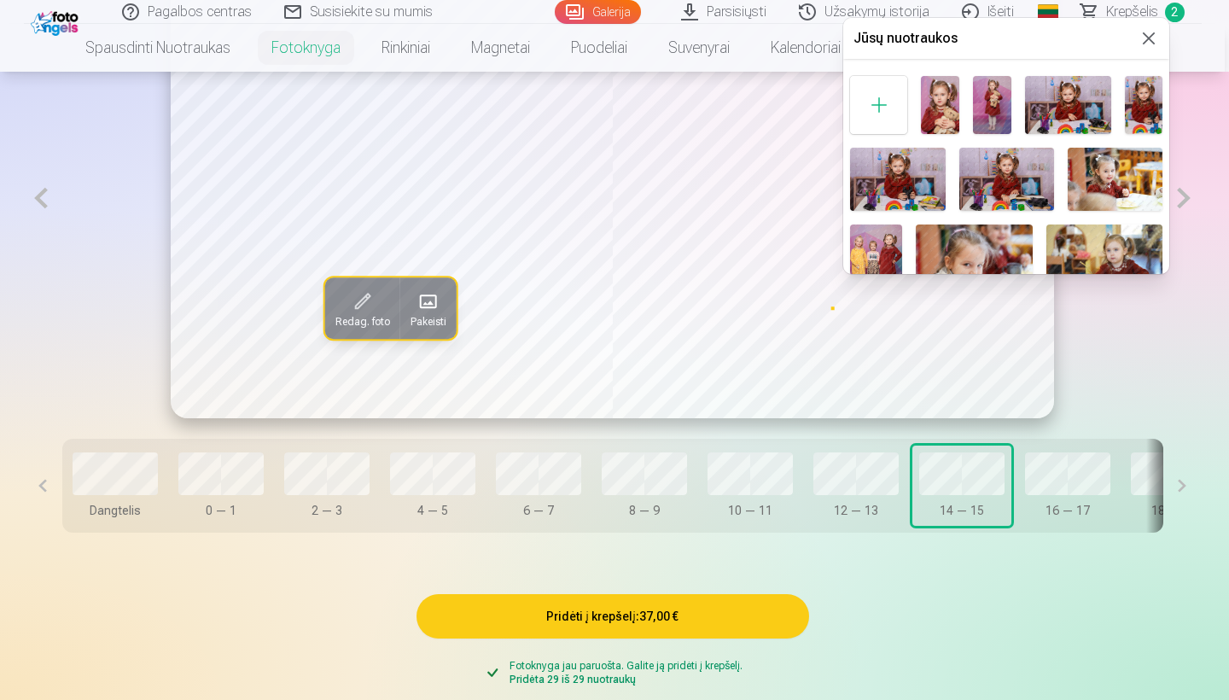
scroll to position [3, 0]
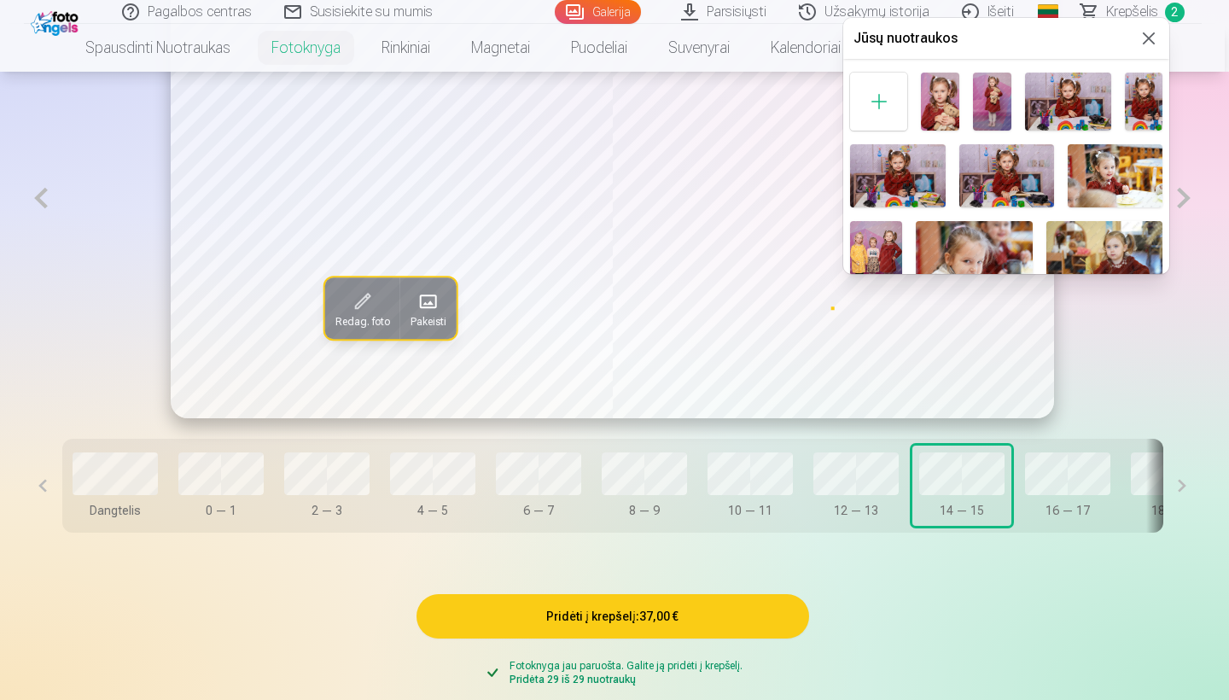
click at [885, 105] on div at bounding box center [878, 101] width 57 height 57
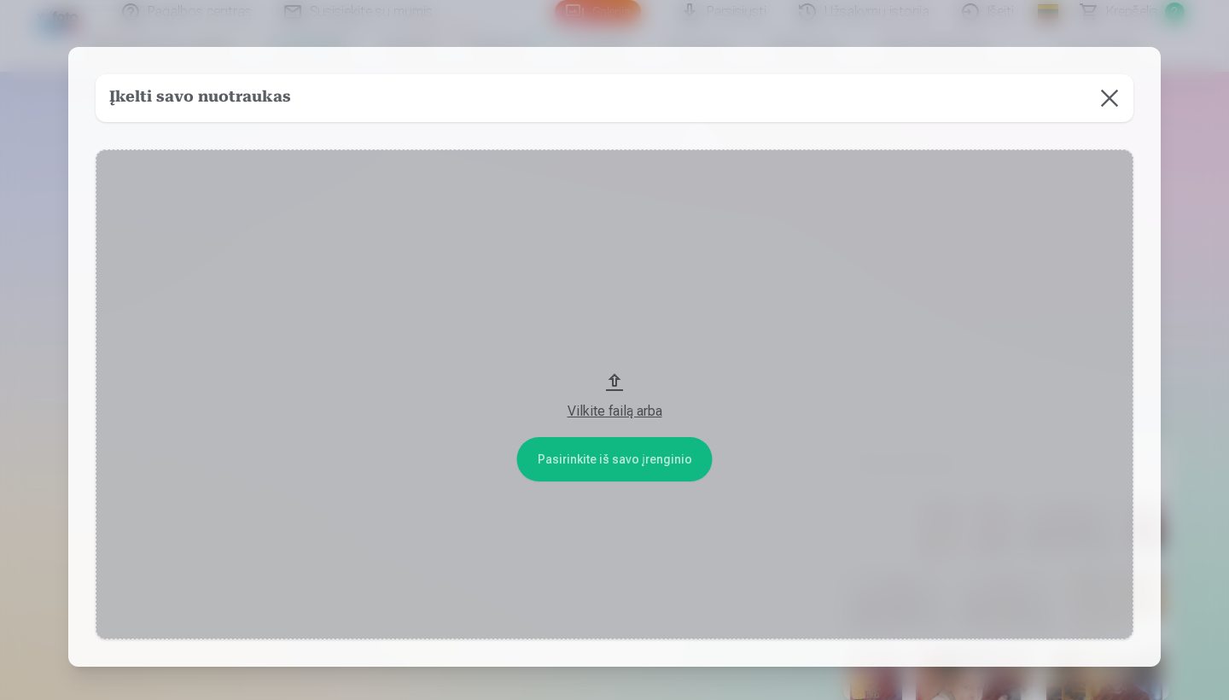
click at [633, 410] on div "Vilkite failą arba" at bounding box center [615, 411] width 1004 height 20
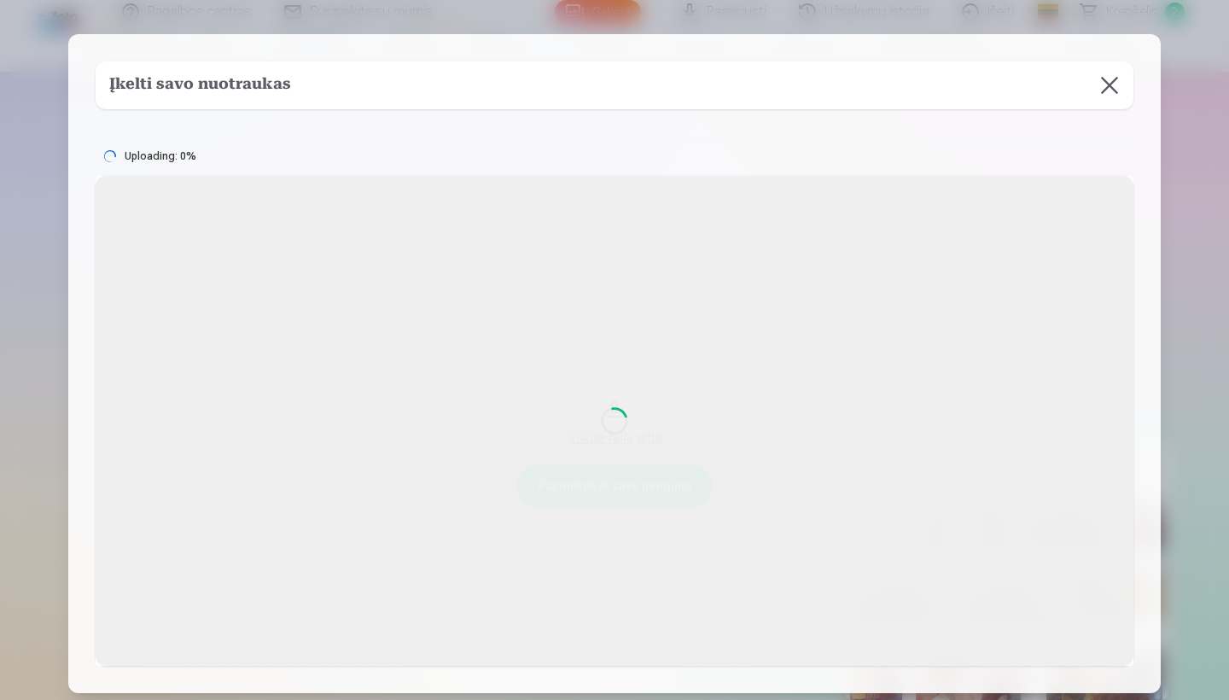
scroll to position [634, 0]
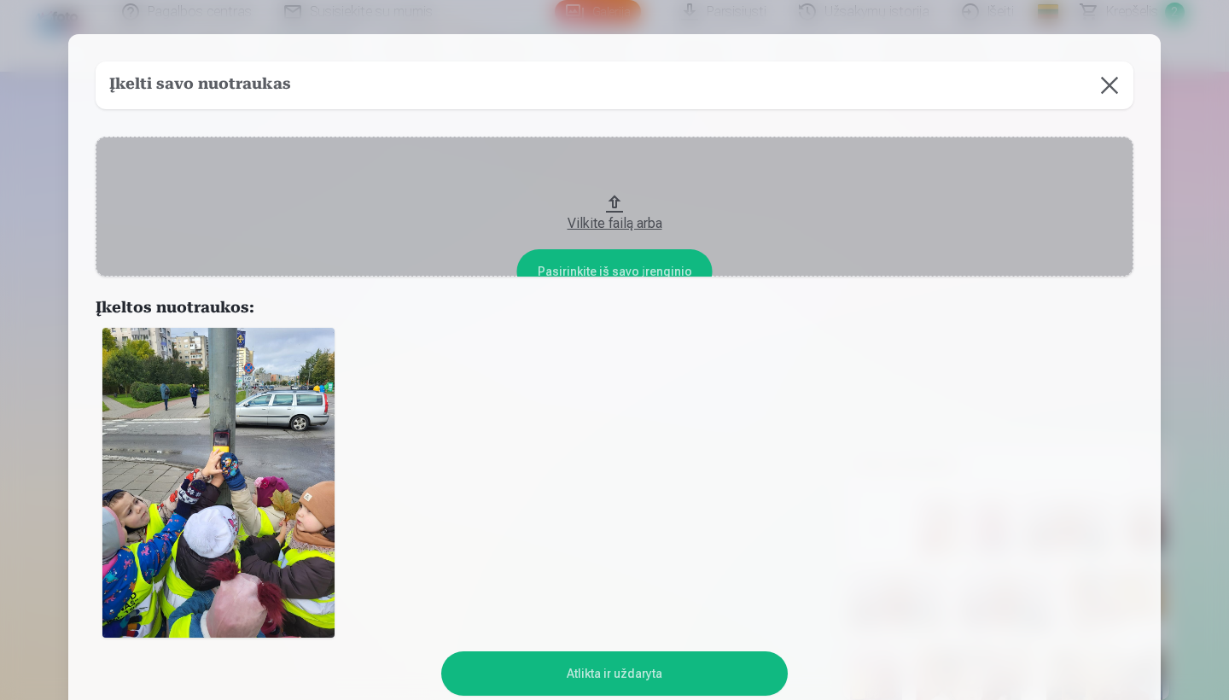
click at [604, 672] on button "Atlikta ir uždaryta" at bounding box center [614, 673] width 346 height 44
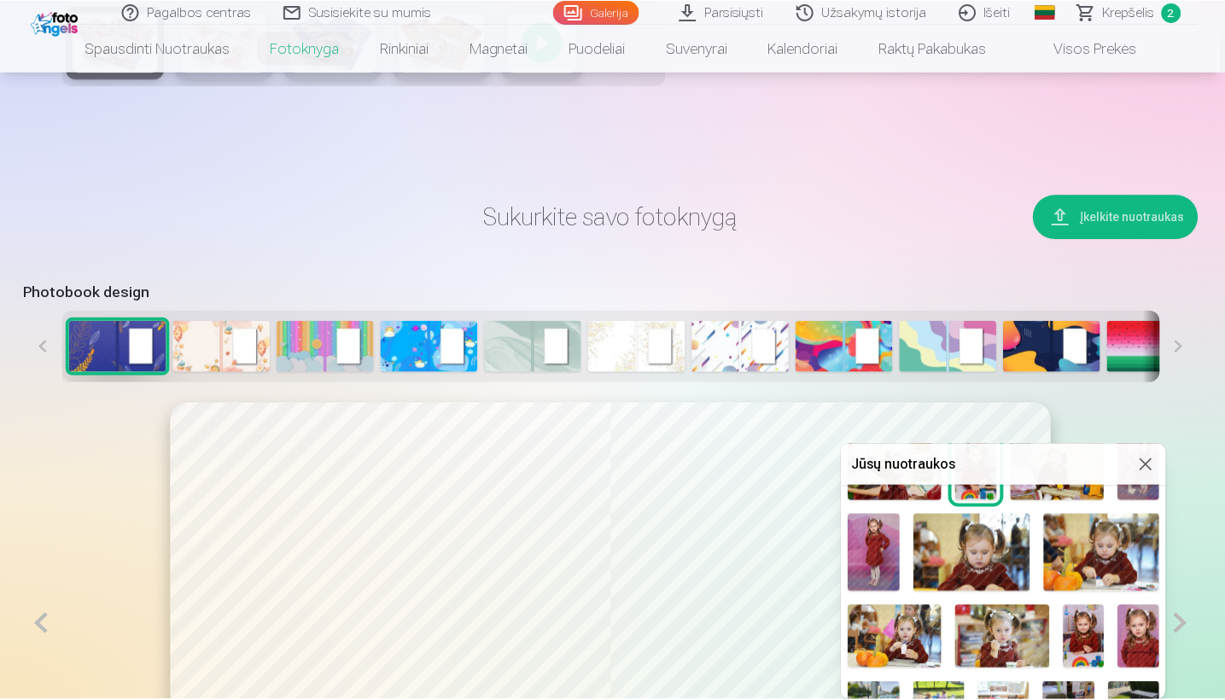
scroll to position [422, 0]
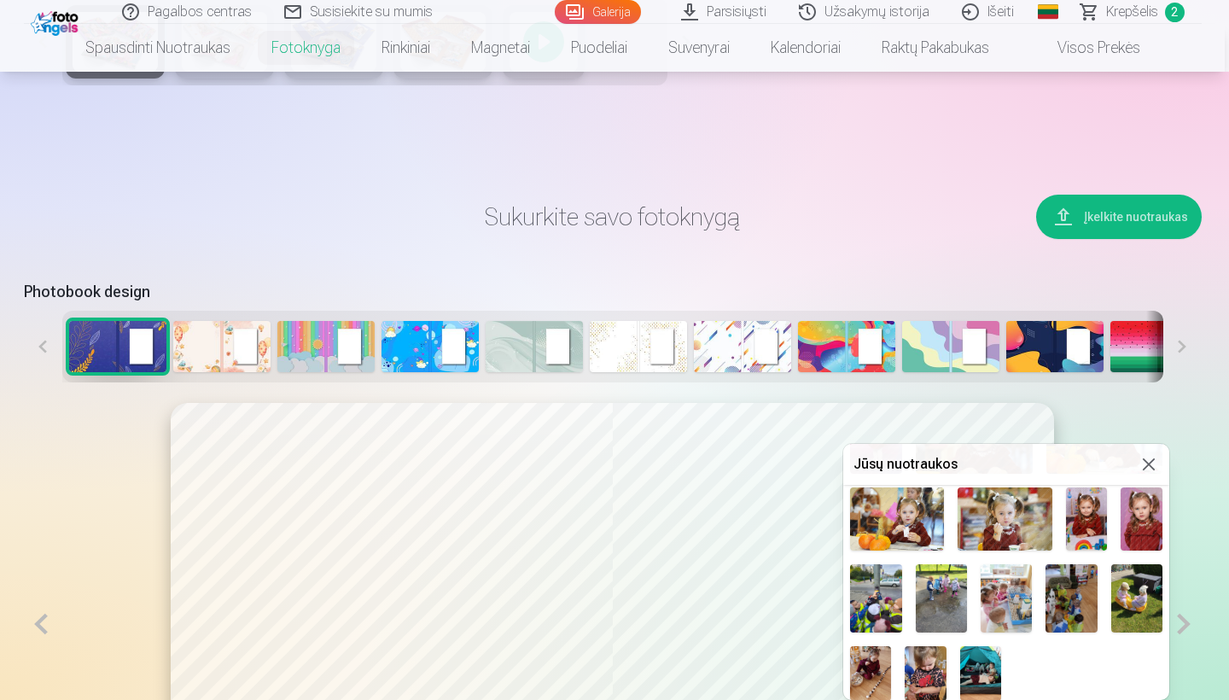
click at [889, 597] on img at bounding box center [875, 598] width 51 height 68
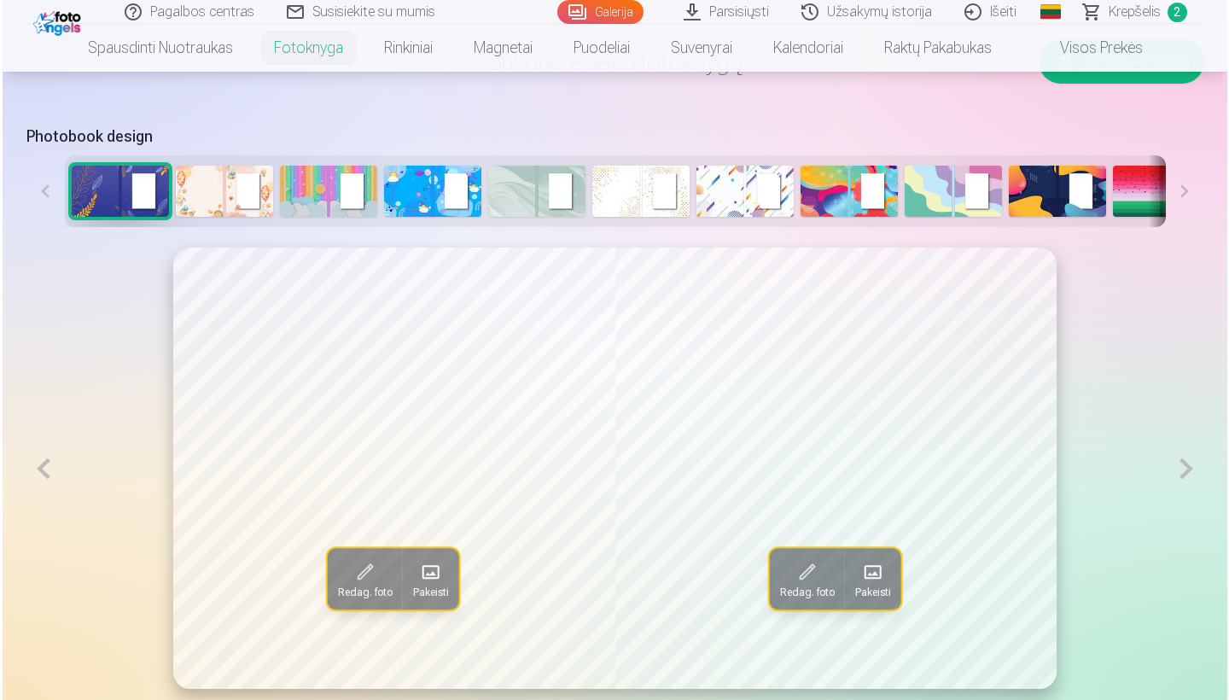
scroll to position [903, 0]
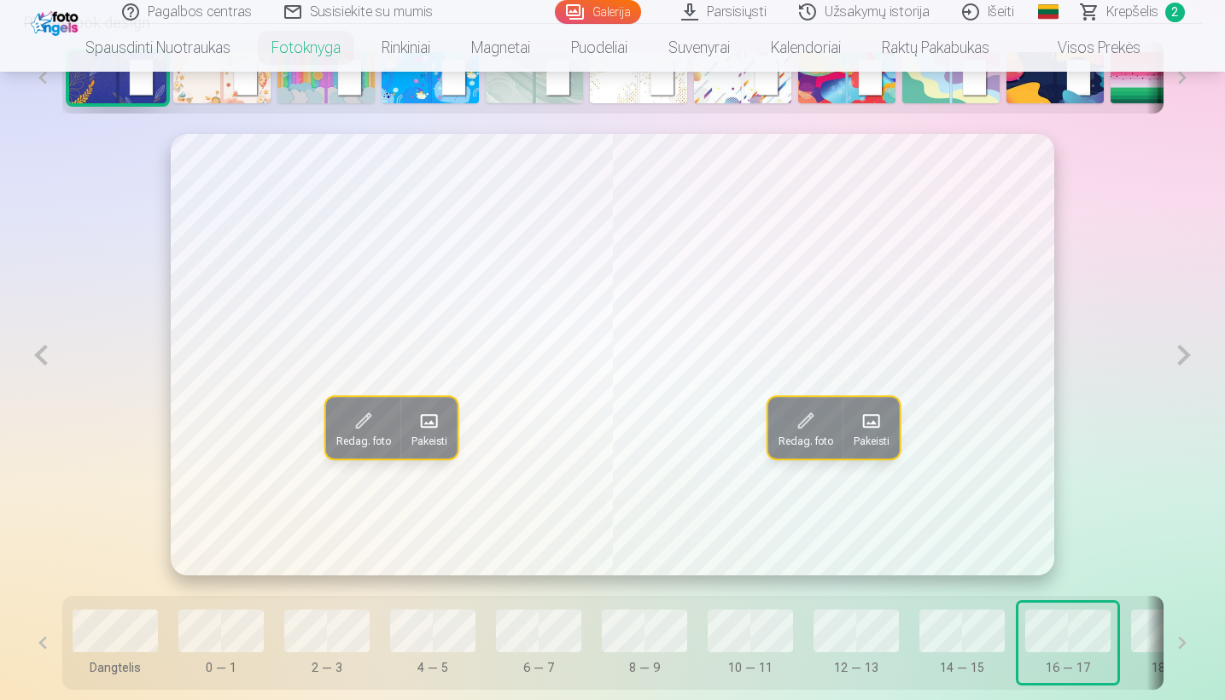
click at [426, 434] on span at bounding box center [429, 420] width 27 height 27
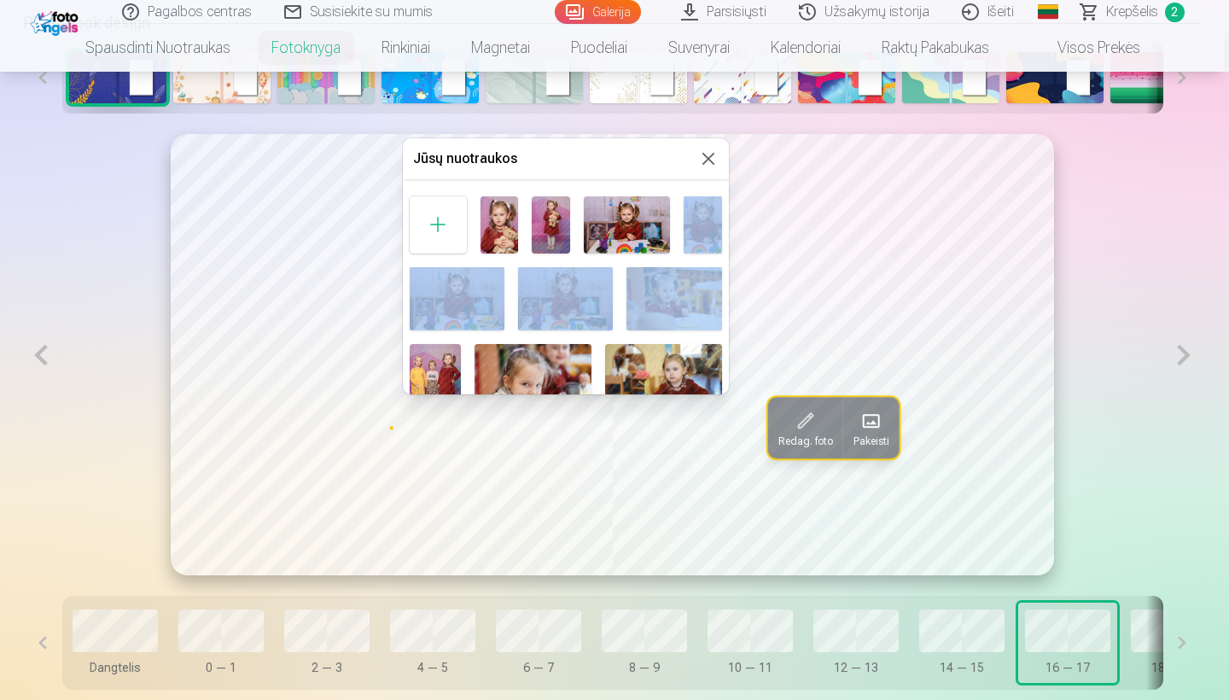
drag, startPoint x: 724, startPoint y: 190, endPoint x: 721, endPoint y: 306, distance: 115.2
click at [721, 306] on div at bounding box center [566, 506] width 326 height 634
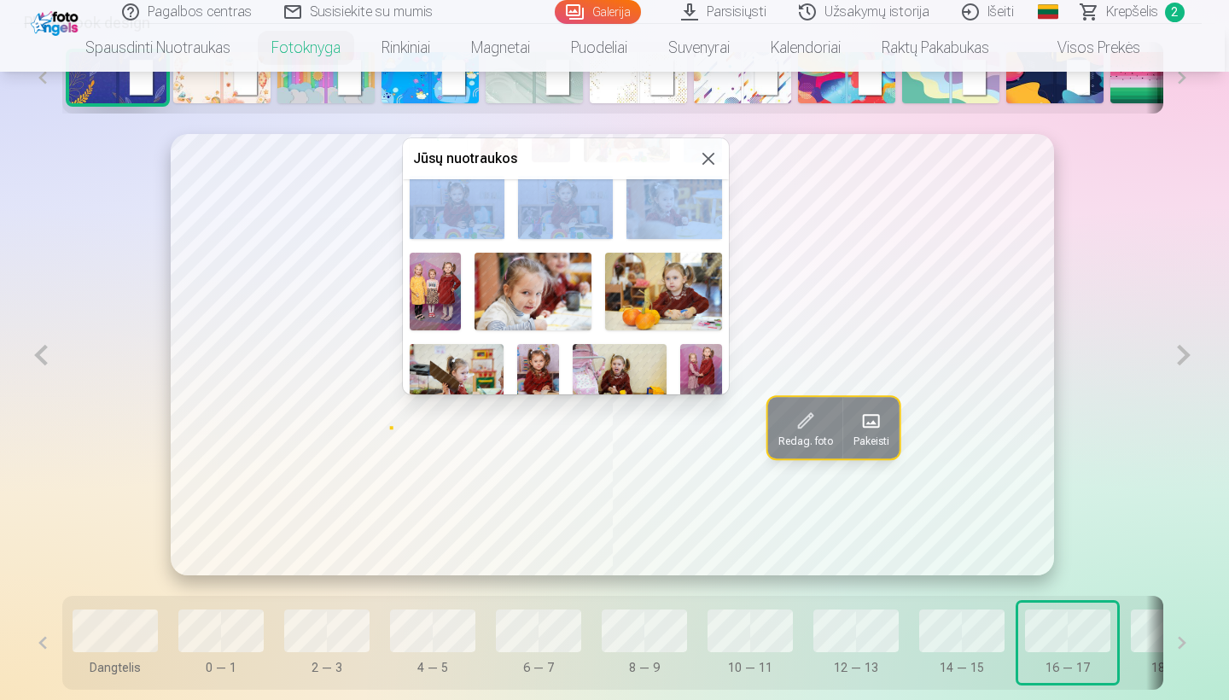
scroll to position [0, 0]
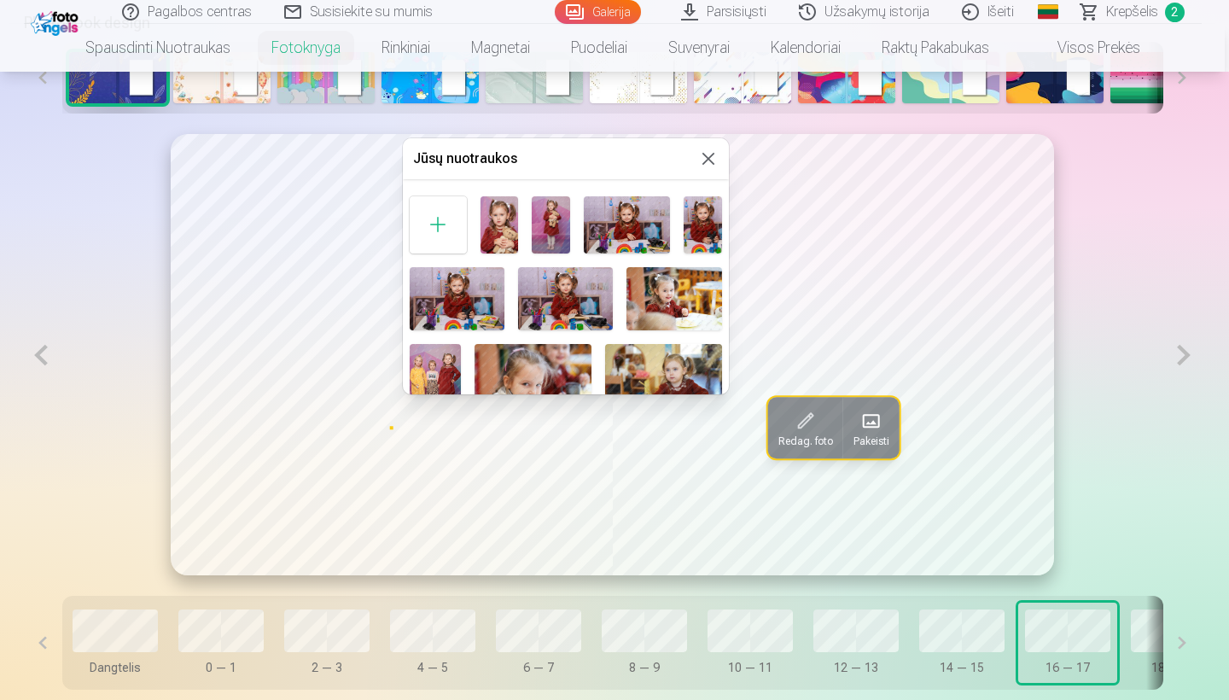
click at [451, 225] on div at bounding box center [438, 224] width 57 height 57
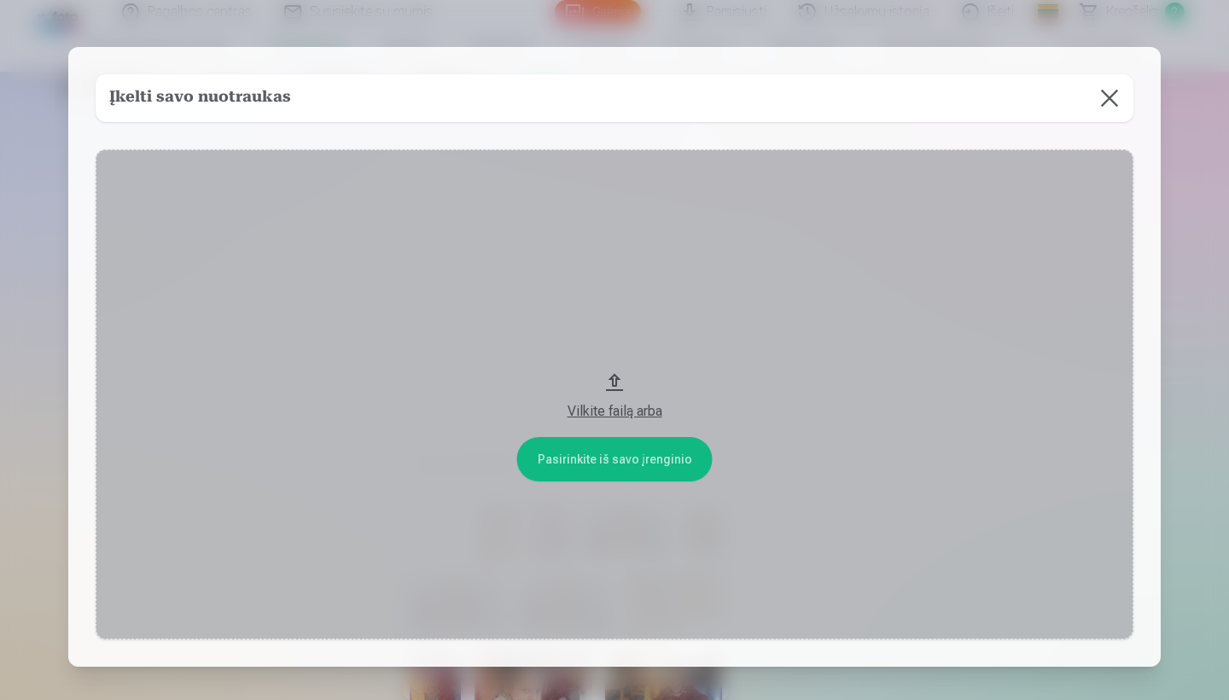
click at [620, 457] on button "Vilkite failą arba" at bounding box center [615, 394] width 1038 height 490
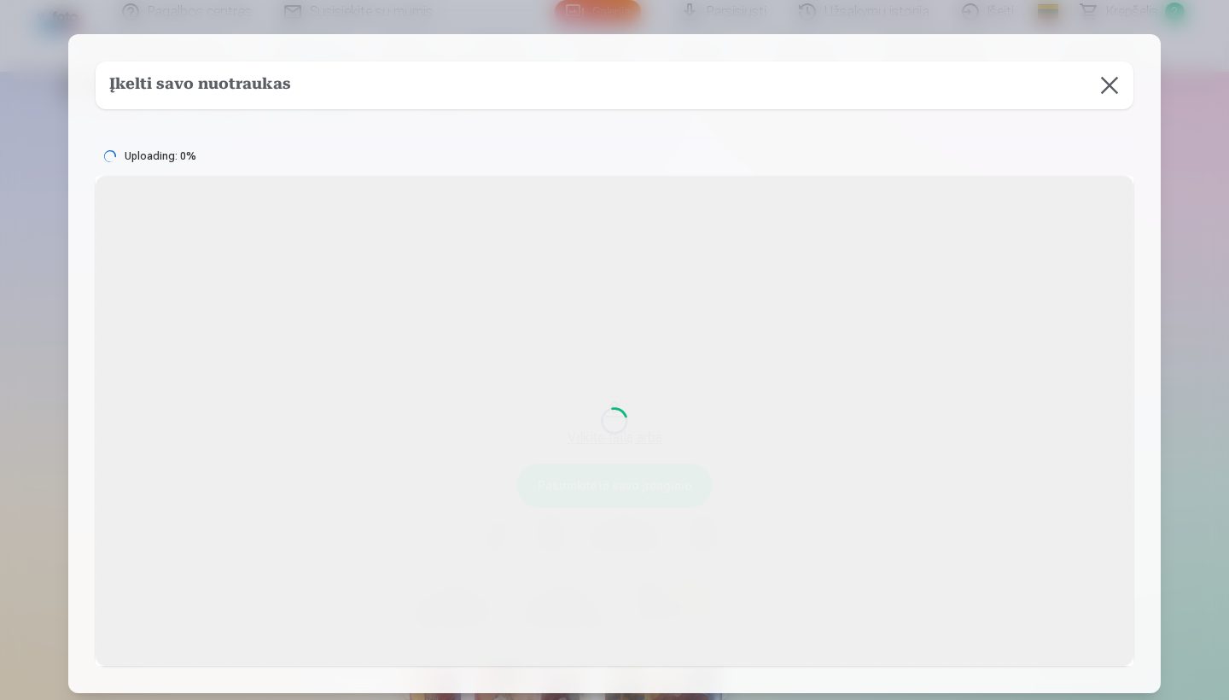
scroll to position [597, 0]
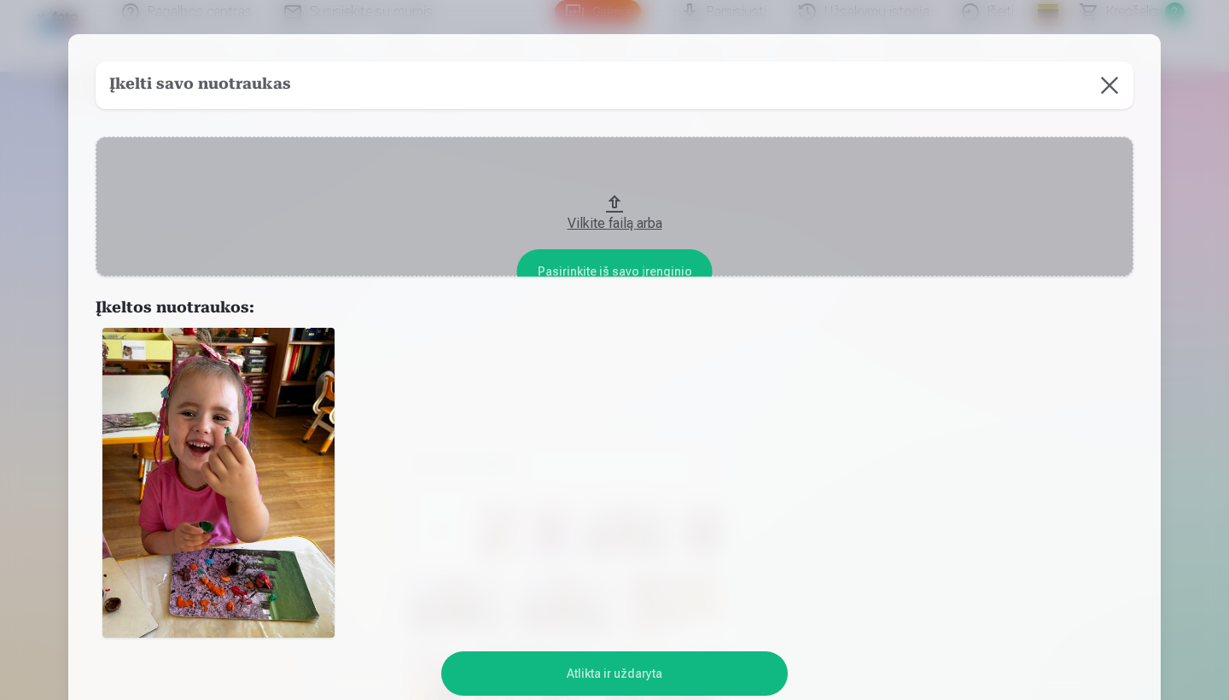
click at [567, 687] on button "Atlikta ir uždaryta" at bounding box center [614, 673] width 346 height 44
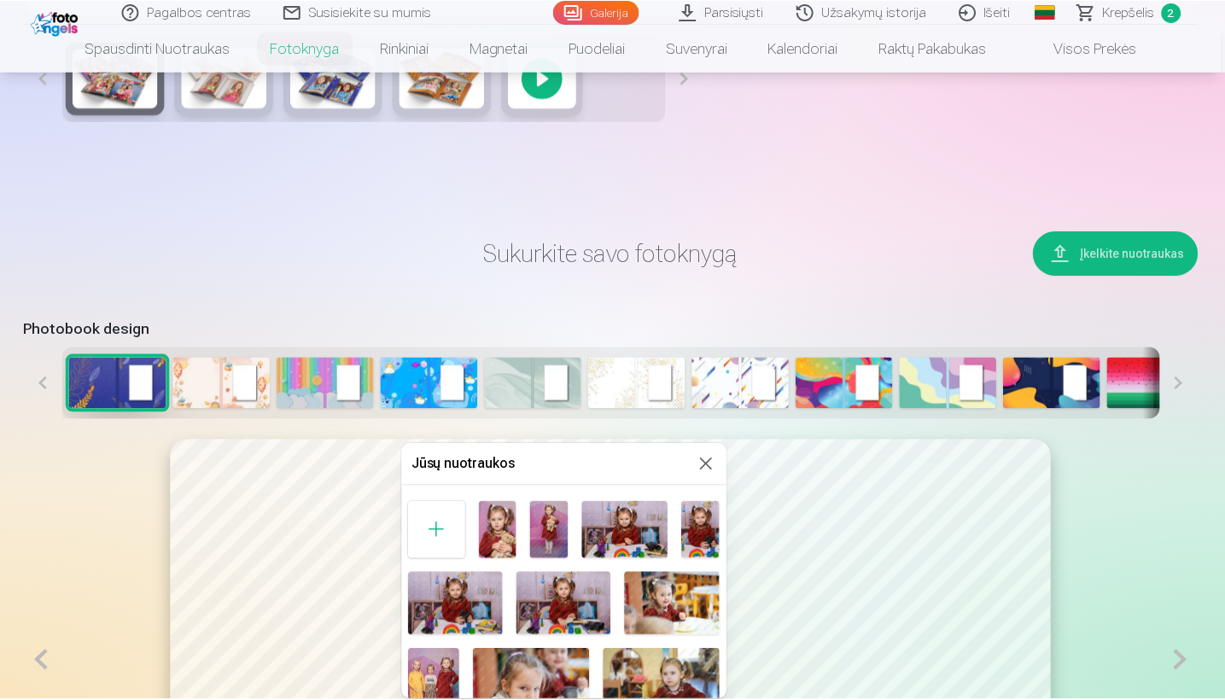
scroll to position [422, 0]
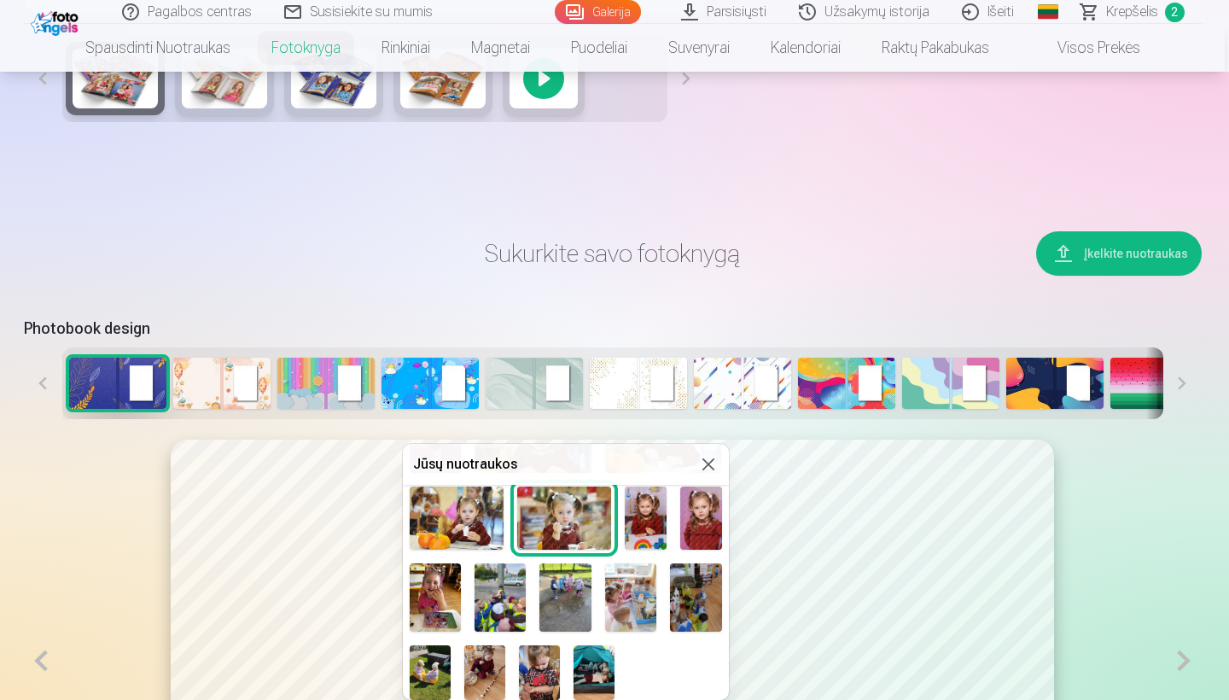
click at [434, 595] on img at bounding box center [435, 597] width 51 height 68
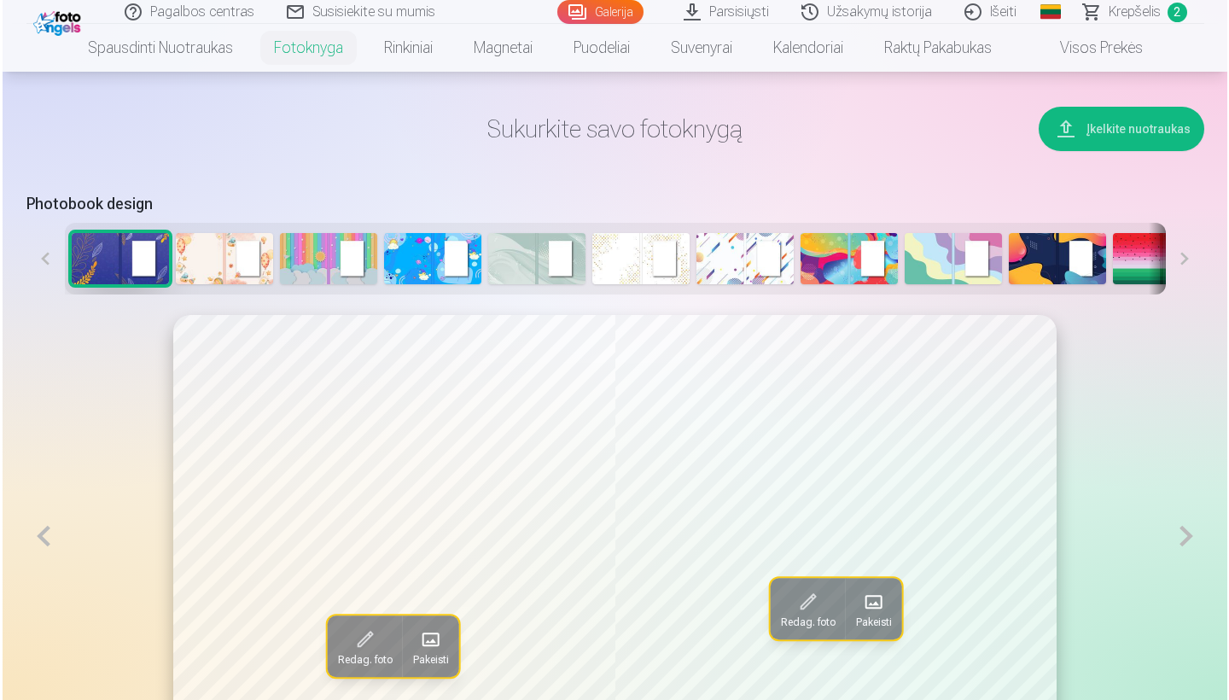
scroll to position [997, 0]
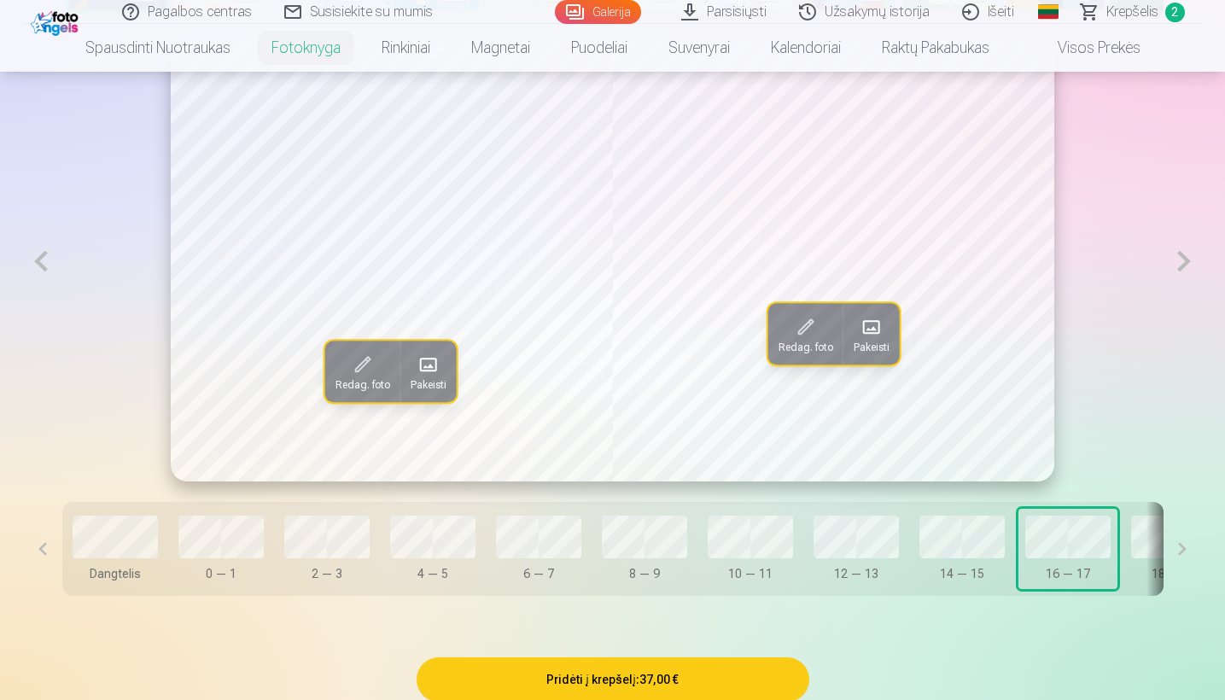
click at [866, 335] on span at bounding box center [870, 326] width 27 height 27
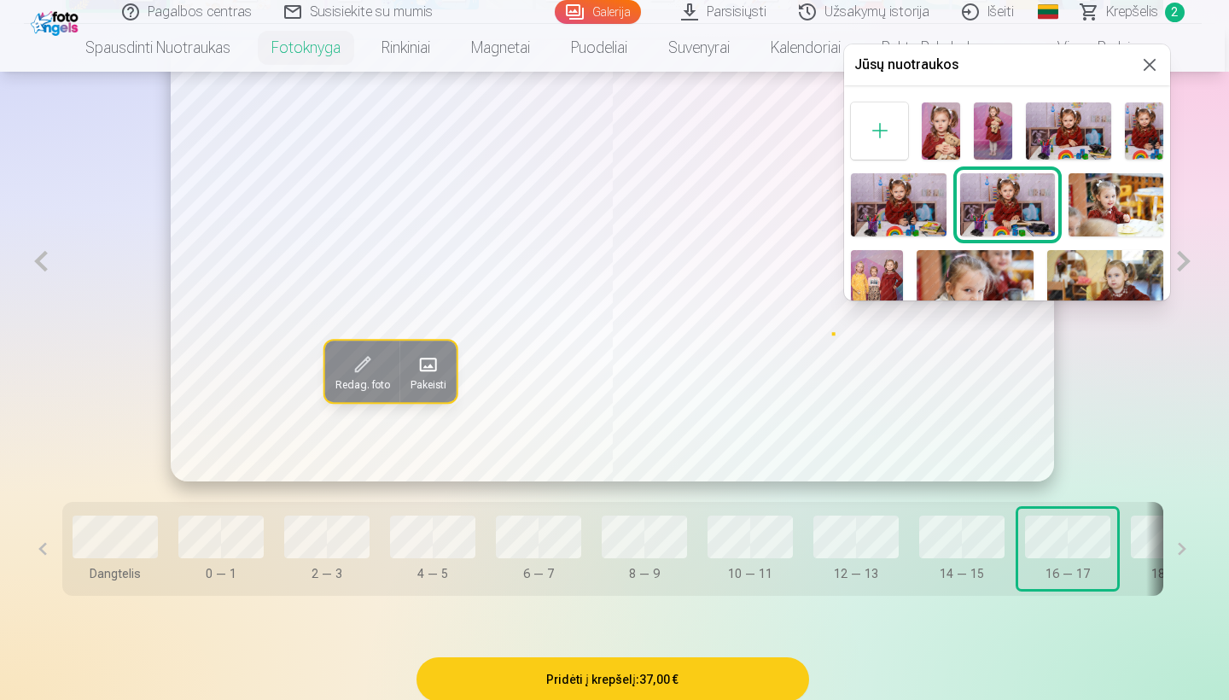
click at [888, 116] on div at bounding box center [879, 130] width 57 height 57
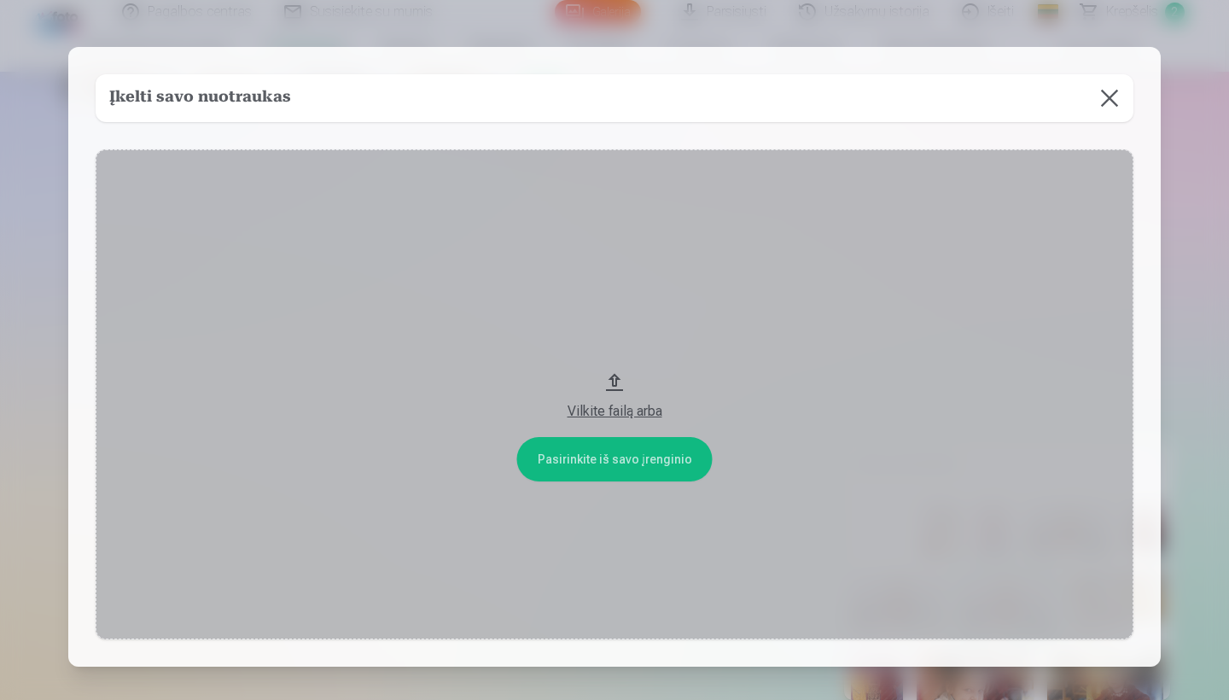
click at [614, 465] on button "Vilkite failą arba" at bounding box center [615, 394] width 1038 height 490
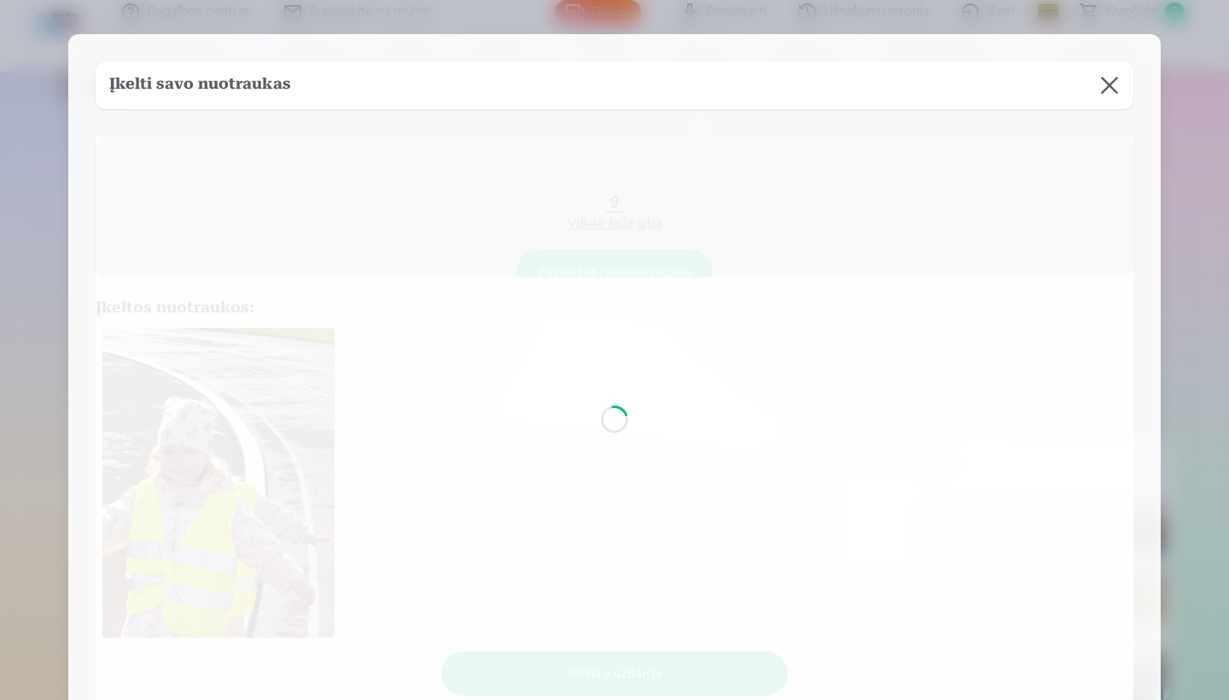
scroll to position [597, 0]
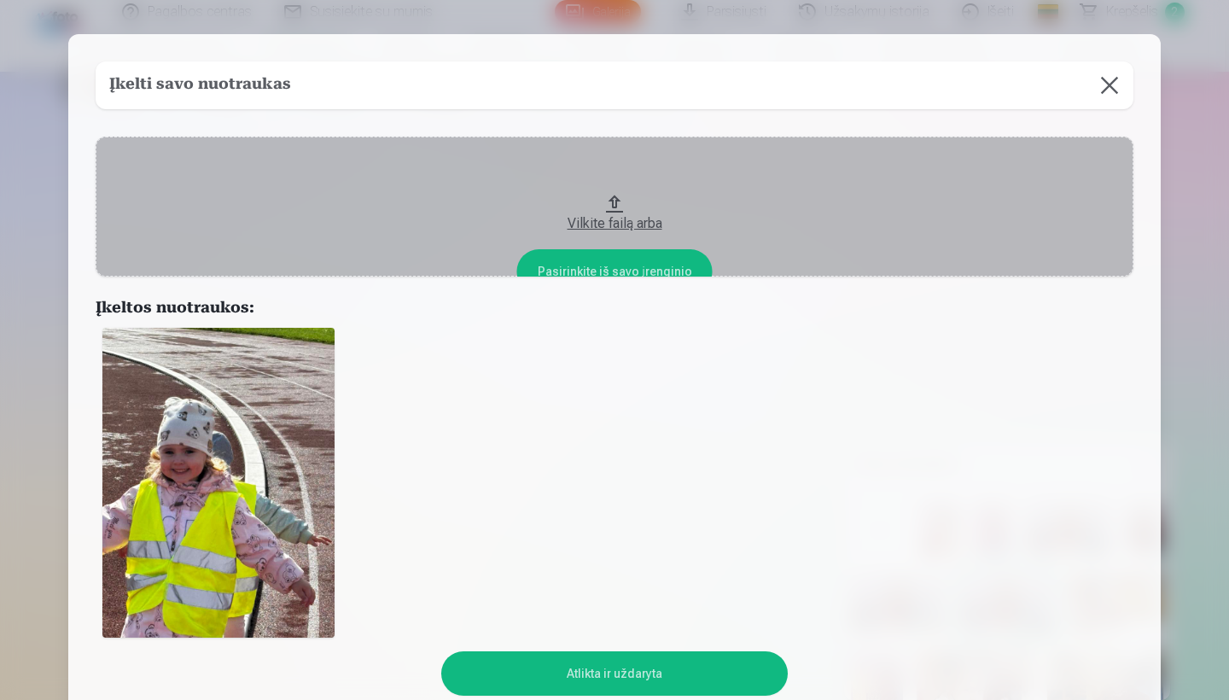
click at [674, 666] on button "Atlikta ir uždaryta" at bounding box center [614, 673] width 346 height 44
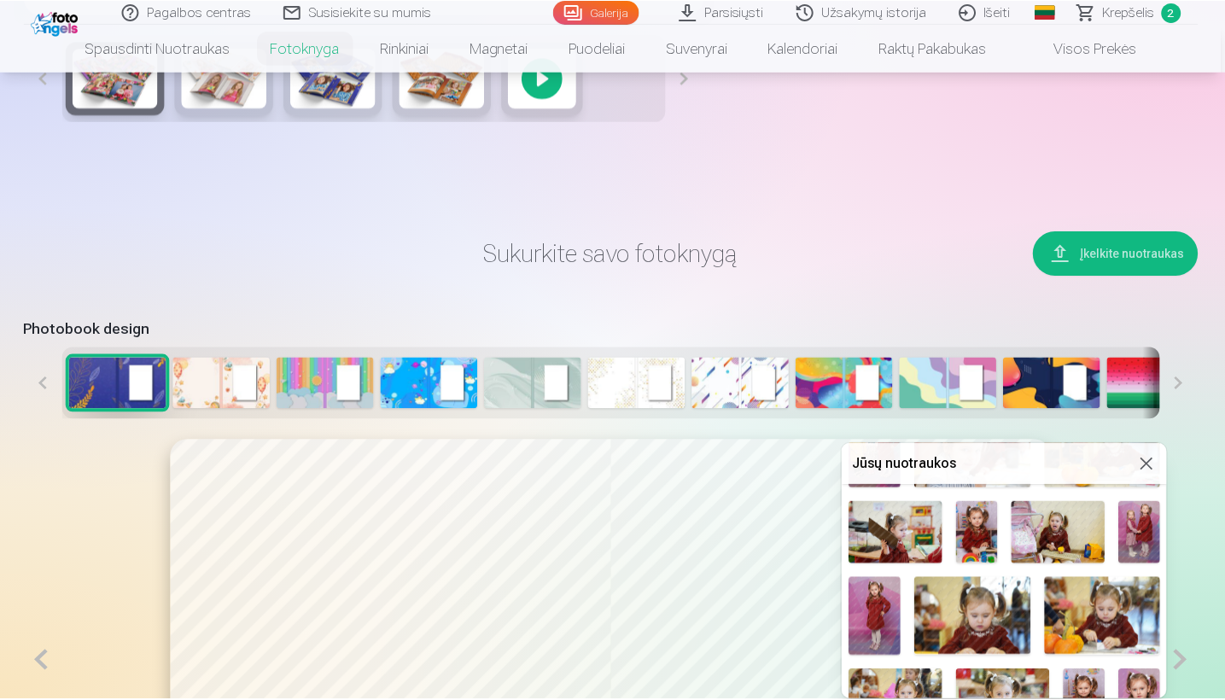
scroll to position [402, 0]
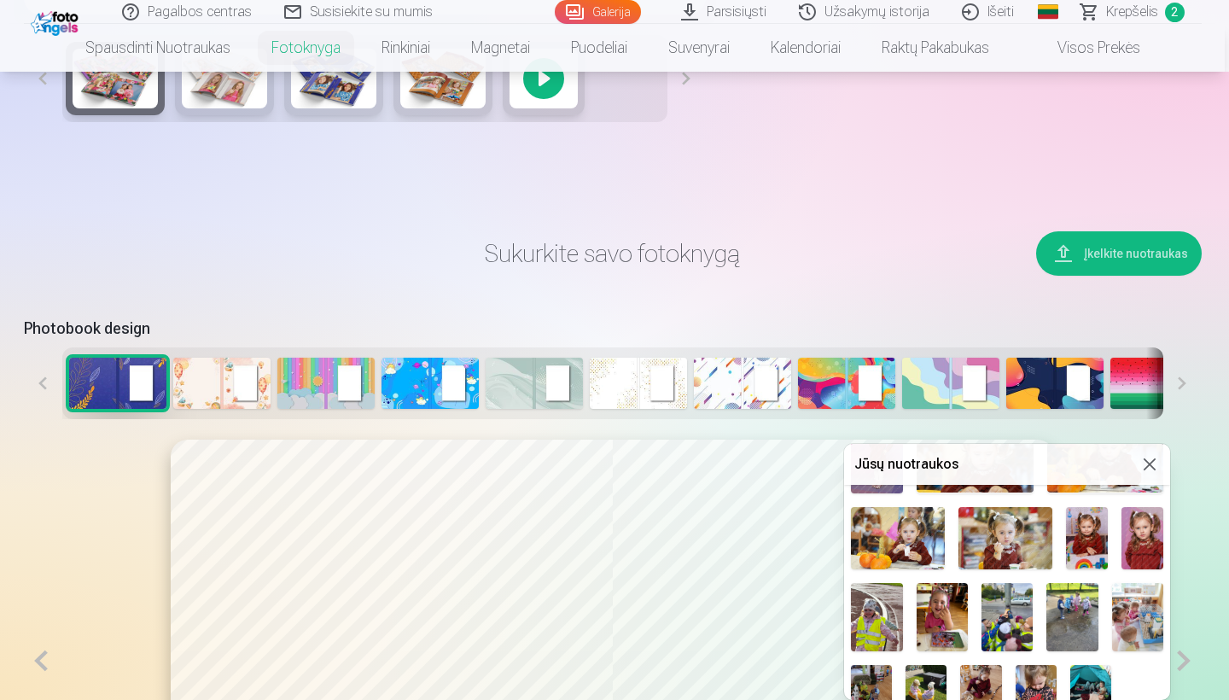
click at [872, 618] on img at bounding box center [876, 617] width 51 height 68
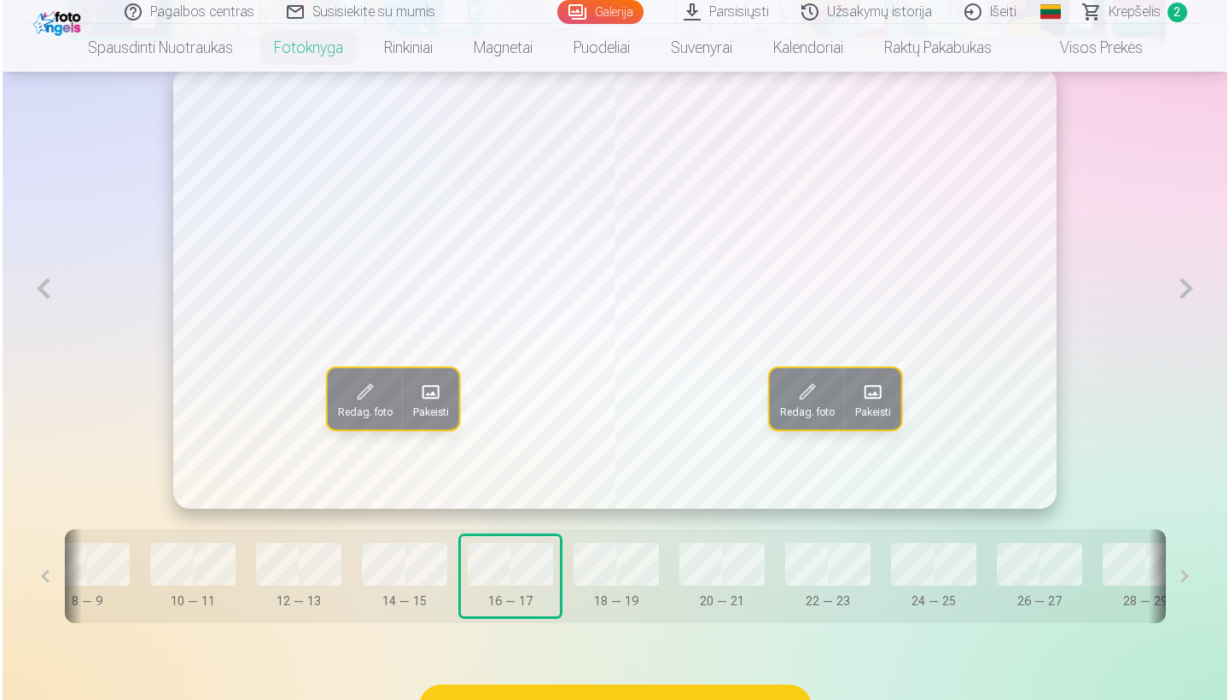
scroll to position [0, 589]
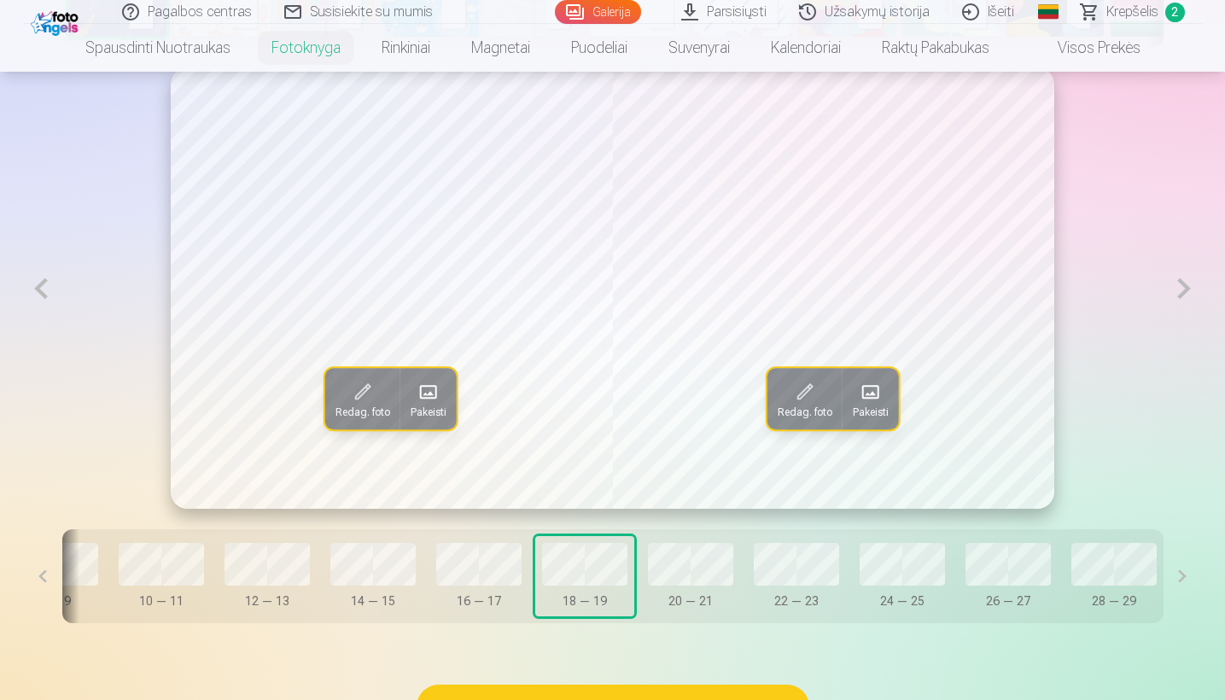
click at [428, 405] on span at bounding box center [428, 391] width 27 height 27
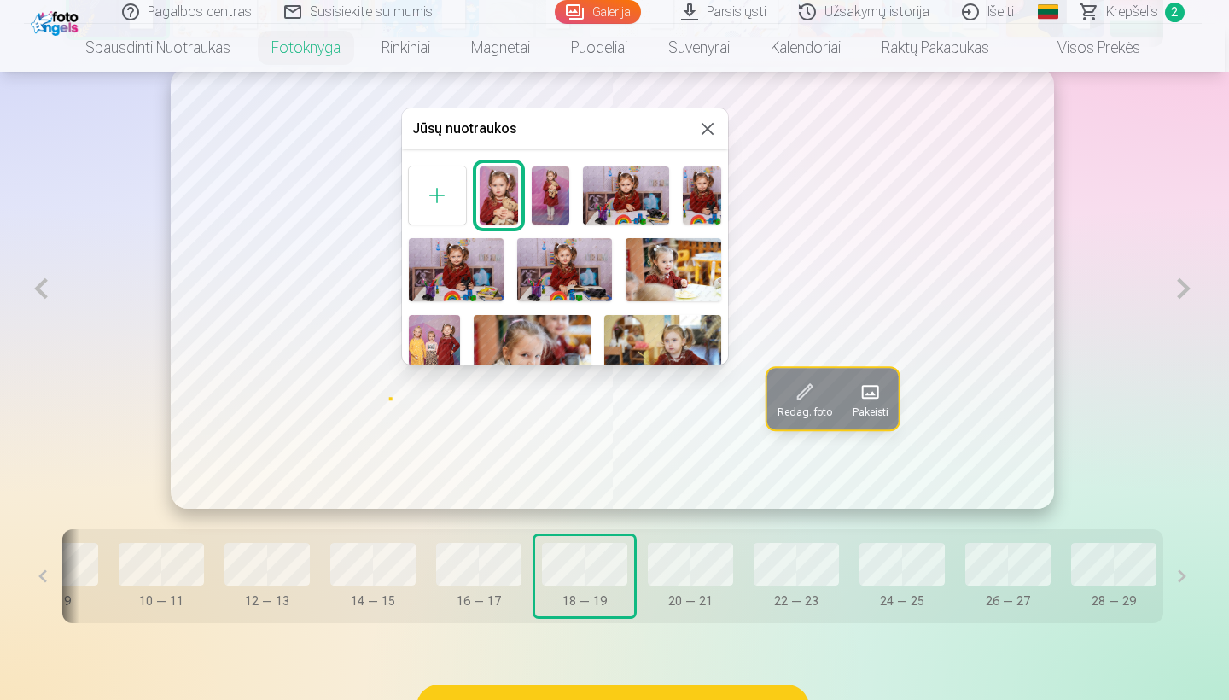
click at [457, 185] on div at bounding box center [437, 194] width 57 height 57
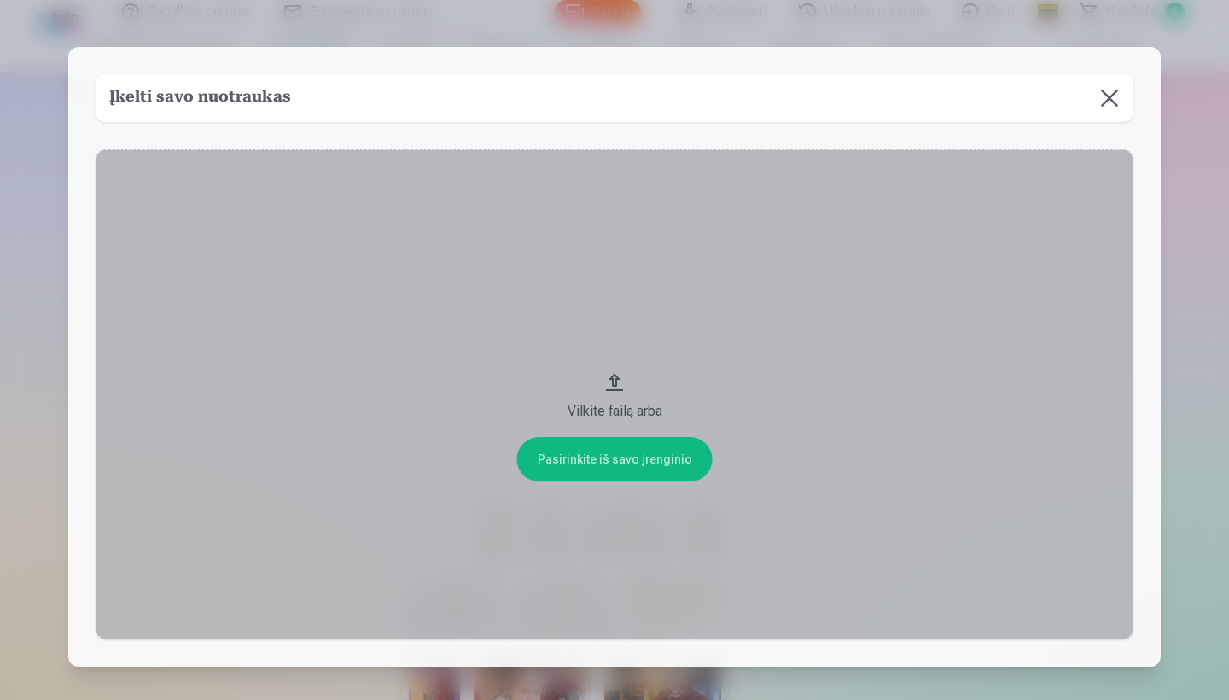
click at [590, 439] on button "Vilkite failą arba" at bounding box center [615, 394] width 1038 height 490
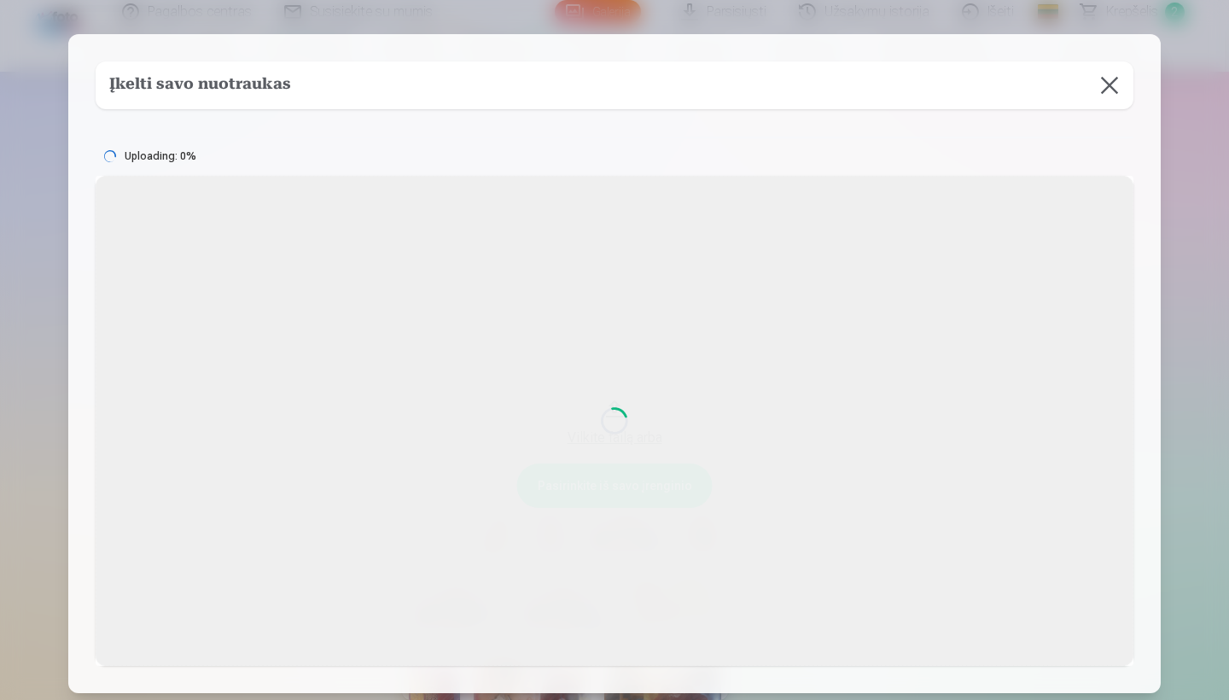
scroll to position [634, 0]
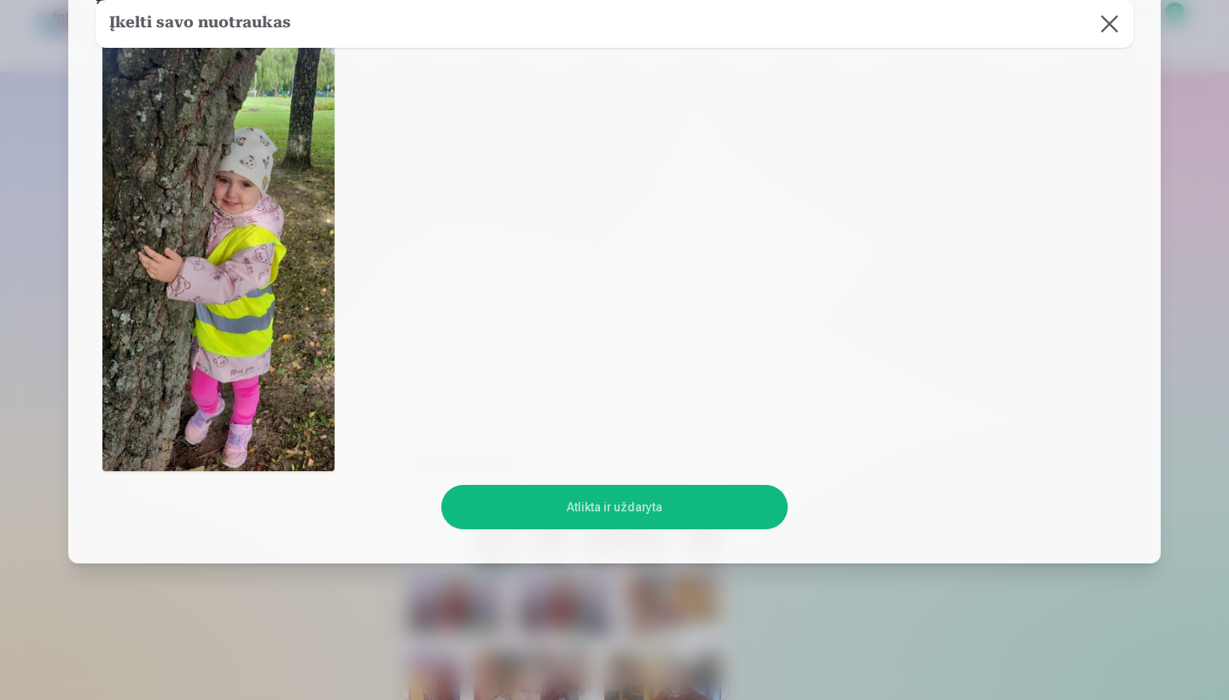
click at [527, 515] on button "Atlikta ir uždaryta" at bounding box center [614, 507] width 346 height 44
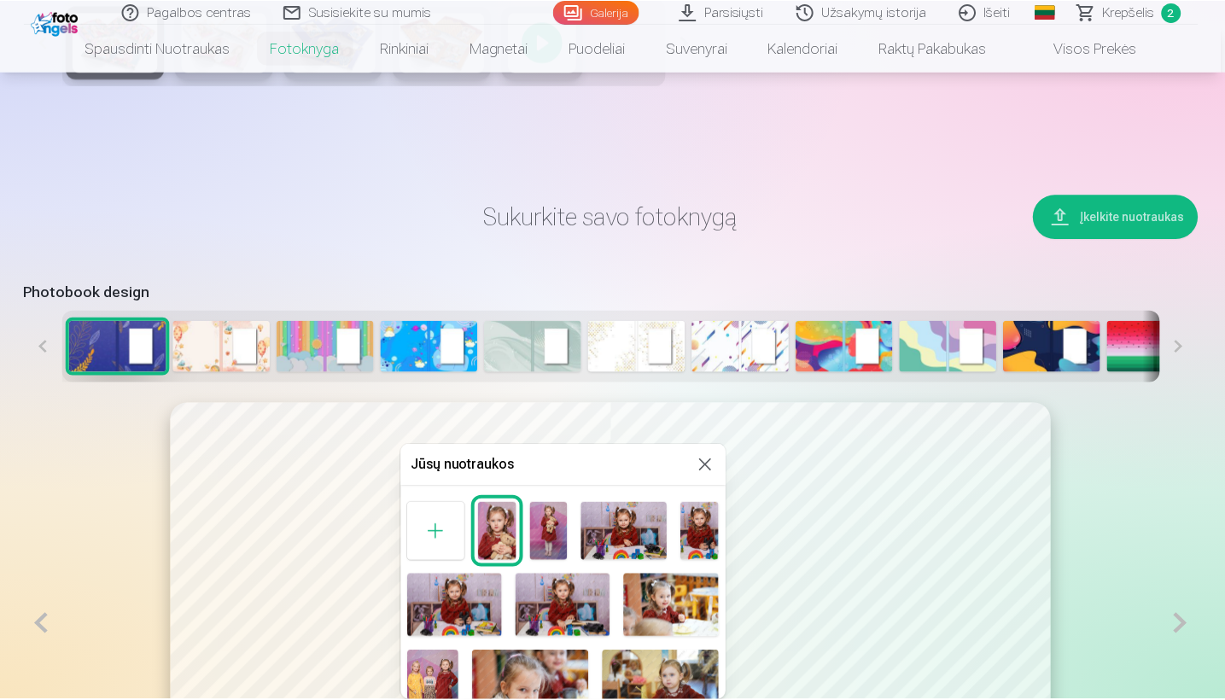
scroll to position [410, 0]
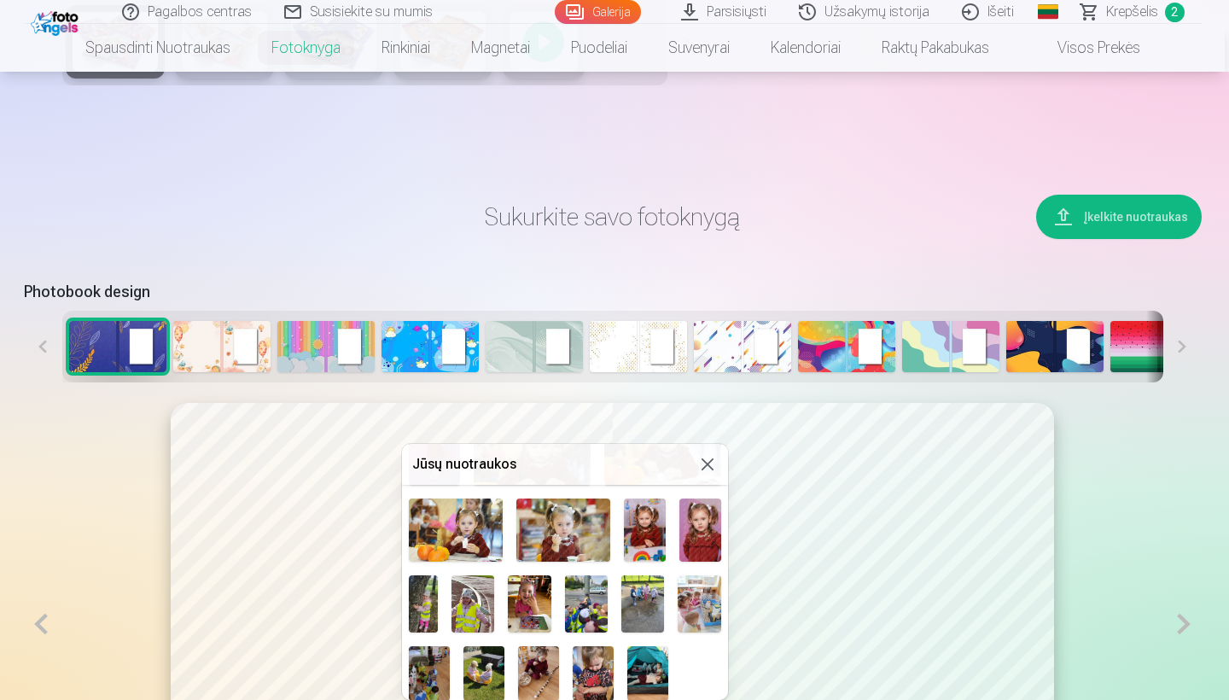
click at [421, 605] on img at bounding box center [423, 603] width 29 height 57
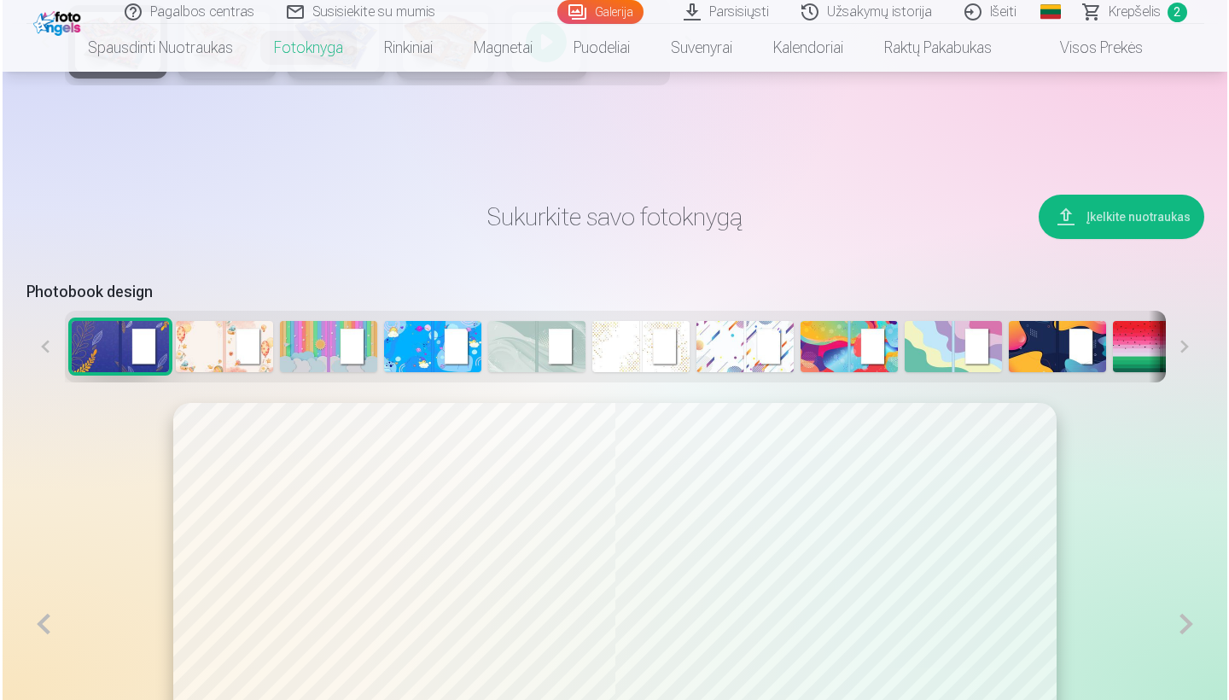
scroll to position [920, 0]
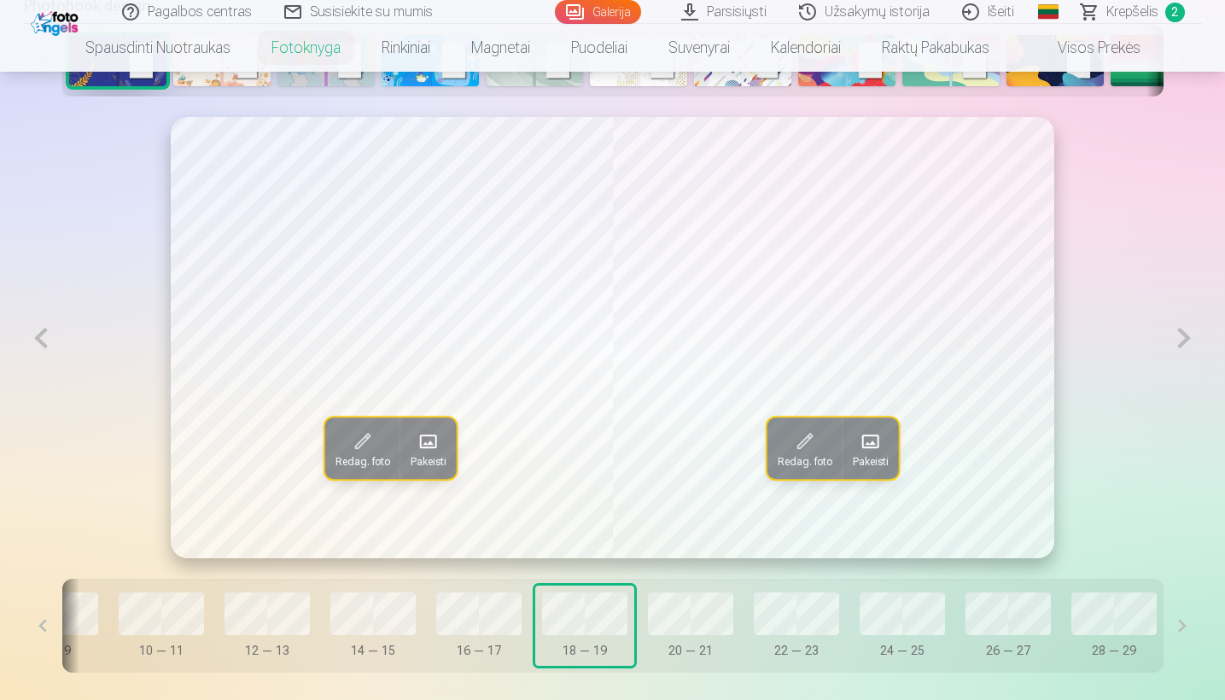
click at [861, 445] on span at bounding box center [869, 441] width 27 height 27
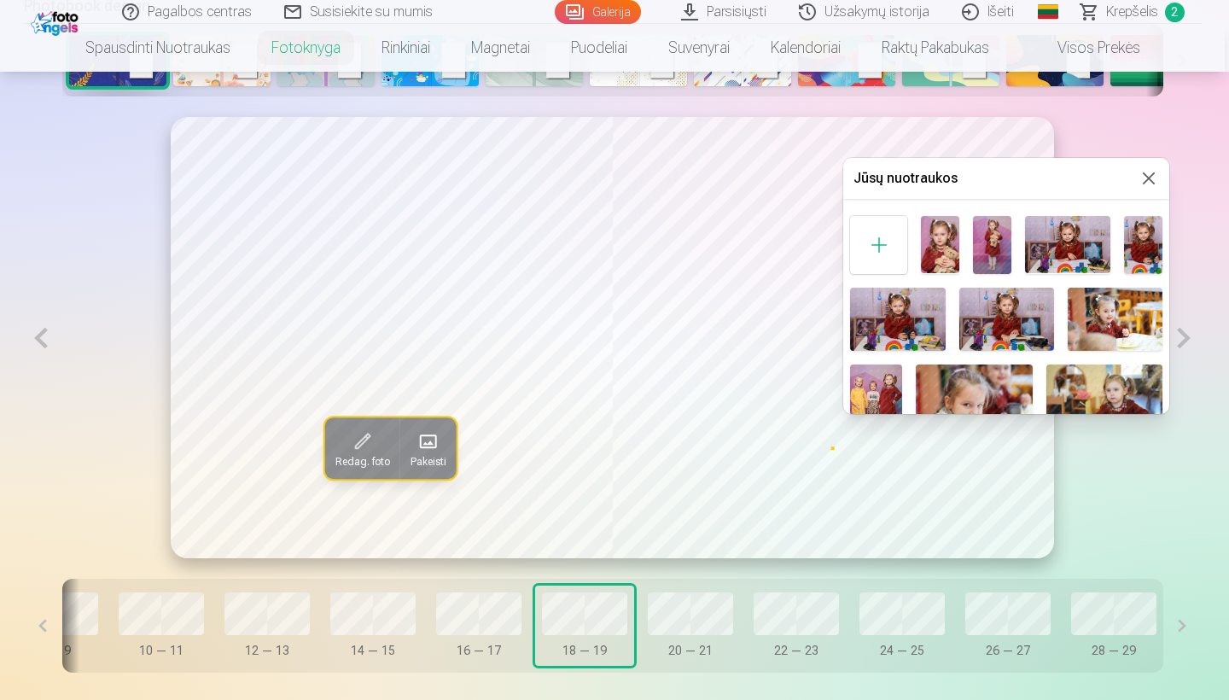
click at [890, 241] on div at bounding box center [878, 244] width 57 height 57
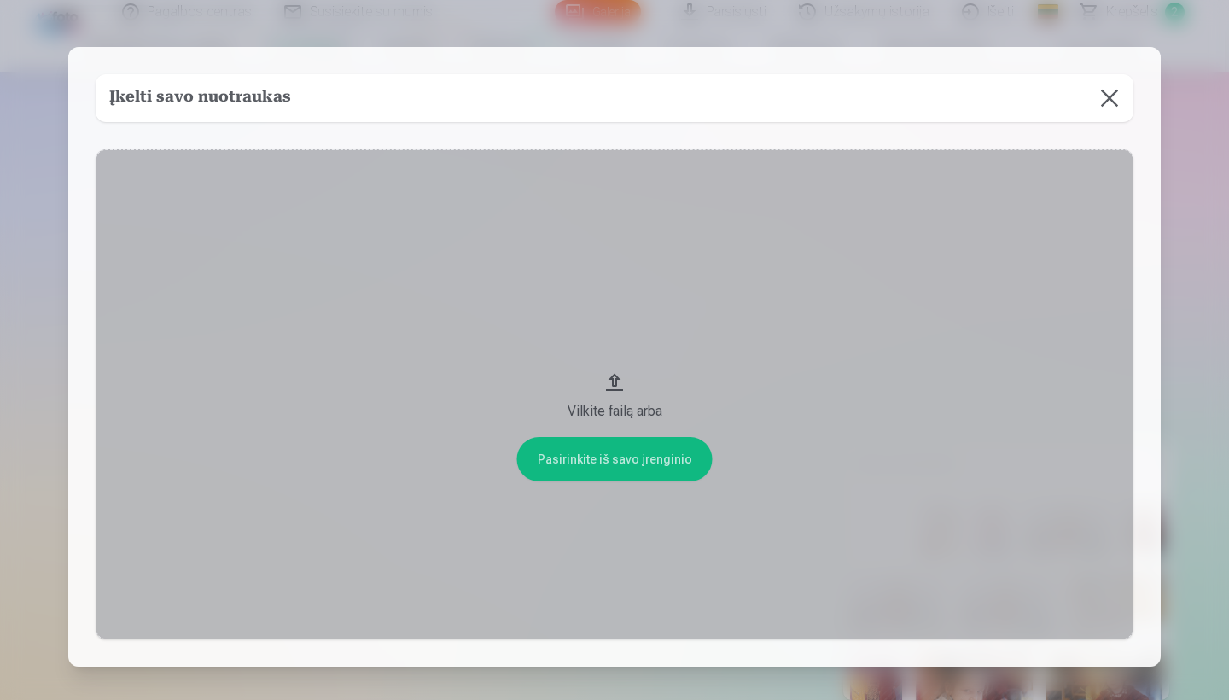
click at [592, 459] on button "Vilkite failą arba" at bounding box center [615, 394] width 1038 height 490
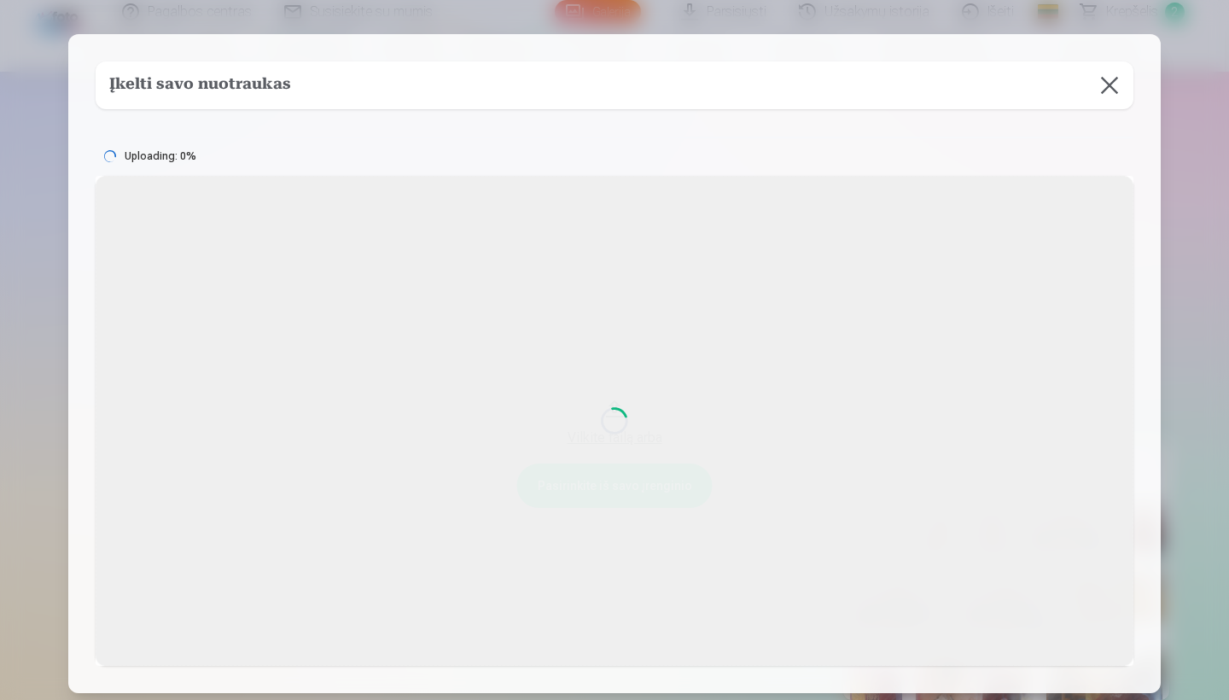
scroll to position [634, 0]
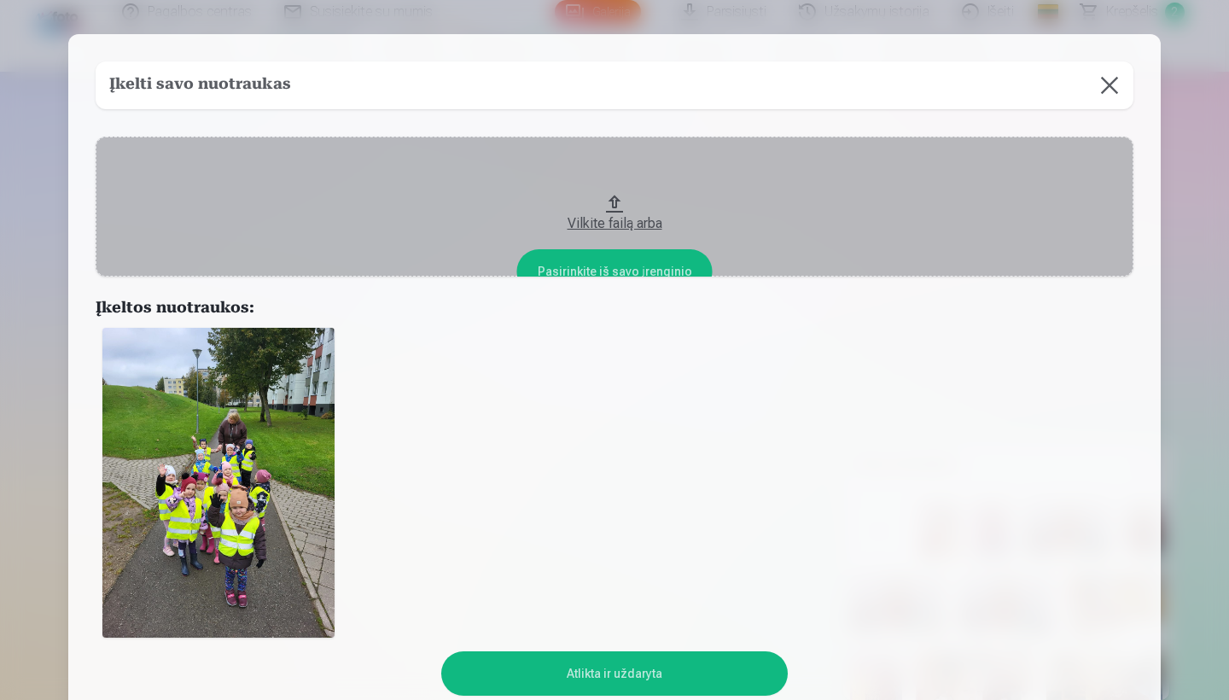
click at [581, 679] on button "Atlikta ir uždaryta" at bounding box center [614, 673] width 346 height 44
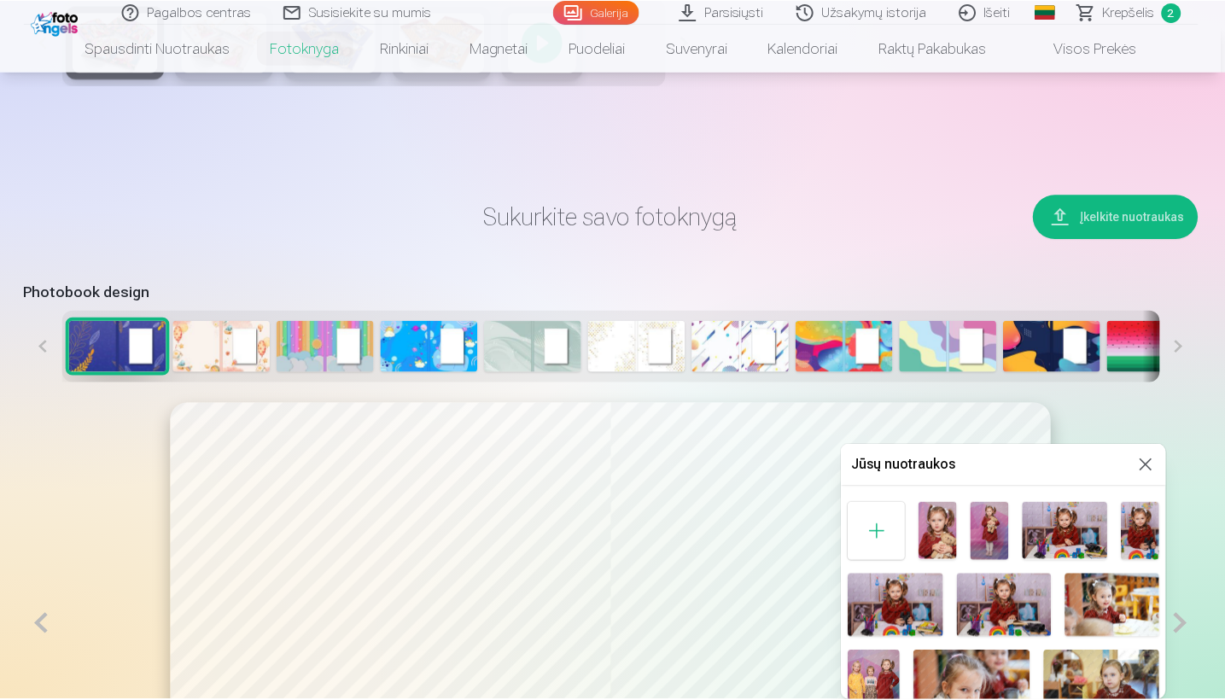
scroll to position [492, 0]
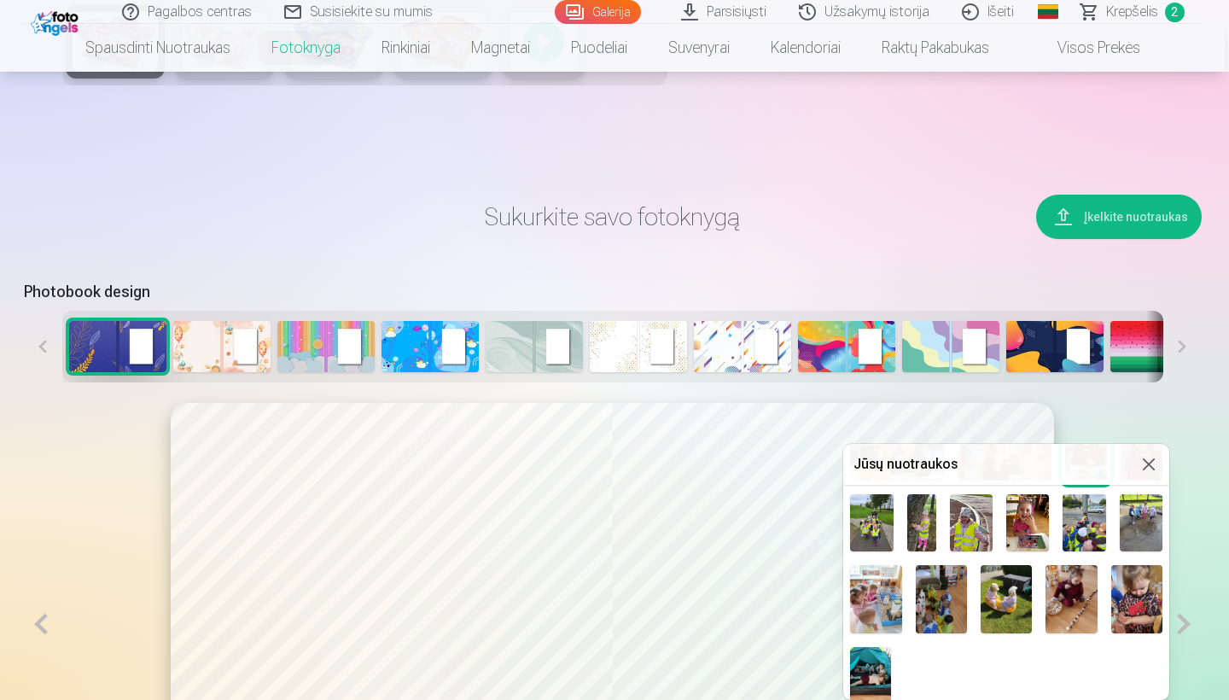
click at [863, 523] on img at bounding box center [871, 522] width 43 height 57
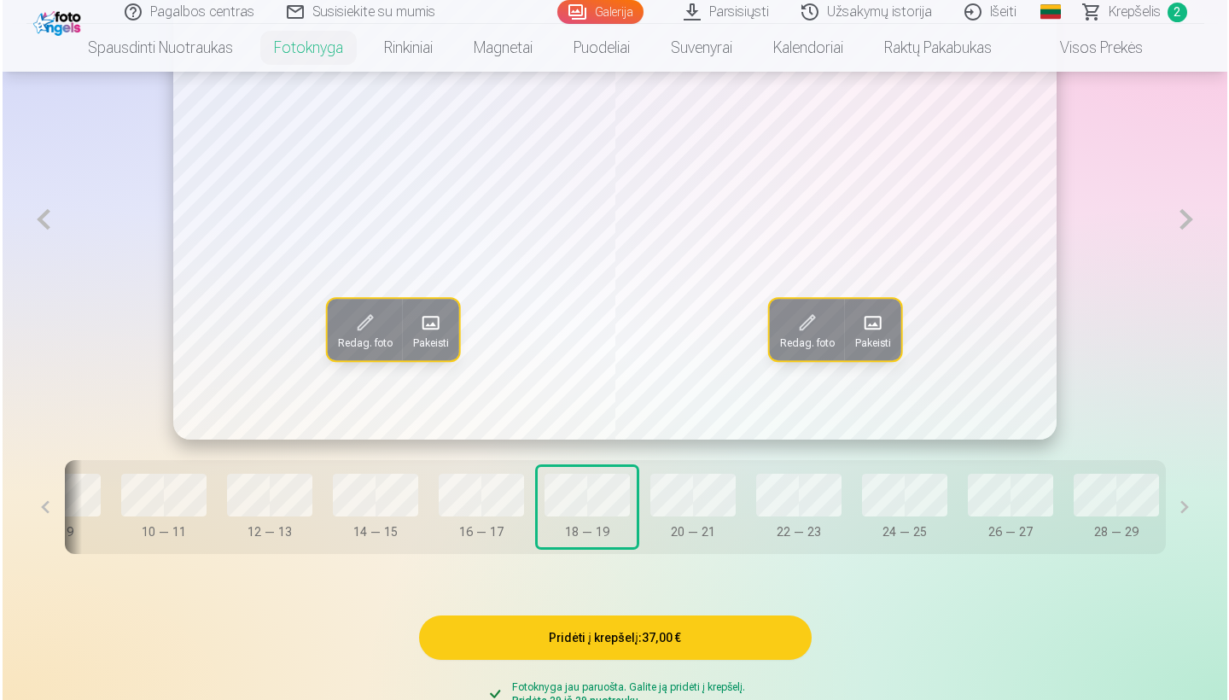
scroll to position [905, 0]
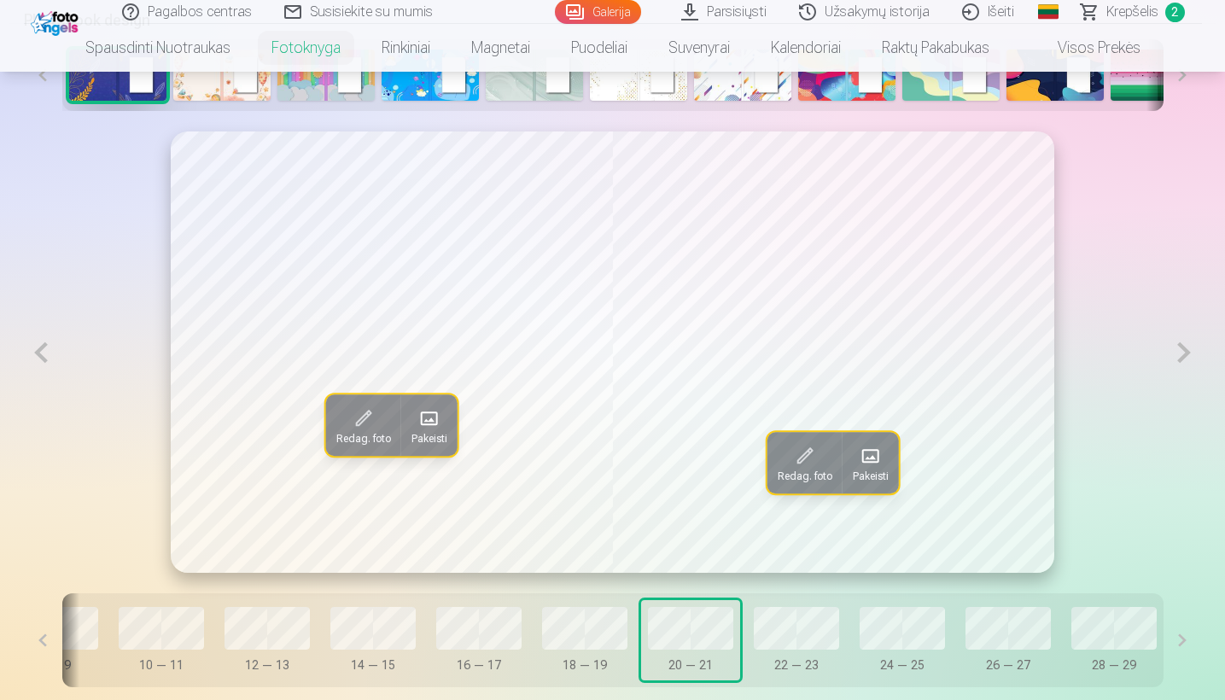
click at [431, 428] on span at bounding box center [429, 418] width 27 height 27
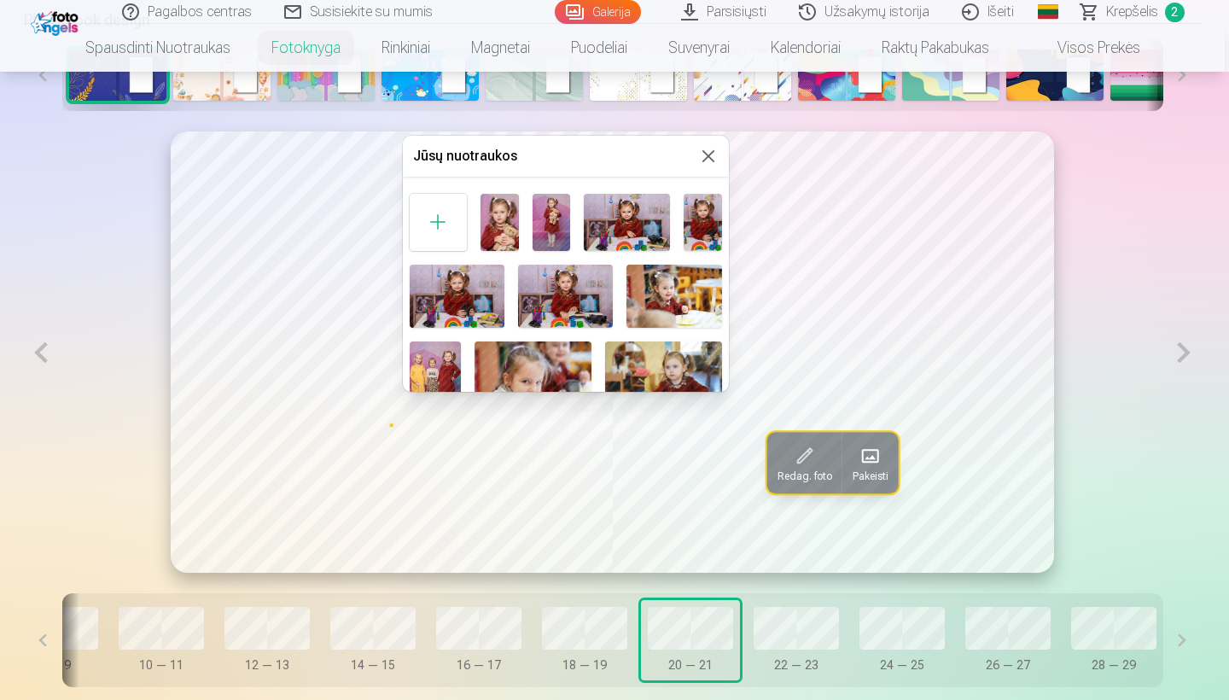
click at [437, 222] on div at bounding box center [438, 222] width 57 height 57
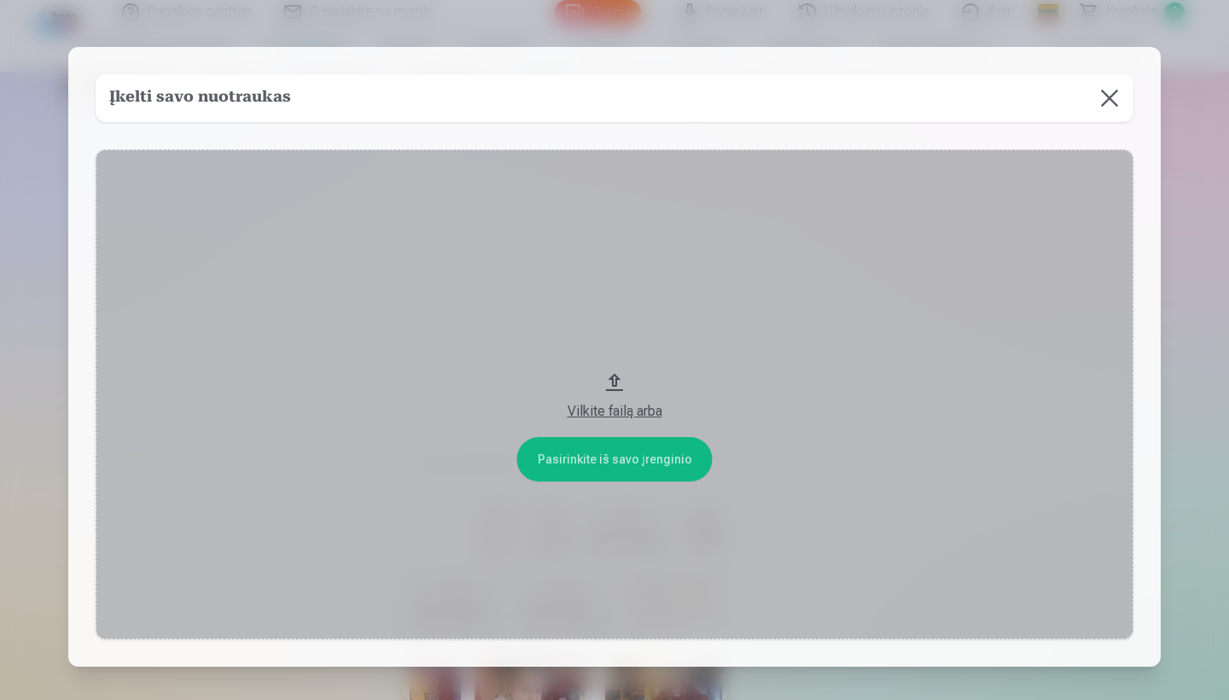
click at [631, 413] on div "Vilkite failą arba" at bounding box center [615, 411] width 1004 height 20
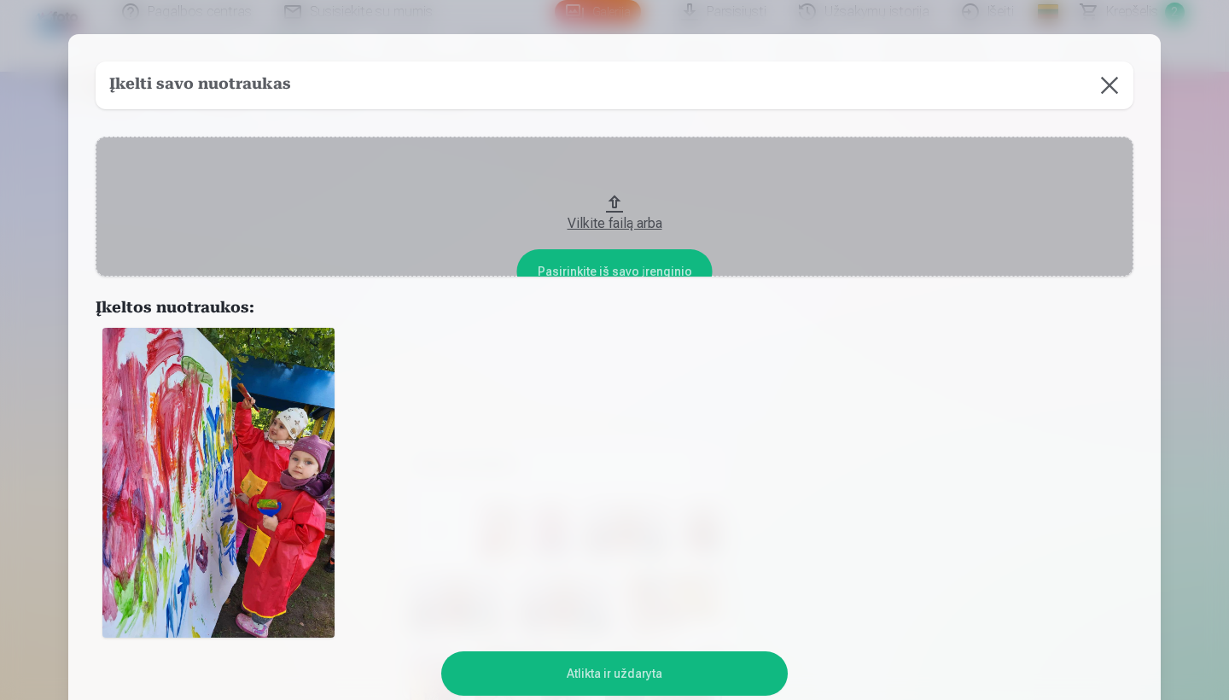
click at [639, 673] on button "Atlikta ir uždaryta" at bounding box center [614, 673] width 346 height 44
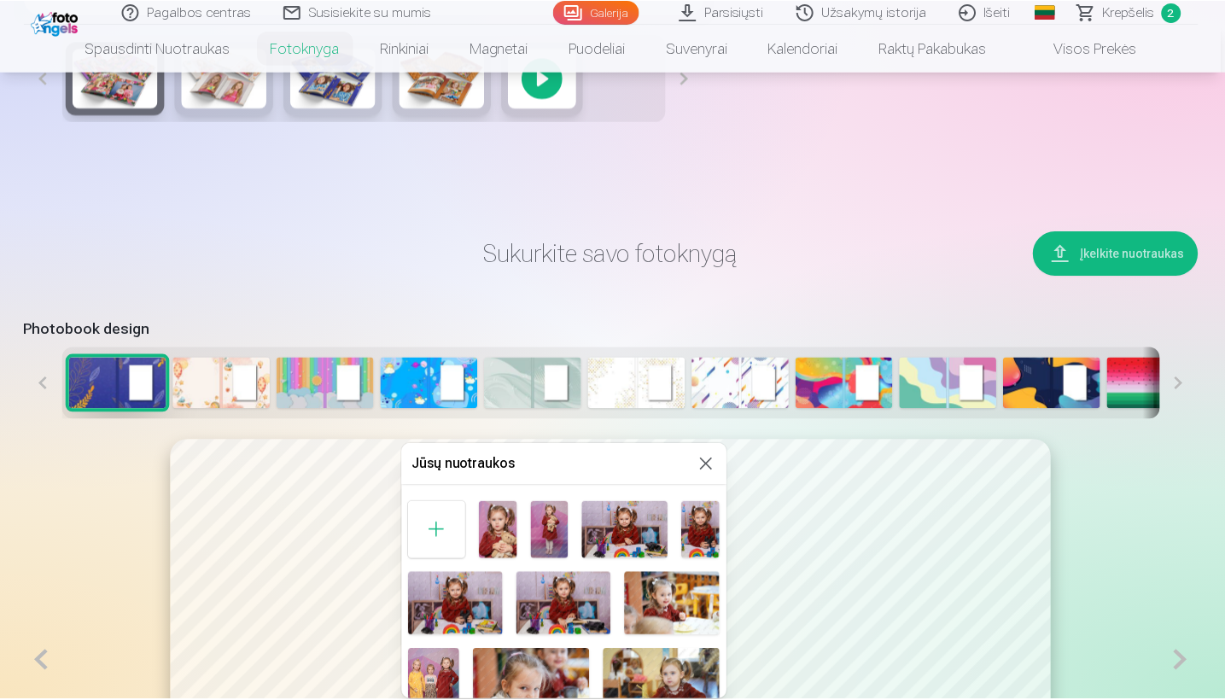
scroll to position [492, 0]
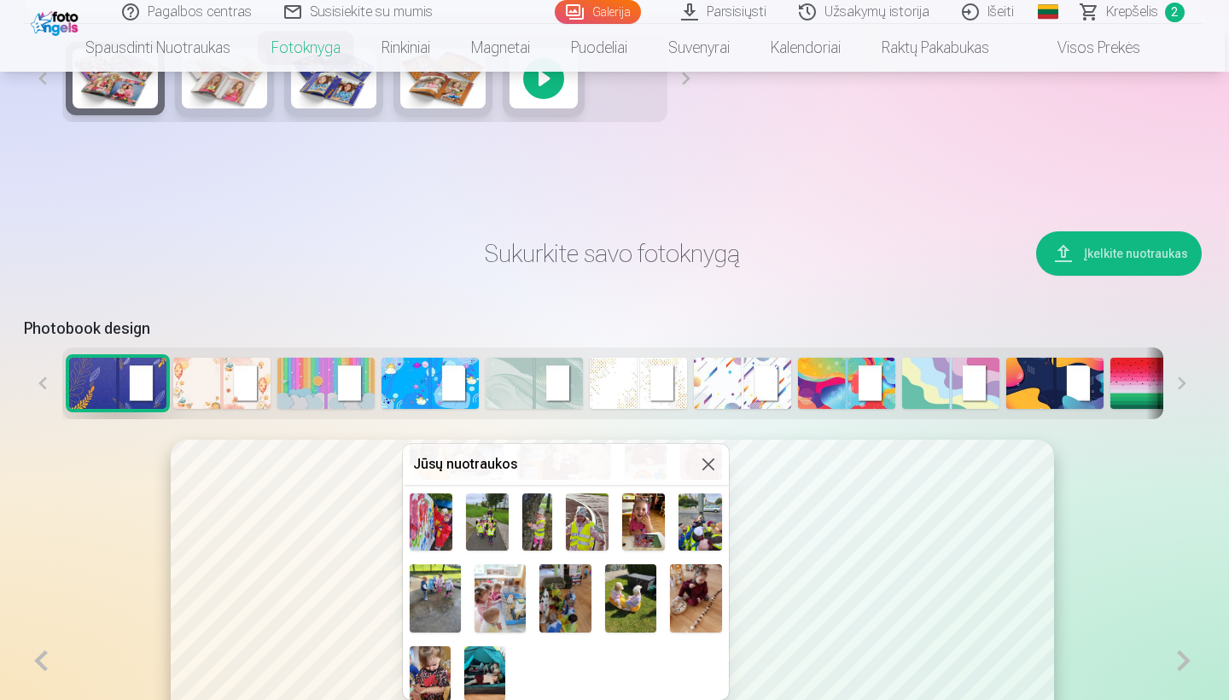
click at [421, 521] on img at bounding box center [431, 521] width 43 height 57
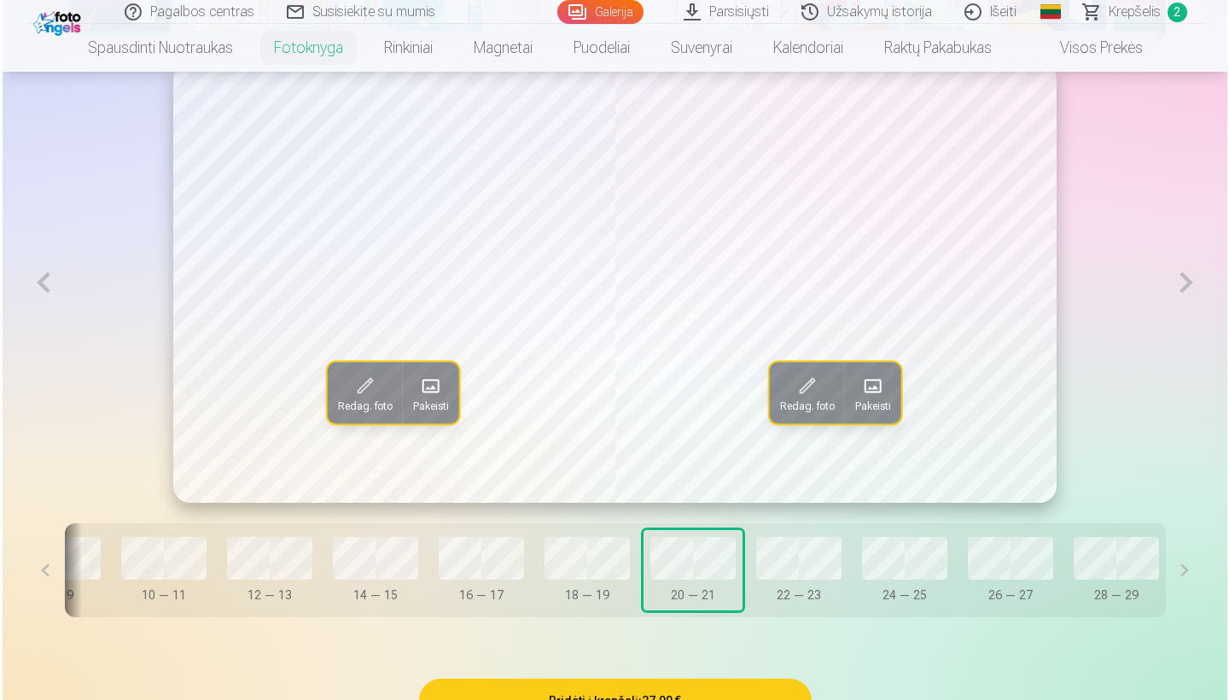
scroll to position [972, 0]
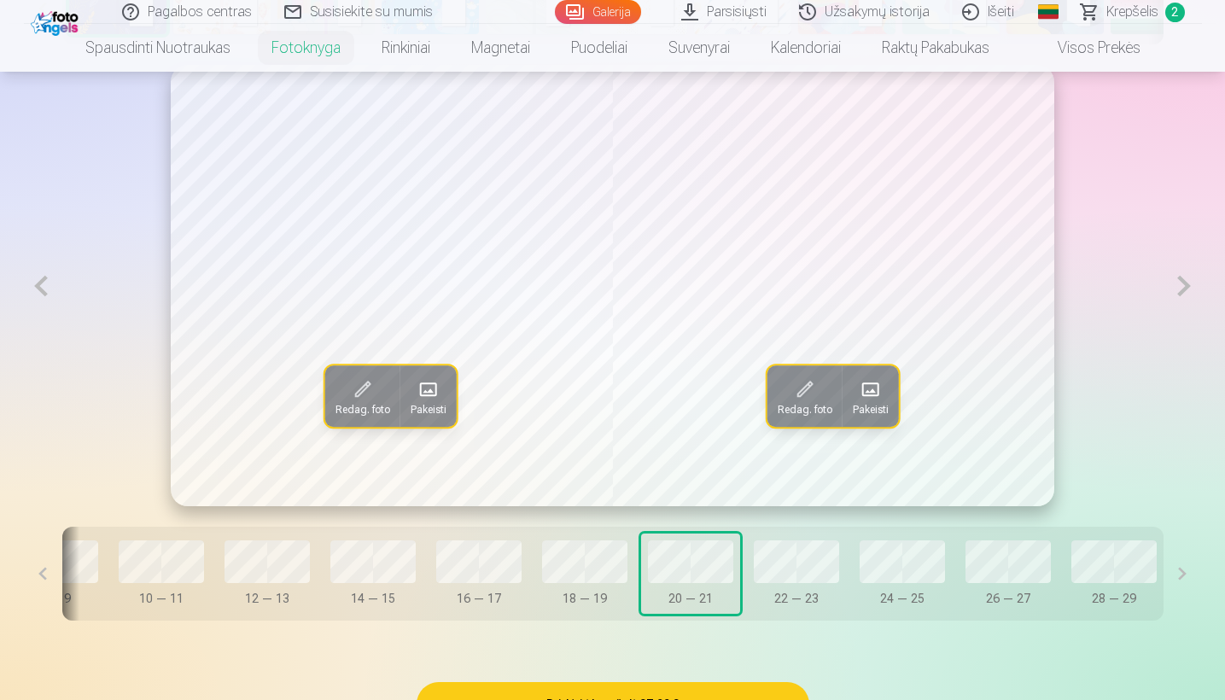
click at [877, 399] on span at bounding box center [869, 388] width 27 height 27
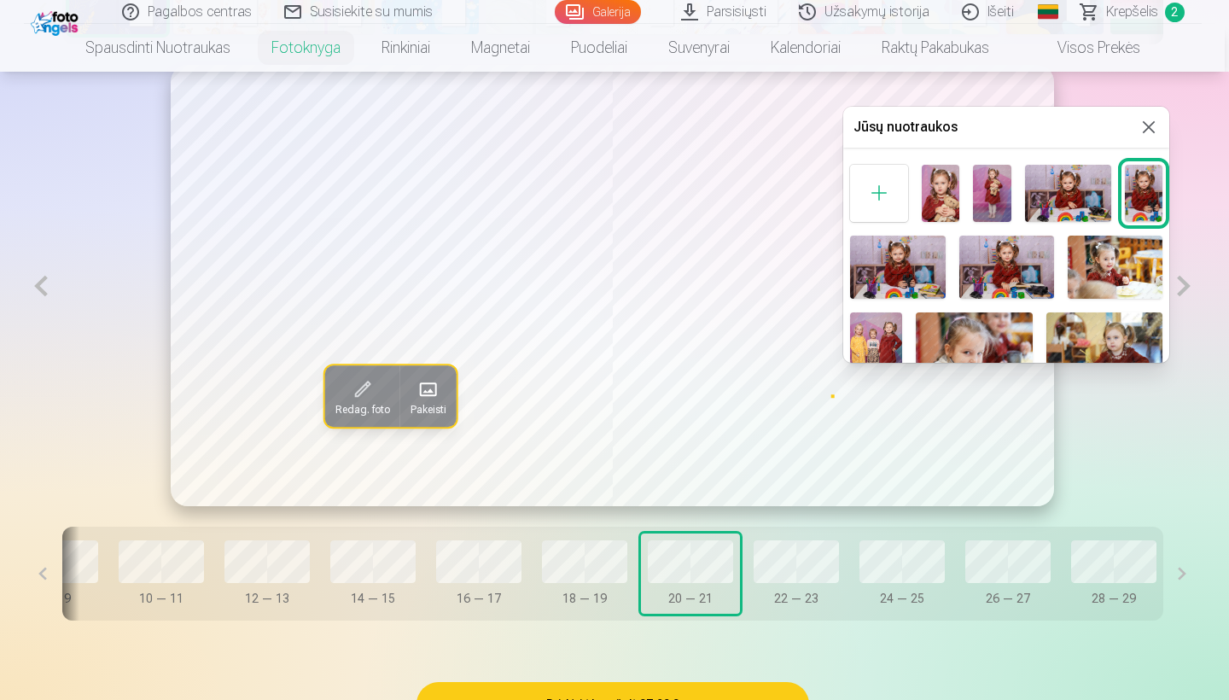
click at [874, 196] on div at bounding box center [878, 193] width 57 height 57
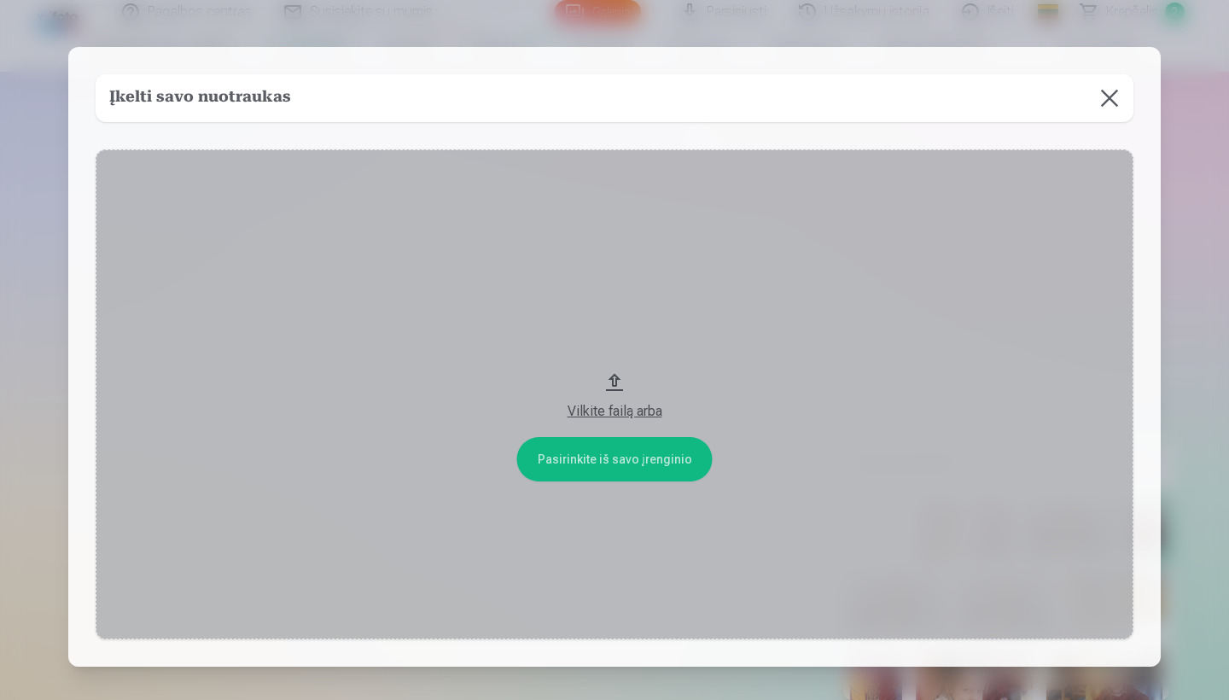
click at [629, 451] on button "Vilkite failą arba" at bounding box center [615, 394] width 1038 height 490
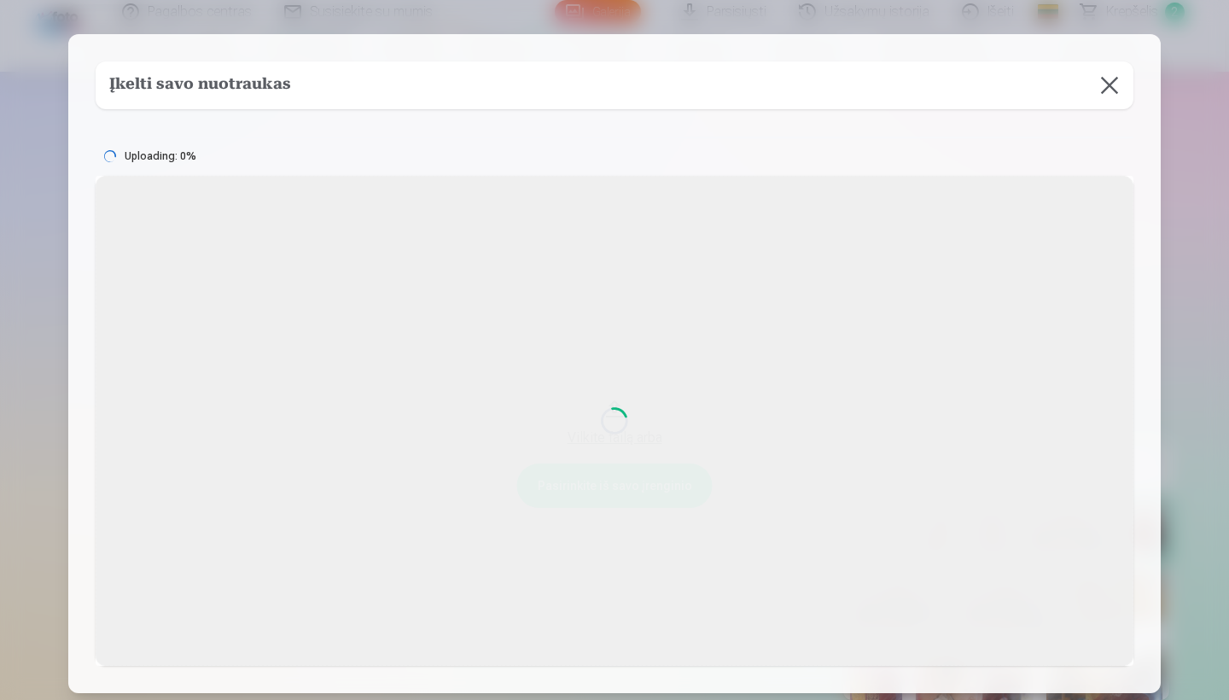
scroll to position [635, 0]
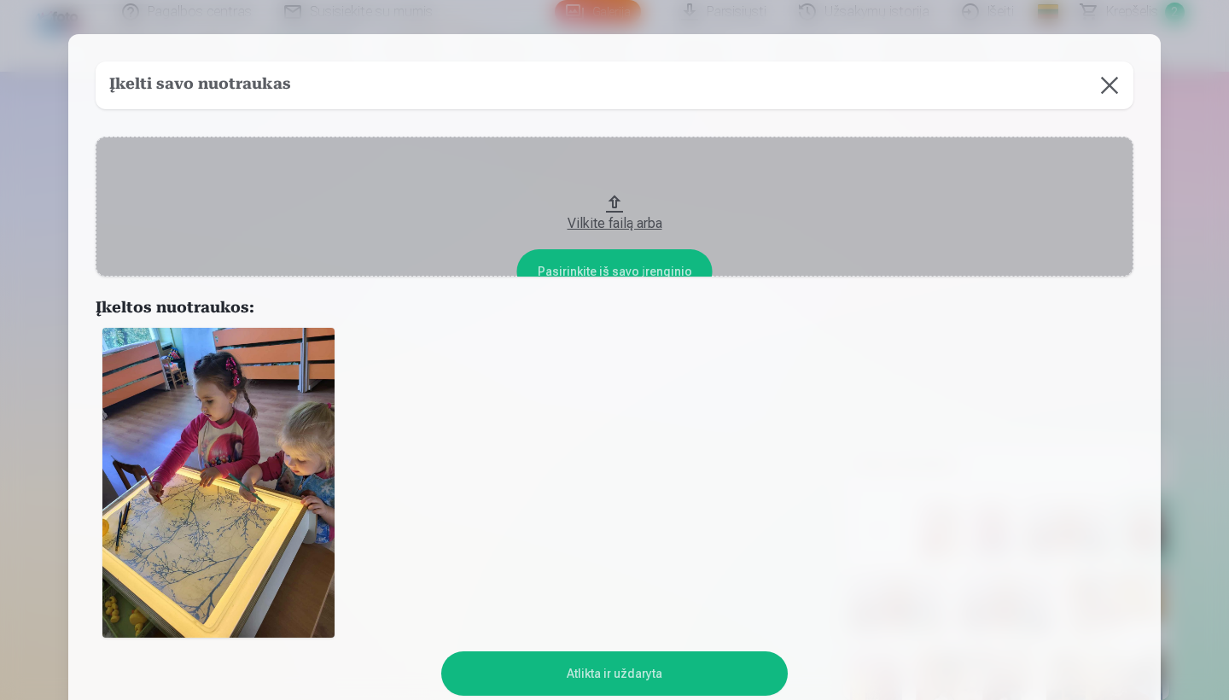
click at [526, 667] on button "Atlikta ir uždaryta" at bounding box center [614, 673] width 346 height 44
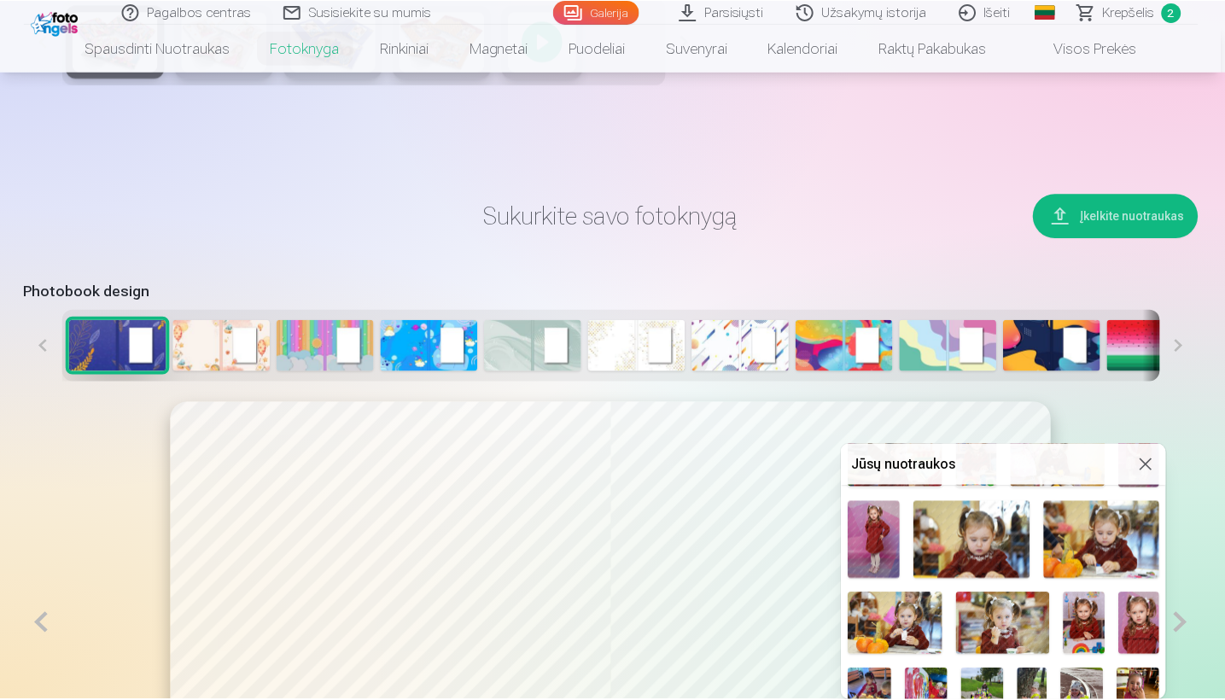
scroll to position [492, 0]
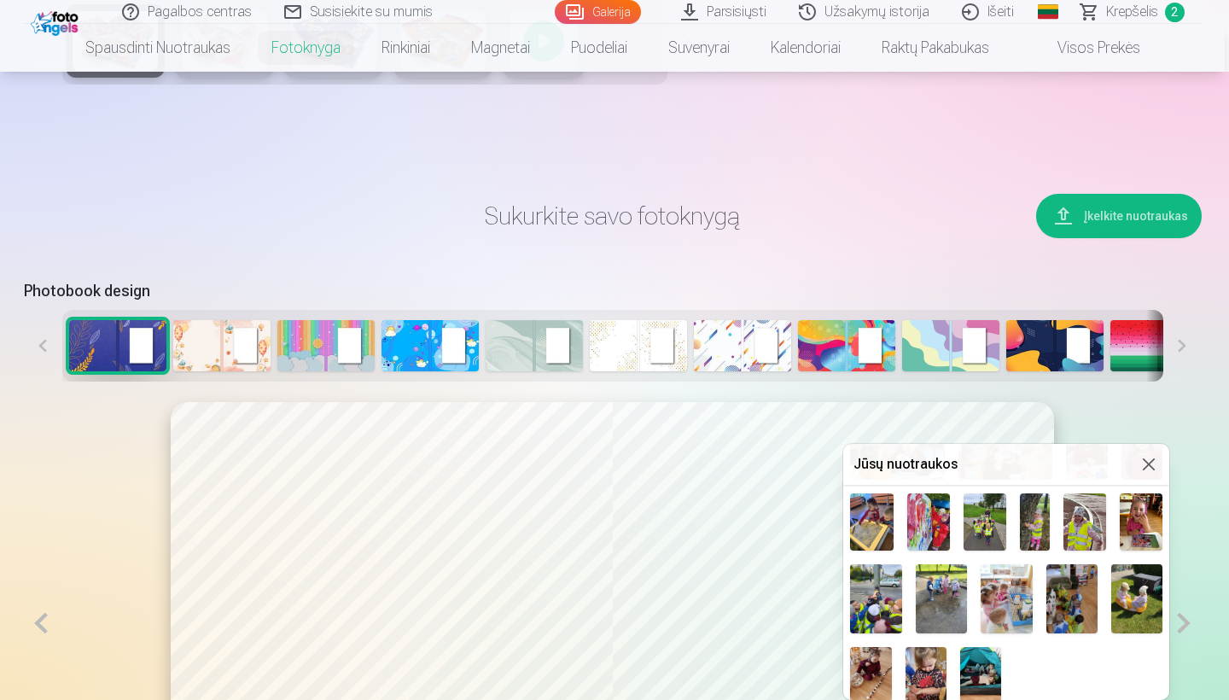
click at [859, 518] on img at bounding box center [871, 521] width 43 height 57
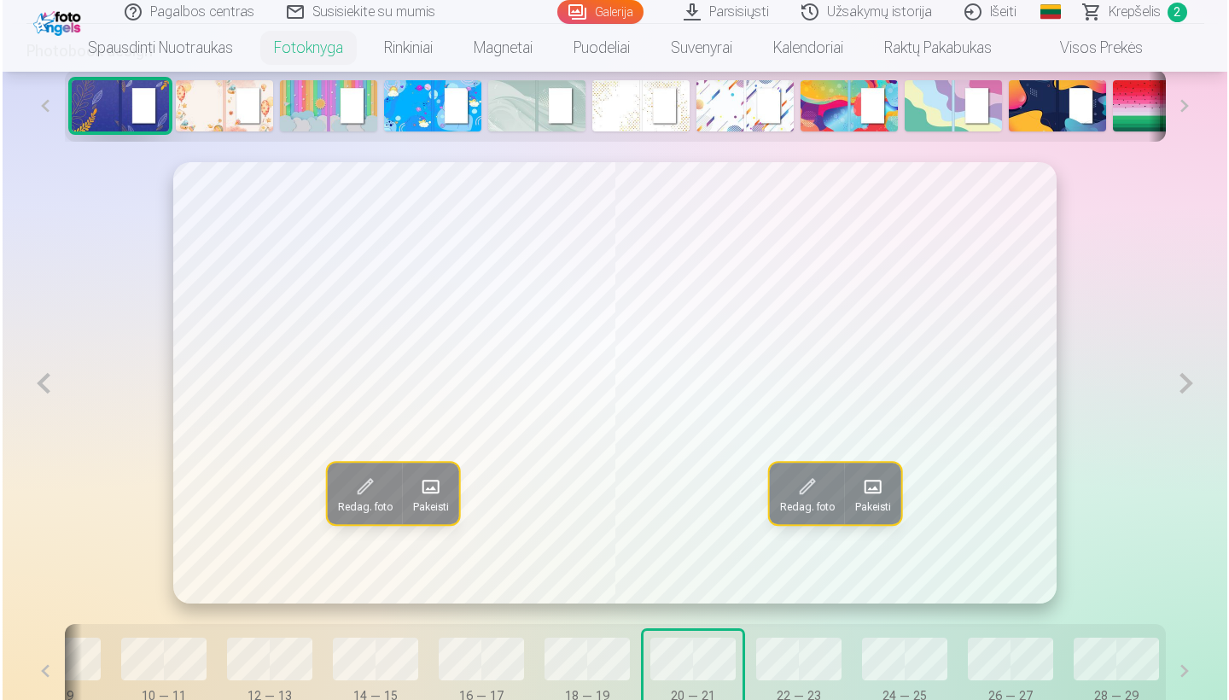
scroll to position [1055, 0]
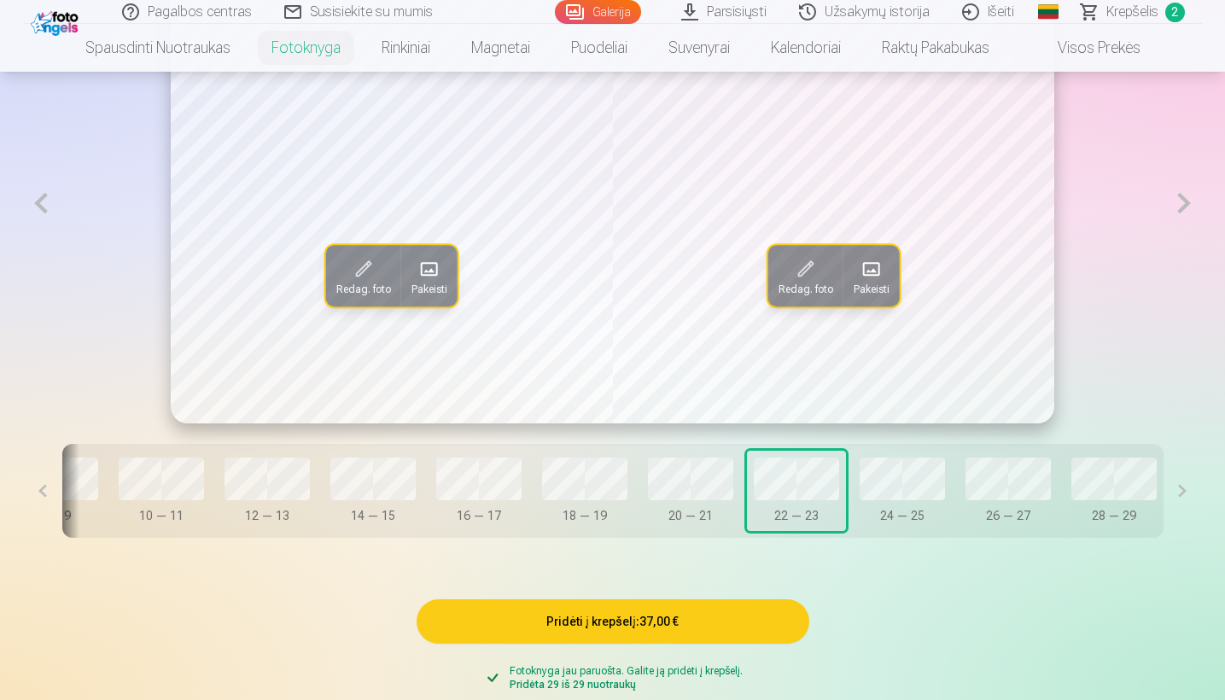
click at [412, 267] on button "Pakeisti" at bounding box center [429, 275] width 56 height 61
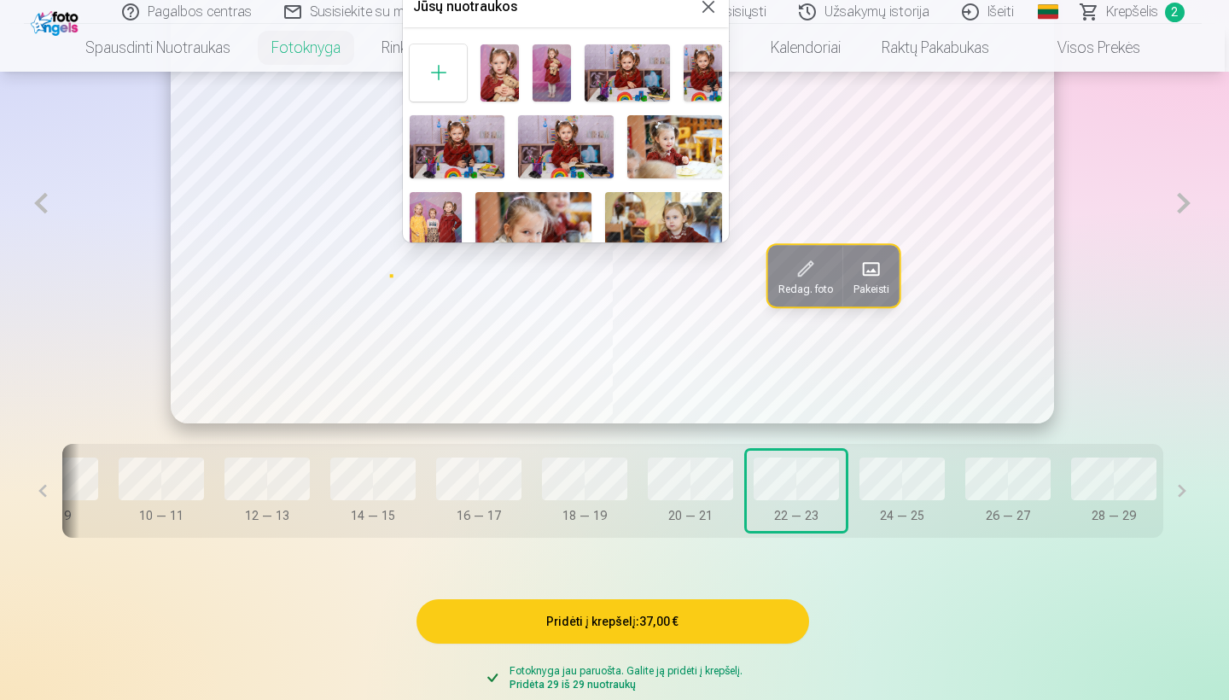
click at [448, 74] on div at bounding box center [438, 72] width 57 height 57
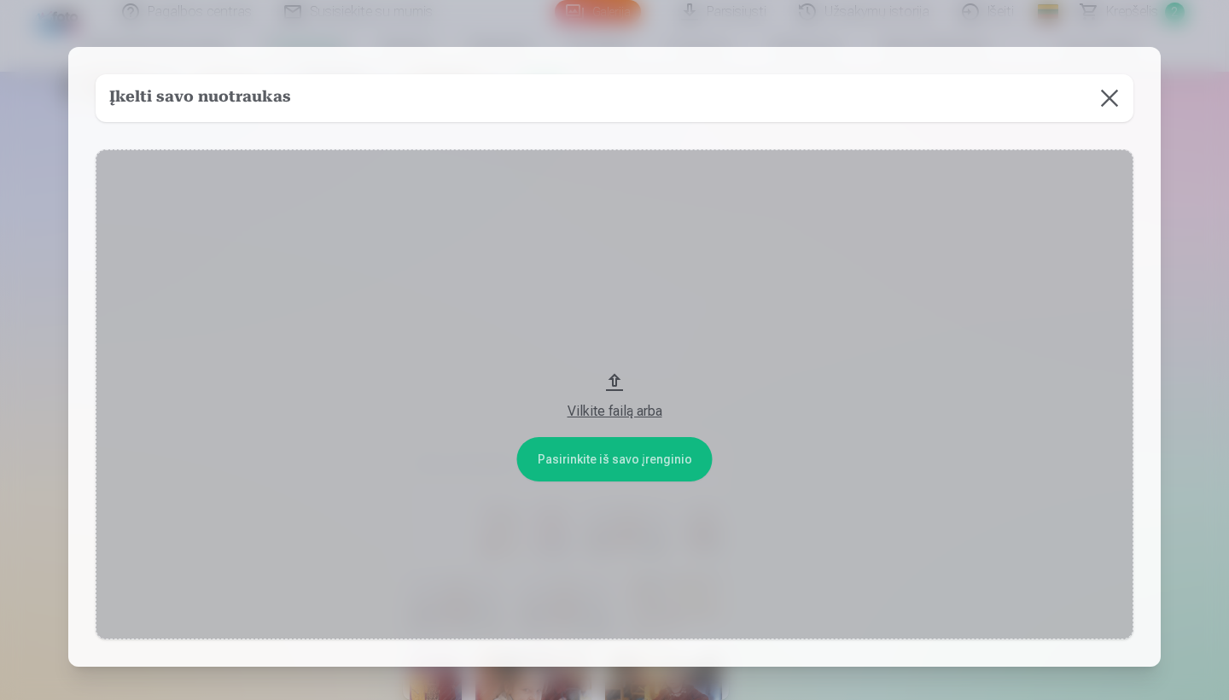
click at [607, 423] on button "Vilkite failą arba" at bounding box center [615, 394] width 1038 height 490
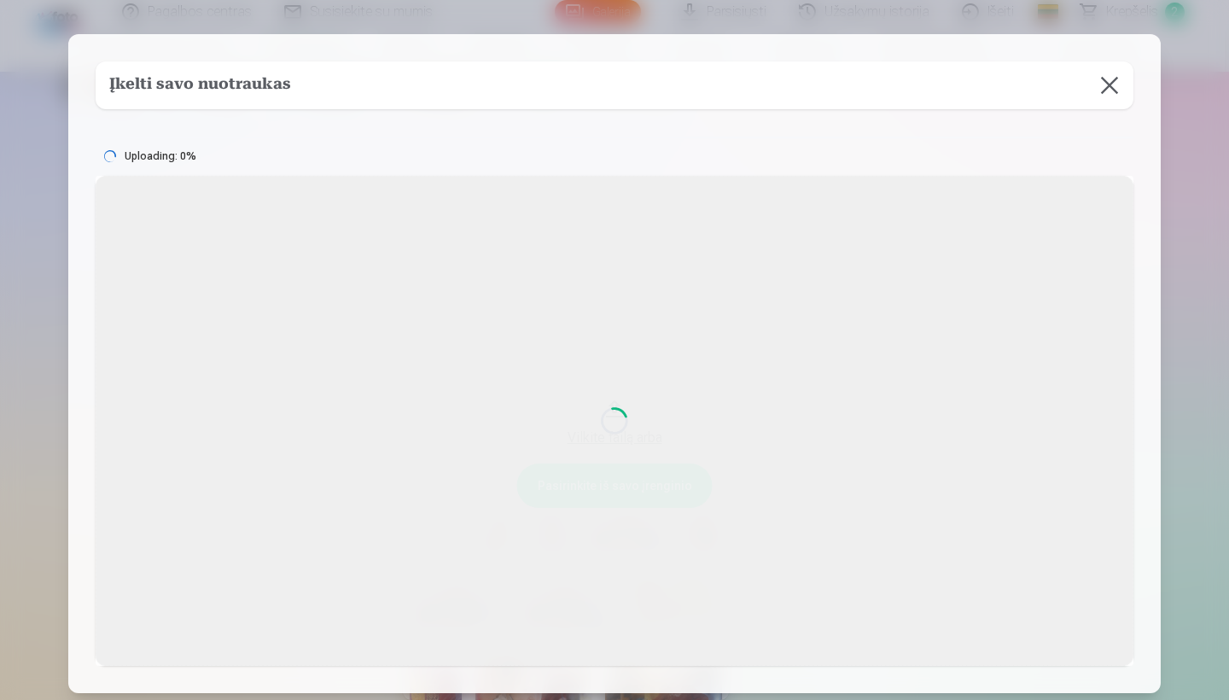
scroll to position [597, 0]
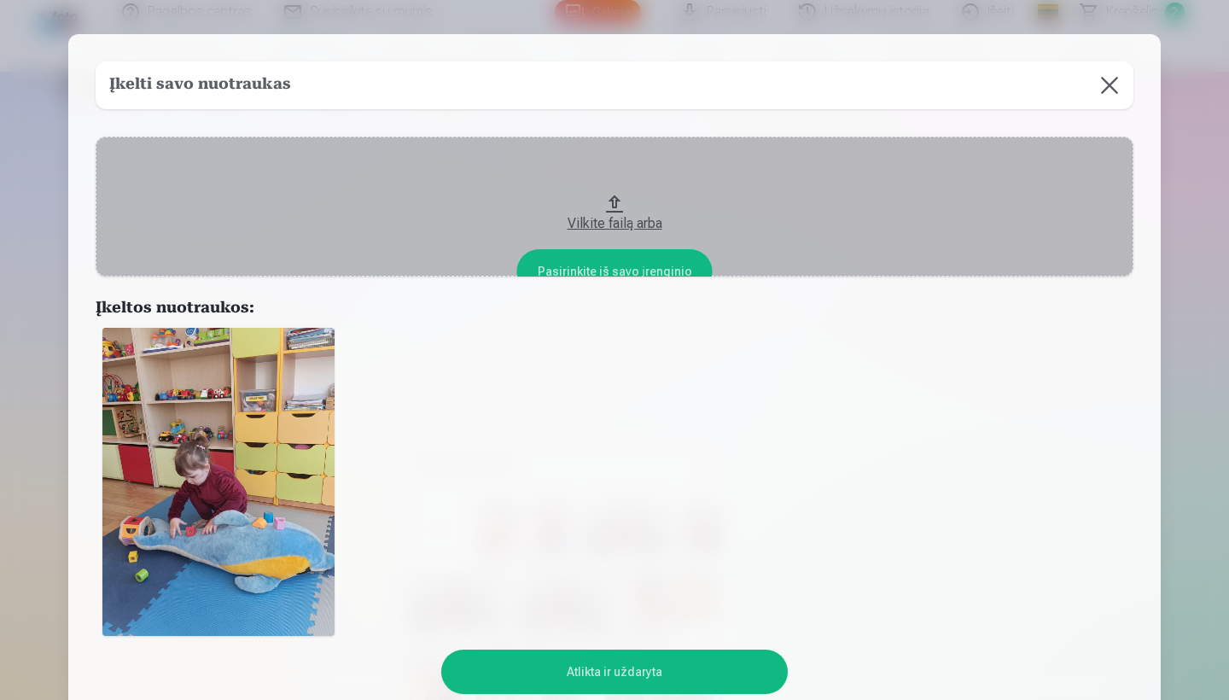
click at [561, 678] on button "Atlikta ir uždaryta" at bounding box center [614, 671] width 346 height 44
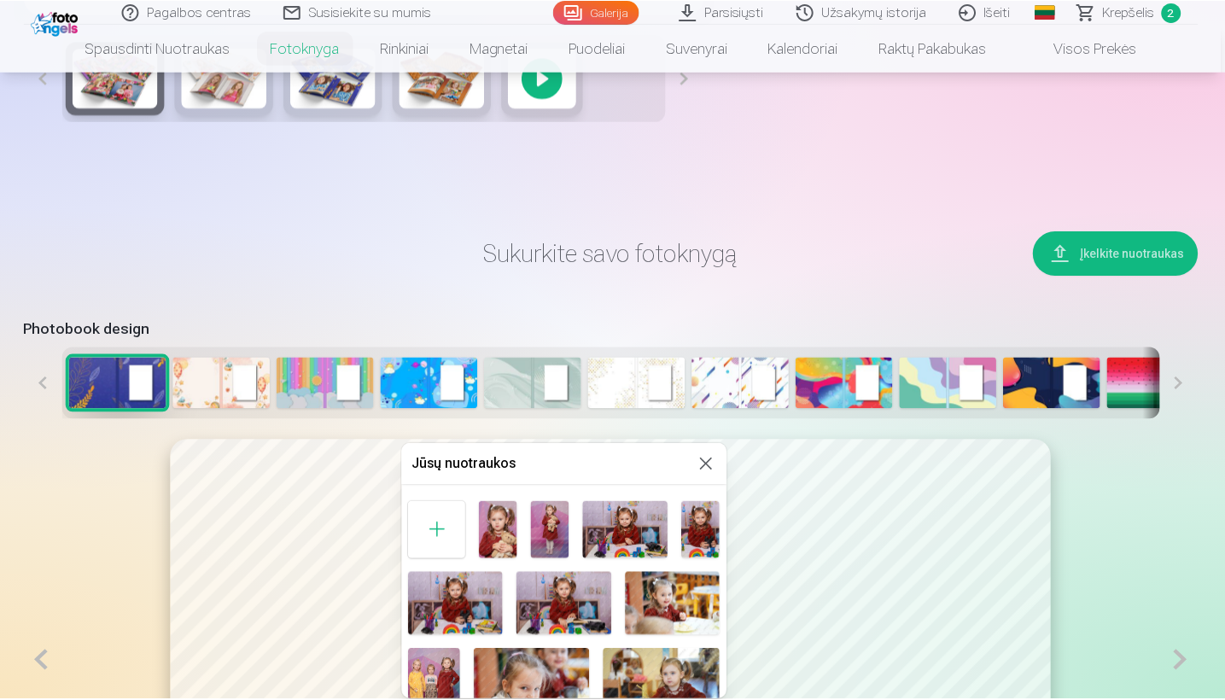
scroll to position [492, 0]
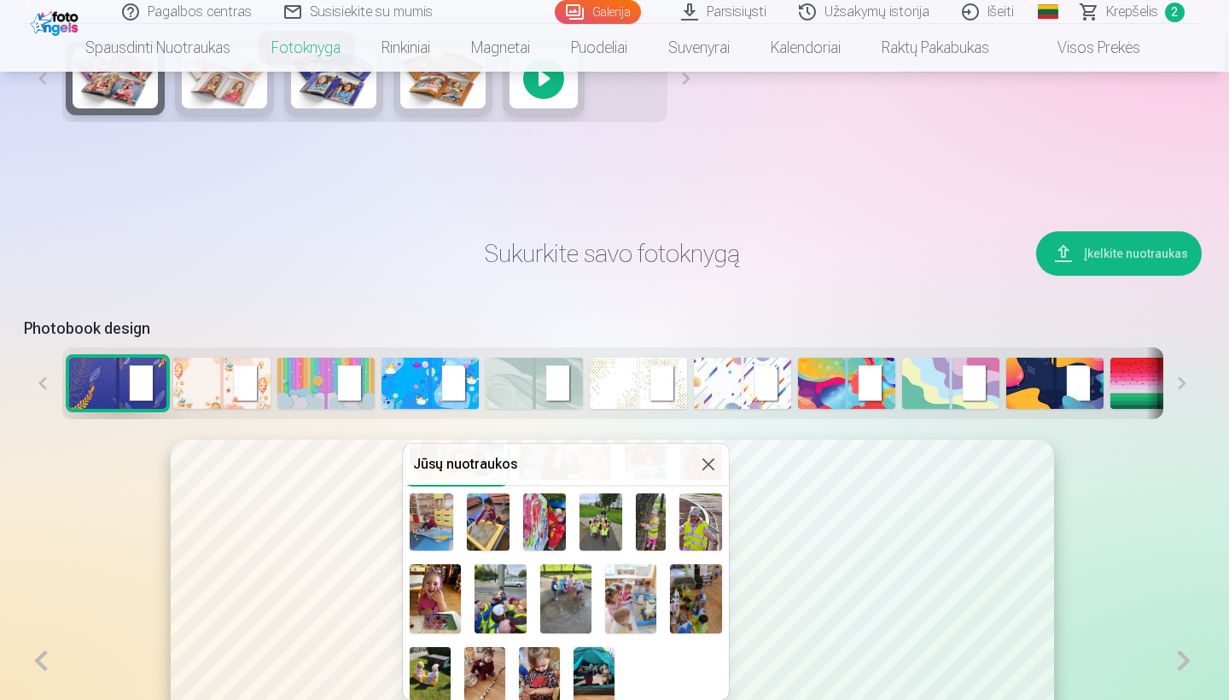
click at [440, 503] on img at bounding box center [432, 521] width 44 height 57
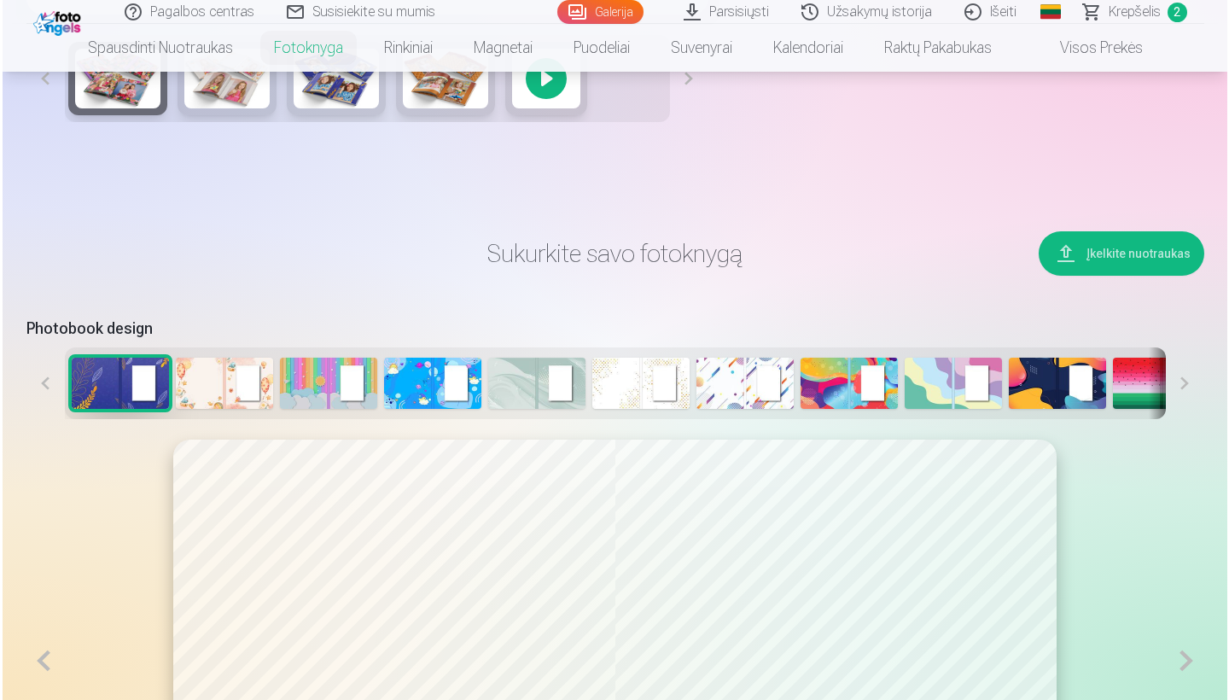
scroll to position [898, 0]
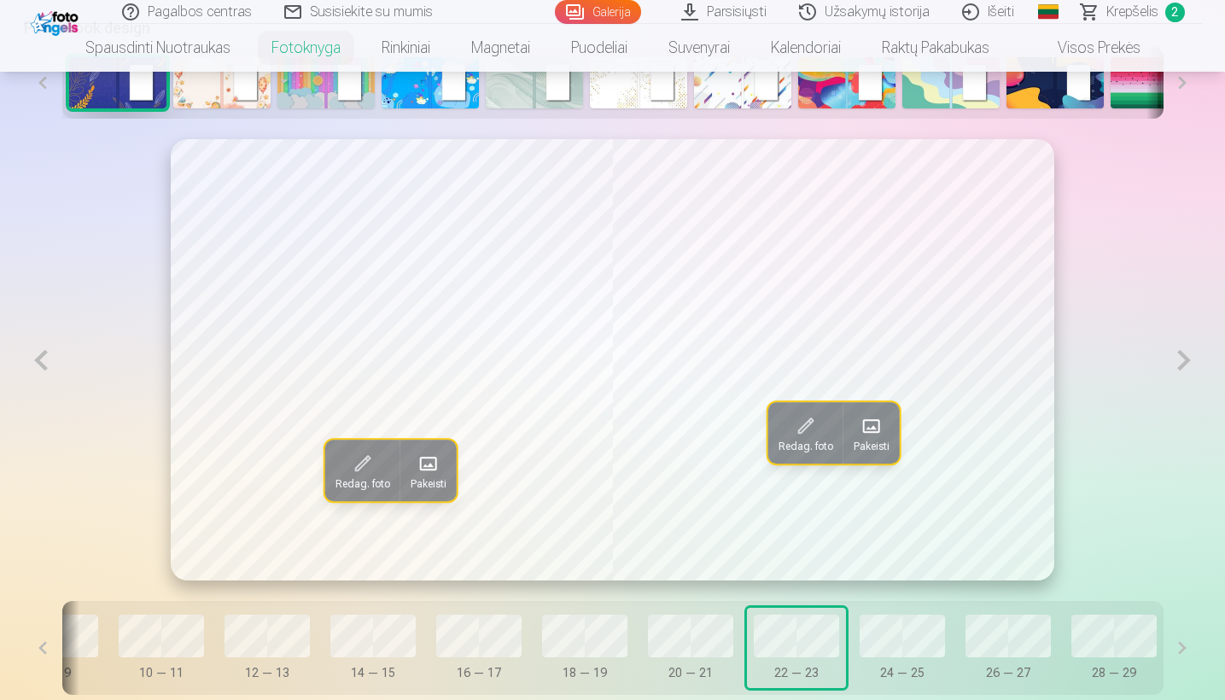
click at [874, 428] on span at bounding box center [870, 425] width 27 height 27
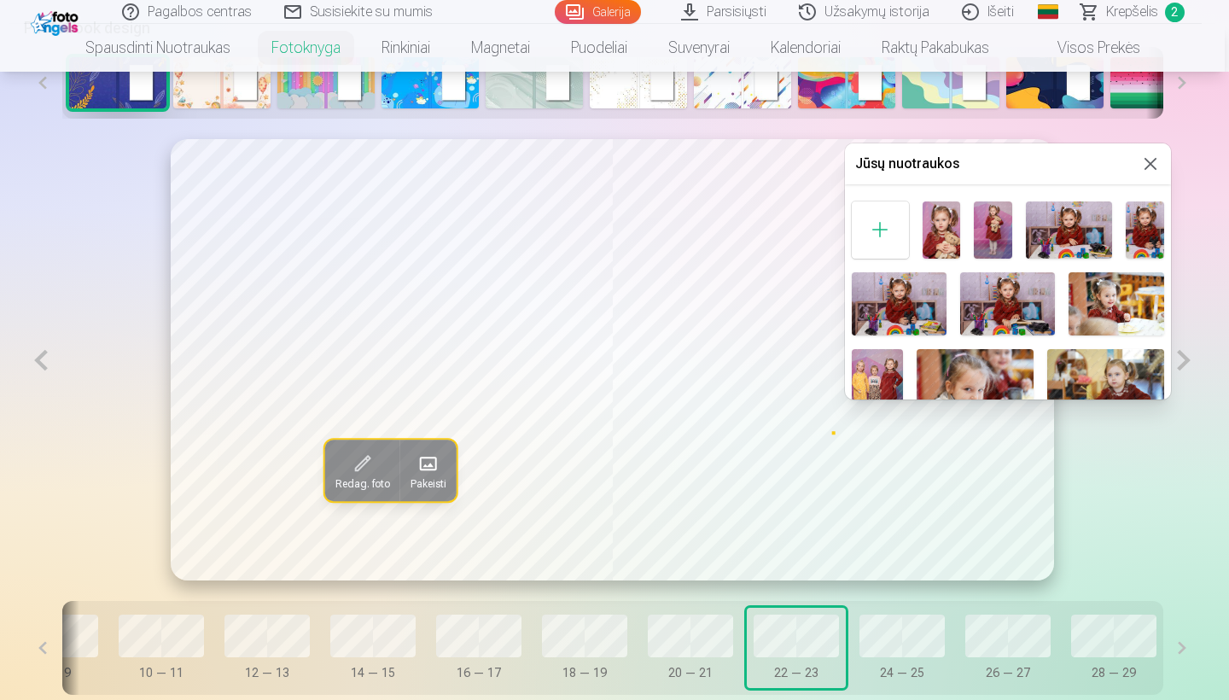
click at [890, 229] on div at bounding box center [880, 229] width 57 height 57
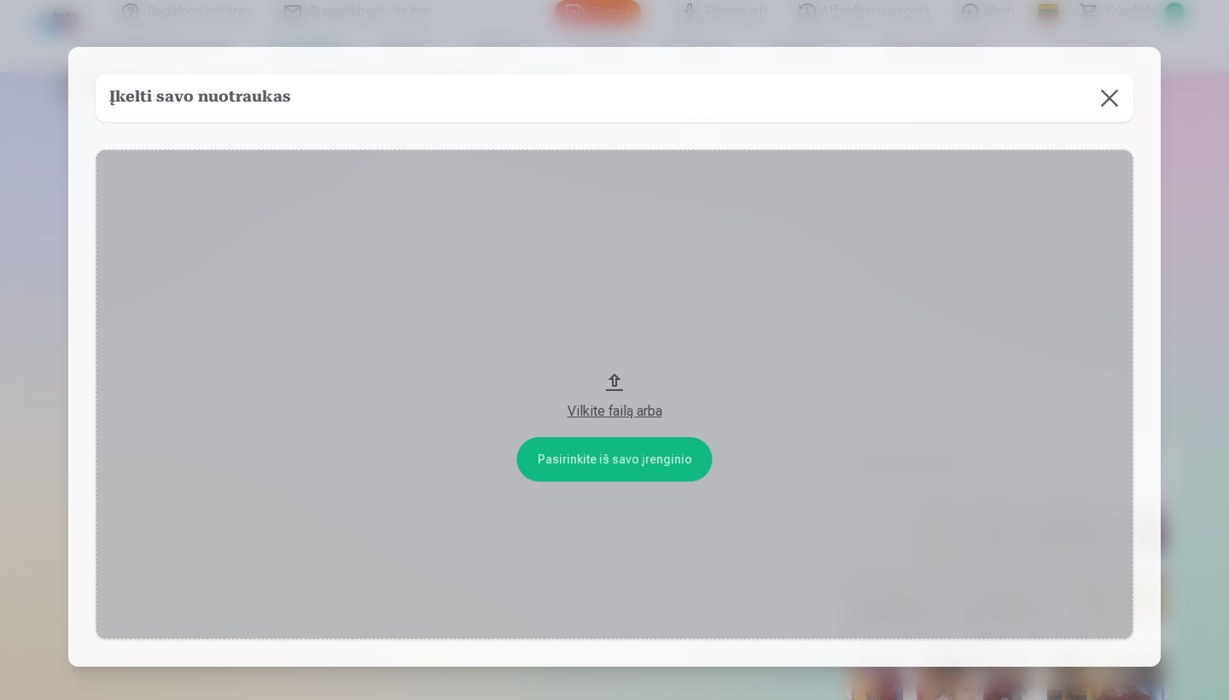
click at [627, 410] on div "Vilkite failą arba" at bounding box center [615, 411] width 1004 height 20
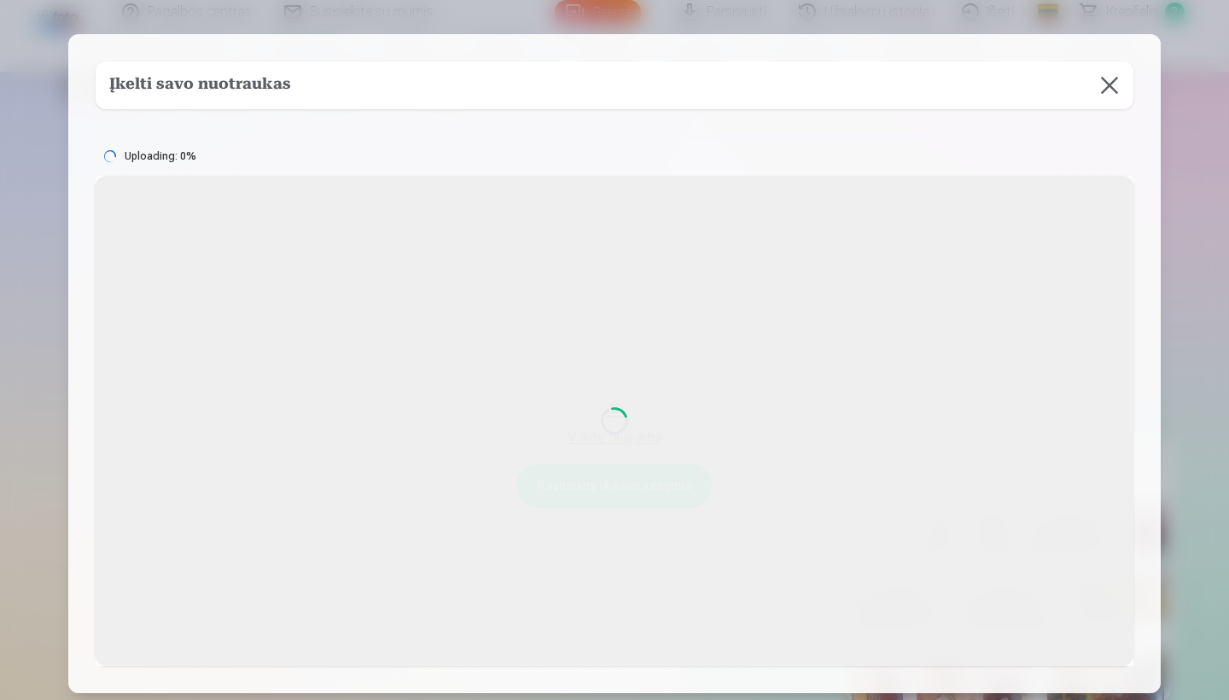
scroll to position [597, 0]
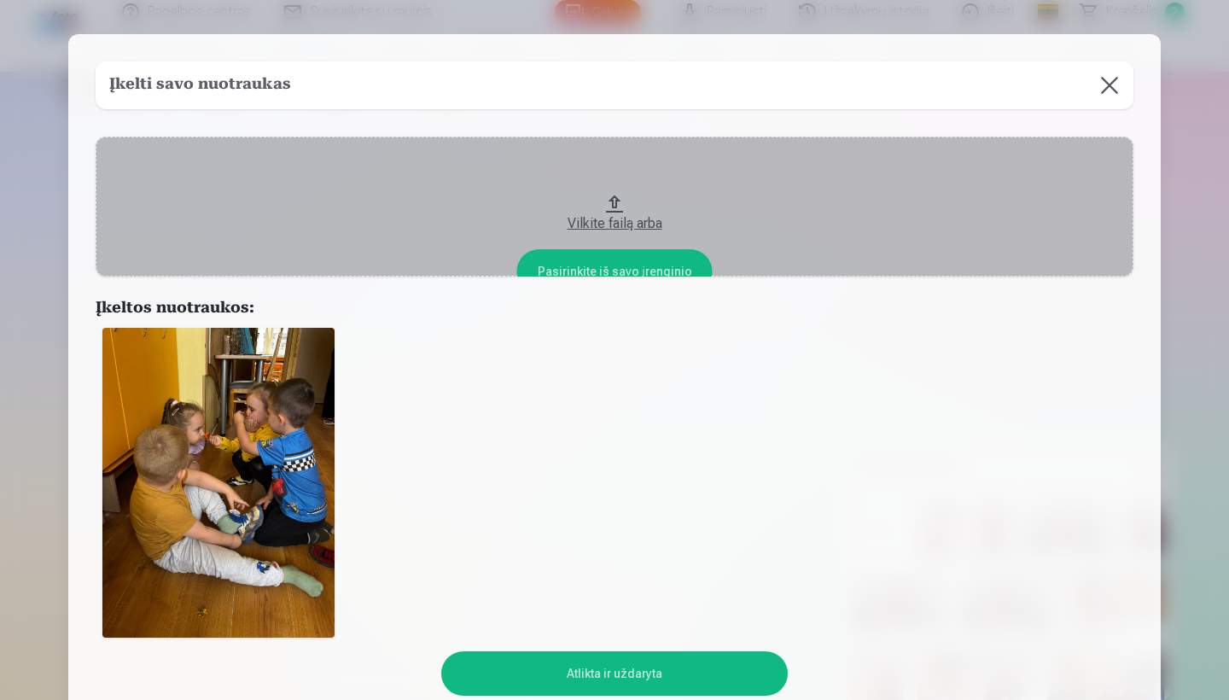
click at [512, 672] on button "Atlikta ir uždaryta" at bounding box center [614, 673] width 346 height 44
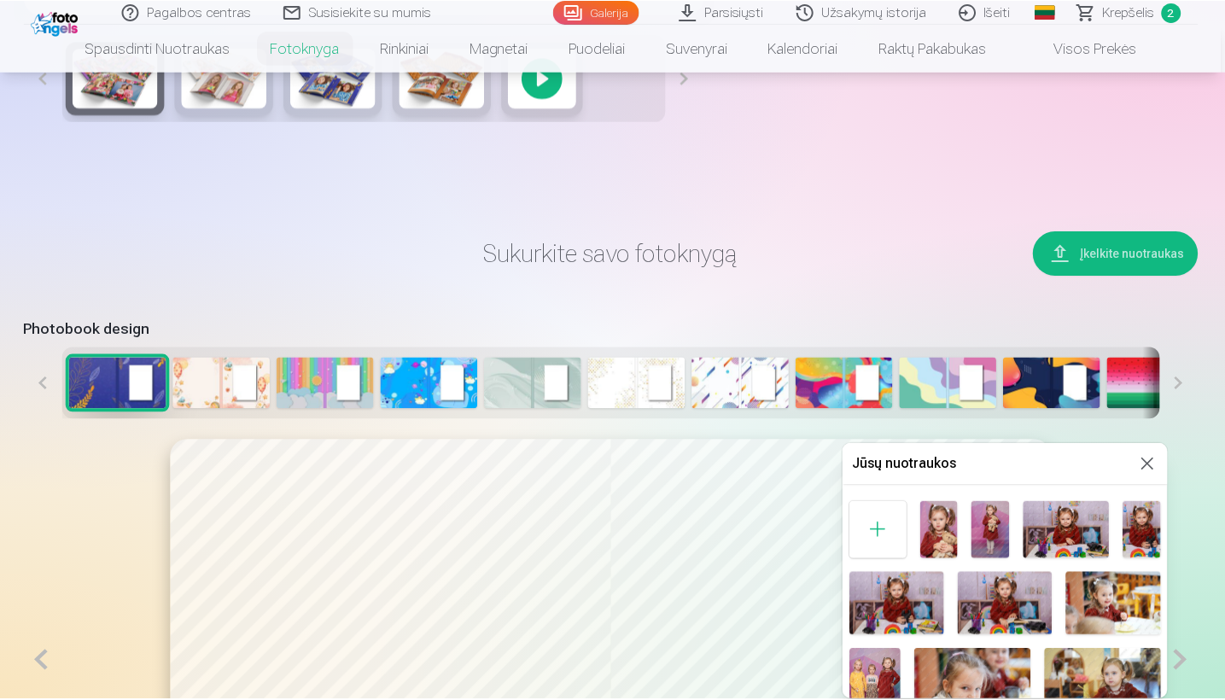
scroll to position [492, 0]
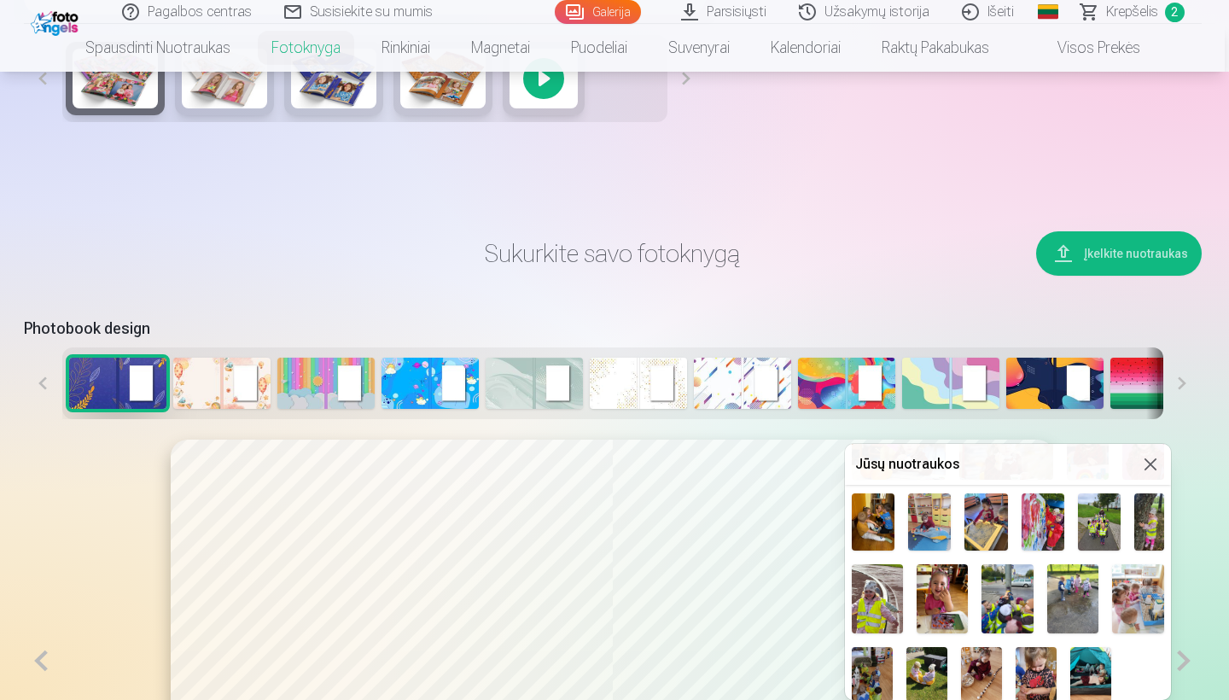
click at [872, 528] on img at bounding box center [873, 521] width 43 height 57
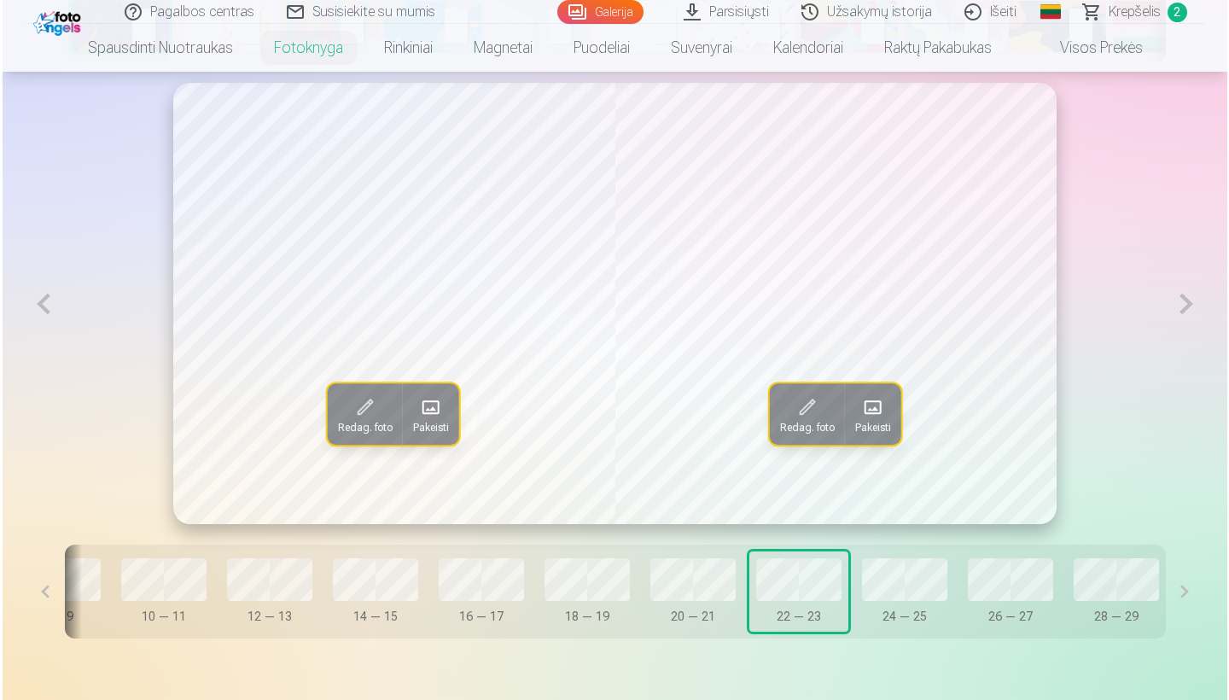
scroll to position [1020, 0]
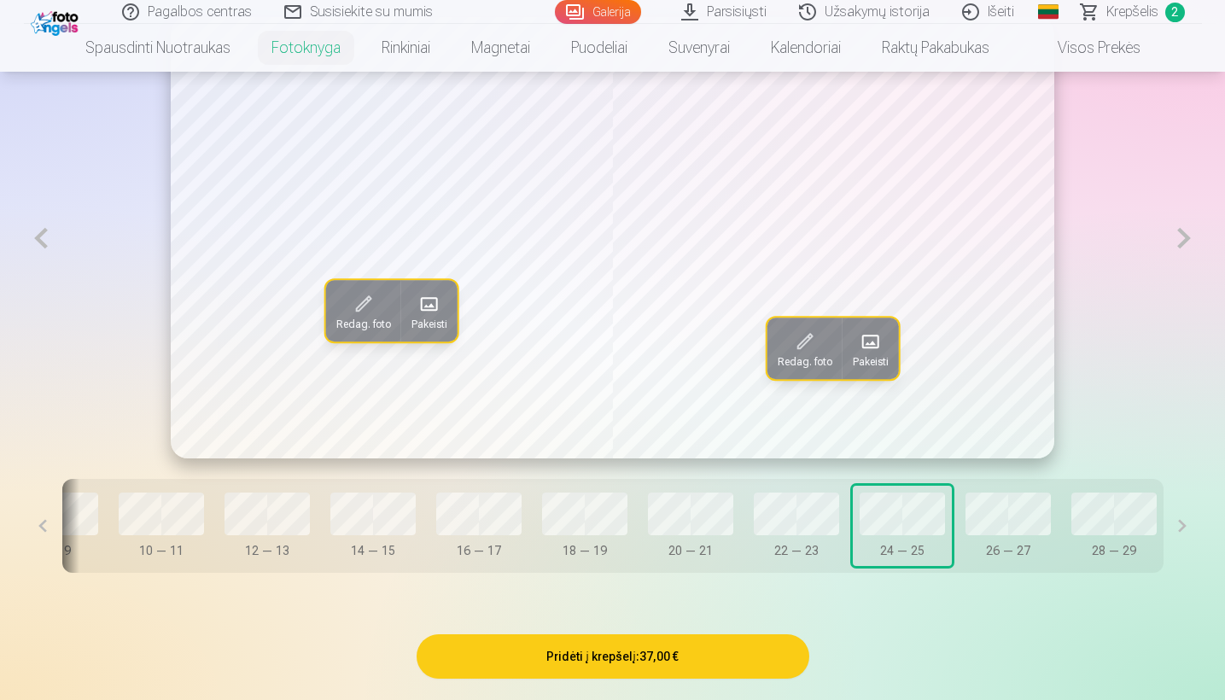
click at [422, 307] on span at bounding box center [429, 303] width 27 height 27
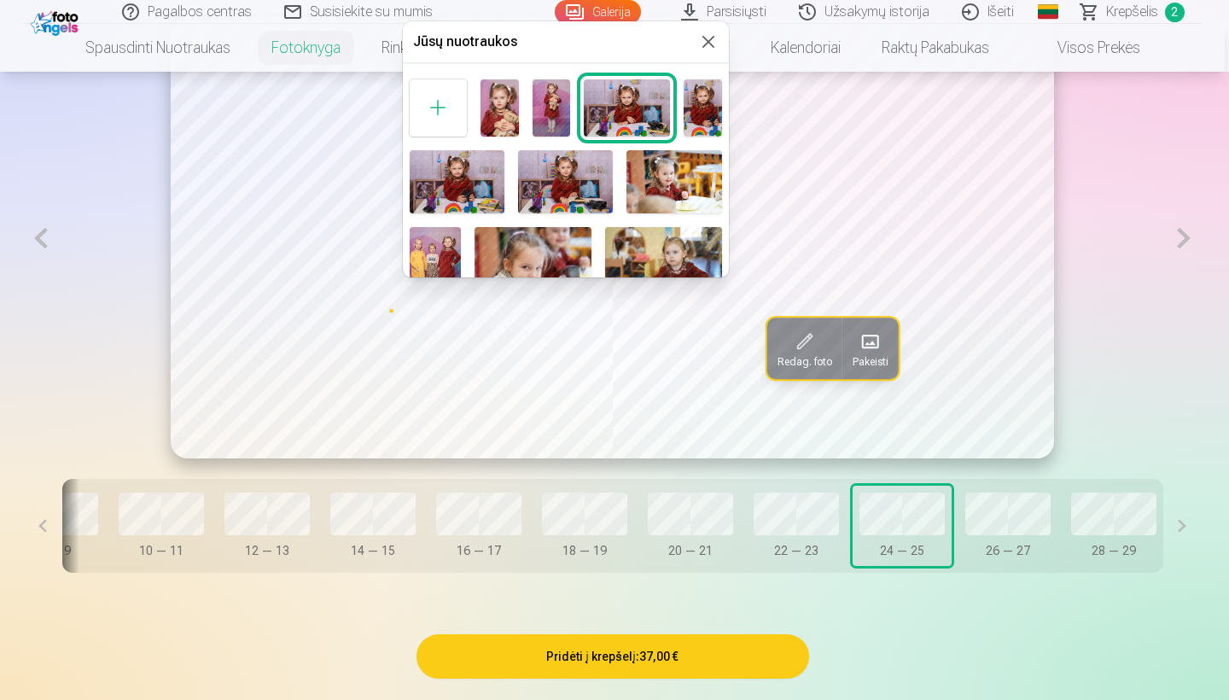
click at [457, 107] on div at bounding box center [438, 107] width 57 height 57
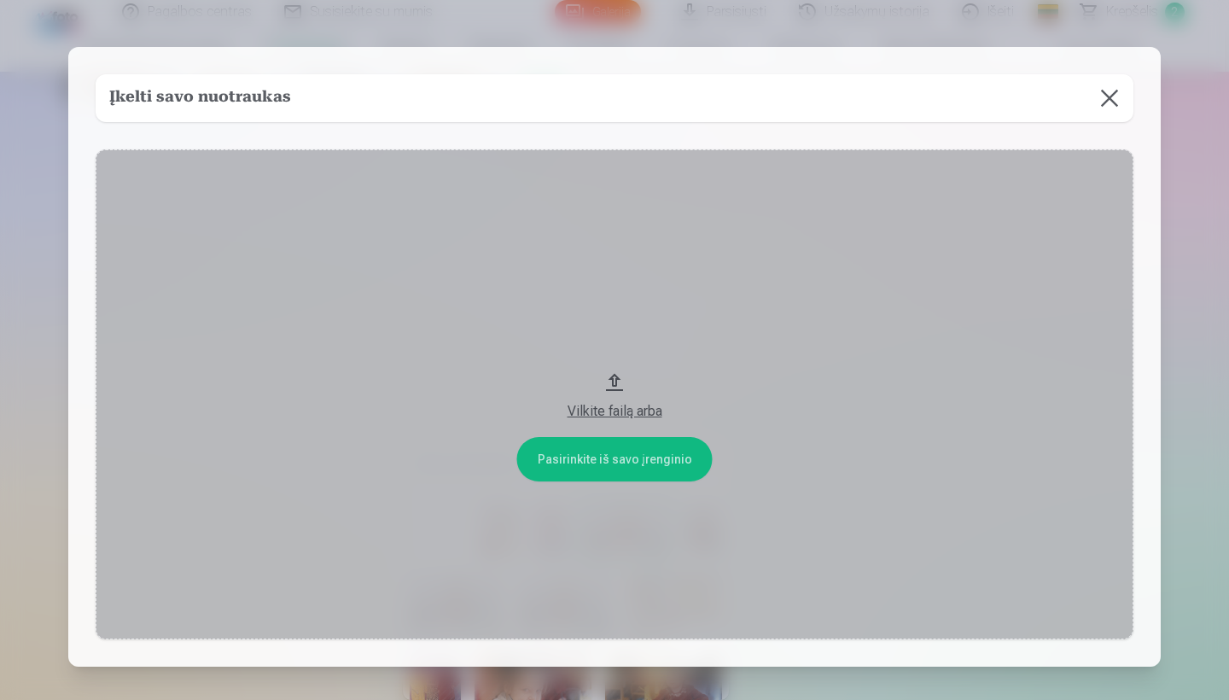
click at [620, 417] on div "Vilkite failą arba" at bounding box center [615, 411] width 1004 height 20
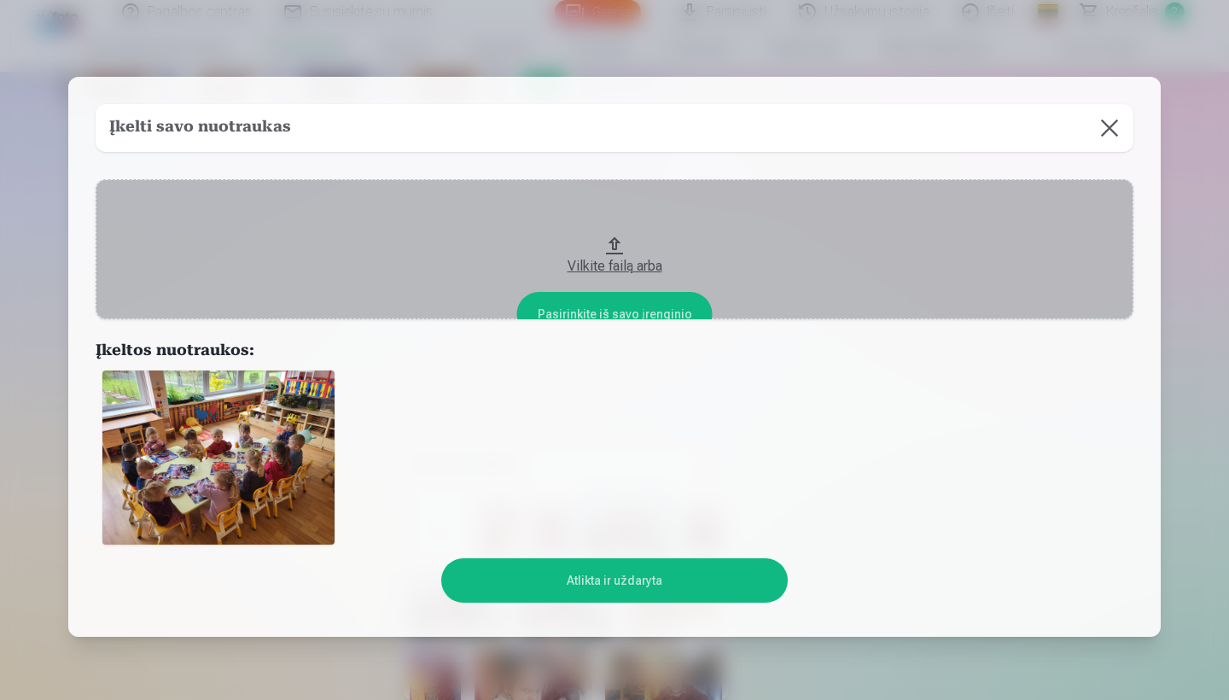
scroll to position [3, 0]
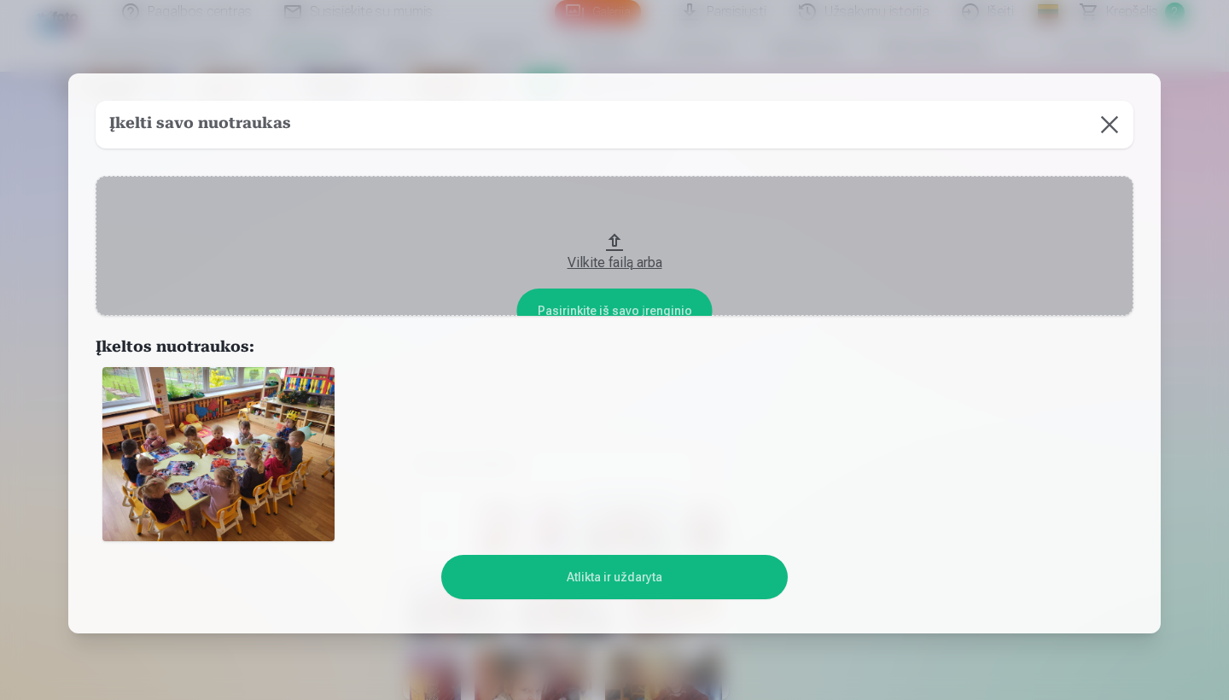
click at [518, 568] on button "Atlikta ir uždaryta" at bounding box center [614, 577] width 346 height 44
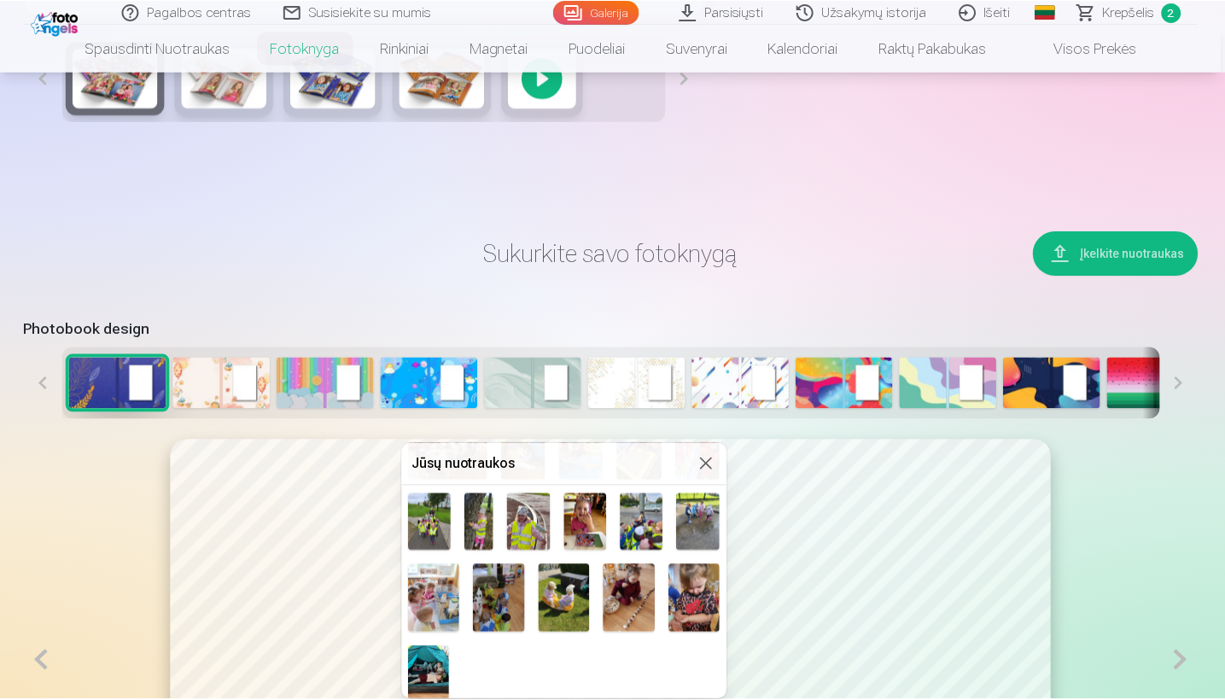
scroll to position [413, 0]
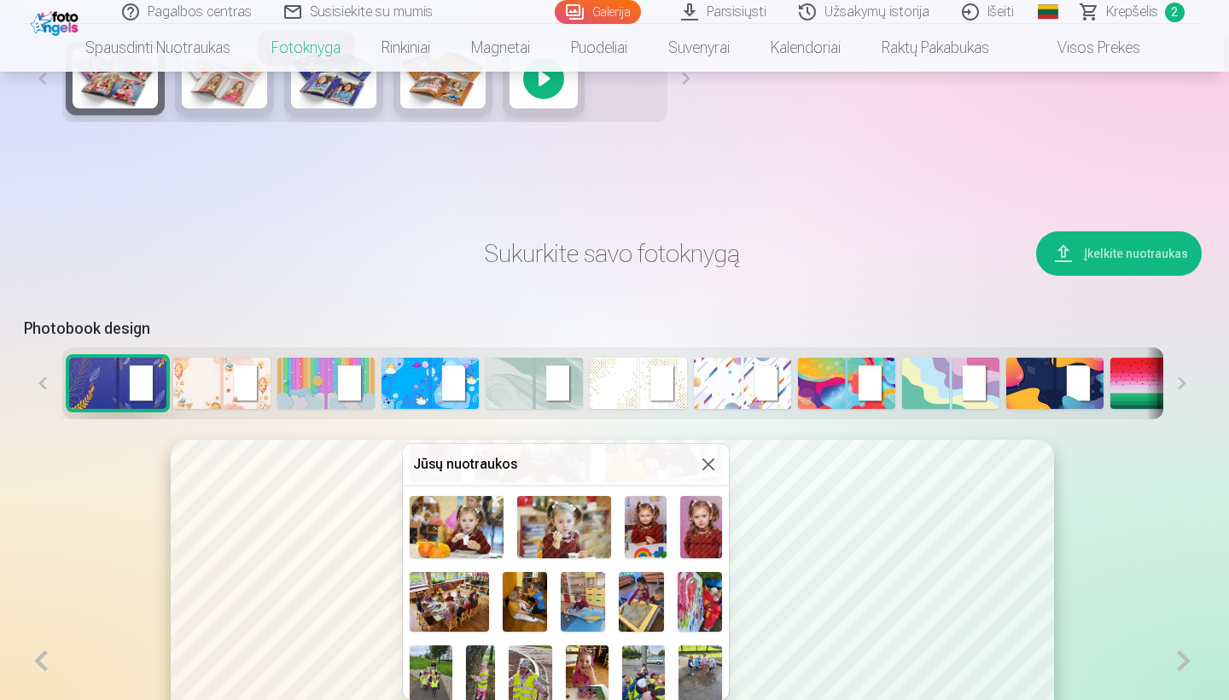
click at [466, 603] on img at bounding box center [449, 602] width 79 height 60
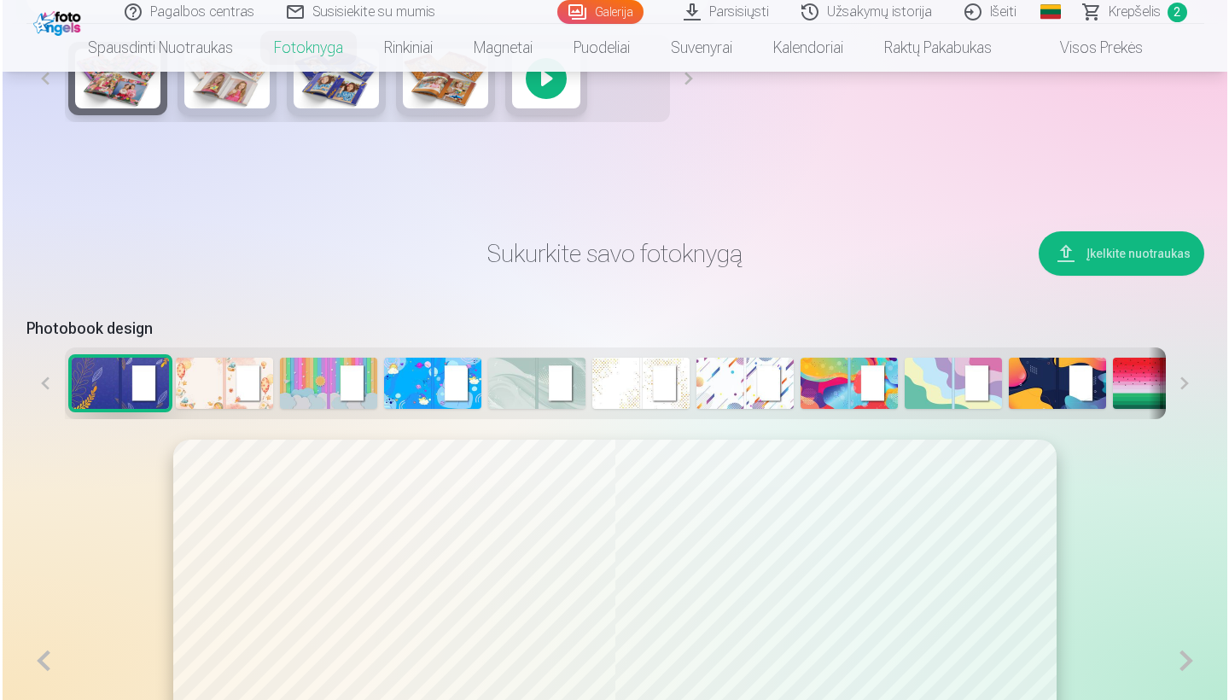
scroll to position [808, 0]
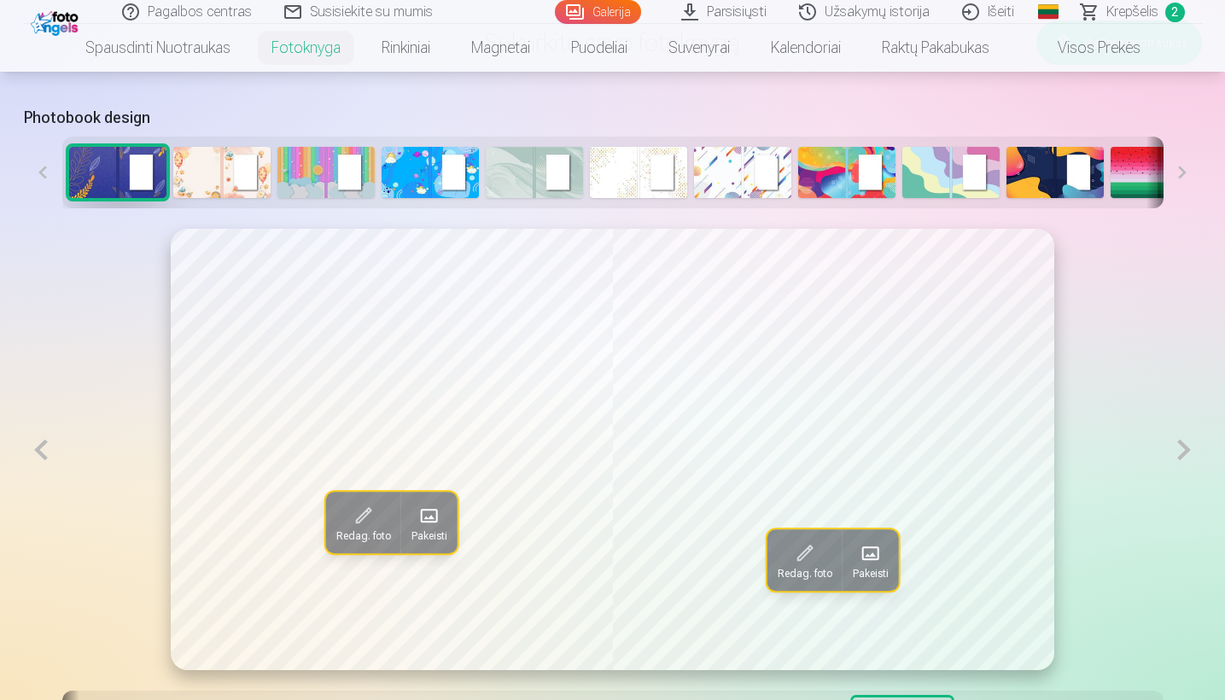
click at [873, 564] on span at bounding box center [869, 552] width 27 height 27
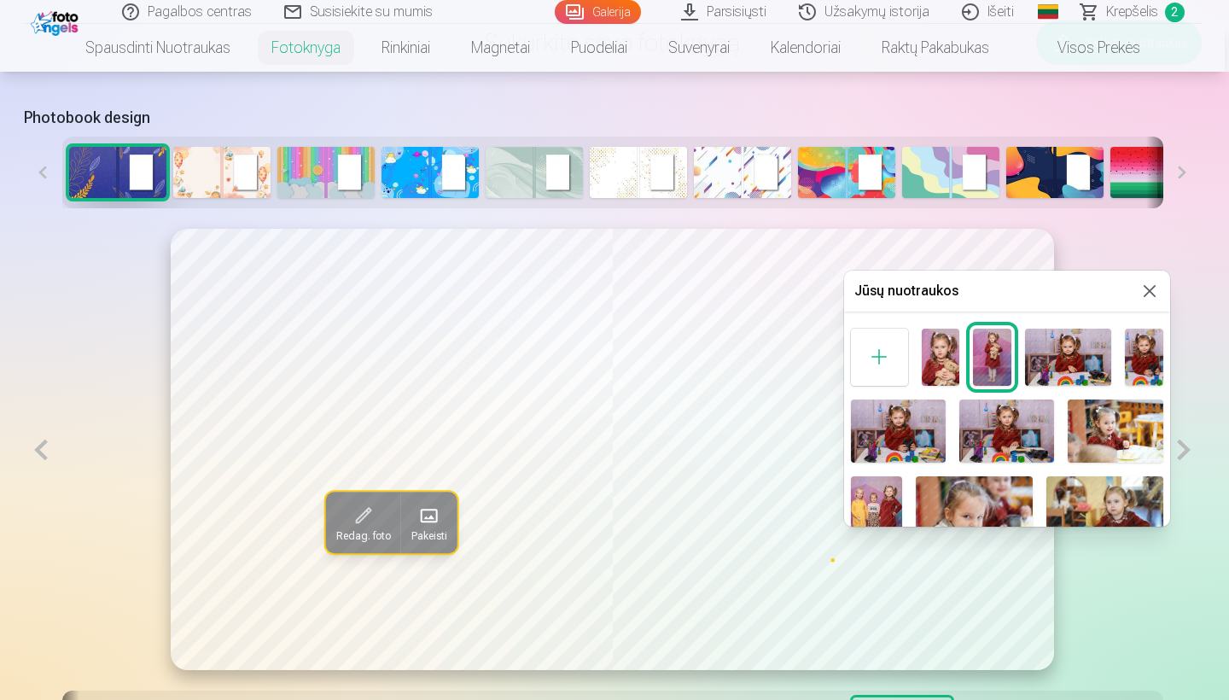
click at [900, 364] on div at bounding box center [879, 357] width 57 height 57
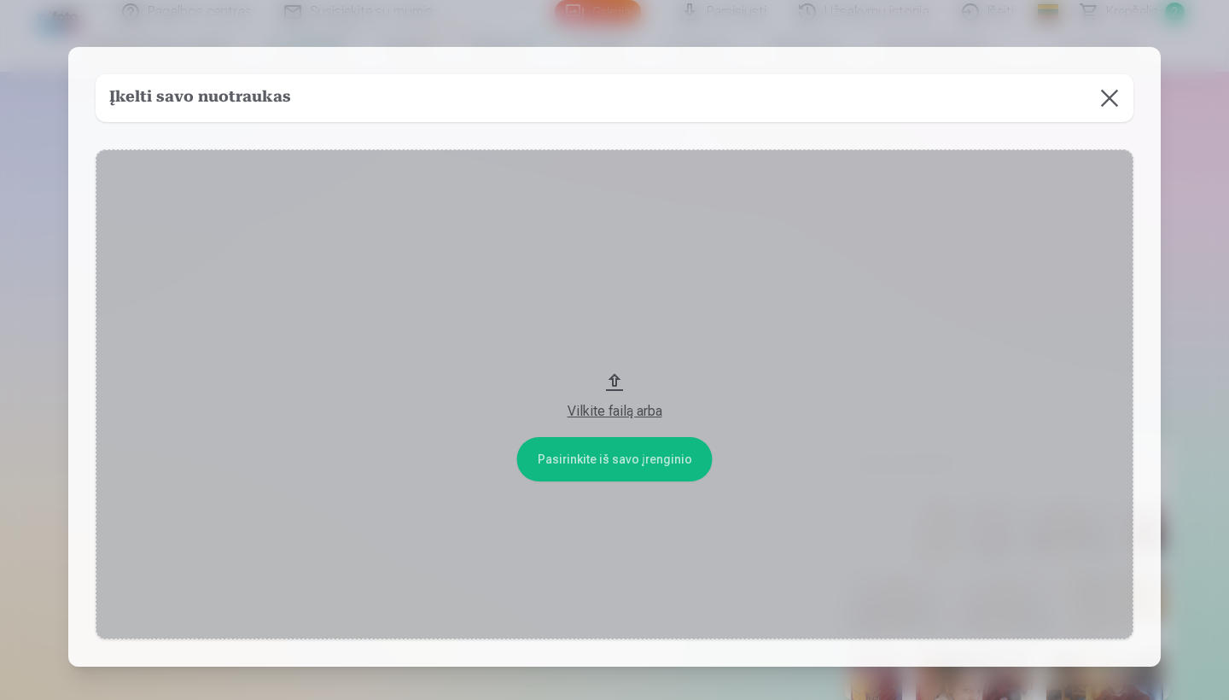
scroll to position [635, 0]
click at [607, 399] on div "Vilkite failą arba" at bounding box center [615, 406] width 1004 height 31
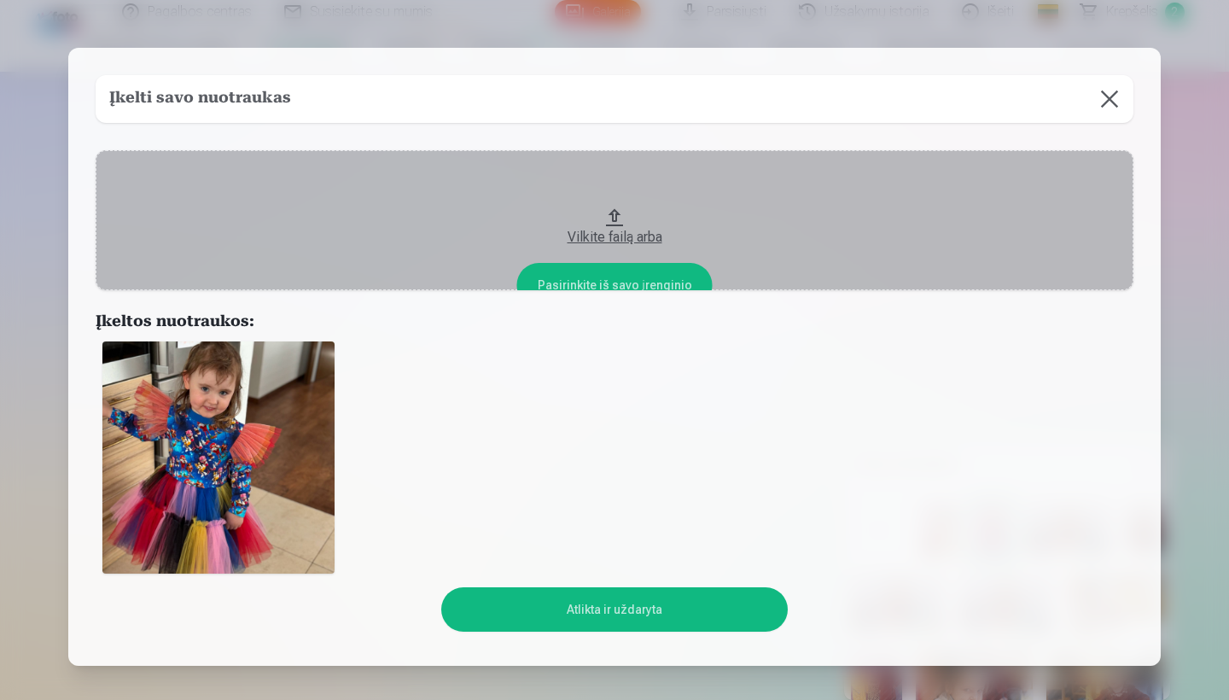
click at [622, 625] on button "Atlikta ir uždaryta" at bounding box center [614, 609] width 346 height 44
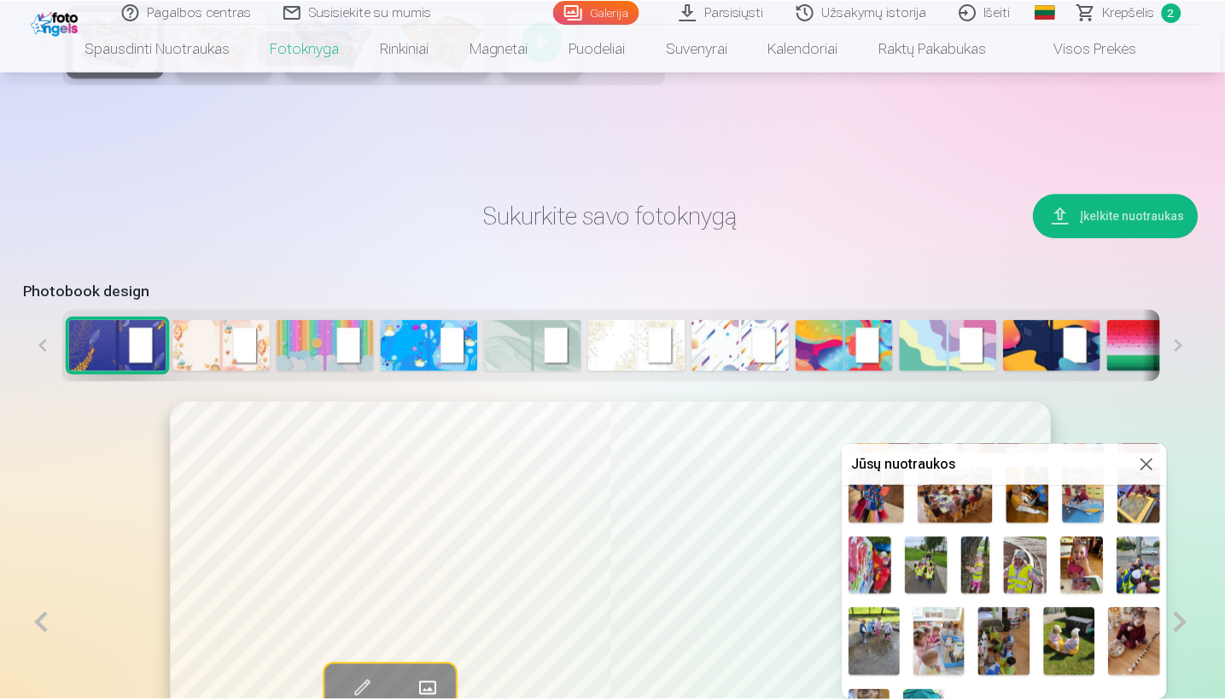
scroll to position [515, 0]
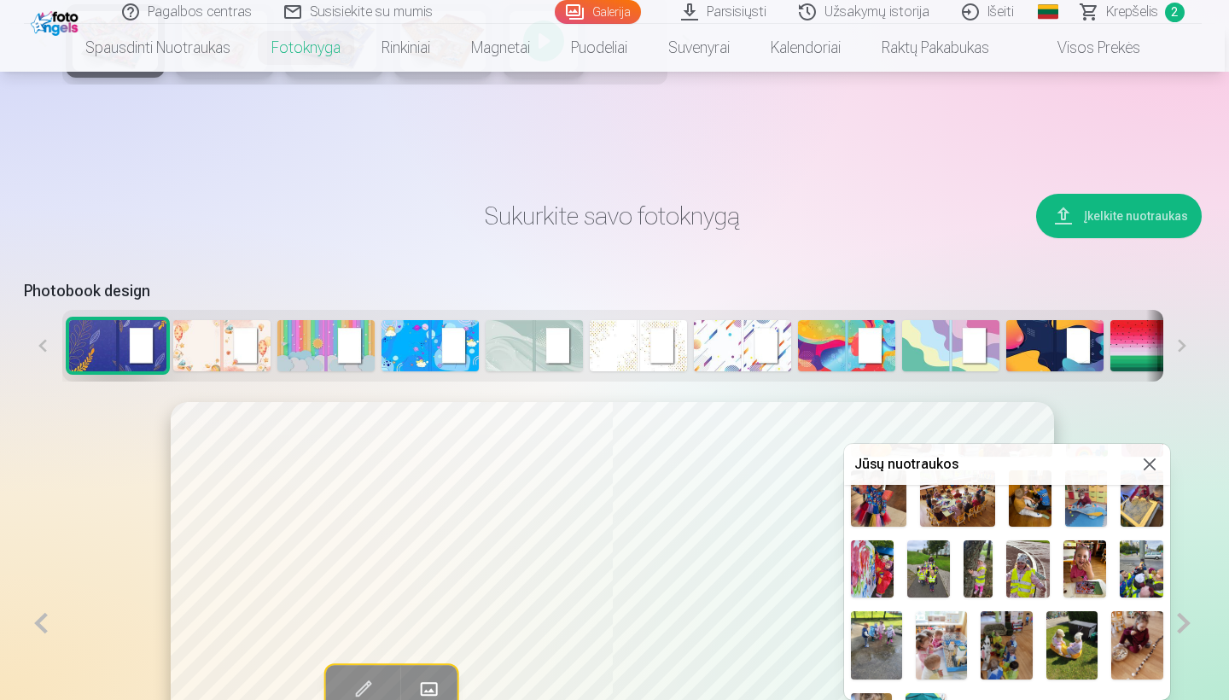
click at [888, 509] on img at bounding box center [879, 498] width 56 height 56
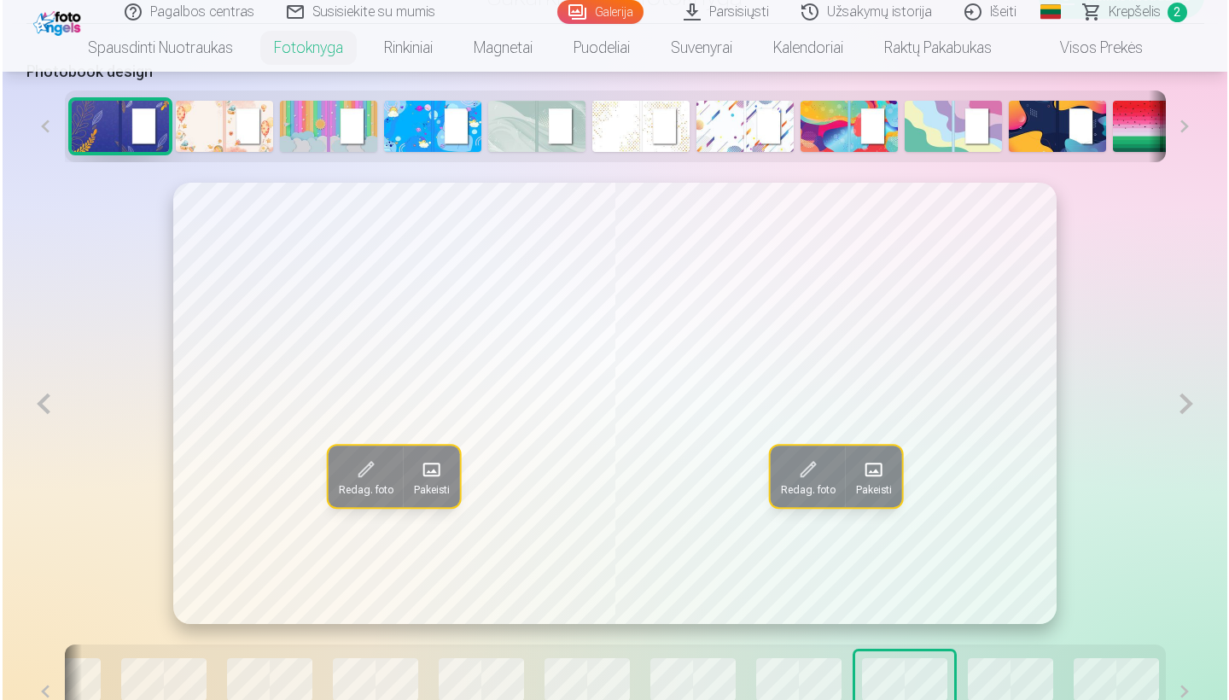
scroll to position [963, 0]
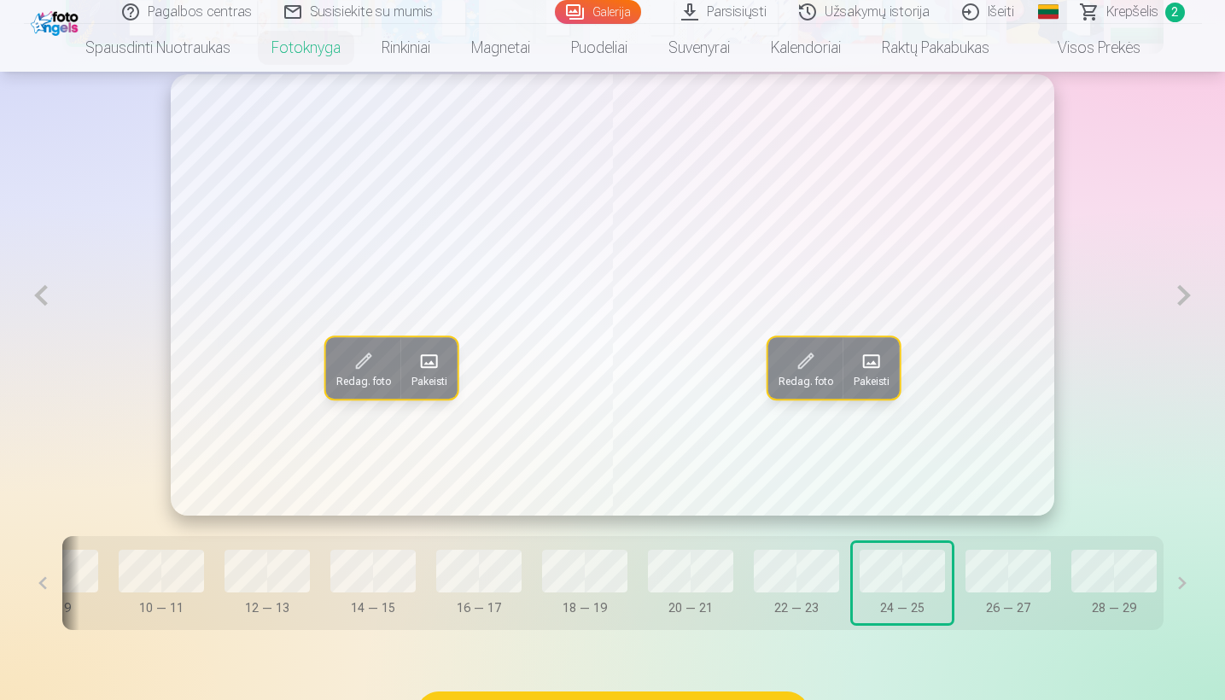
click at [834, 364] on button "Redag. foto" at bounding box center [804, 367] width 75 height 61
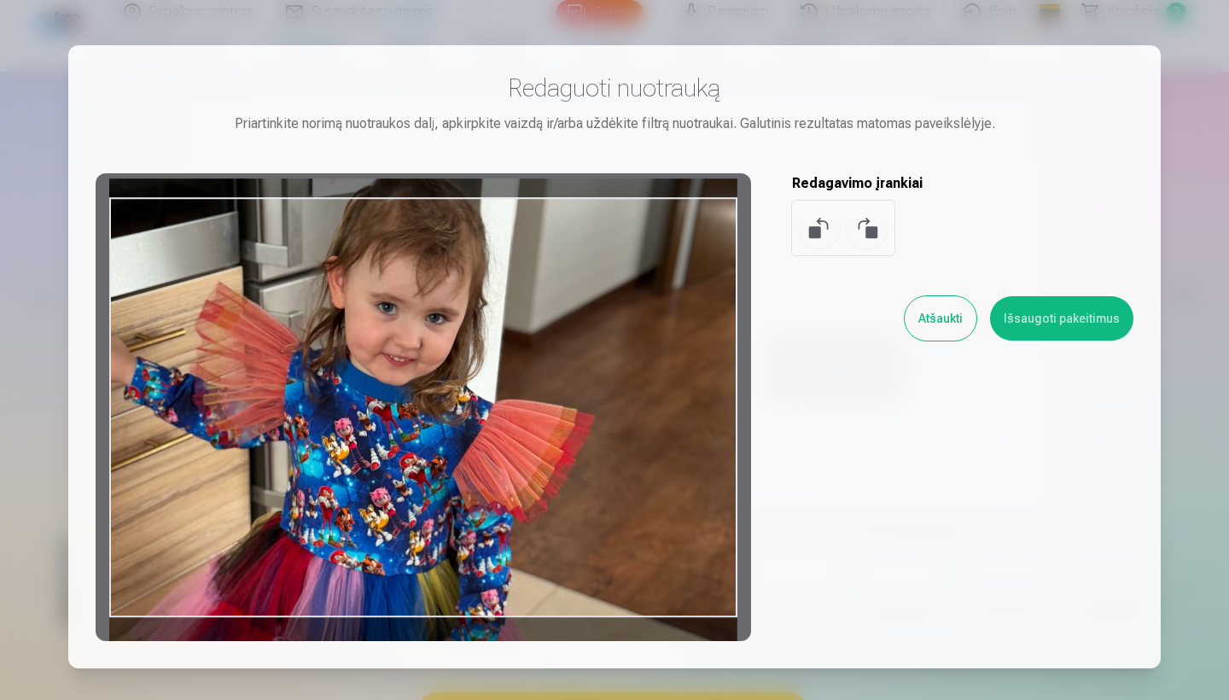
drag, startPoint x: 485, startPoint y: 467, endPoint x: 488, endPoint y: 448, distance: 19.1
click at [488, 448] on div at bounding box center [423, 407] width 655 height 468
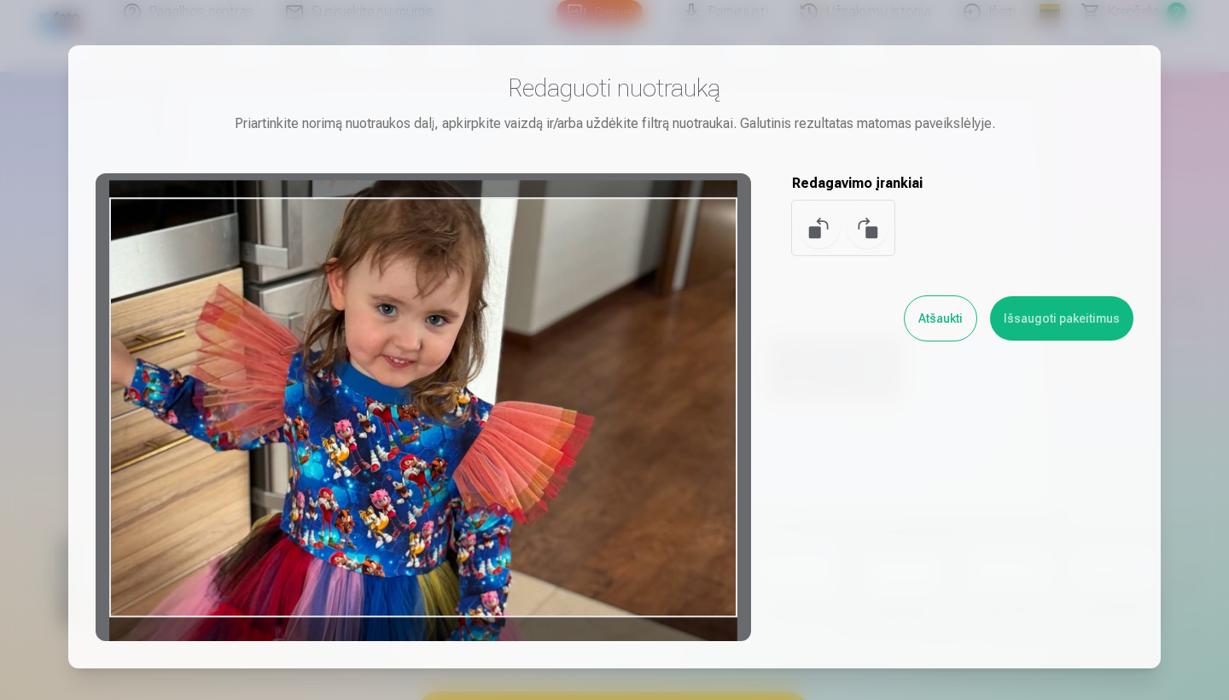
click at [540, 342] on div at bounding box center [423, 407] width 655 height 468
click at [1019, 311] on button "Išsaugoti pakeitimus" at bounding box center [1061, 318] width 143 height 44
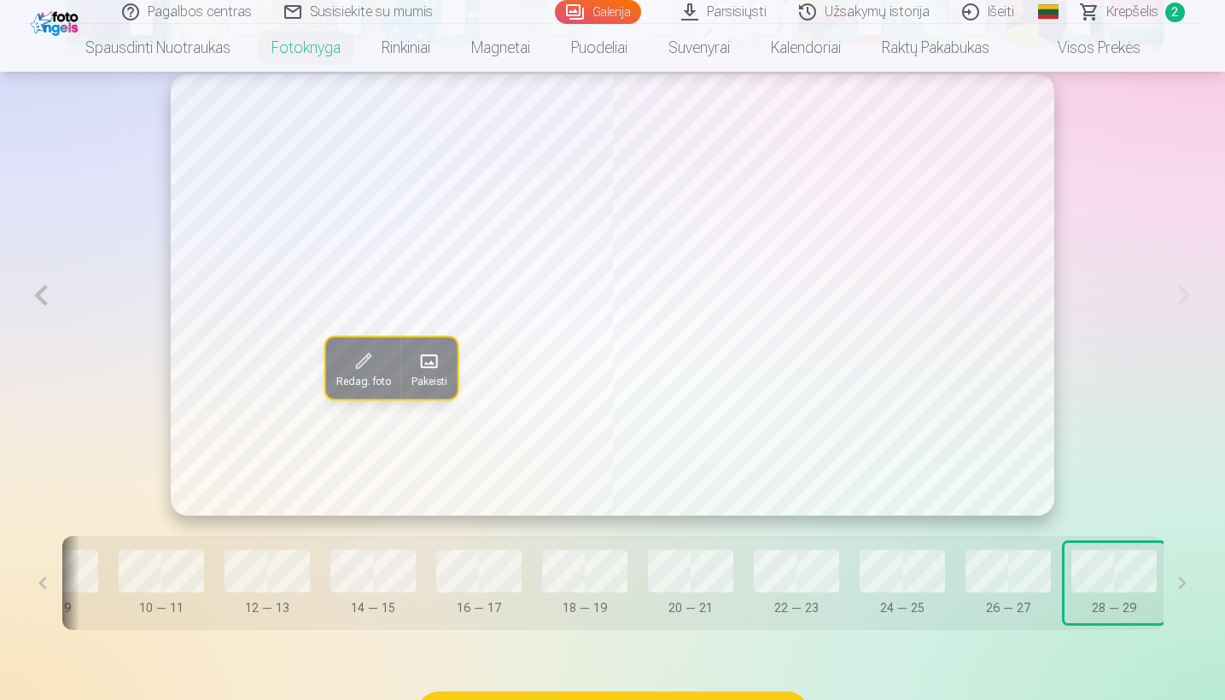
click at [433, 373] on span at bounding box center [429, 360] width 27 height 27
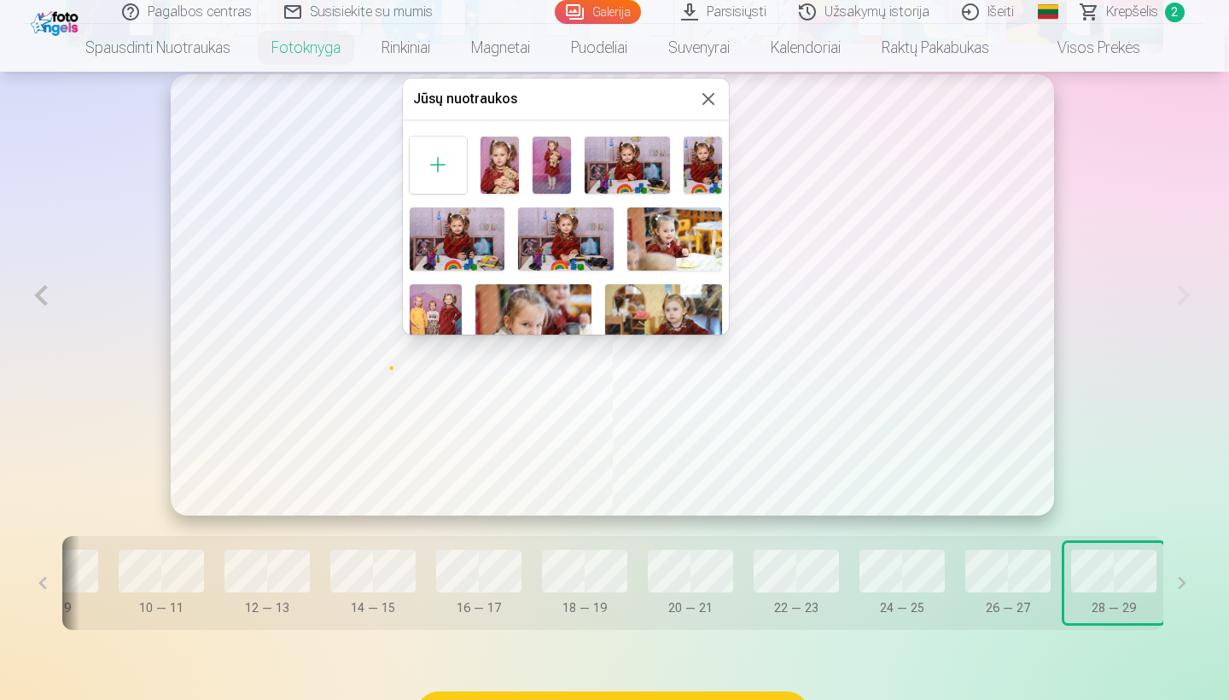
click at [428, 160] on div at bounding box center [438, 165] width 57 height 57
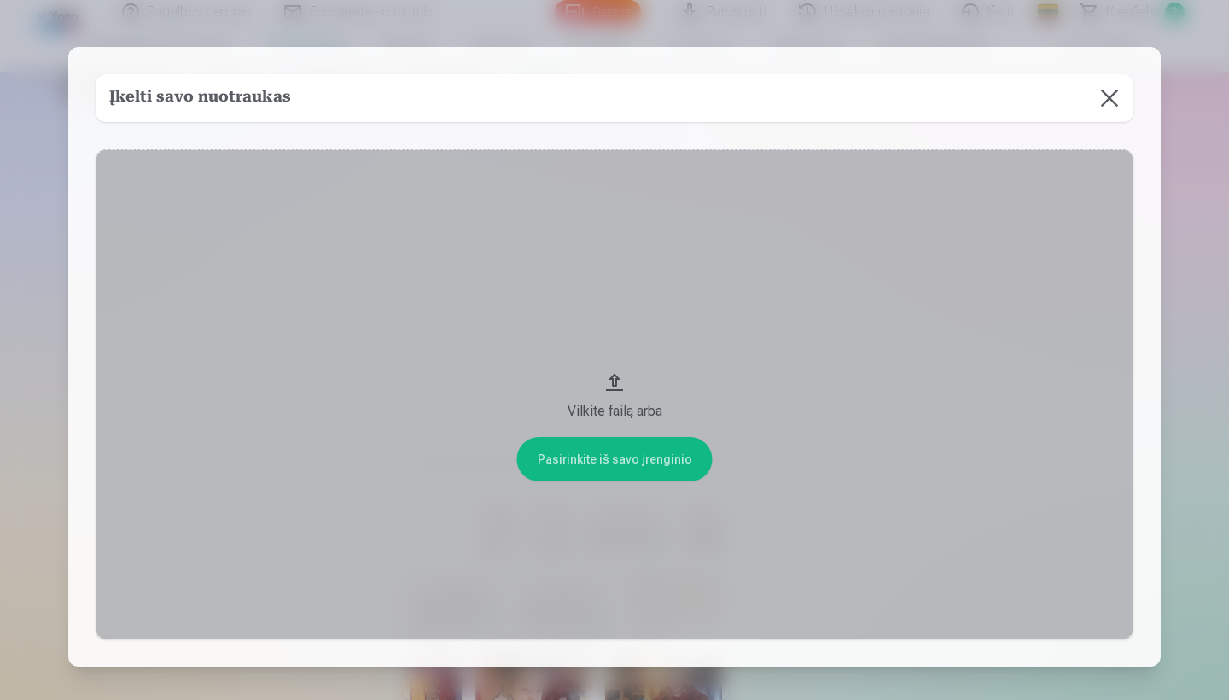
click at [626, 411] on div "Vilkite failą arba" at bounding box center [615, 411] width 1004 height 20
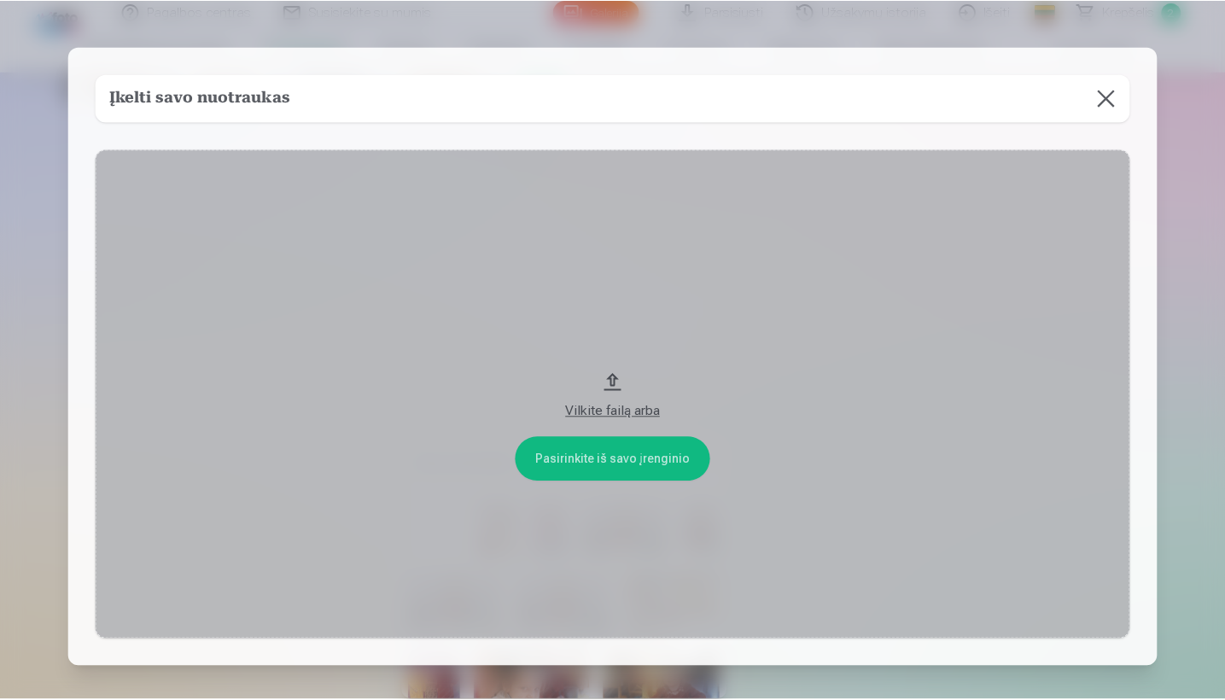
scroll to position [597, 0]
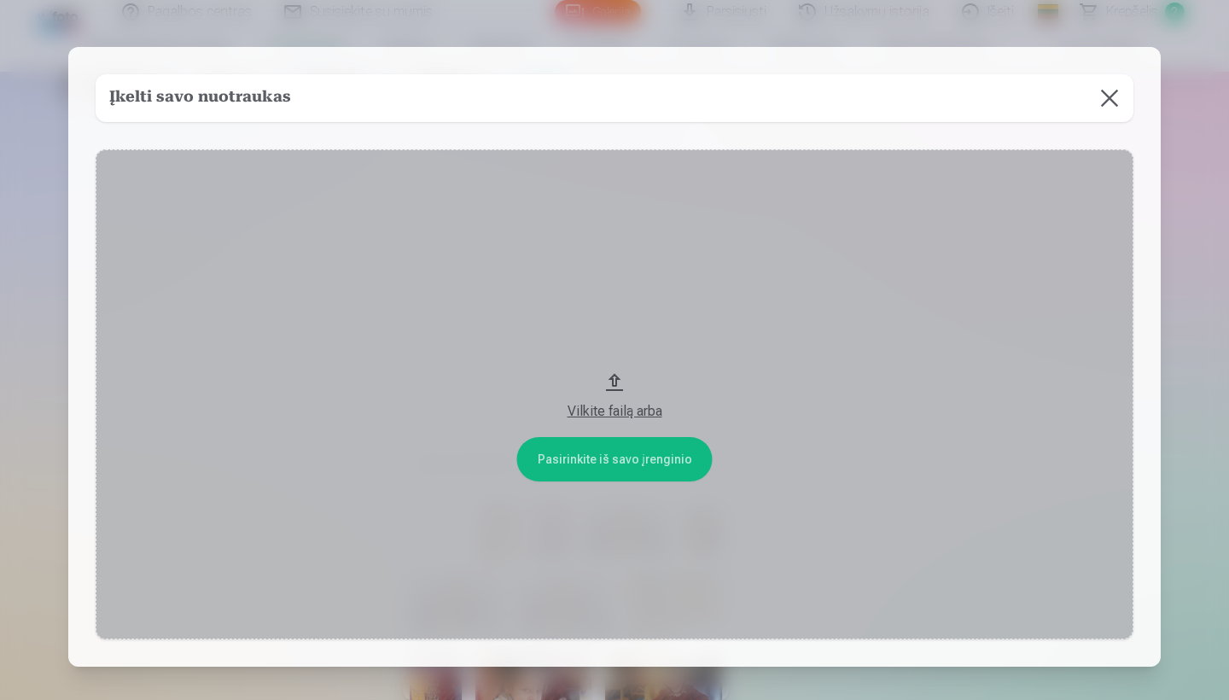
click at [597, 410] on div "Vilkite failą arba" at bounding box center [615, 411] width 1004 height 20
click at [1103, 106] on button at bounding box center [1110, 98] width 48 height 48
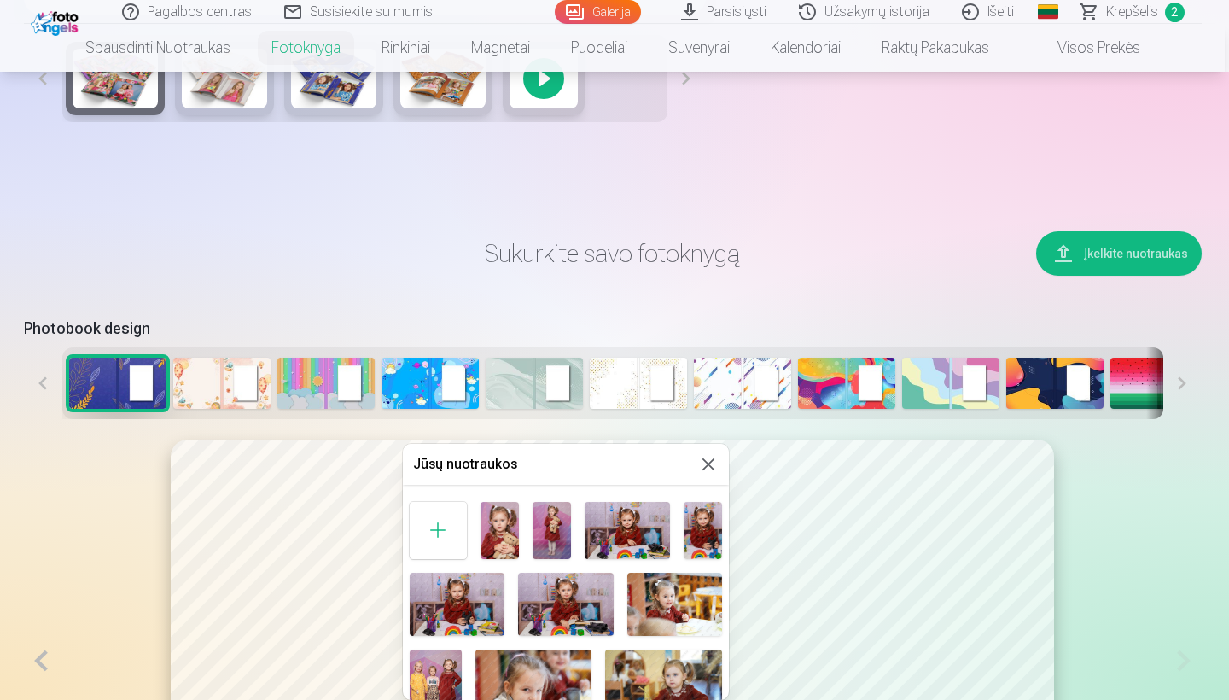
click at [853, 512] on div at bounding box center [614, 350] width 1229 height 700
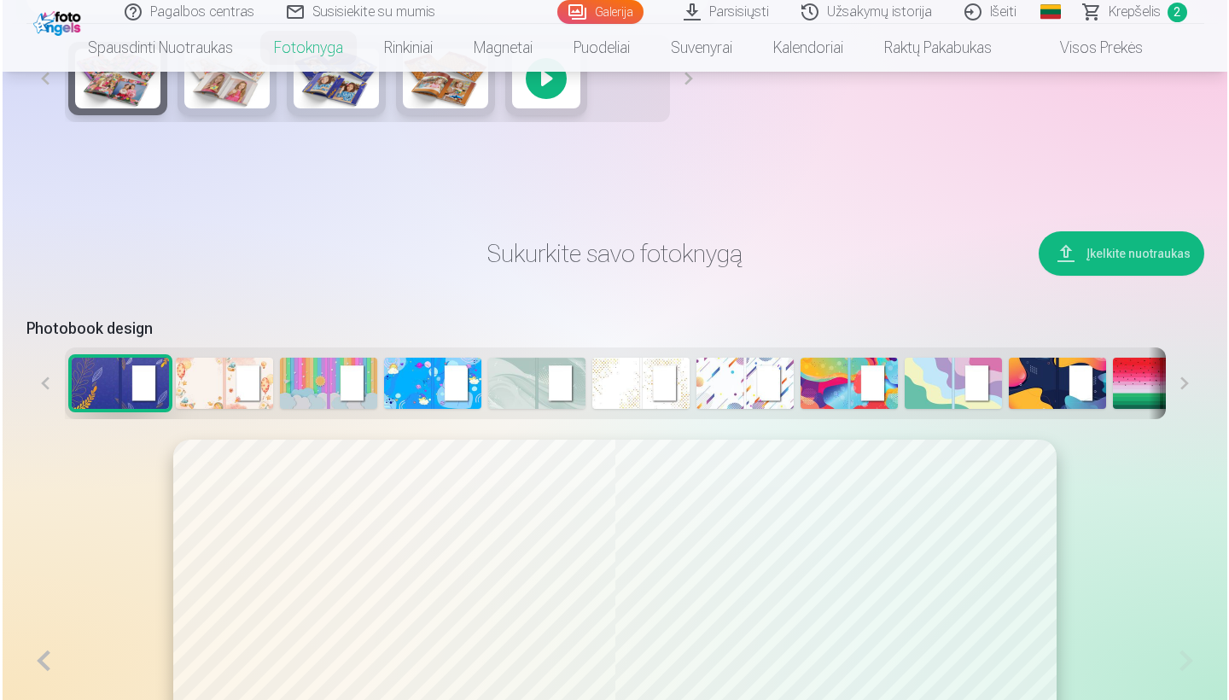
scroll to position [883, 0]
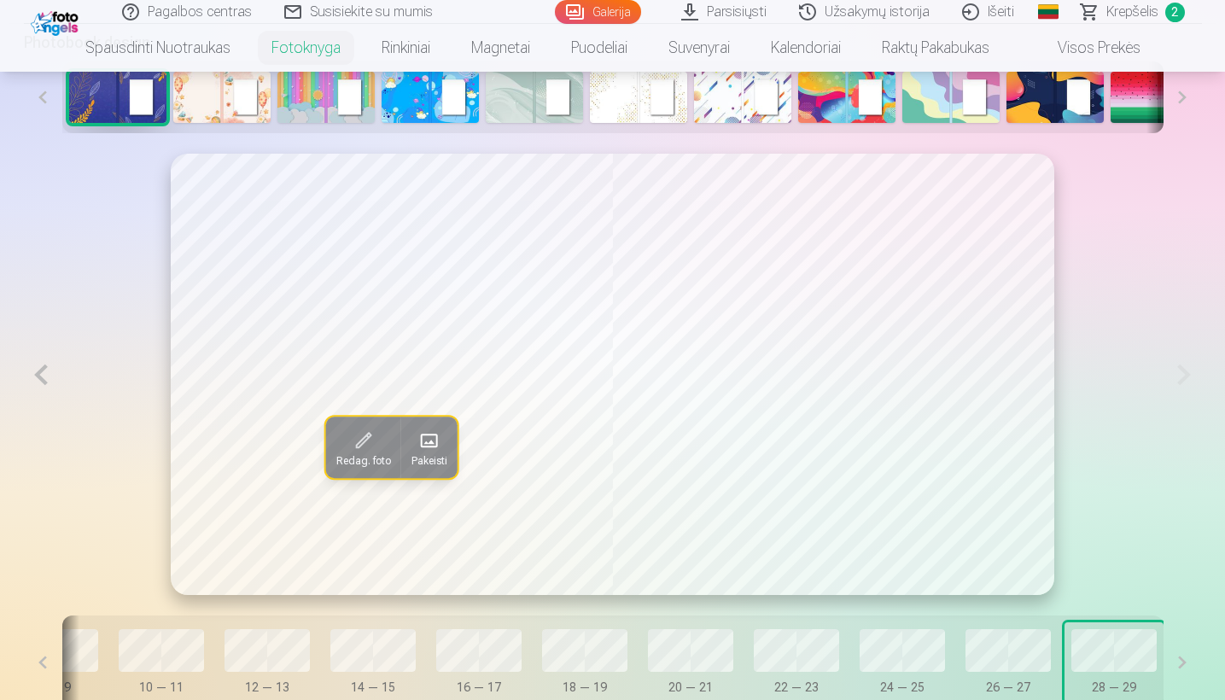
click at [447, 451] on button "Pakeisti" at bounding box center [429, 446] width 56 height 61
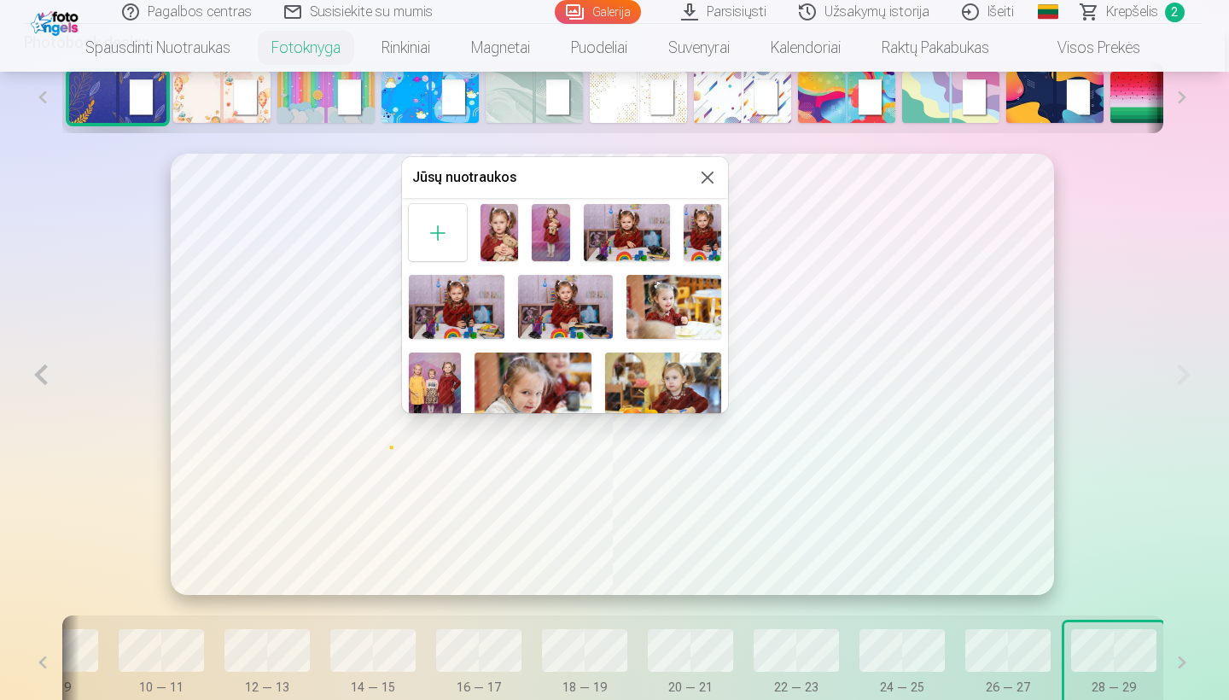
scroll to position [0, 0]
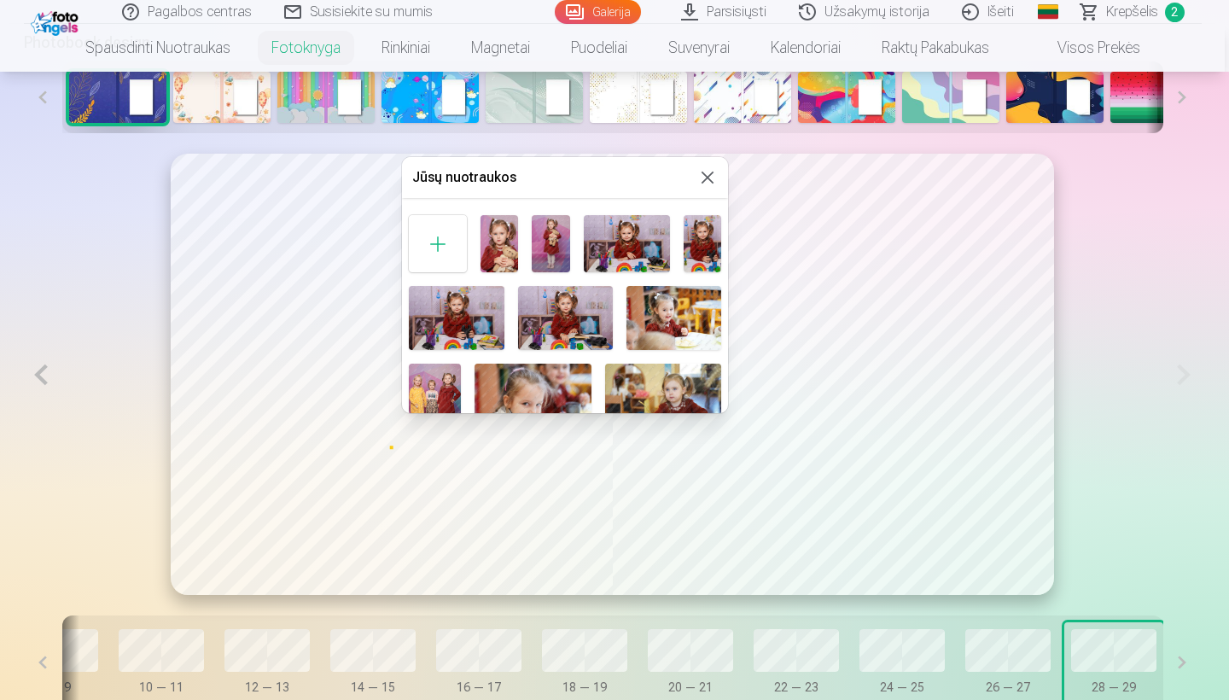
click at [454, 241] on div at bounding box center [437, 243] width 57 height 57
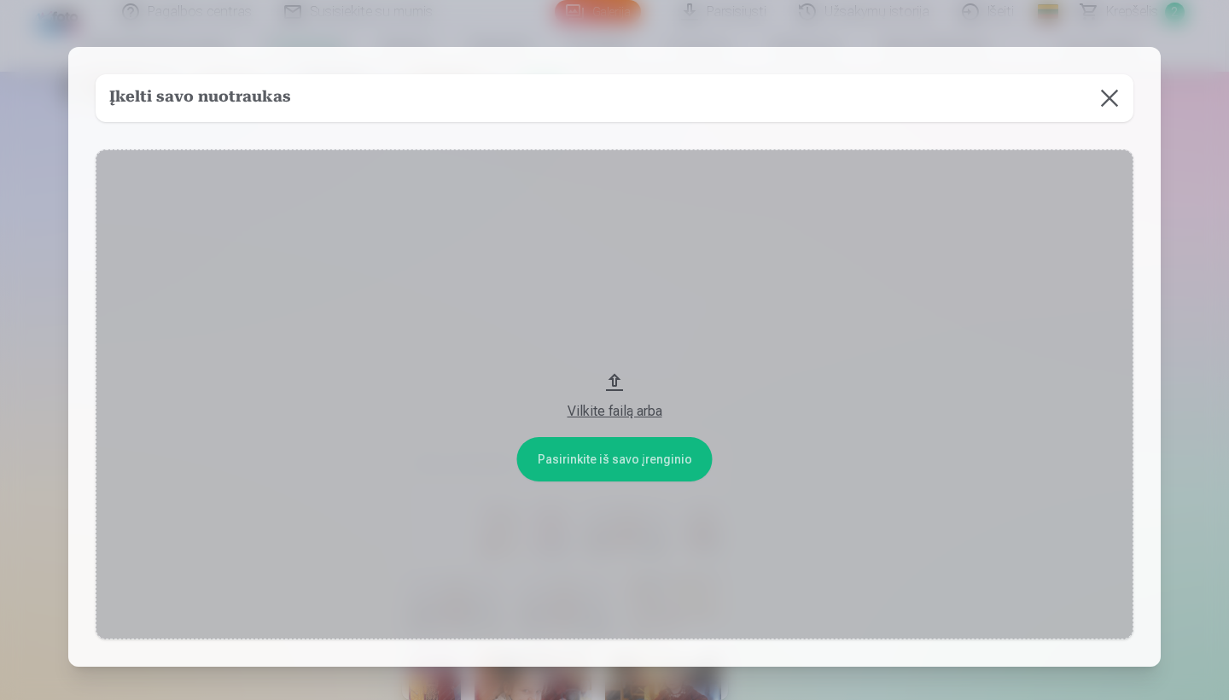
click at [590, 410] on div "Vilkite failą arba" at bounding box center [615, 411] width 1004 height 20
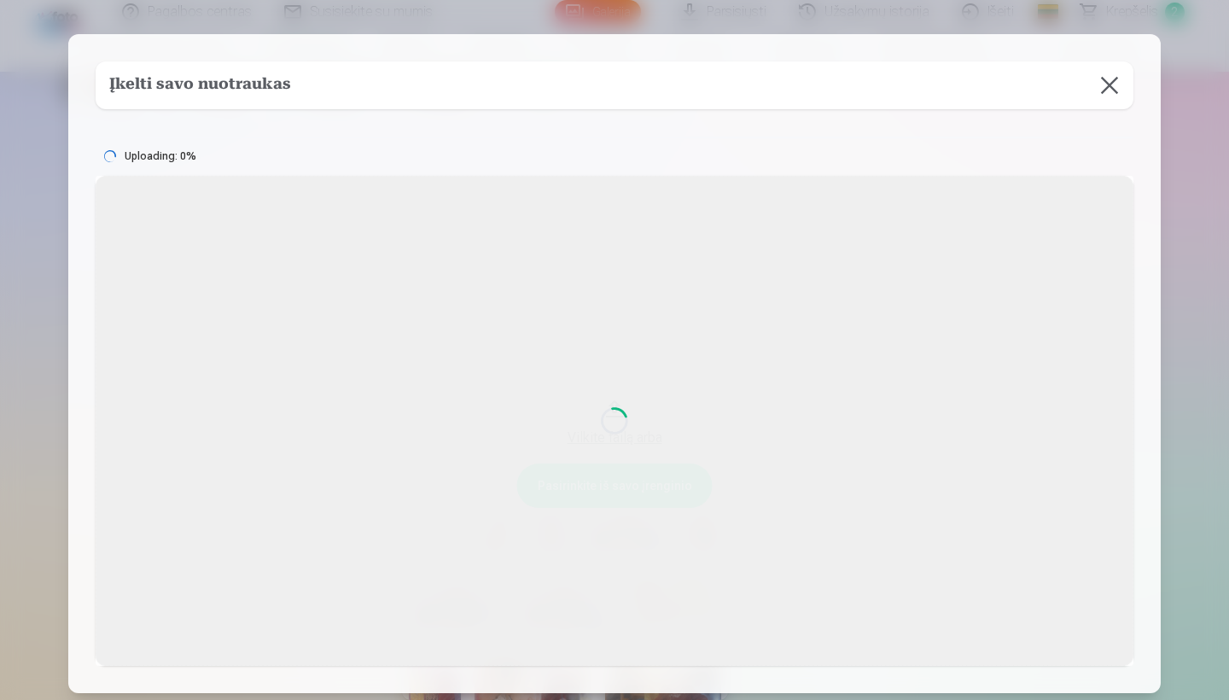
scroll to position [597, 0]
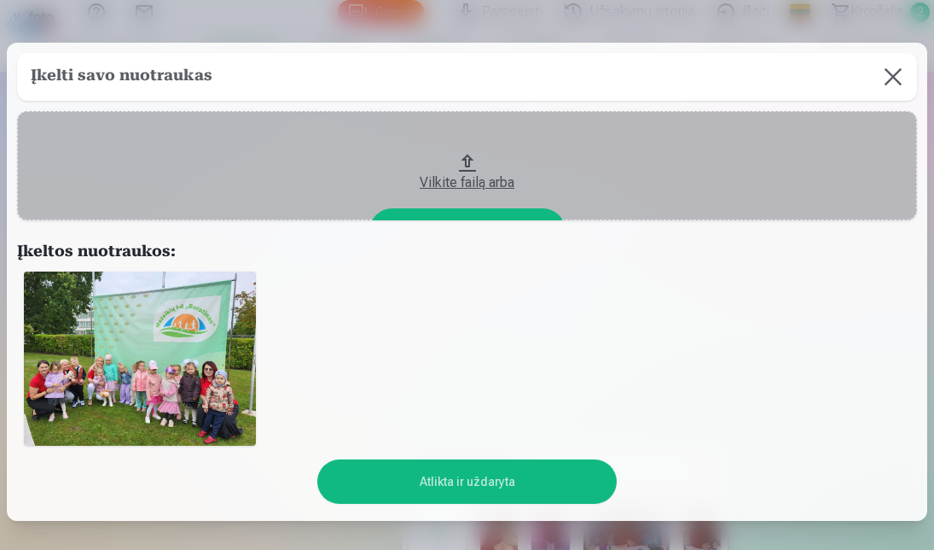
click at [457, 467] on button "Atlikta ir uždaryta" at bounding box center [467, 481] width 300 height 44
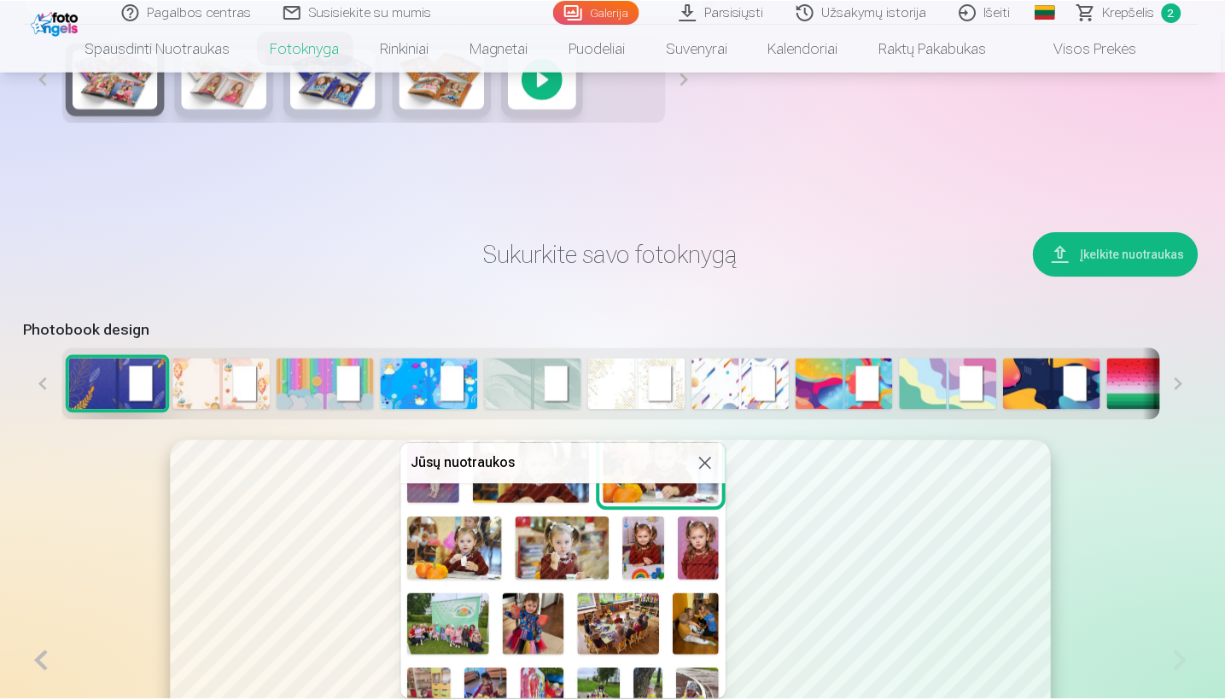
scroll to position [415, 0]
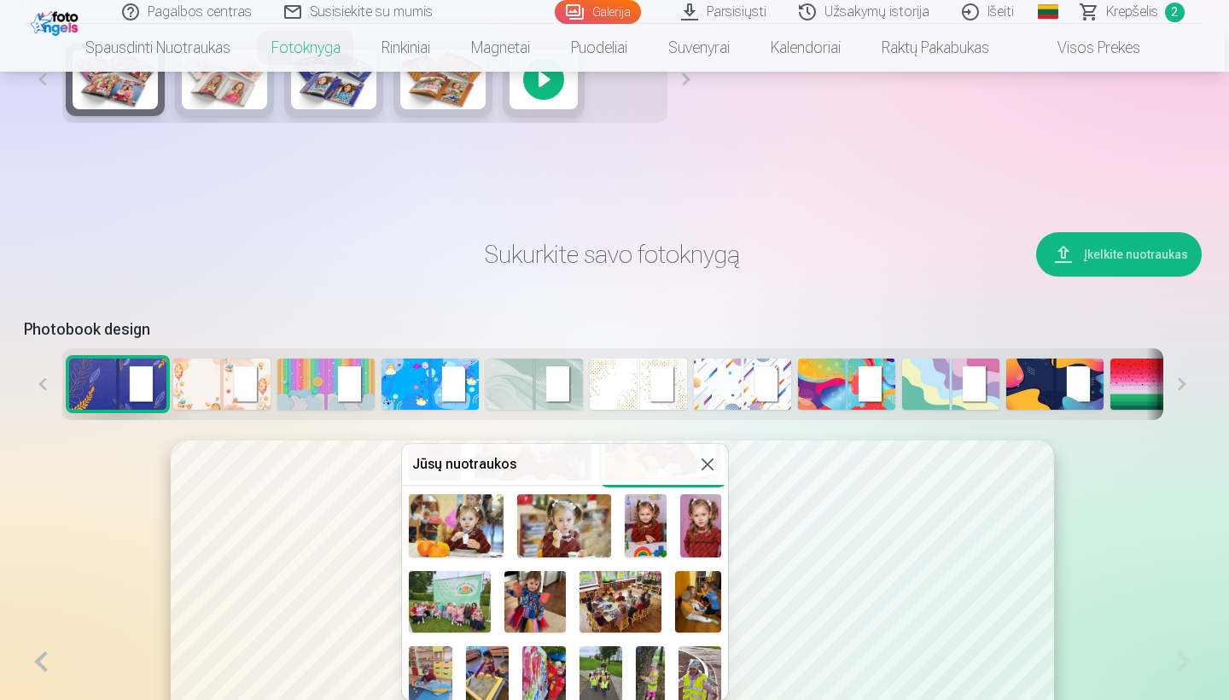
click at [473, 604] on img at bounding box center [450, 601] width 82 height 61
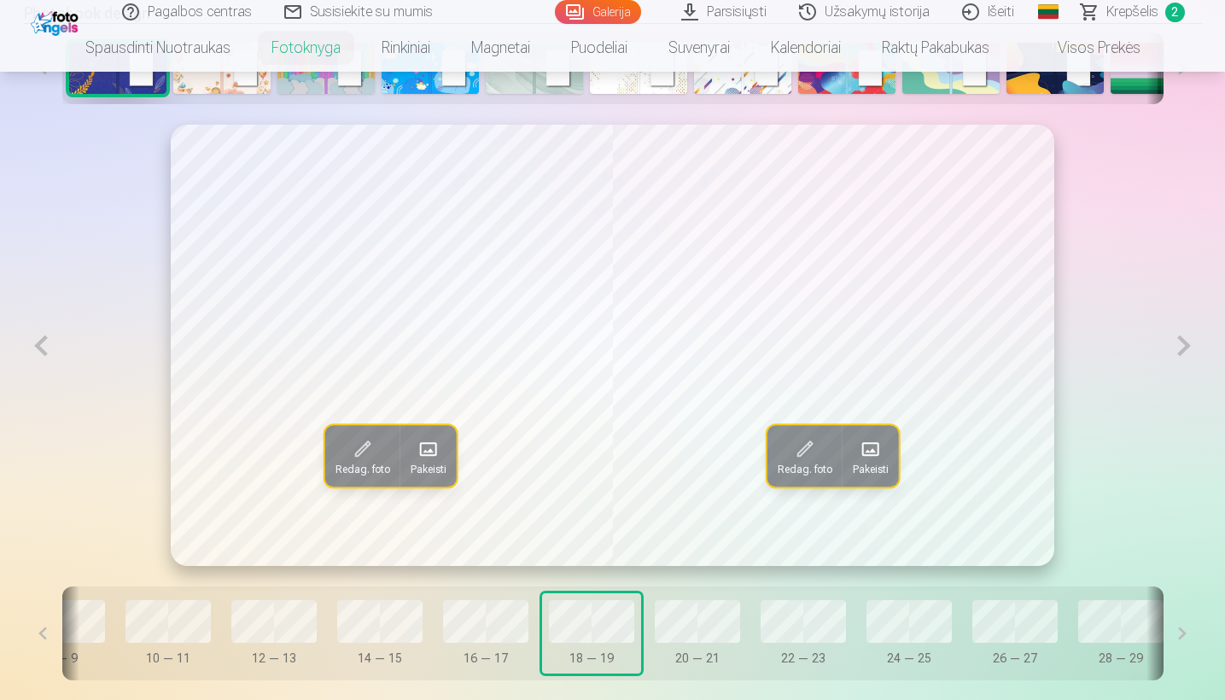
scroll to position [0, 589]
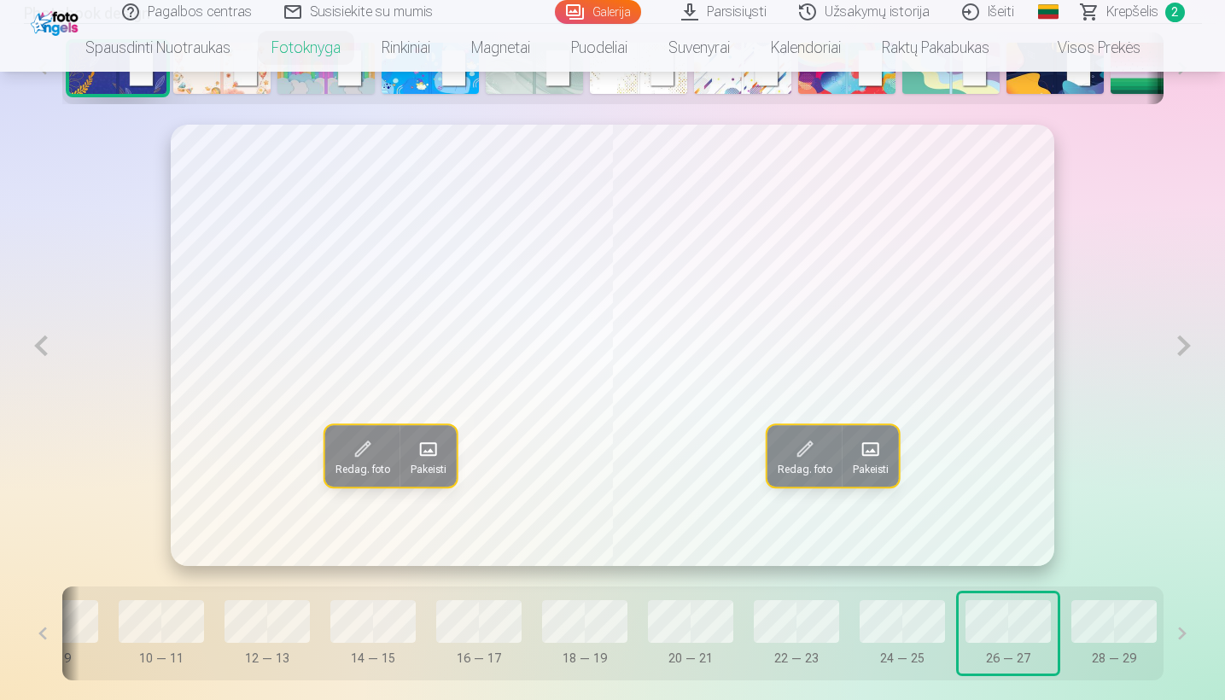
click at [911, 515] on div "Redag. foto Pakeisti Redag. foto Pakeisti" at bounding box center [612, 346] width 883 height 442
click at [431, 441] on span at bounding box center [428, 448] width 27 height 27
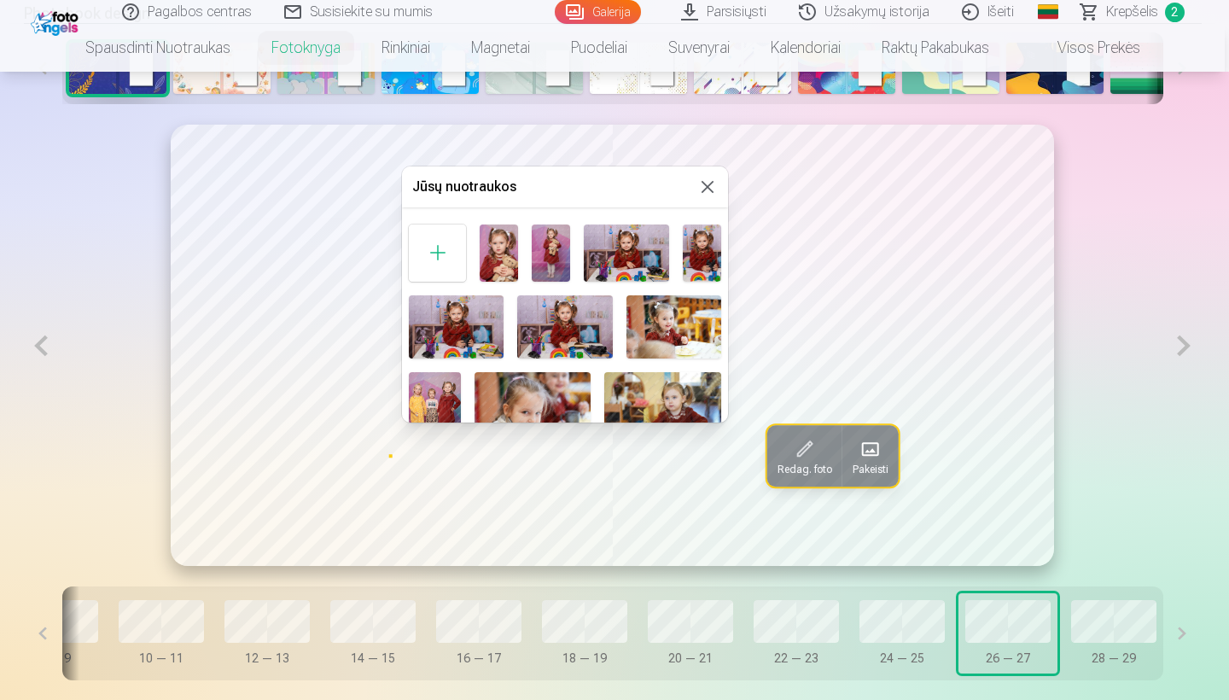
click at [434, 249] on div at bounding box center [437, 252] width 57 height 57
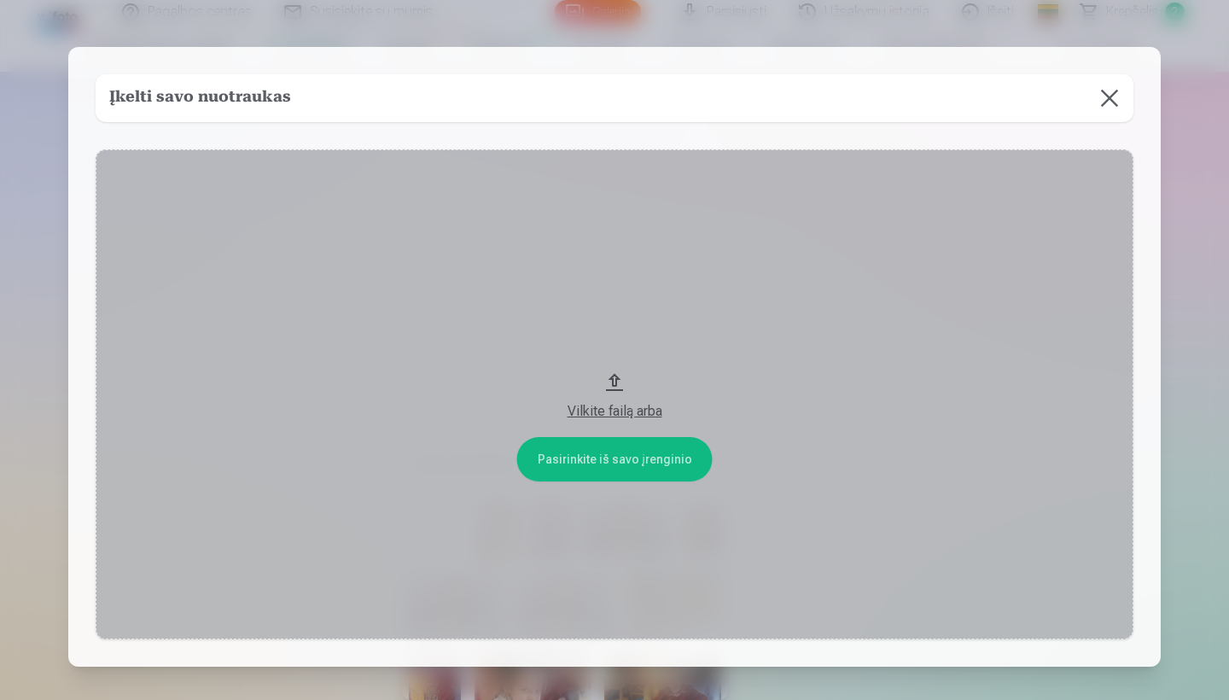
click at [621, 390] on button "Vilkite failą arba" at bounding box center [615, 394] width 1038 height 490
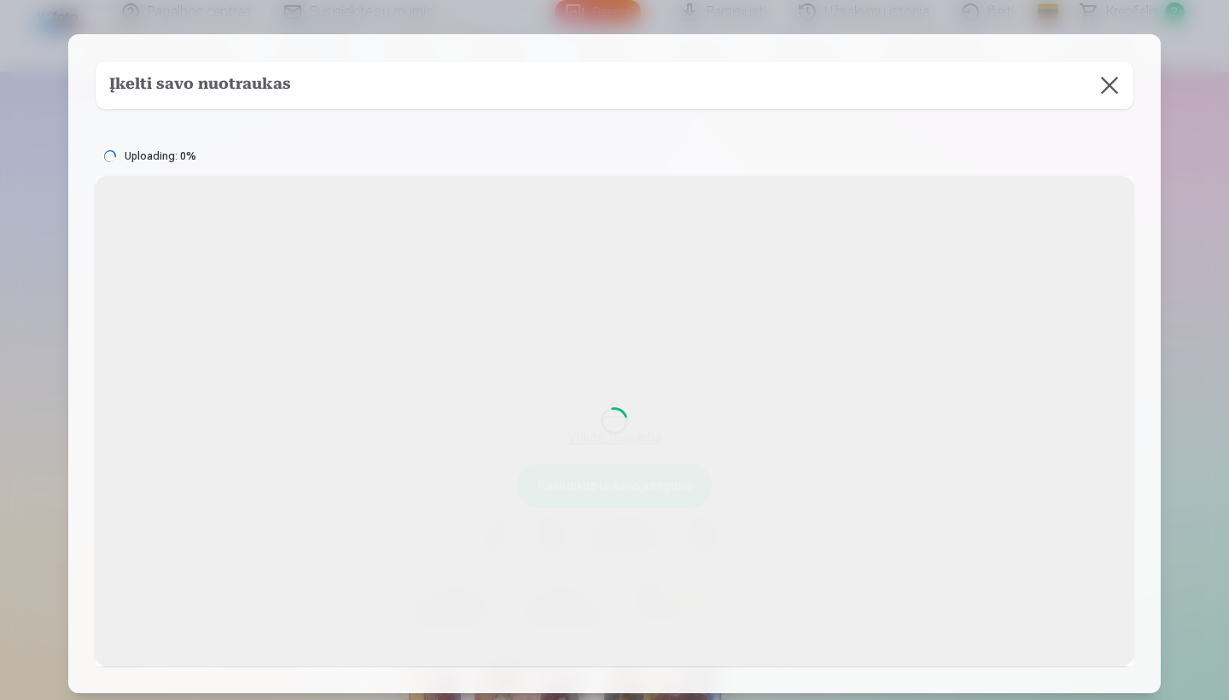
scroll to position [635, 0]
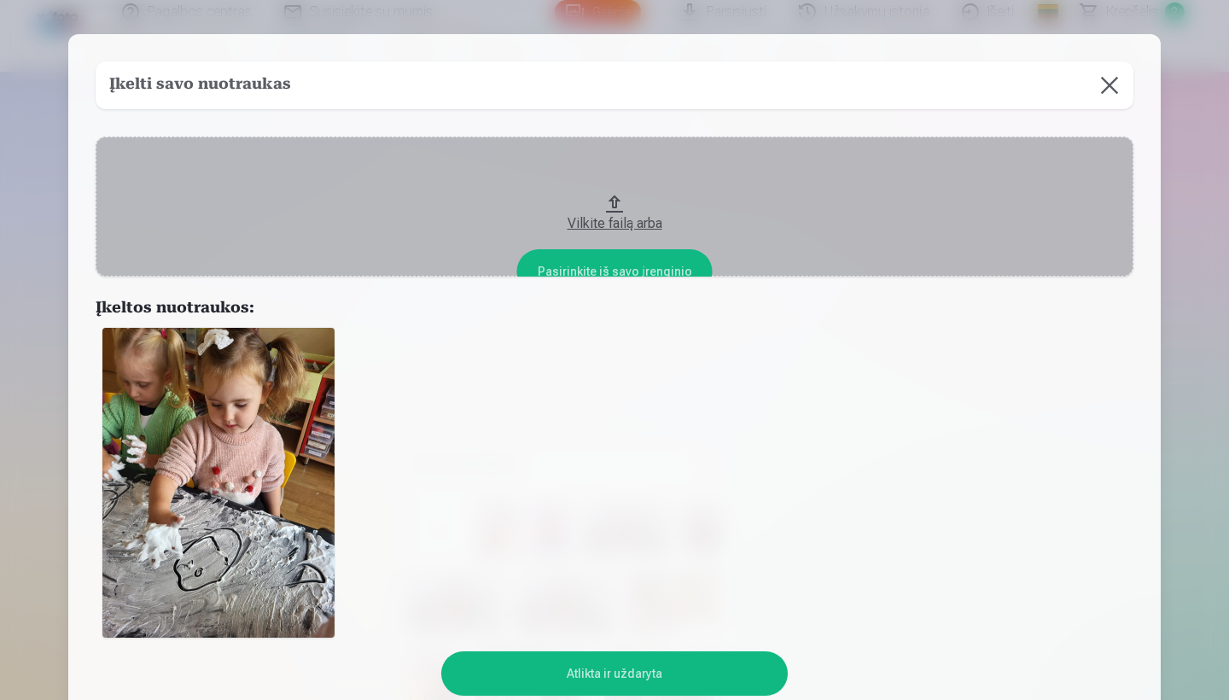
click at [526, 670] on button "Atlikta ir uždaryta" at bounding box center [614, 673] width 346 height 44
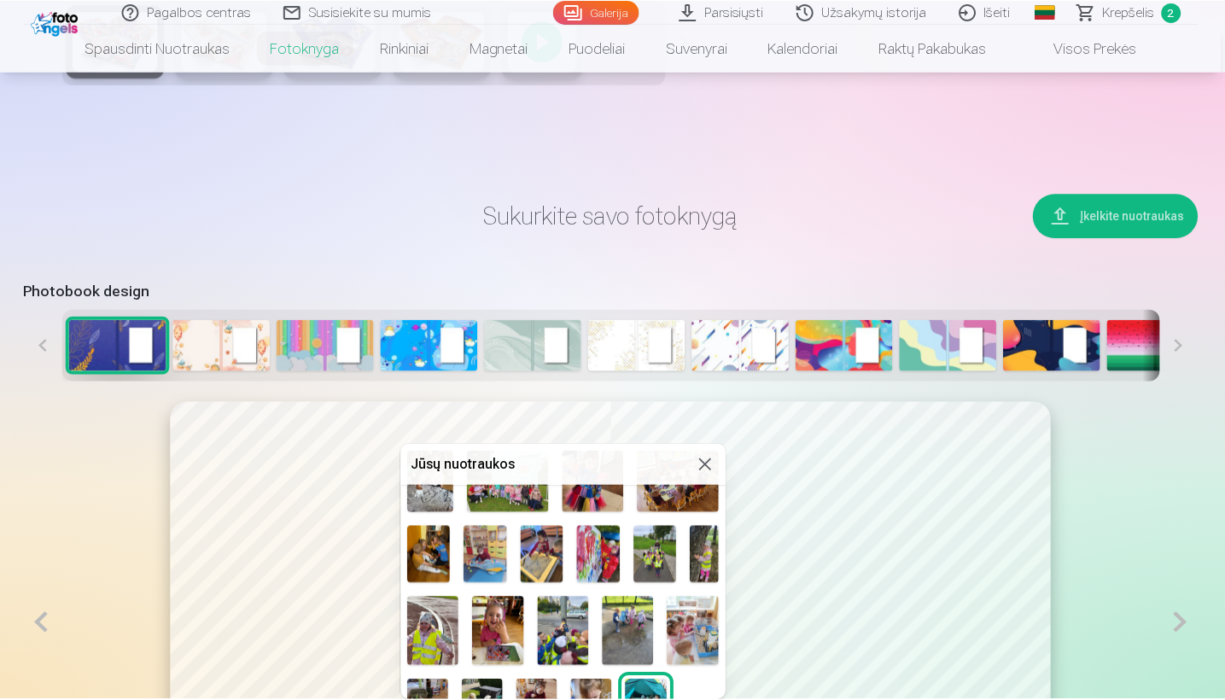
scroll to position [399, 0]
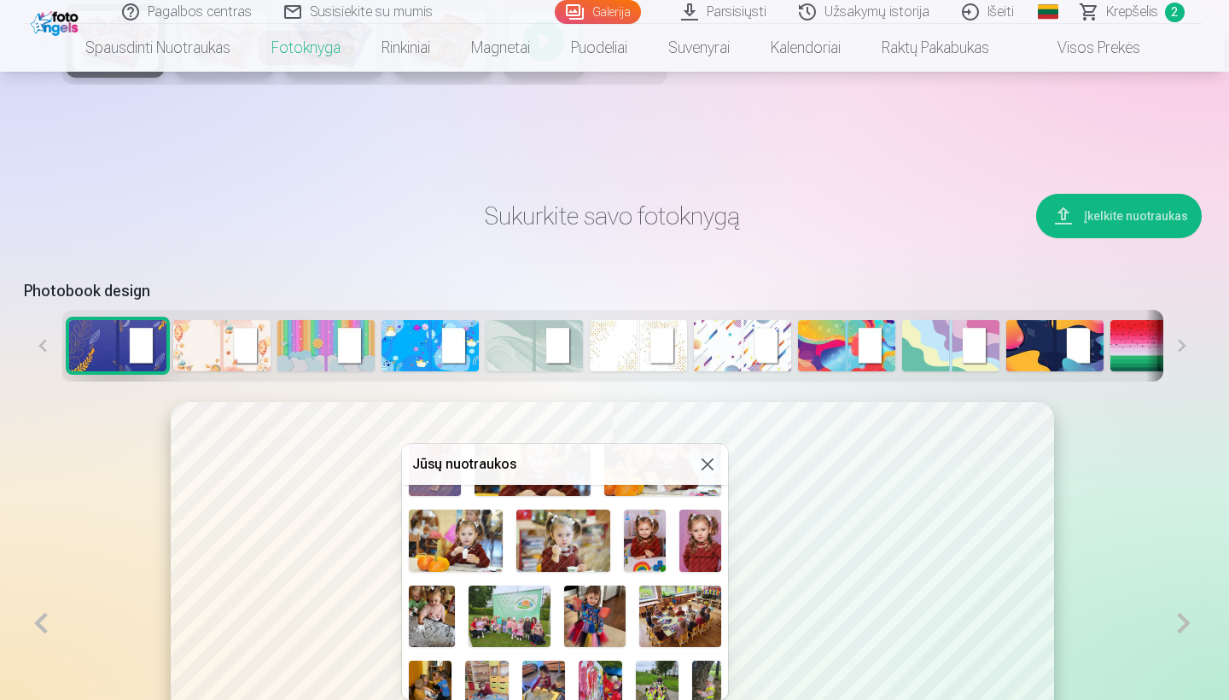
click at [429, 620] on img at bounding box center [432, 615] width 46 height 61
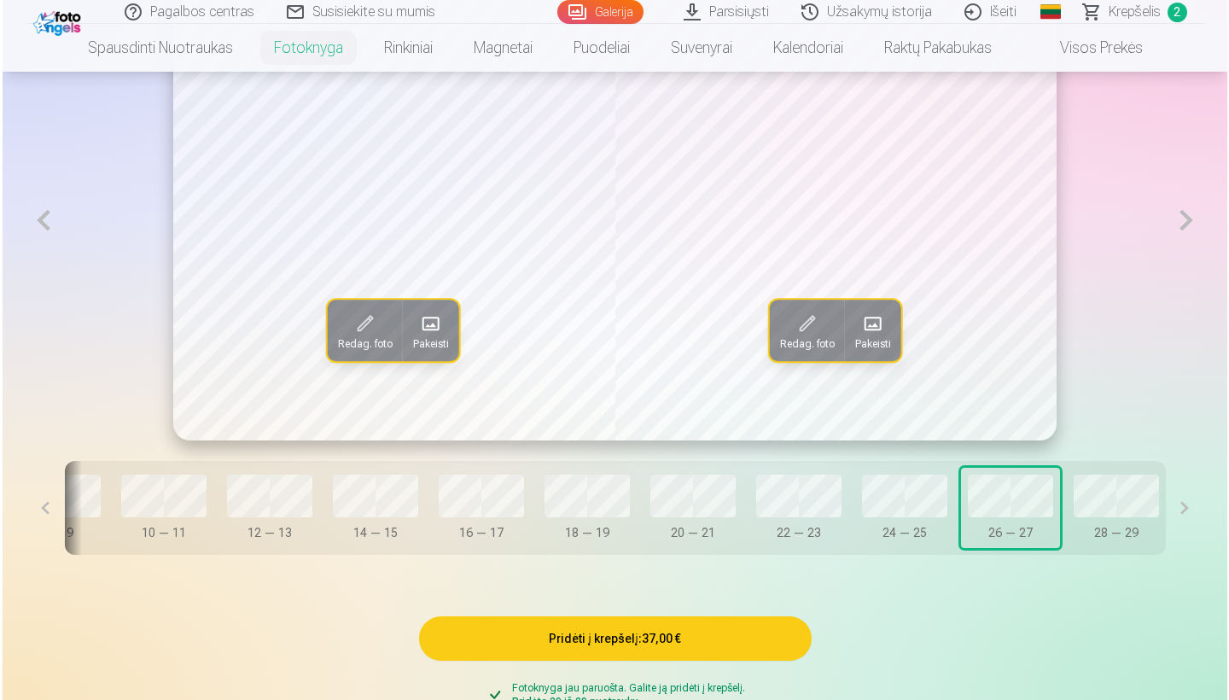
scroll to position [952, 0]
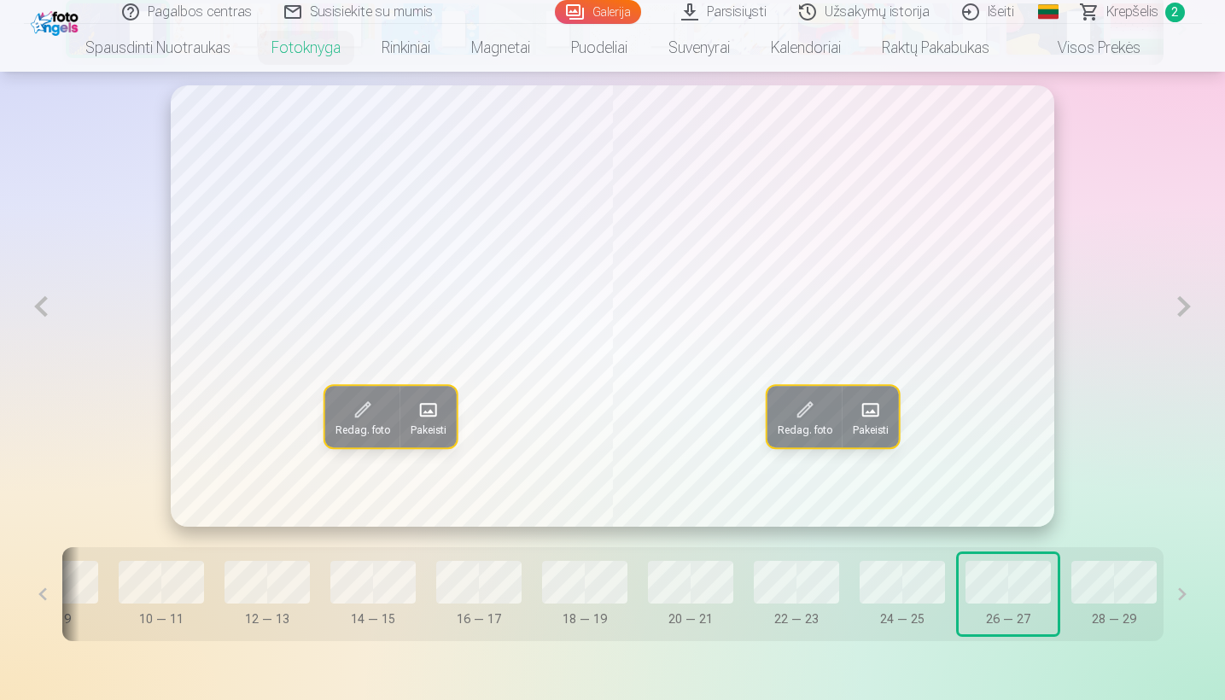
click at [881, 432] on span "Pakeisti" at bounding box center [870, 430] width 36 height 14
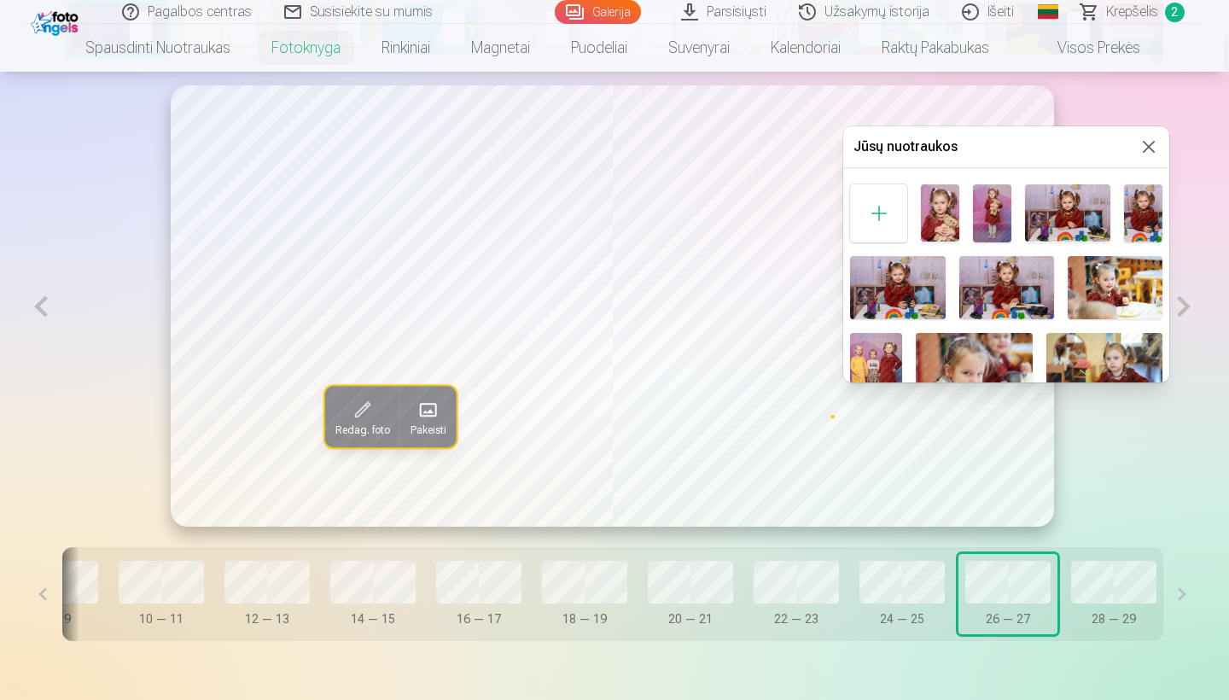
click at [883, 212] on div at bounding box center [878, 212] width 57 height 57
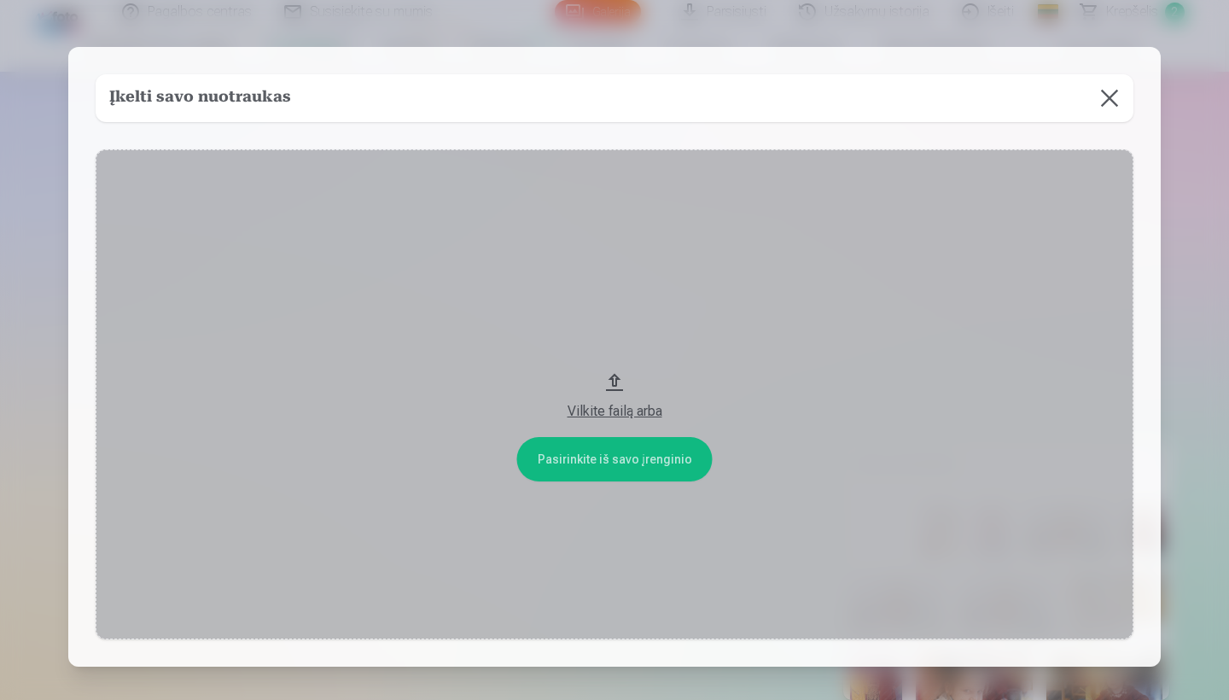
click at [591, 417] on div "Vilkite failą arba" at bounding box center [615, 411] width 1004 height 20
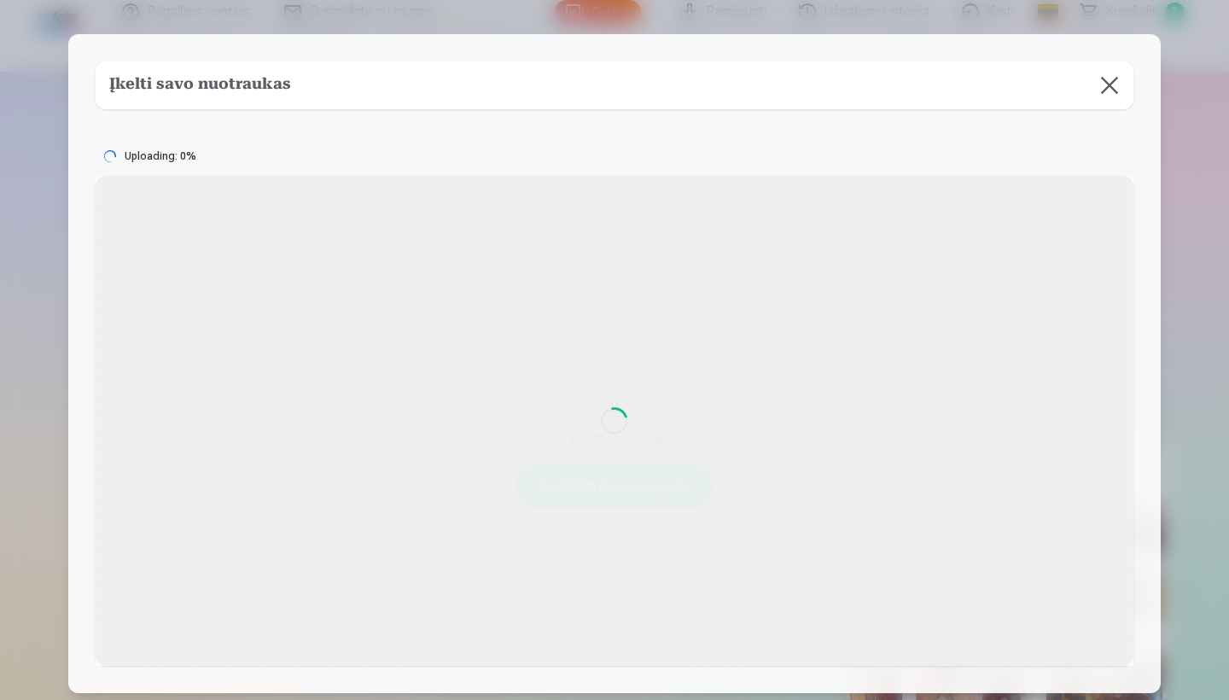
scroll to position [634, 0]
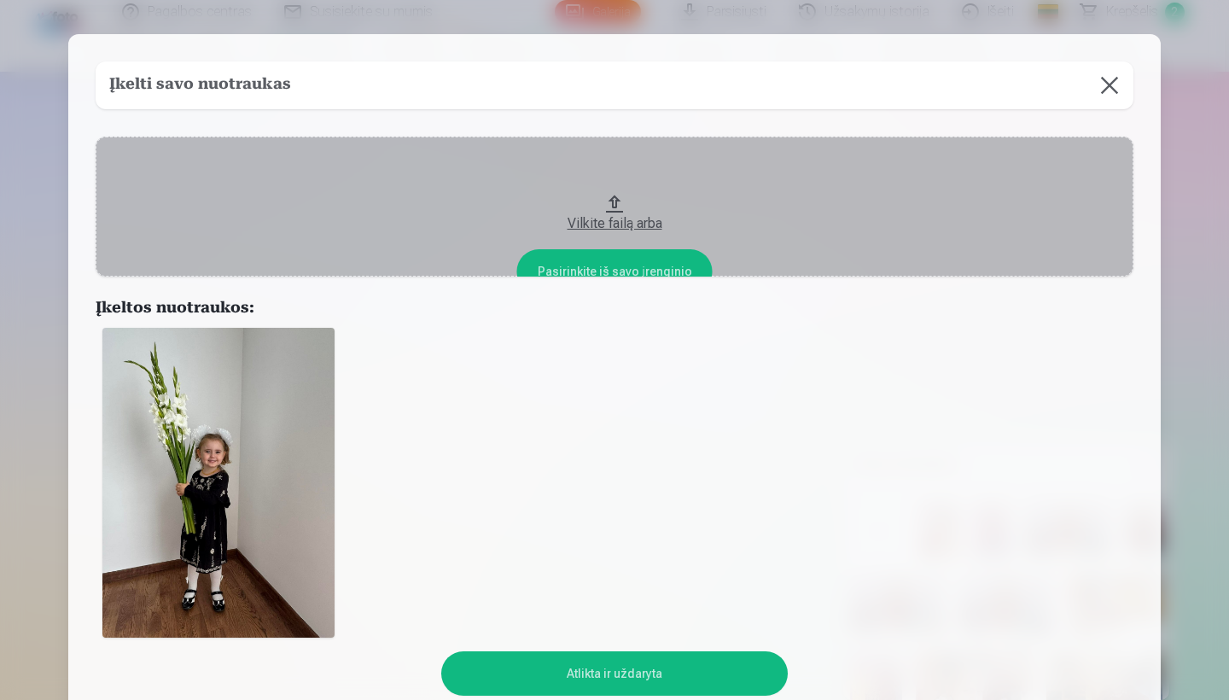
click at [613, 655] on button "Atlikta ir uždaryta" at bounding box center [614, 673] width 346 height 44
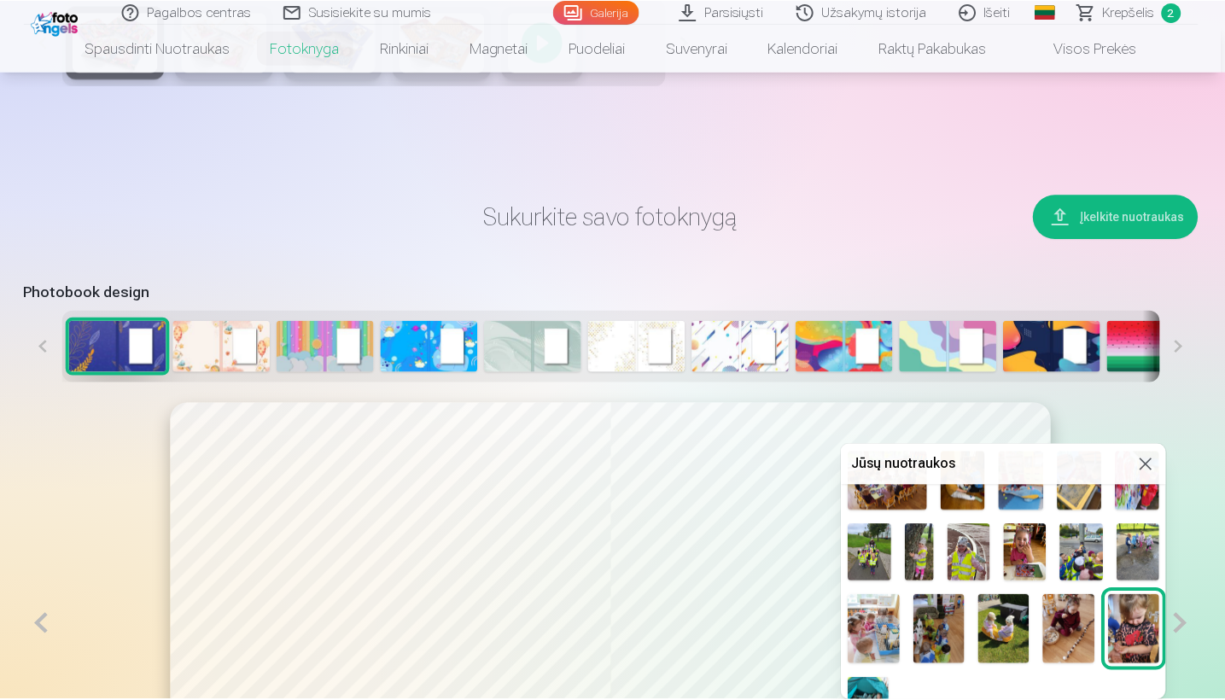
scroll to position [456, 0]
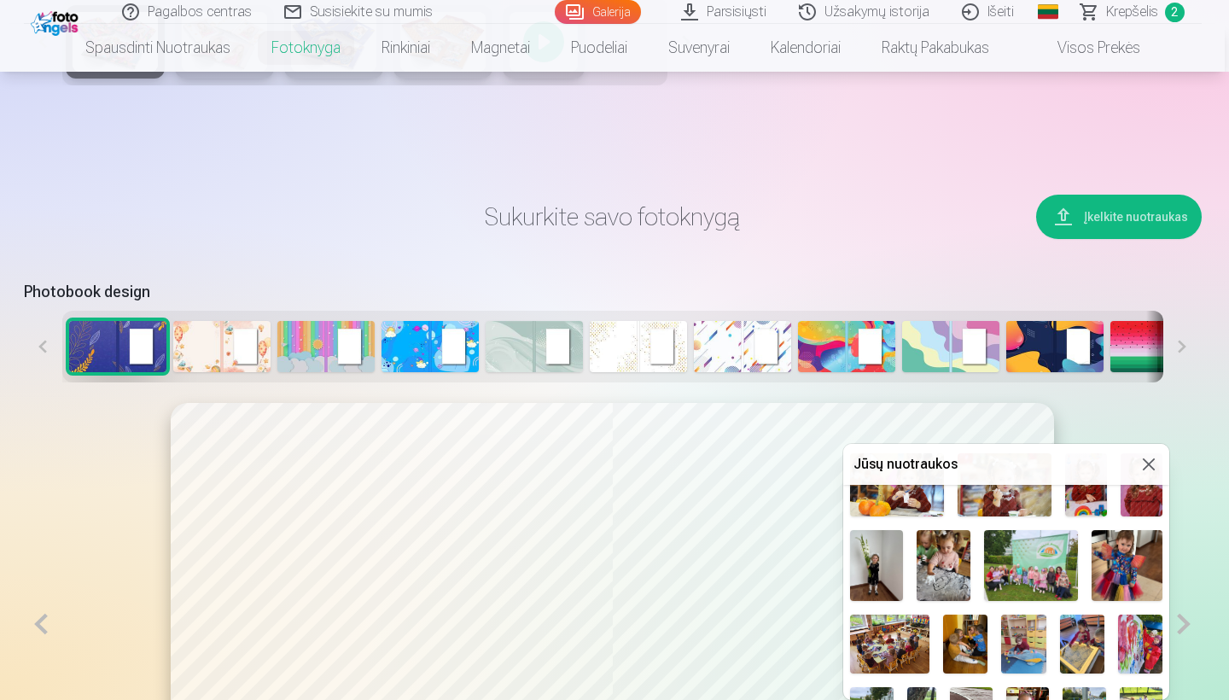
click at [876, 560] on img at bounding box center [876, 565] width 53 height 71
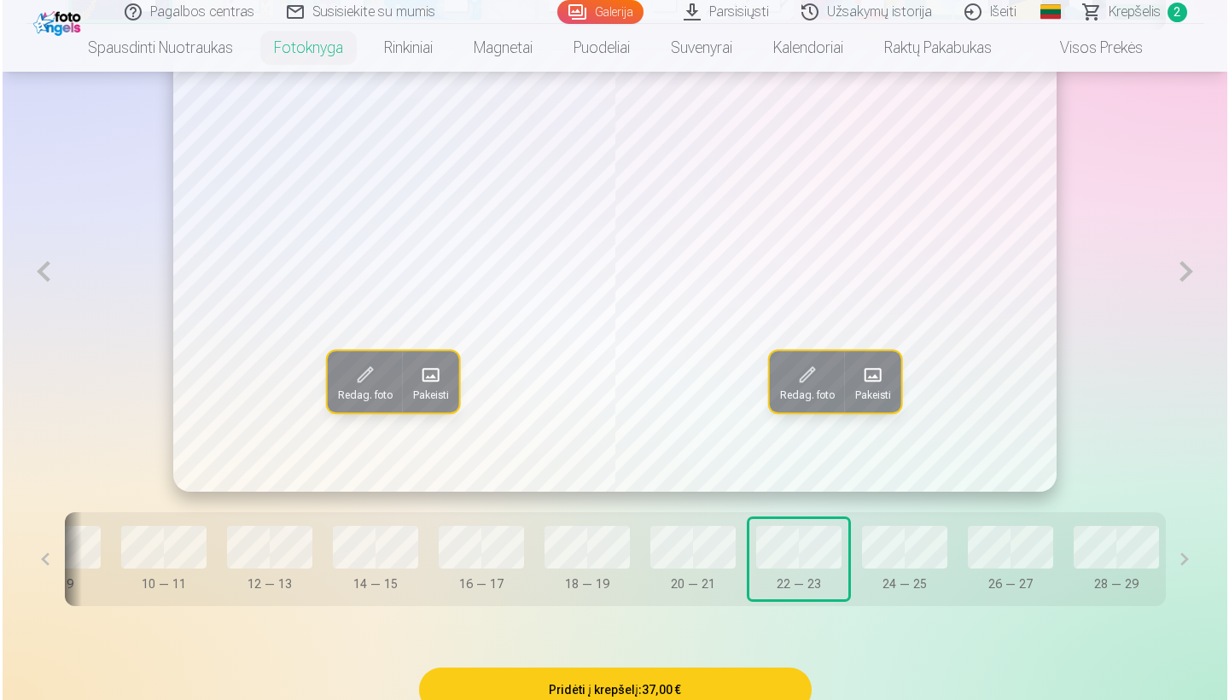
scroll to position [963, 0]
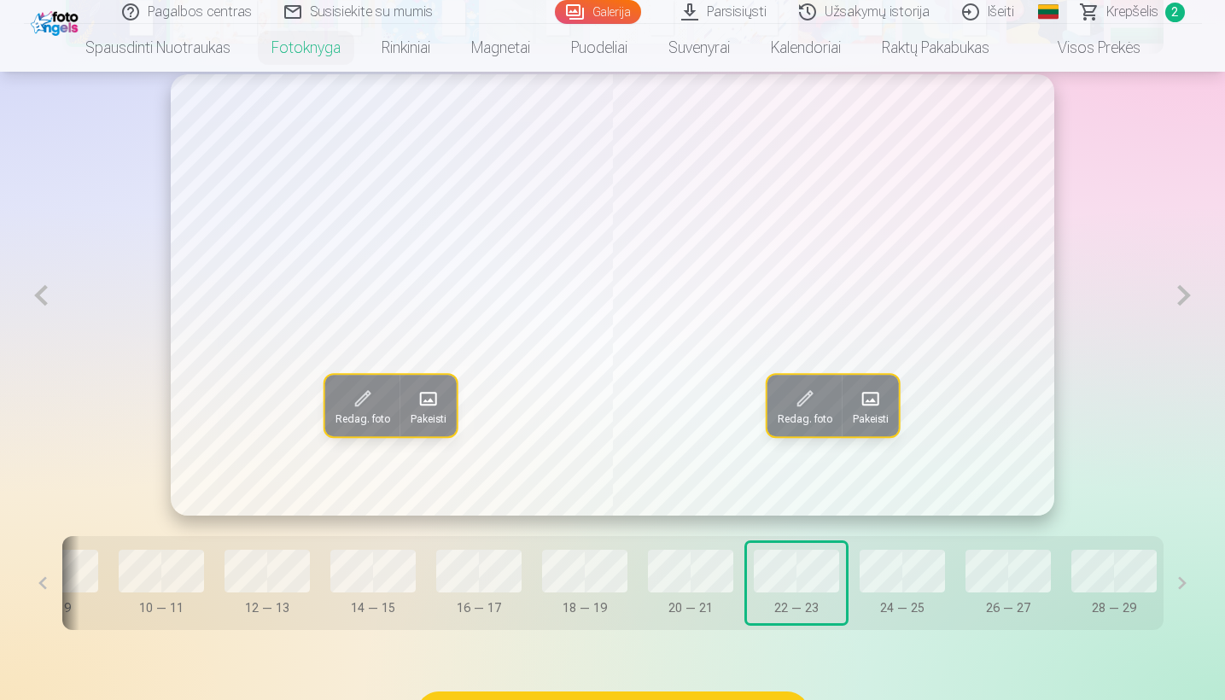
click at [427, 412] on span at bounding box center [428, 398] width 27 height 27
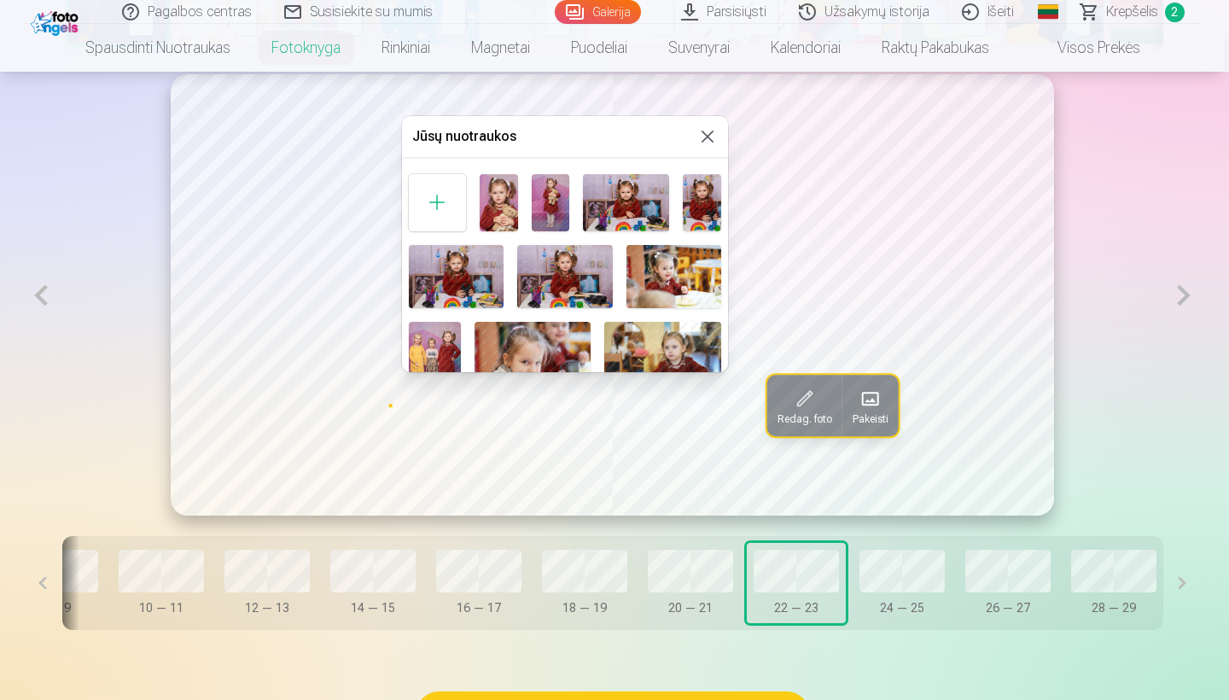
click at [438, 212] on div at bounding box center [437, 202] width 57 height 57
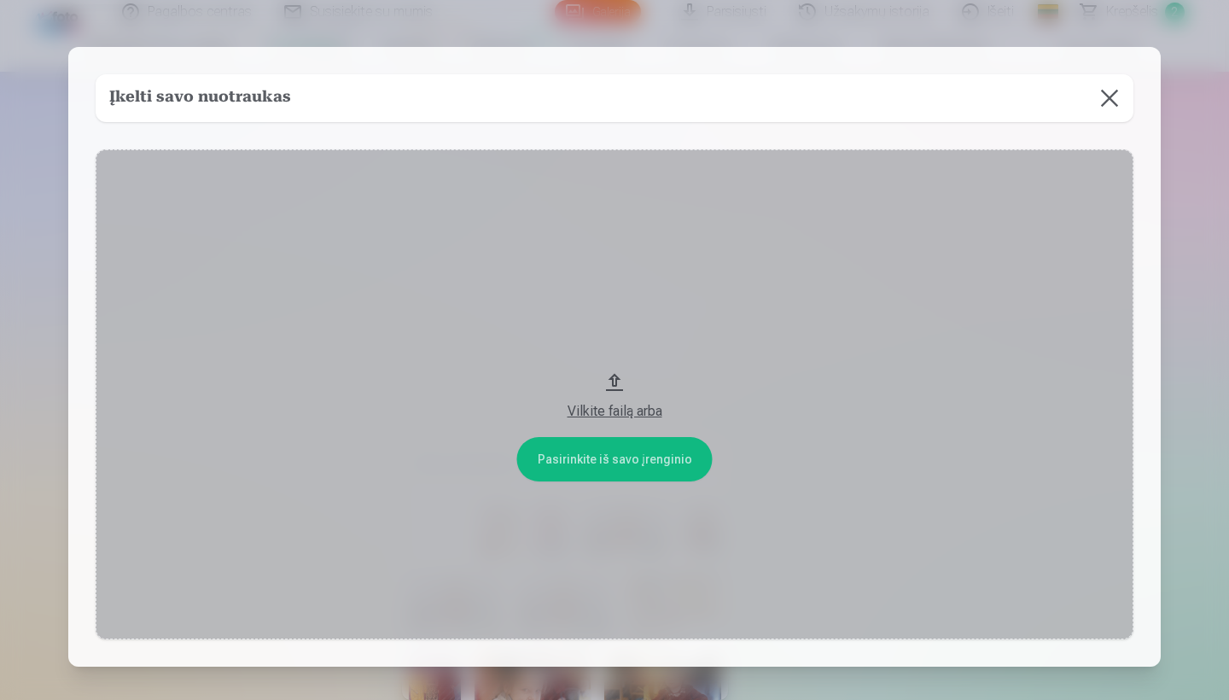
click at [625, 469] on button "Vilkite failą arba" at bounding box center [615, 394] width 1038 height 490
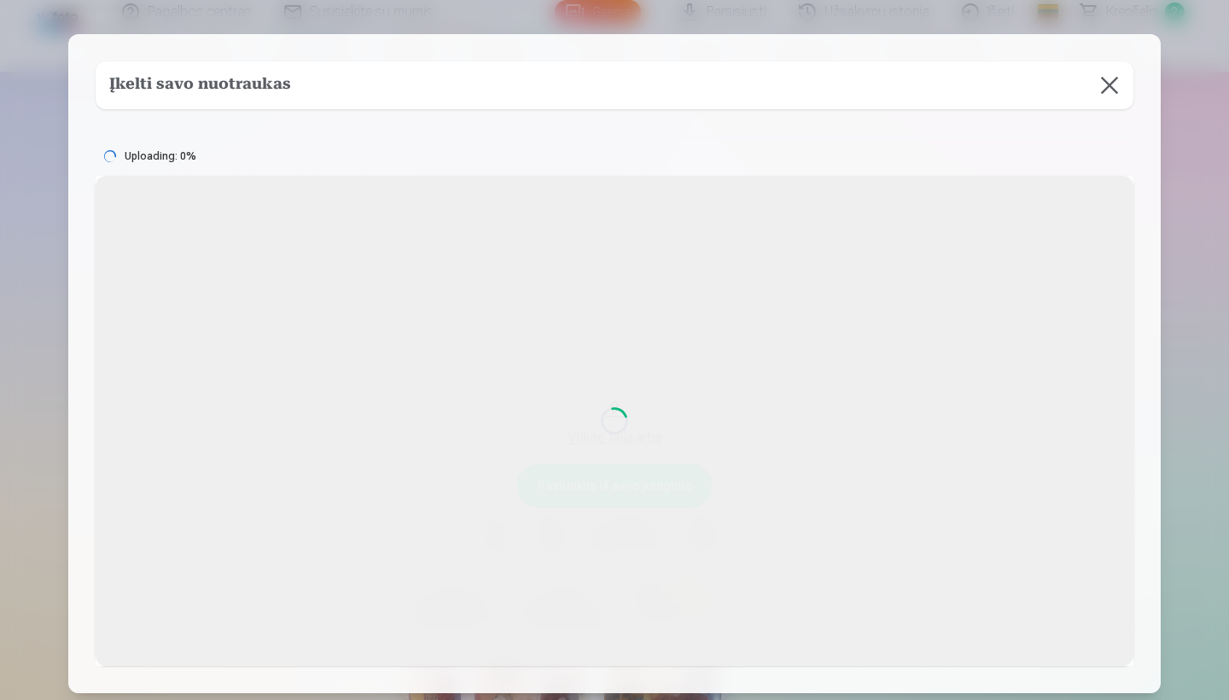
scroll to position [635, 0]
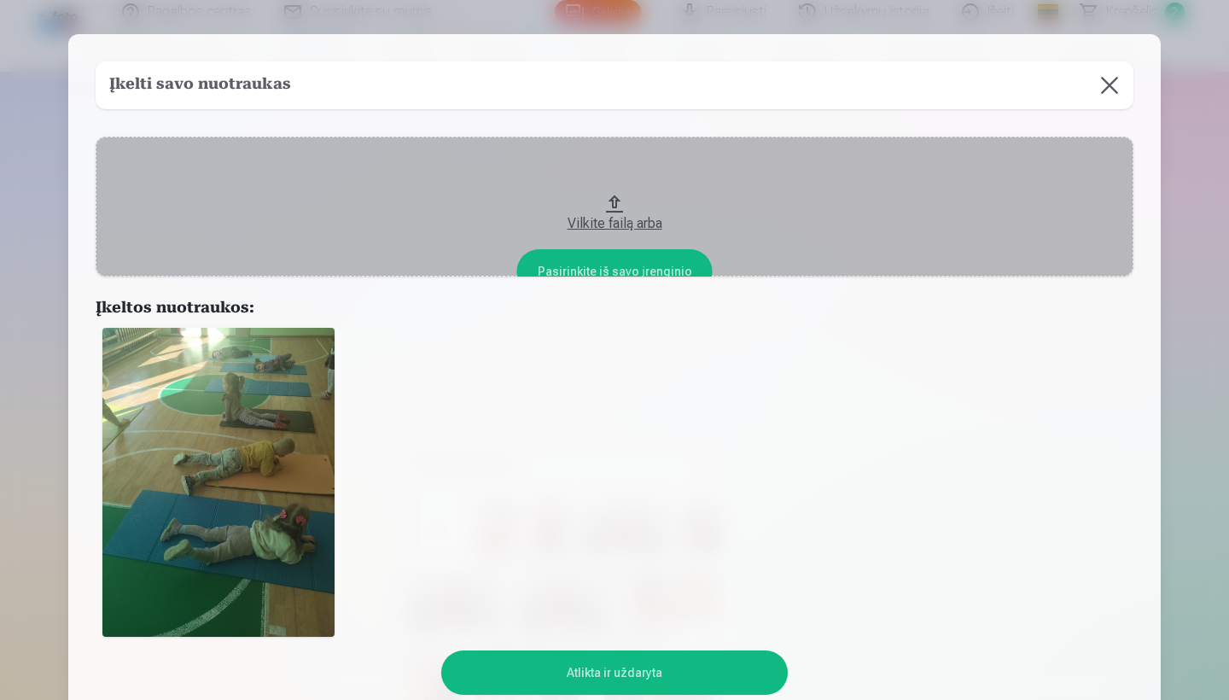
click at [590, 687] on button "Atlikta ir uždaryta" at bounding box center [614, 672] width 346 height 44
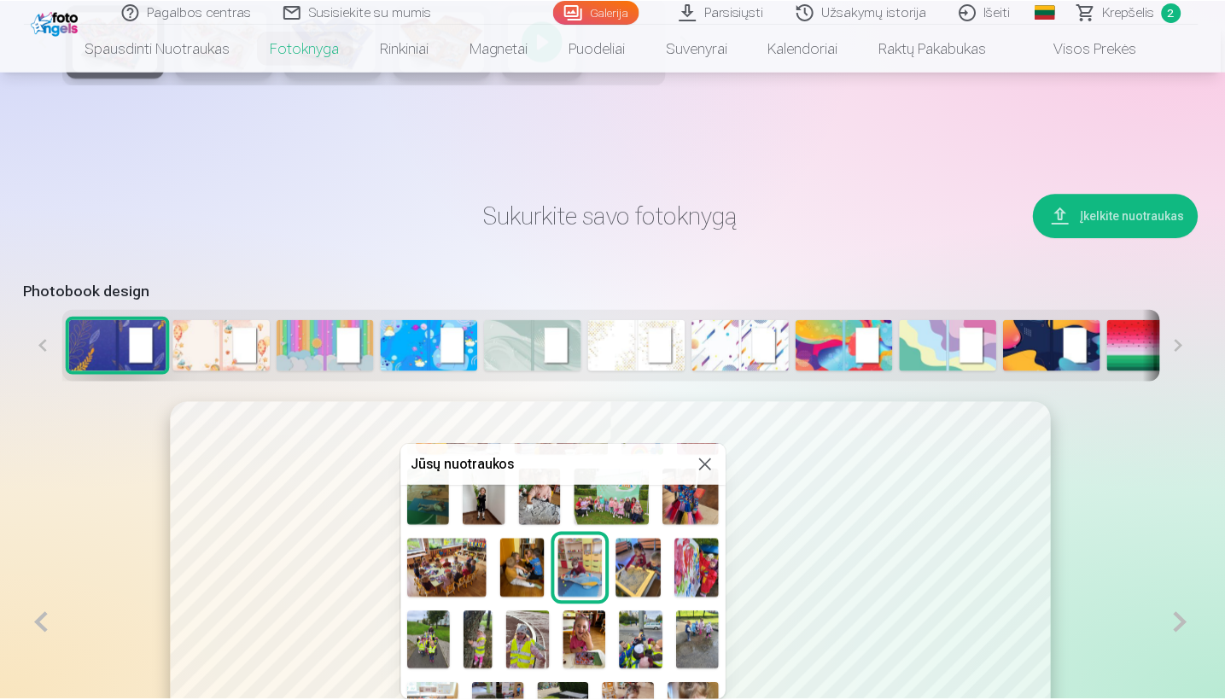
scroll to position [513, 0]
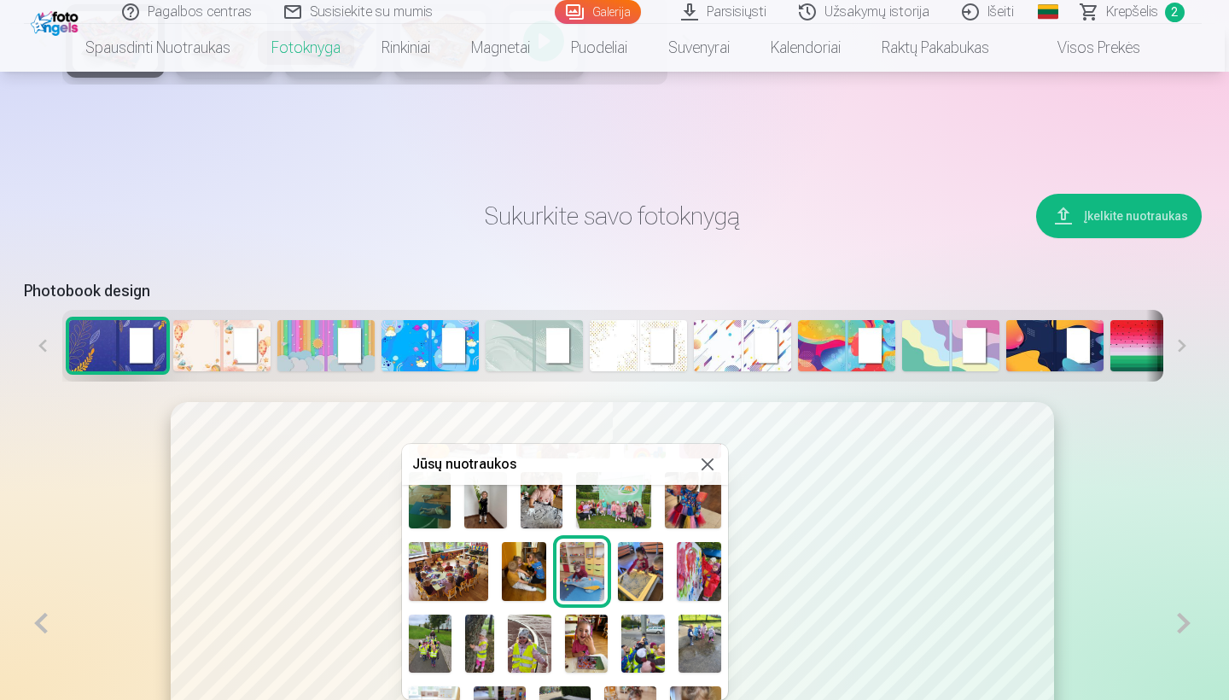
click at [432, 514] on img at bounding box center [430, 500] width 42 height 56
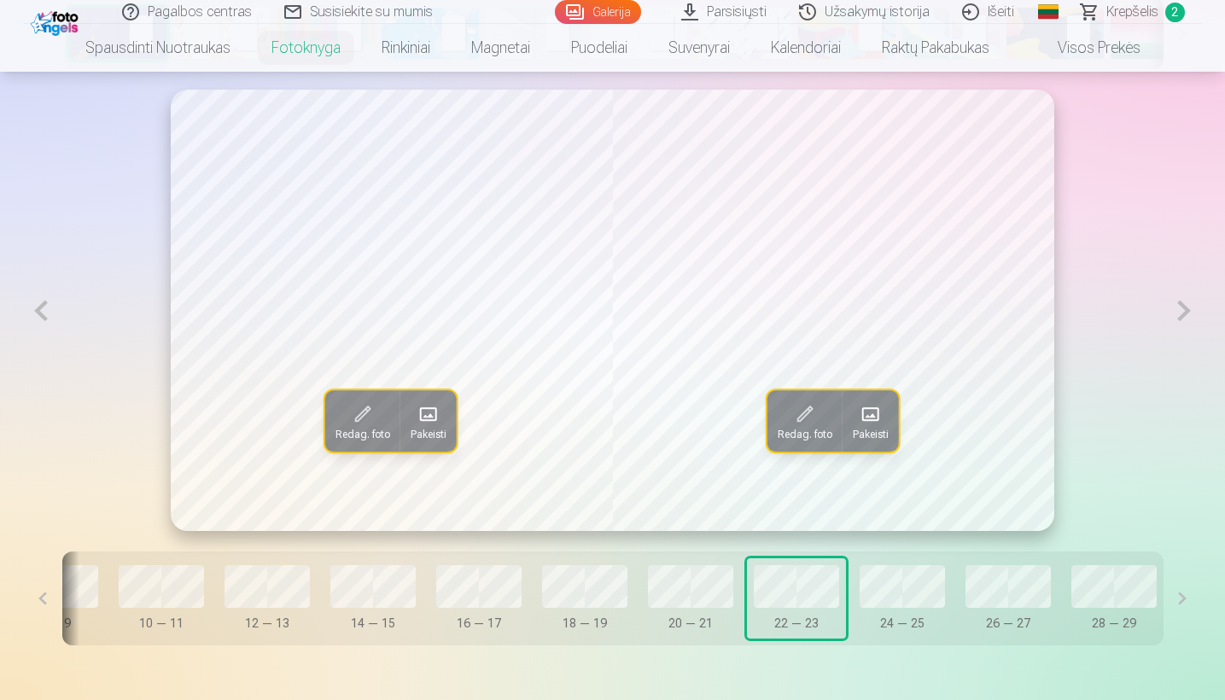
scroll to position [951, 0]
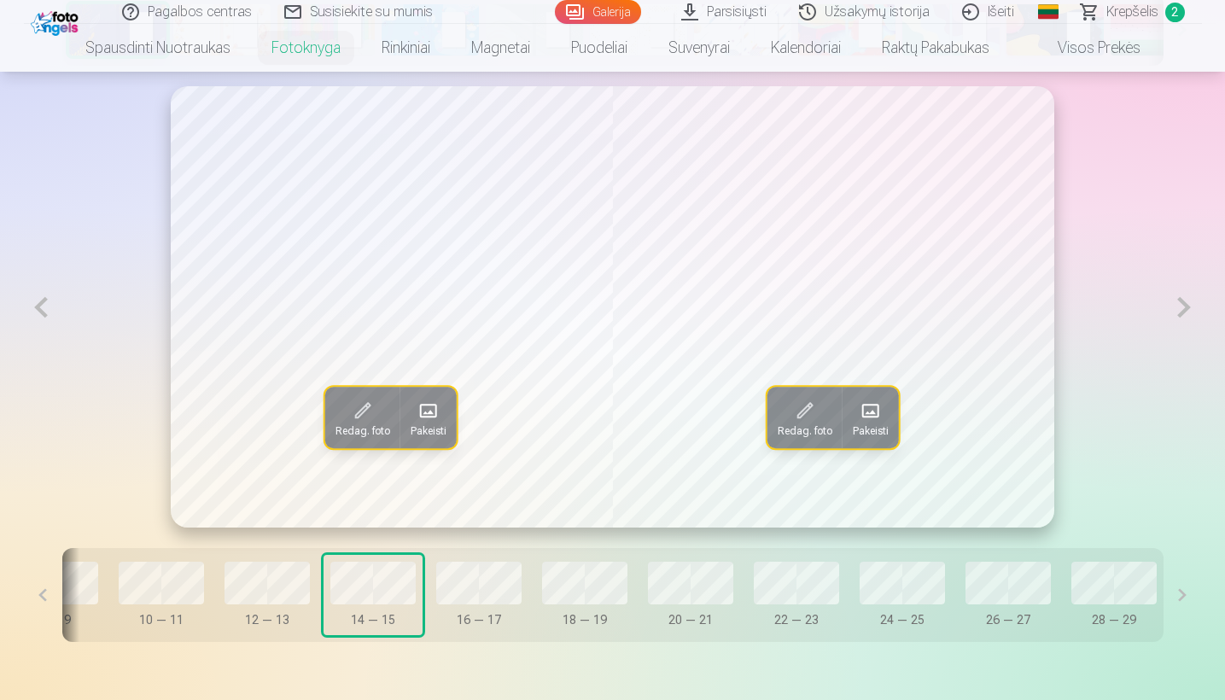
drag, startPoint x: 504, startPoint y: 651, endPoint x: 447, endPoint y: 651, distance: 57.2
click at [447, 652] on div "Redag. foto Pakeisti Redag. foto Pakeisti Dangtelis 0 — 1 2 — 3 4 — 5 6 — 7 8 —…" at bounding box center [613, 375] width 1178 height 618
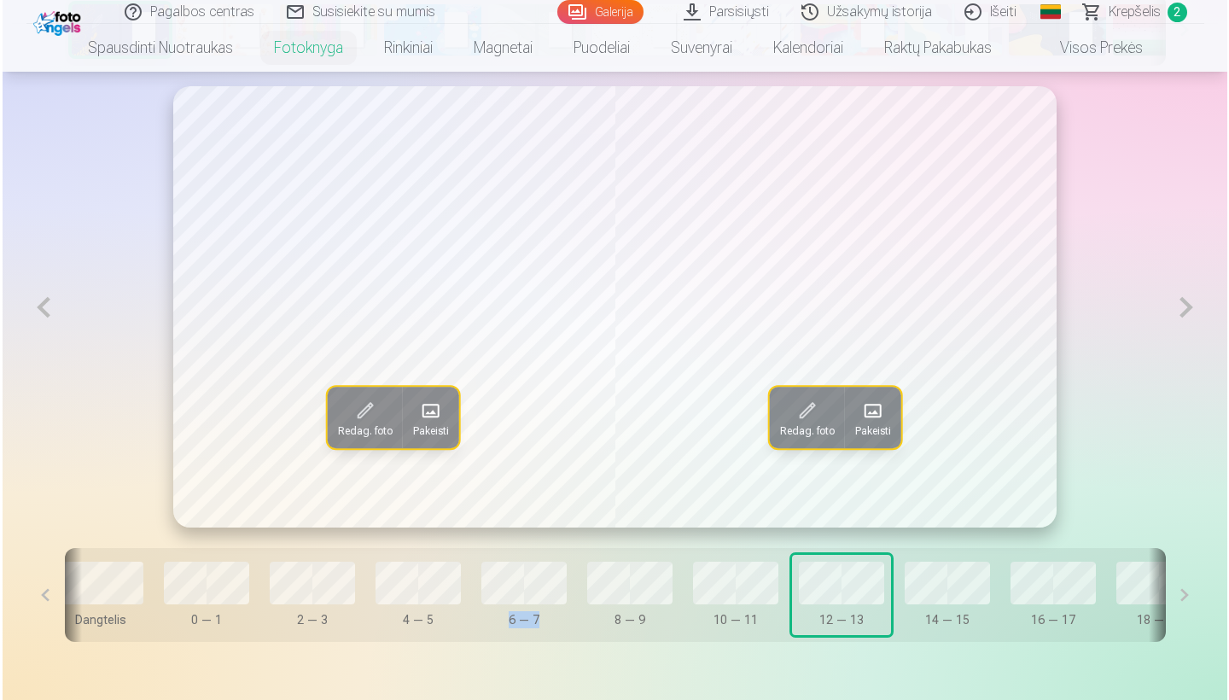
scroll to position [0, 0]
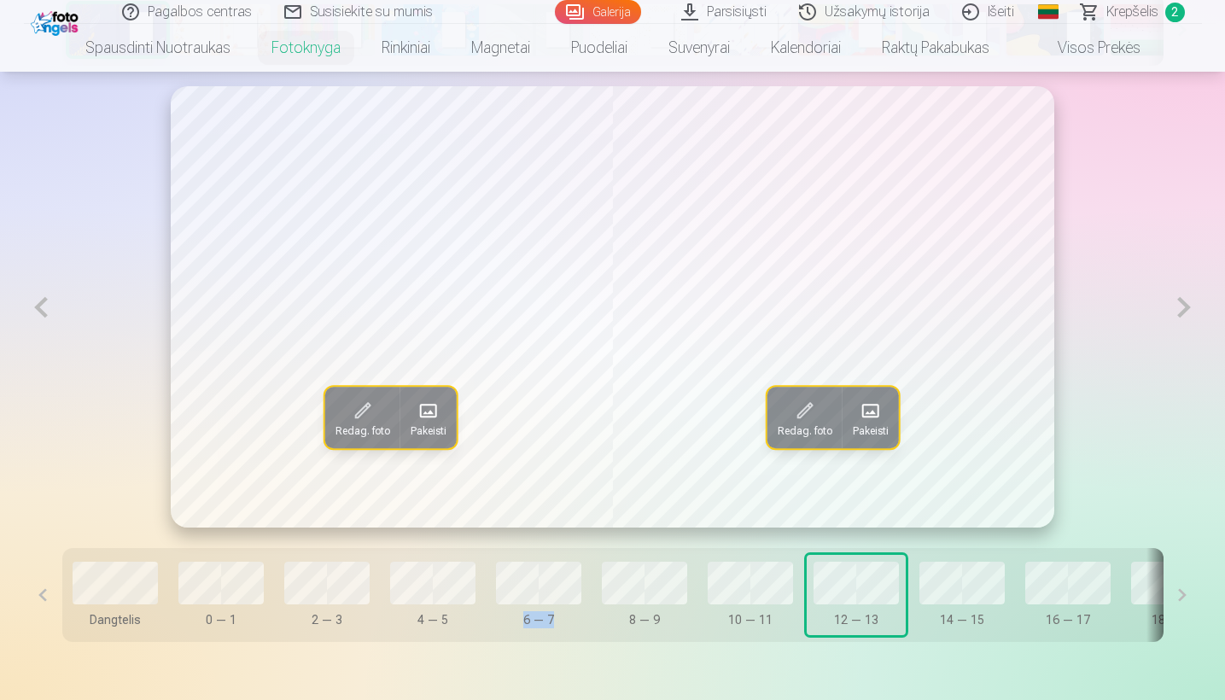
click at [870, 409] on span at bounding box center [869, 410] width 27 height 27
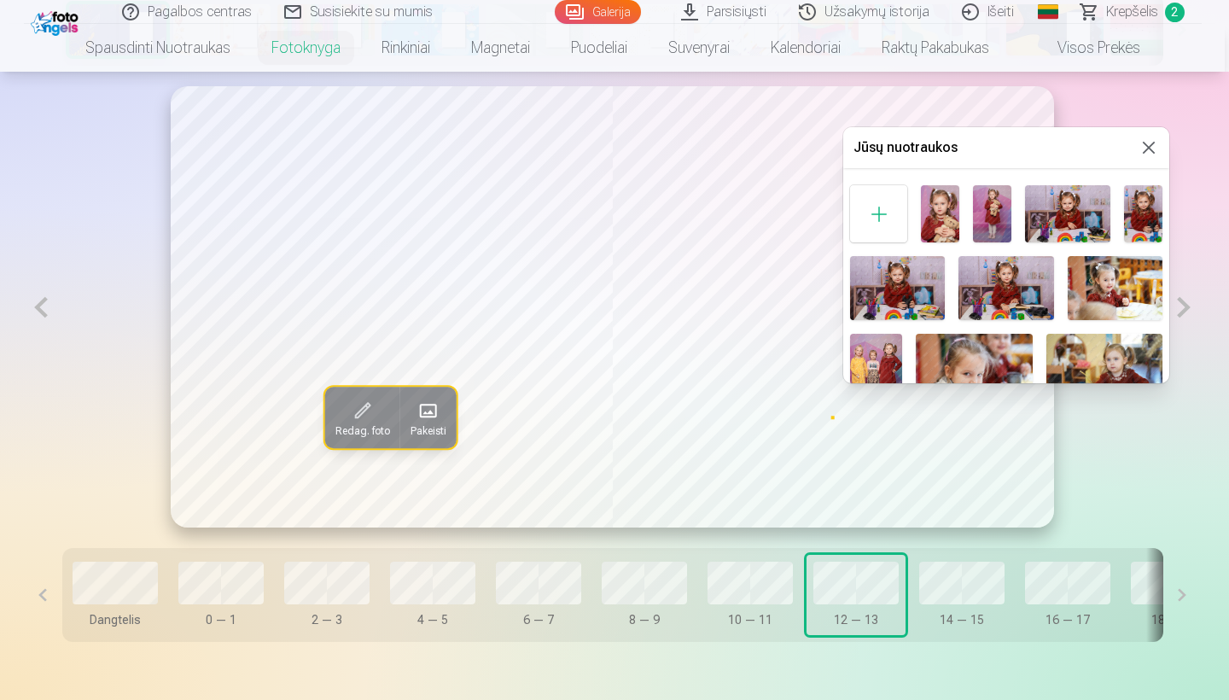
click at [878, 219] on div at bounding box center [878, 213] width 57 height 57
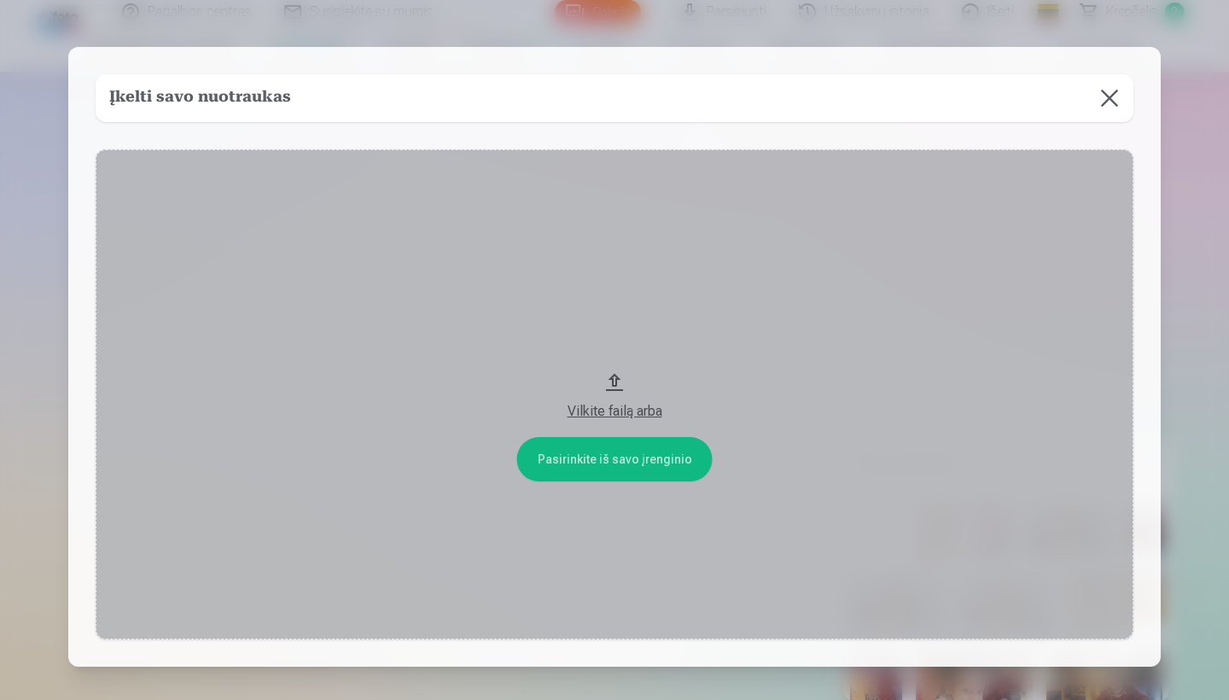
click at [642, 402] on div "Vilkite failą arba" at bounding box center [615, 411] width 1004 height 20
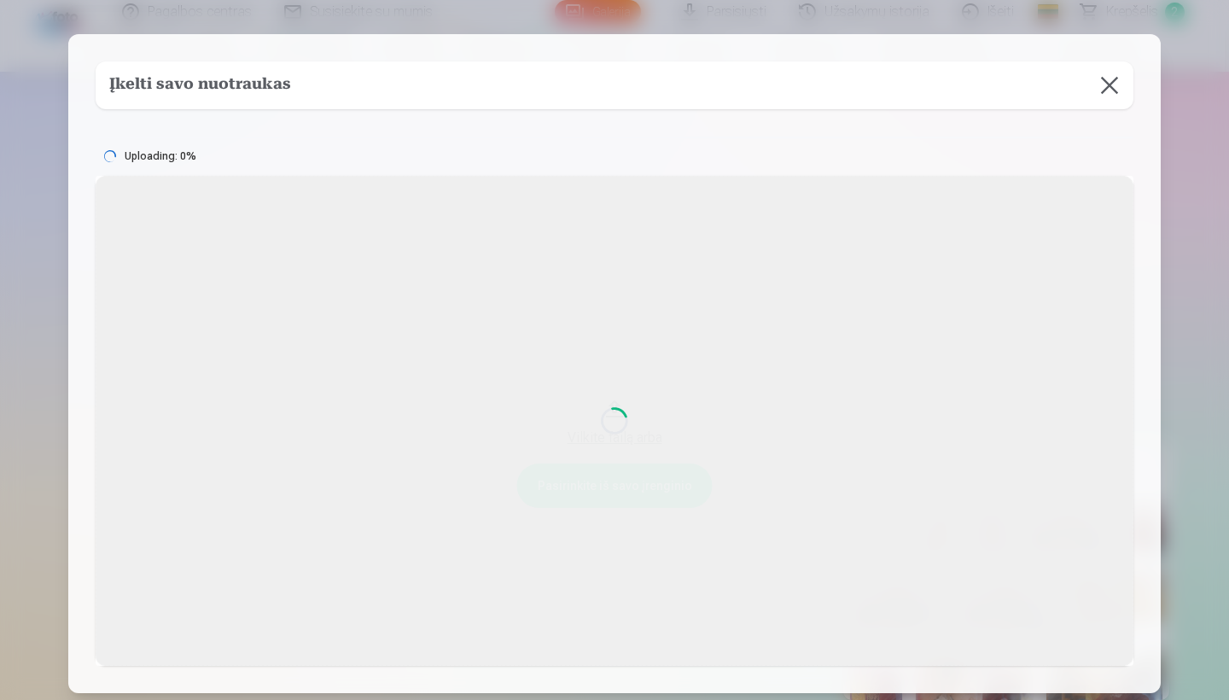
scroll to position [634, 0]
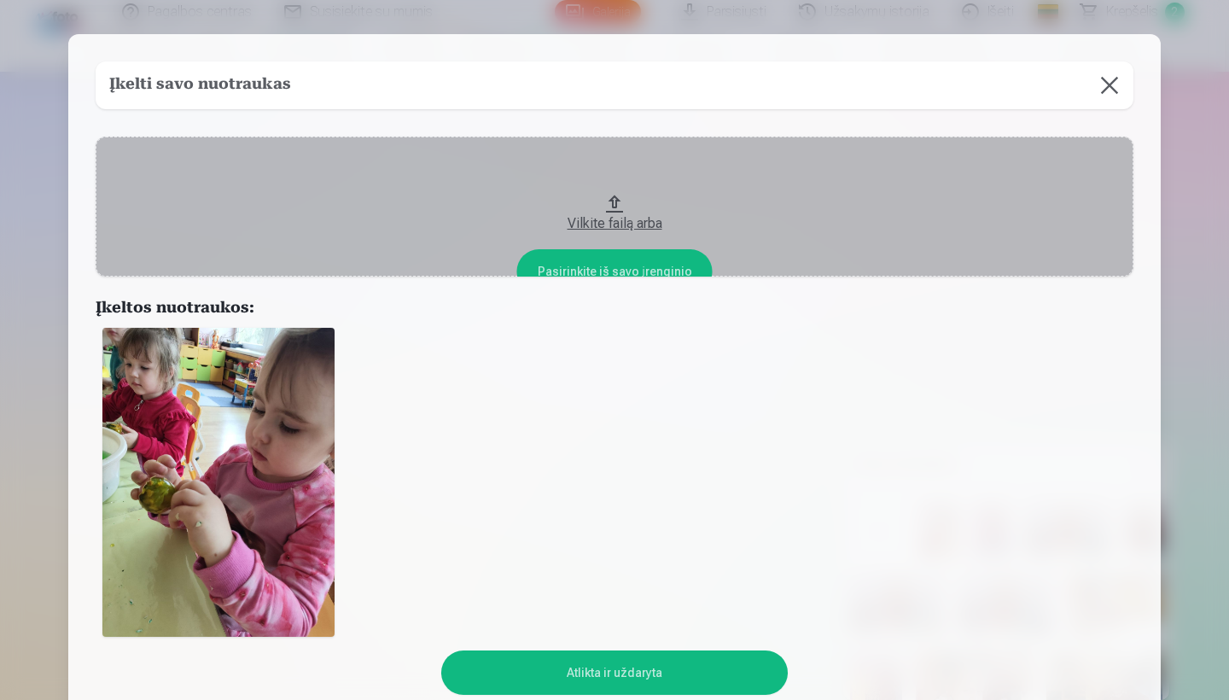
click at [503, 666] on button "Atlikta ir uždaryta" at bounding box center [614, 672] width 346 height 44
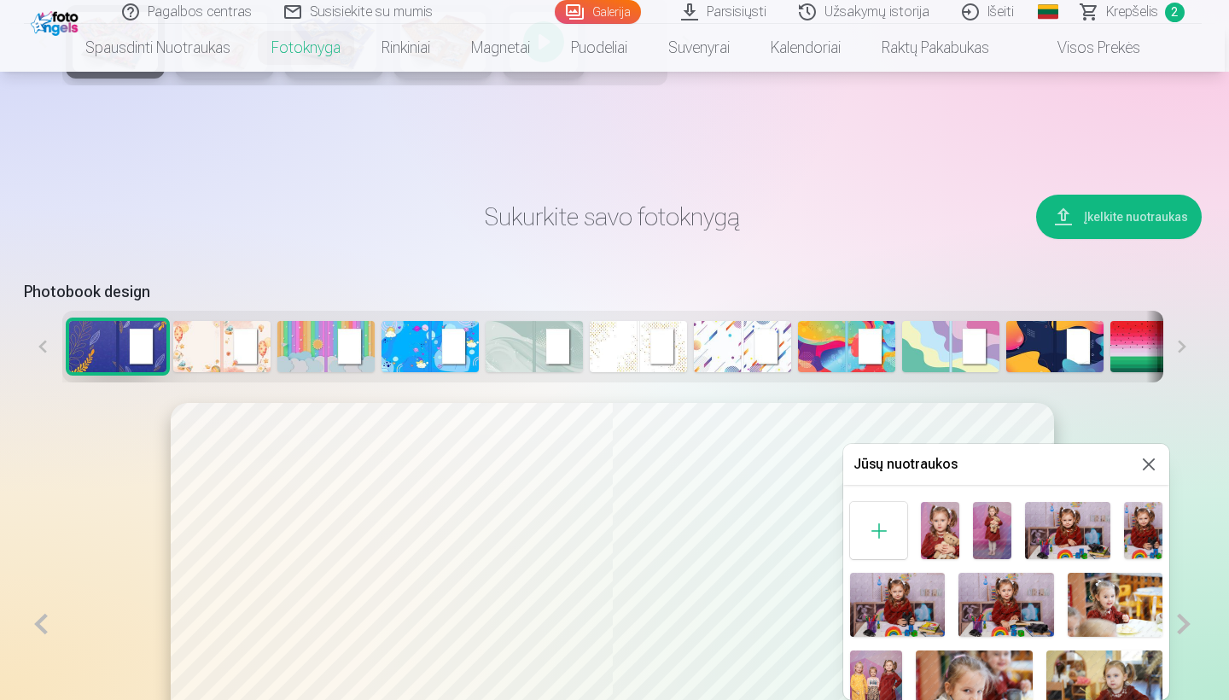
click at [867, 520] on div at bounding box center [878, 530] width 57 height 57
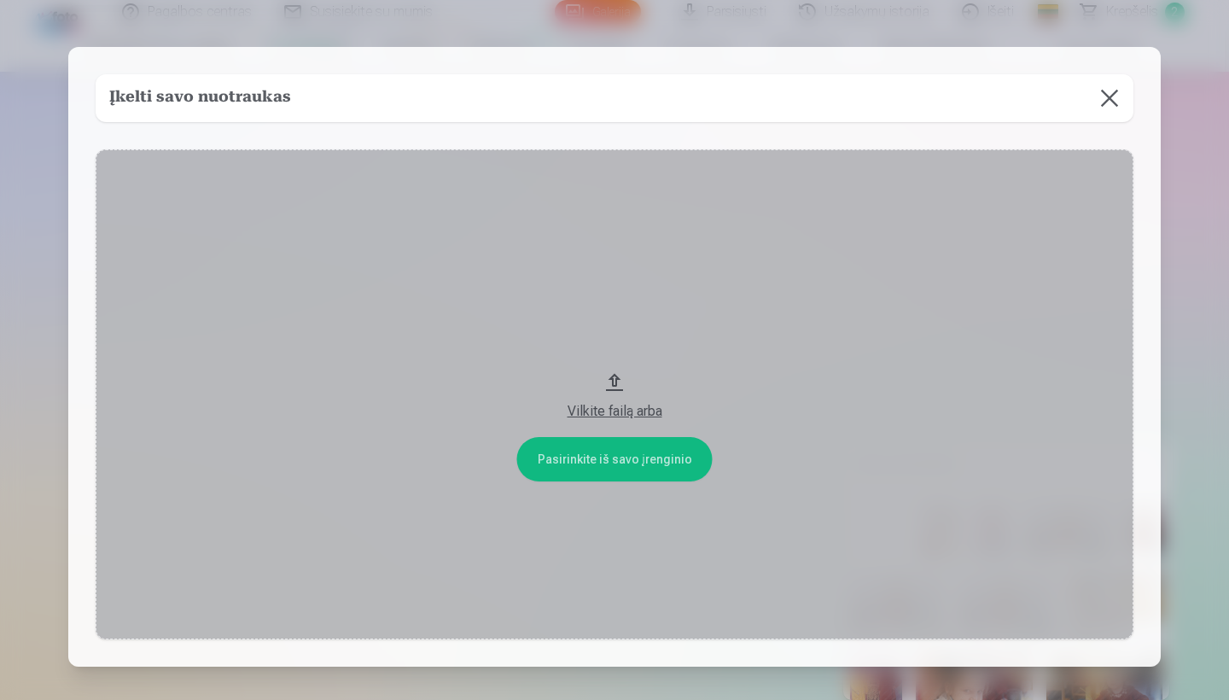
click at [596, 414] on div "Vilkite failą arba" at bounding box center [615, 411] width 1004 height 20
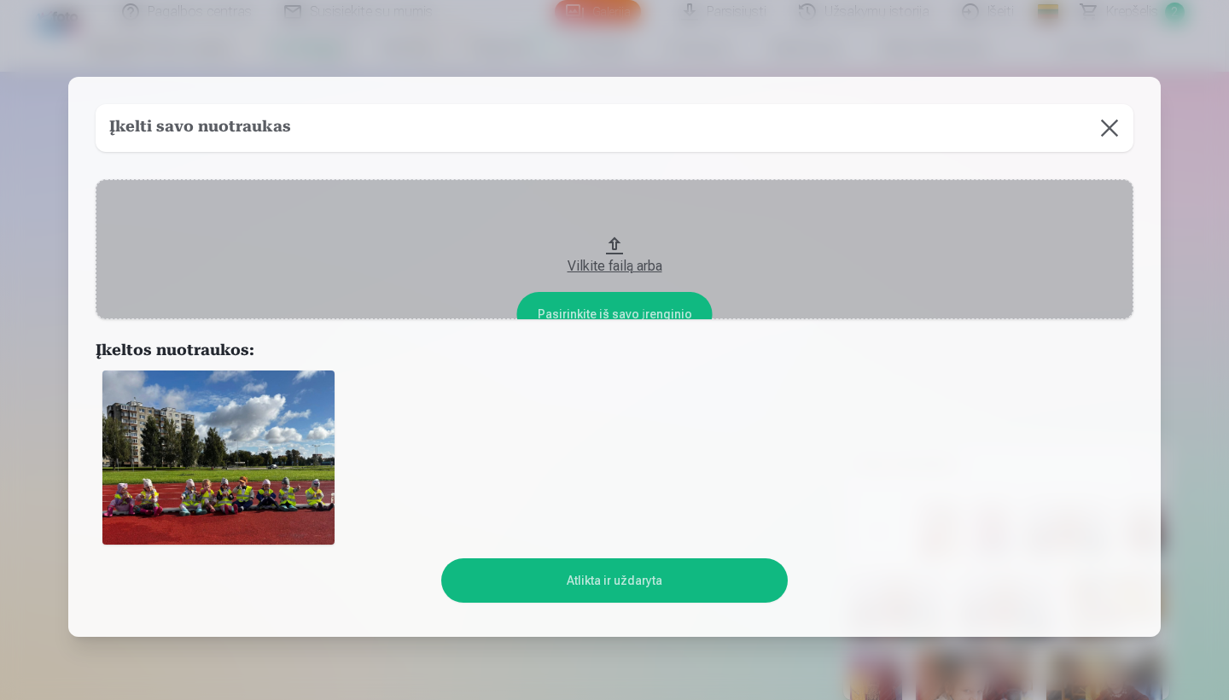
click at [499, 614] on div "Įkelti savo nuotraukas Complete Pasirinkite iš savo įrenginio Vilkite failą arb…" at bounding box center [614, 357] width 1092 height 560
click at [497, 604] on div "Atlikta ir uždaryta" at bounding box center [615, 580] width 1038 height 58
click at [502, 583] on button "Atlikta ir uždaryta" at bounding box center [614, 580] width 346 height 44
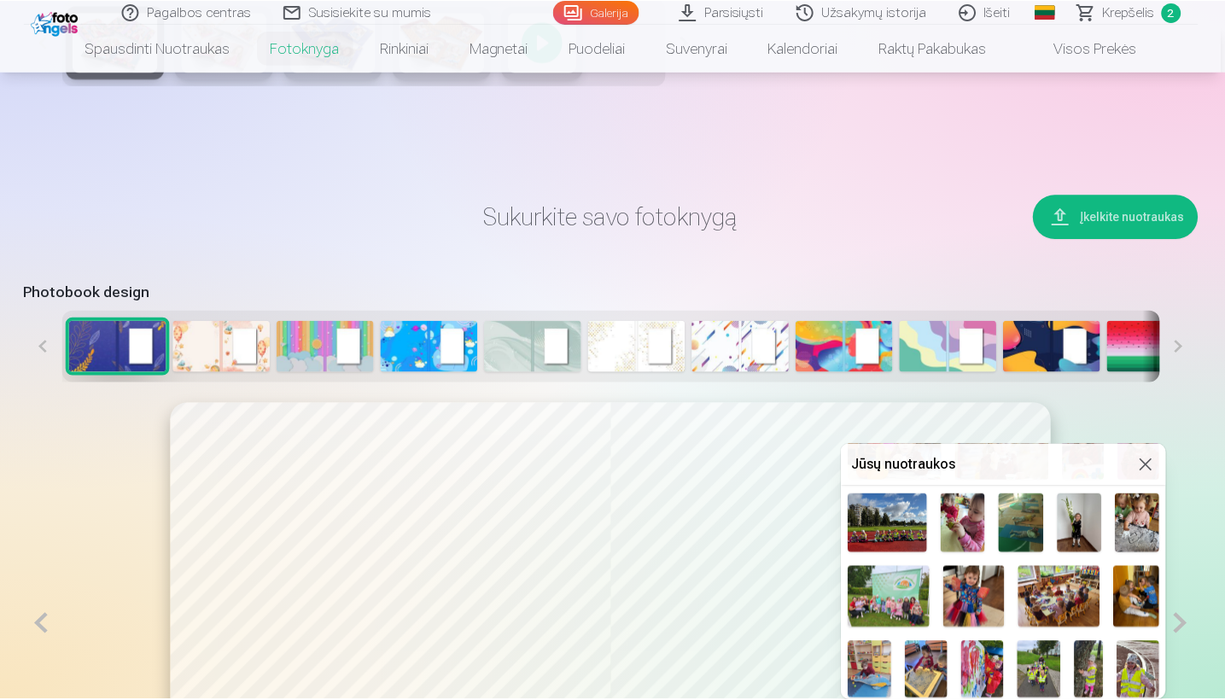
scroll to position [468, 0]
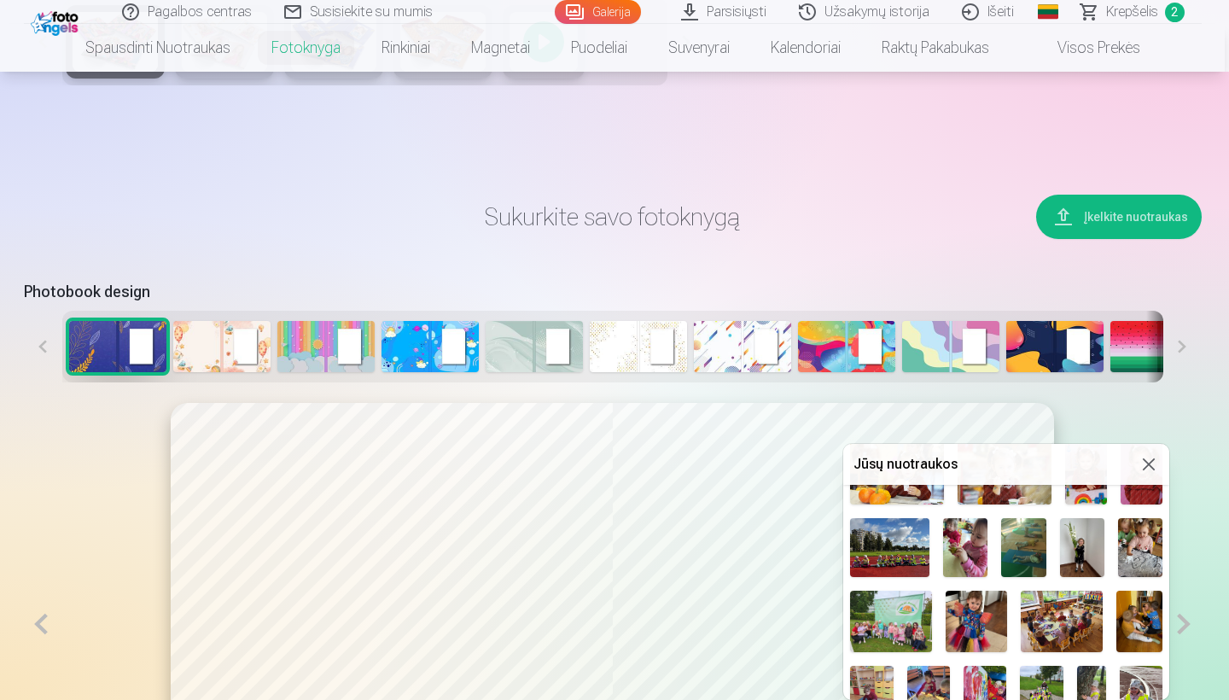
click at [909, 551] on img at bounding box center [889, 548] width 79 height 60
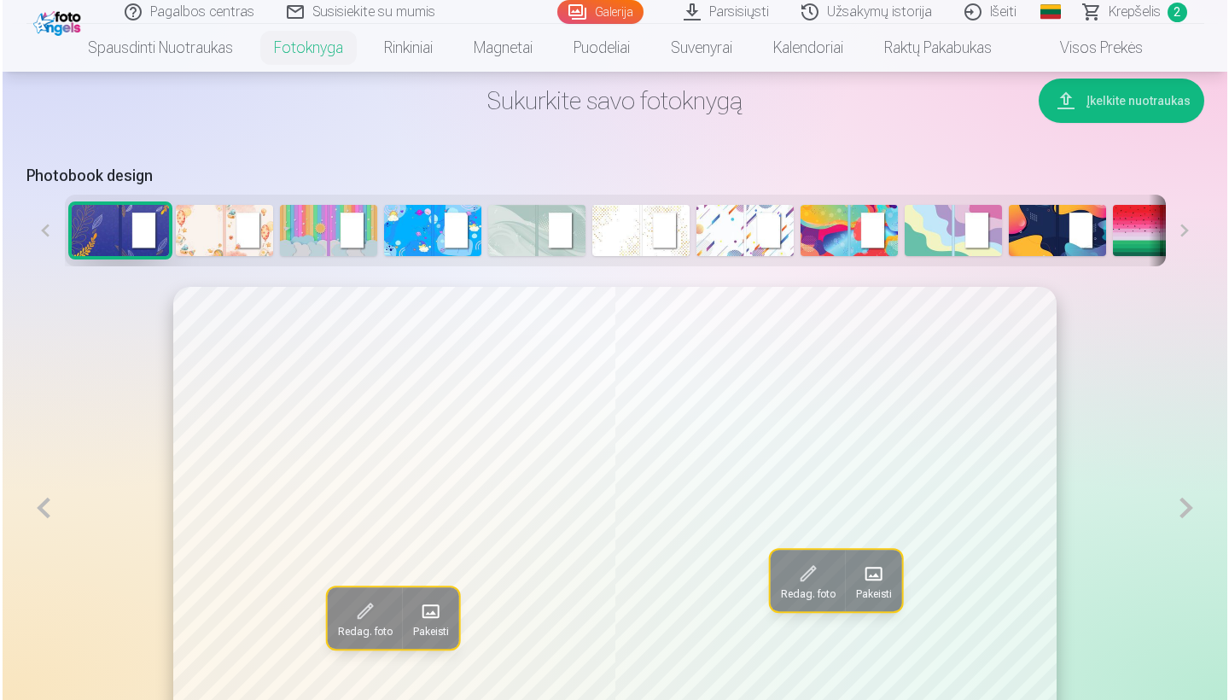
scroll to position [844, 0]
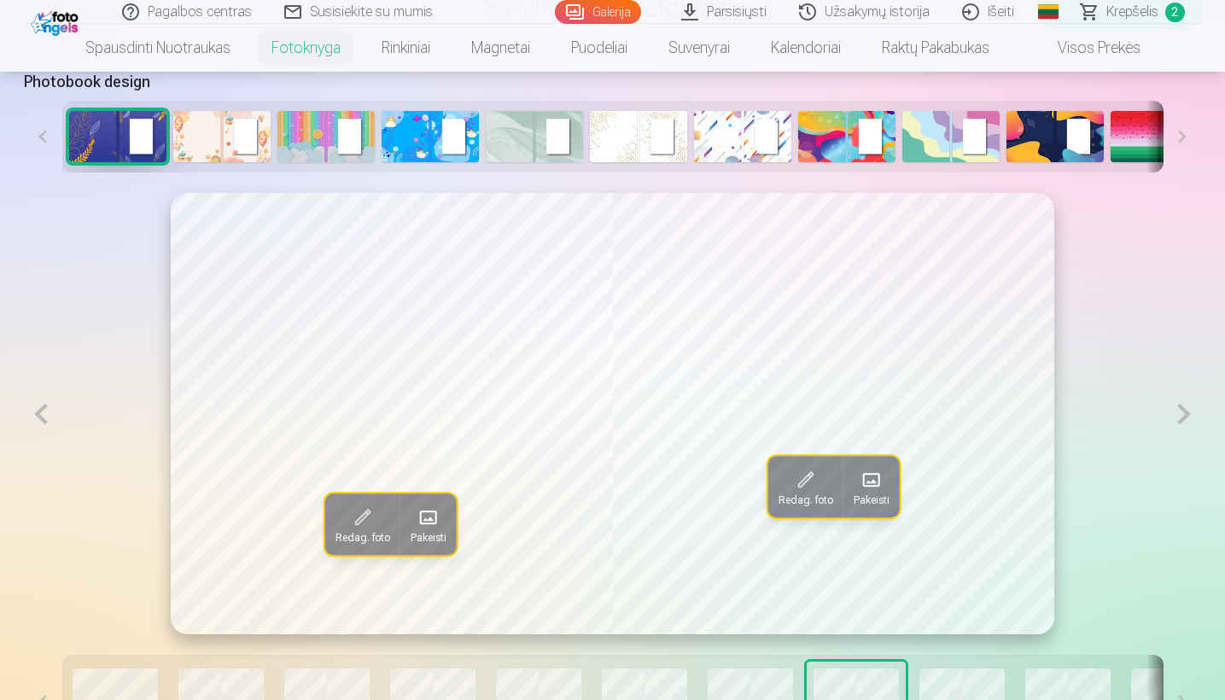
click at [432, 522] on span at bounding box center [428, 516] width 27 height 27
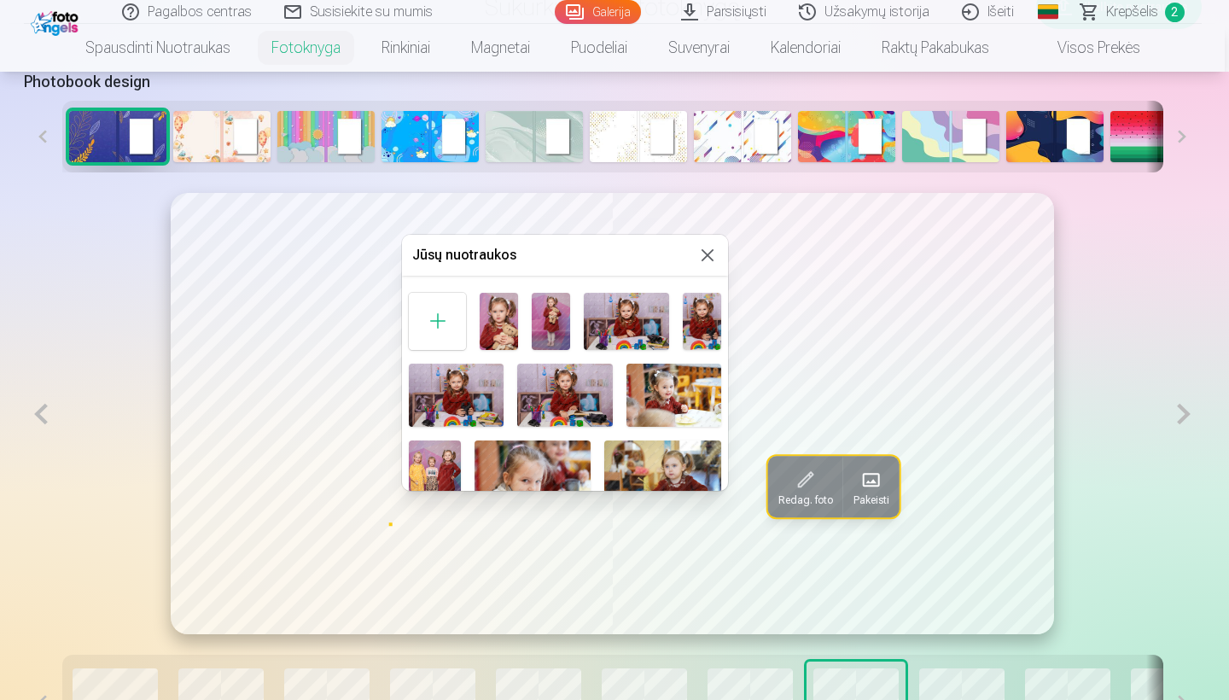
click at [461, 319] on div at bounding box center [437, 321] width 57 height 57
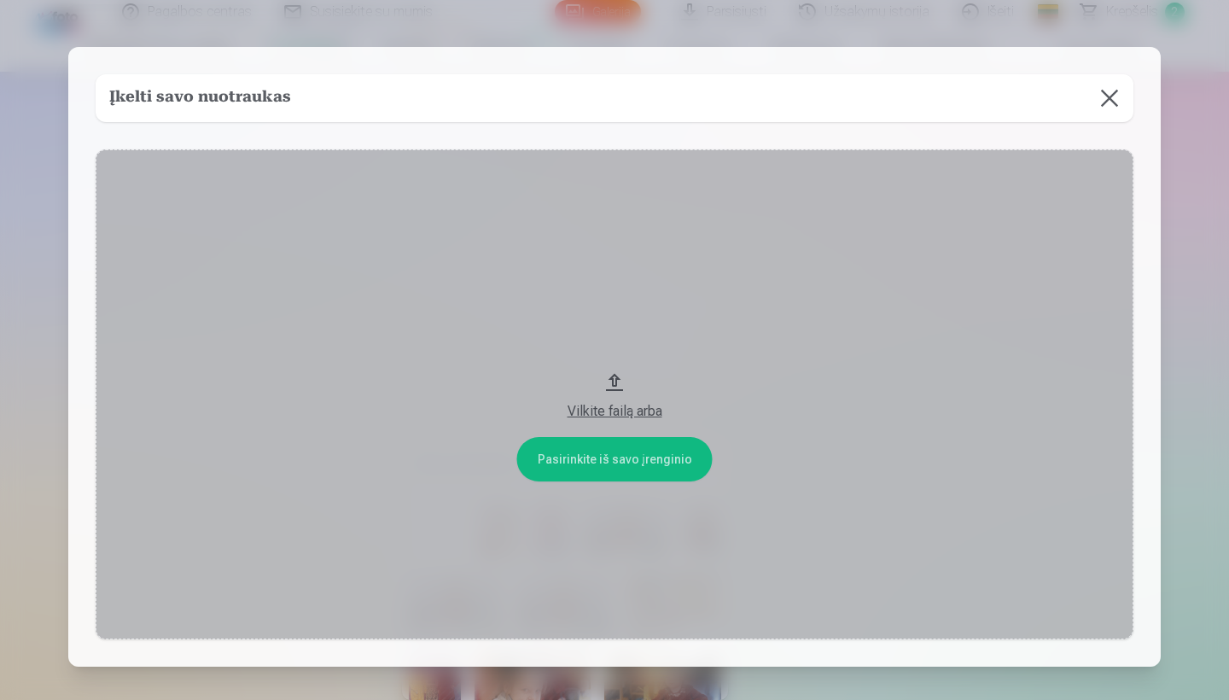
click at [613, 411] on div "Vilkite failą arba" at bounding box center [615, 411] width 1004 height 20
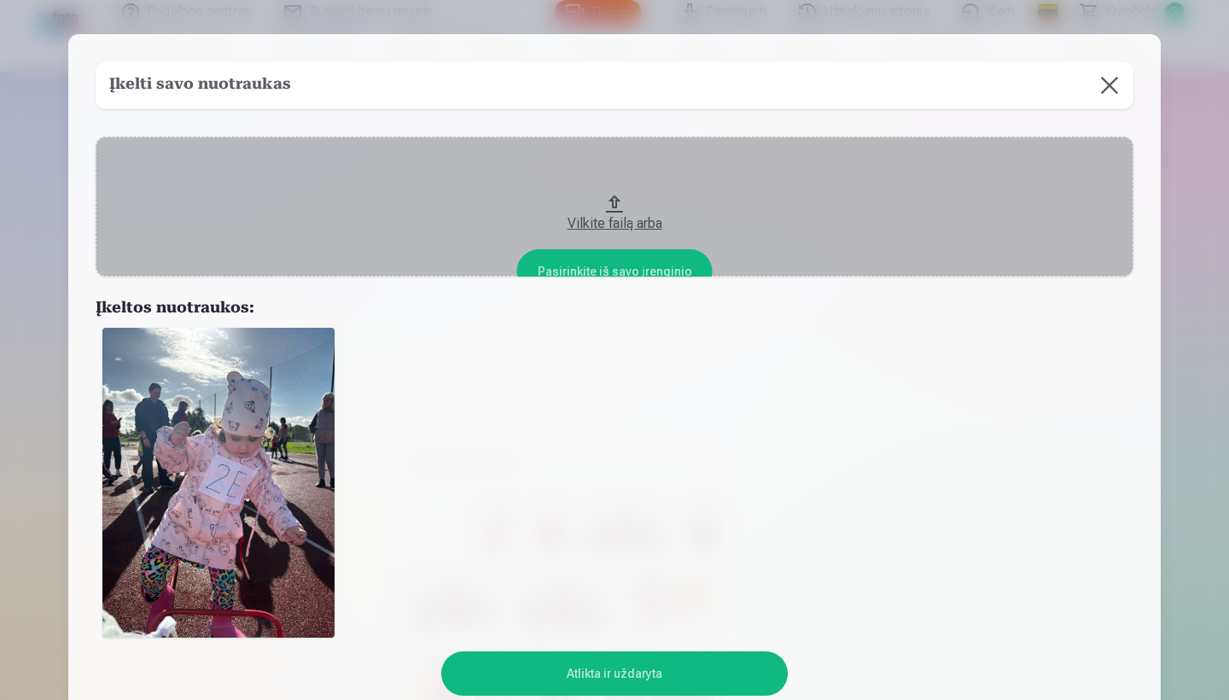
click at [636, 668] on button "Atlikta ir uždaryta" at bounding box center [614, 673] width 346 height 44
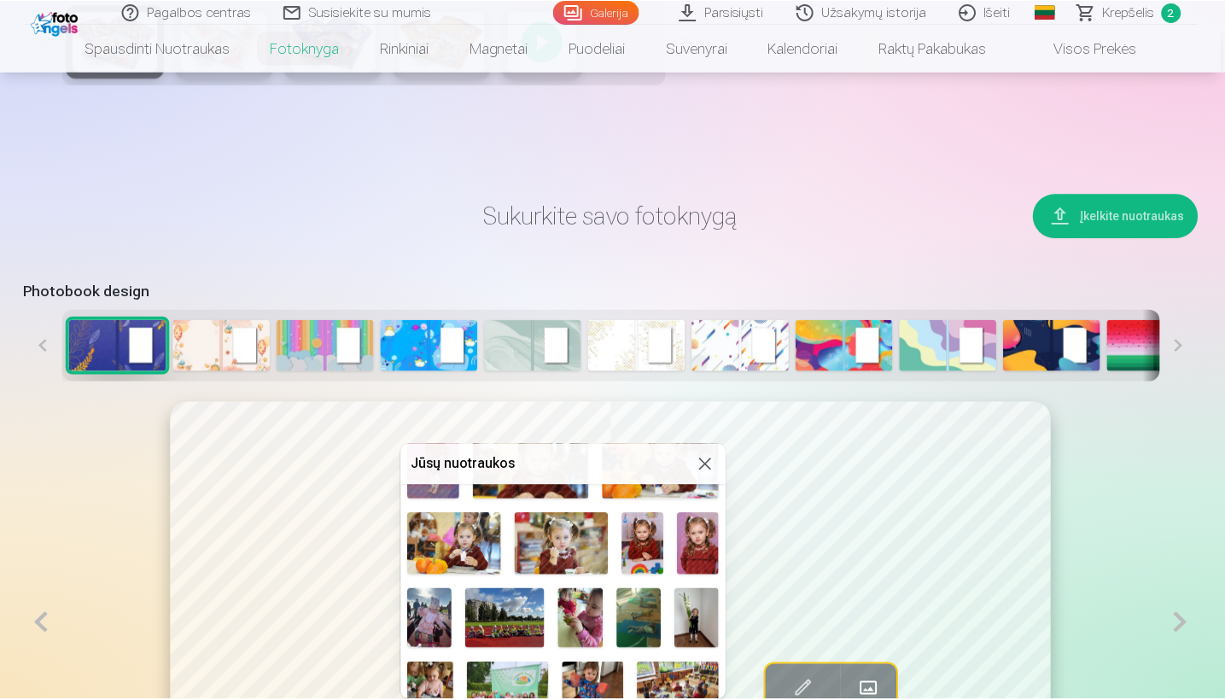
scroll to position [401, 0]
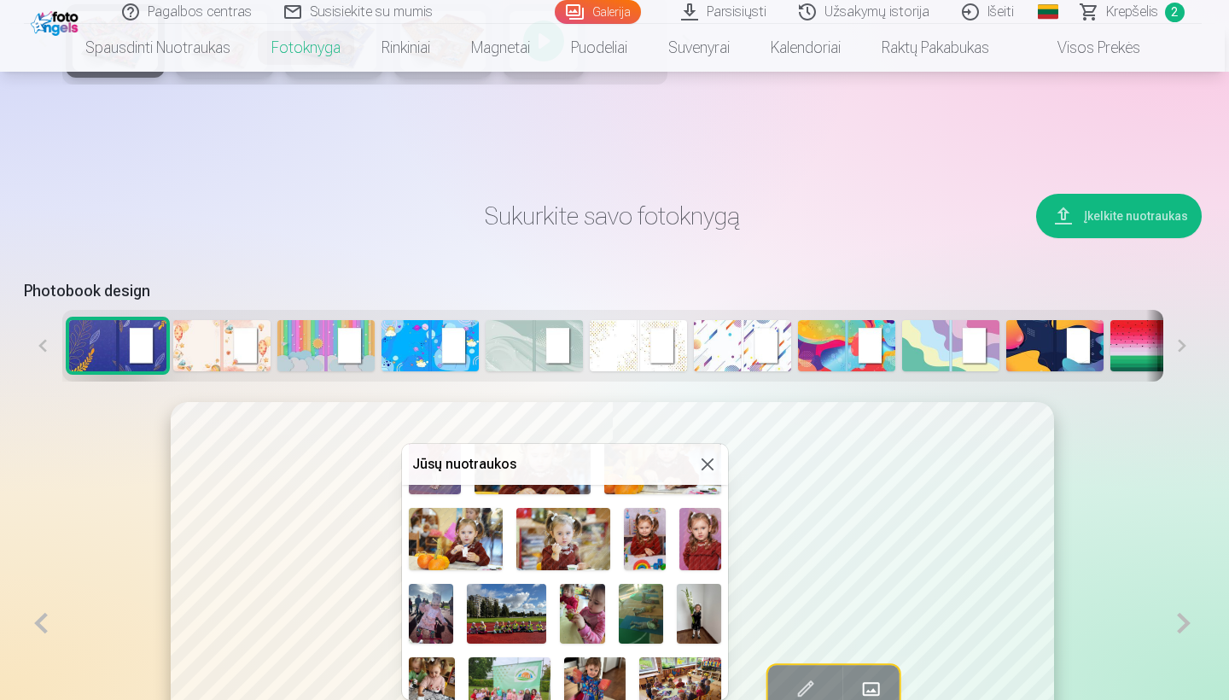
click at [422, 599] on img at bounding box center [431, 614] width 44 height 60
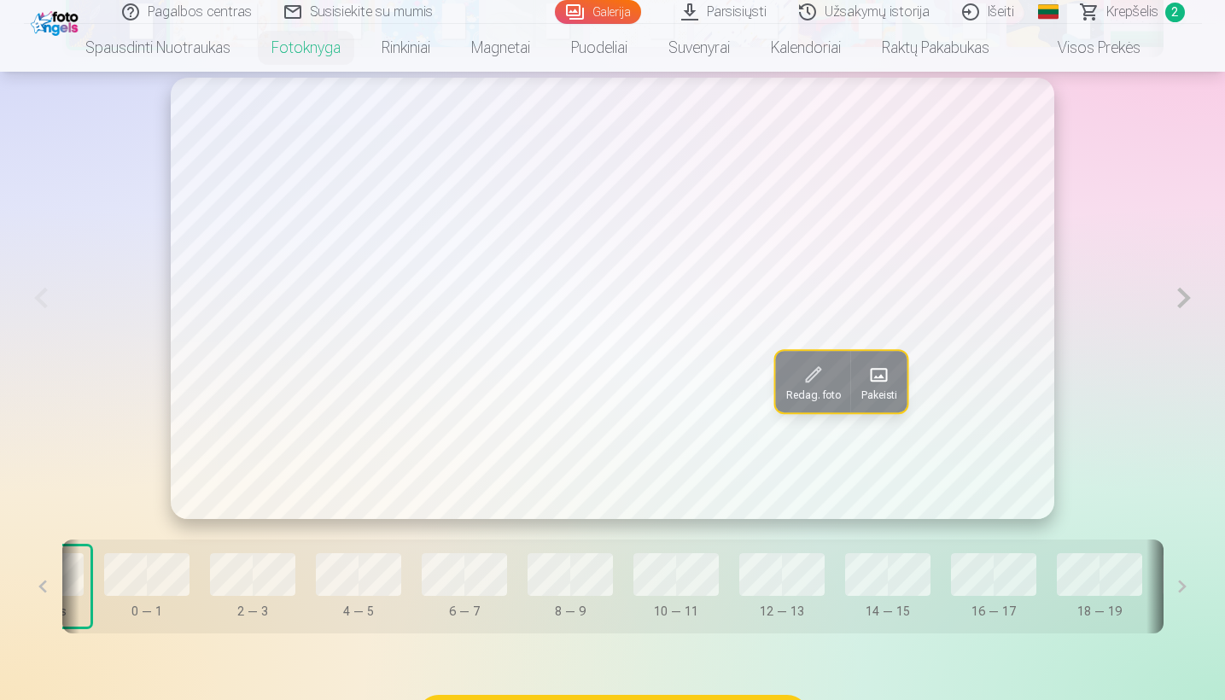
scroll to position [0, 82]
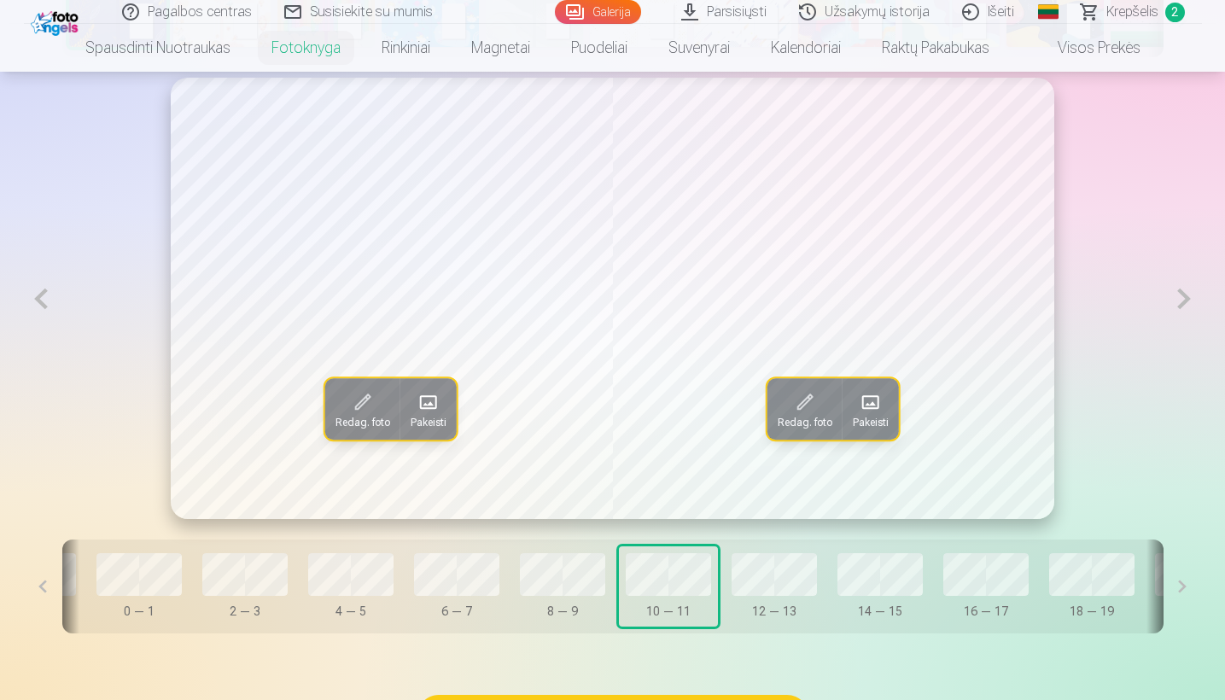
drag, startPoint x: 736, startPoint y: 642, endPoint x: 793, endPoint y: 641, distance: 57.2
click at [793, 633] on div "Dangtelis 0 — 1 2 — 3 4 — 5 6 — 7 8 — 9 10 — 11 12 — 13 14 — 15 16 — 17 18 — 19…" at bounding box center [612, 586] width 1101 height 94
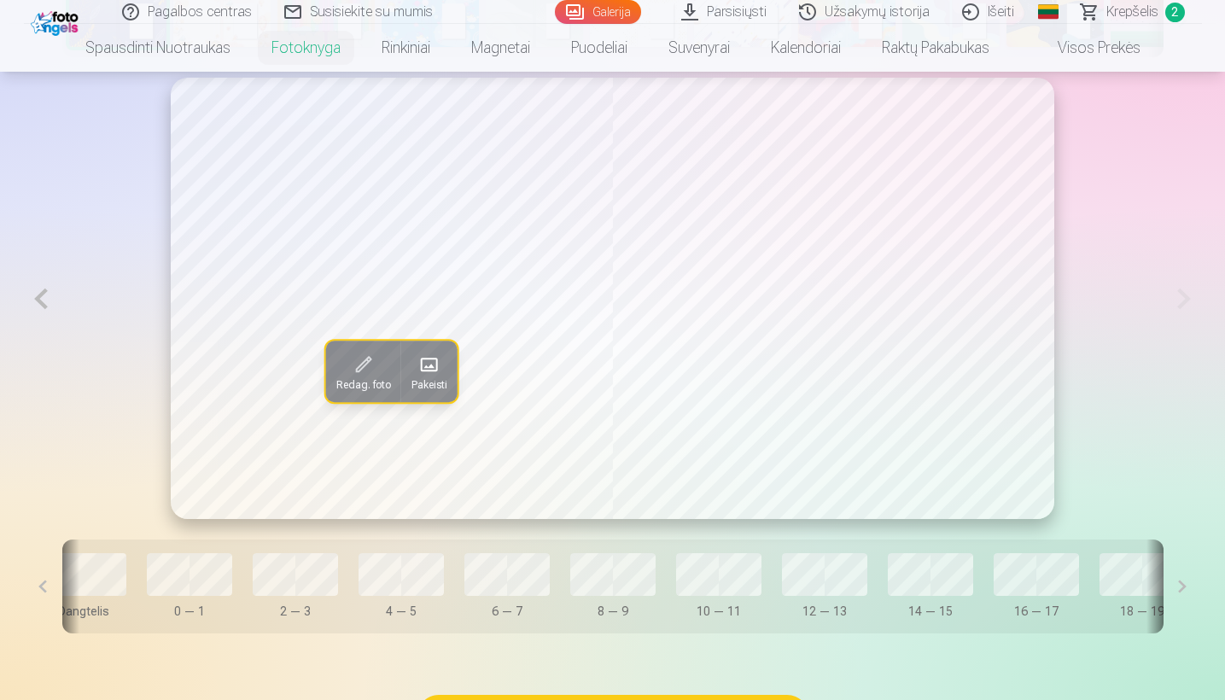
scroll to position [0, 0]
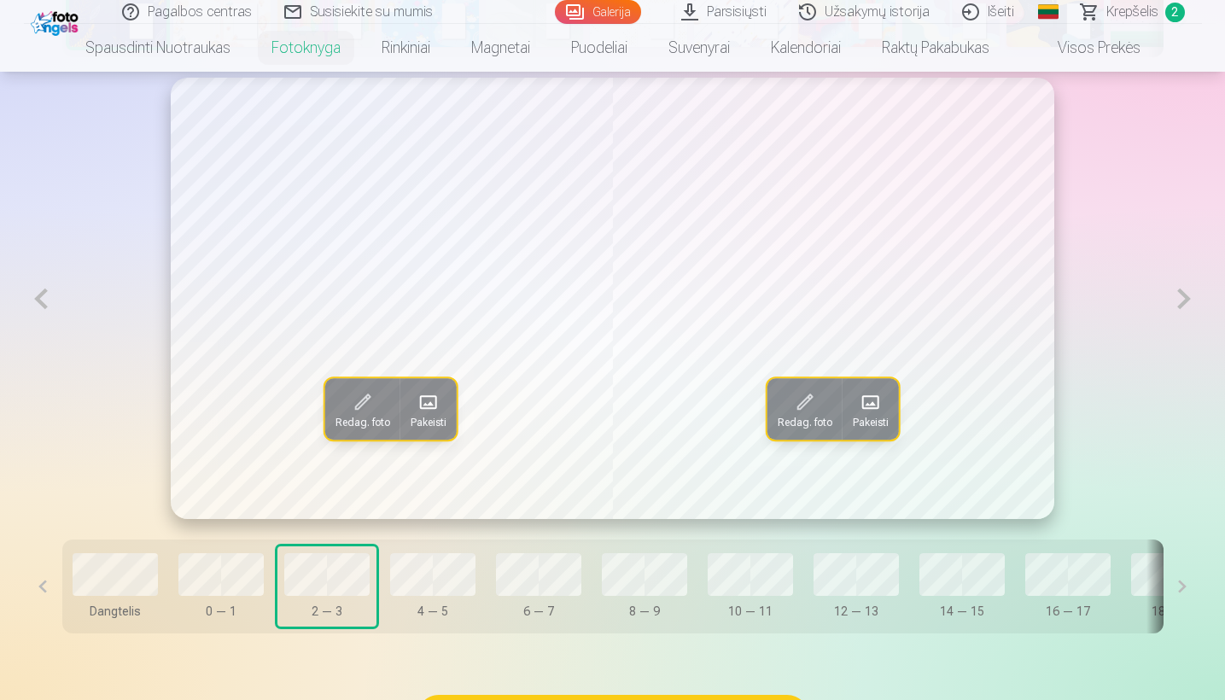
drag, startPoint x: 397, startPoint y: 647, endPoint x: 452, endPoint y: 647, distance: 55.5
click at [452, 647] on div "Redag. foto Pakeisti Redag. foto Pakeisti Dangtelis 0 — 1 2 — 3 4 — 5 6 — 7 8 —…" at bounding box center [613, 366] width 1178 height 618
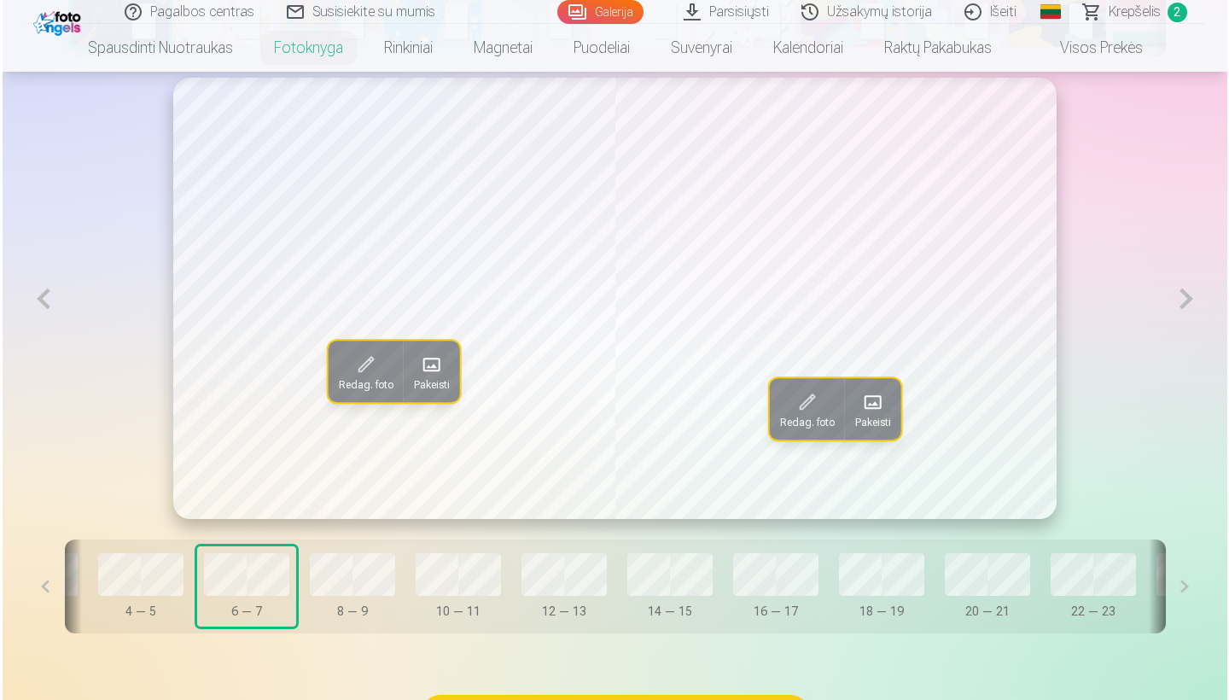
scroll to position [0, 290]
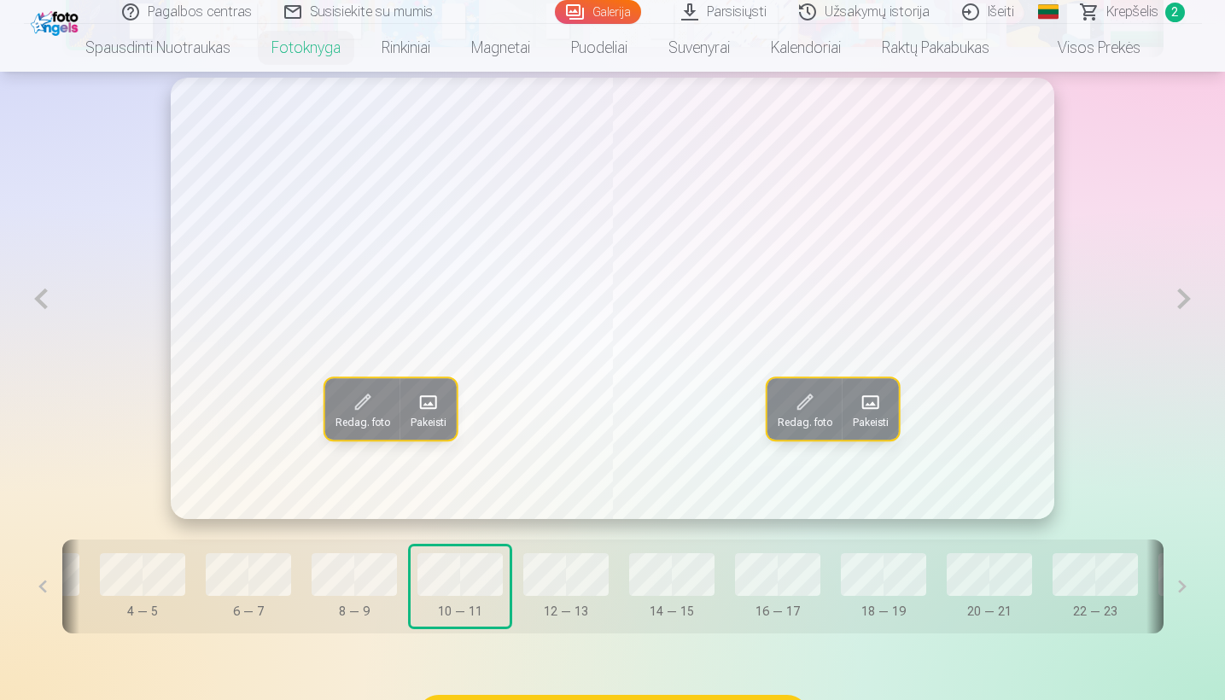
click at [862, 404] on span at bounding box center [869, 401] width 27 height 27
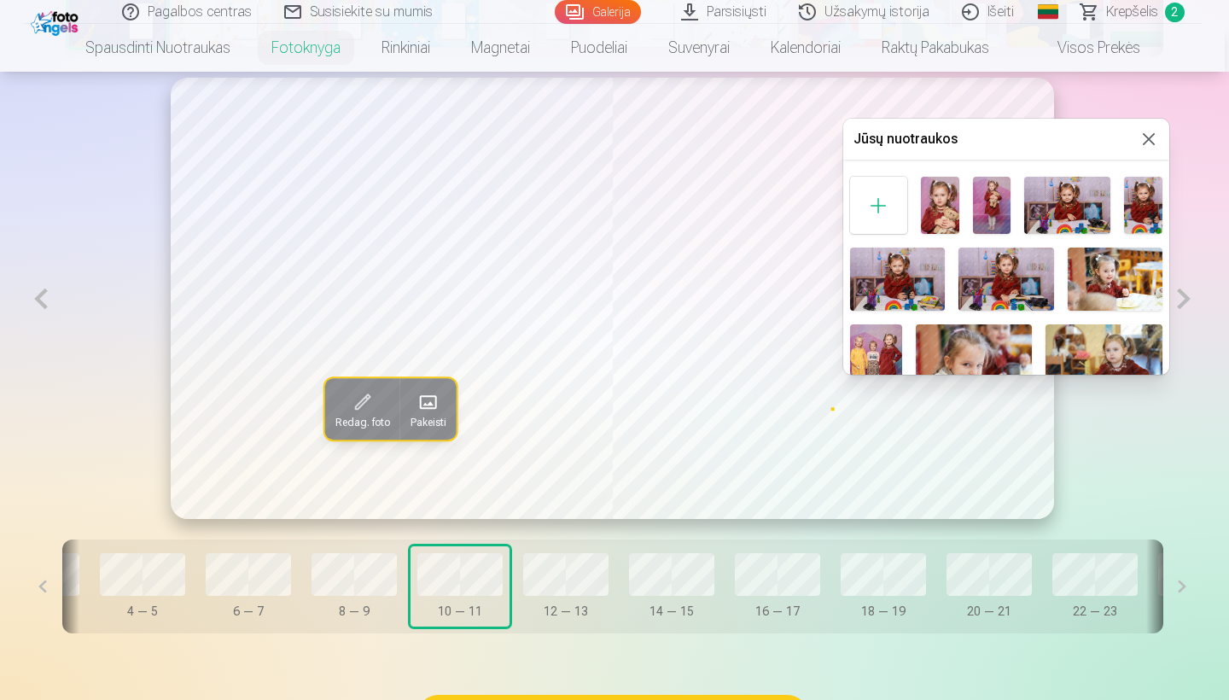
click at [868, 189] on div at bounding box center [878, 205] width 57 height 57
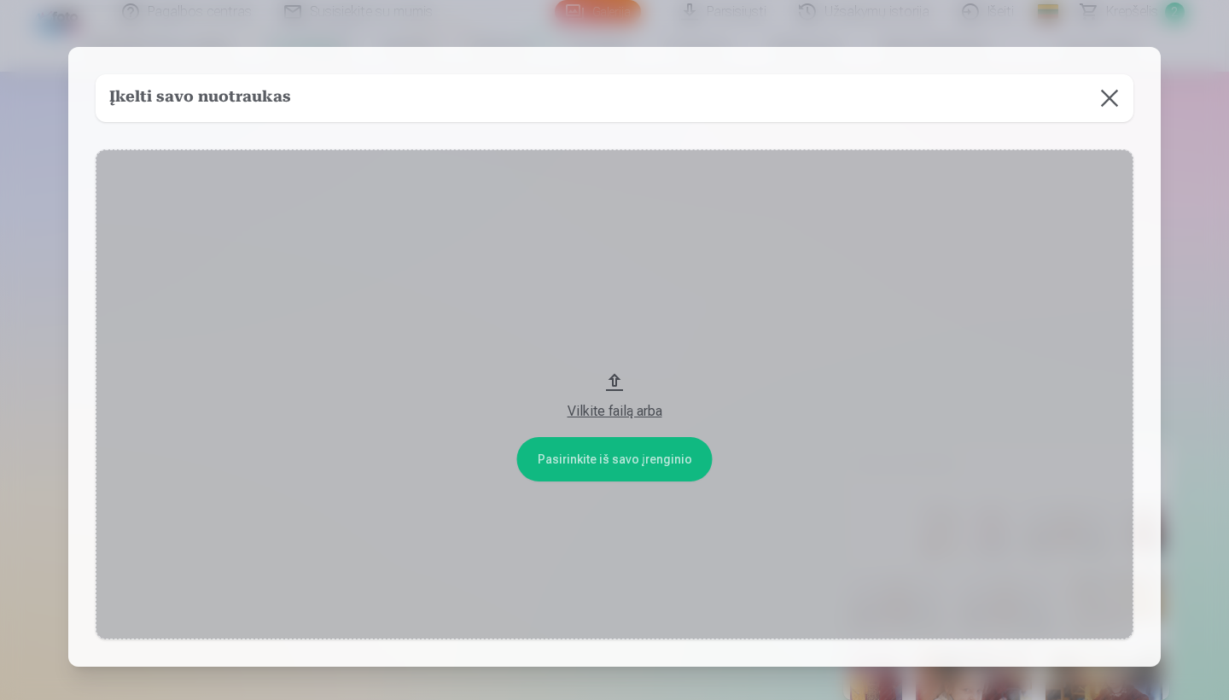
click at [617, 395] on div "Vilkite failą arba" at bounding box center [615, 406] width 1004 height 31
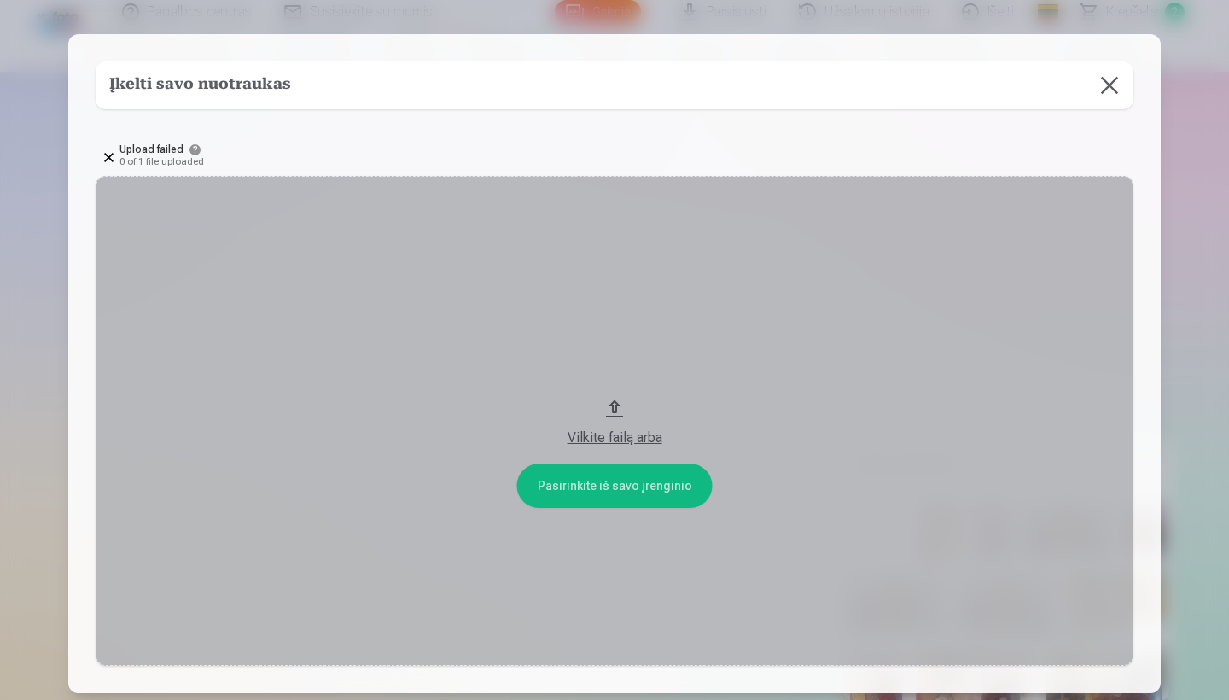
scroll to position [634, 0]
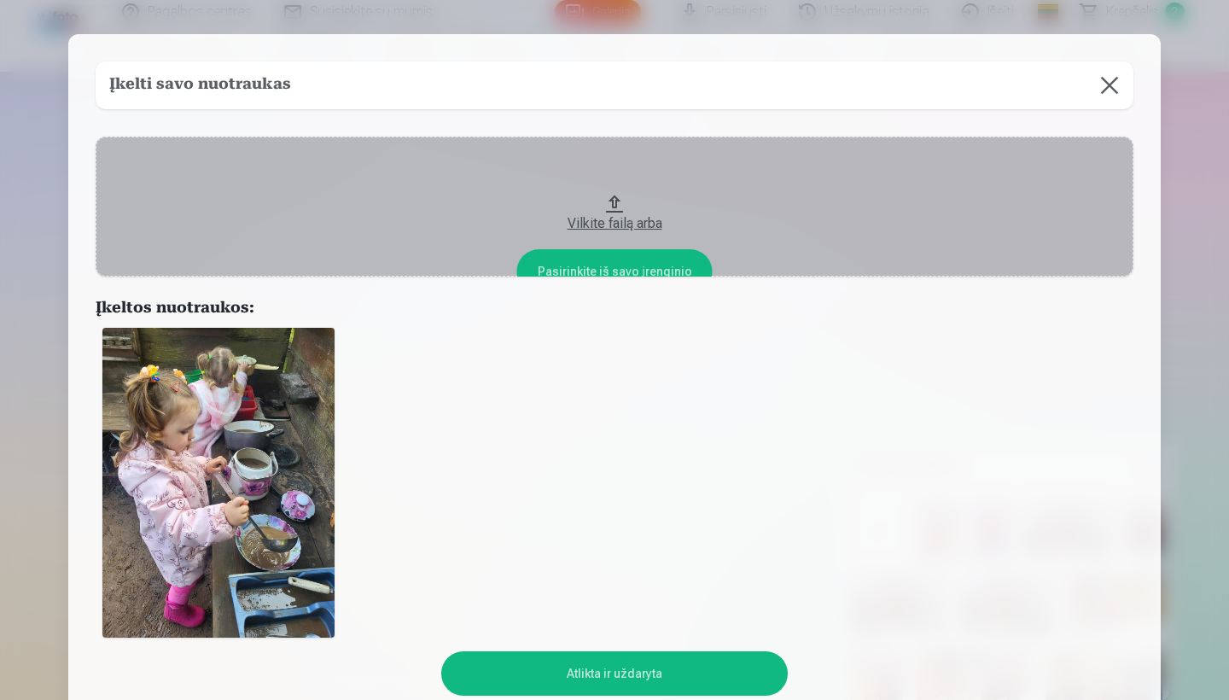
click at [563, 674] on button "Atlikta ir uždaryta" at bounding box center [614, 673] width 346 height 44
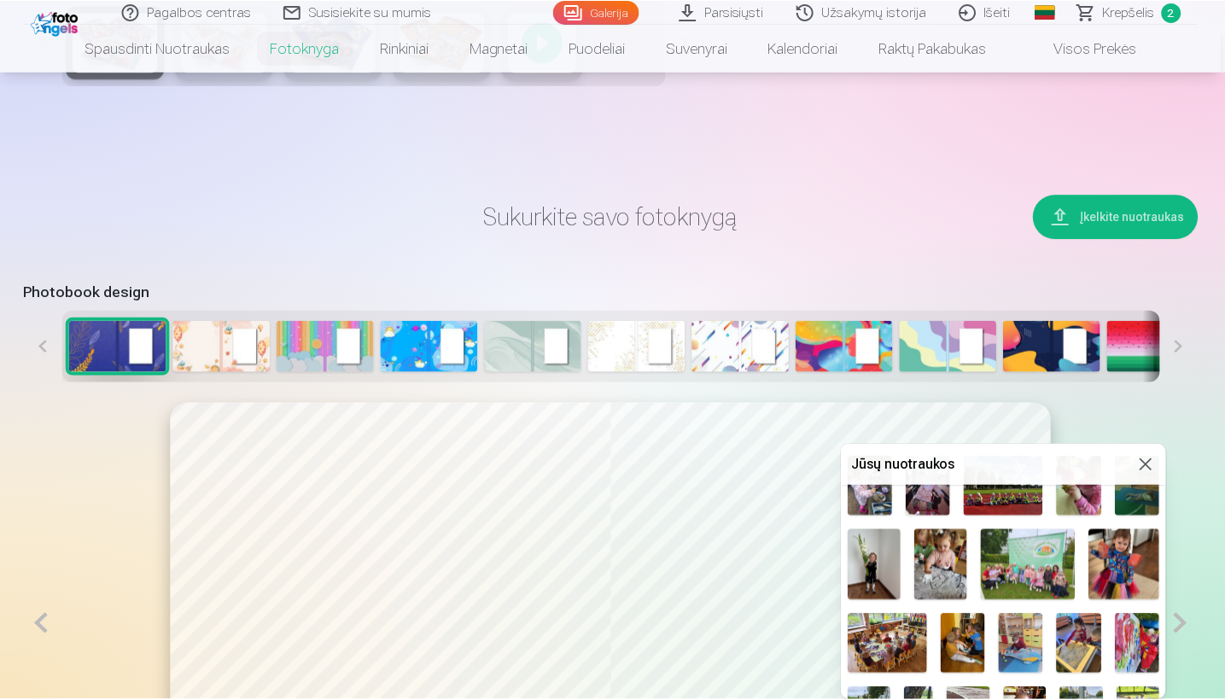
scroll to position [375, 0]
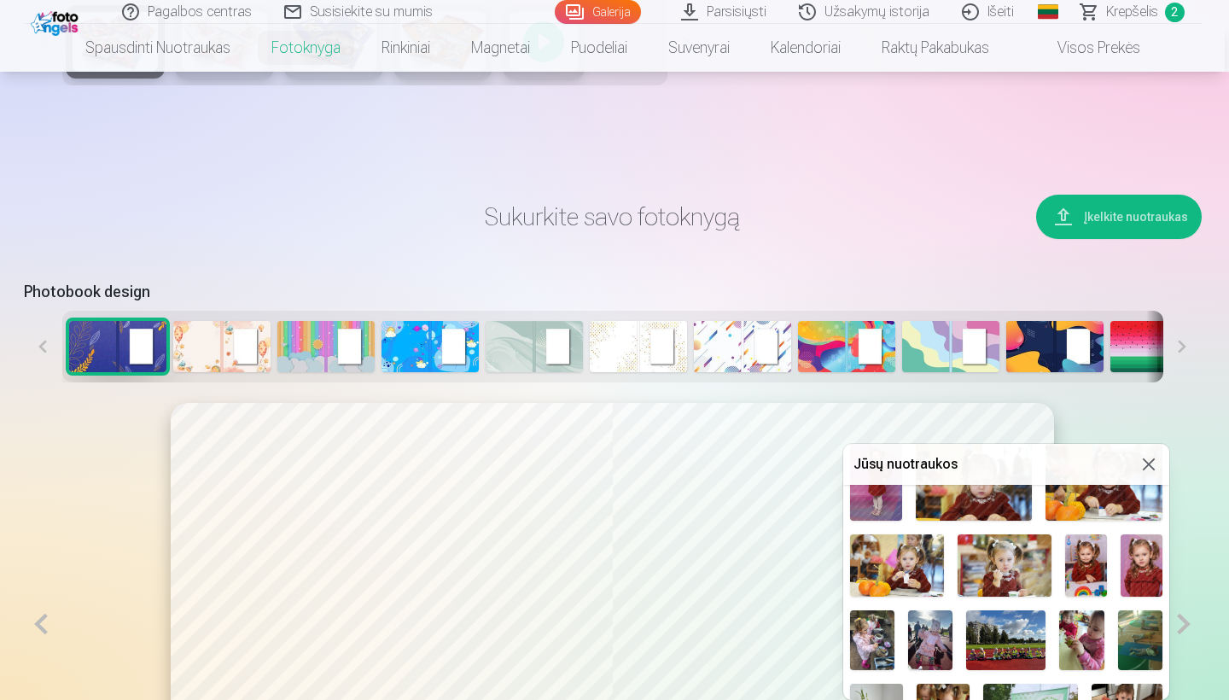
click at [876, 632] on img at bounding box center [872, 640] width 44 height 60
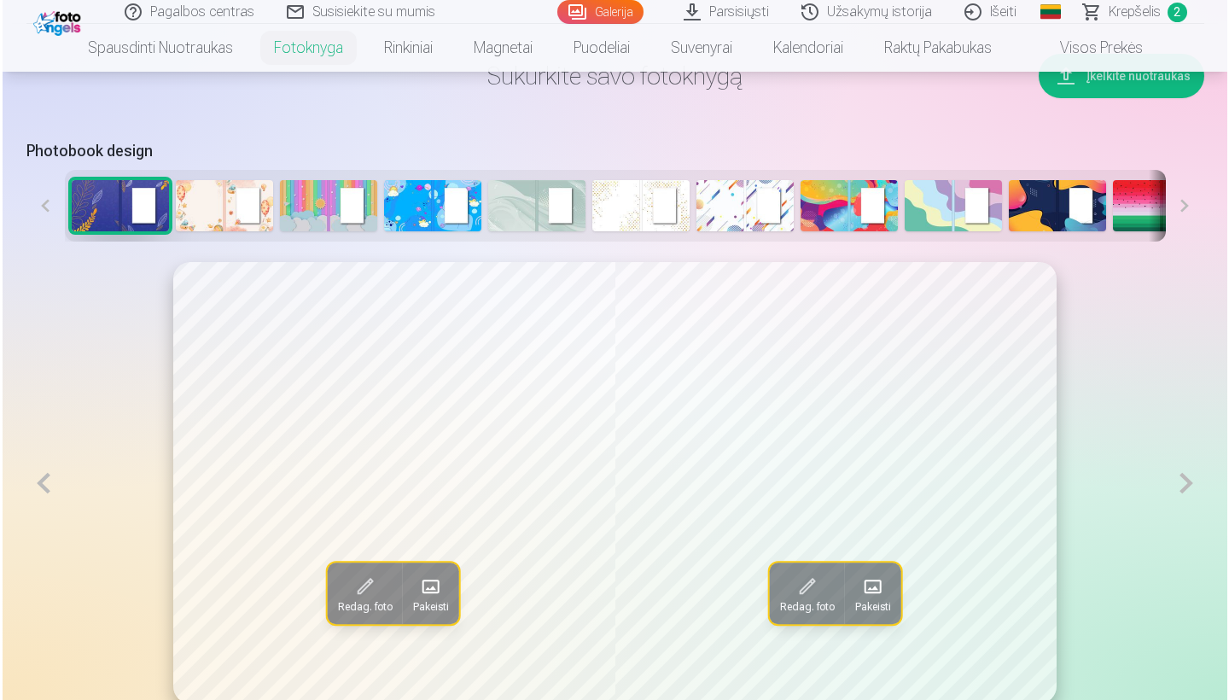
scroll to position [912, 0]
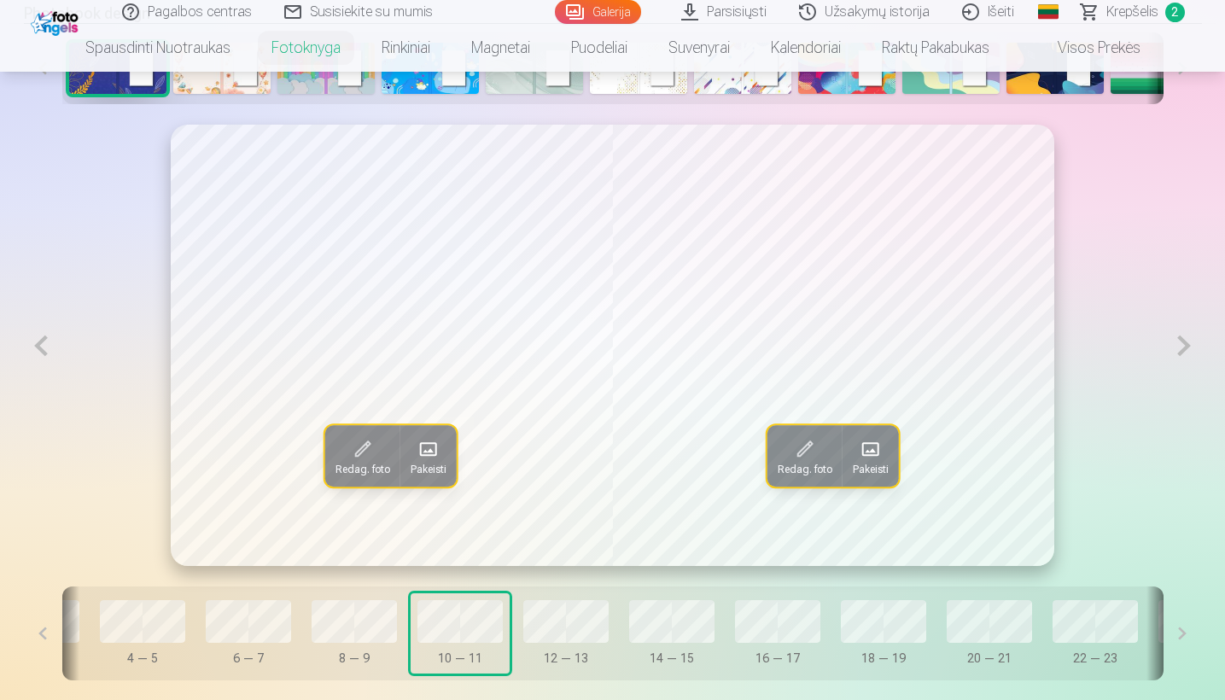
click at [428, 463] on span at bounding box center [428, 448] width 27 height 27
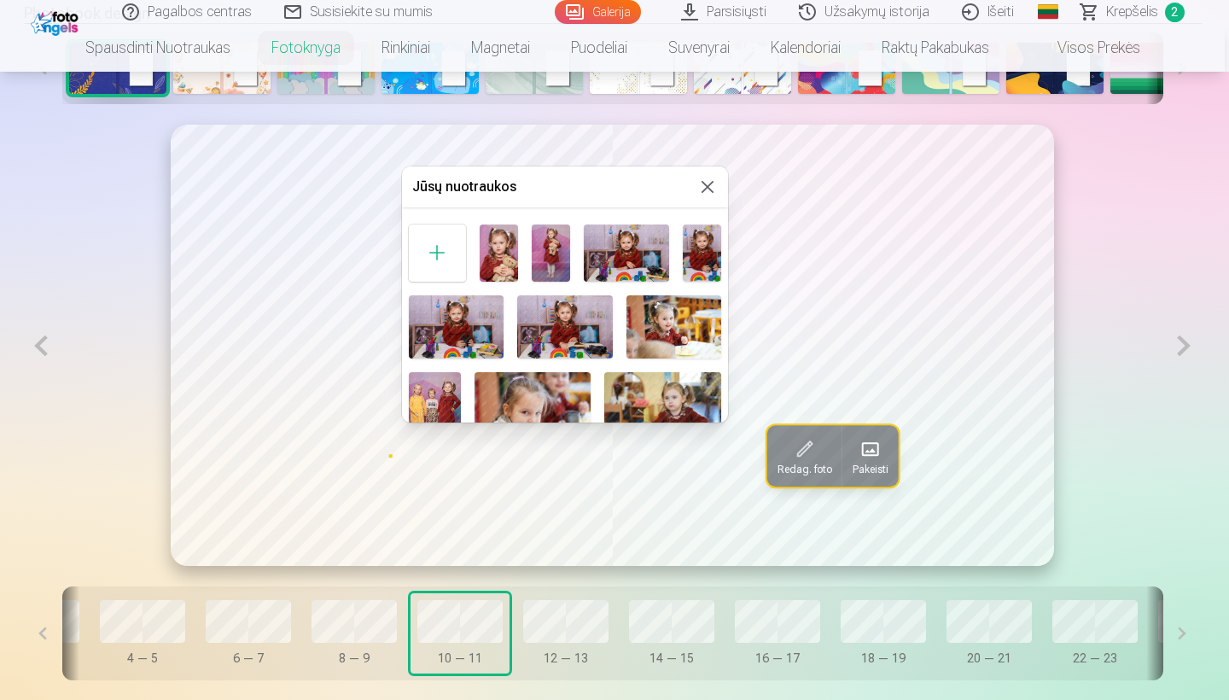
click at [442, 255] on div at bounding box center [437, 252] width 57 height 57
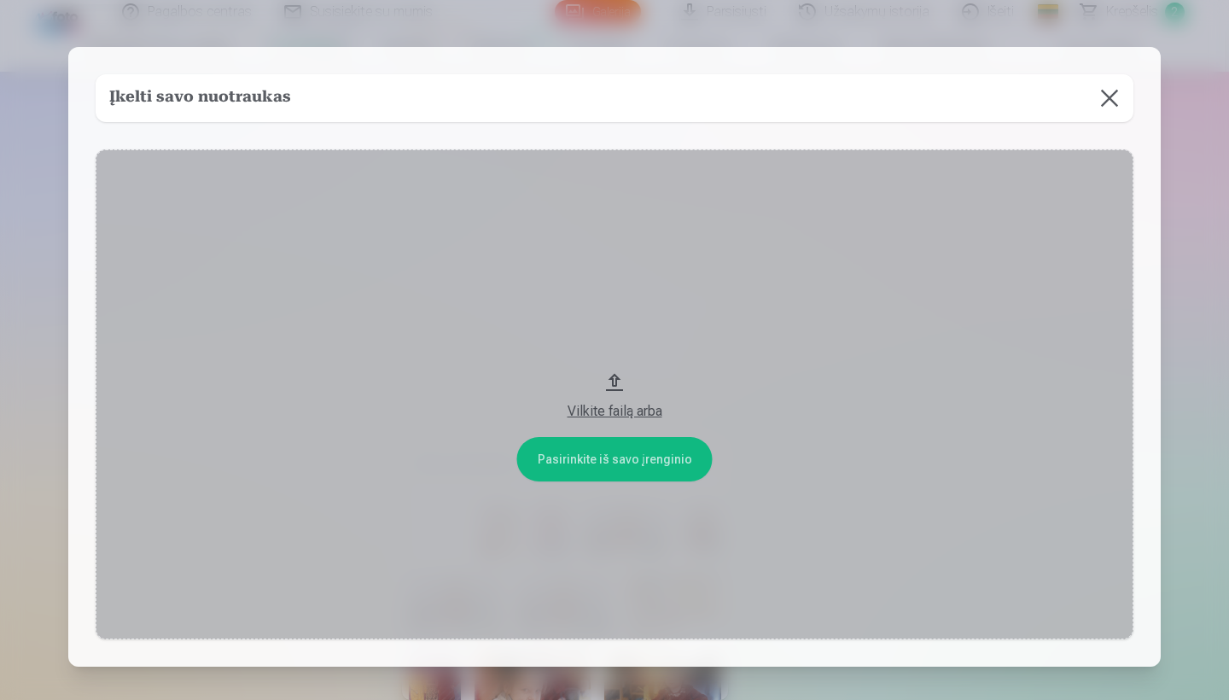
click at [586, 445] on button "Vilkite failą arba" at bounding box center [615, 394] width 1038 height 490
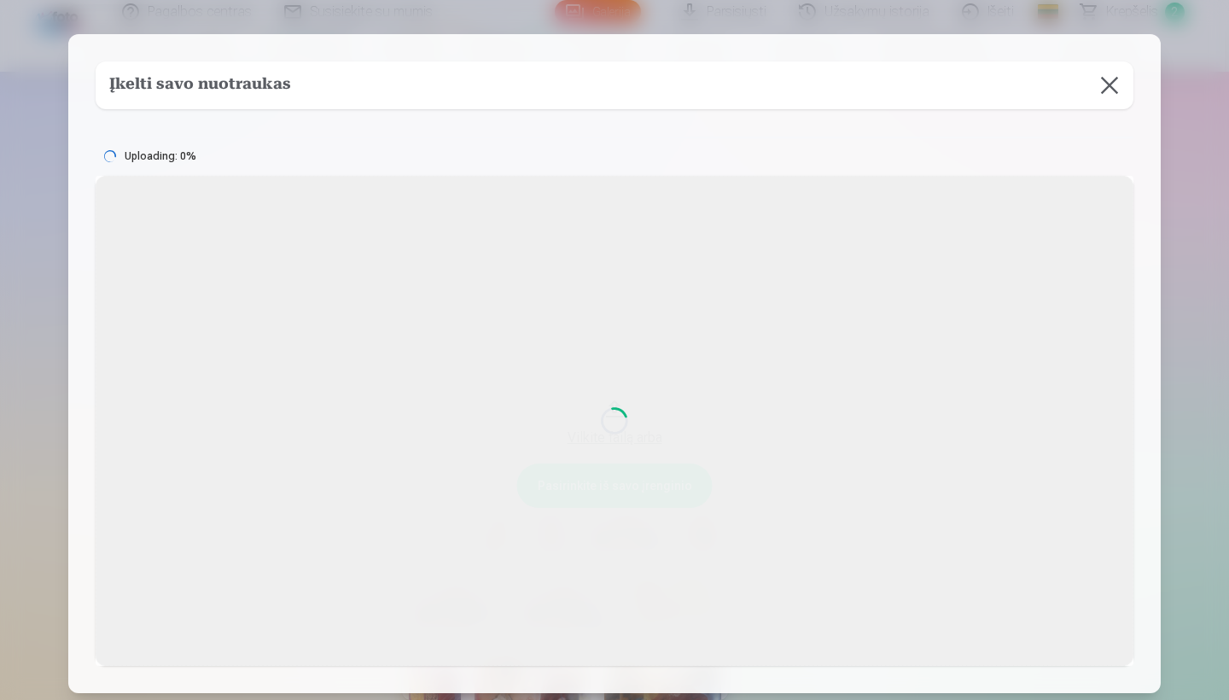
scroll to position [635, 0]
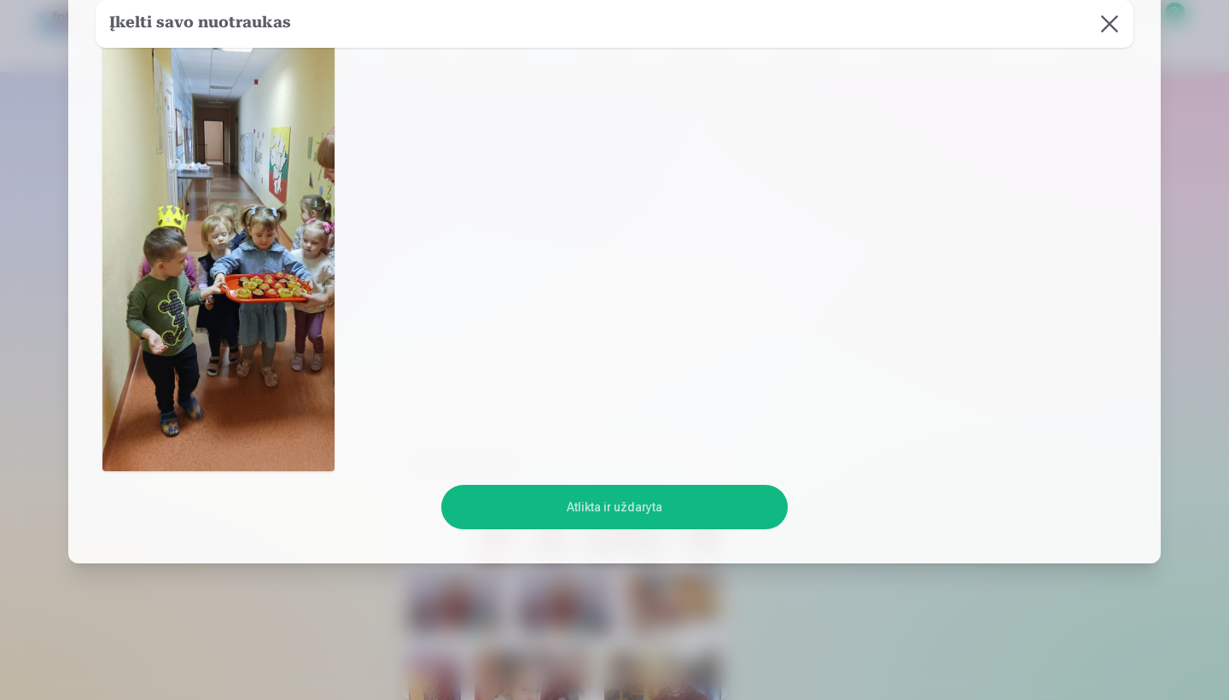
click at [547, 507] on button "Atlikta ir uždaryta" at bounding box center [614, 507] width 346 height 44
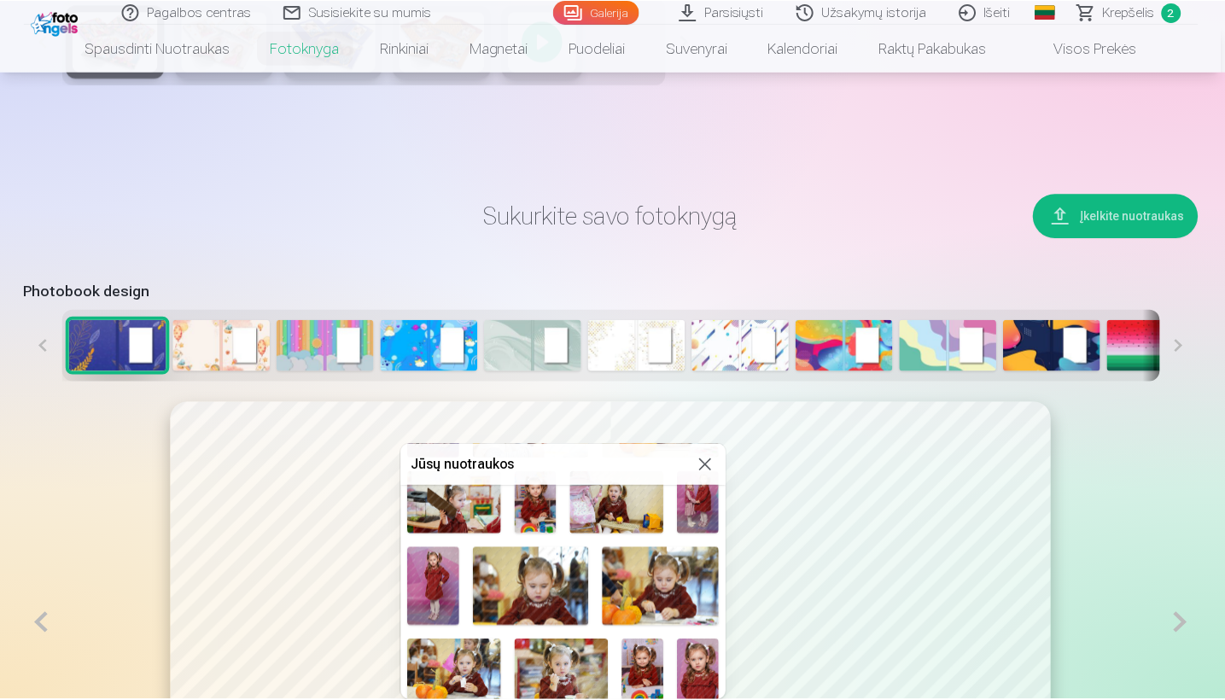
scroll to position [402, 0]
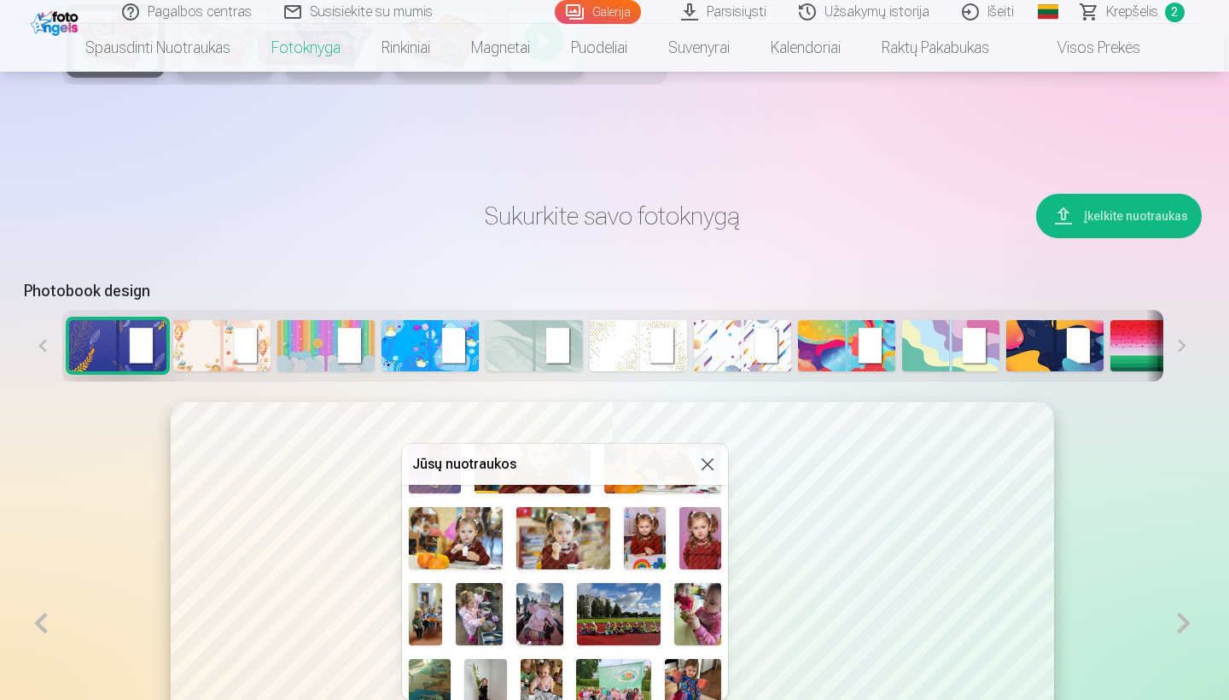
click at [418, 614] on img at bounding box center [425, 614] width 33 height 62
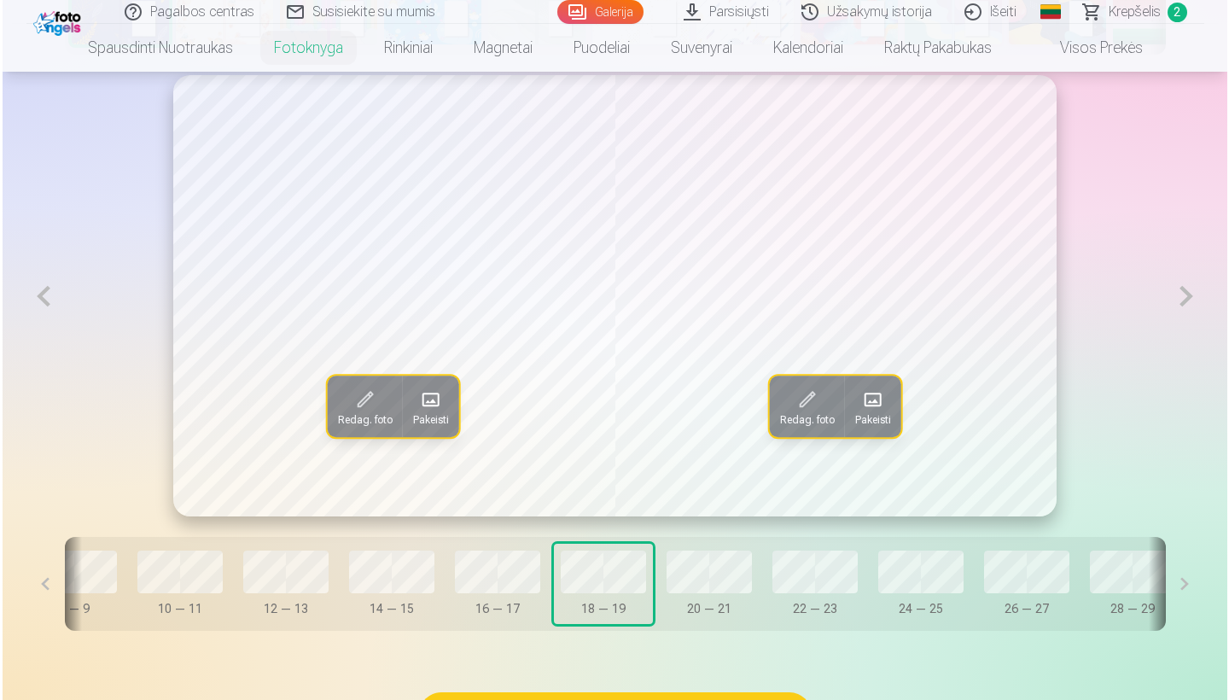
scroll to position [0, 589]
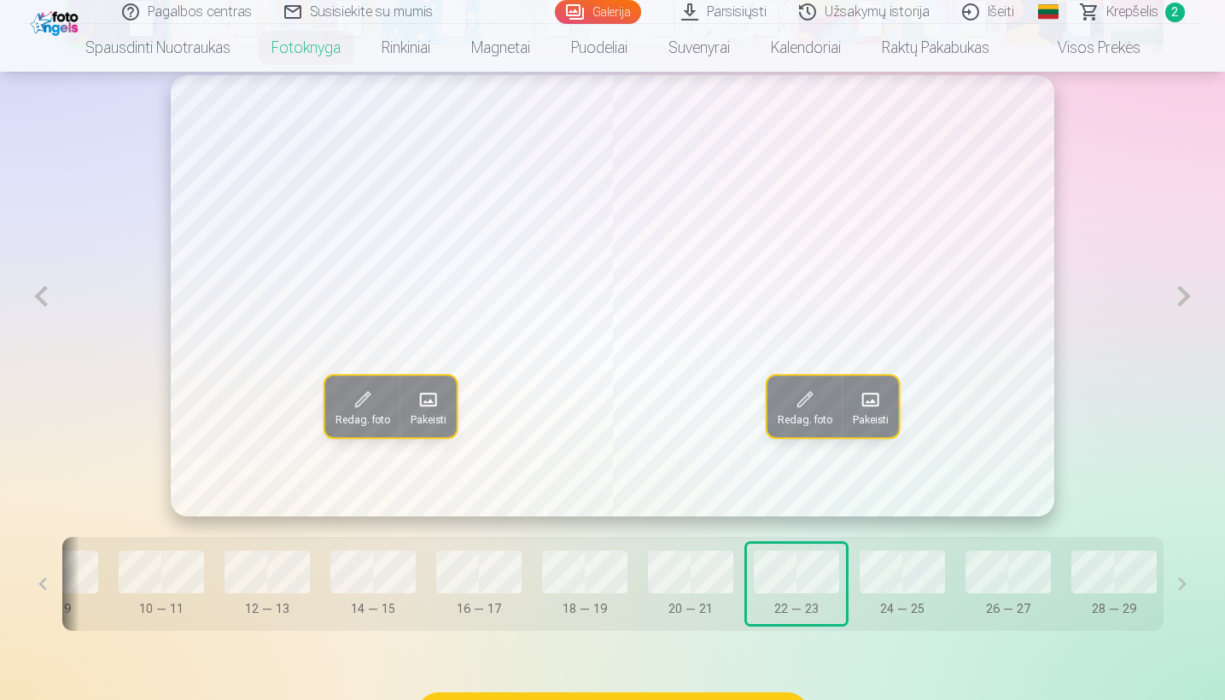
click at [865, 413] on span at bounding box center [869, 399] width 27 height 27
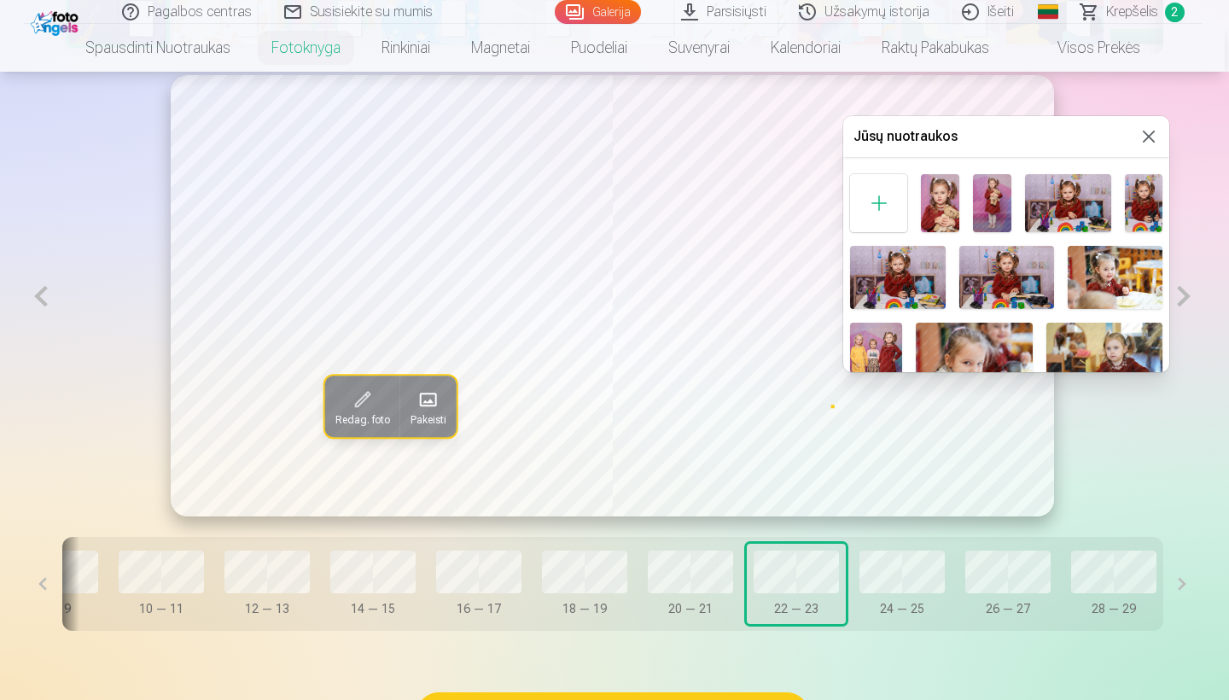
click at [870, 195] on div at bounding box center [878, 202] width 57 height 57
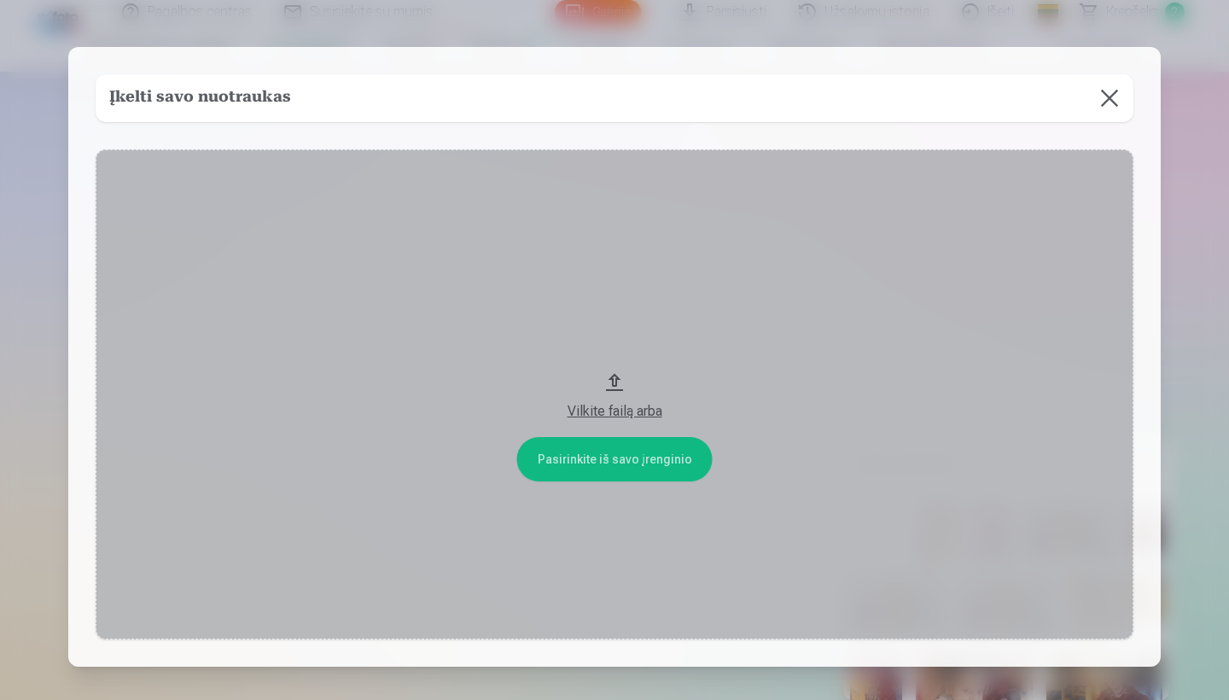
click at [607, 412] on div "Vilkite failą arba" at bounding box center [615, 411] width 1004 height 20
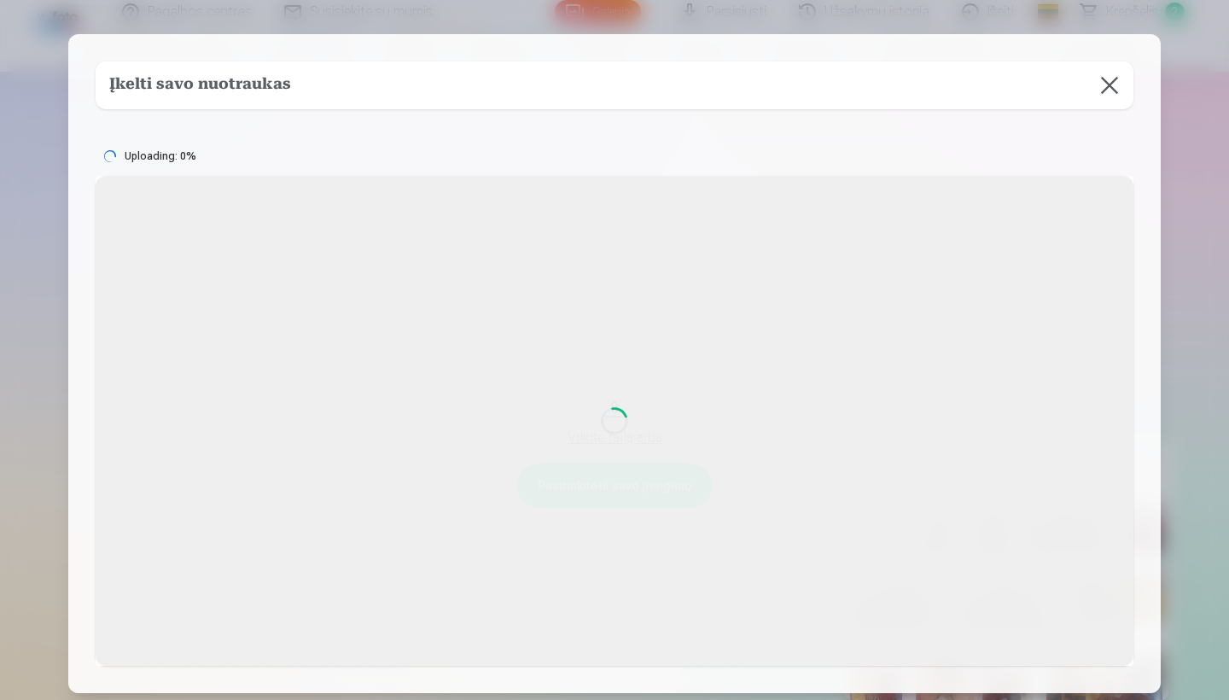
scroll to position [634, 0]
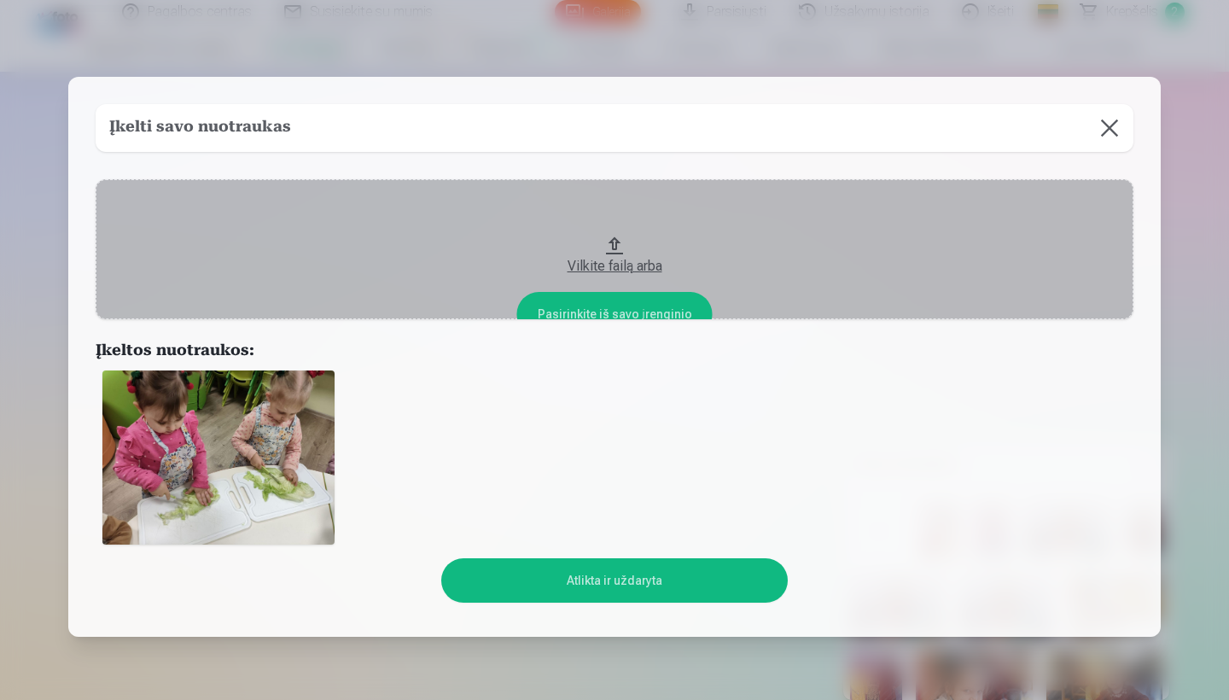
click at [512, 585] on button "Atlikta ir uždaryta" at bounding box center [614, 580] width 346 height 44
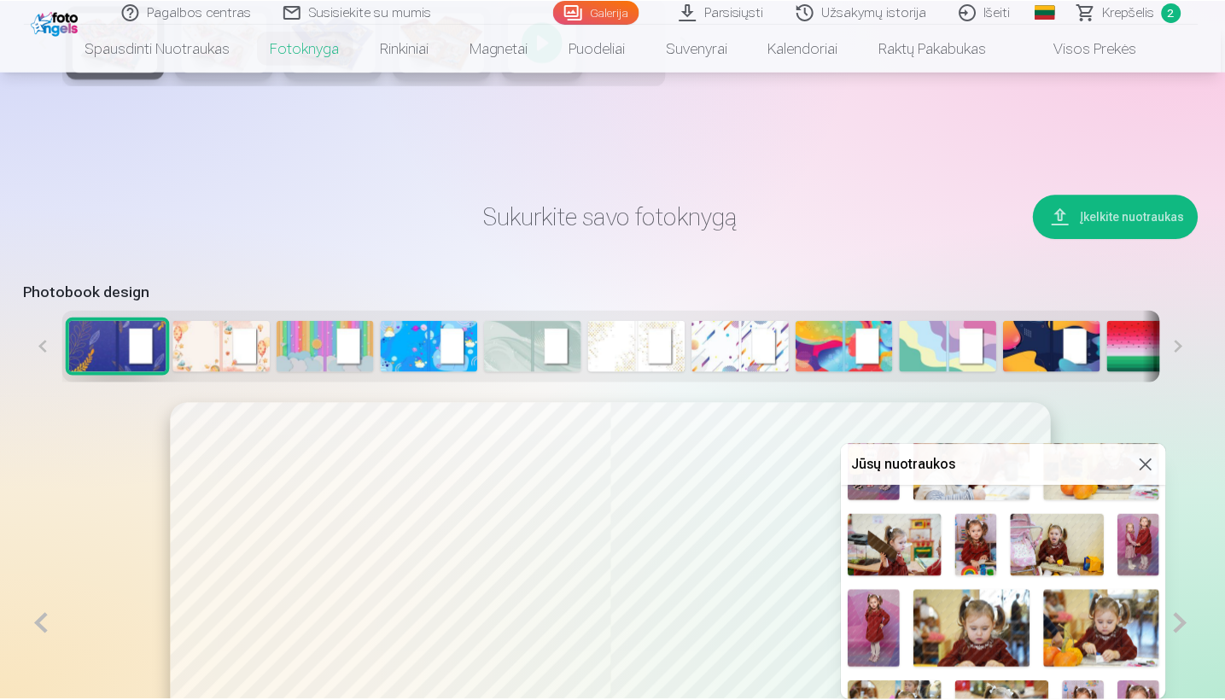
scroll to position [395, 0]
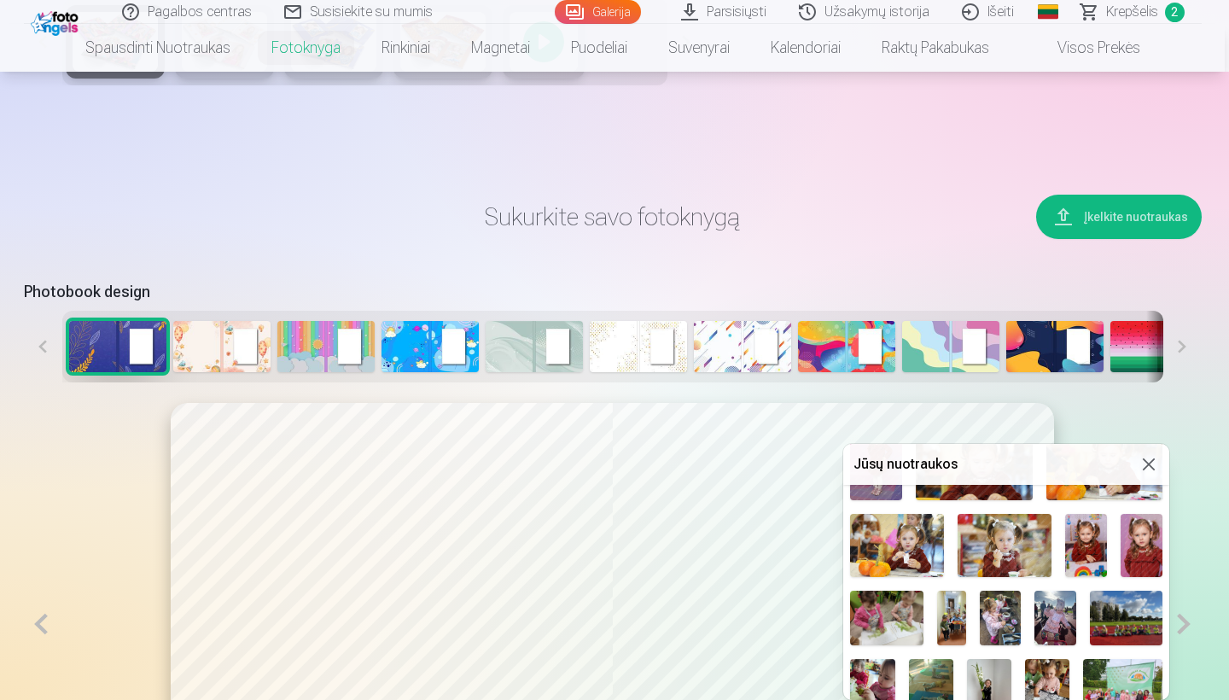
click at [910, 629] on img at bounding box center [886, 618] width 73 height 55
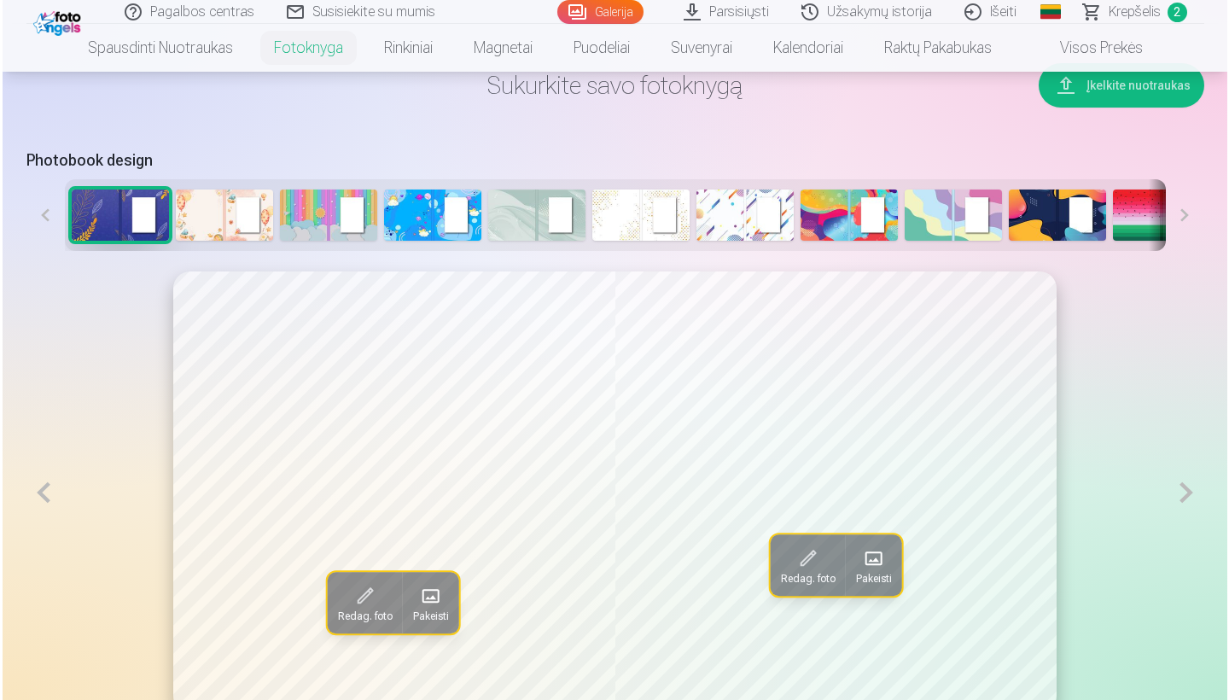
scroll to position [769, 0]
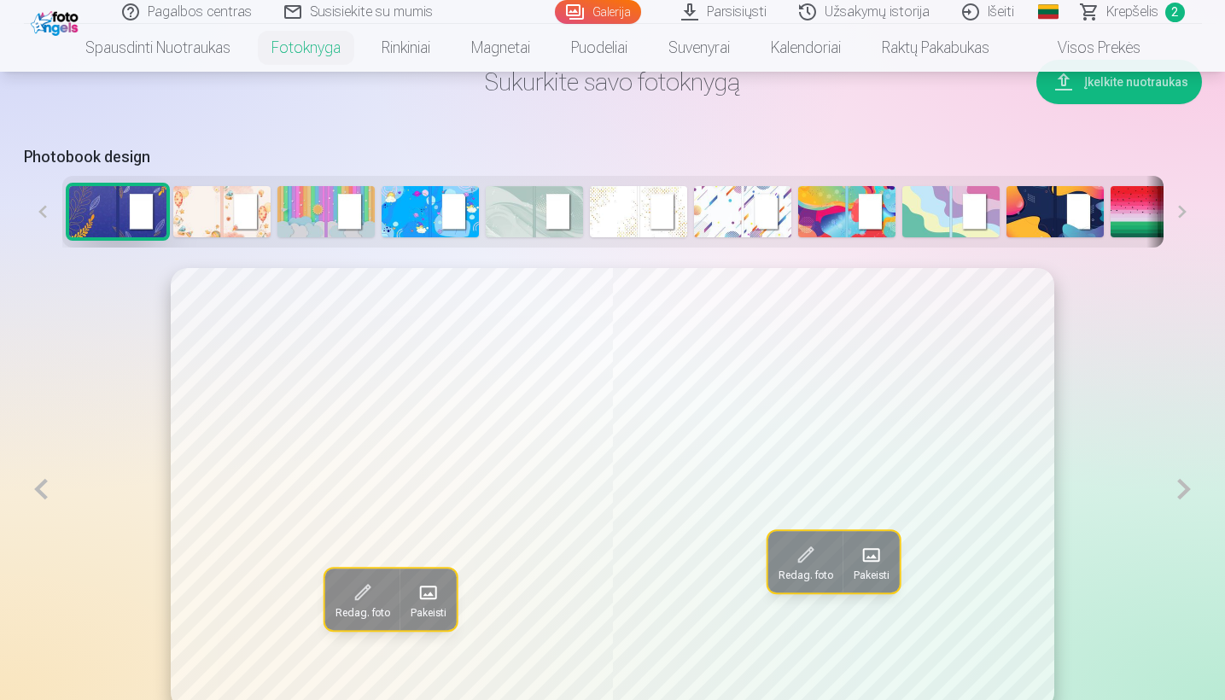
click at [433, 603] on span at bounding box center [428, 592] width 27 height 27
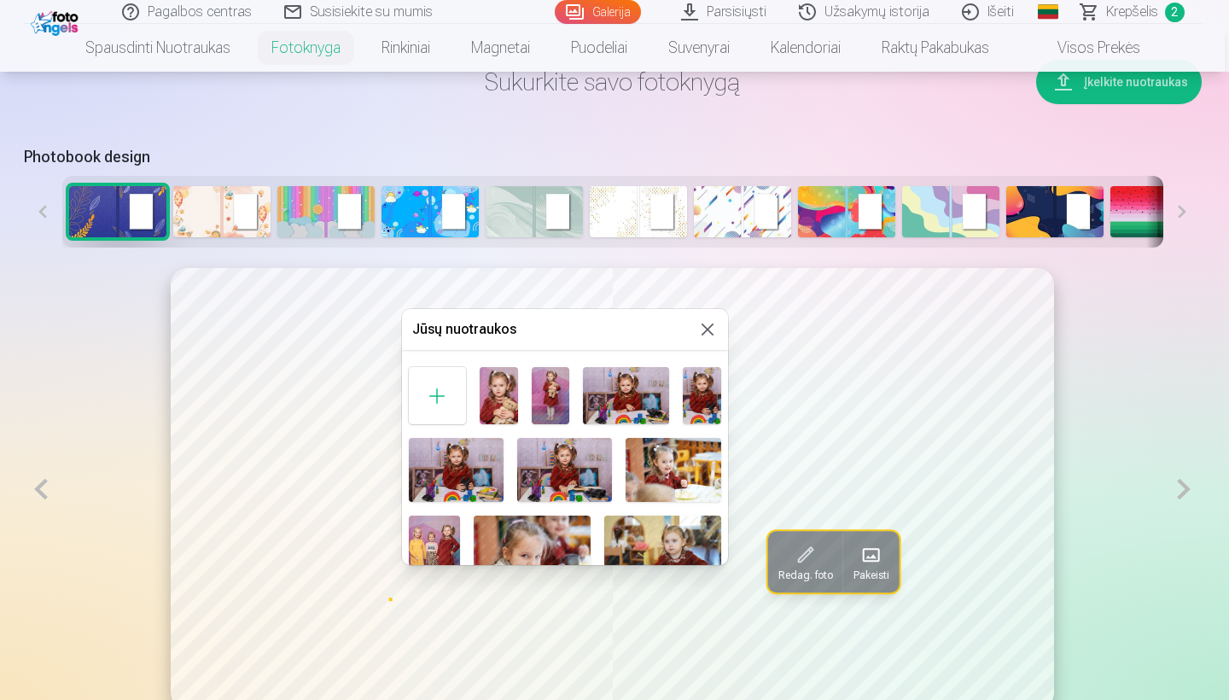
click at [446, 387] on div at bounding box center [437, 395] width 57 height 57
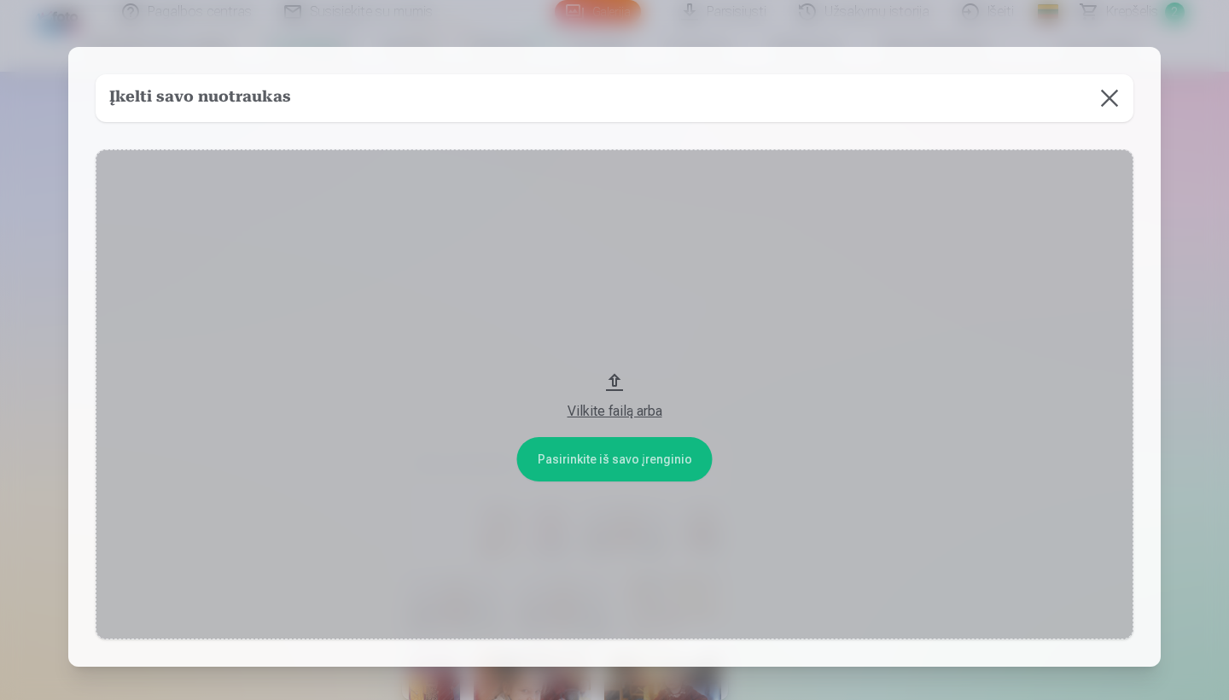
click at [626, 406] on div "Vilkite failą arba" at bounding box center [615, 411] width 1004 height 20
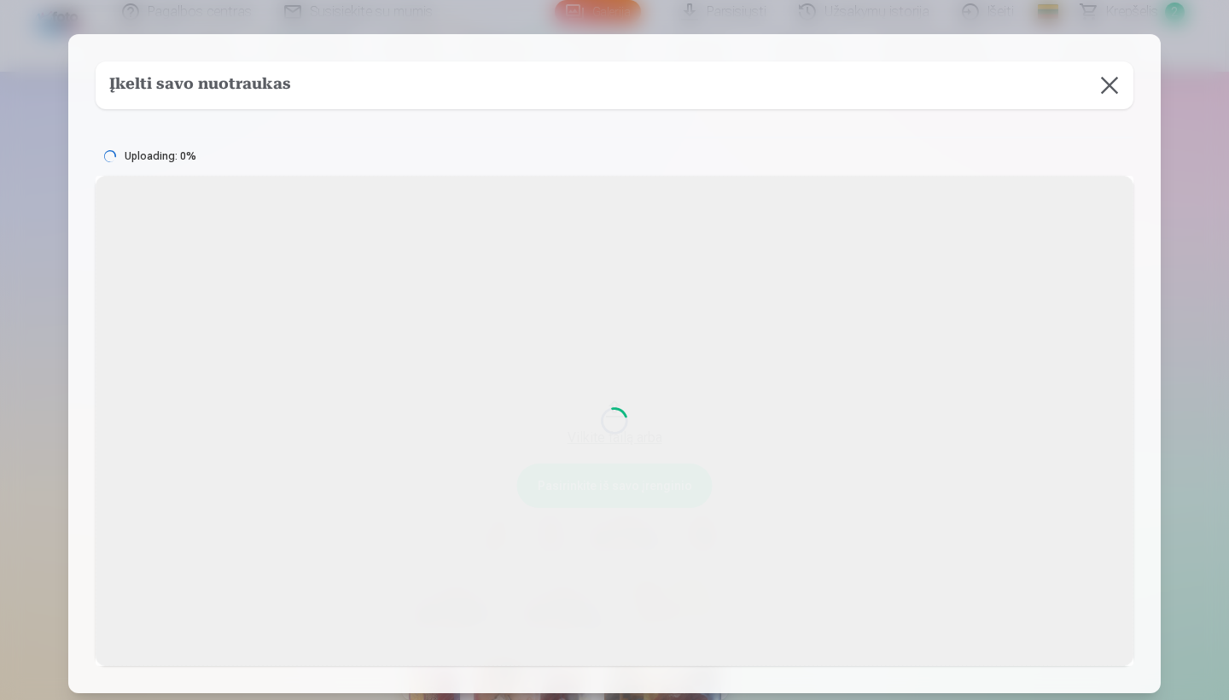
scroll to position [634, 0]
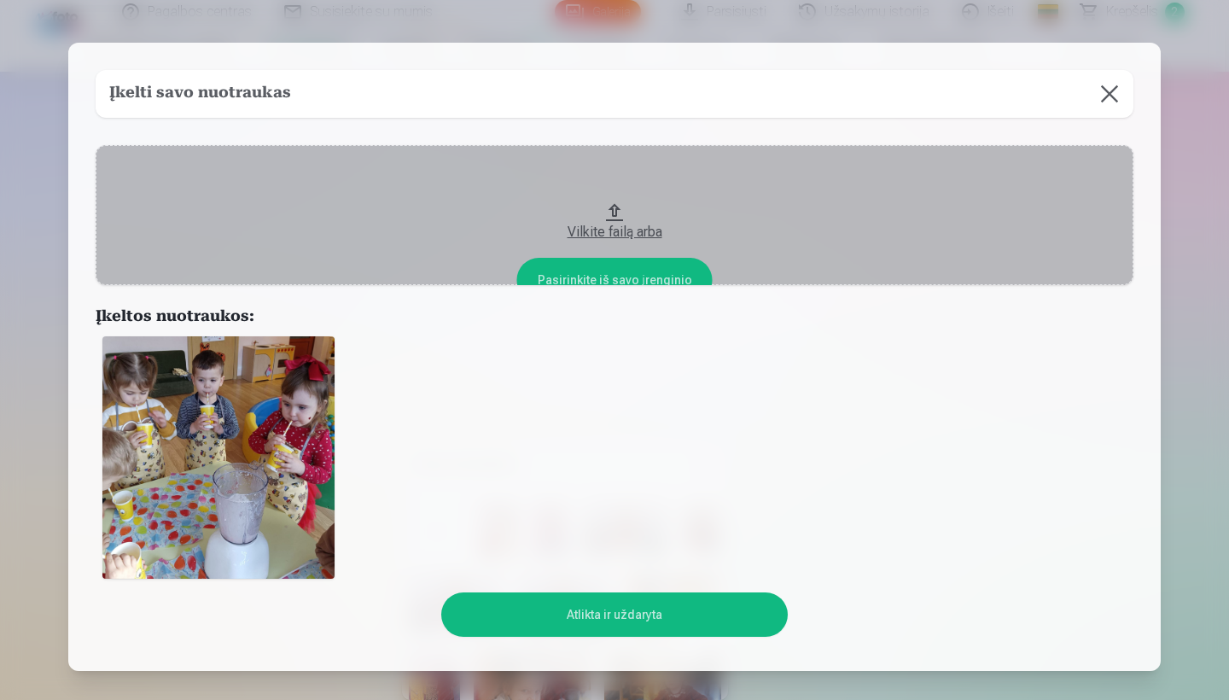
click at [521, 614] on button "Atlikta ir uždaryta" at bounding box center [614, 614] width 346 height 44
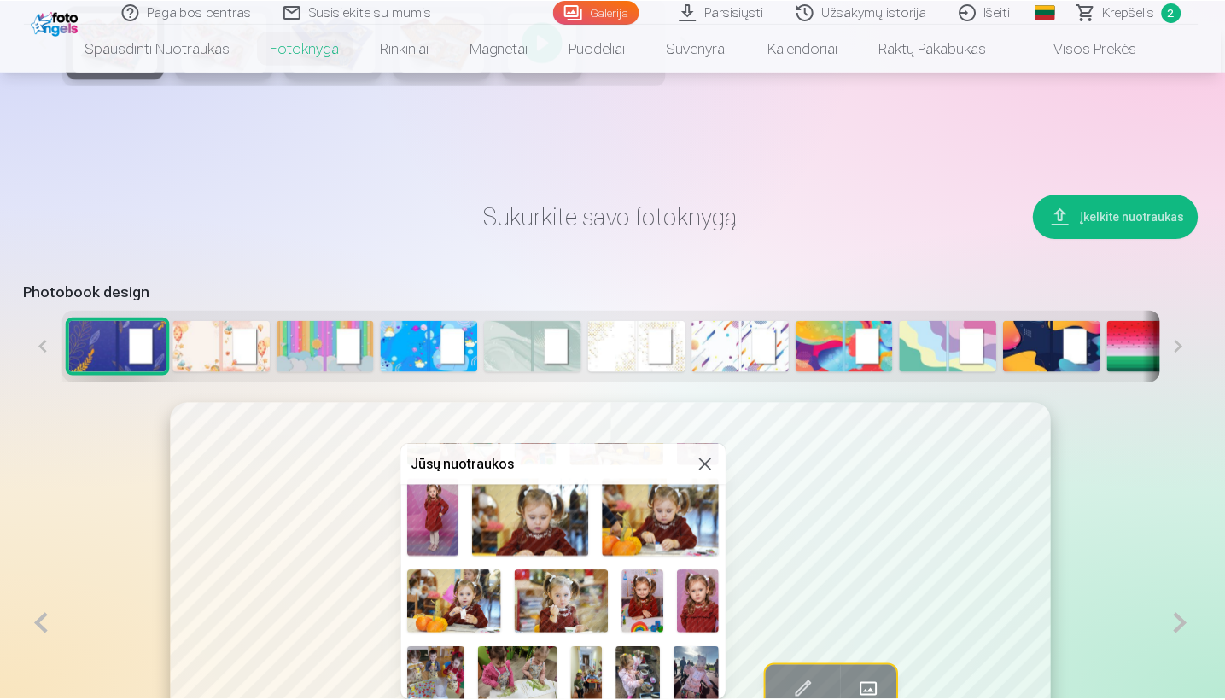
scroll to position [445, 0]
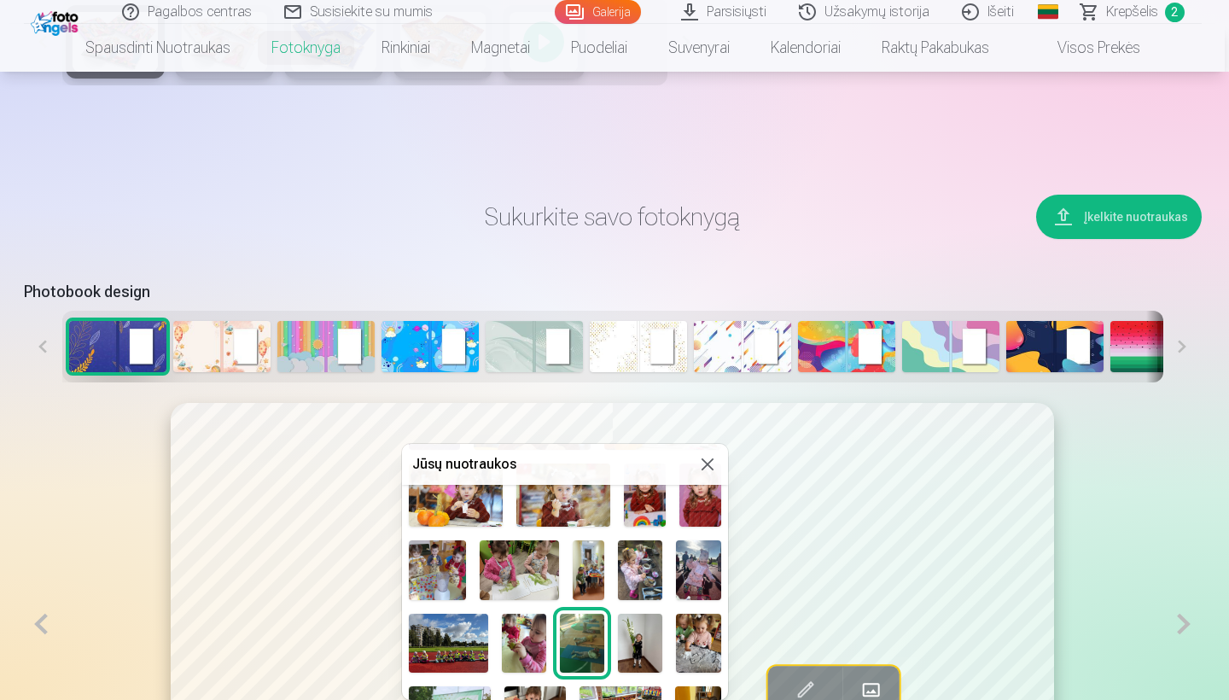
click at [434, 559] on img at bounding box center [437, 570] width 57 height 60
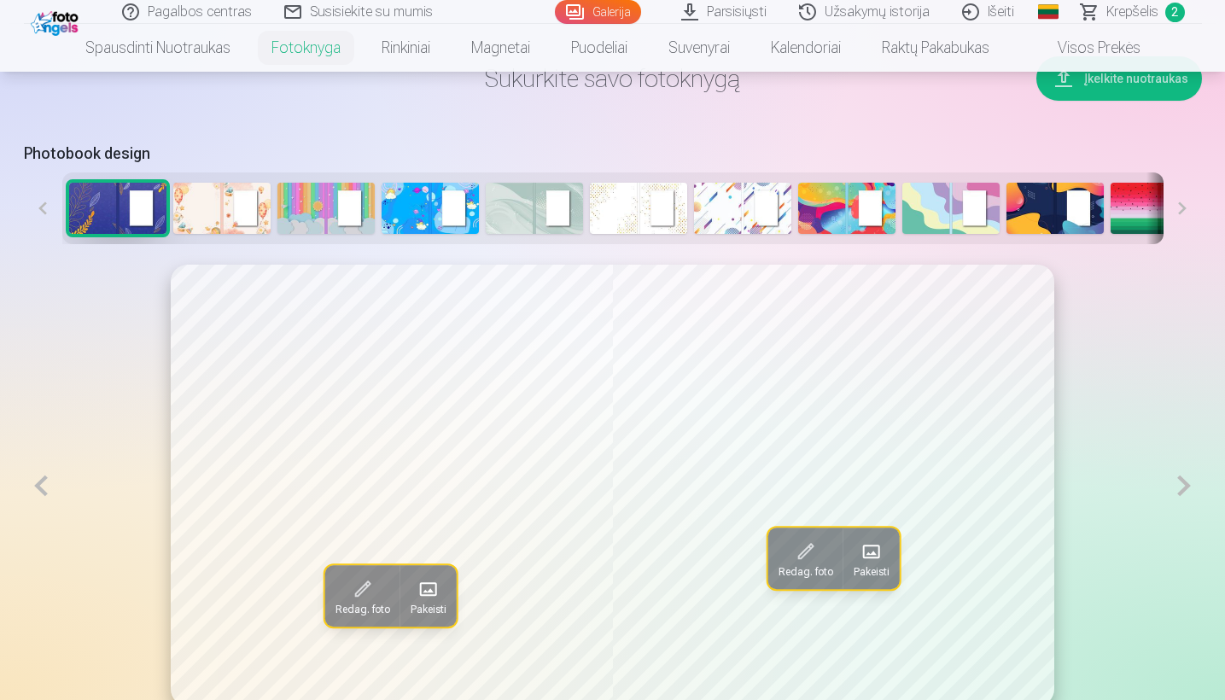
scroll to position [922, 0]
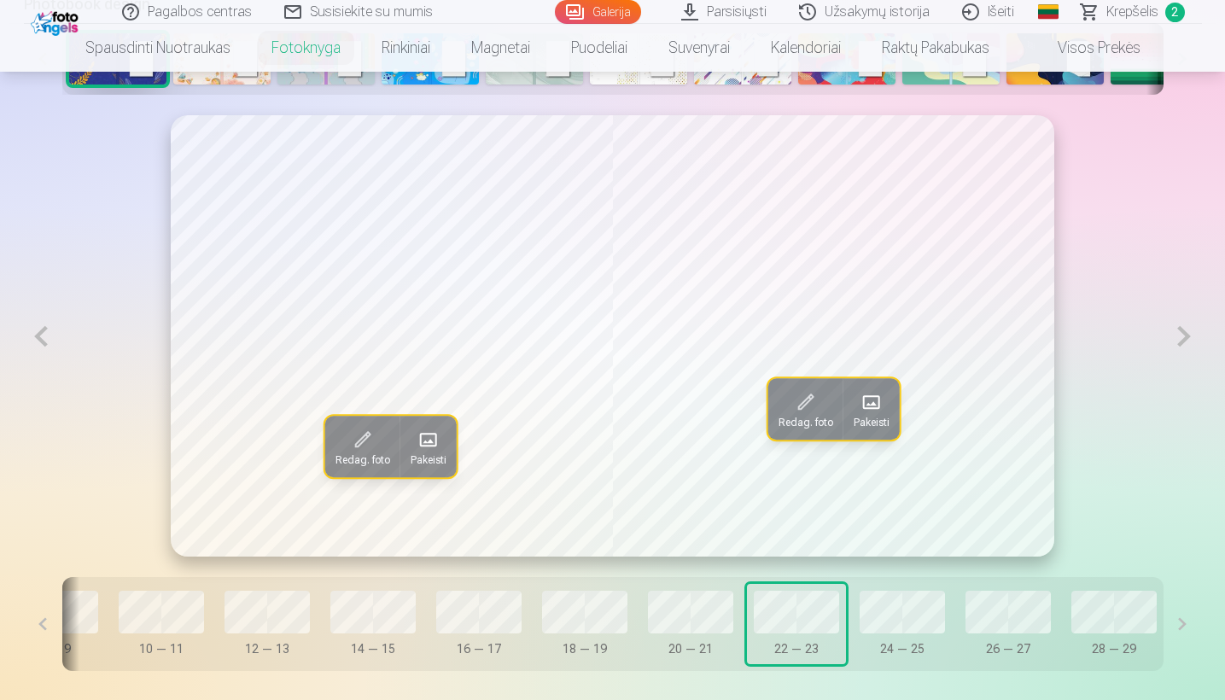
click at [368, 439] on span at bounding box center [362, 439] width 27 height 27
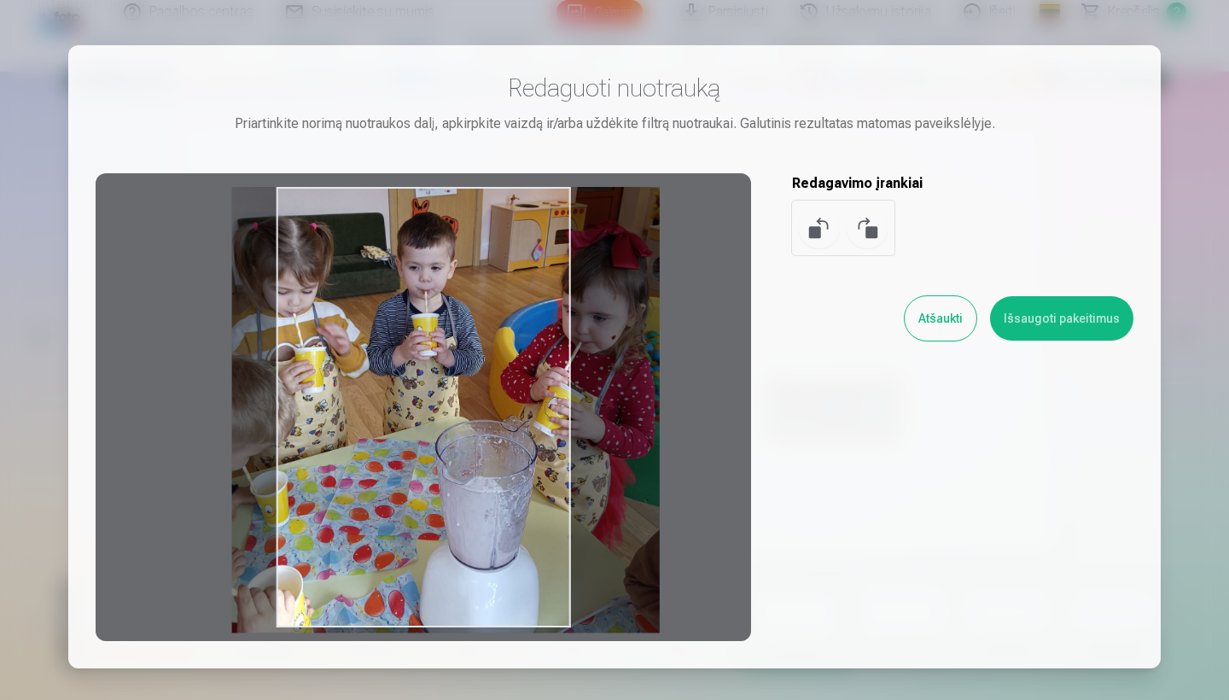
drag, startPoint x: 497, startPoint y: 477, endPoint x: 516, endPoint y: 493, distance: 25.5
click at [516, 493] on div at bounding box center [423, 407] width 655 height 468
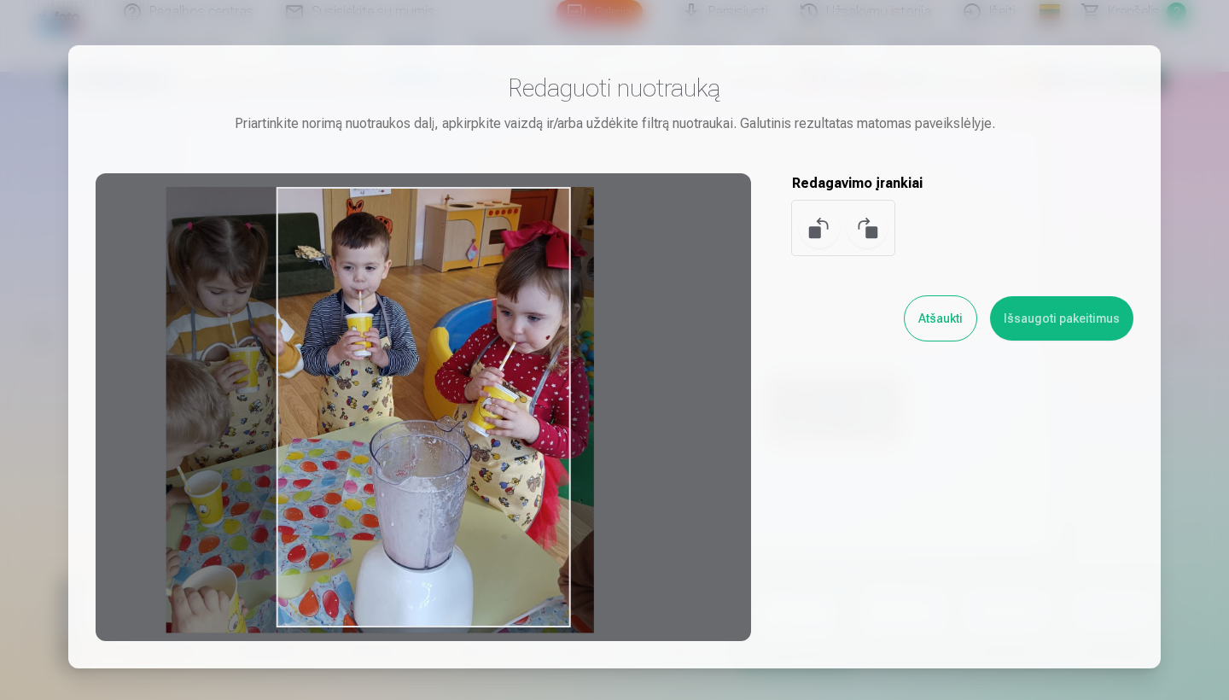
drag, startPoint x: 490, startPoint y: 537, endPoint x: 431, endPoint y: 492, distance: 73.7
click at [425, 493] on div at bounding box center [423, 407] width 655 height 468
click at [1086, 322] on button "Išsaugoti pakeitimus" at bounding box center [1061, 318] width 143 height 44
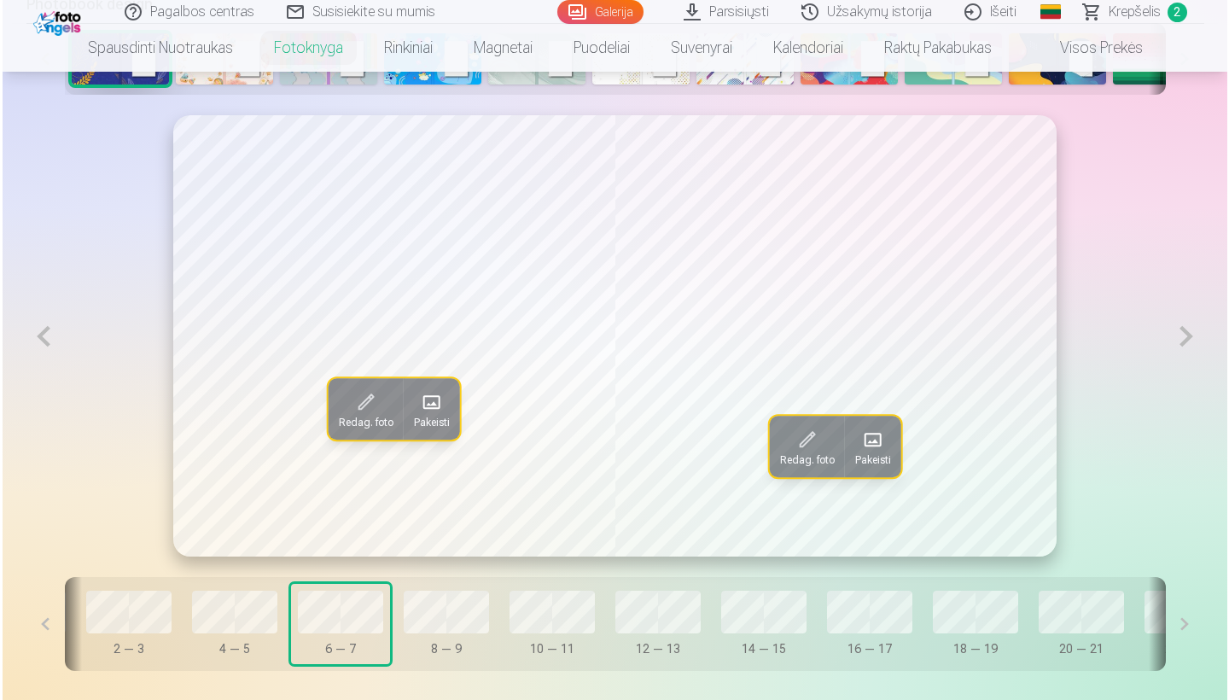
scroll to position [0, 203]
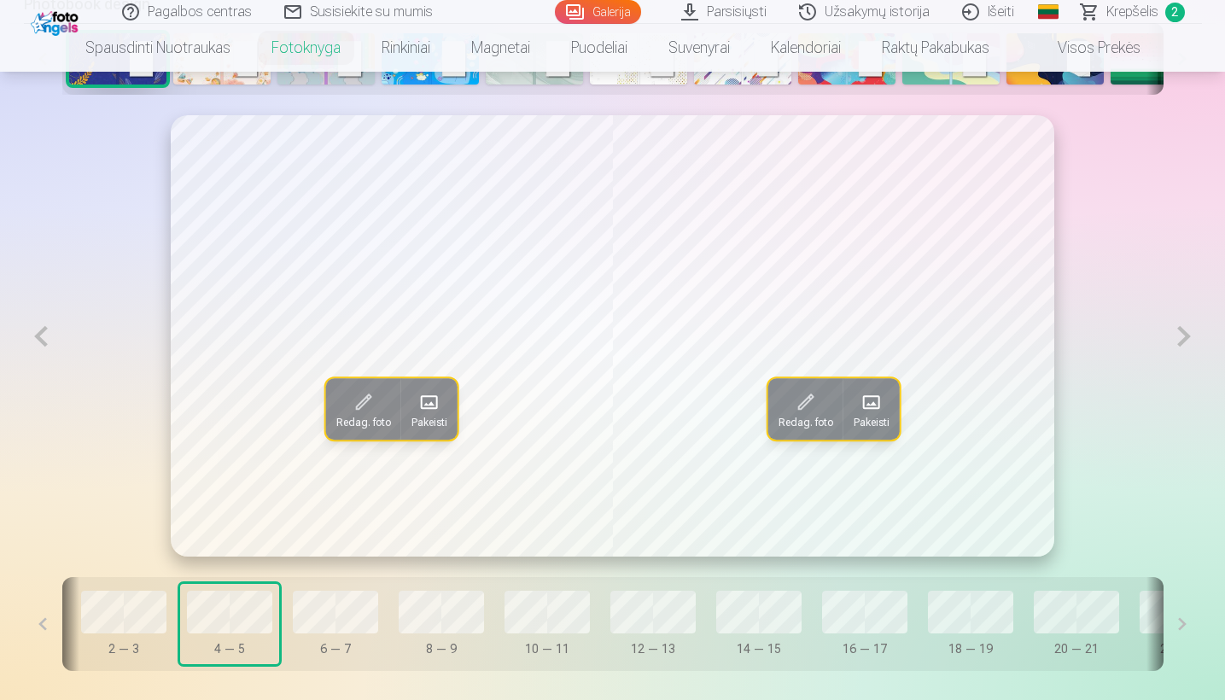
click at [882, 415] on span at bounding box center [870, 401] width 27 height 27
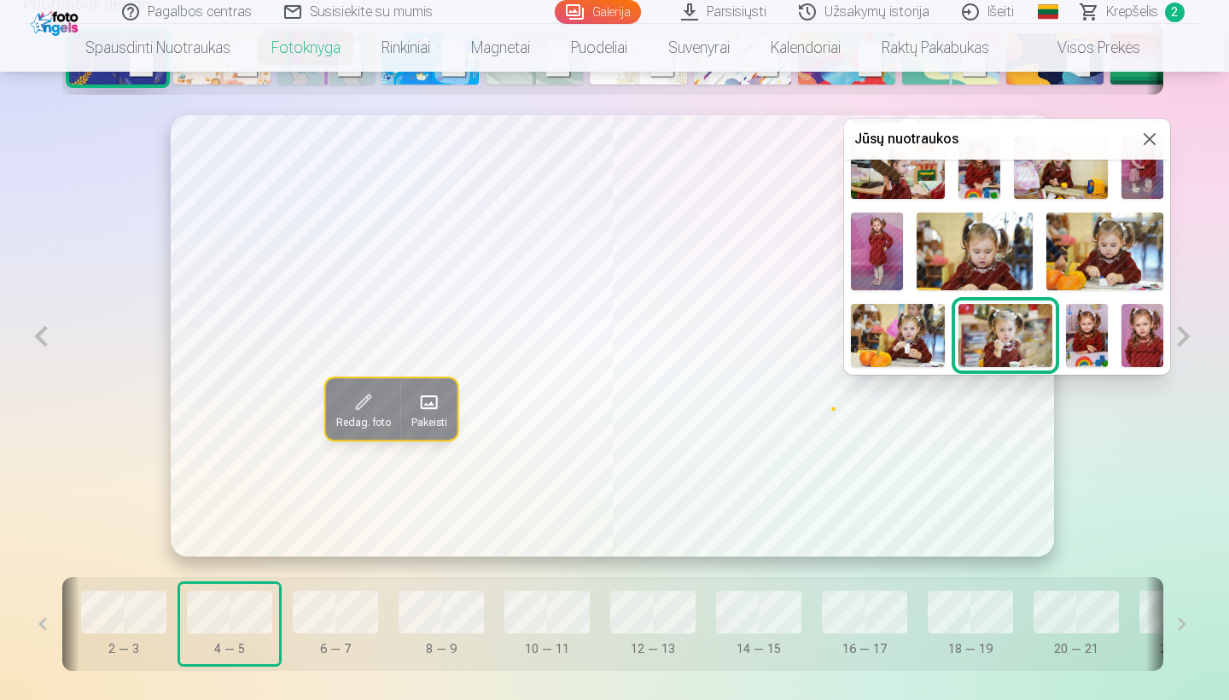
scroll to position [319, 0]
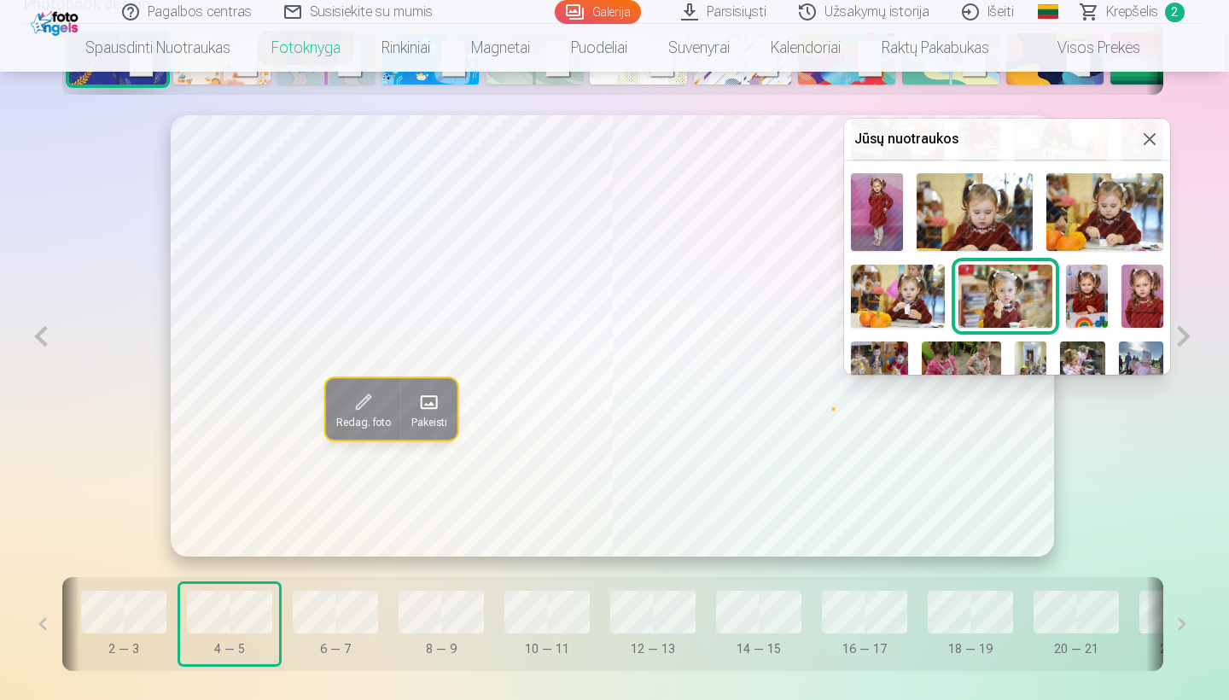
click at [1131, 305] on img at bounding box center [1142, 296] width 42 height 62
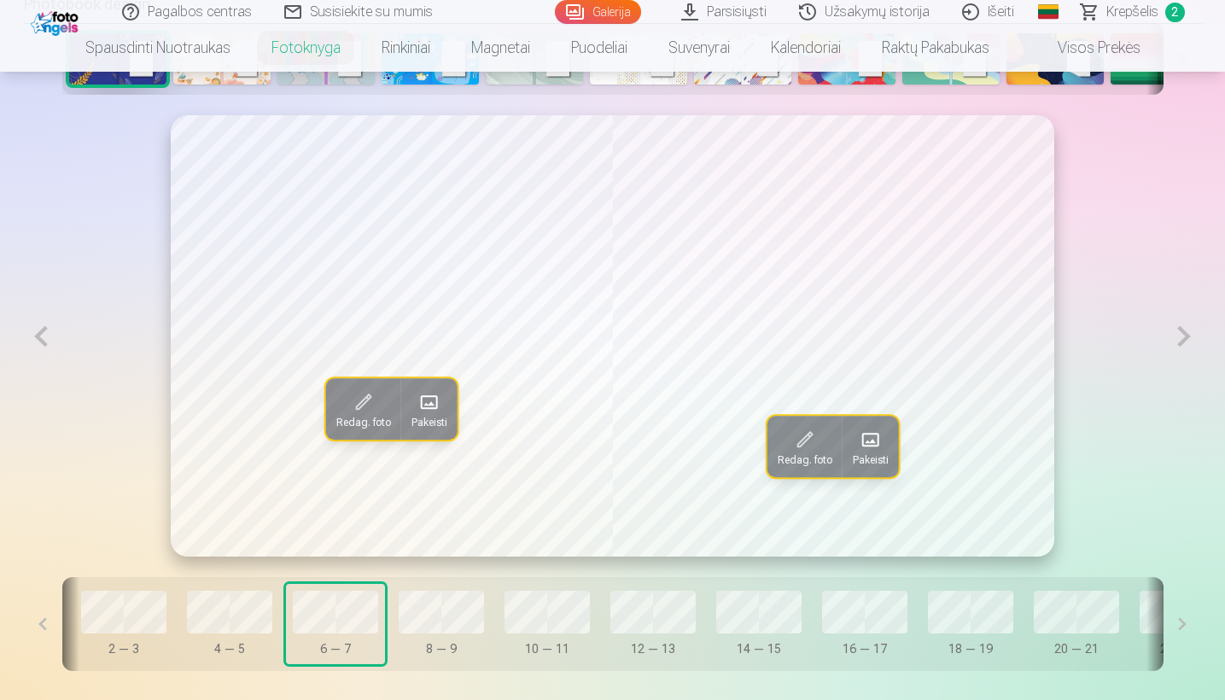
click at [424, 416] on span at bounding box center [429, 401] width 27 height 27
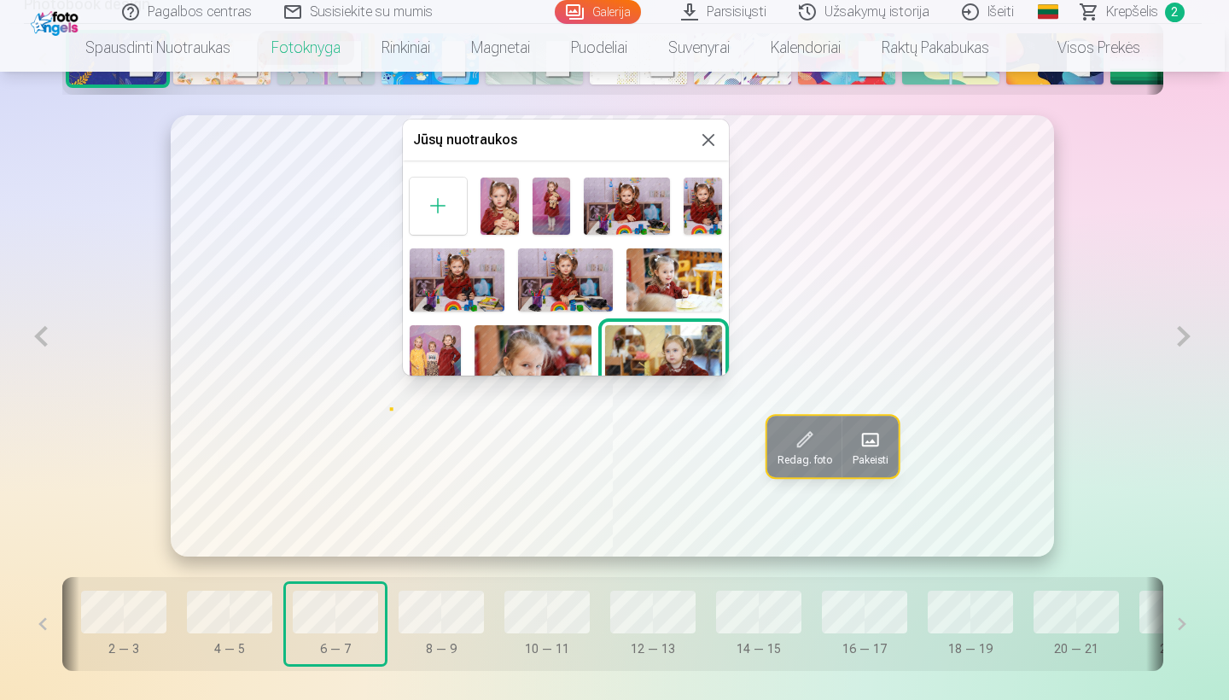
click at [441, 196] on div at bounding box center [438, 206] width 57 height 57
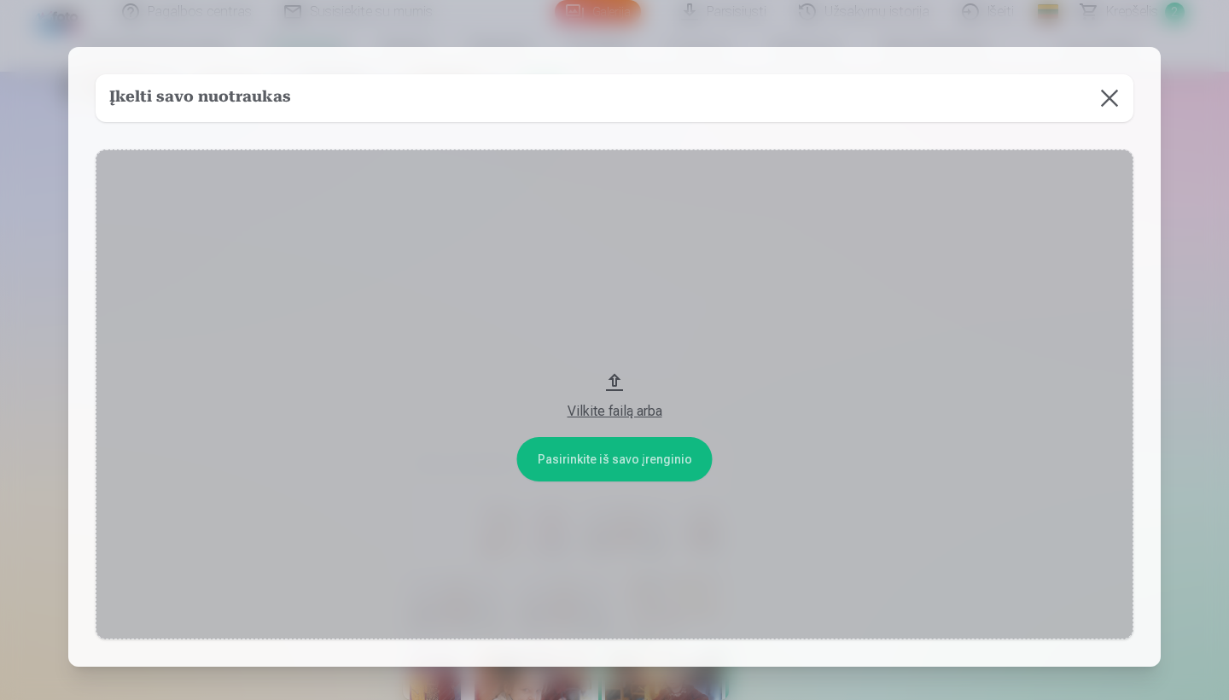
click at [538, 379] on button "Vilkite failą arba" at bounding box center [615, 394] width 1038 height 490
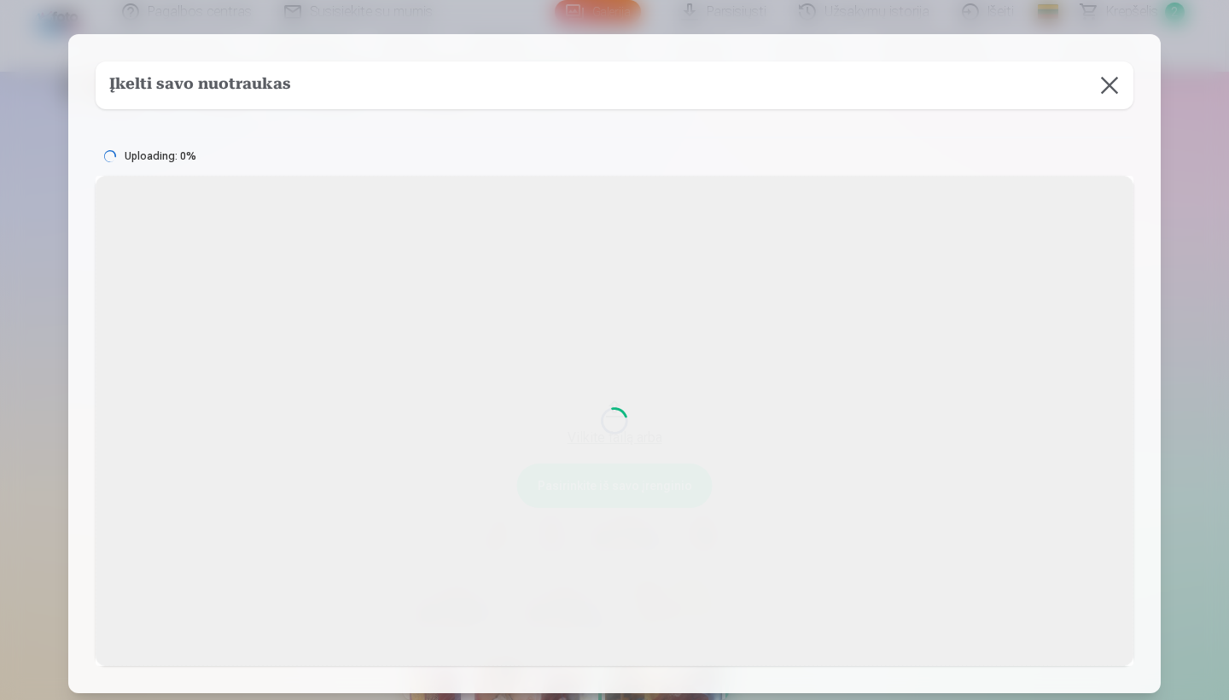
scroll to position [597, 0]
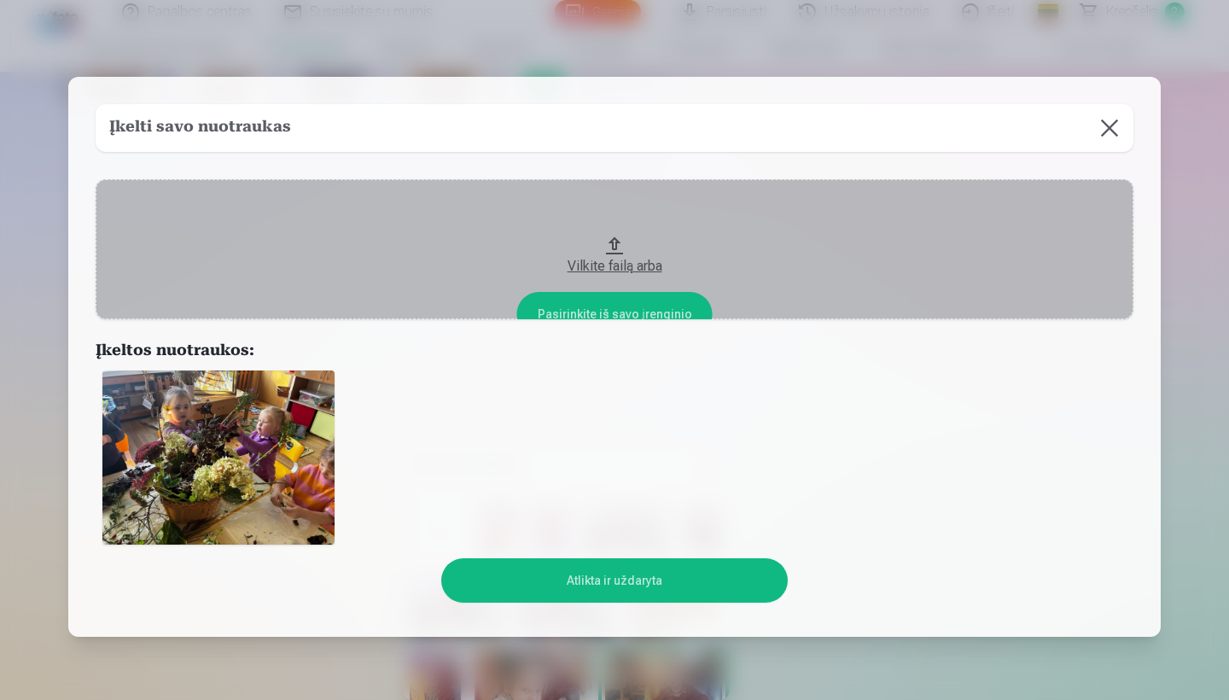
click at [550, 574] on button "Atlikta ir uždaryta" at bounding box center [614, 580] width 346 height 44
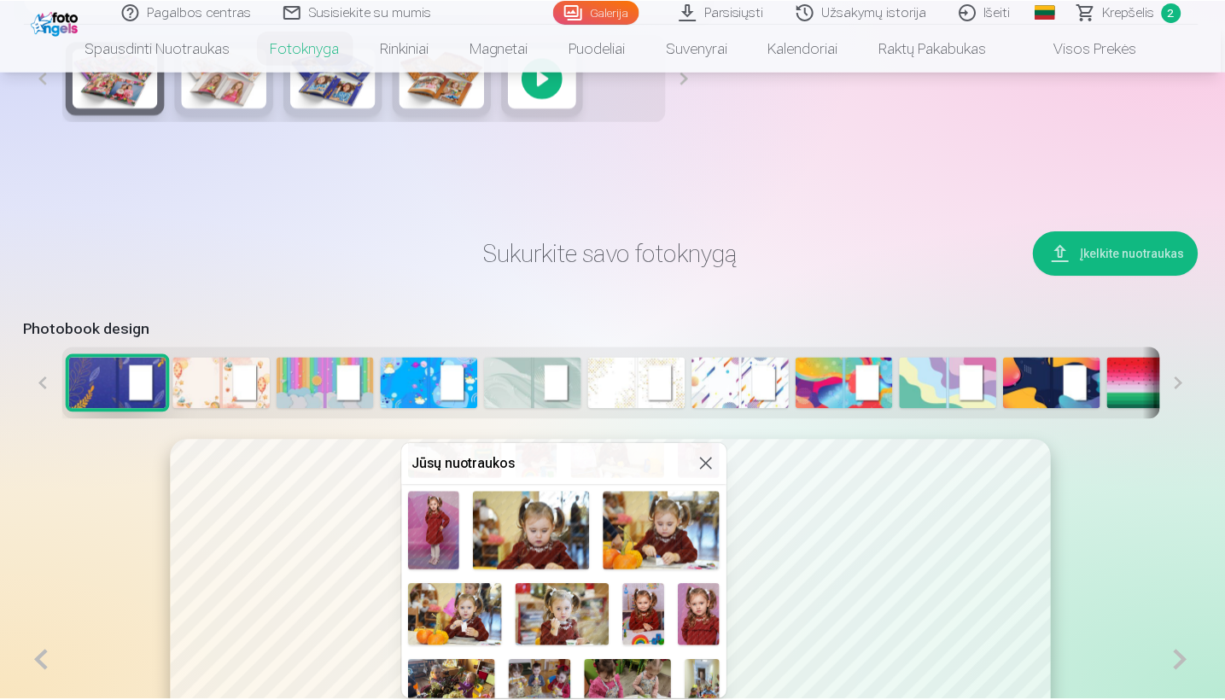
scroll to position [349, 0]
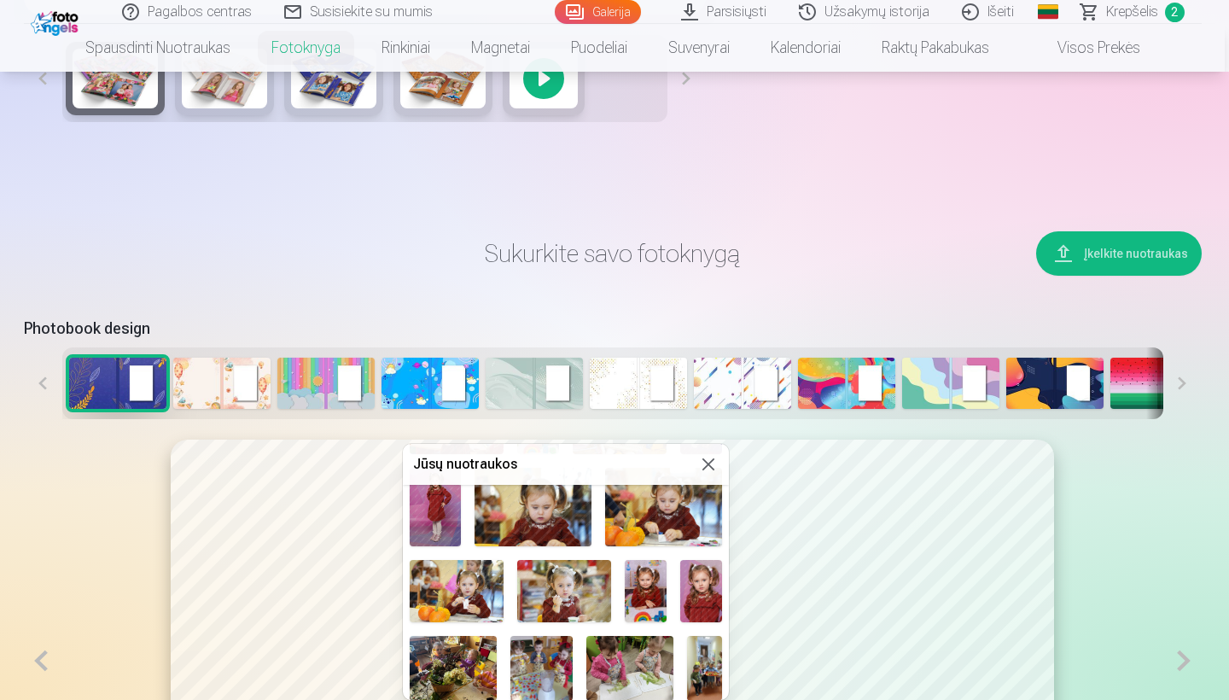
click at [448, 649] on img at bounding box center [453, 669] width 87 height 66
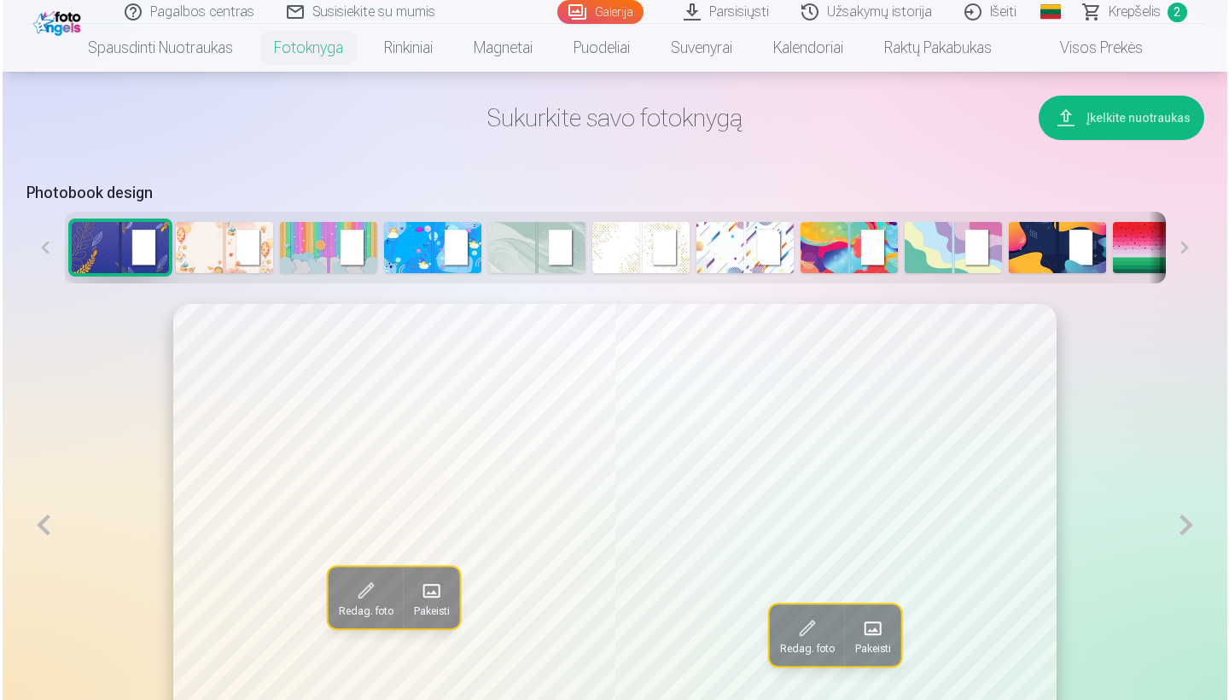
scroll to position [819, 0]
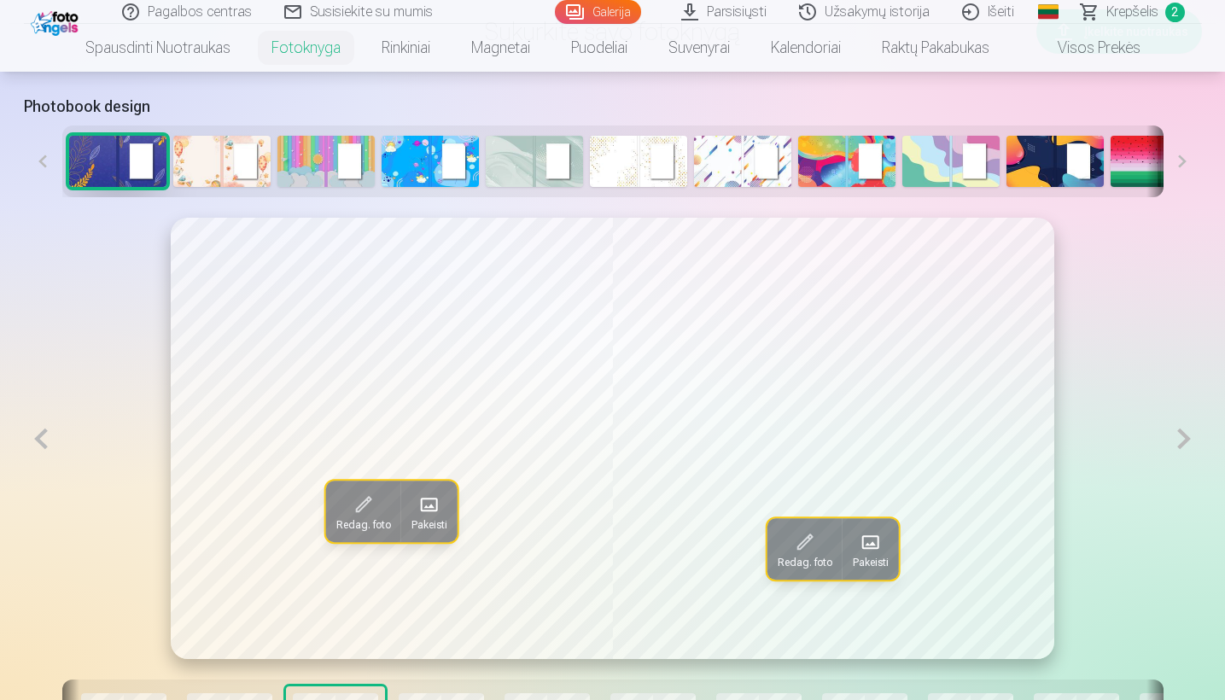
click at [870, 549] on span at bounding box center [869, 541] width 27 height 27
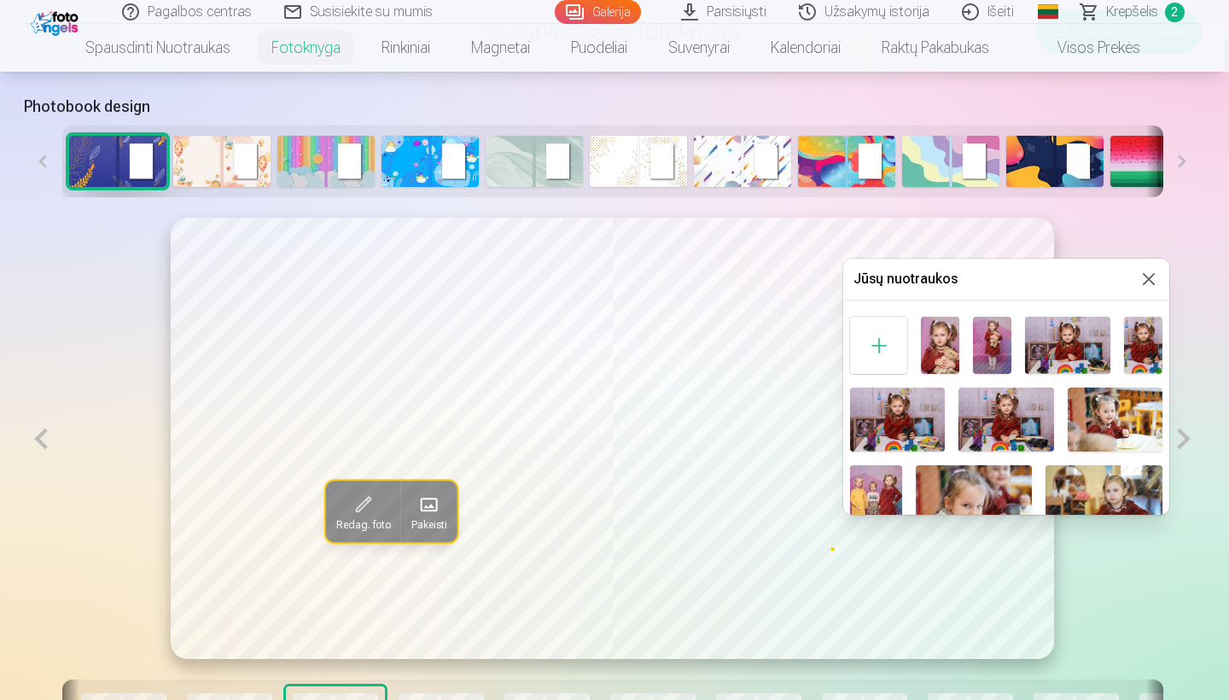
click at [865, 340] on div at bounding box center [878, 345] width 57 height 57
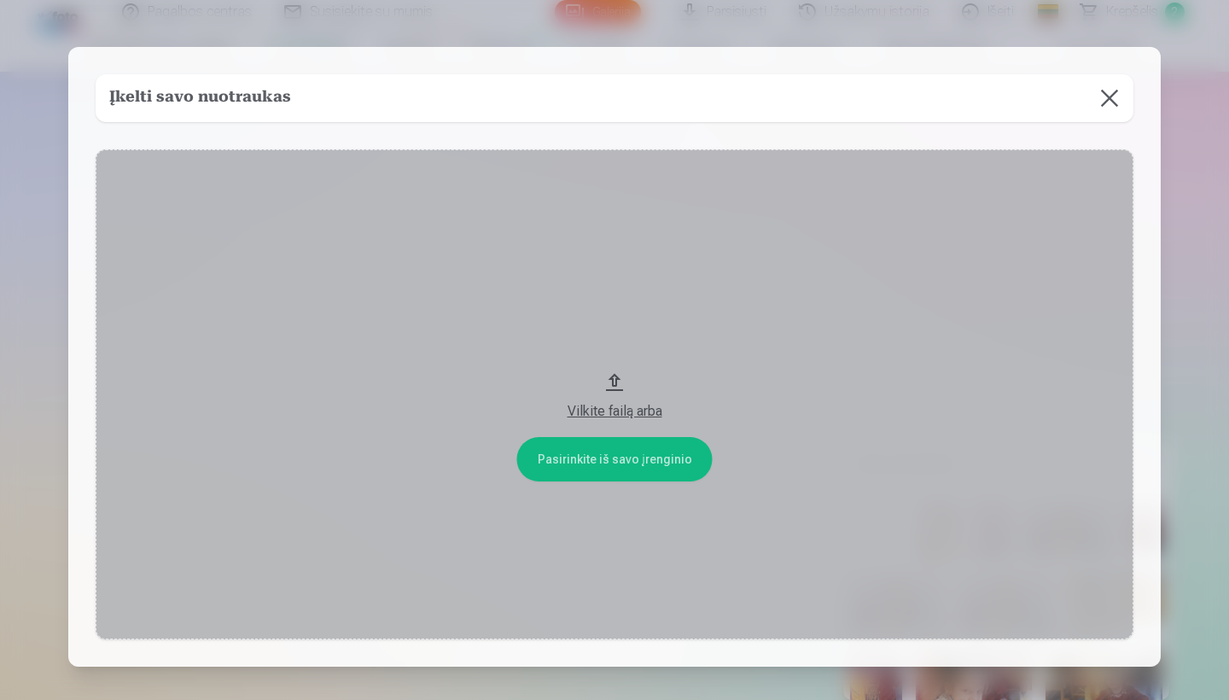
click at [625, 401] on div "Vilkite failą arba" at bounding box center [615, 411] width 1004 height 20
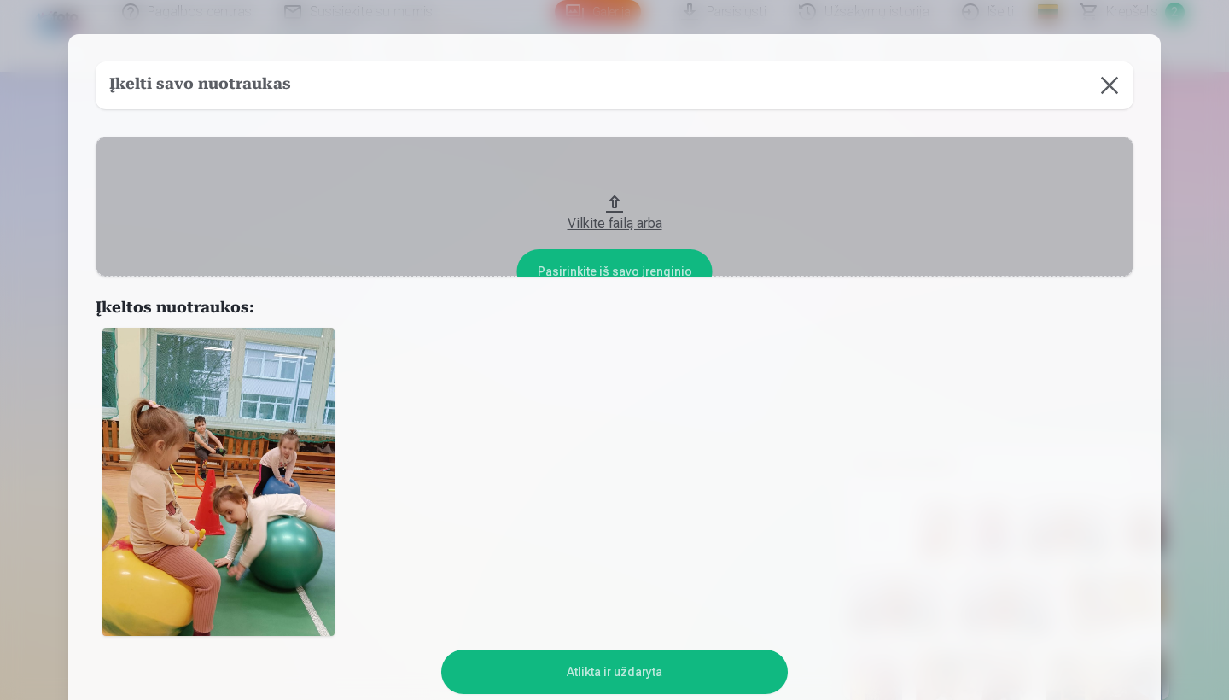
scroll to position [3, 0]
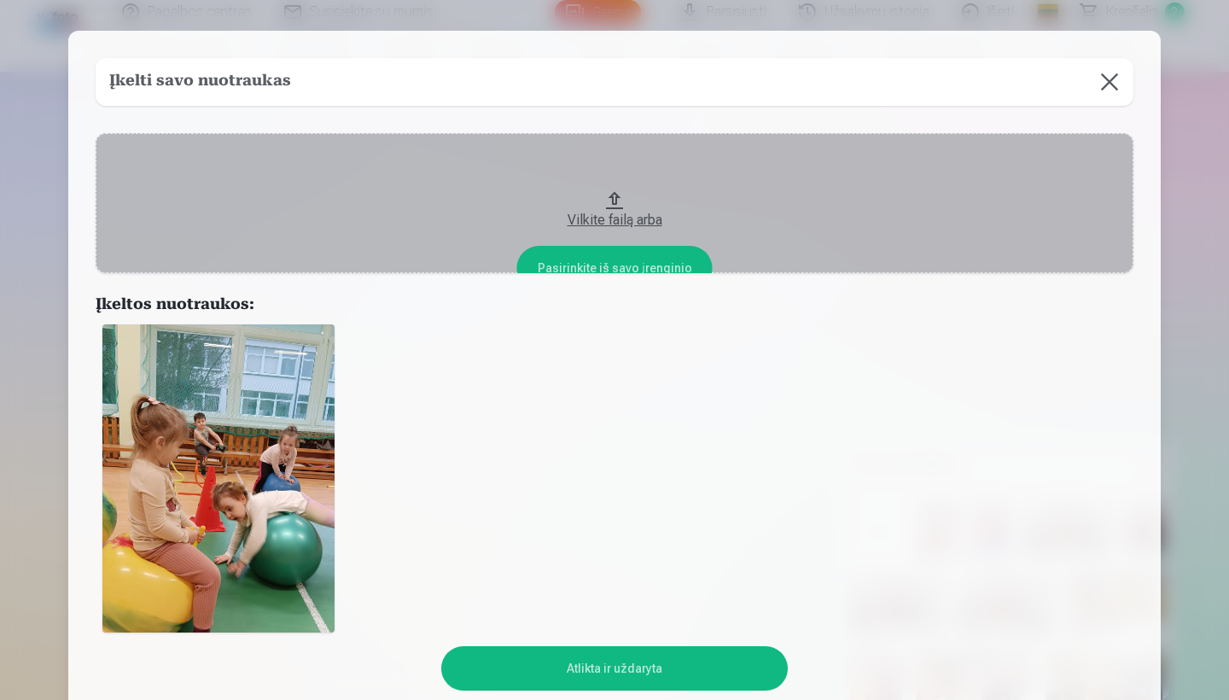
click at [498, 655] on button "Atlikta ir uždaryta" at bounding box center [614, 668] width 346 height 44
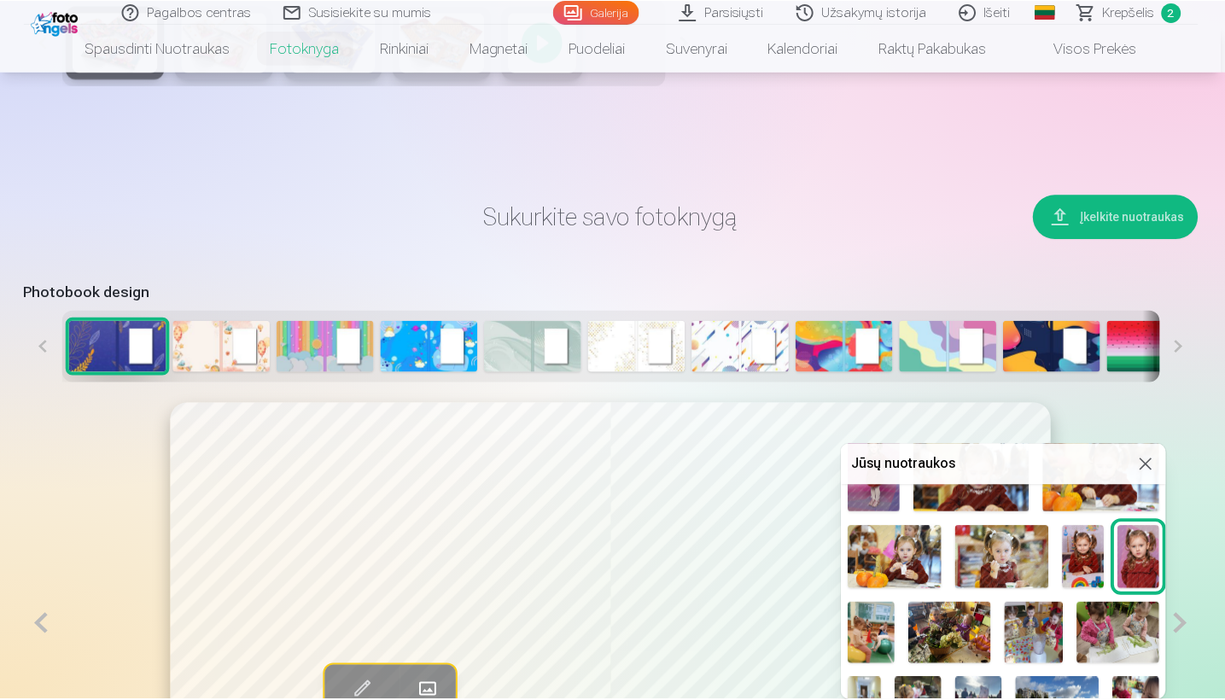
scroll to position [462, 0]
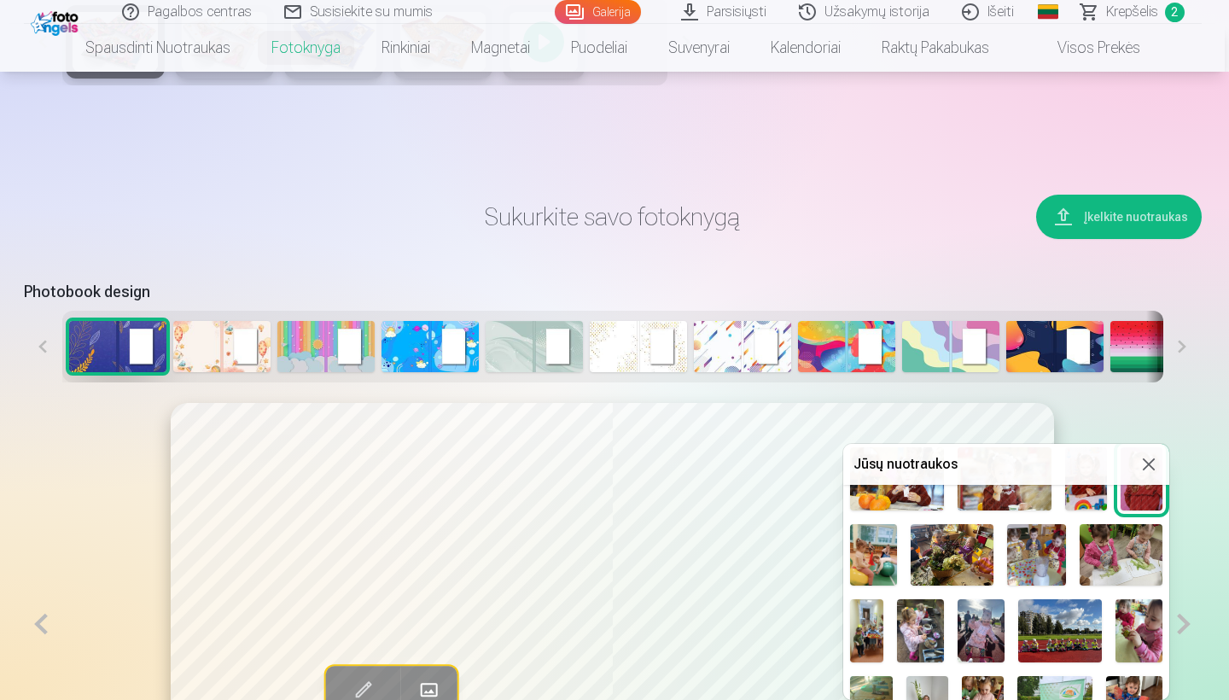
click at [888, 569] on img at bounding box center [873, 555] width 47 height 62
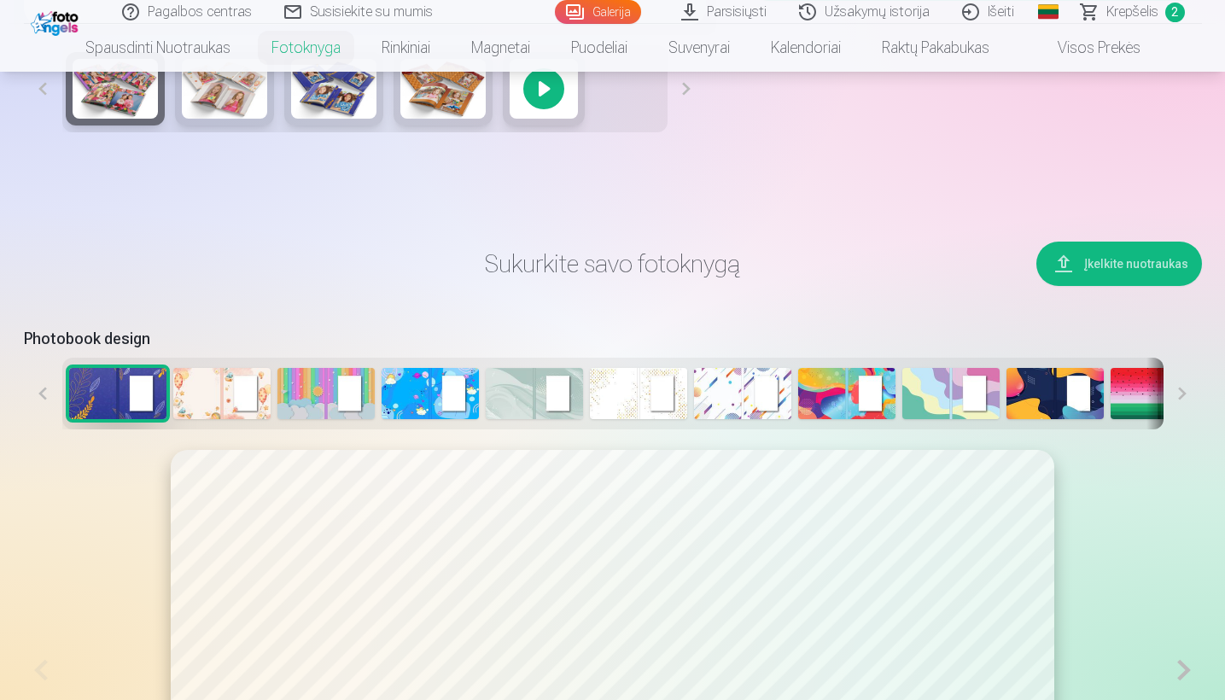
scroll to position [591, 0]
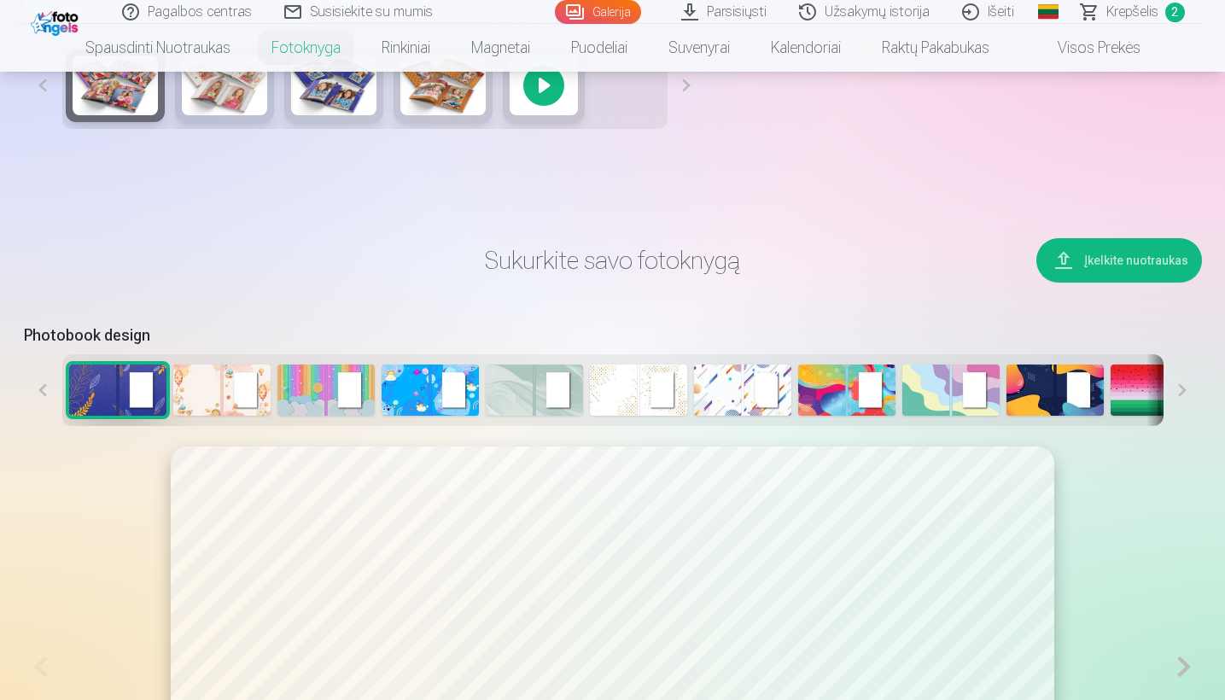
click at [198, 377] on img at bounding box center [221, 389] width 97 height 51
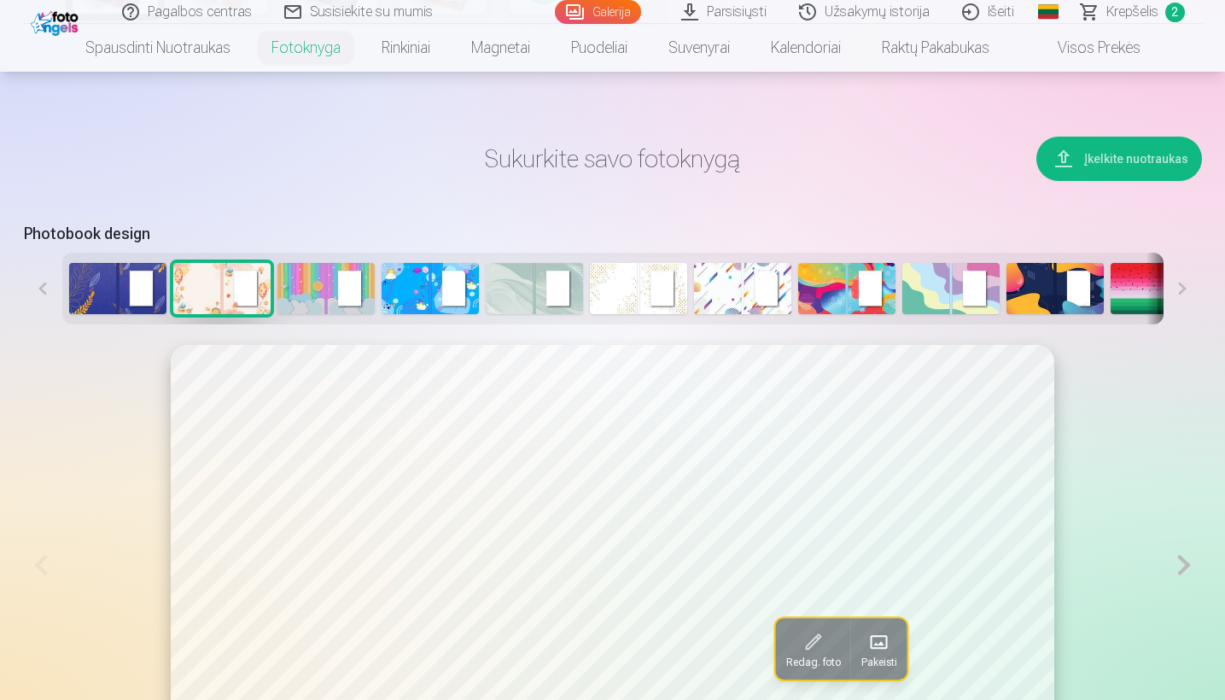
scroll to position [730, 0]
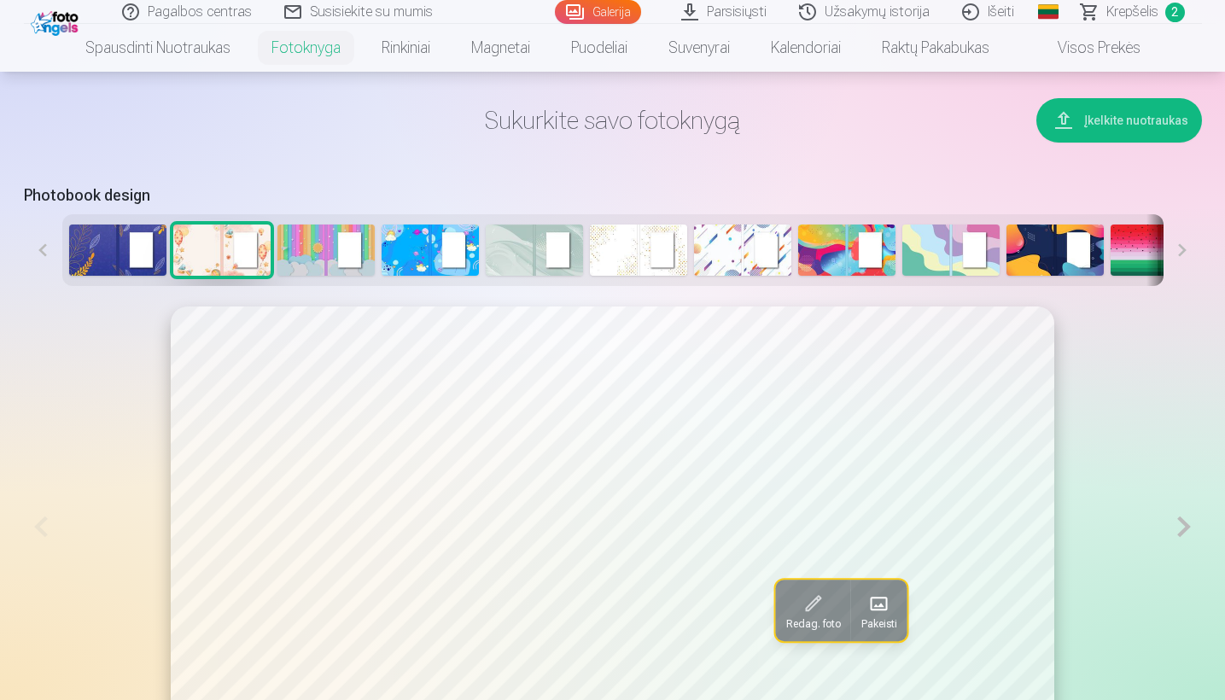
click at [312, 238] on img at bounding box center [325, 249] width 97 height 51
click at [420, 250] on img at bounding box center [429, 249] width 97 height 51
click at [509, 247] on img at bounding box center [534, 249] width 97 height 51
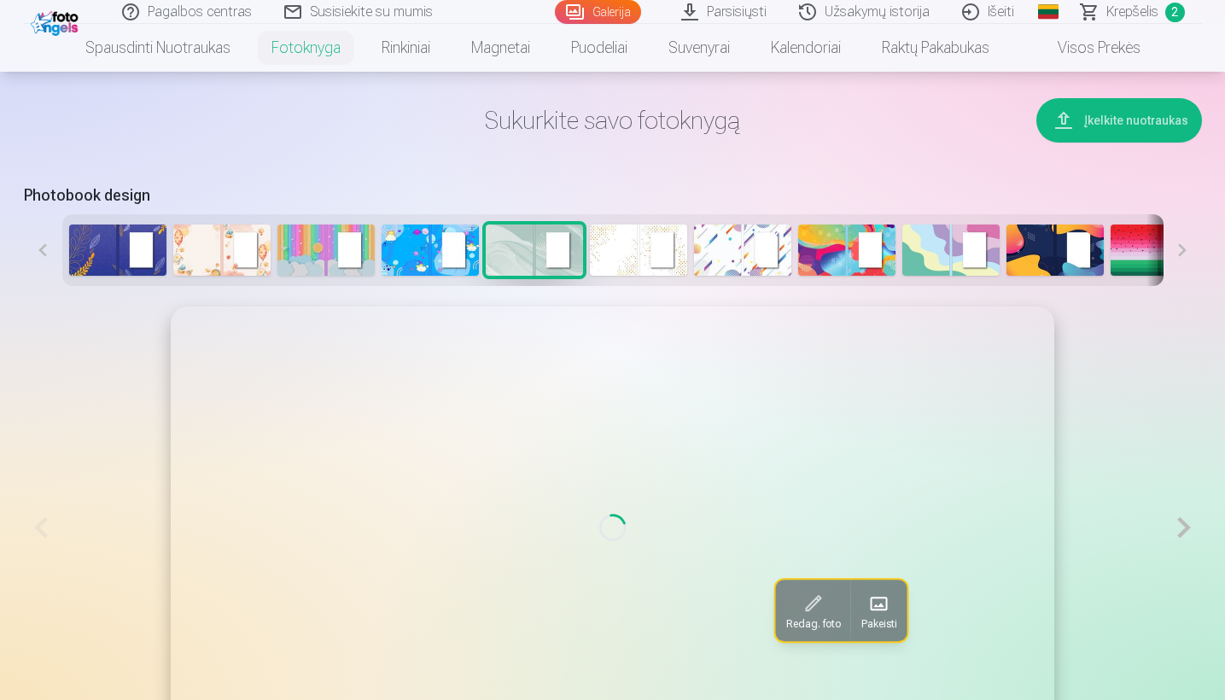
click at [631, 248] on img at bounding box center [638, 249] width 97 height 51
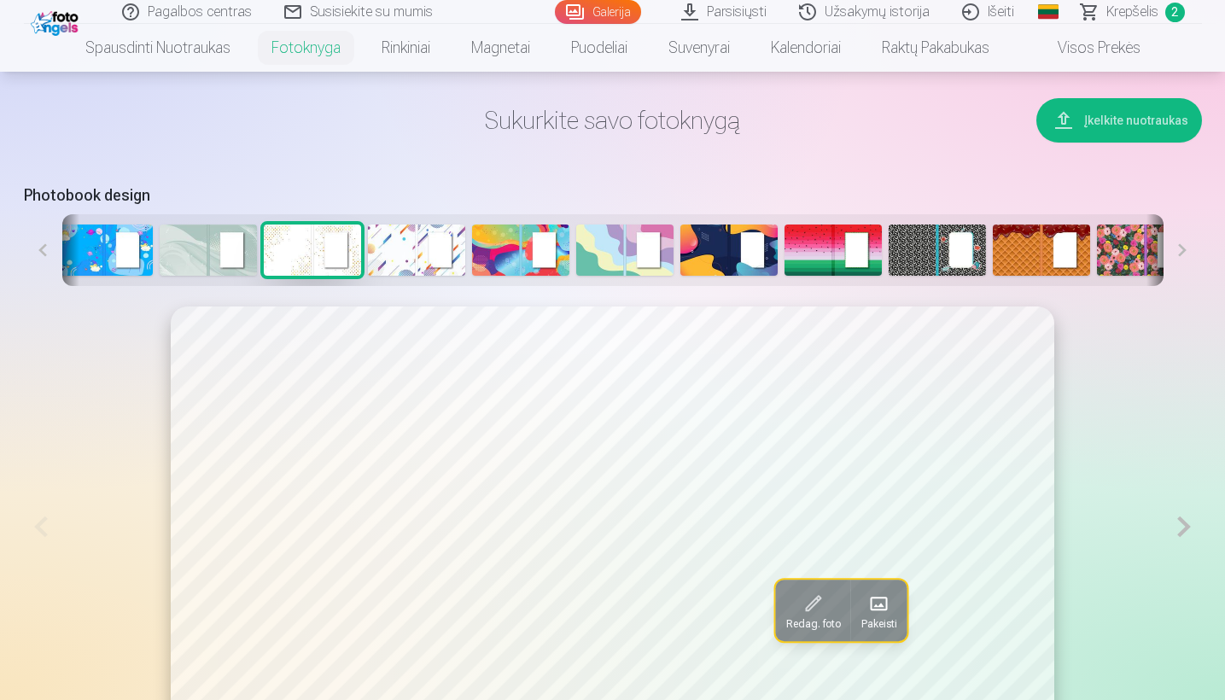
scroll to position [0, 364]
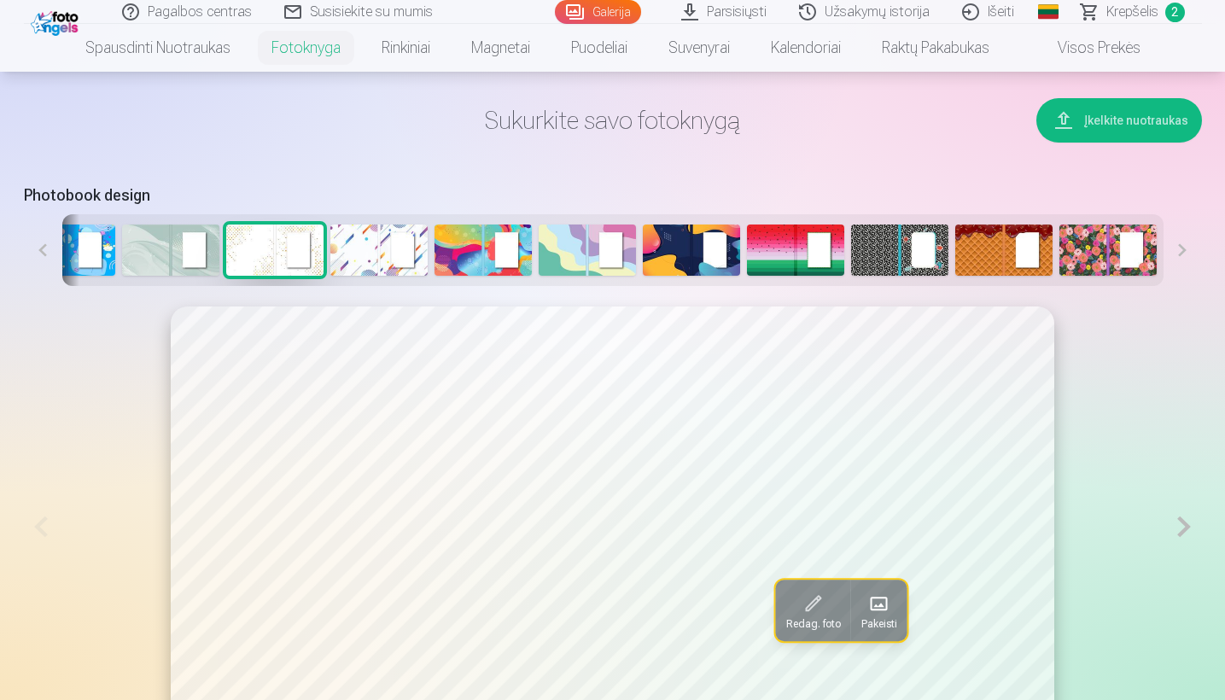
click at [371, 236] on img at bounding box center [378, 249] width 97 height 51
click at [467, 249] on img at bounding box center [482, 249] width 97 height 51
click at [573, 259] on img at bounding box center [586, 249] width 97 height 51
click at [684, 259] on img at bounding box center [691, 249] width 97 height 51
click at [786, 260] on img at bounding box center [795, 249] width 97 height 51
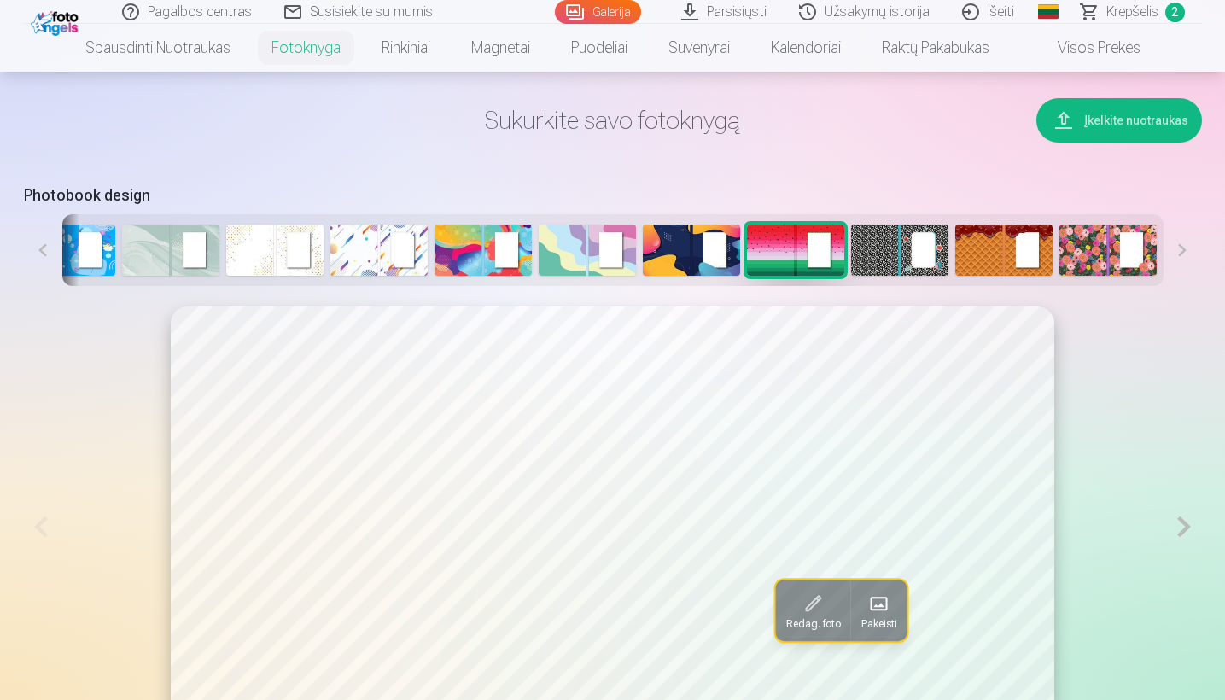
click at [868, 245] on img at bounding box center [899, 249] width 97 height 51
click at [972, 260] on img at bounding box center [1003, 249] width 97 height 51
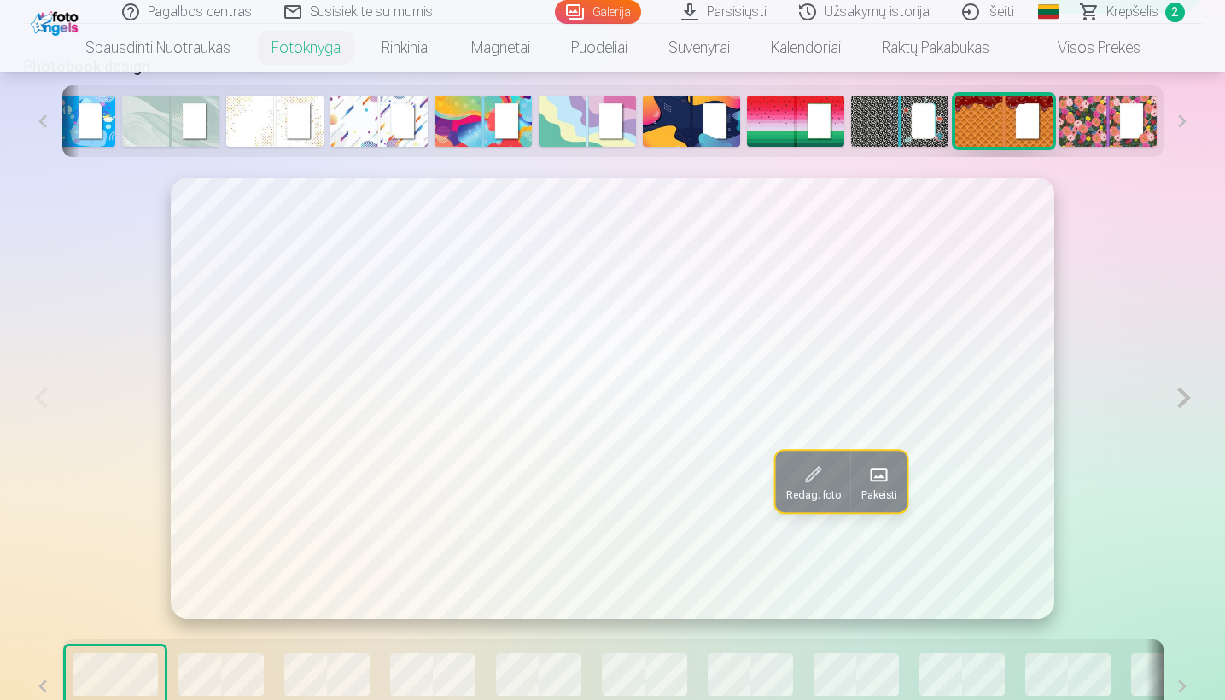
scroll to position [771, 0]
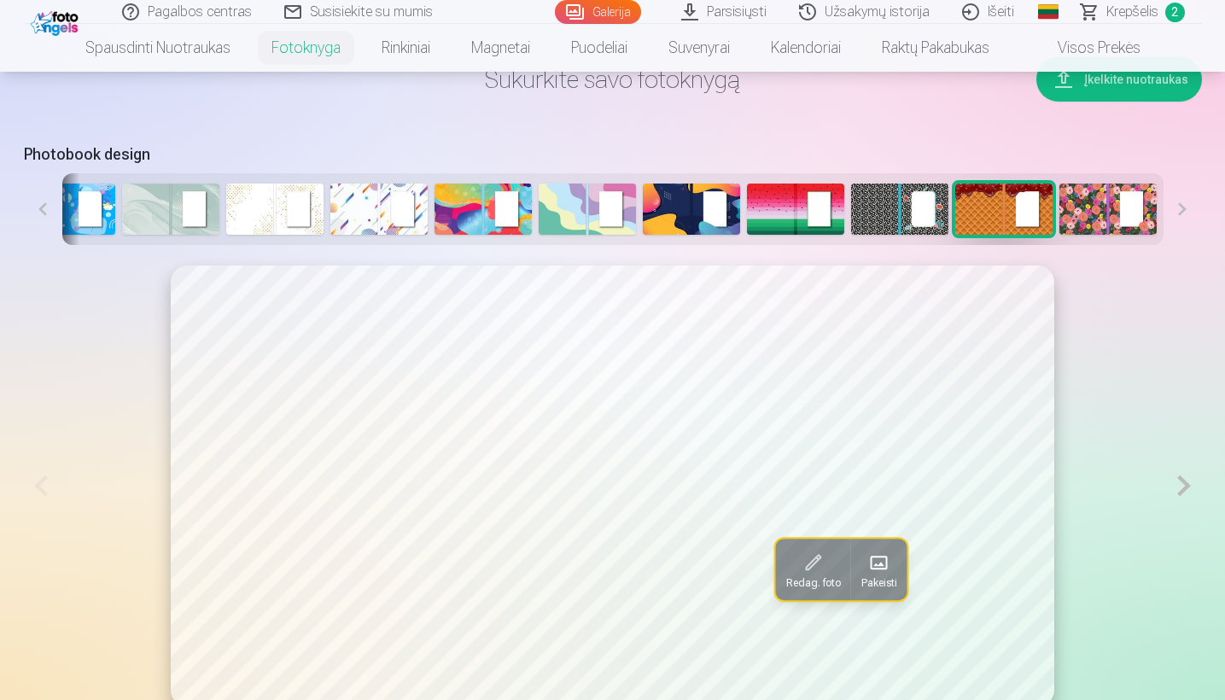
click at [1073, 212] on img at bounding box center [1107, 208] width 97 height 51
click at [1179, 211] on button at bounding box center [1182, 209] width 38 height 72
drag, startPoint x: 1040, startPoint y: 249, endPoint x: 703, endPoint y: 257, distance: 337.2
click at [703, 257] on div "Redag. foto Pakeisti Dangtelis 0 — 1 2 — 3 4 — 5 6 — 7 8 — 9 10 — 11 12 — 13 14…" at bounding box center [613, 553] width 1178 height 617
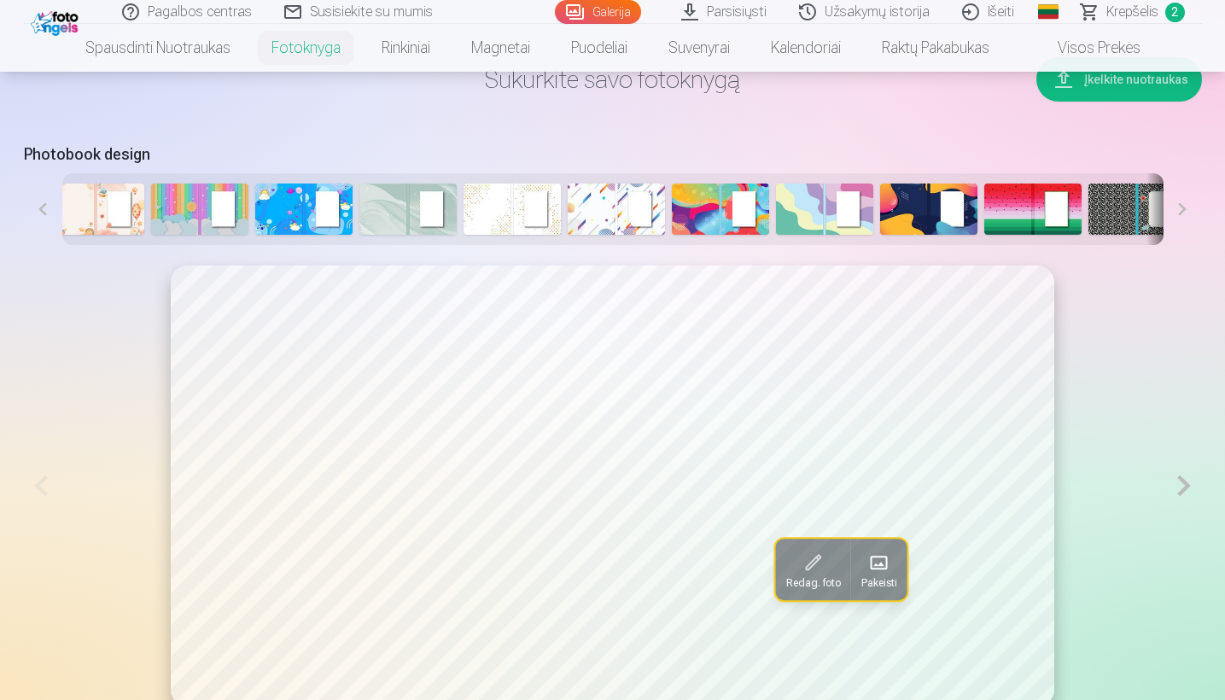
scroll to position [0, 0]
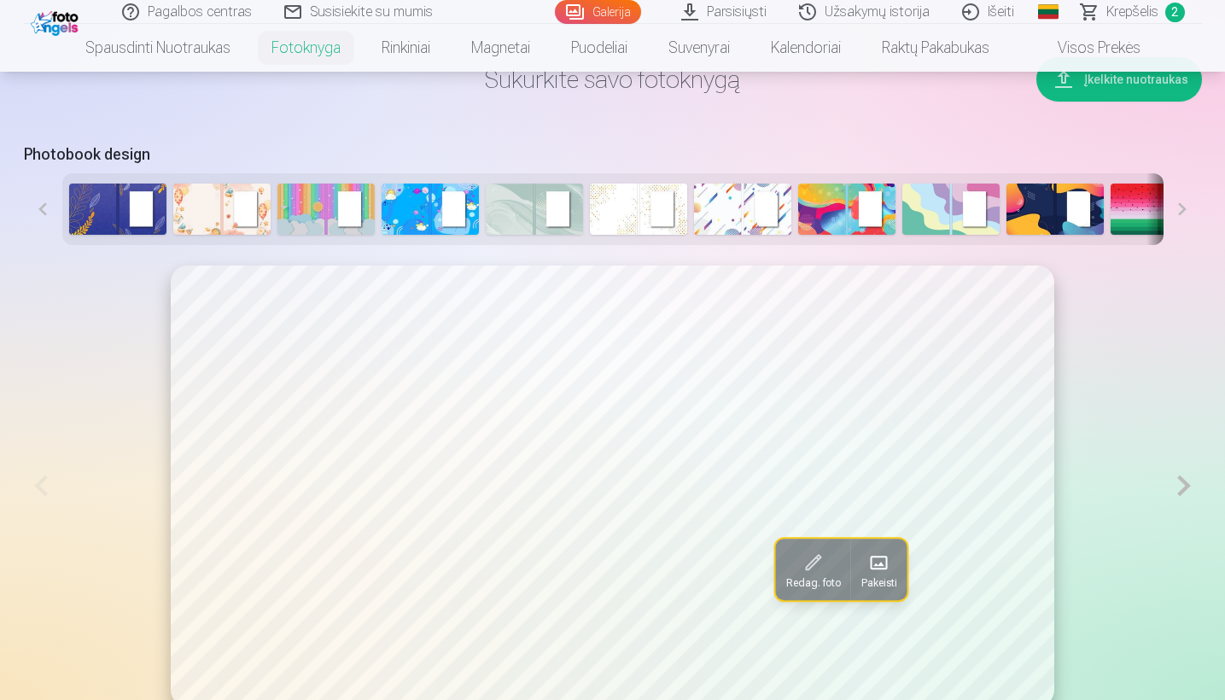
click at [100, 214] on img at bounding box center [117, 208] width 97 height 51
click at [217, 222] on img at bounding box center [221, 208] width 97 height 51
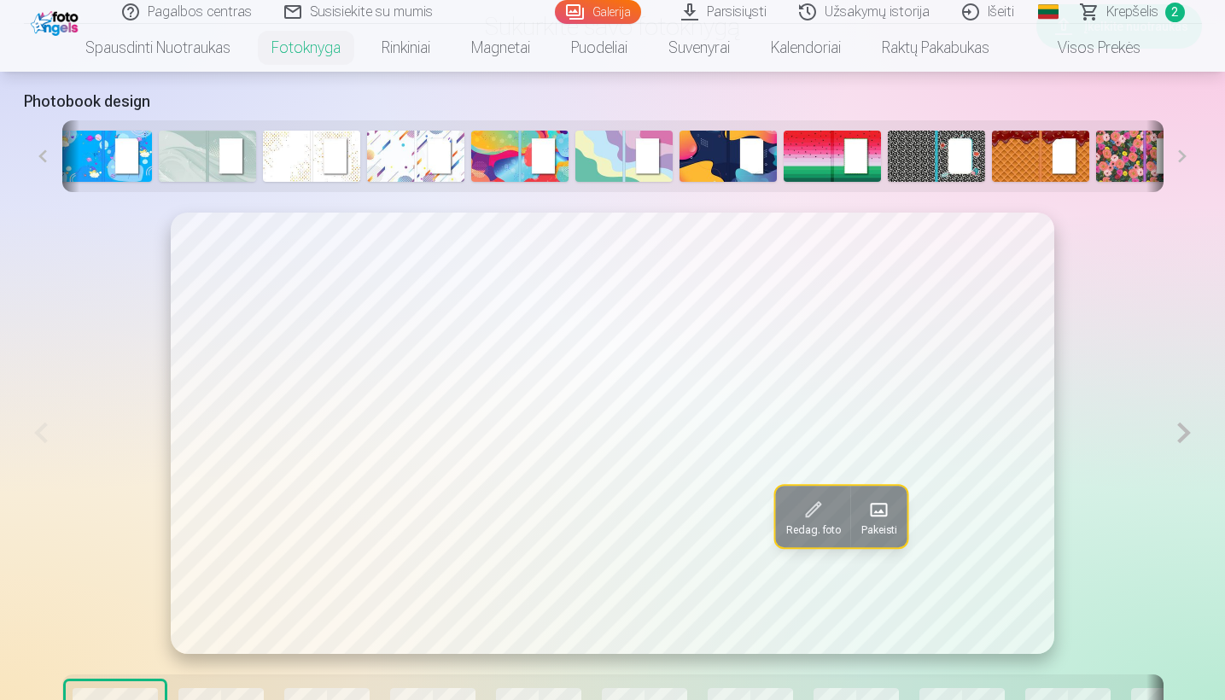
scroll to position [0, 364]
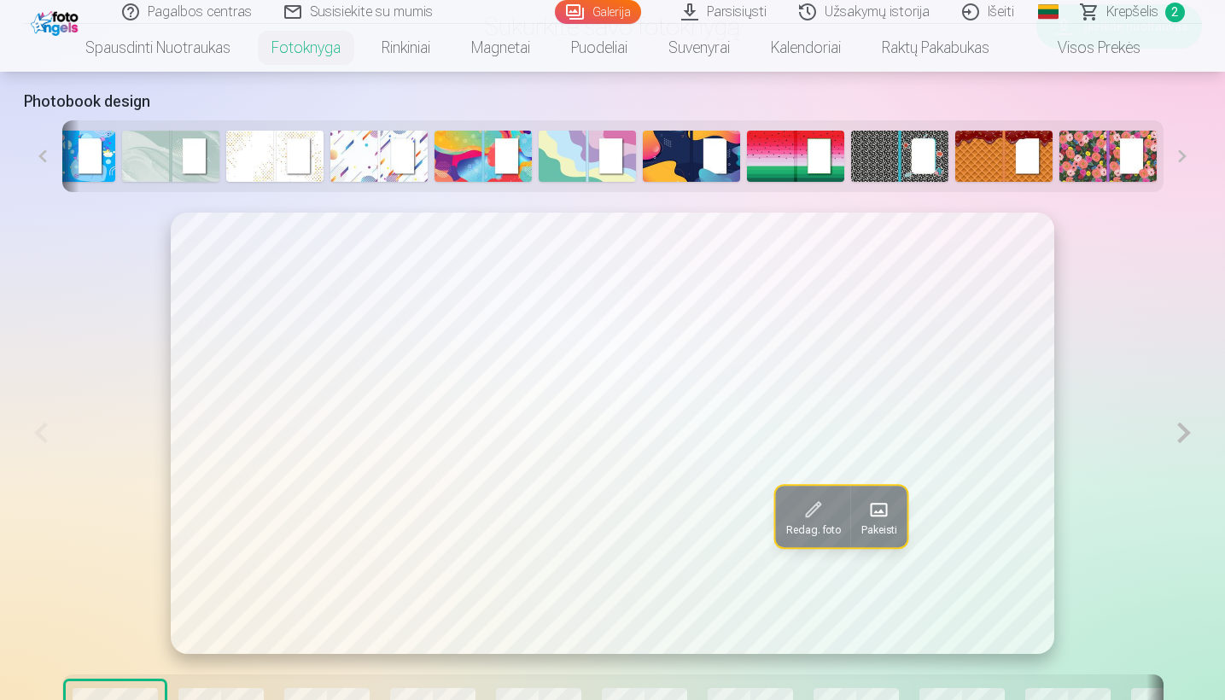
click at [1098, 172] on img at bounding box center [1107, 156] width 97 height 51
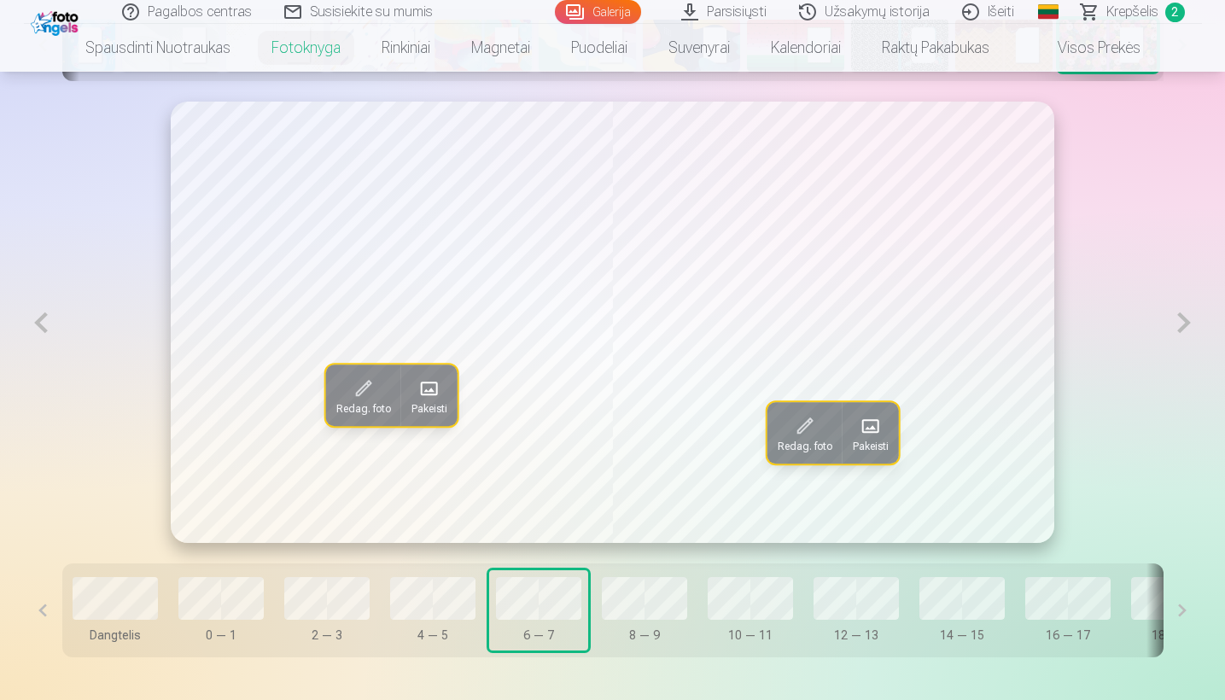
drag, startPoint x: 538, startPoint y: 666, endPoint x: 551, endPoint y: 667, distance: 13.7
click at [551, 667] on div "Redag. foto Pakeisti Redag. foto Pakeisti Dangtelis 0 — 1 2 — 3 4 — 5 6 — 7 8 —…" at bounding box center [613, 390] width 1178 height 618
drag, startPoint x: 544, startPoint y: 666, endPoint x: 556, endPoint y: 666, distance: 11.1
click at [556, 666] on div "Redag. foto Pakeisti Redag. foto Pakeisti Dangtelis 0 — 1 2 — 3 4 — 5 6 — 7 8 —…" at bounding box center [613, 390] width 1178 height 618
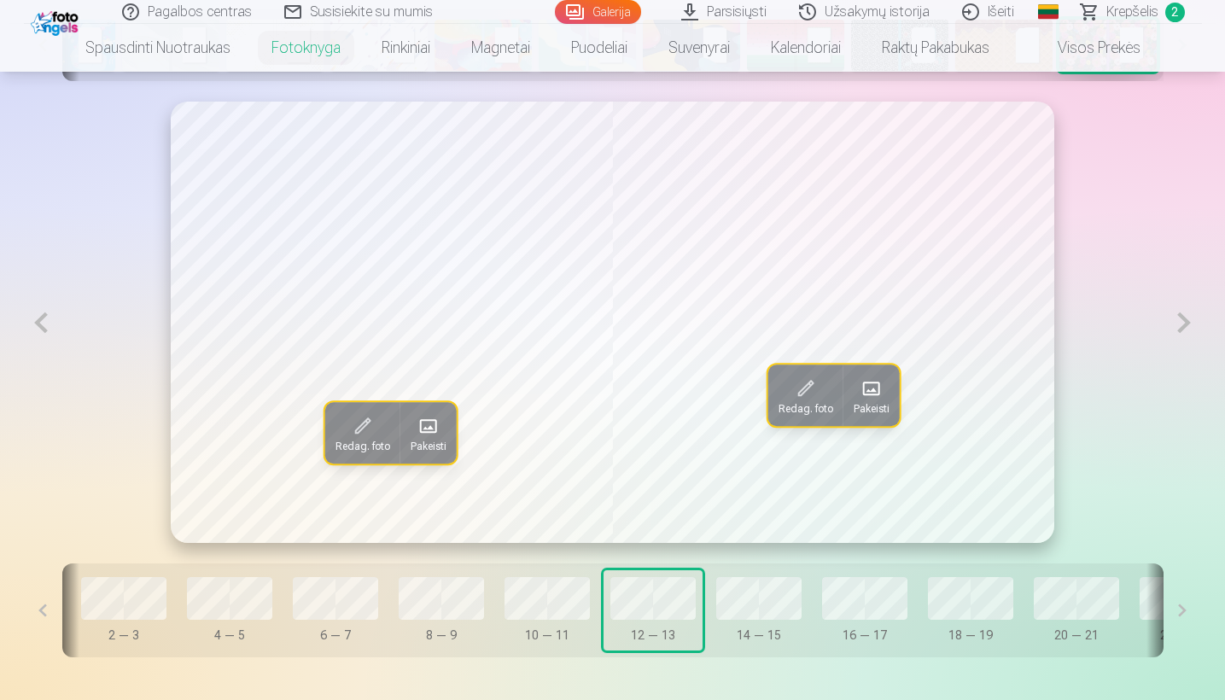
scroll to position [0, 218]
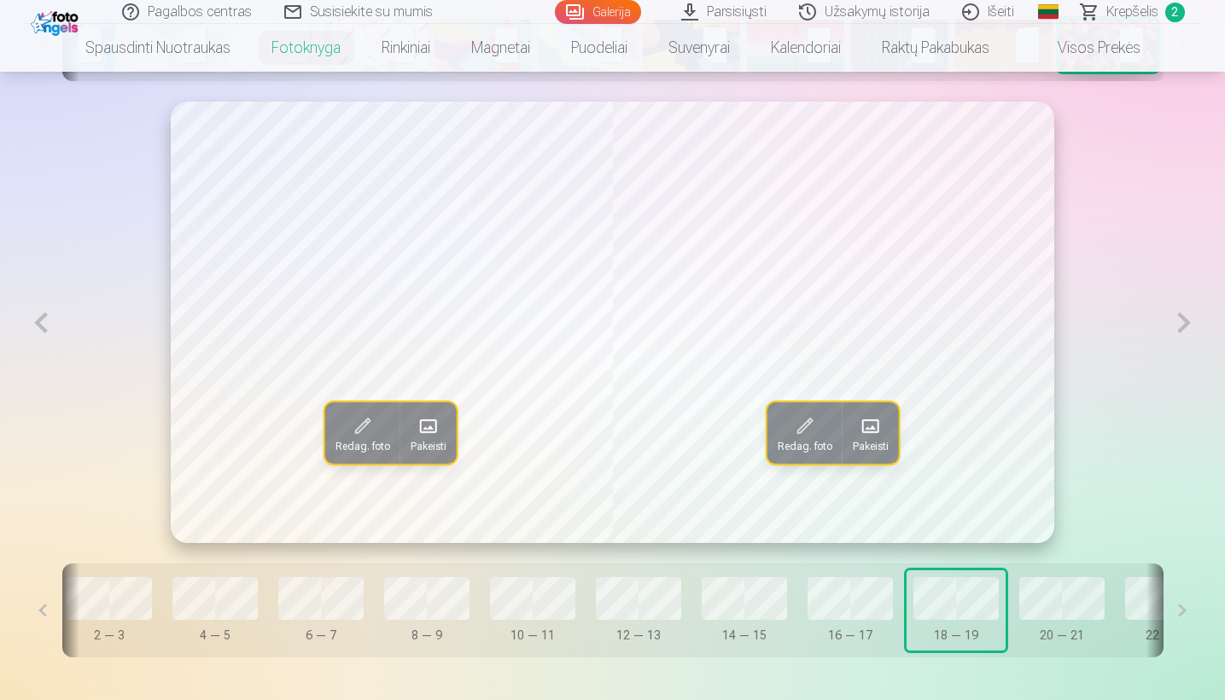
drag, startPoint x: 863, startPoint y: 666, endPoint x: 908, endPoint y: 669, distance: 45.4
click at [908, 669] on div "Redag. foto Pakeisti Redag. foto Pakeisti Dangtelis 0 — 1 2 — 3 4 — 5 6 — 7 8 —…" at bounding box center [613, 390] width 1178 height 618
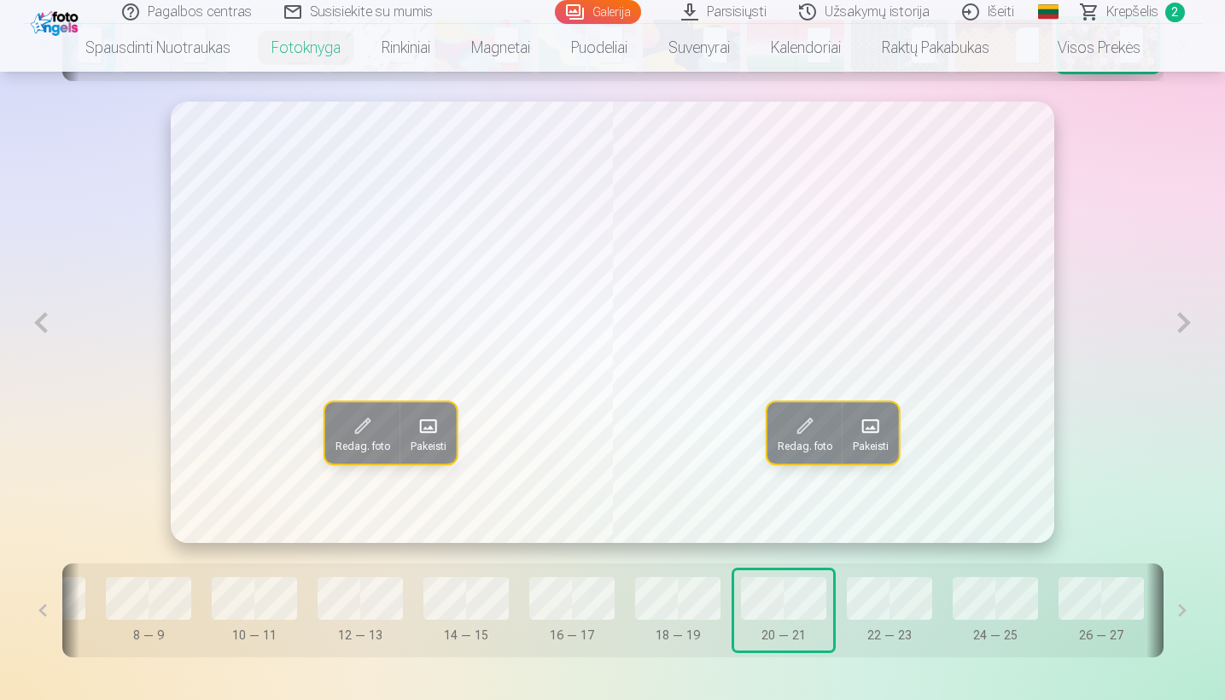
scroll to position [0, 536]
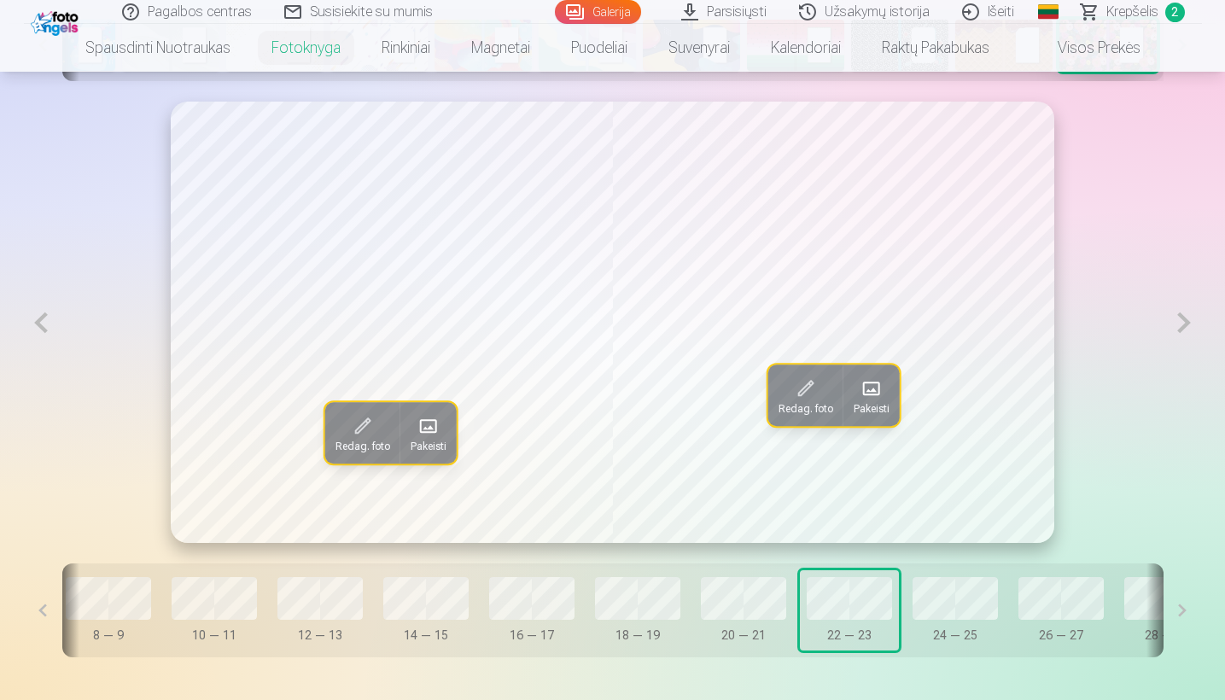
click at [343, 428] on button "Redag. foto" at bounding box center [362, 432] width 75 height 61
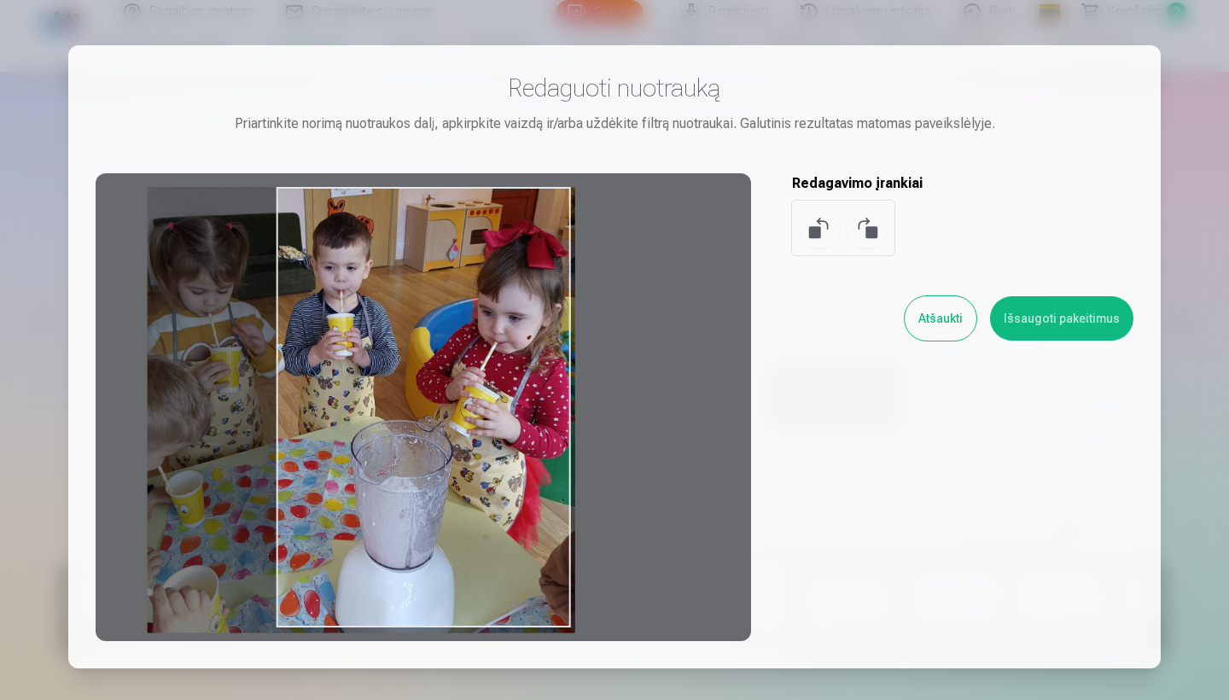
drag, startPoint x: 477, startPoint y: 378, endPoint x: 413, endPoint y: 376, distance: 64.0
click at [413, 376] on div at bounding box center [423, 407] width 655 height 468
click at [1040, 307] on button "Išsaugoti pakeitimus" at bounding box center [1061, 318] width 143 height 44
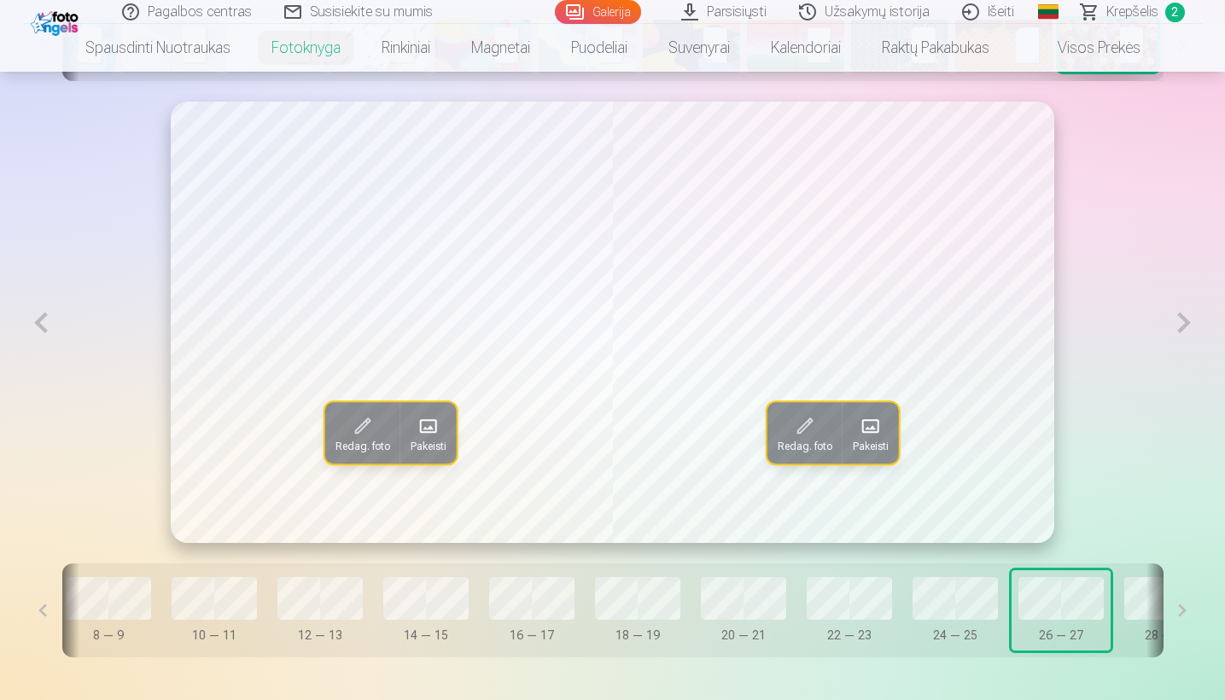
drag, startPoint x: 944, startPoint y: 661, endPoint x: 964, endPoint y: 662, distance: 20.6
click at [964, 657] on div "Dangtelis 0 — 1 2 — 3 4 — 5 6 — 7 8 — 9 10 — 11 12 — 13 14 — 15 16 — 17 18 — 19…" at bounding box center [612, 610] width 1101 height 94
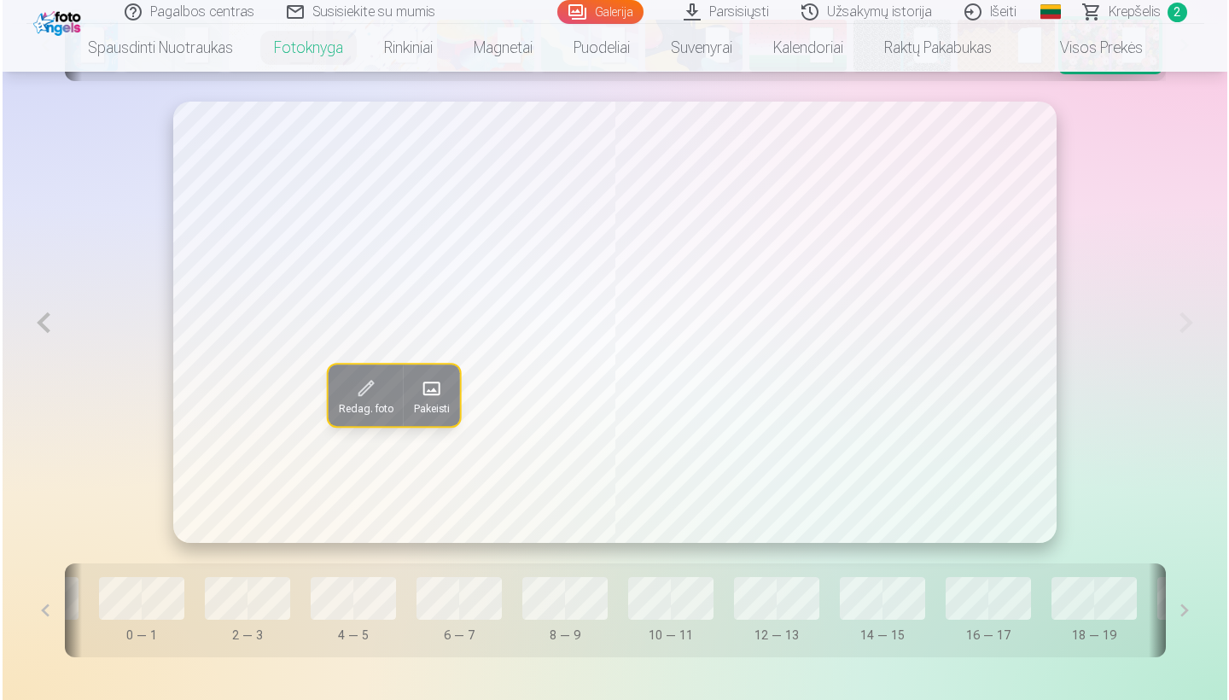
scroll to position [0, 84]
click at [636, 578] on button "10 — 11" at bounding box center [665, 610] width 99 height 80
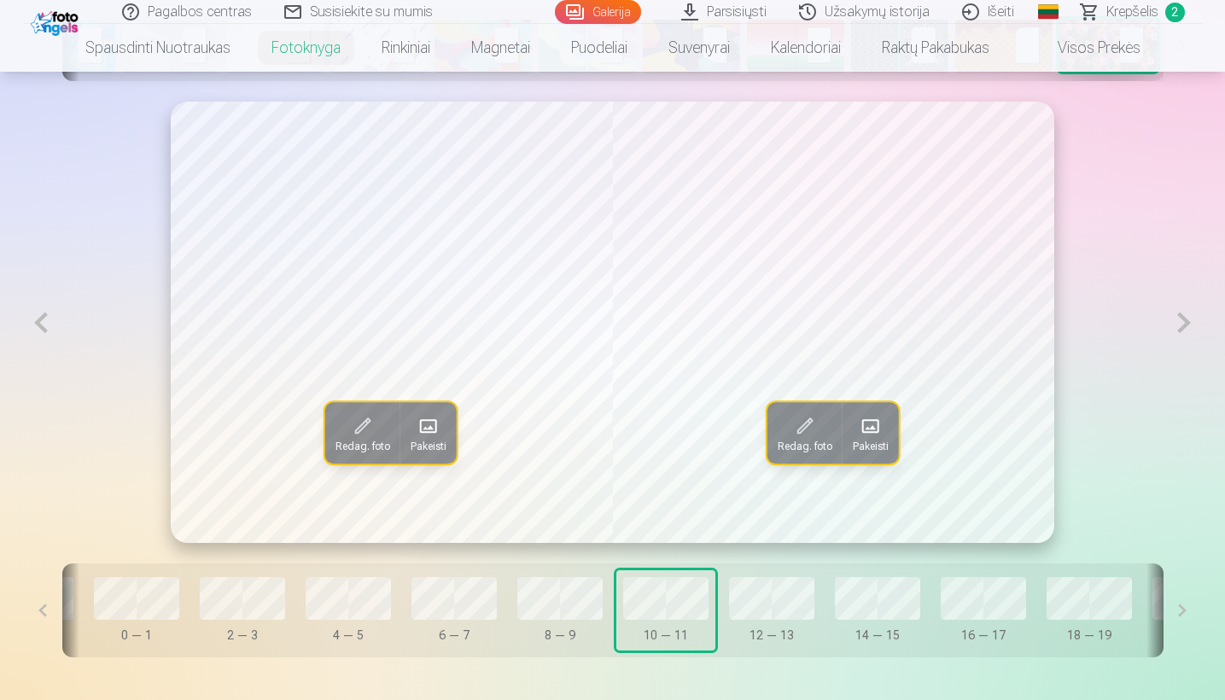
click at [419, 433] on span at bounding box center [428, 425] width 27 height 27
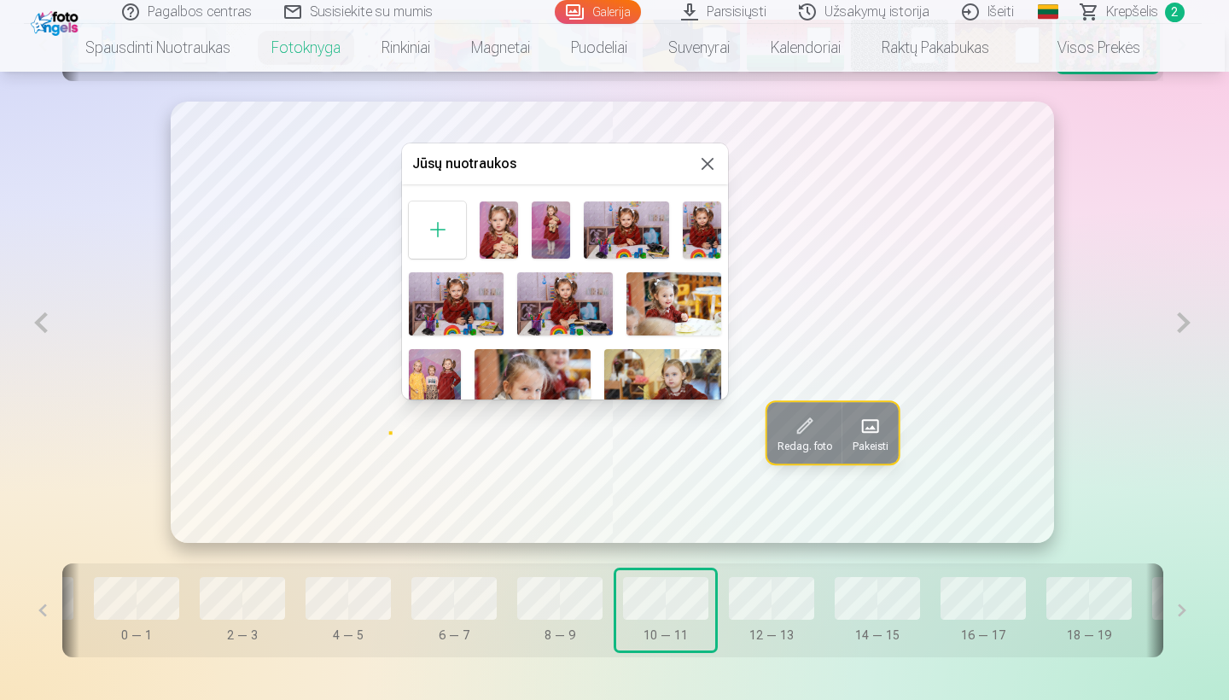
click at [441, 232] on div at bounding box center [437, 229] width 57 height 57
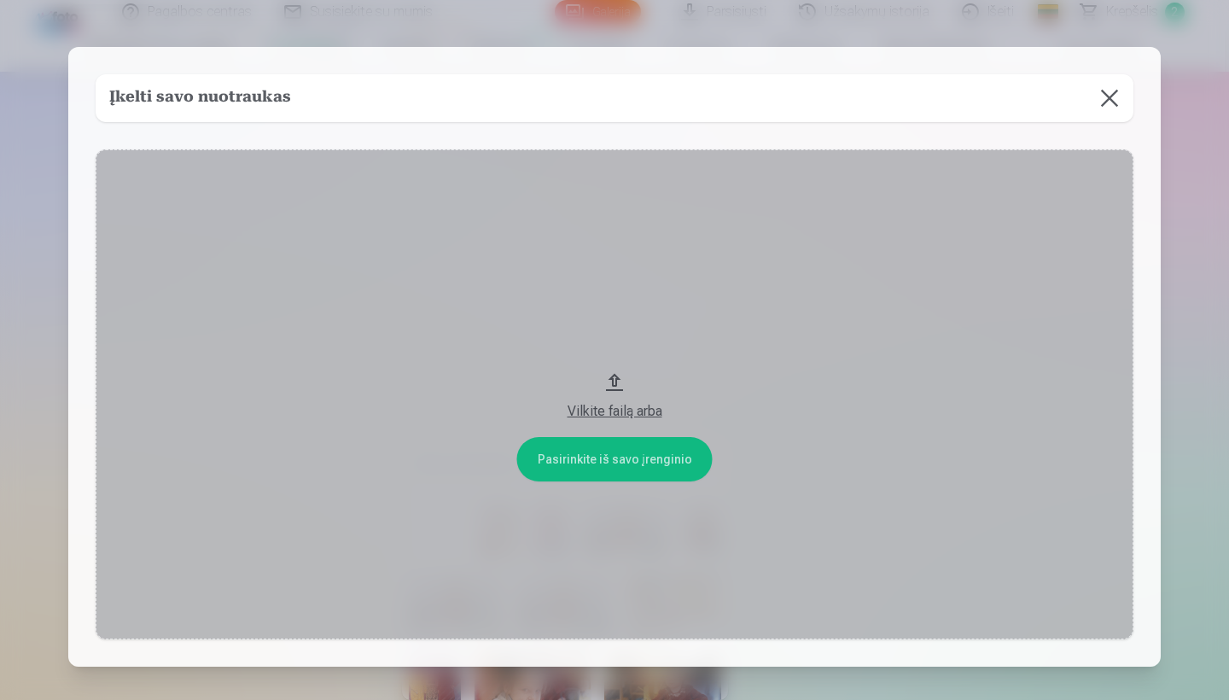
click at [645, 400] on div "Vilkite failą arba" at bounding box center [615, 406] width 1004 height 31
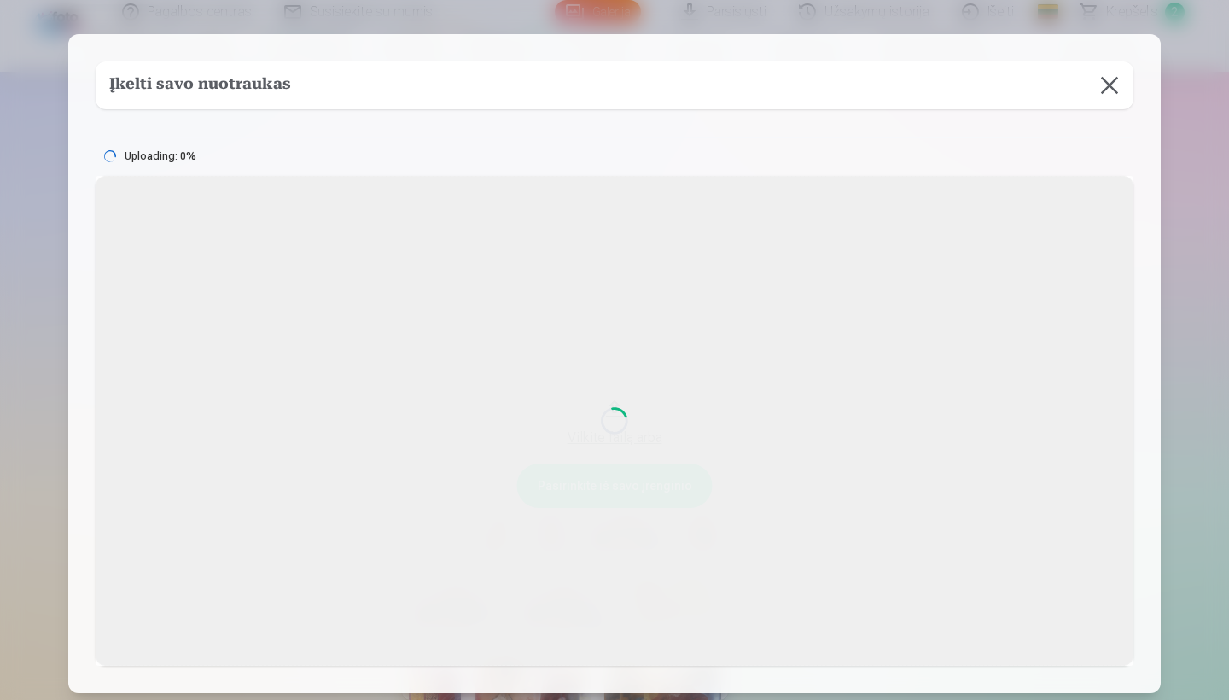
scroll to position [635, 0]
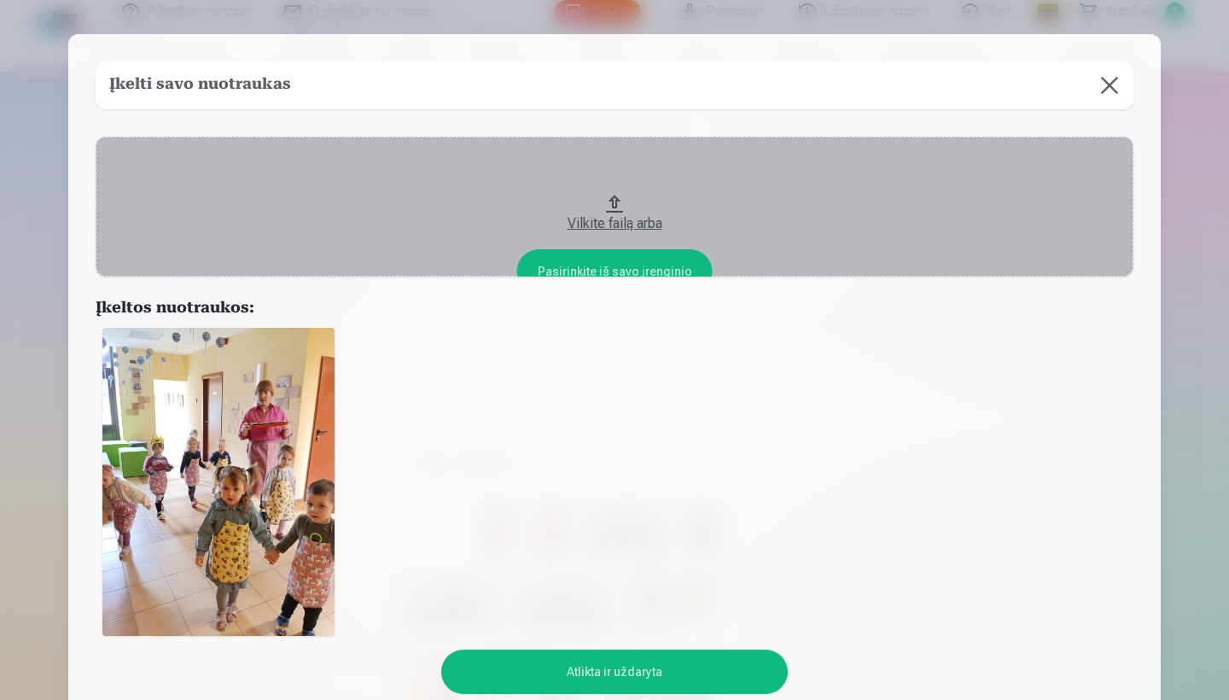
click at [212, 495] on img at bounding box center [218, 482] width 232 height 308
click at [537, 683] on button "Atlikta ir uždaryta" at bounding box center [614, 671] width 346 height 44
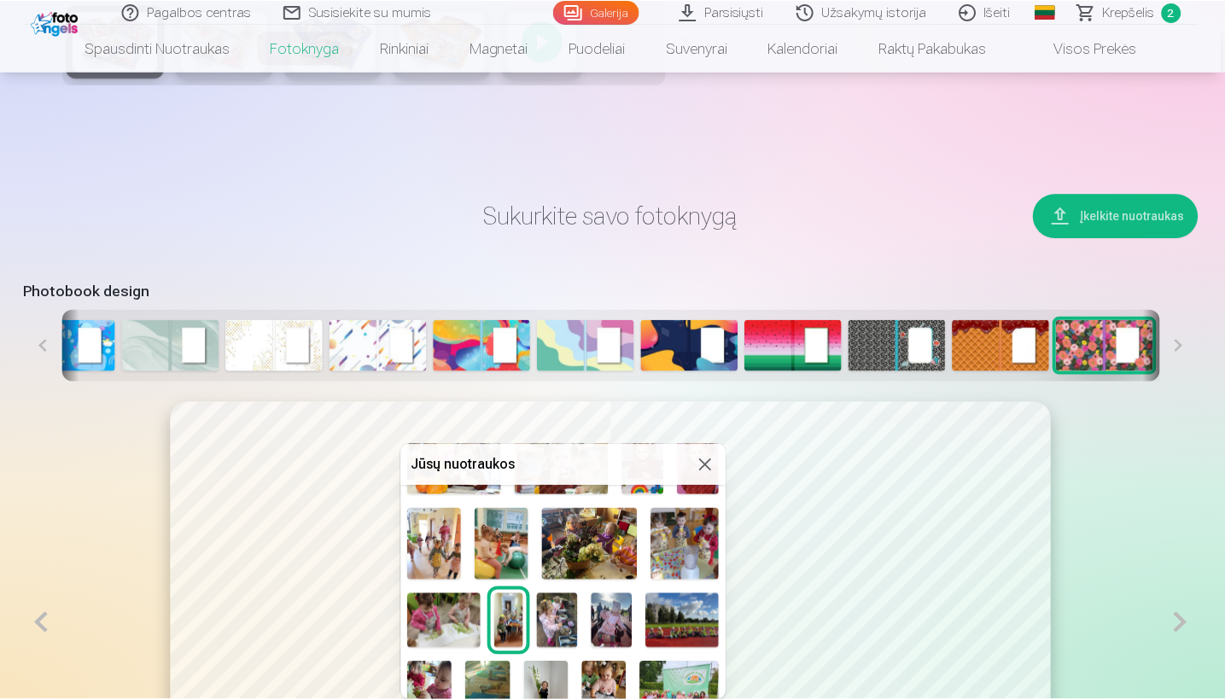
scroll to position [480, 0]
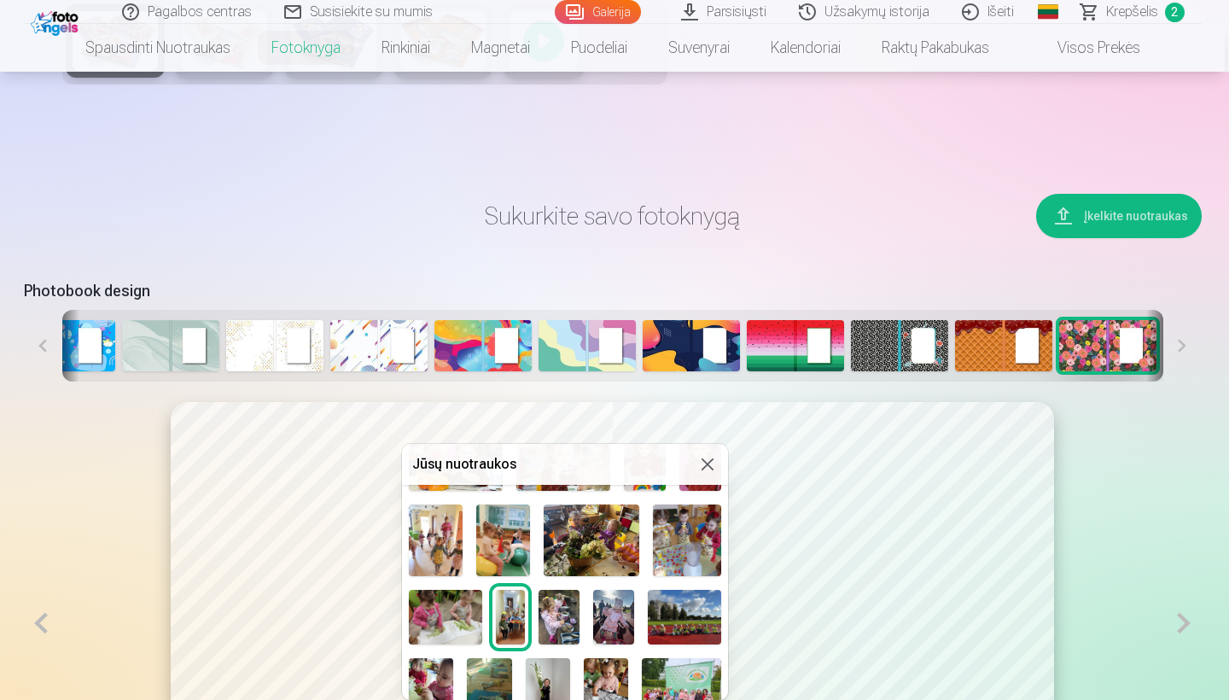
click at [427, 545] on img at bounding box center [436, 540] width 54 height 72
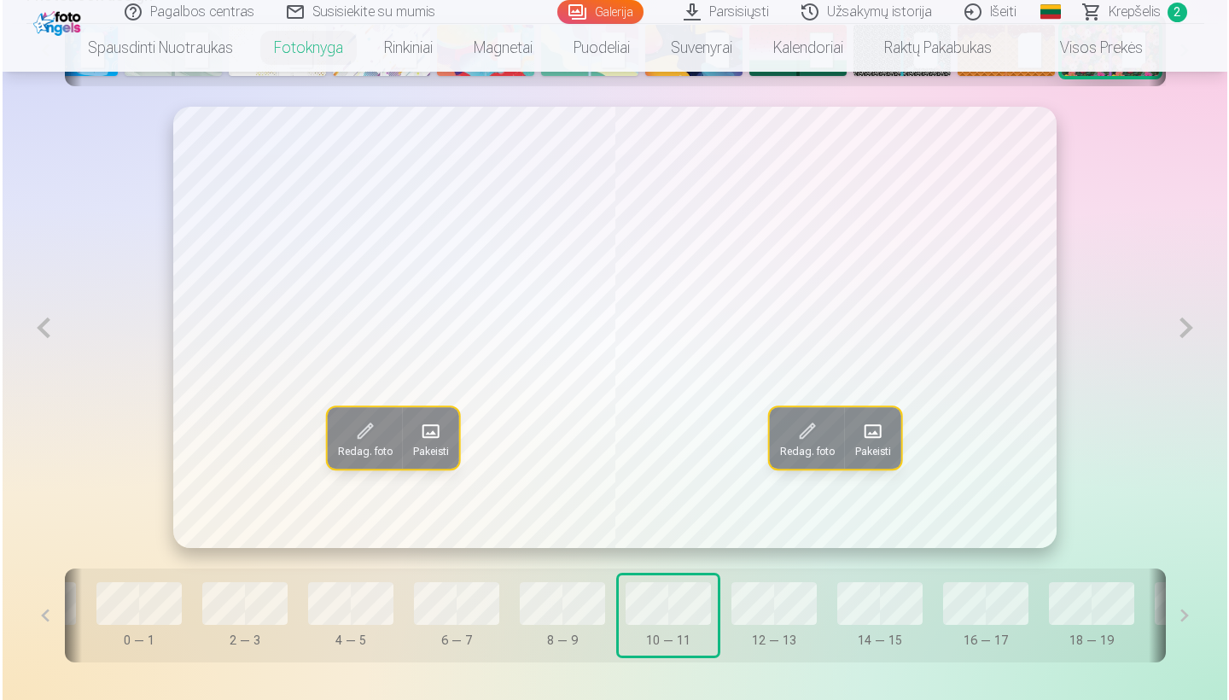
scroll to position [927, 0]
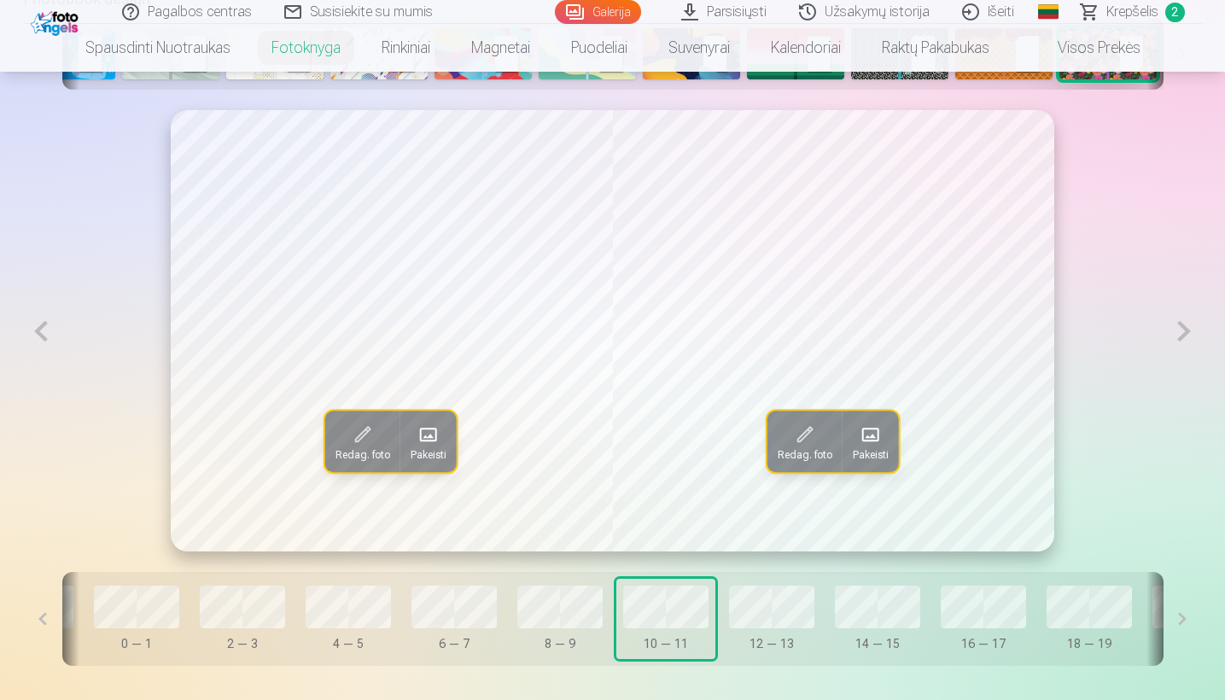
click at [427, 448] on span at bounding box center [428, 434] width 27 height 27
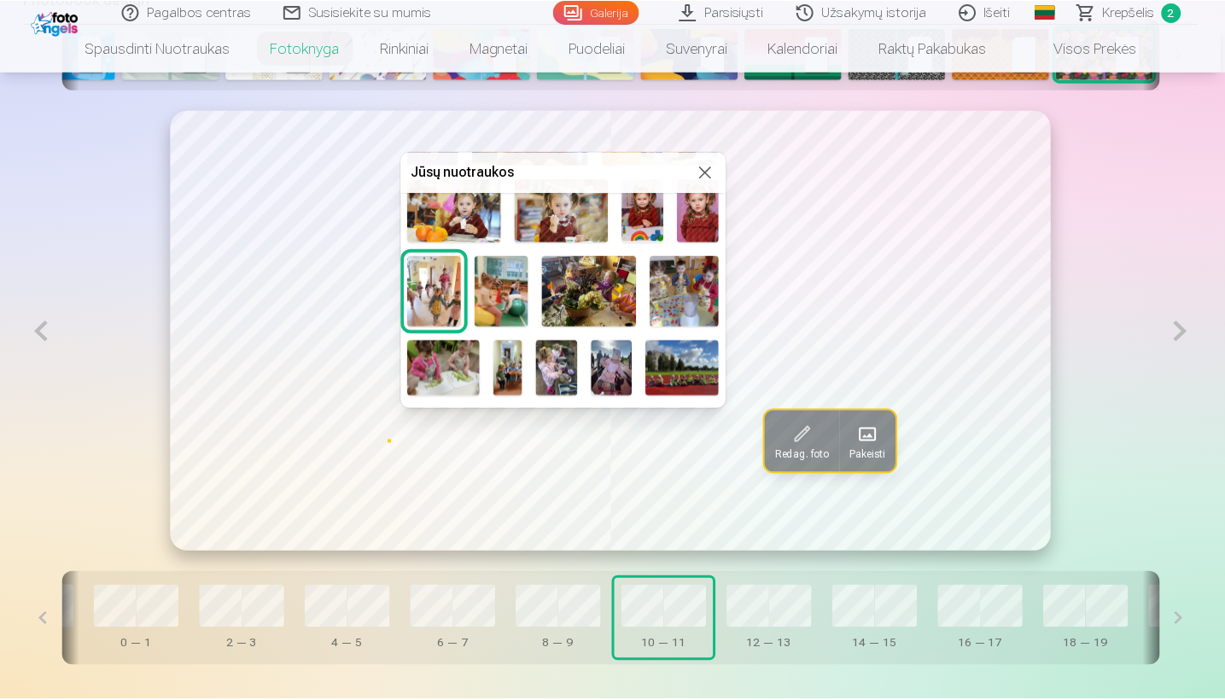
scroll to position [473, 0]
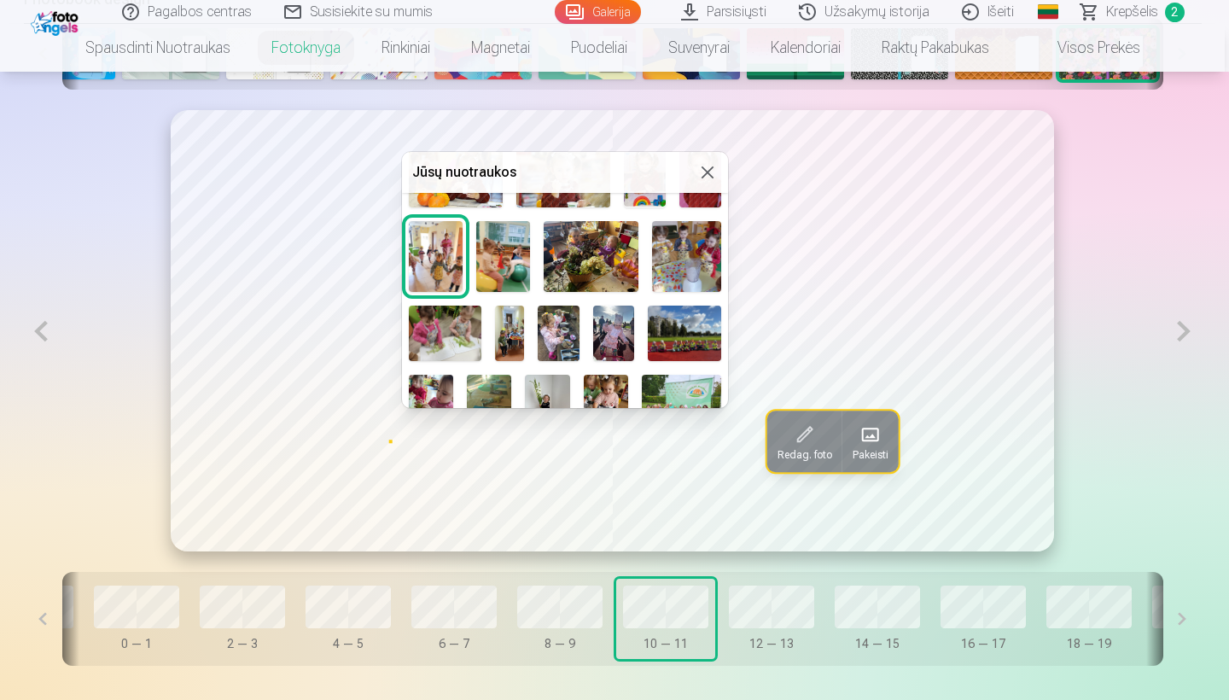
click at [524, 336] on img at bounding box center [509, 333] width 29 height 55
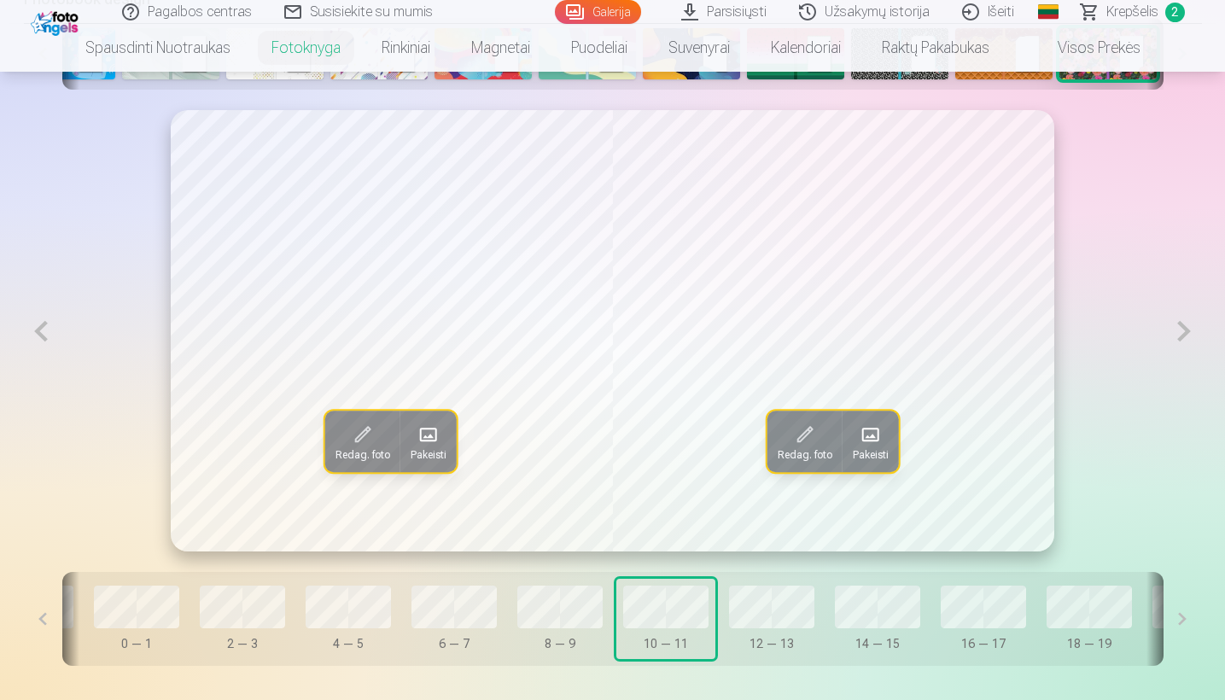
drag, startPoint x: 427, startPoint y: 545, endPoint x: 310, endPoint y: 673, distance: 173.4
click at [310, 673] on div "Redag. foto Pakeisti Redag. foto Pakeisti Dangtelis 0 — 1 2 — 3 4 — 5 6 — 7 8 —…" at bounding box center [613, 399] width 1178 height 618
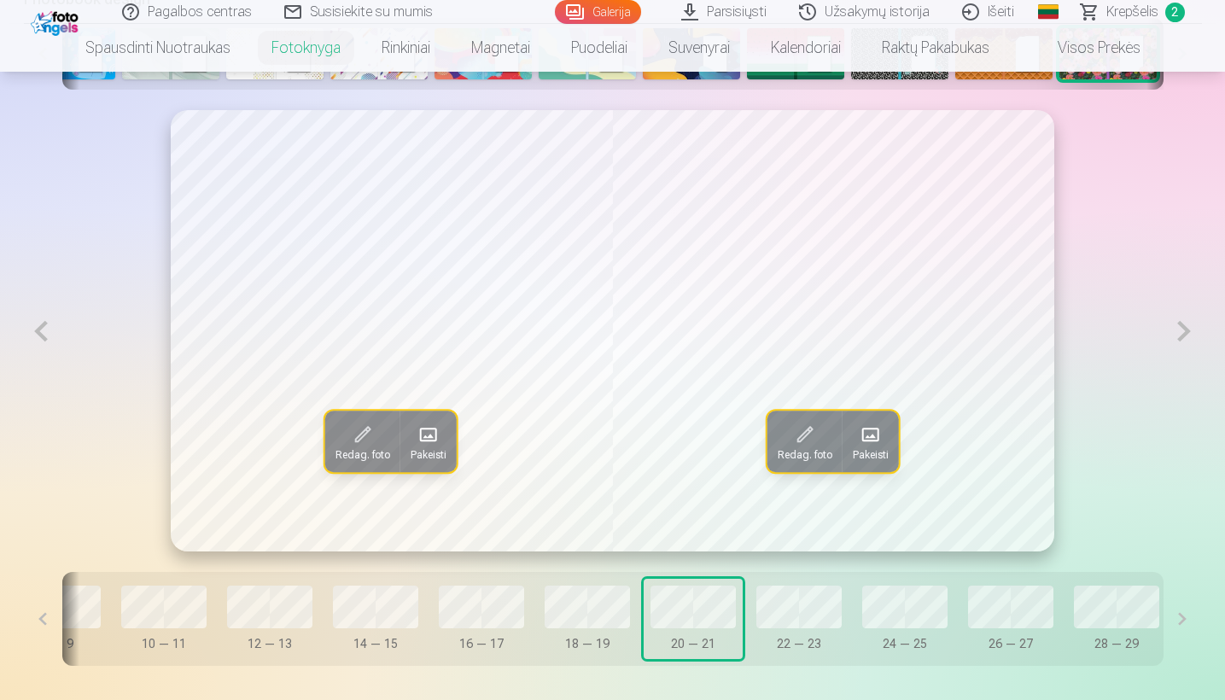
scroll to position [0, 589]
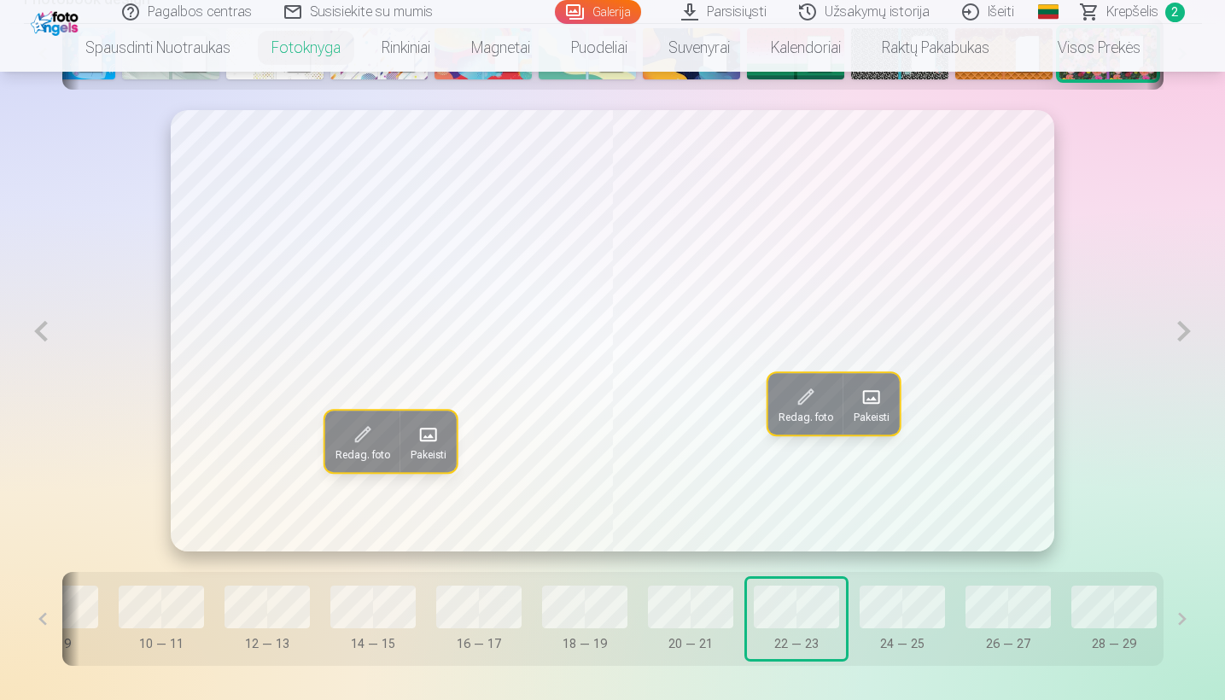
click at [374, 441] on span at bounding box center [362, 434] width 27 height 27
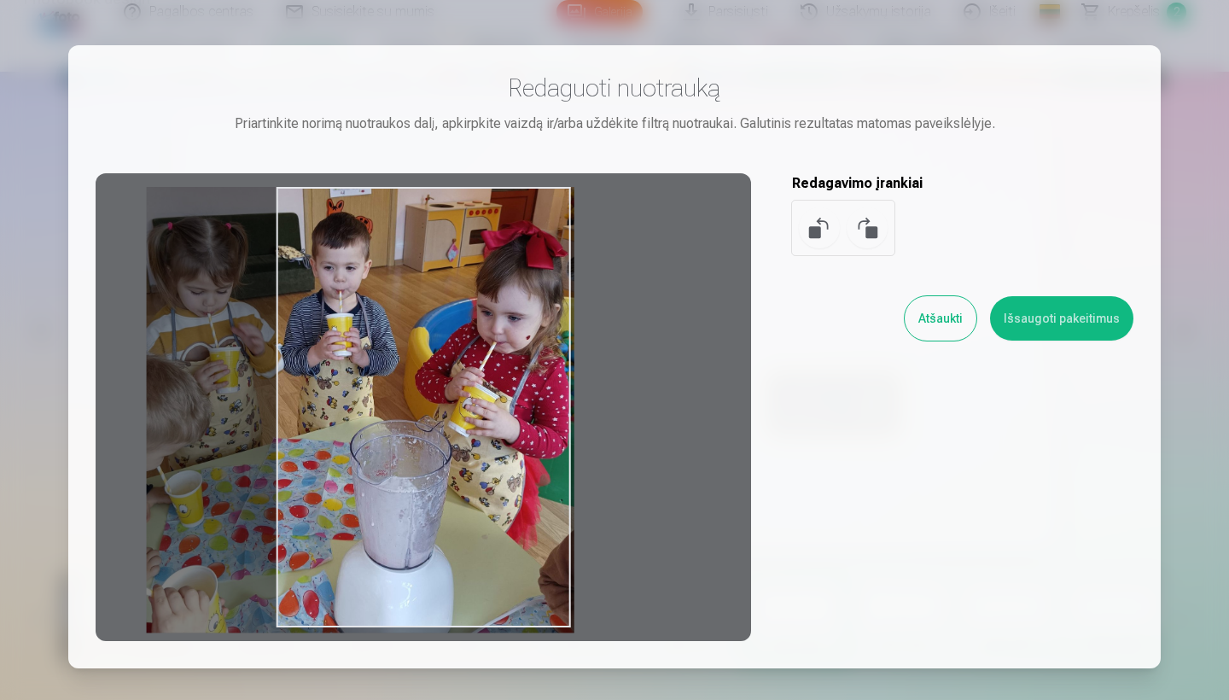
drag, startPoint x: 310, startPoint y: 673, endPoint x: 376, endPoint y: 371, distance: 309.3
click at [376, 371] on div at bounding box center [423, 407] width 655 height 468
click at [1033, 321] on button "Išsaugoti pakeitimus" at bounding box center [1061, 318] width 143 height 44
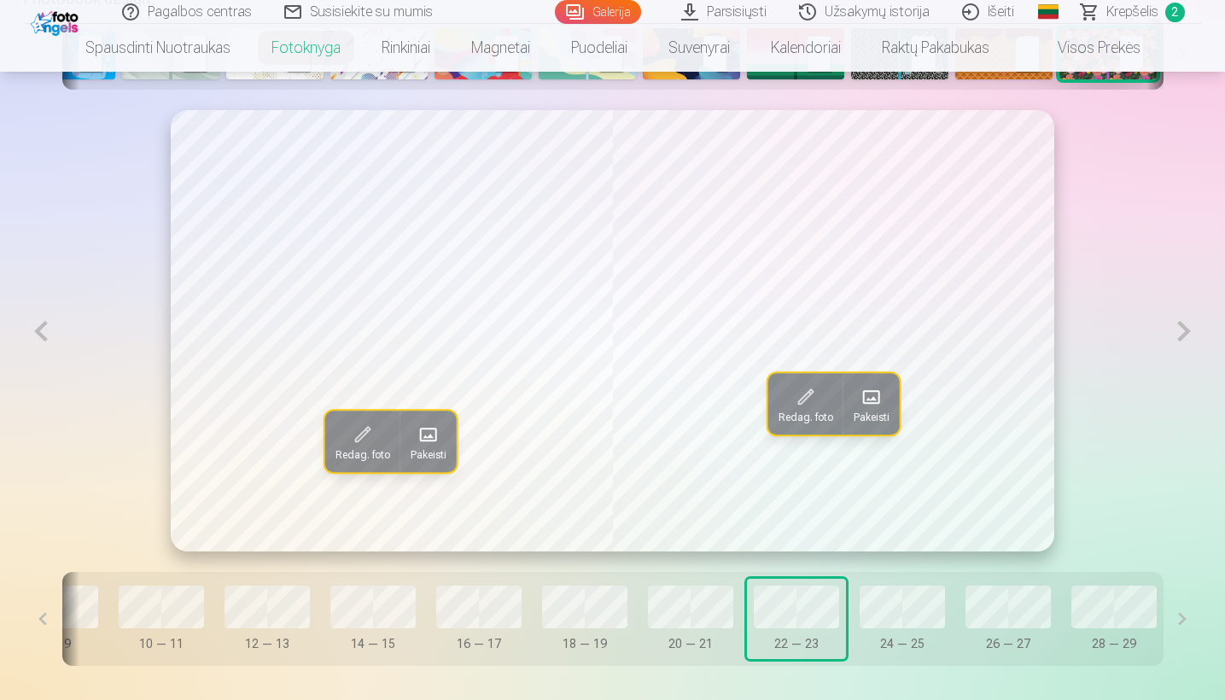
click at [910, 634] on button "24 — 25" at bounding box center [902, 619] width 99 height 80
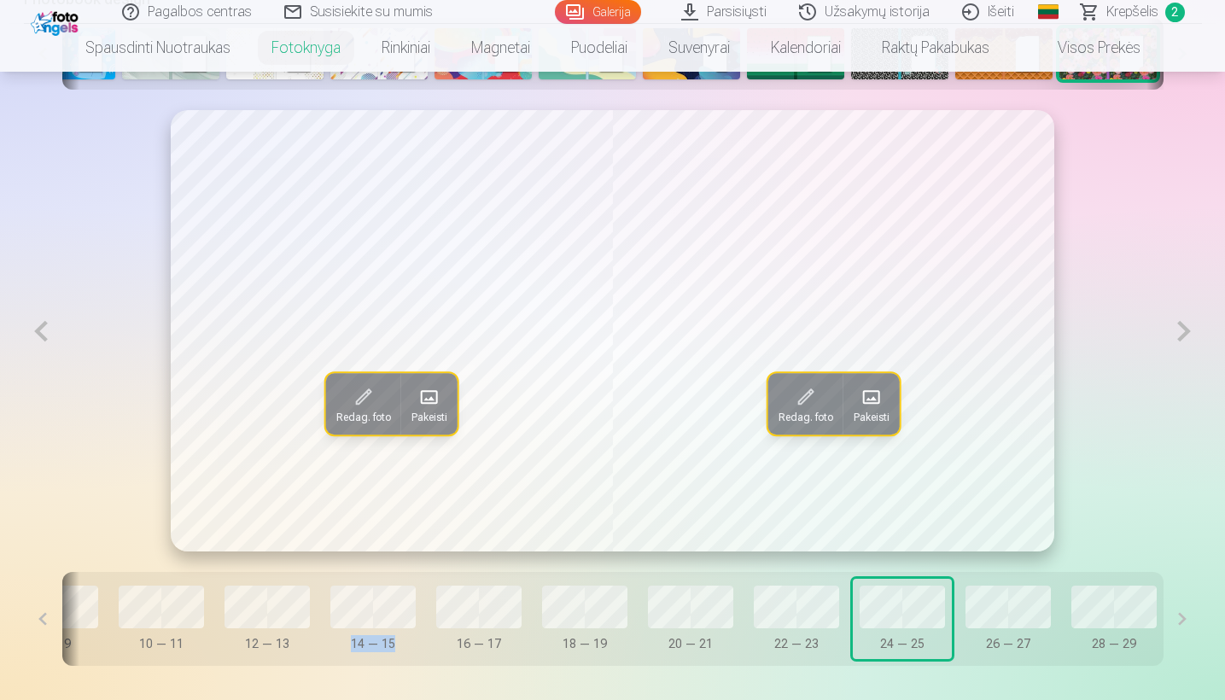
drag, startPoint x: 376, startPoint y: 371, endPoint x: 930, endPoint y: 686, distance: 637.1
click at [930, 686] on div "Redag. foto Pakeisti Redag. foto Pakeisti Dangtelis 0 — 1 2 — 3 4 — 5 6 — 7 8 —…" at bounding box center [613, 399] width 1178 height 618
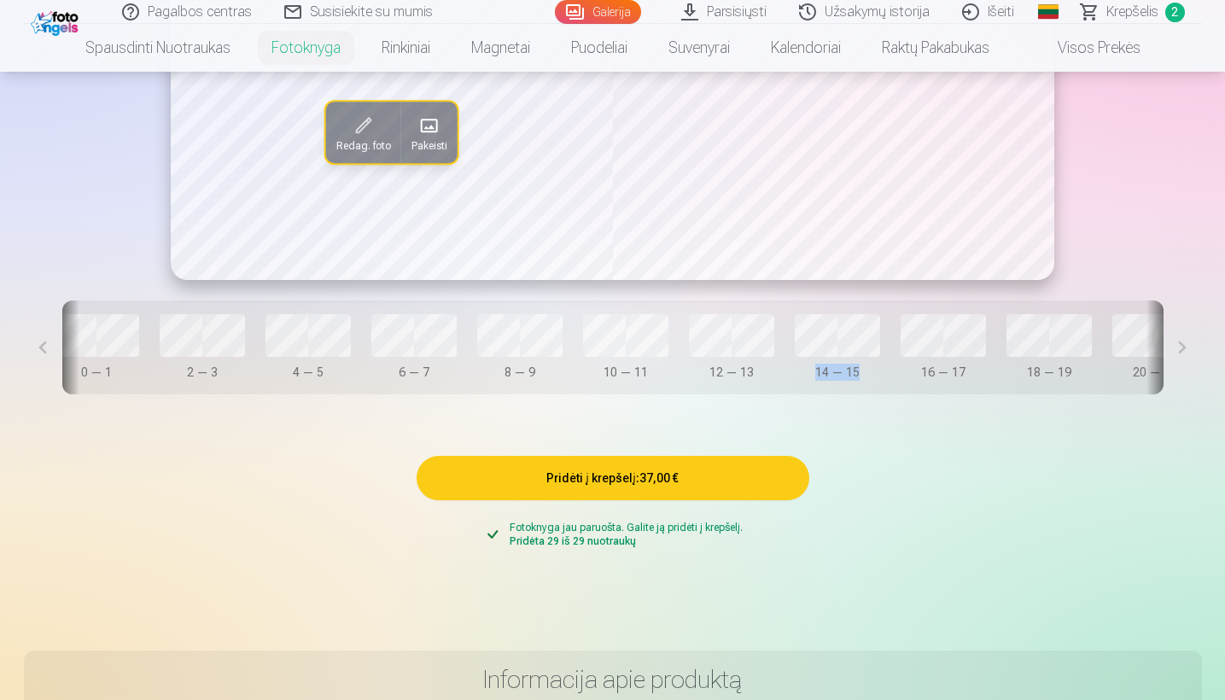
scroll to position [0, 0]
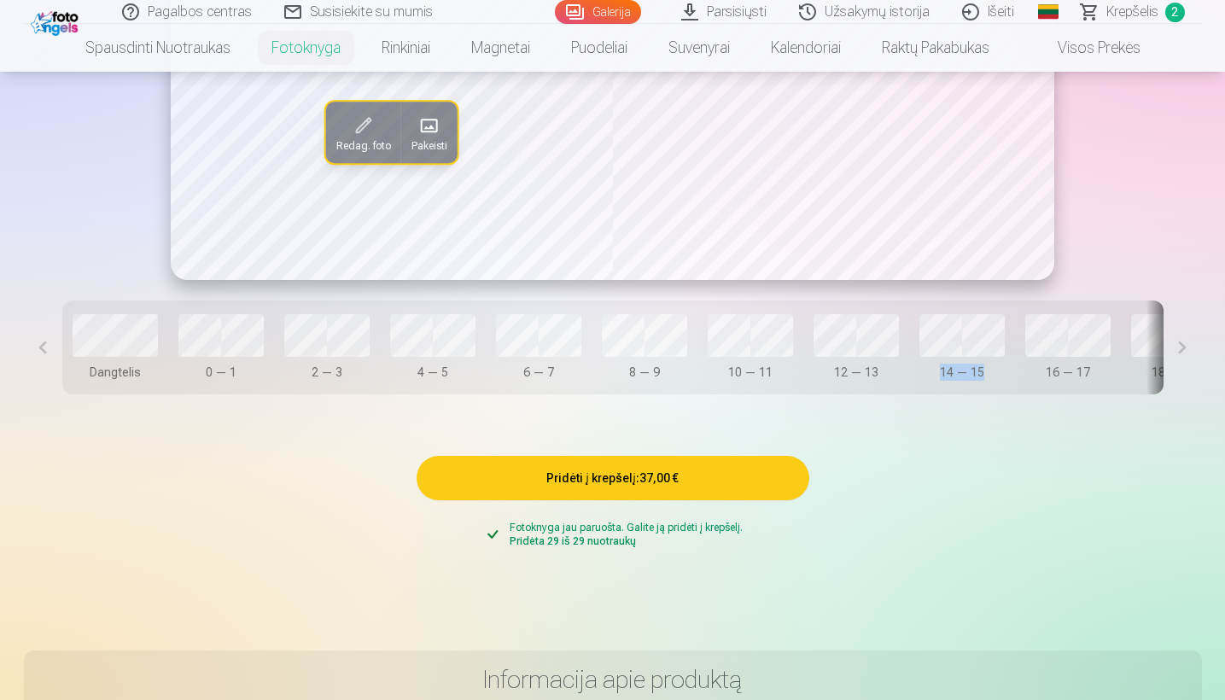
click at [625, 493] on button "Pridėti į krepšelį : 37,00 €" at bounding box center [612, 478] width 393 height 44
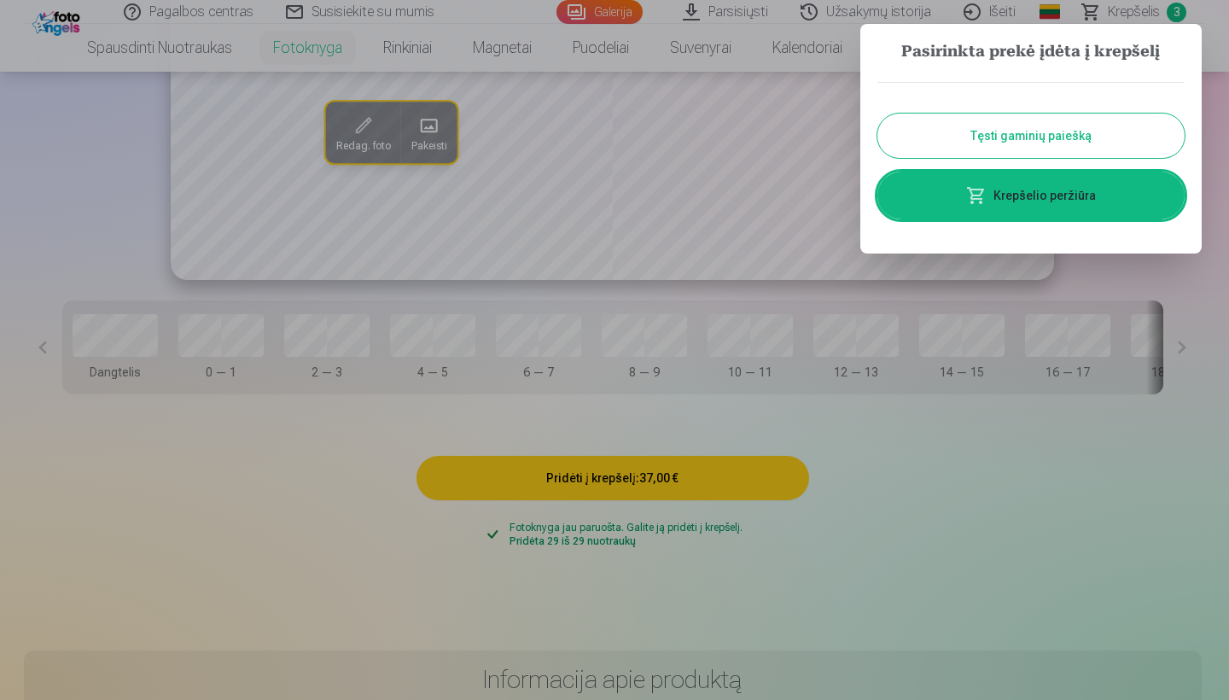
click at [1052, 148] on button "Tęsti gaminių paiešką" at bounding box center [1030, 136] width 307 height 44
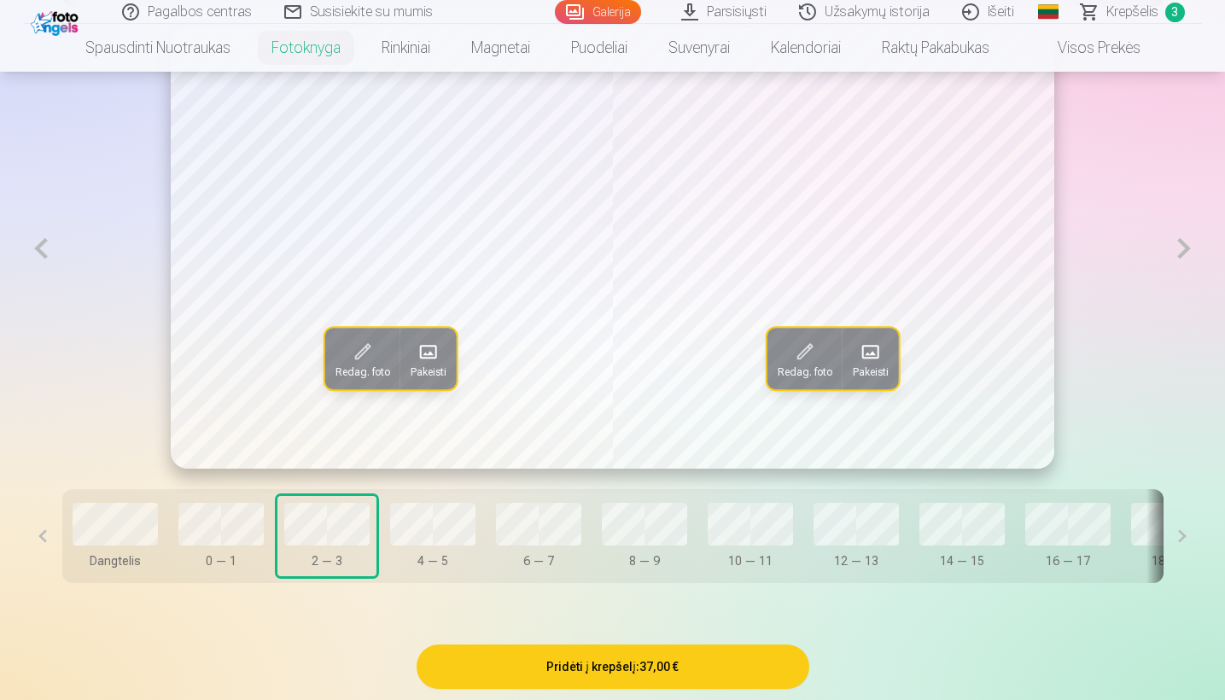
scroll to position [981, 0]
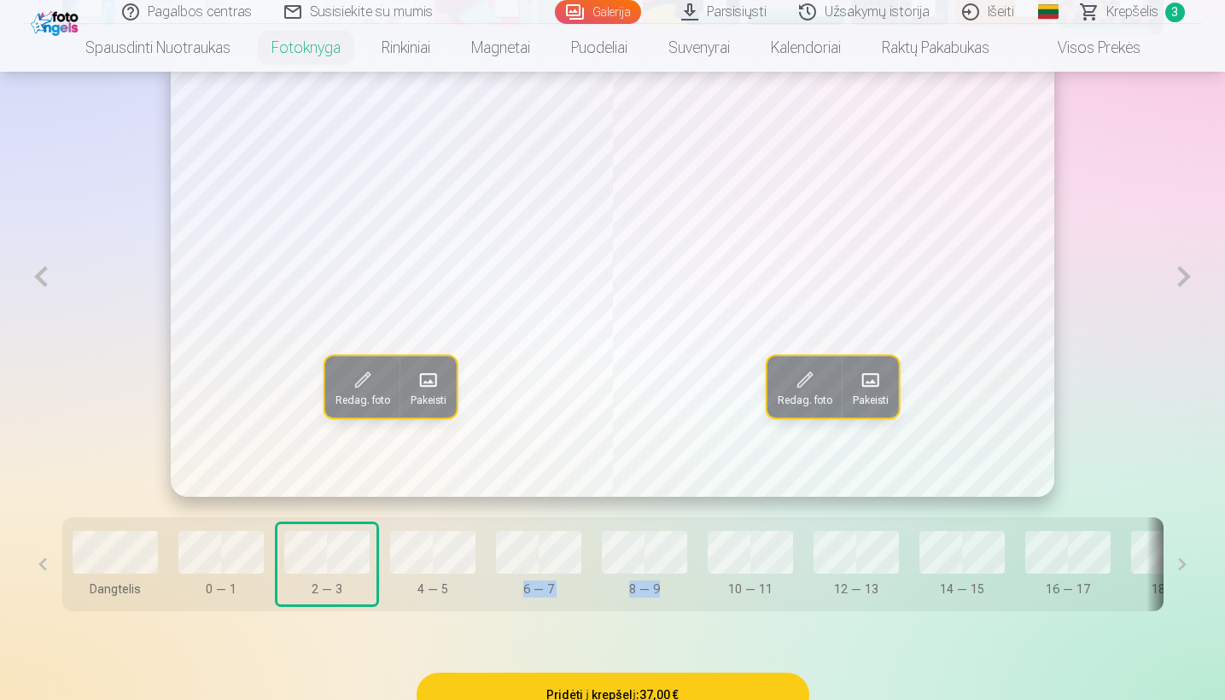
drag, startPoint x: 321, startPoint y: 588, endPoint x: 626, endPoint y: 626, distance: 307.0
click at [626, 626] on div "Redag. foto Pakeisti Redag. foto Pakeisti Dangtelis 0 — 1 2 — 3 4 — 5 6 — 7 8 —…" at bounding box center [613, 344] width 1178 height 618
drag, startPoint x: 626, startPoint y: 626, endPoint x: 656, endPoint y: 642, distance: 34.7
click at [656, 642] on div "Redag. foto Pakeisti Redag. foto Pakeisti Dangtelis 0 — 1 2 — 3 4 — 5 6 — 7 8 —…" at bounding box center [613, 344] width 1178 height 618
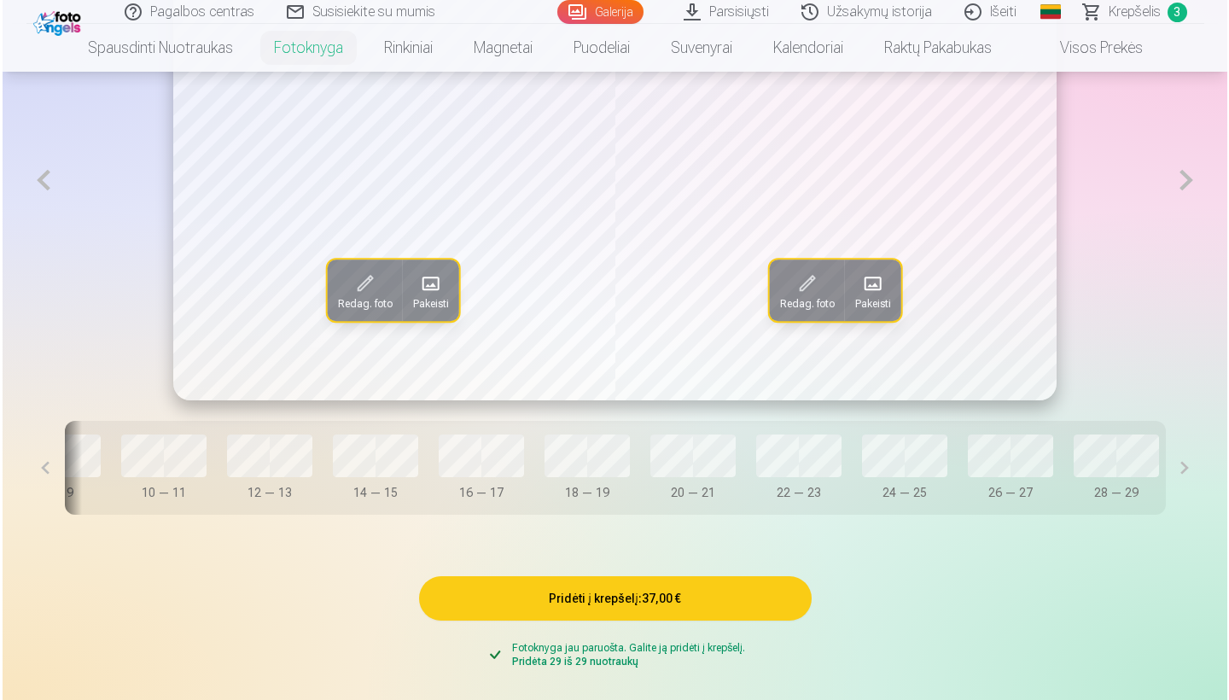
scroll to position [947, 0]
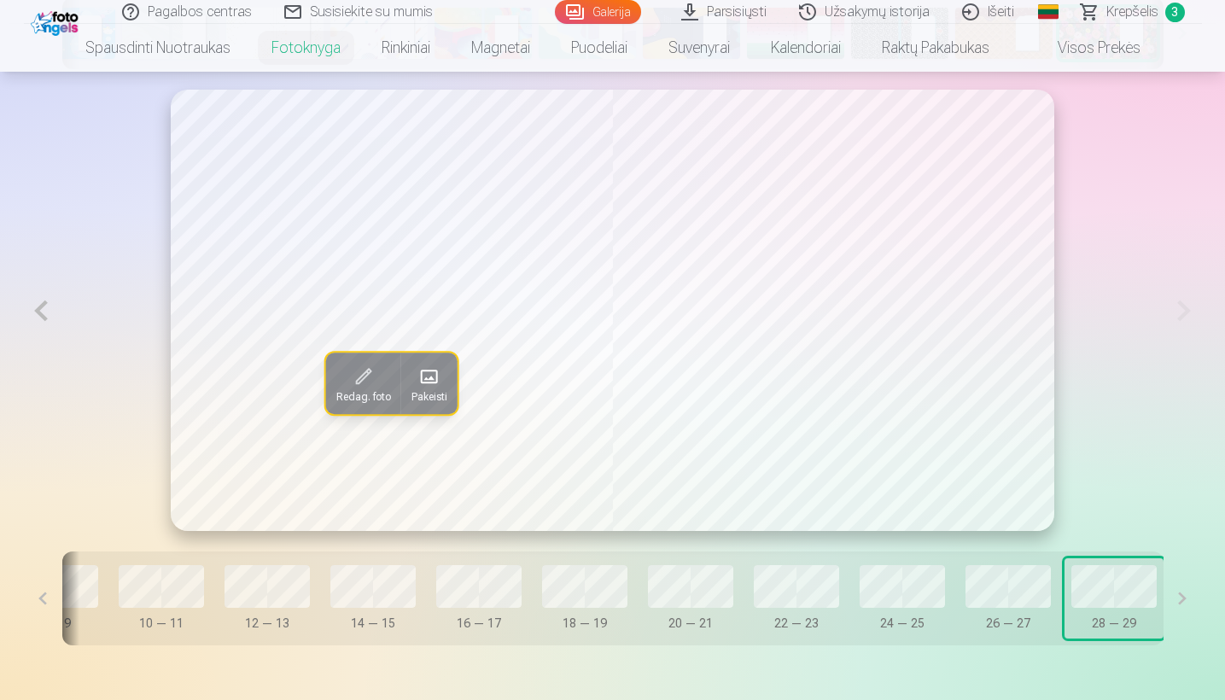
click at [363, 385] on span at bounding box center [363, 376] width 27 height 27
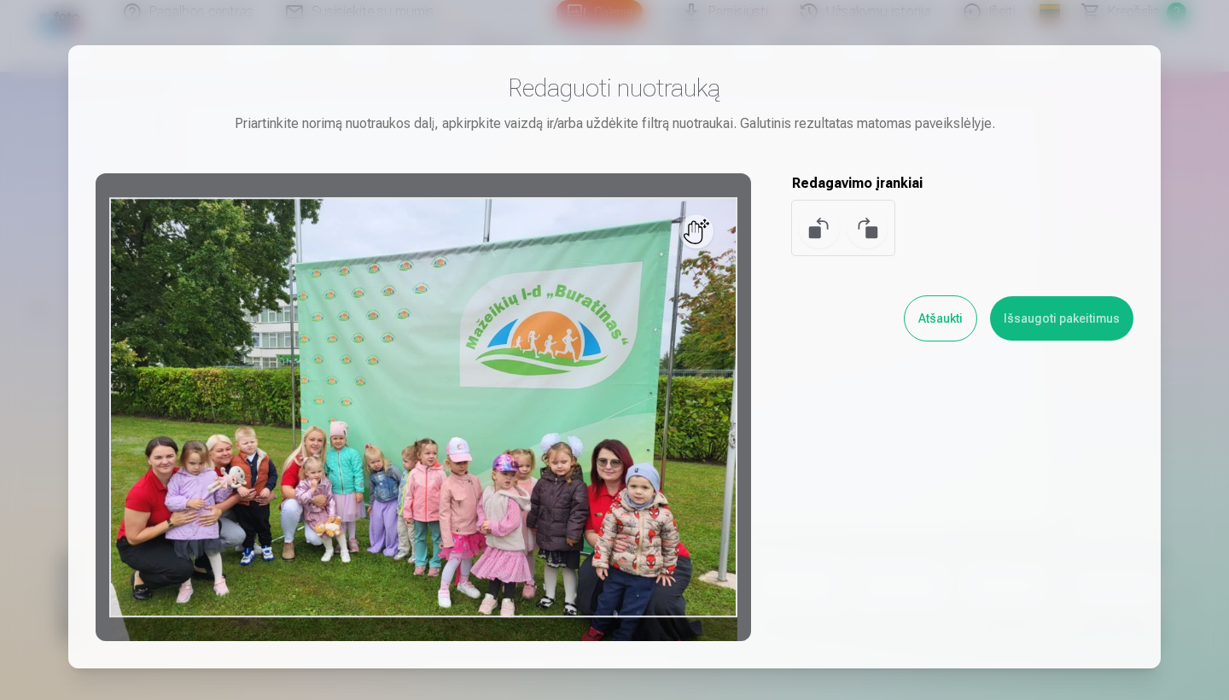
drag, startPoint x: 898, startPoint y: 538, endPoint x: 945, endPoint y: 323, distance: 220.1
click at [945, 323] on button "Atšaukti" at bounding box center [941, 318] width 72 height 44
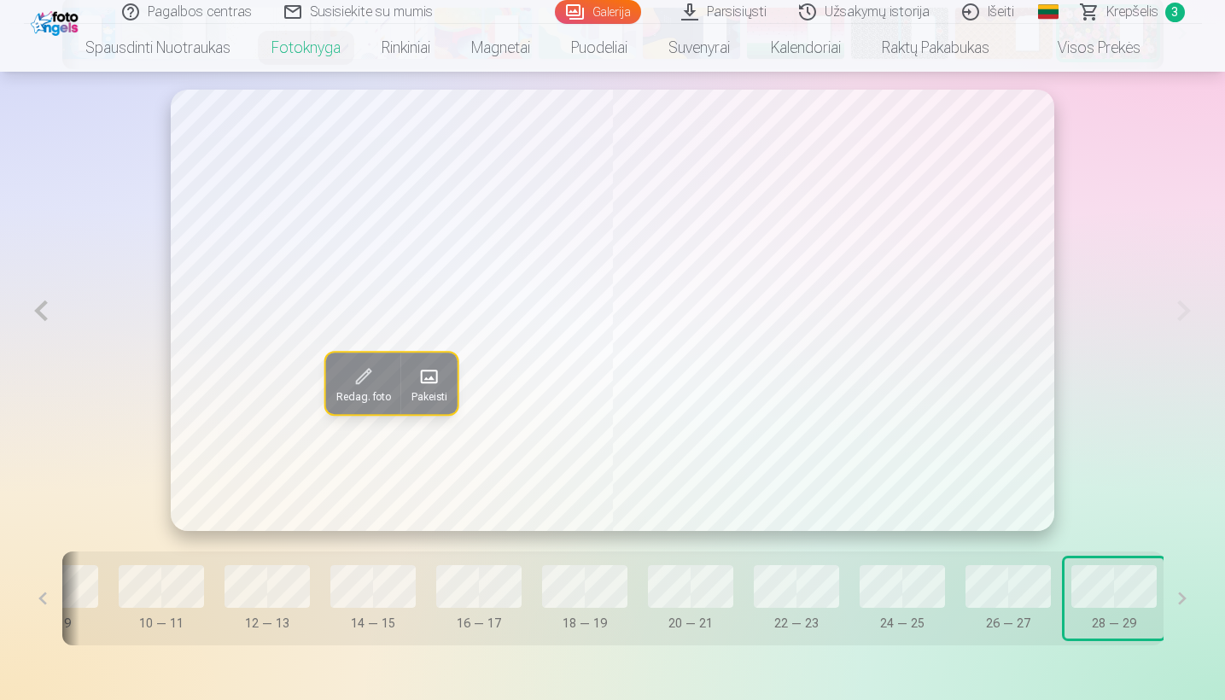
click at [425, 386] on span at bounding box center [429, 376] width 27 height 27
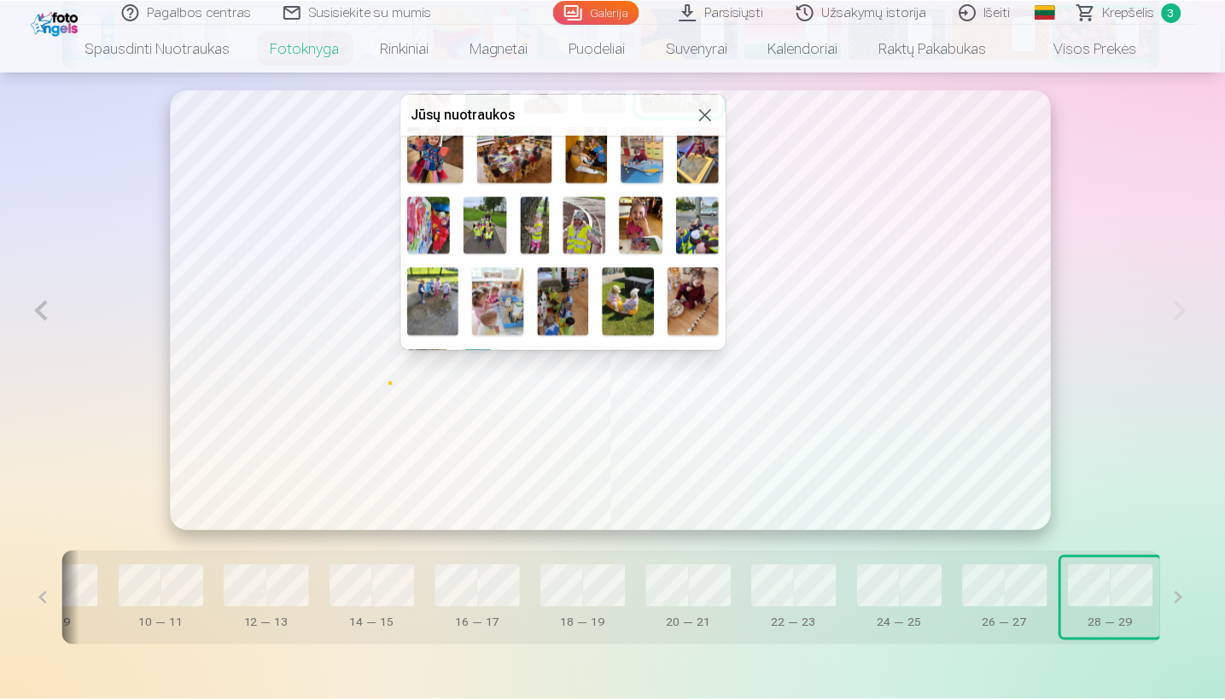
scroll to position [815, 0]
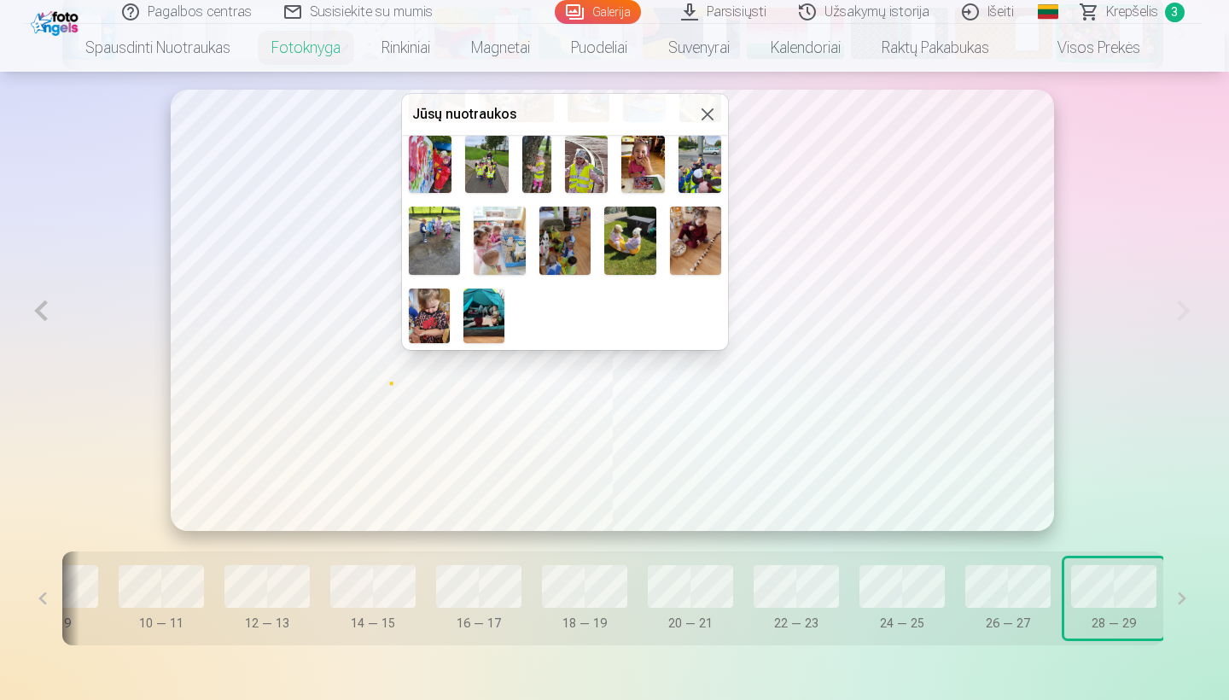
drag, startPoint x: 945, startPoint y: 323, endPoint x: 832, endPoint y: 317, distance: 112.8
click at [832, 317] on div at bounding box center [614, 350] width 1229 height 700
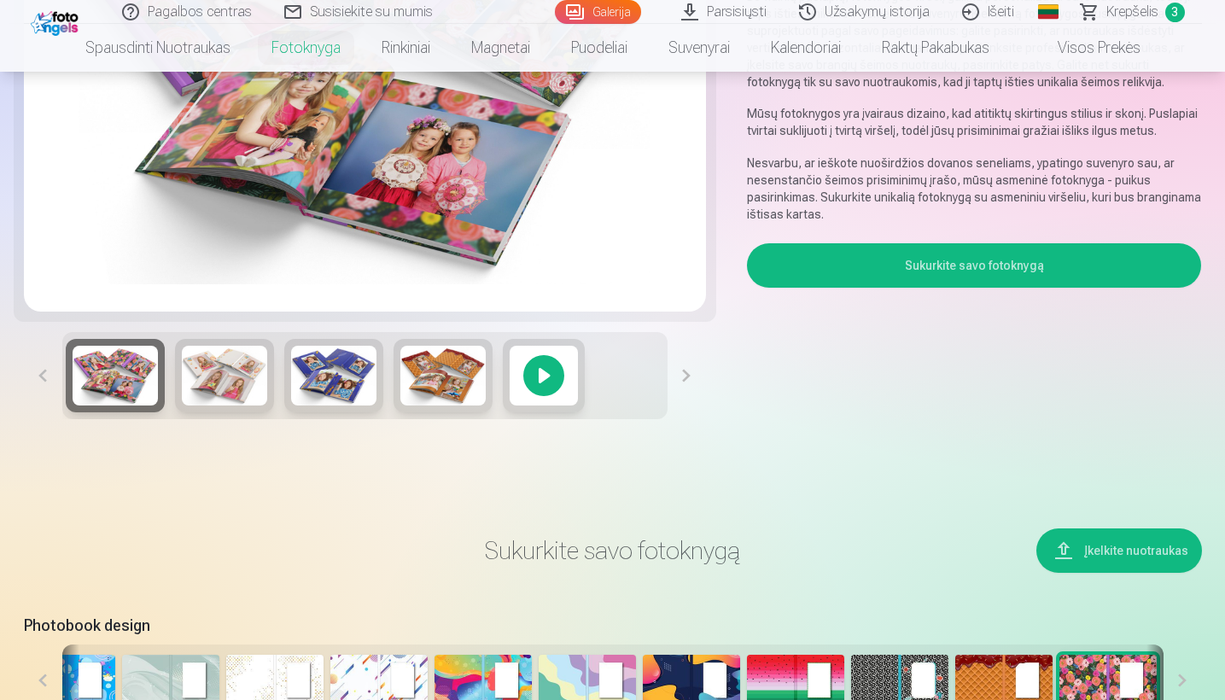
scroll to position [0, 0]
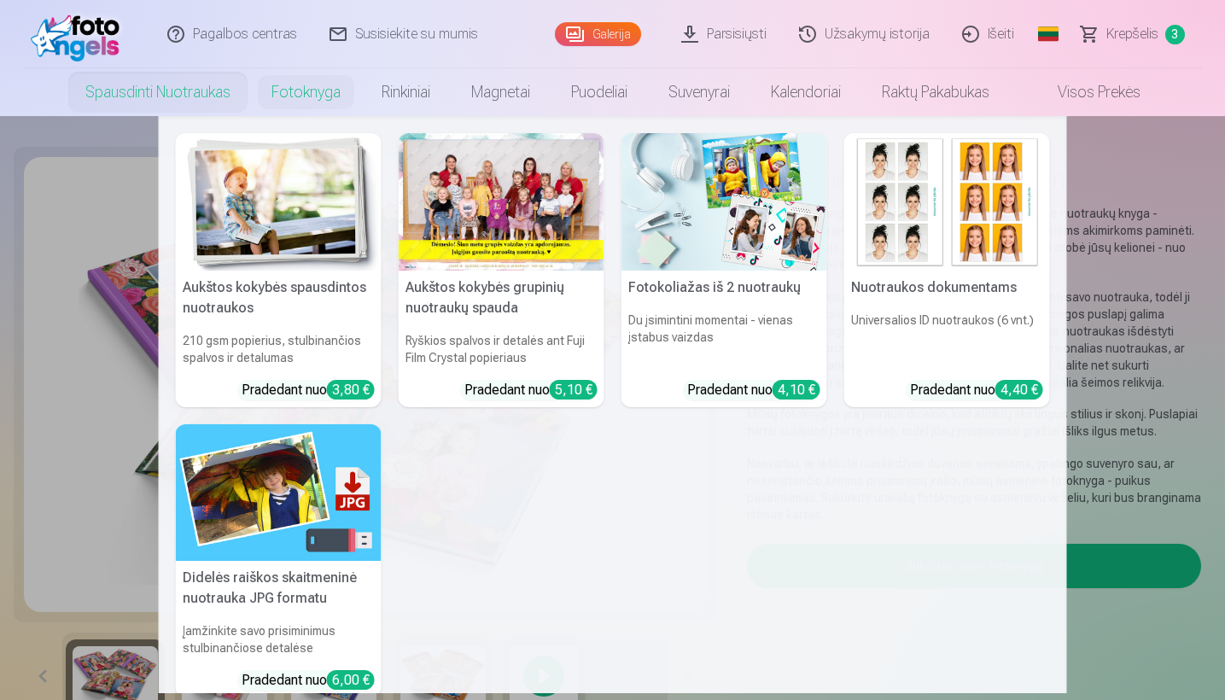
click at [143, 97] on link "Spausdinti nuotraukas" at bounding box center [158, 92] width 186 height 48
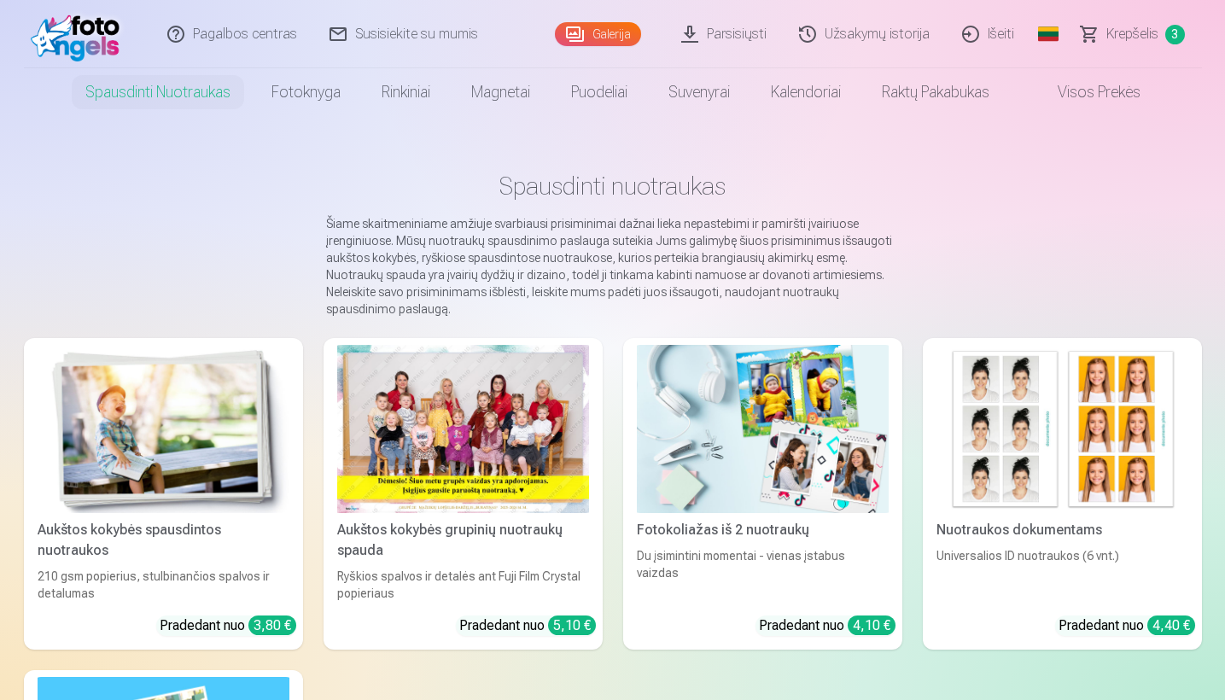
scroll to position [25, 0]
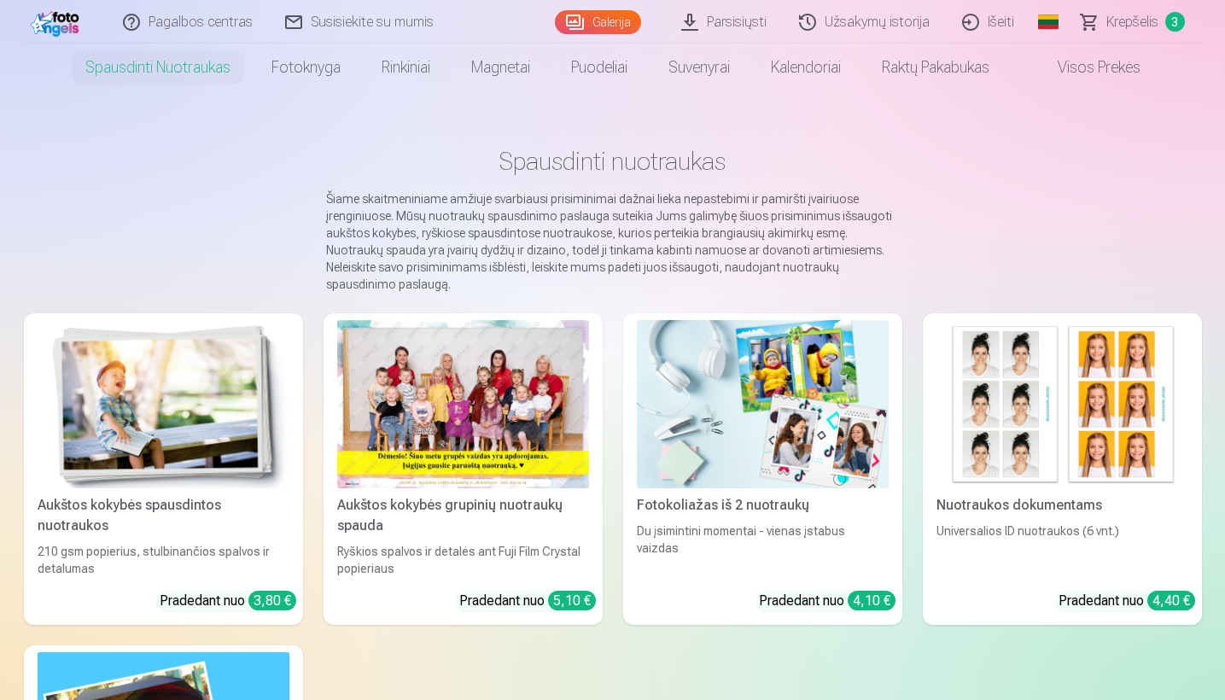
click at [423, 384] on div at bounding box center [463, 404] width 252 height 168
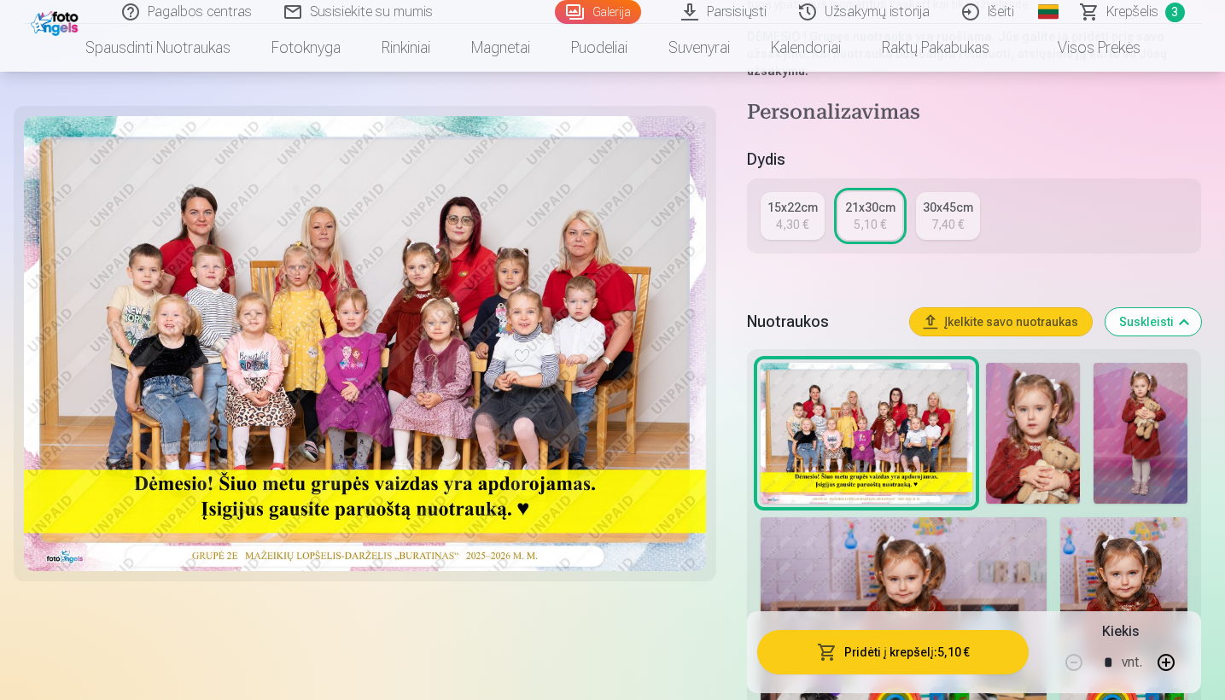
scroll to position [380, 0]
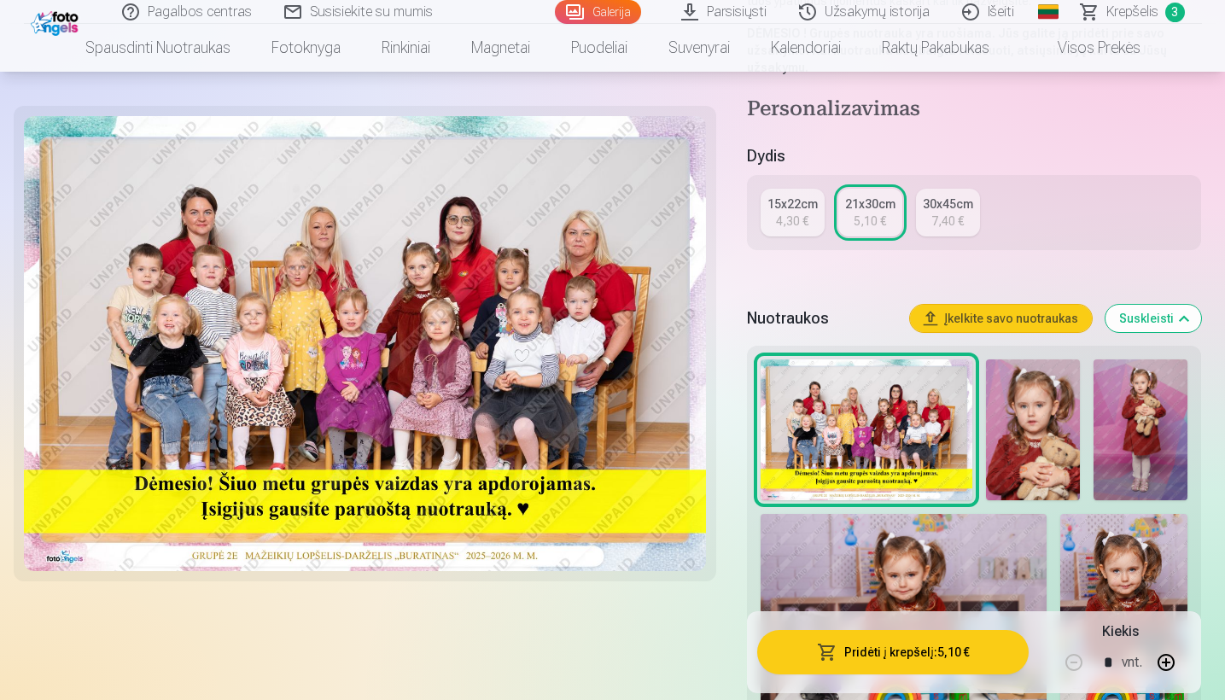
click at [985, 325] on button "Įkelkite savo nuotraukas" at bounding box center [1001, 318] width 182 height 27
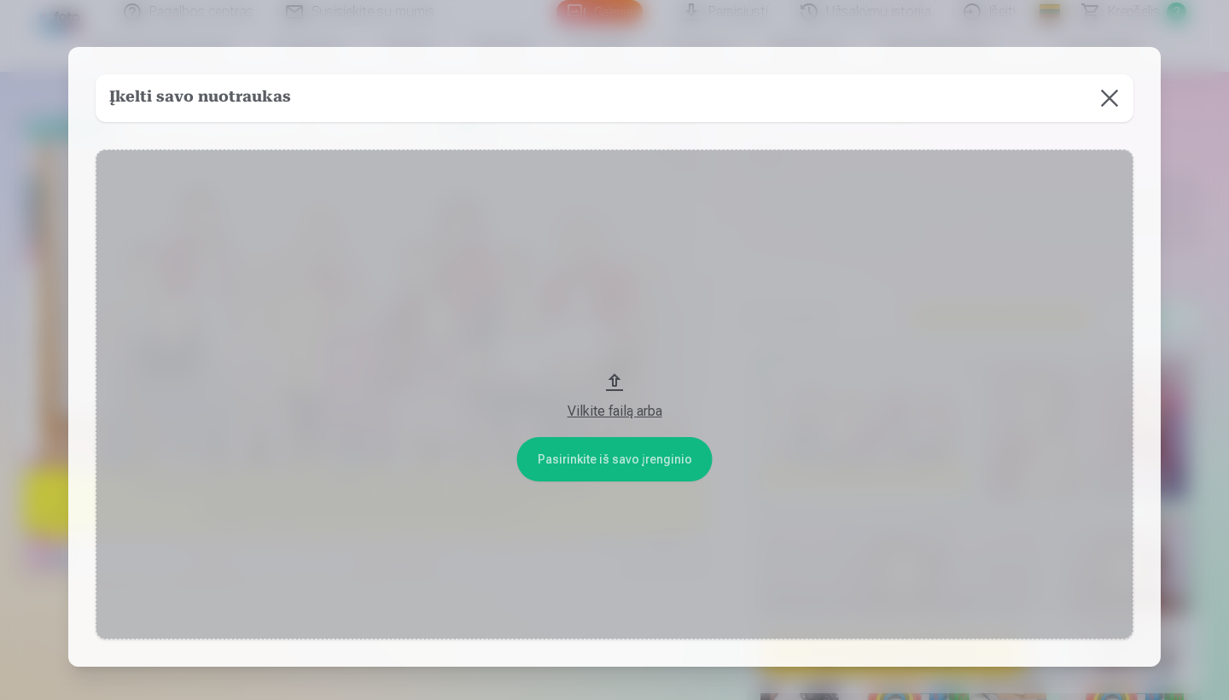
click at [1104, 99] on button at bounding box center [1110, 98] width 48 height 48
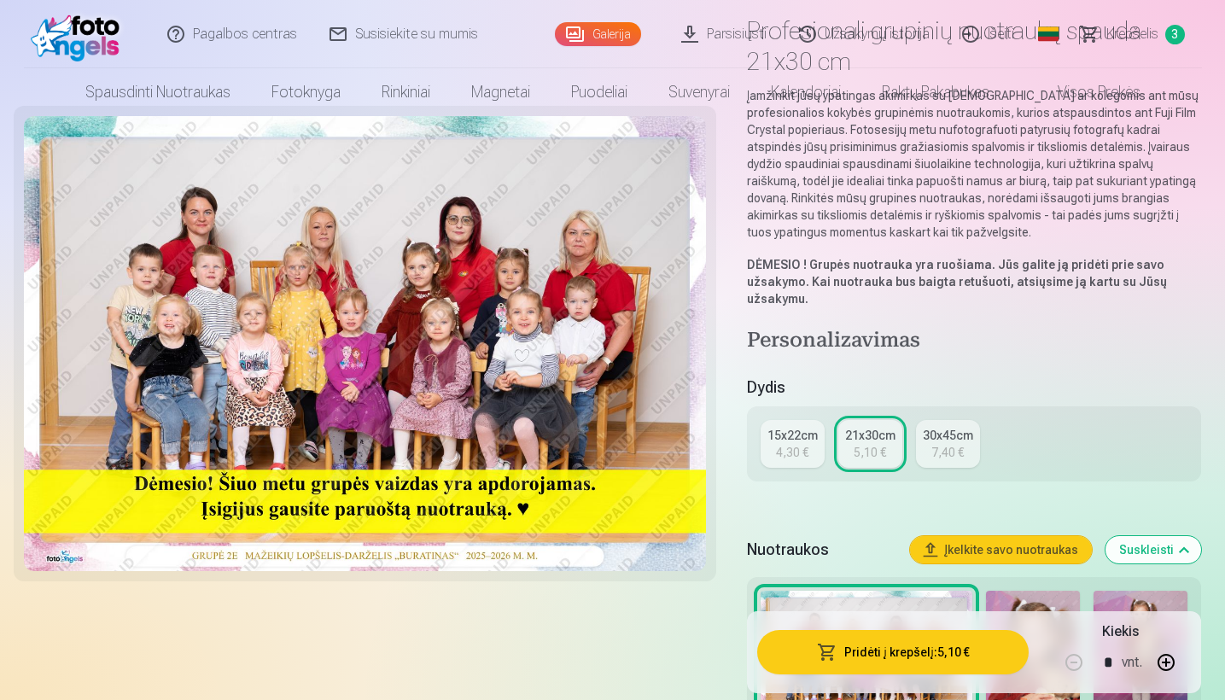
scroll to position [0, 0]
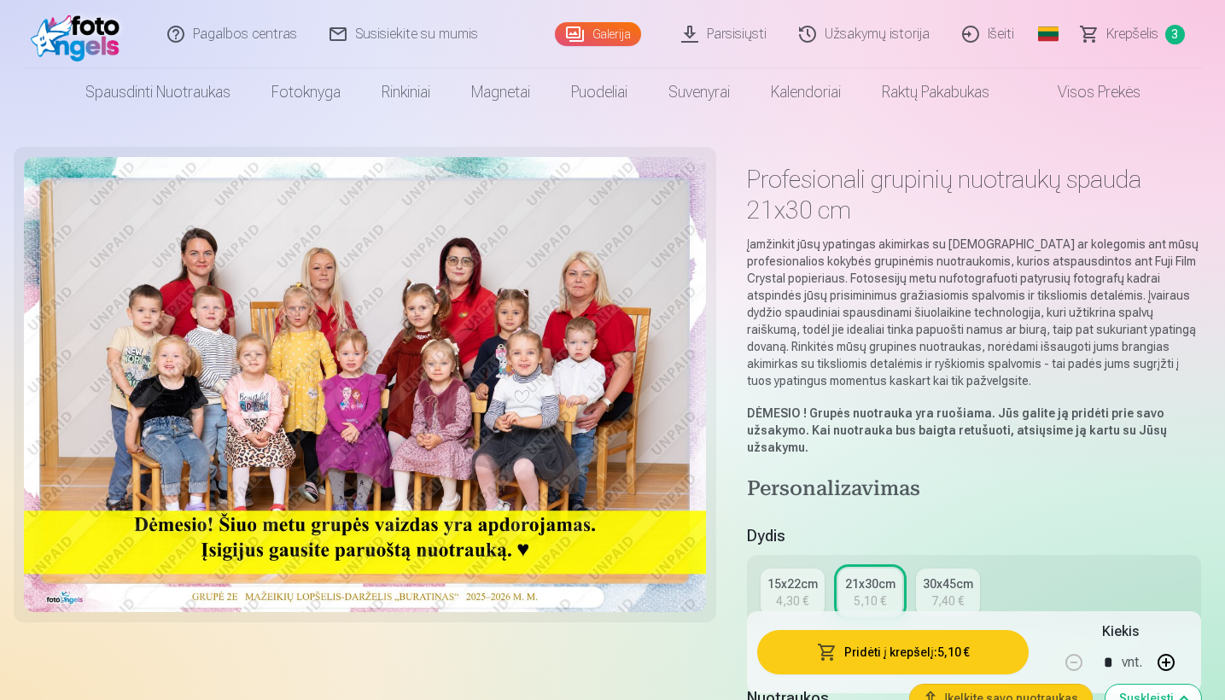
click at [280, 97] on link "Fotoknyga" at bounding box center [306, 92] width 110 height 48
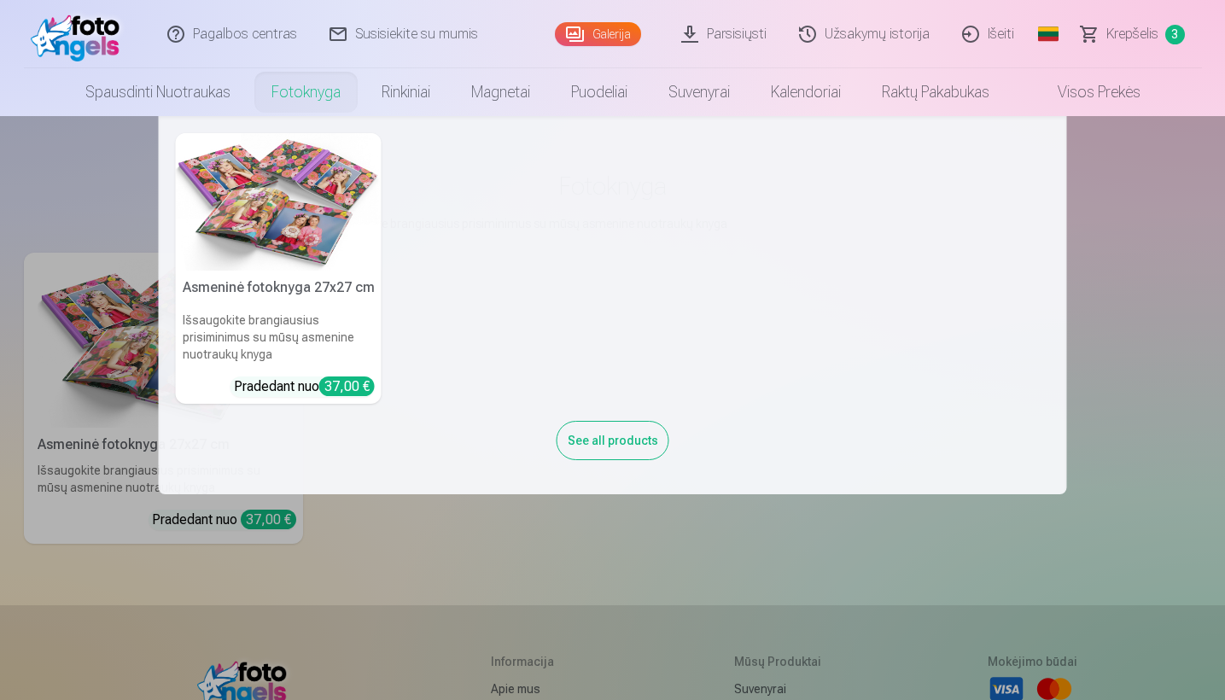
click at [612, 558] on div "Pagalbos centras Susisiekite su mumis Galerija Parsisiųsti Užsakymų istorija Iš…" at bounding box center [612, 537] width 1225 height 1074
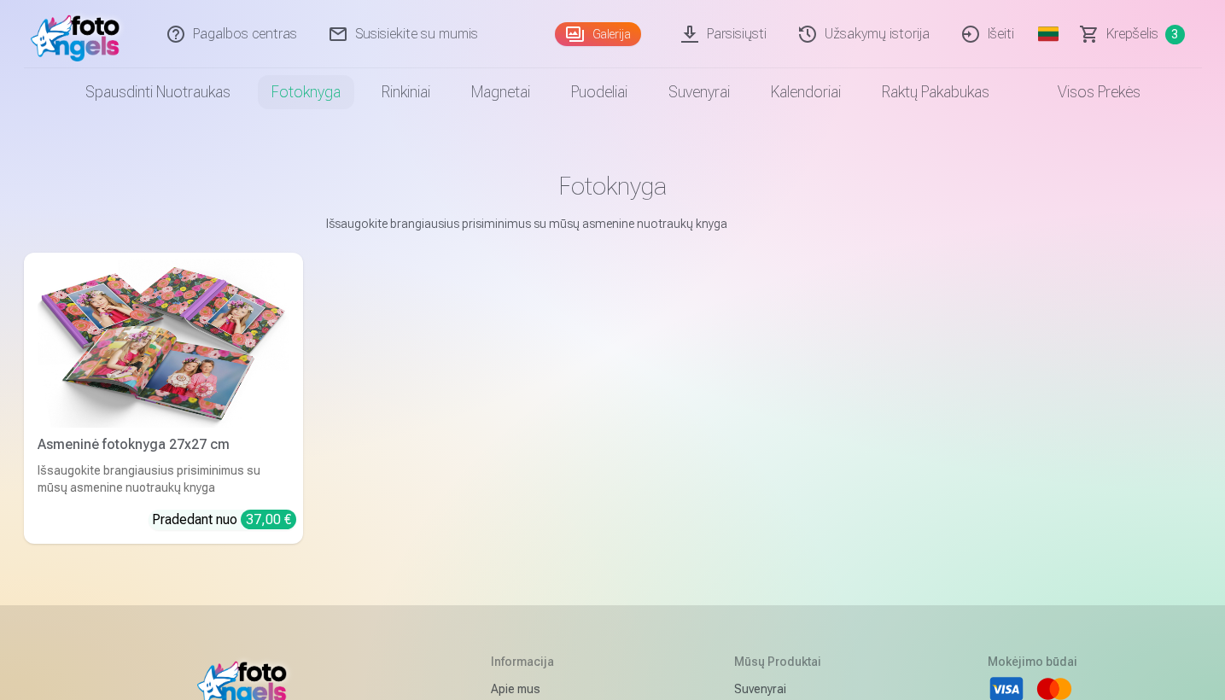
click at [1111, 38] on span "Krepšelis" at bounding box center [1132, 34] width 52 height 20
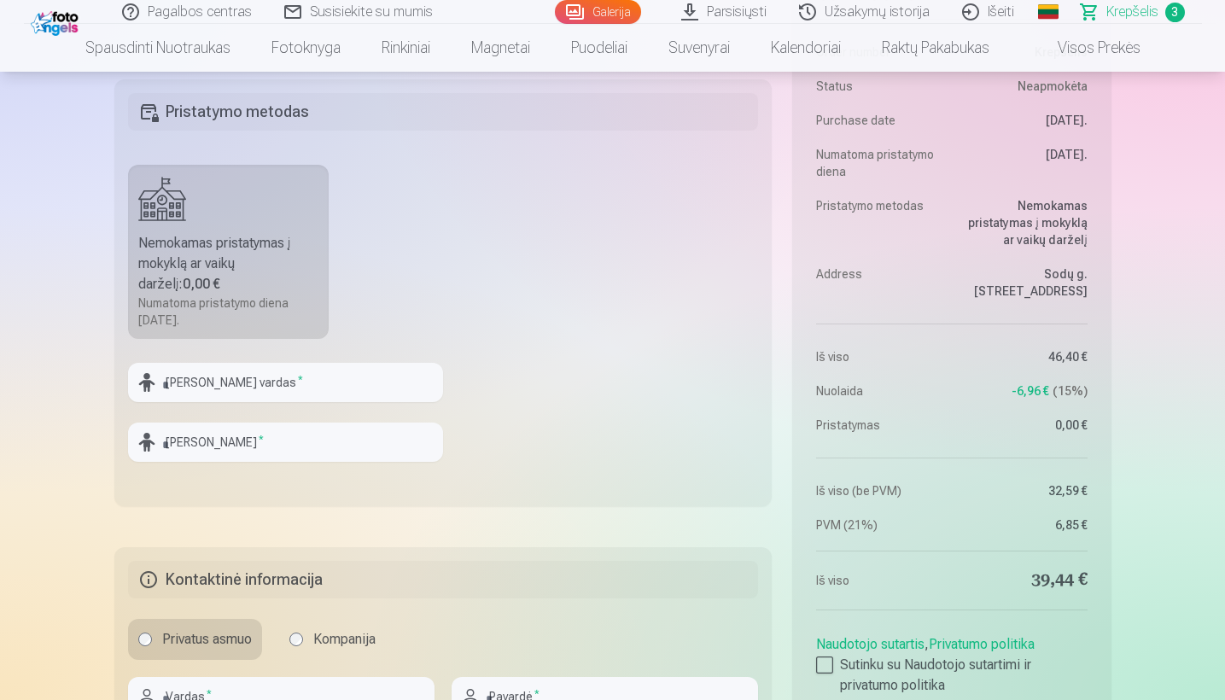
scroll to position [891, 0]
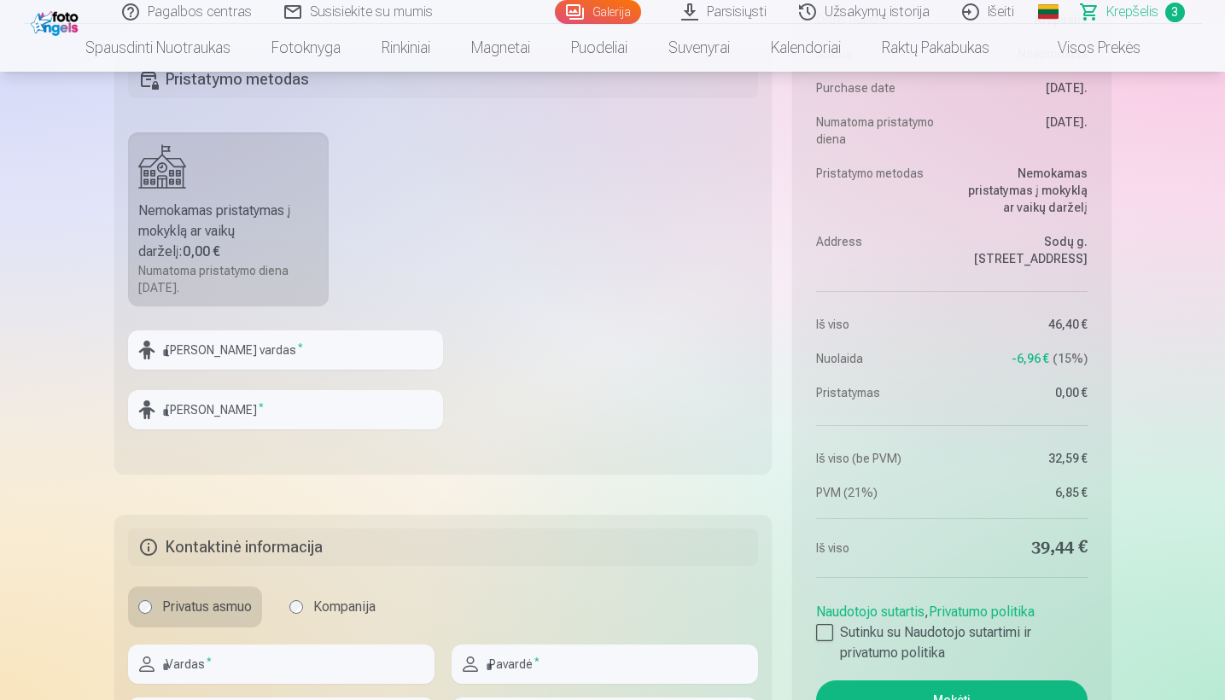
click at [1062, 358] on span "15 %" at bounding box center [1069, 358] width 35 height 17
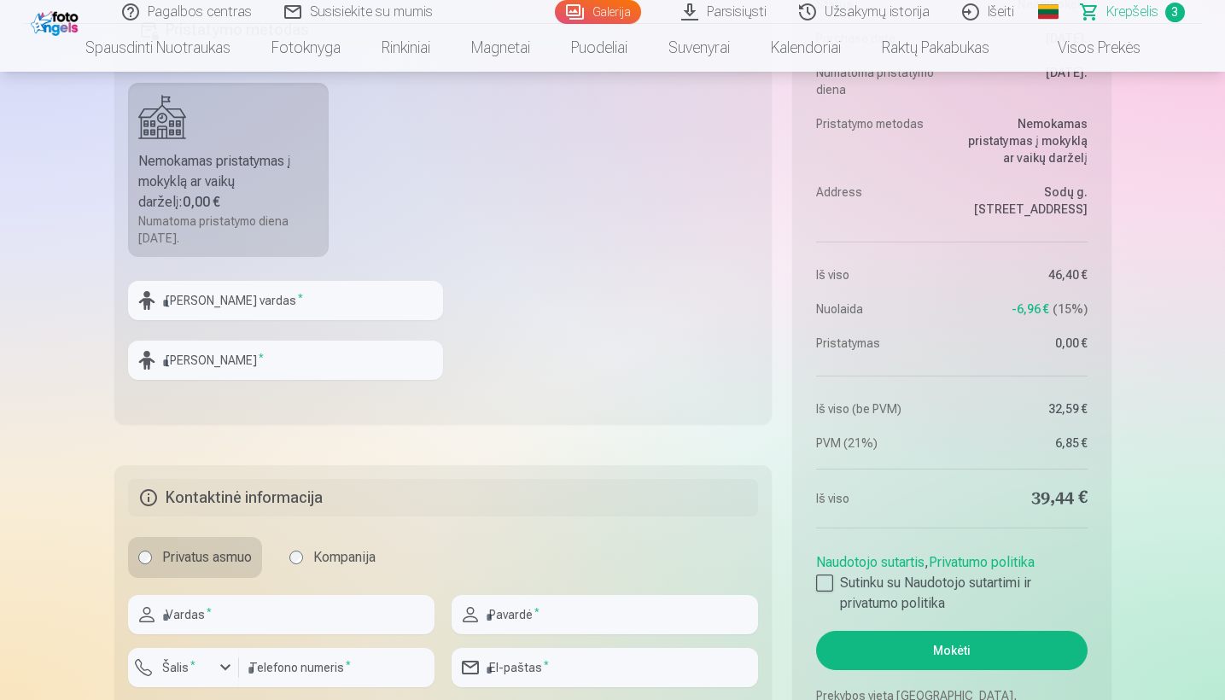
scroll to position [821, 0]
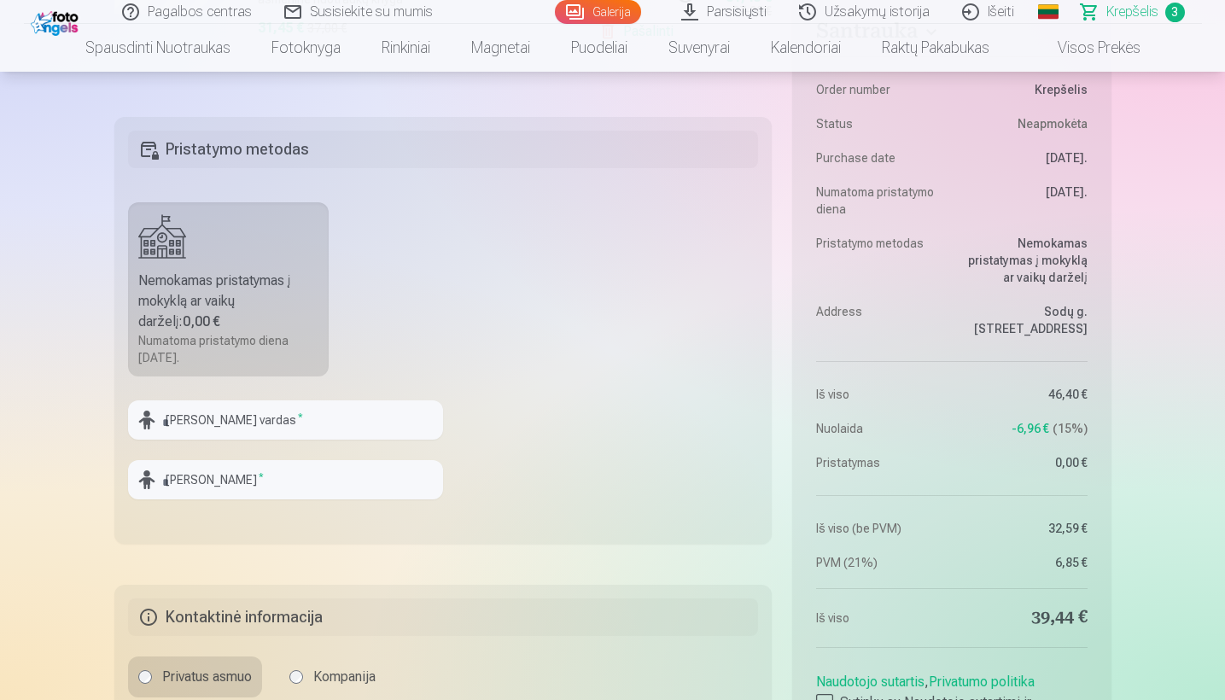
drag, startPoint x: 1062, startPoint y: 358, endPoint x: 1049, endPoint y: 433, distance: 76.3
click at [1049, 433] on div "-6,96 € 15 %" at bounding box center [1049, 428] width 76 height 17
click at [1047, 429] on span "-6,96 €" at bounding box center [1030, 428] width 38 height 17
click at [1036, 428] on span "-6,96 €" at bounding box center [1030, 428] width 38 height 17
click at [1016, 428] on span "-6,96 €" at bounding box center [1030, 428] width 38 height 17
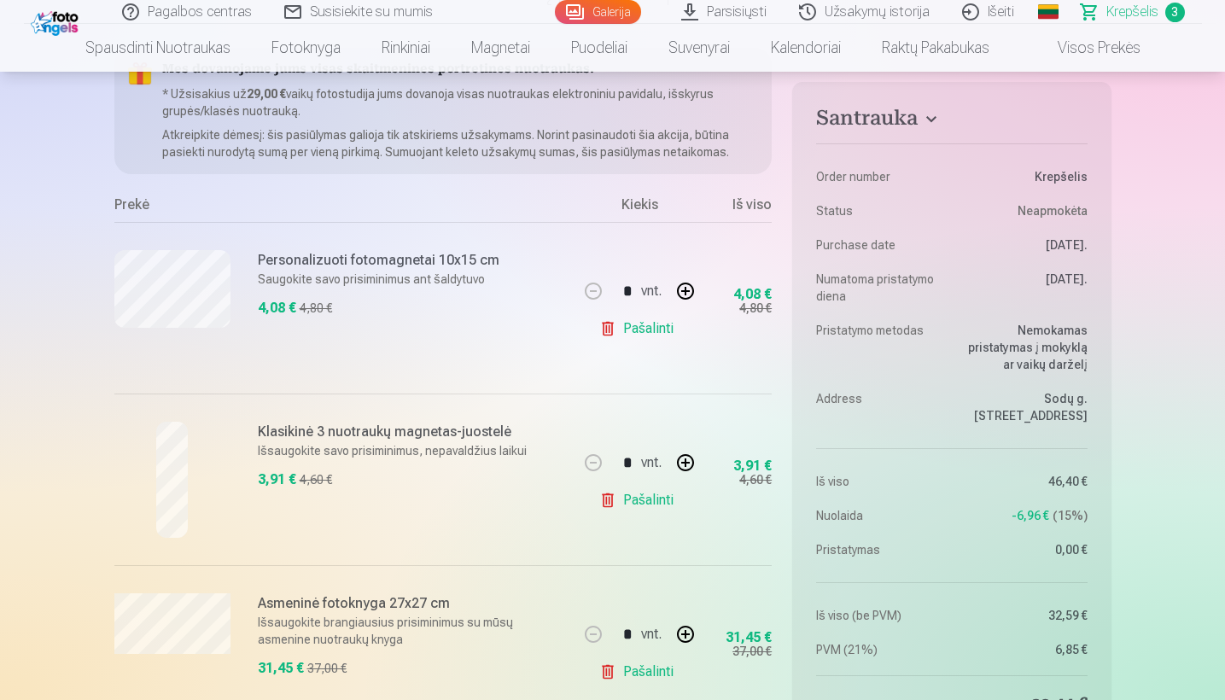
scroll to position [178, 0]
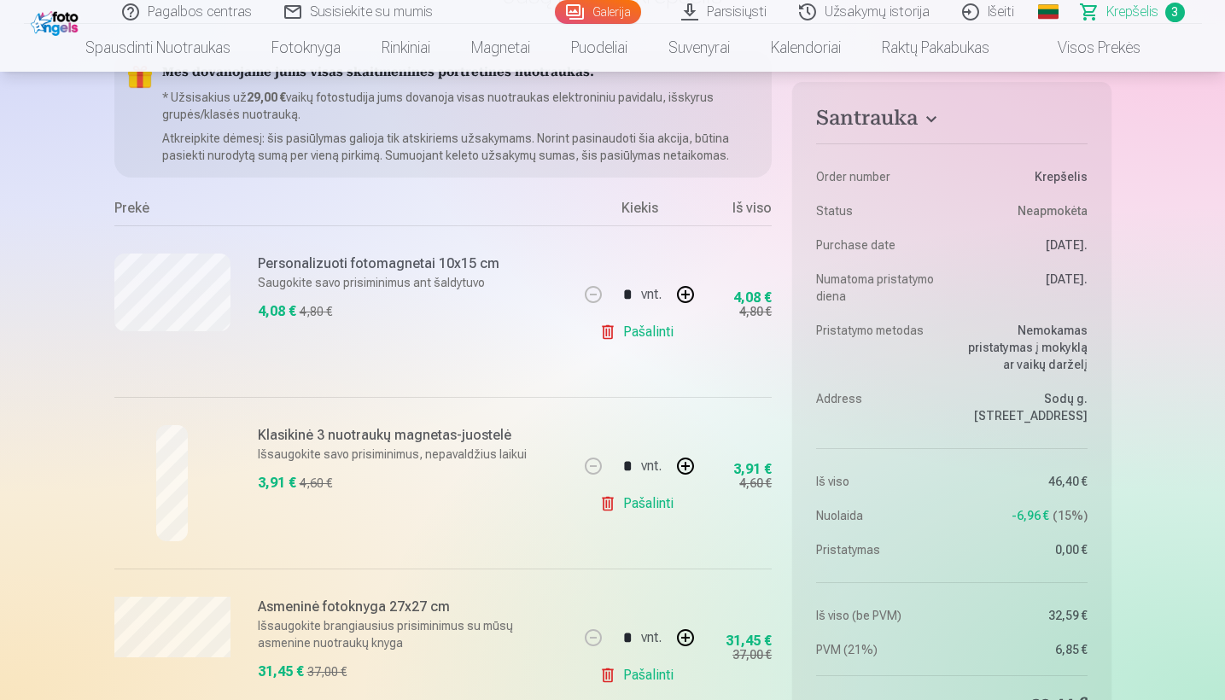
click at [903, 16] on link "Užsakymų istorija" at bounding box center [864, 12] width 163 height 24
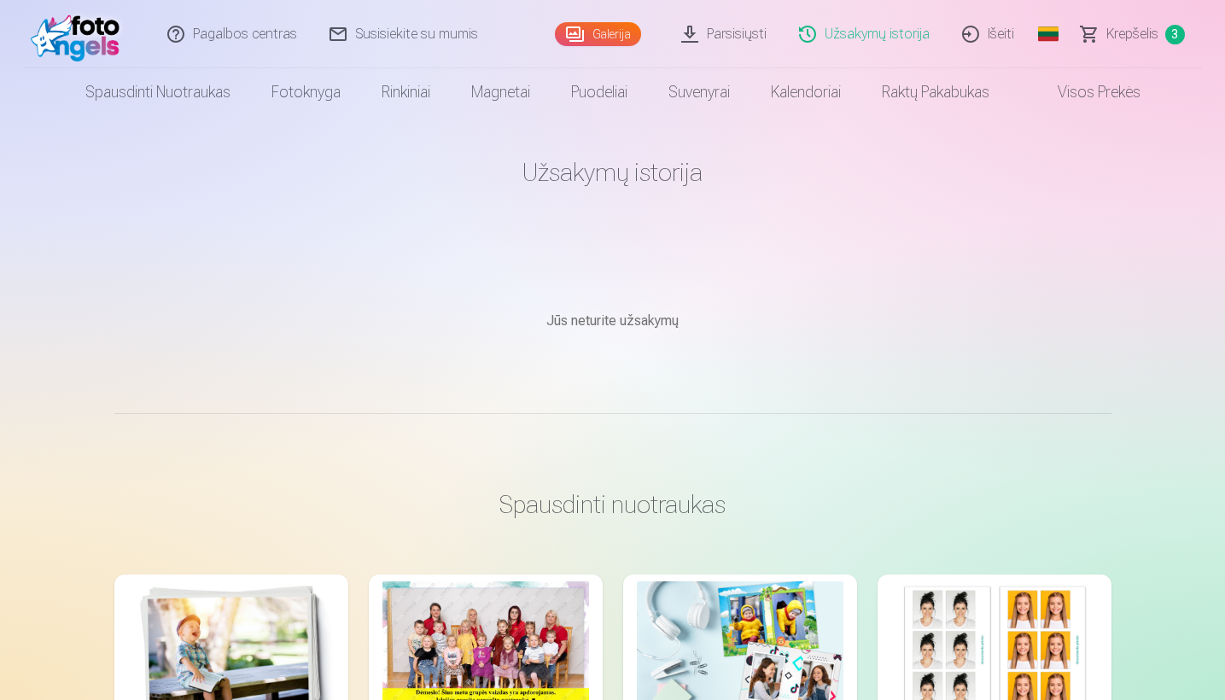
click at [1144, 33] on span "Krepšelis" at bounding box center [1132, 34] width 52 height 20
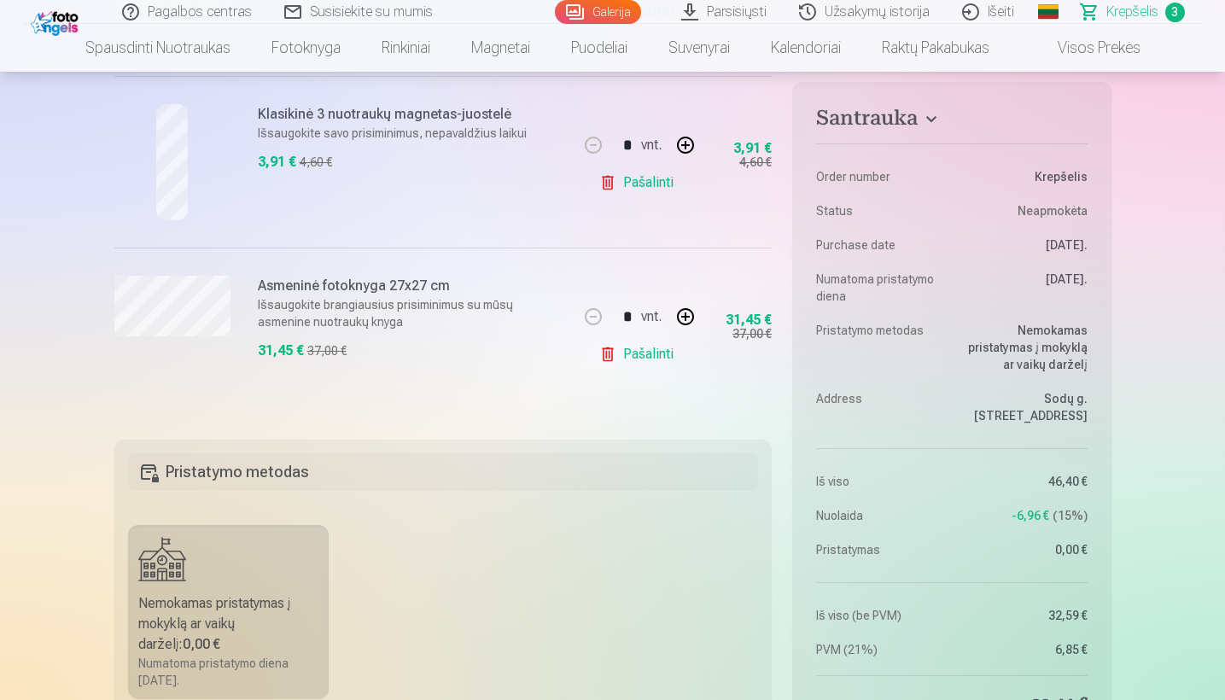
scroll to position [530, 0]
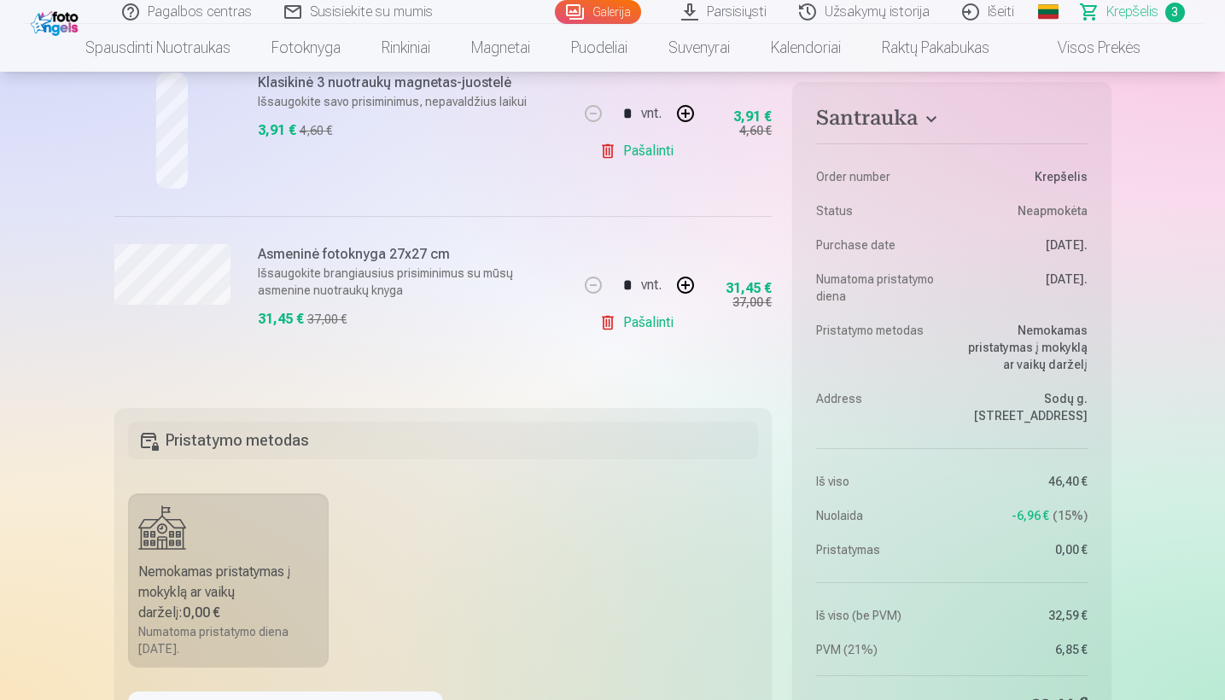
drag, startPoint x: 1144, startPoint y: 33, endPoint x: 846, endPoint y: 521, distance: 571.1
click at [846, 521] on dt "Nuolaida" at bounding box center [879, 515] width 127 height 17
drag, startPoint x: 846, startPoint y: 521, endPoint x: 929, endPoint y: 518, distance: 83.7
click at [929, 518] on dt "Nuolaida" at bounding box center [879, 515] width 127 height 17
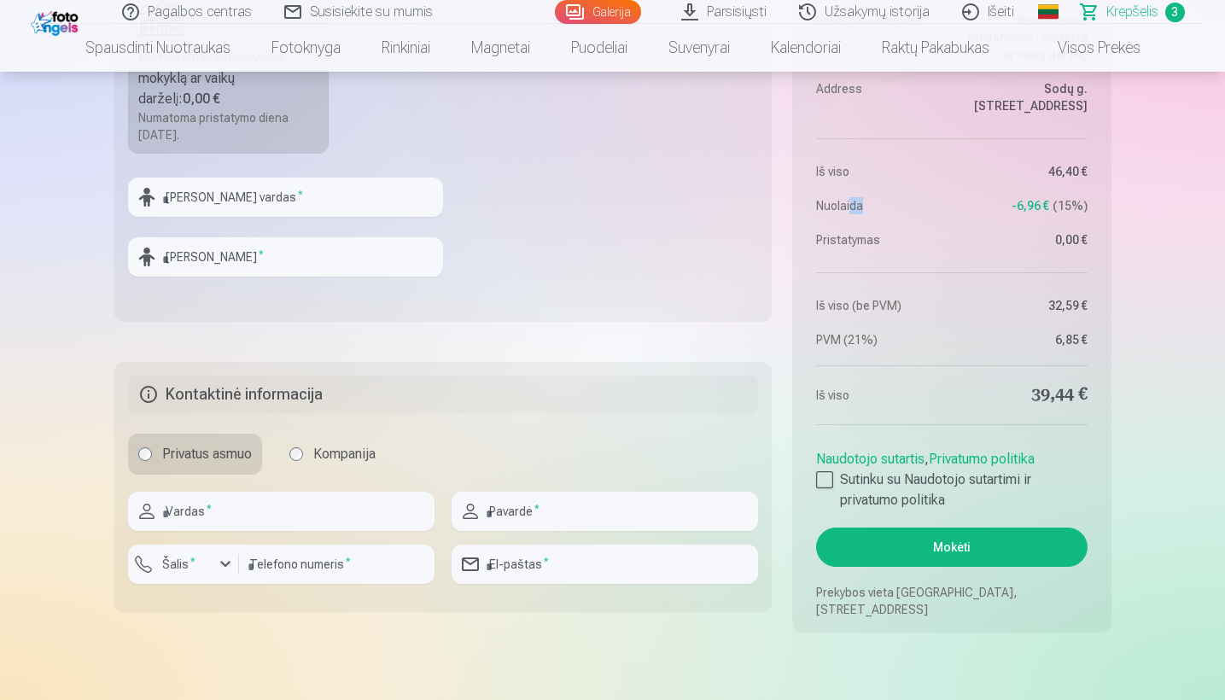
scroll to position [1047, 0]
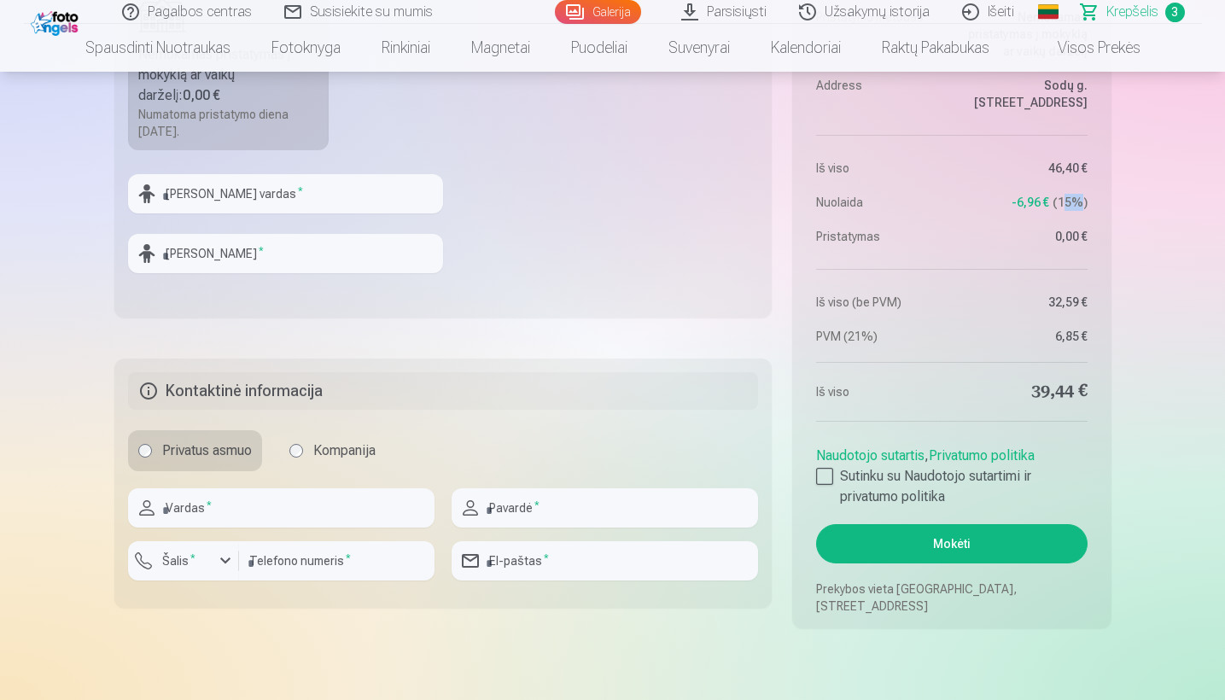
drag, startPoint x: 929, startPoint y: 518, endPoint x: 1103, endPoint y: 210, distance: 353.9
click at [1103, 210] on aside "Santrauka Order number Krepšelis Status Neapmokėta Purchase date [DATE]. Numato…" at bounding box center [951, 198] width 318 height 859
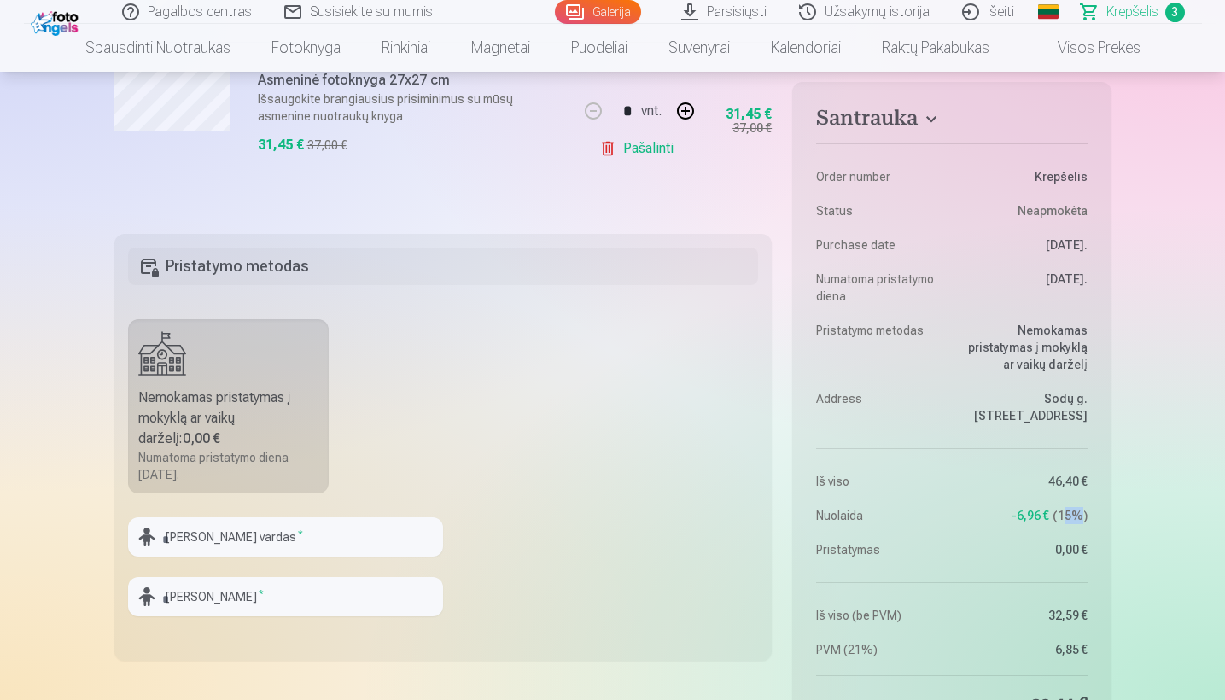
scroll to position [451, 0]
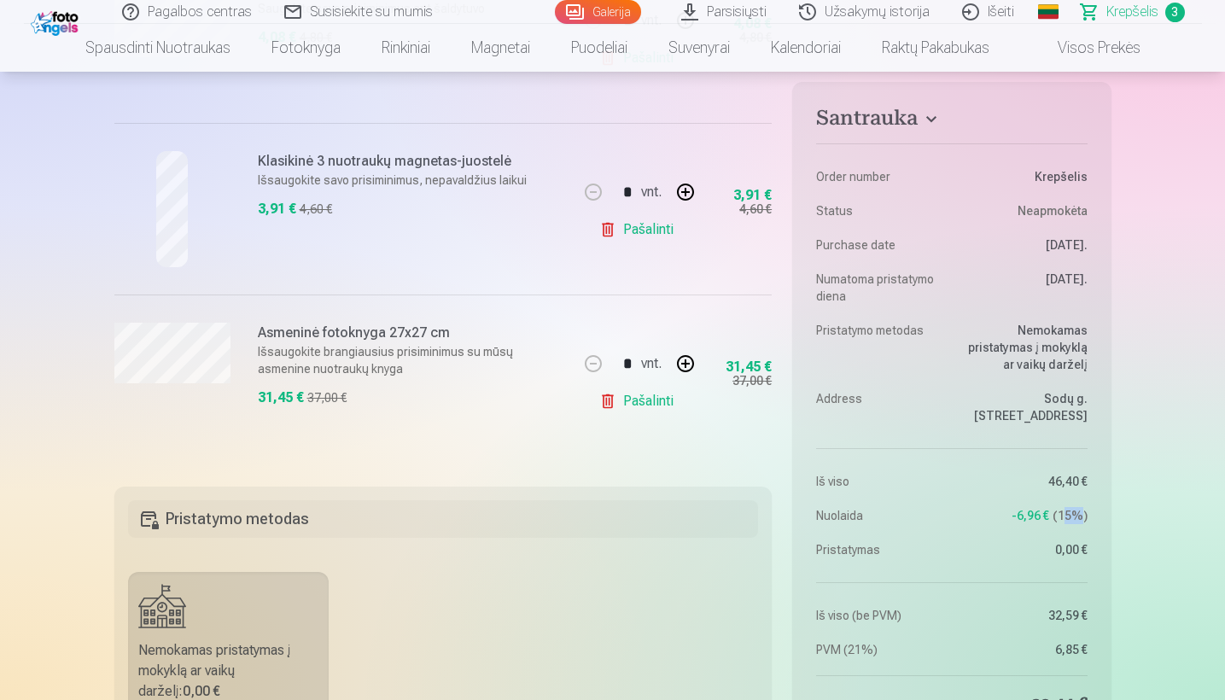
click at [1132, 11] on span "Krepšelis" at bounding box center [1132, 12] width 52 height 20
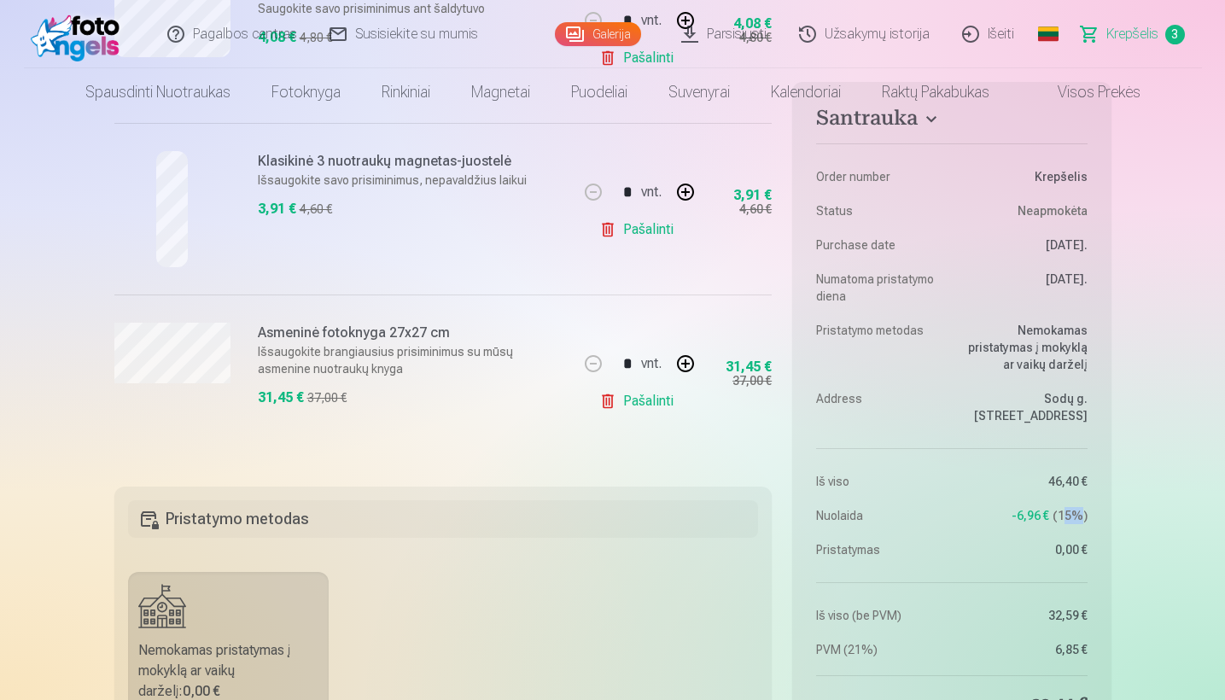
scroll to position [0, 0]
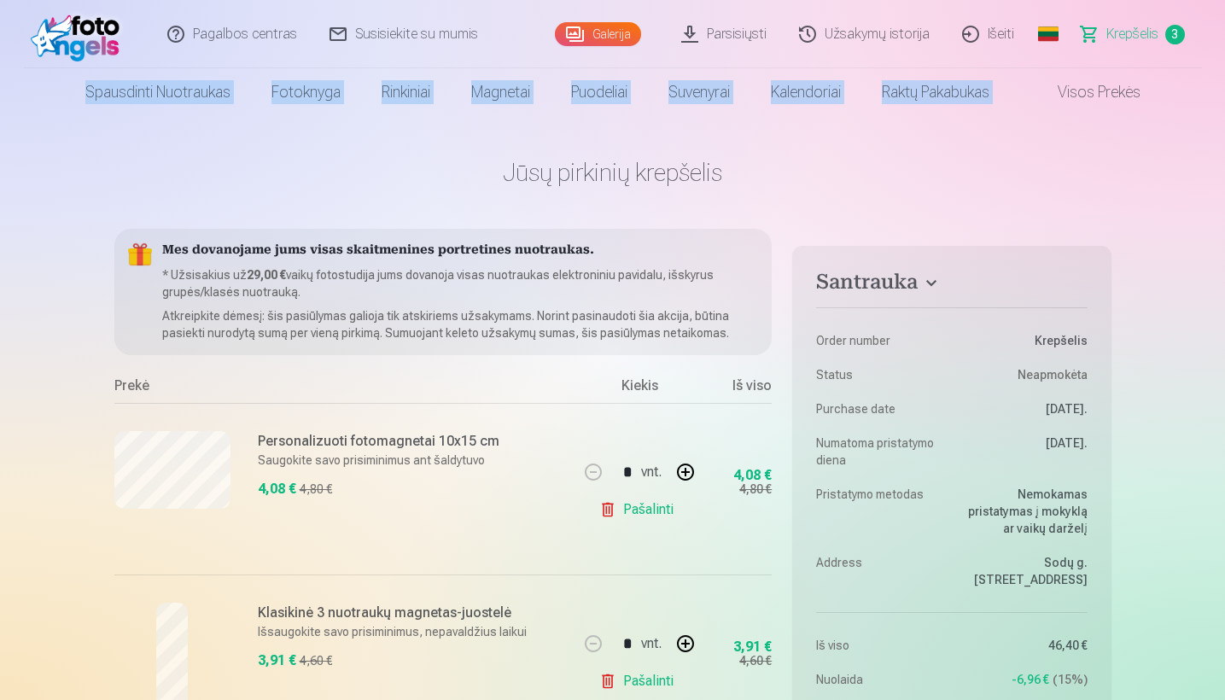
drag, startPoint x: 1132, startPoint y: 11, endPoint x: 1224, endPoint y: 72, distance: 109.6
click at [1224, 72] on header "Pagalbos centras Susisiekite su mumis Galerija Parsisiųsti Užsakymų istorija Iš…" at bounding box center [612, 58] width 1225 height 116
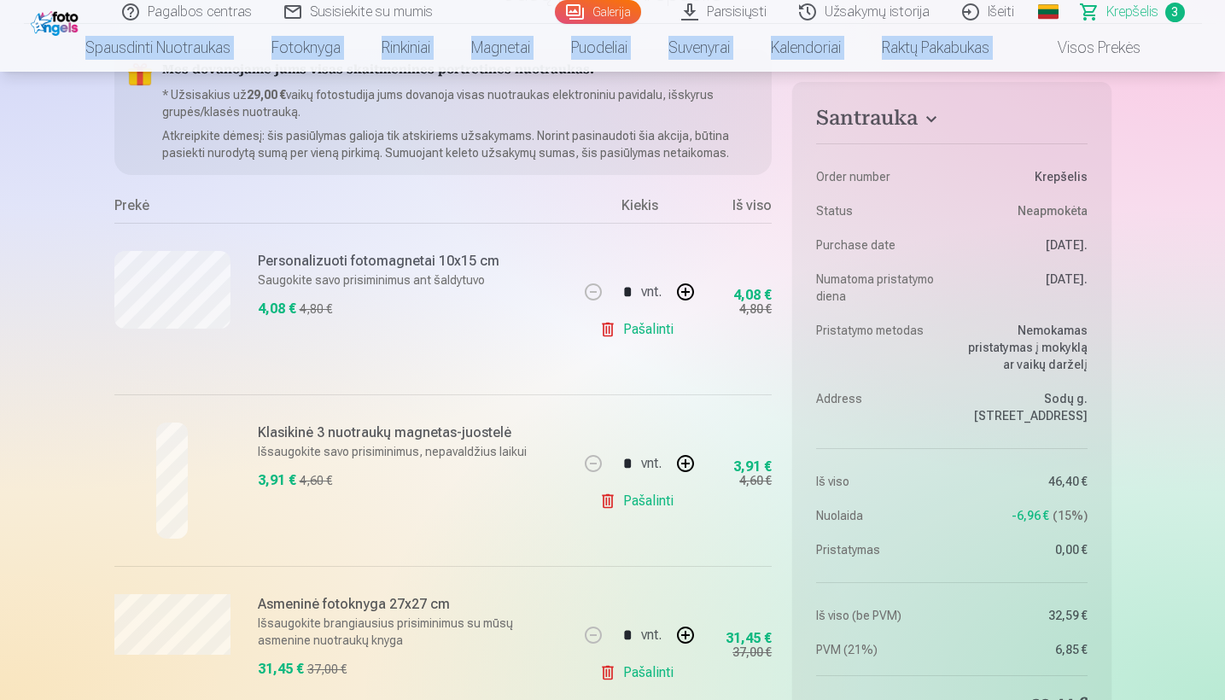
scroll to position [217, 0]
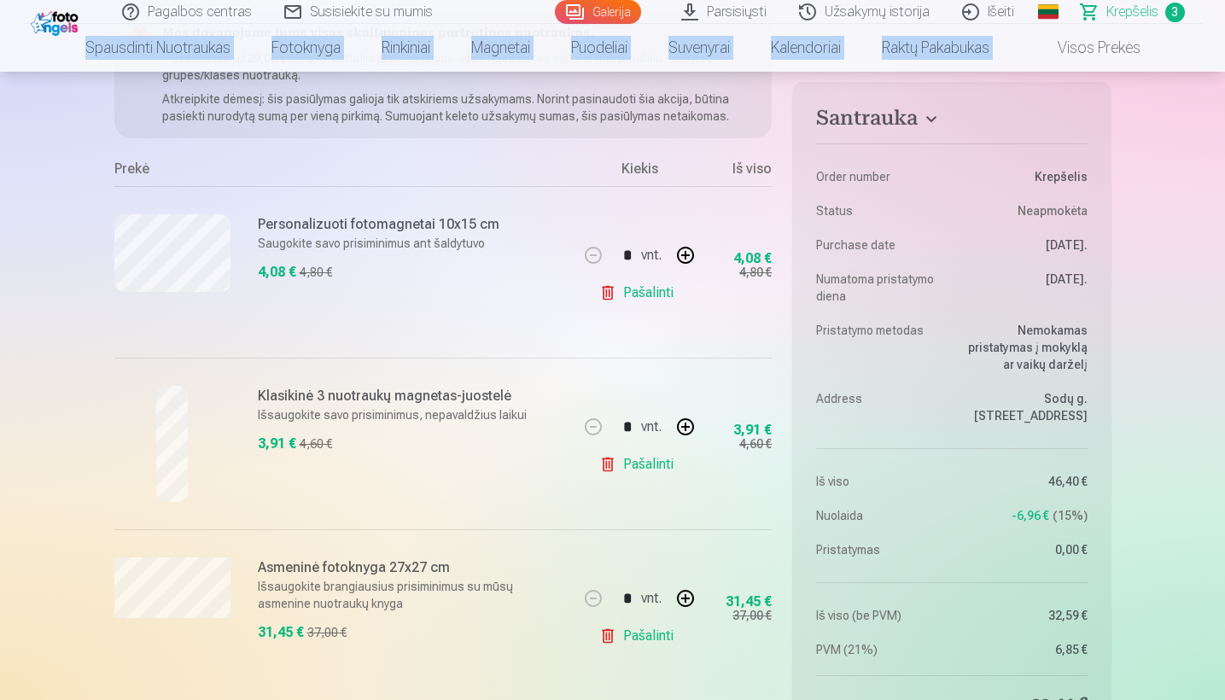
click at [686, 255] on button "button" at bounding box center [685, 255] width 41 height 41
type input "*"
